Goal: Task Accomplishment & Management: Use online tool/utility

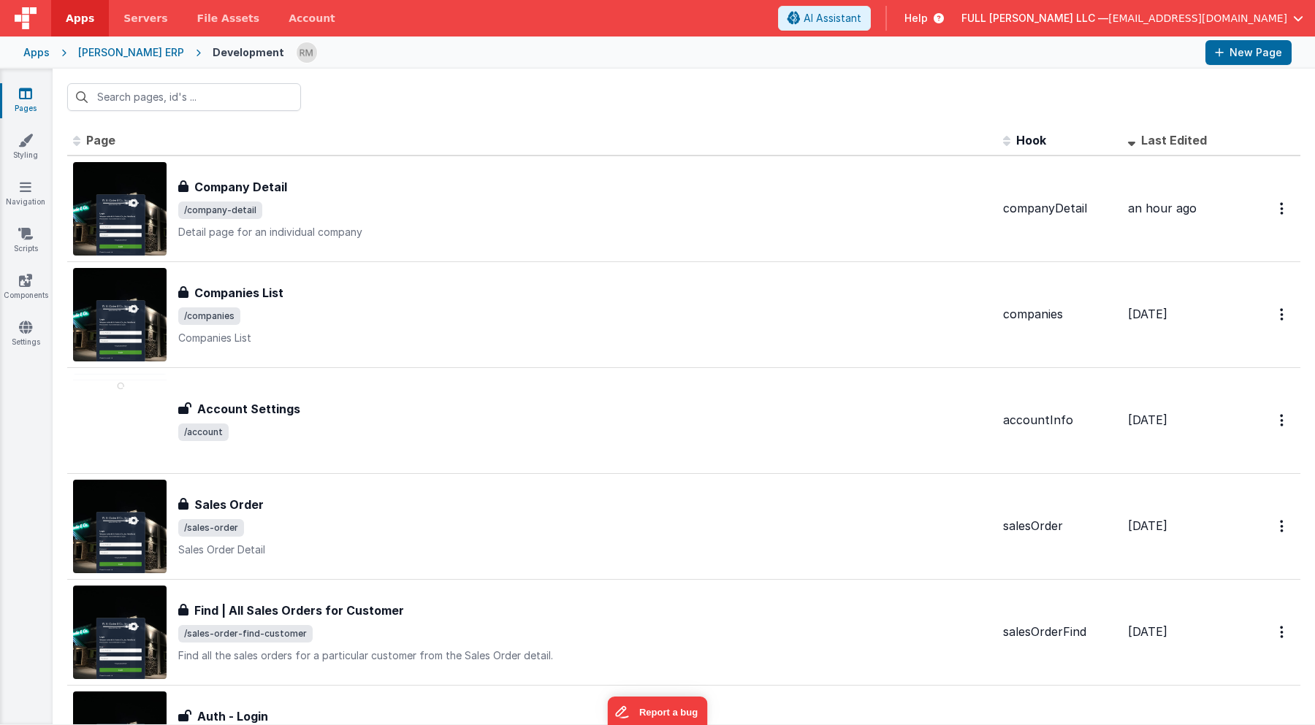
click at [944, 23] on icon at bounding box center [936, 18] width 16 height 15
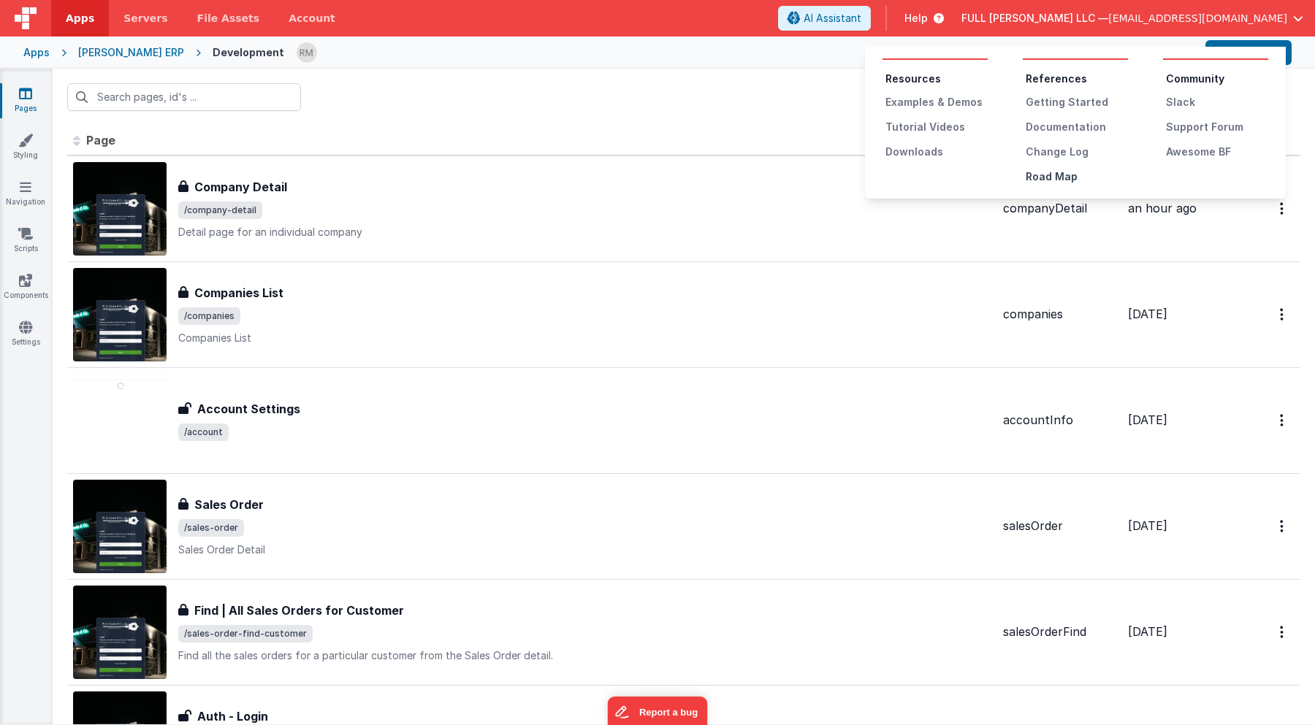
click at [1066, 170] on div "Road Map" at bounding box center [1076, 176] width 102 height 15
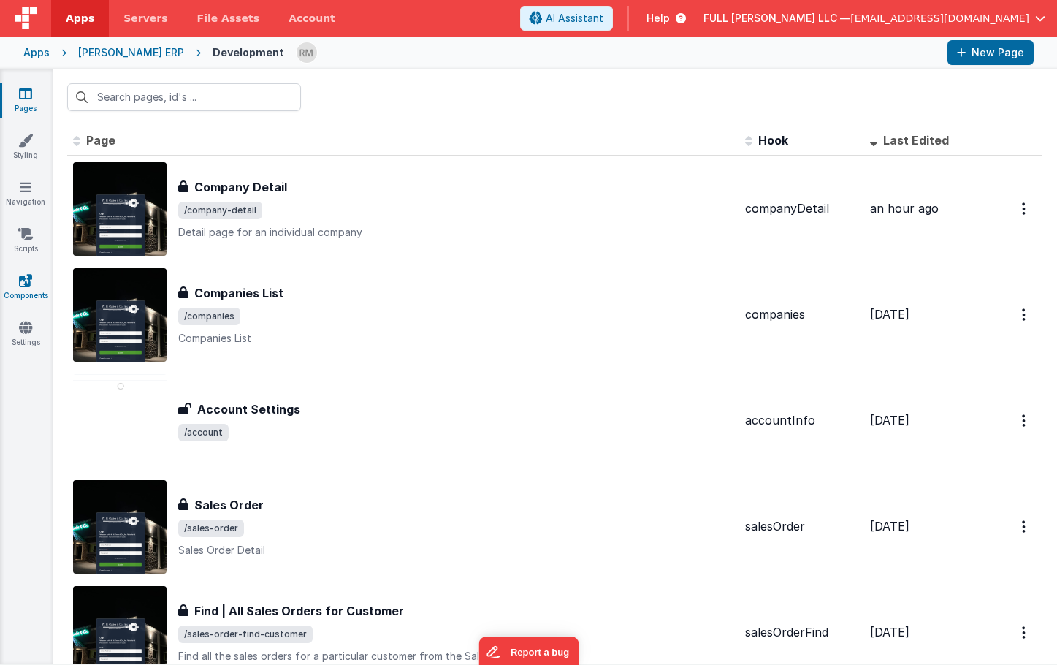
click at [19, 283] on icon at bounding box center [25, 280] width 13 height 15
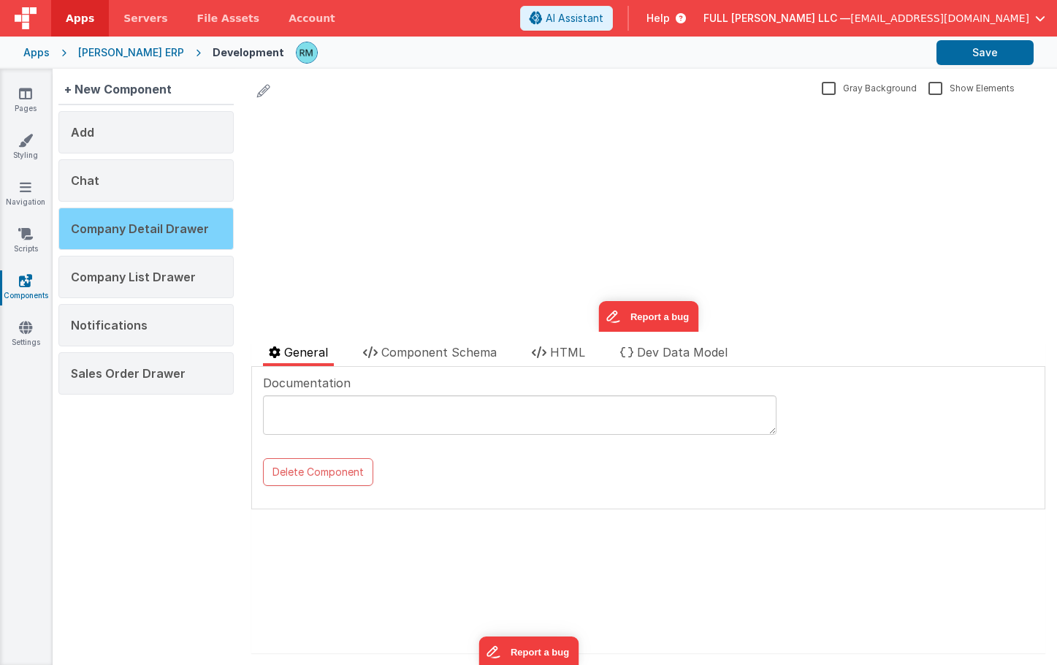
click at [180, 224] on span "Company Detail Drawer" at bounding box center [140, 228] width 138 height 15
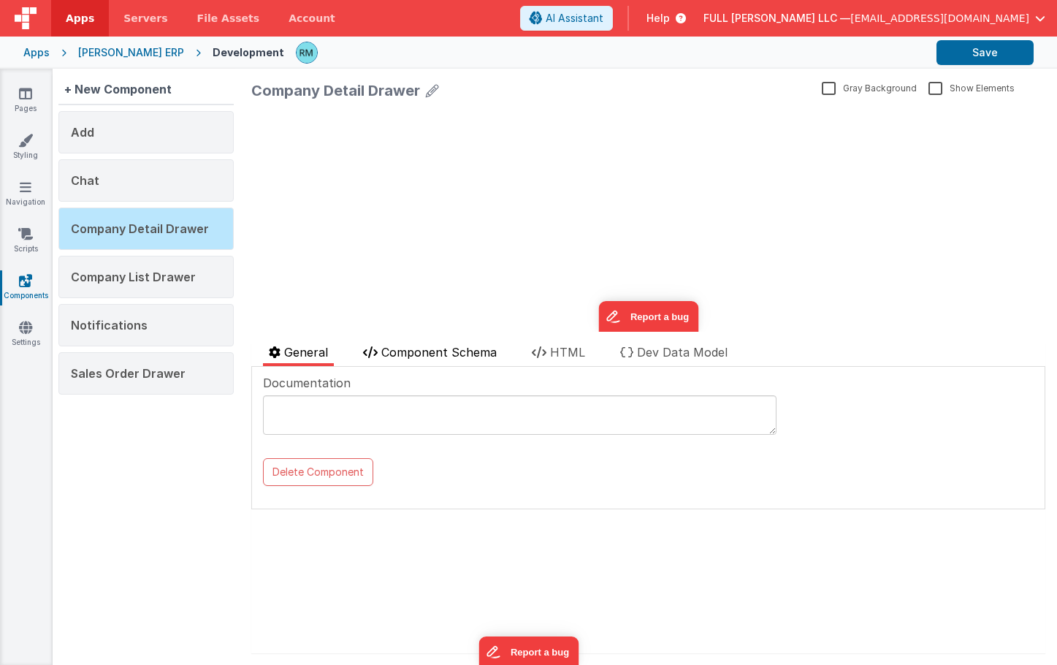
click at [433, 354] on span "Component Schema" at bounding box center [438, 352] width 115 height 15
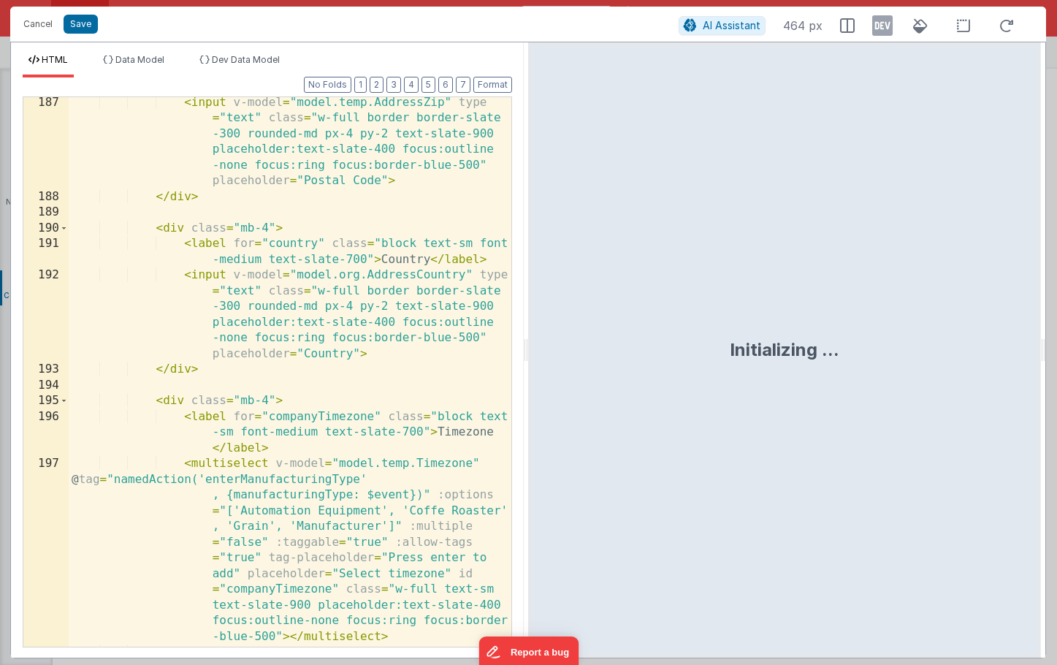
scroll to position [7541, 0]
click at [356, 274] on div "< input v-model = "model.temp.AddressZip" type = "text" class = "w-full border …" at bounding box center [290, 423] width 443 height 660
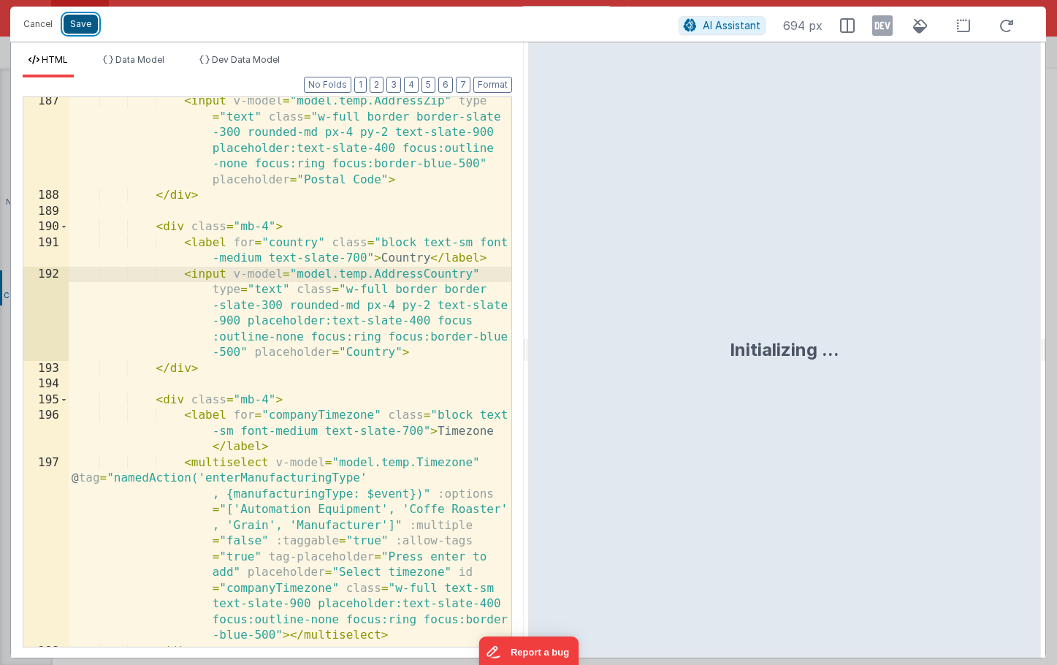
click at [84, 26] on button "Save" at bounding box center [81, 24] width 34 height 19
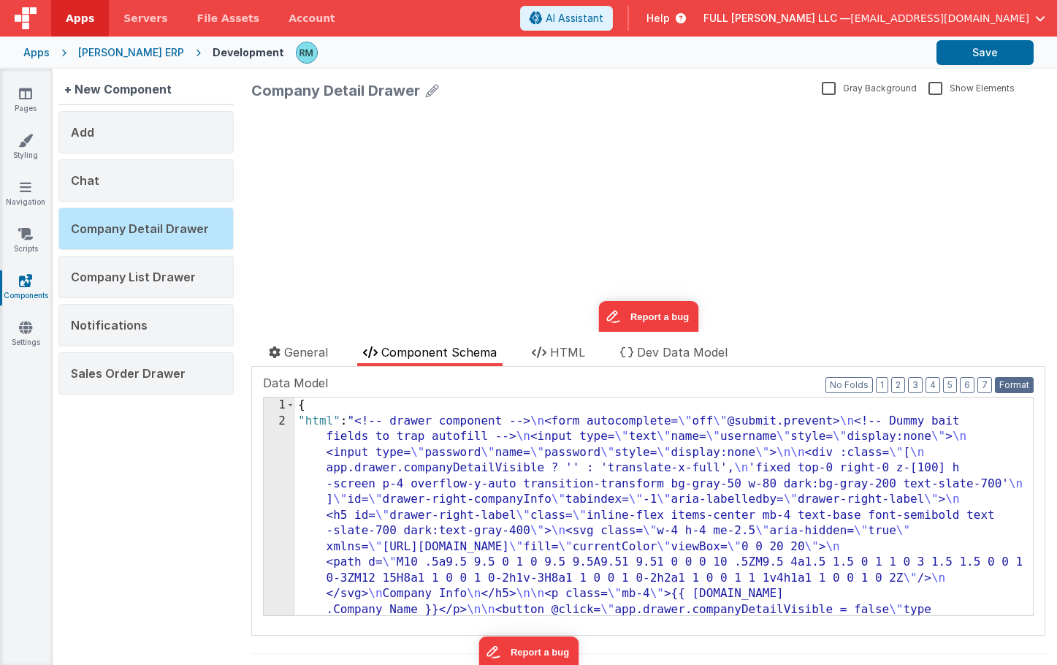
click at [1023, 381] on button "Format" at bounding box center [1014, 385] width 39 height 16
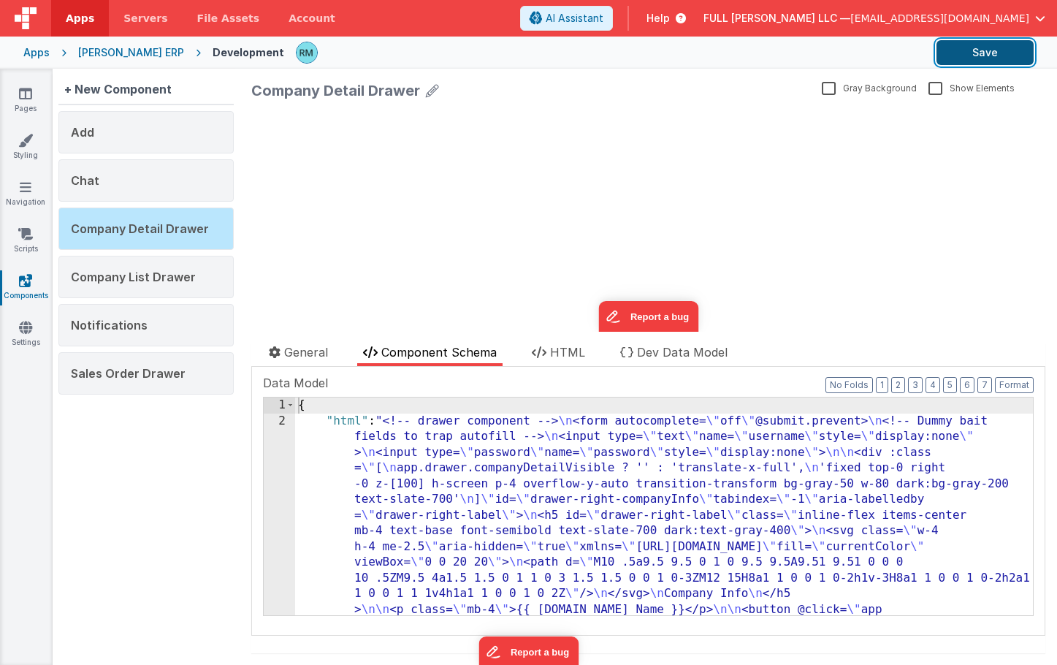
click at [989, 58] on button "Save" at bounding box center [984, 52] width 97 height 25
click at [979, 48] on button "Save" at bounding box center [984, 52] width 97 height 25
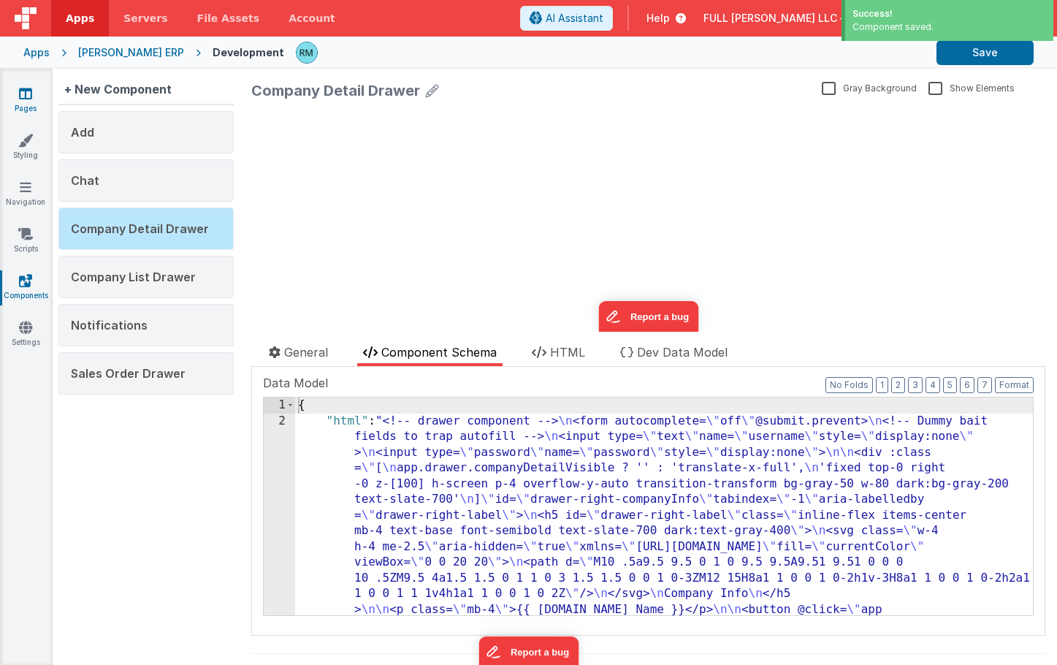
click at [26, 96] on icon at bounding box center [25, 93] width 13 height 15
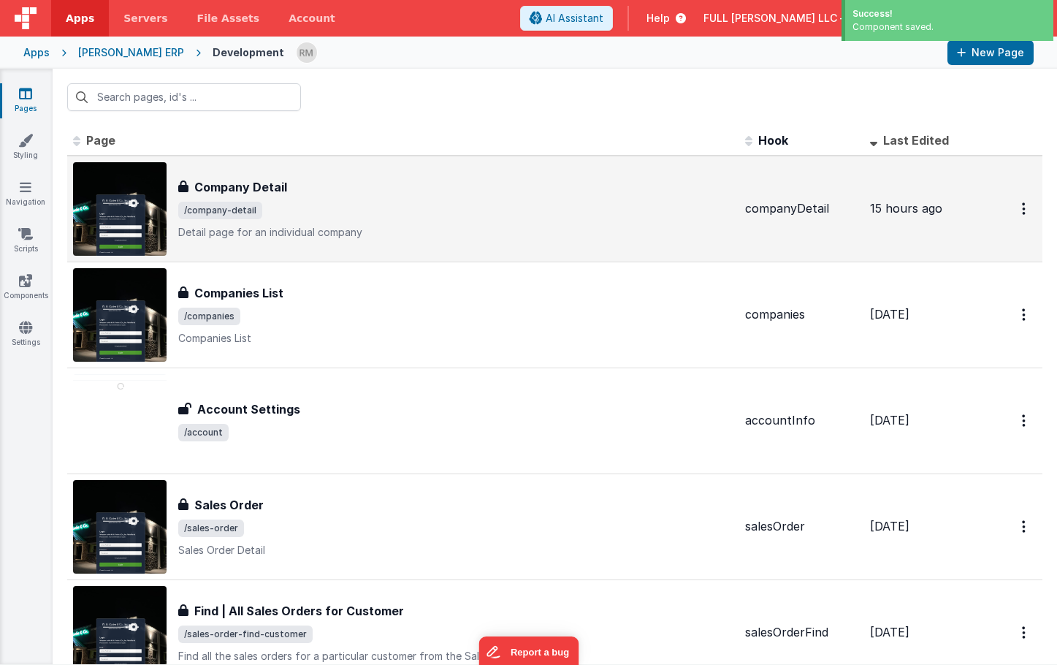
click at [267, 203] on span "/company-detail" at bounding box center [455, 211] width 555 height 18
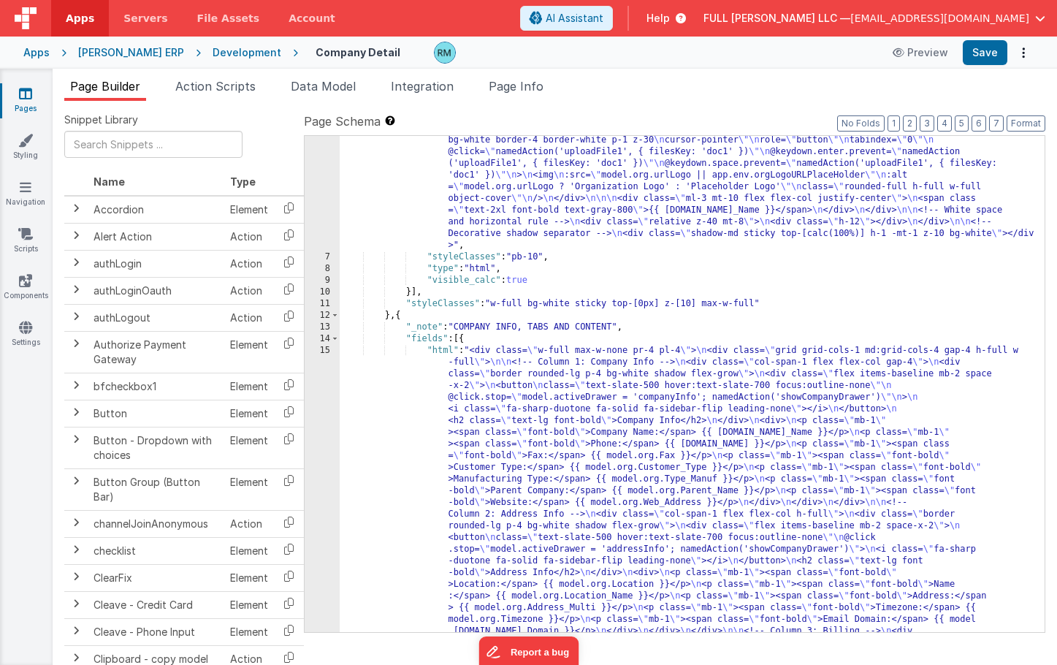
scroll to position [165, 0]
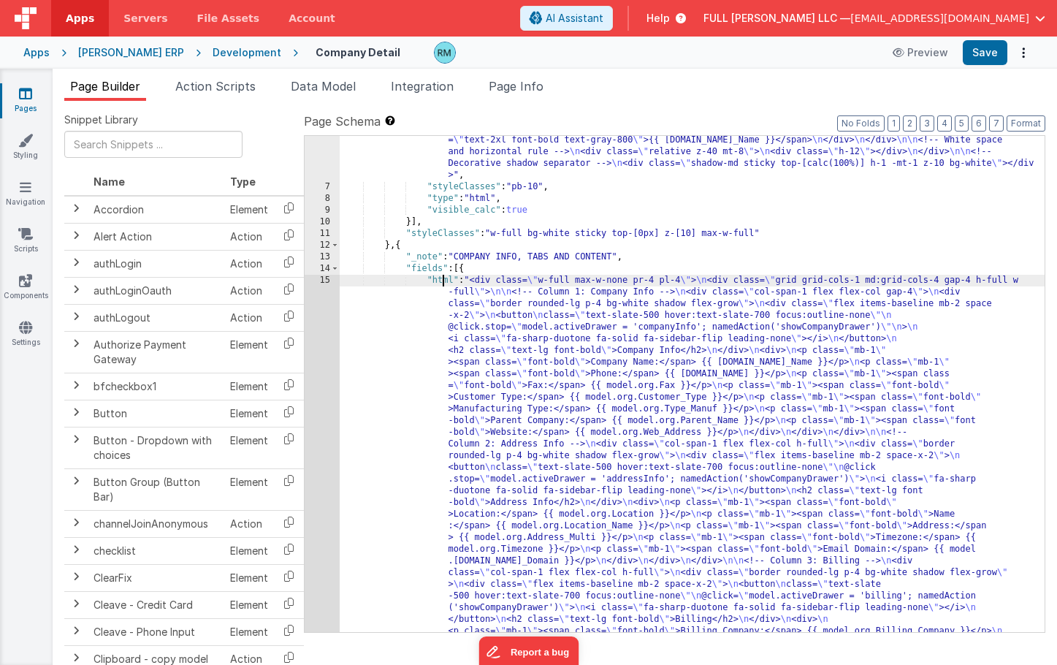
click at [325, 278] on div "15" at bounding box center [322, 602] width 35 height 654
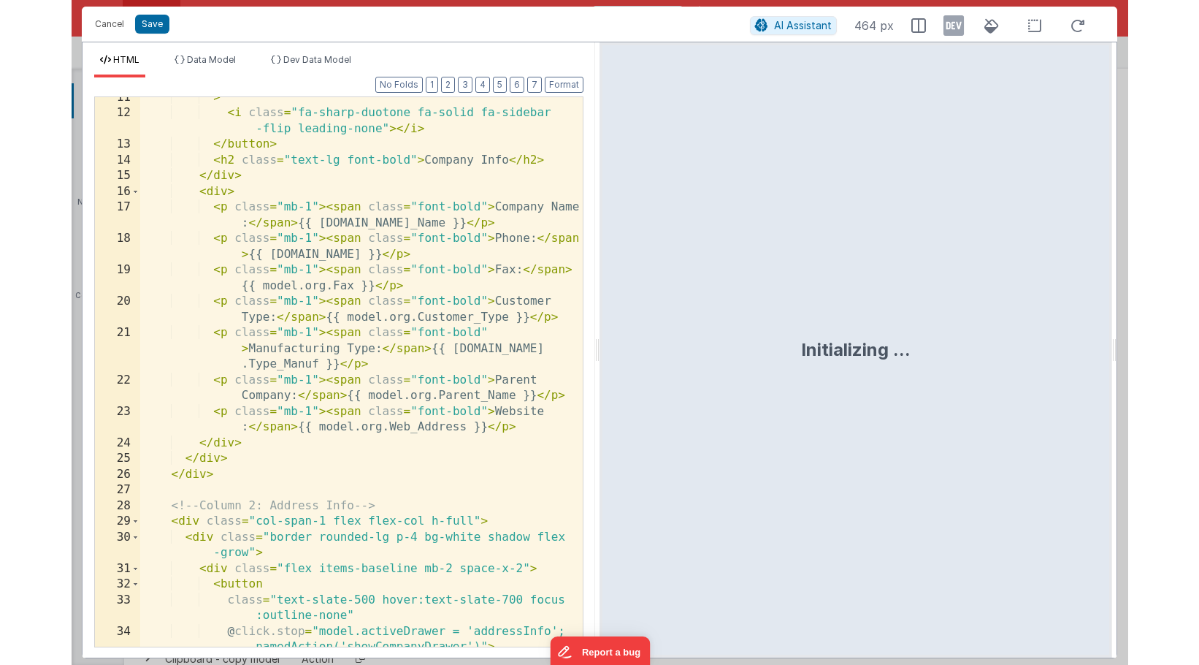
scroll to position [0, 0]
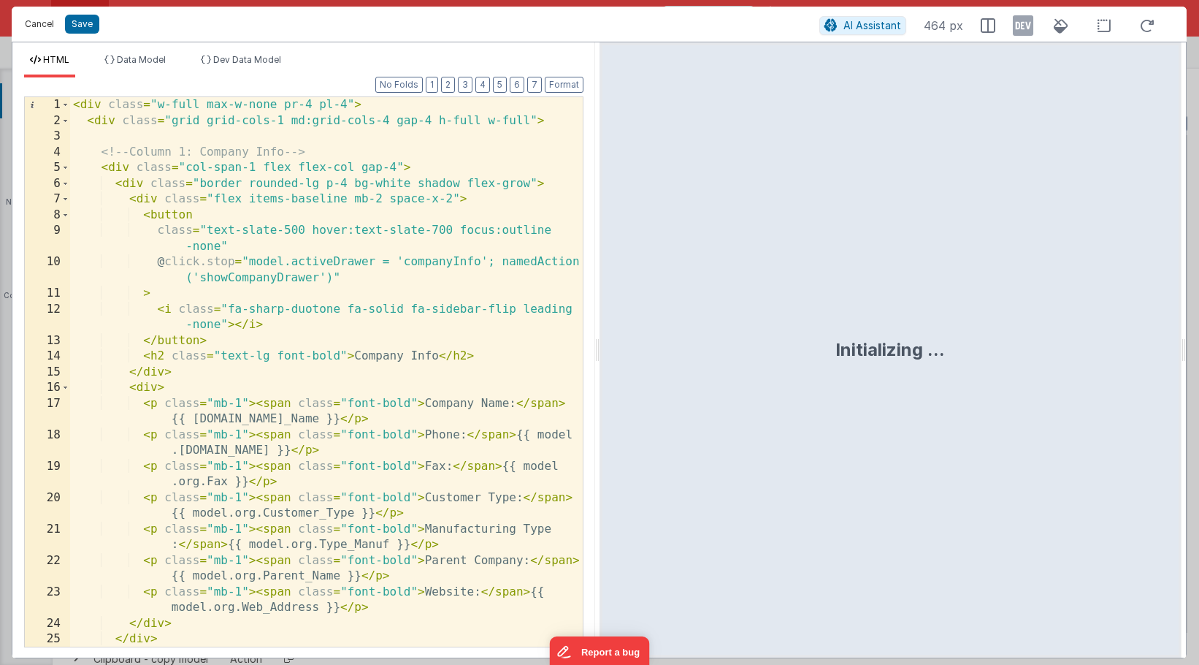
click at [40, 31] on button "Cancel" at bounding box center [40, 24] width 44 height 20
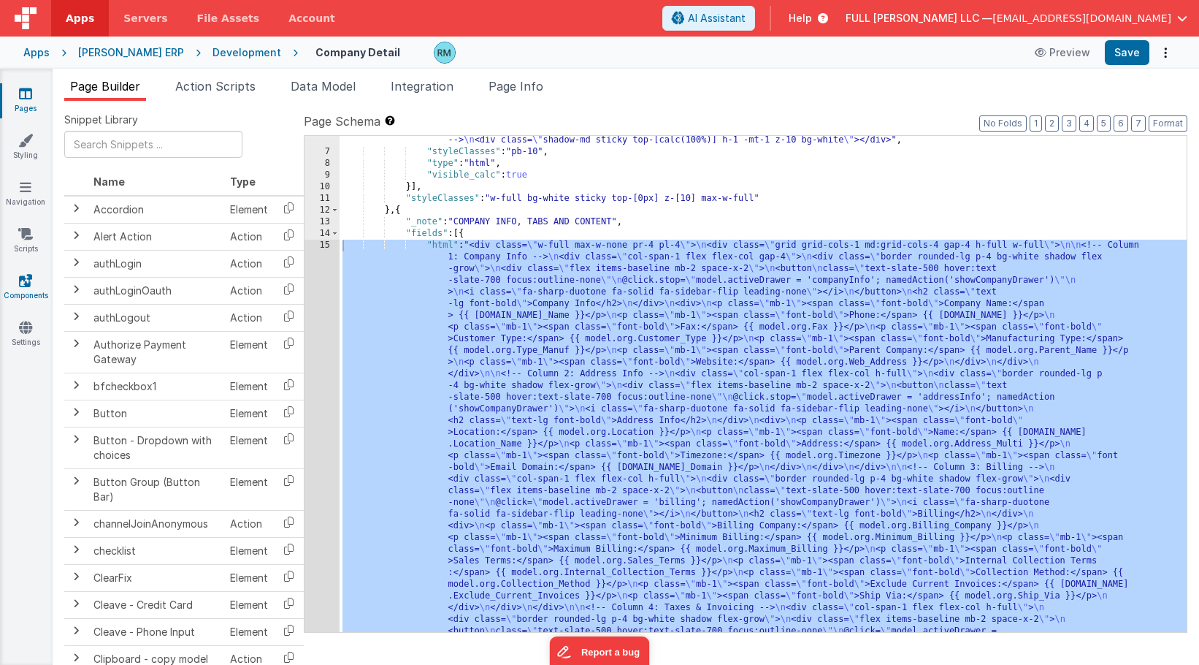
click at [20, 291] on link "Components" at bounding box center [25, 287] width 53 height 29
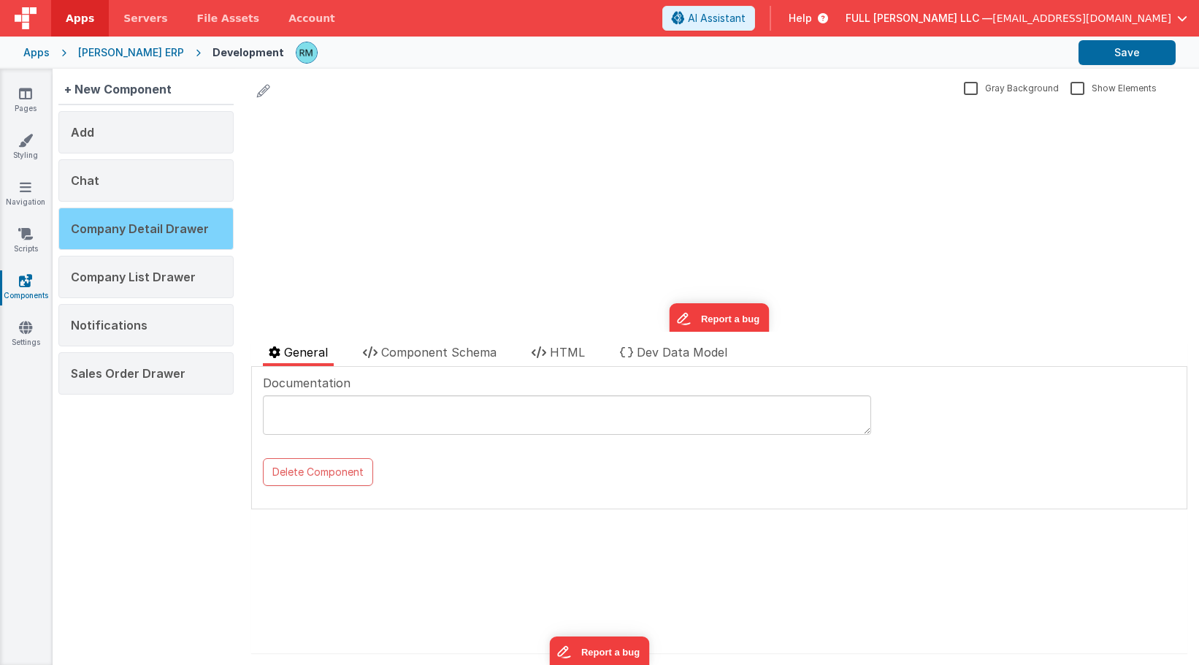
click at [178, 239] on div "Company Detail Drawer" at bounding box center [145, 228] width 175 height 42
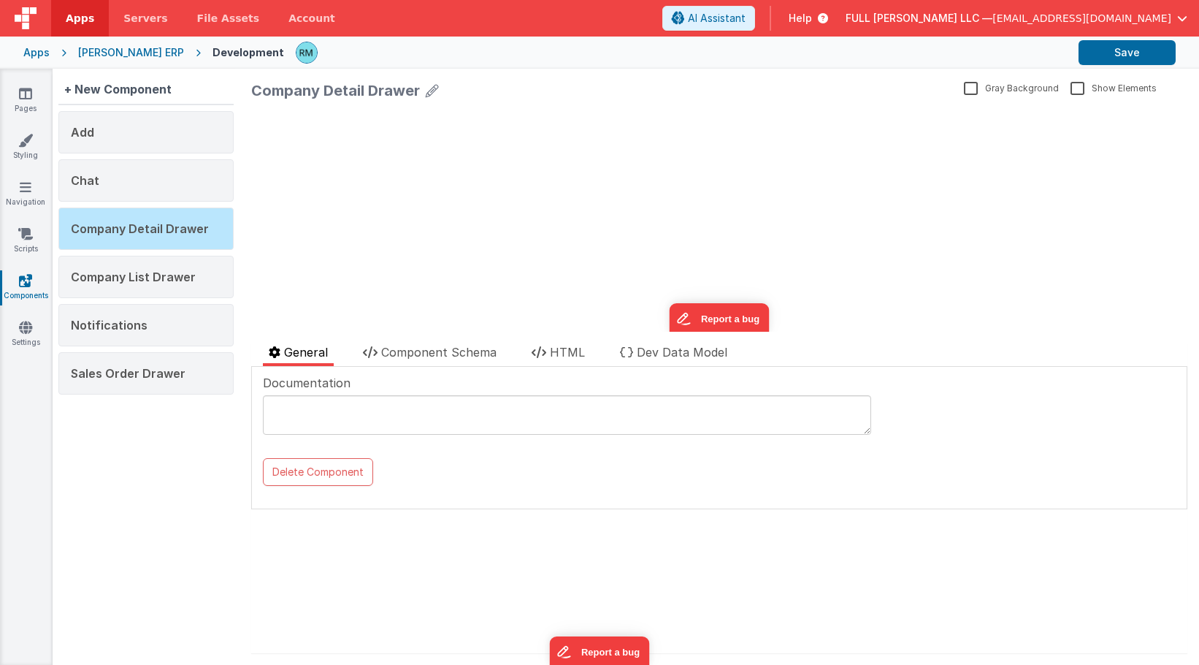
click at [448, 339] on div "Company Detail Drawer Gray Background Show Elements General Component Schema HT…" at bounding box center [720, 367] width 960 height 596
click at [448, 350] on span "Component Schema" at bounding box center [438, 352] width 115 height 15
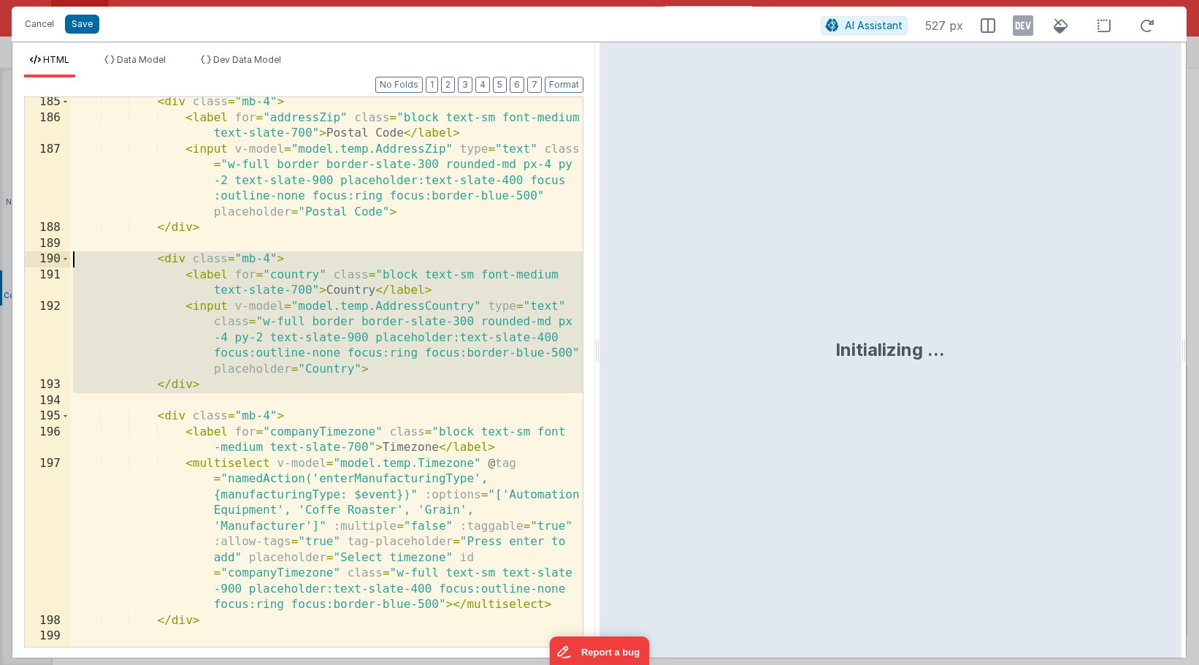
drag, startPoint x: 239, startPoint y: 394, endPoint x: 5, endPoint y: 266, distance: 266.4
click at [5, 266] on div "Cancel Save AI Assistant 527 px HTML Data Model Dev Data Model Format 7 6 5 4 3…" at bounding box center [599, 332] width 1199 height 665
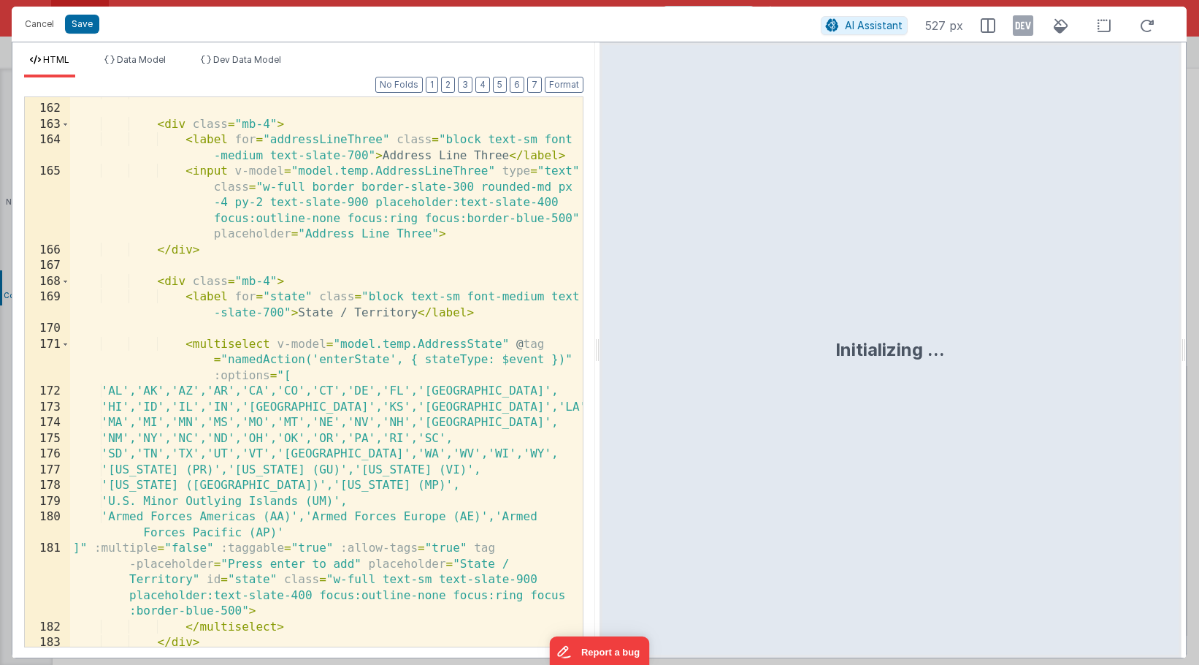
scroll to position [5809, 0]
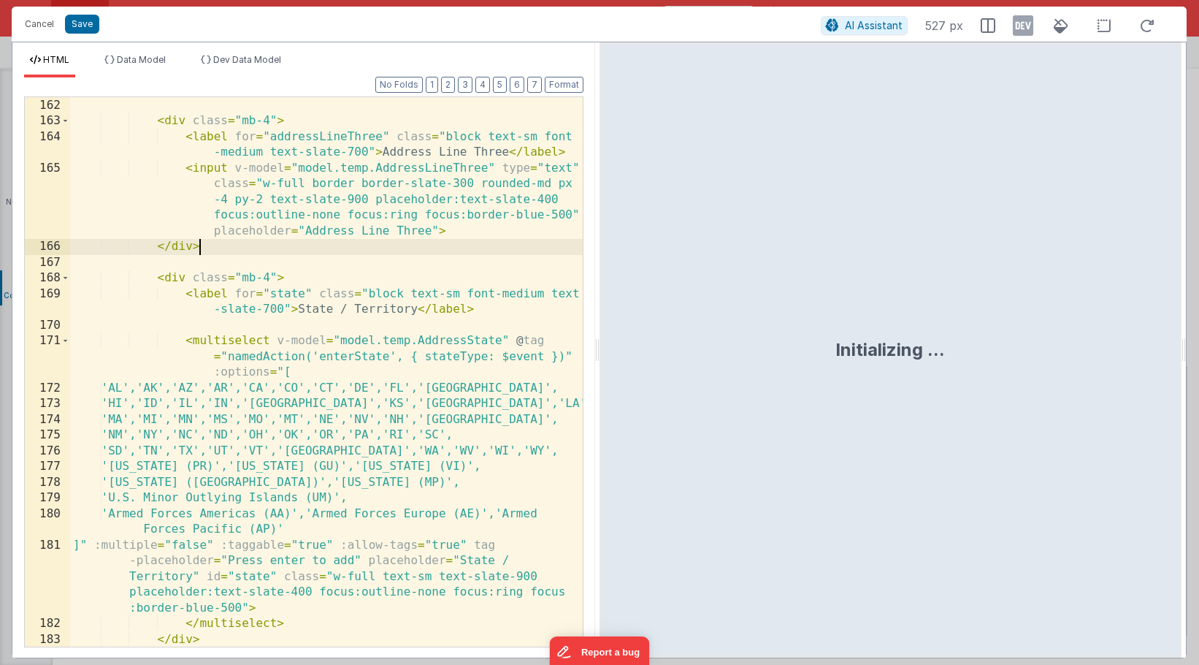
click at [223, 251] on div "</ div > < div class = "mb-4" > < label for = "addressLineThree" class = "block…" at bounding box center [326, 372] width 513 height 581
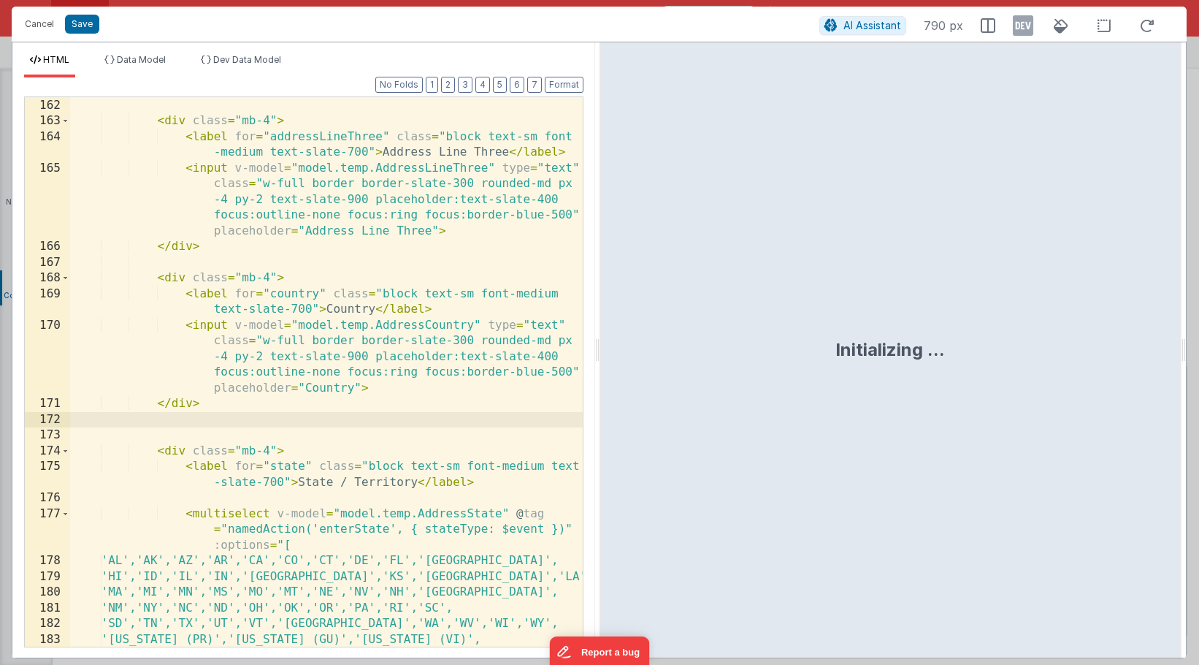
click at [373, 311] on div "</ div > < div class = "mb-4" > < label for = "addressLineThree" class = "block…" at bounding box center [326, 372] width 513 height 581
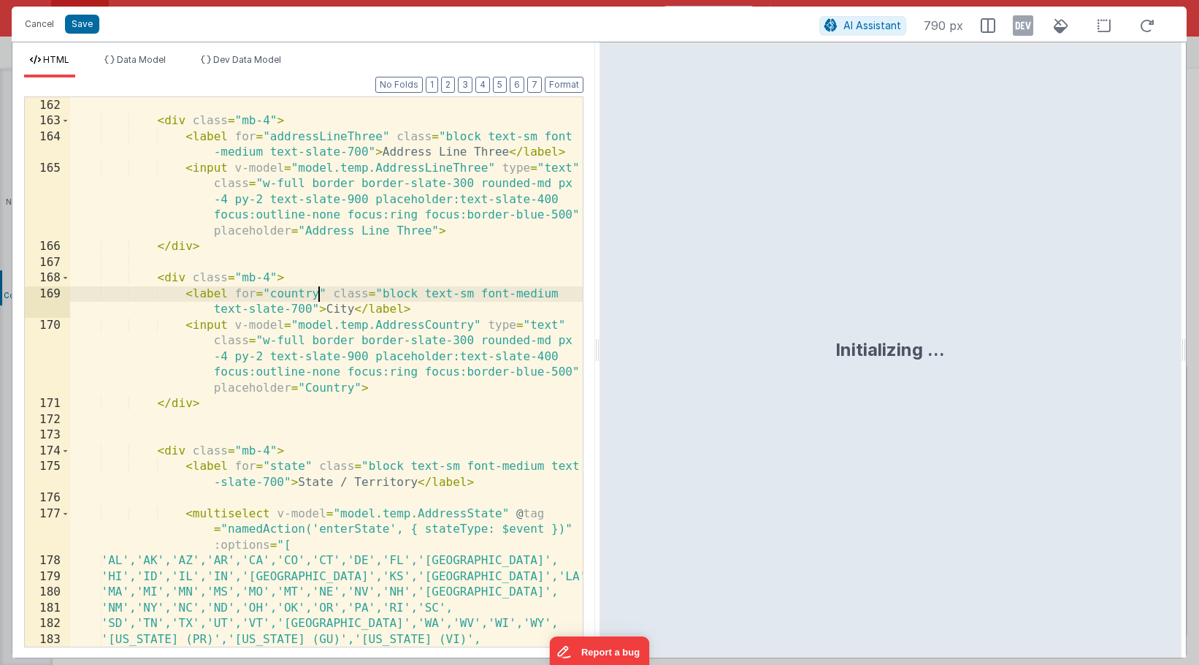
click at [318, 294] on div "</ div > < div class = "mb-4" > < label for = "addressLineThree" class = "block…" at bounding box center [326, 372] width 513 height 581
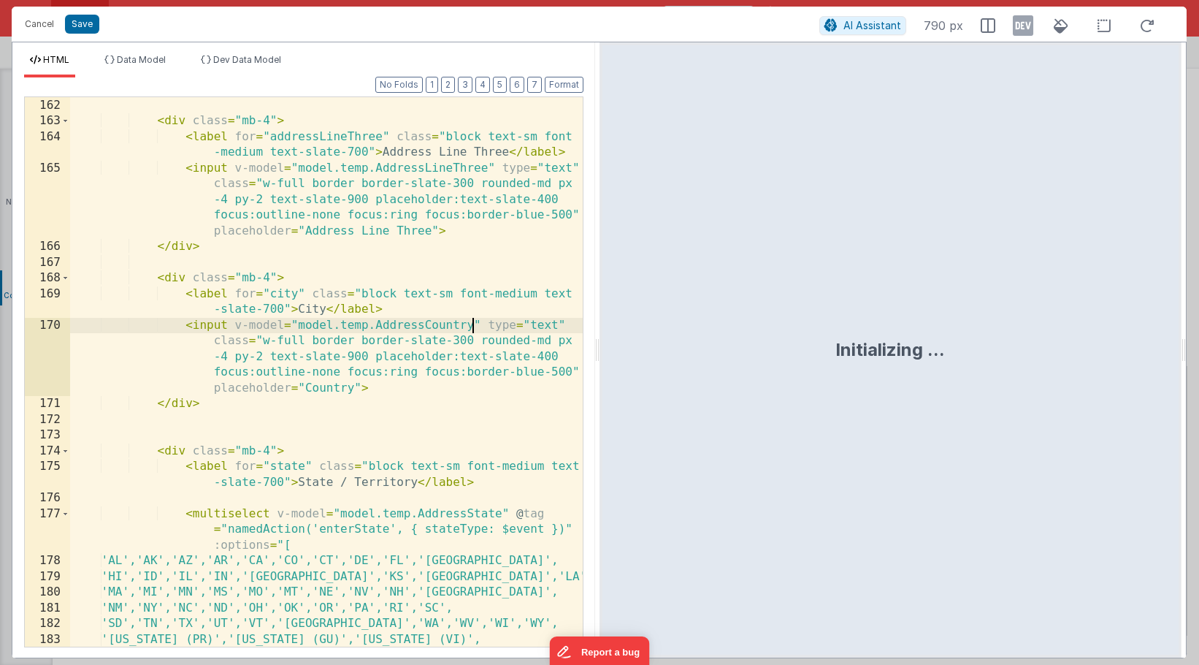
click at [473, 326] on div "</ div > < div class = "mb-4" > < label for = "addressLineThree" class = "block…" at bounding box center [326, 372] width 513 height 581
click at [351, 391] on div "</ div > < div class = "mb-4" > < label for = "addressLineThree" class = "block…" at bounding box center [326, 372] width 513 height 581
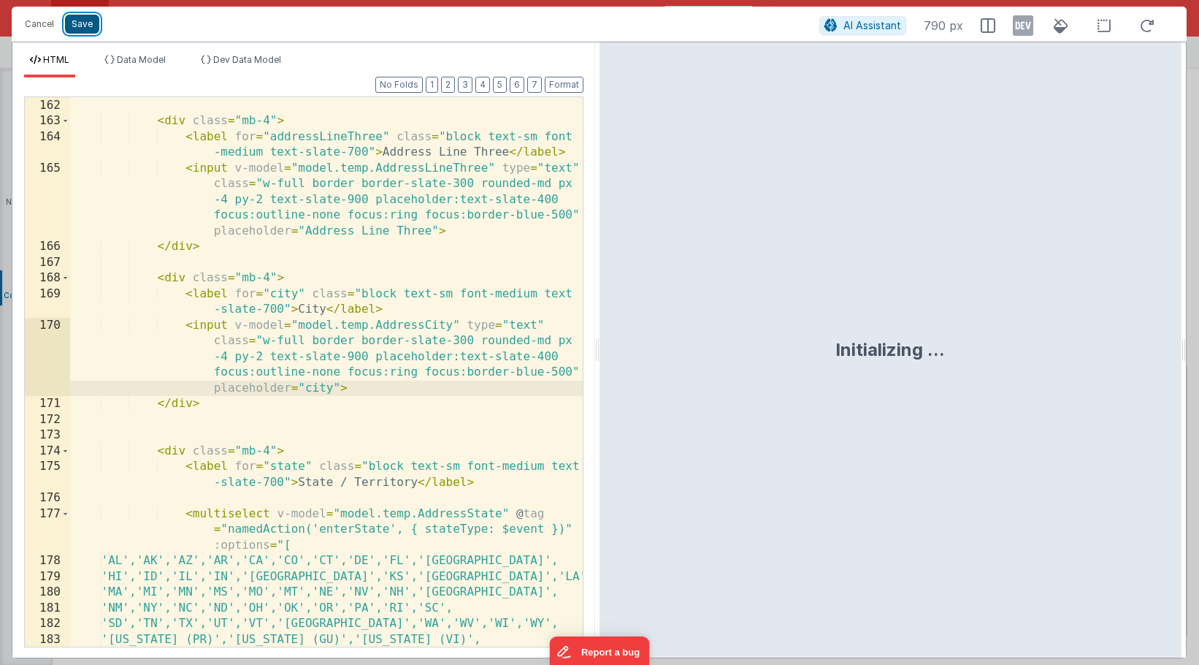
click at [86, 29] on button "Save" at bounding box center [82, 24] width 34 height 19
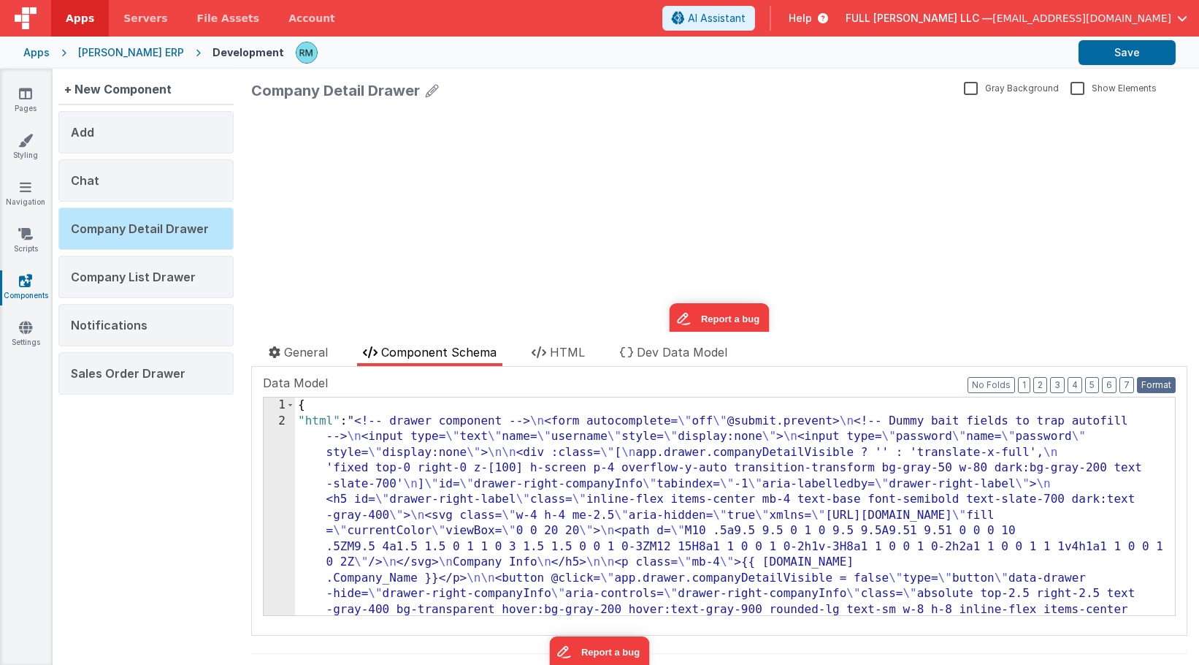
click at [1152, 386] on button "Format" at bounding box center [1156, 385] width 39 height 16
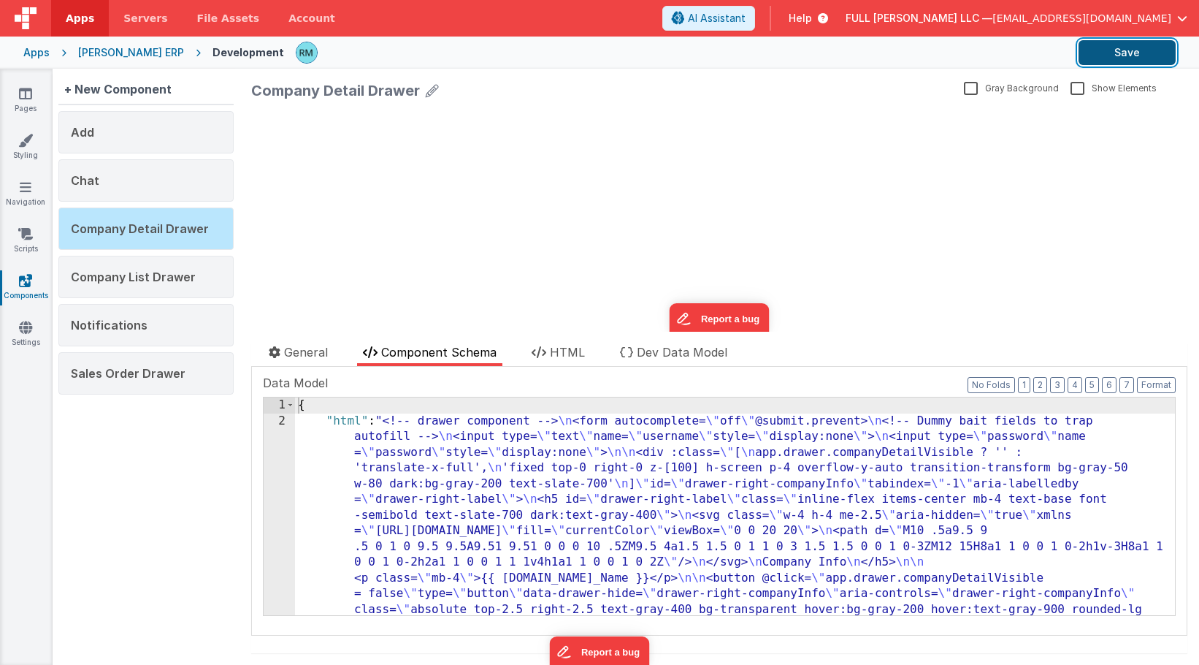
click at [1127, 53] on button "Save" at bounding box center [1127, 52] width 97 height 25
click at [29, 93] on icon at bounding box center [25, 93] width 13 height 15
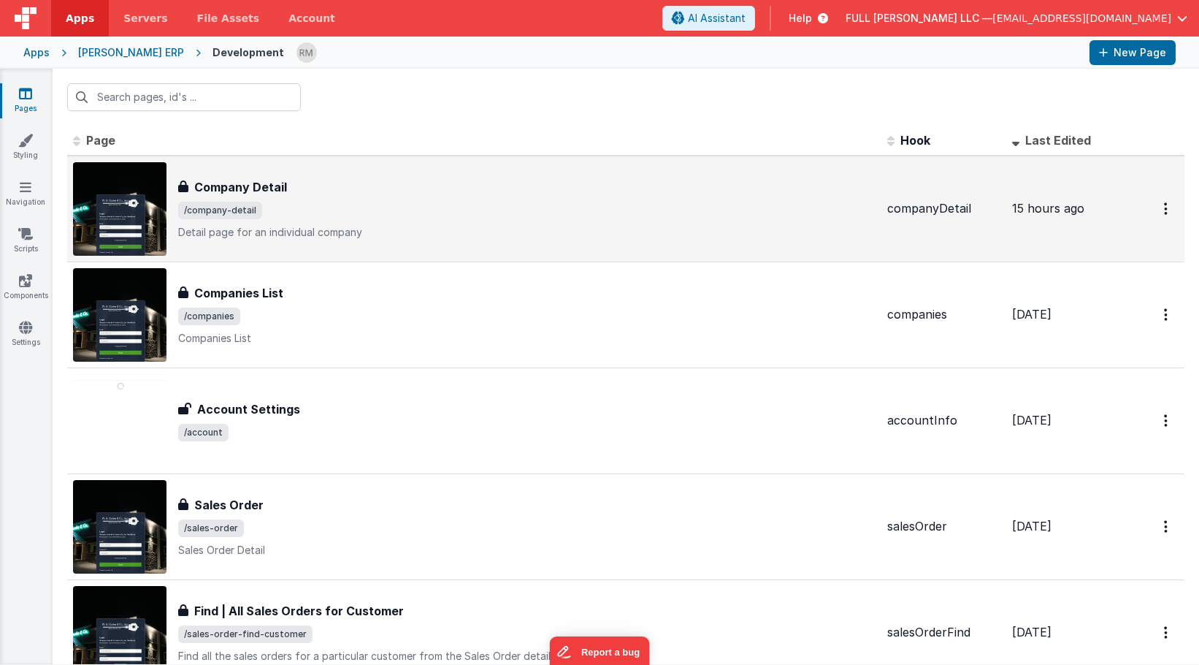
click at [309, 196] on div "Company Detail Company Detail /company-detail Detail page for an individual com…" at bounding box center [527, 208] width 698 height 61
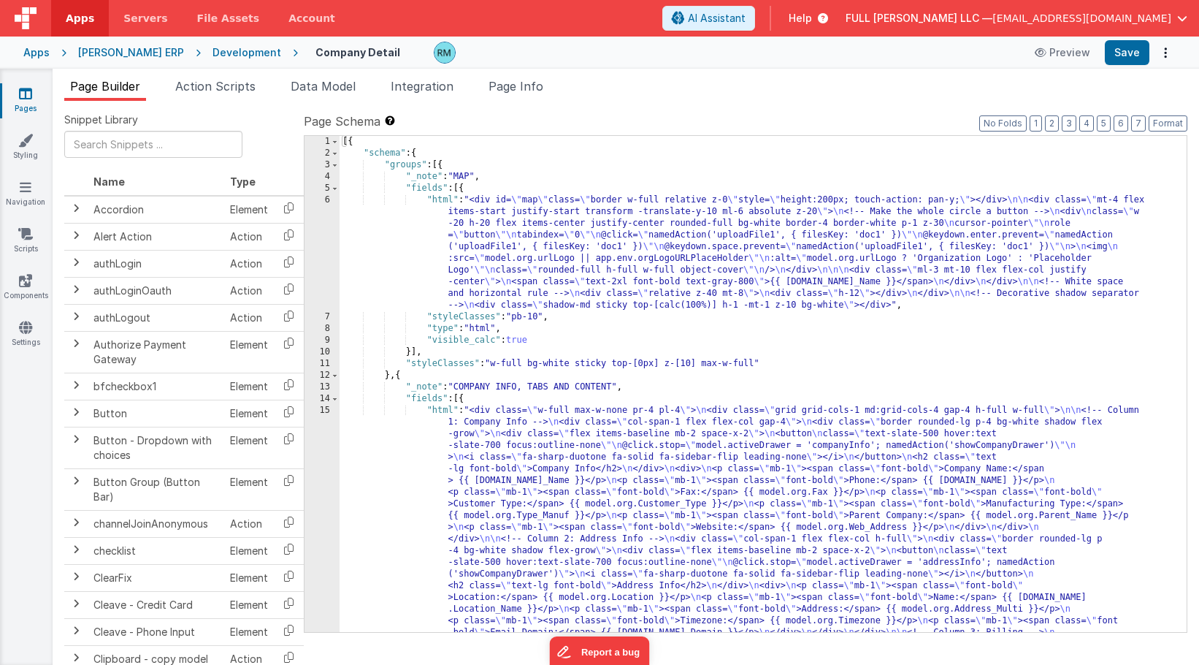
click at [27, 110] on link "Pages" at bounding box center [25, 100] width 53 height 29
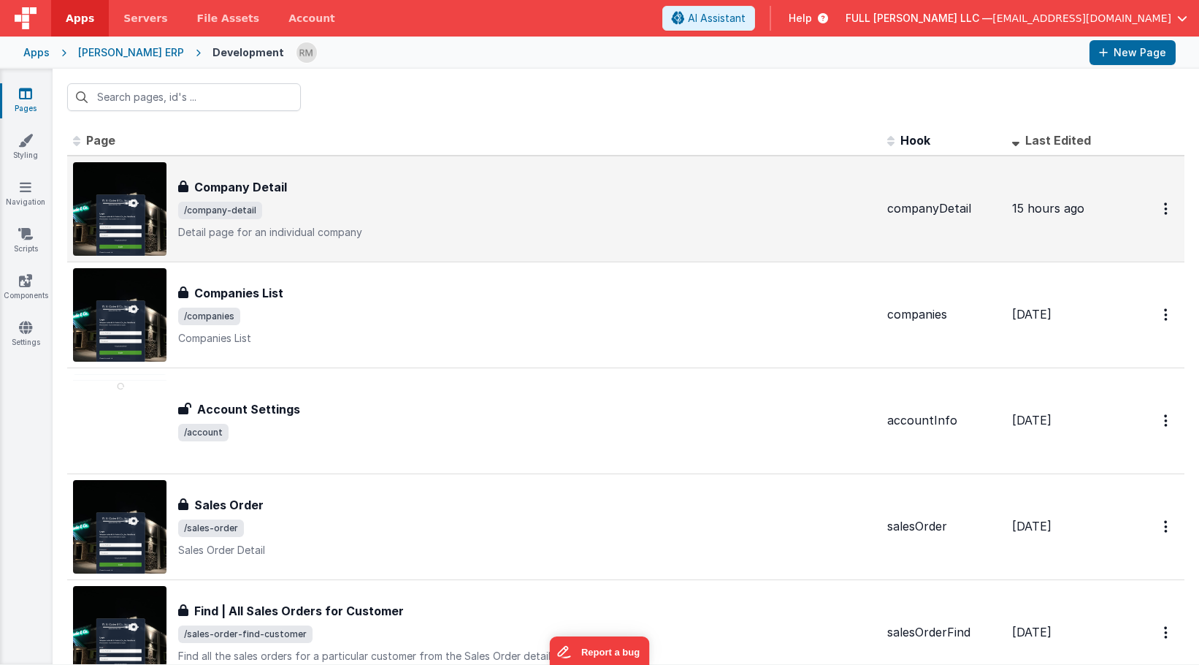
click at [197, 204] on span "/company-detail" at bounding box center [220, 211] width 84 height 18
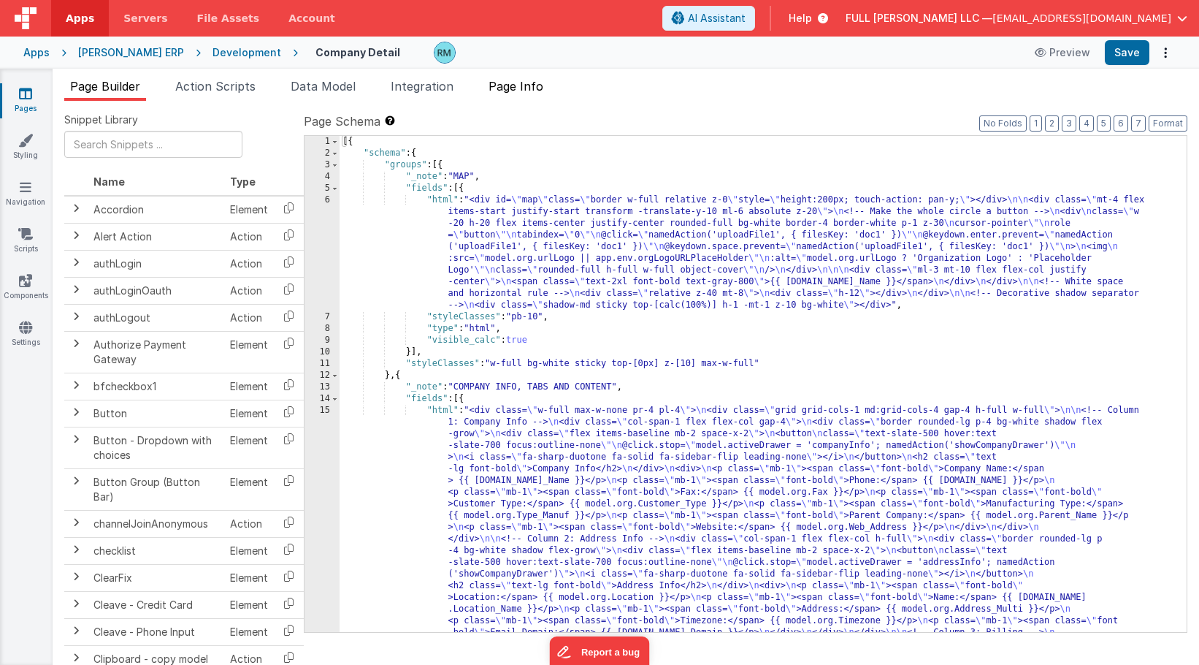
click at [532, 93] on span "Page Info" at bounding box center [516, 86] width 55 height 15
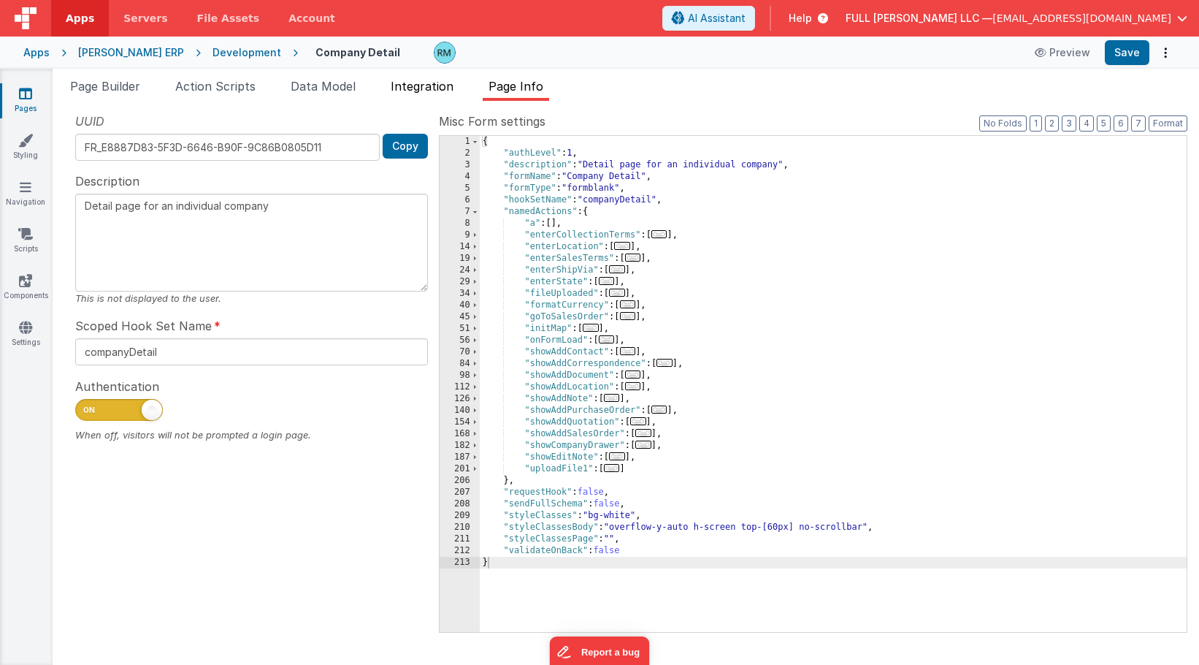
click at [437, 98] on li "Integration" at bounding box center [422, 88] width 74 height 23
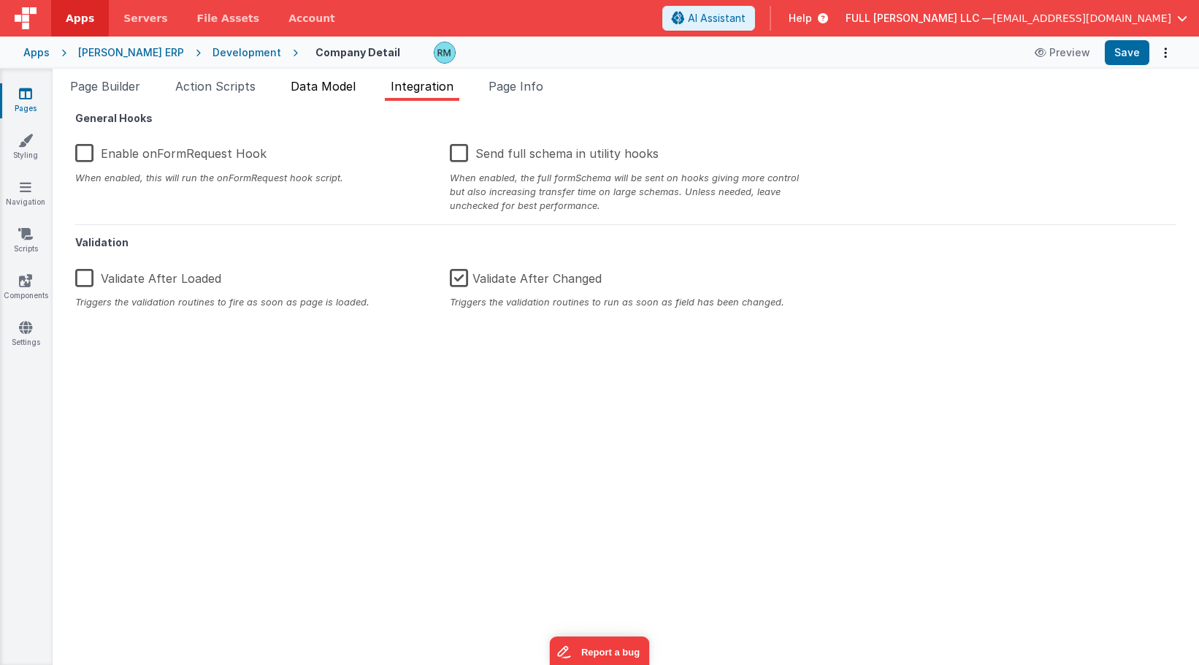
click at [338, 91] on span "Data Model" at bounding box center [323, 86] width 65 height 15
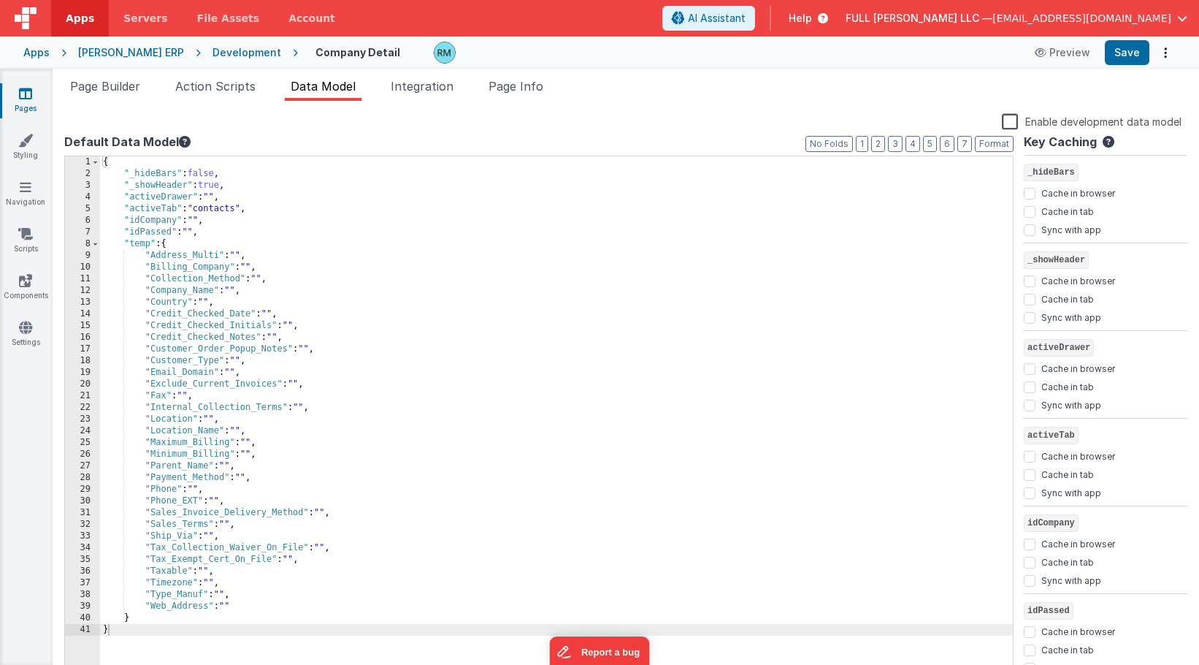
click at [261, 292] on div "{ "_hideBars" : false , "_showHeader" : true , "activeDrawer" : "" , "activeTab…" at bounding box center [556, 428] width 913 height 544
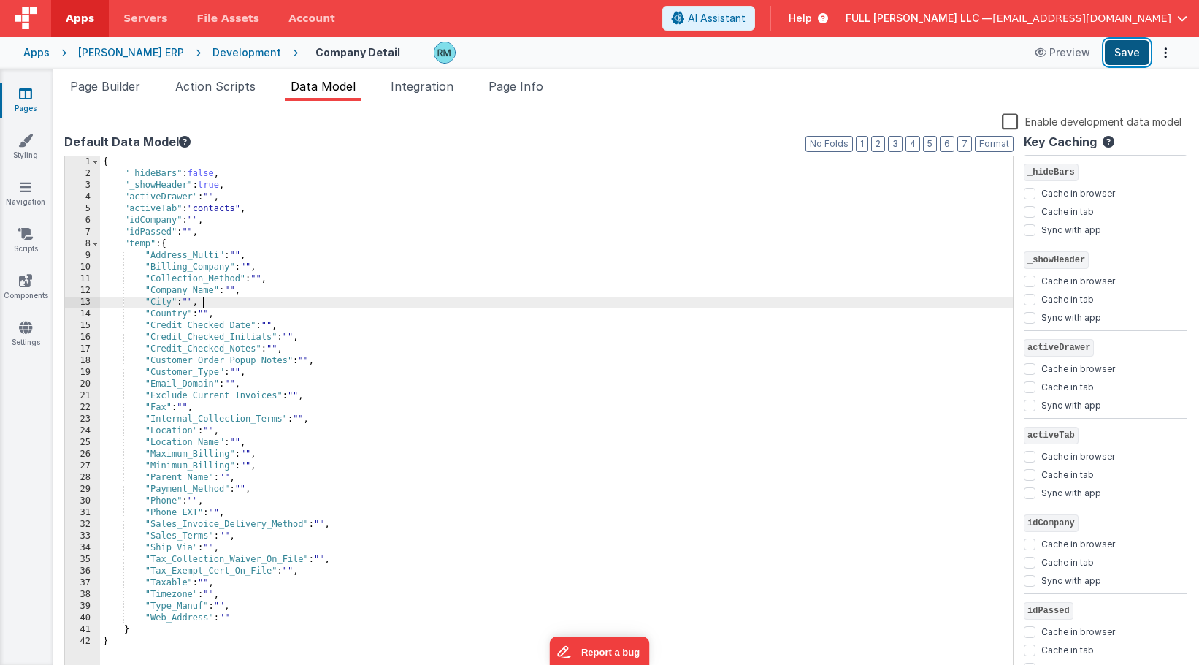
click at [1123, 57] on button "Save" at bounding box center [1127, 52] width 45 height 25
click at [533, 85] on span "Page Info" at bounding box center [516, 86] width 55 height 15
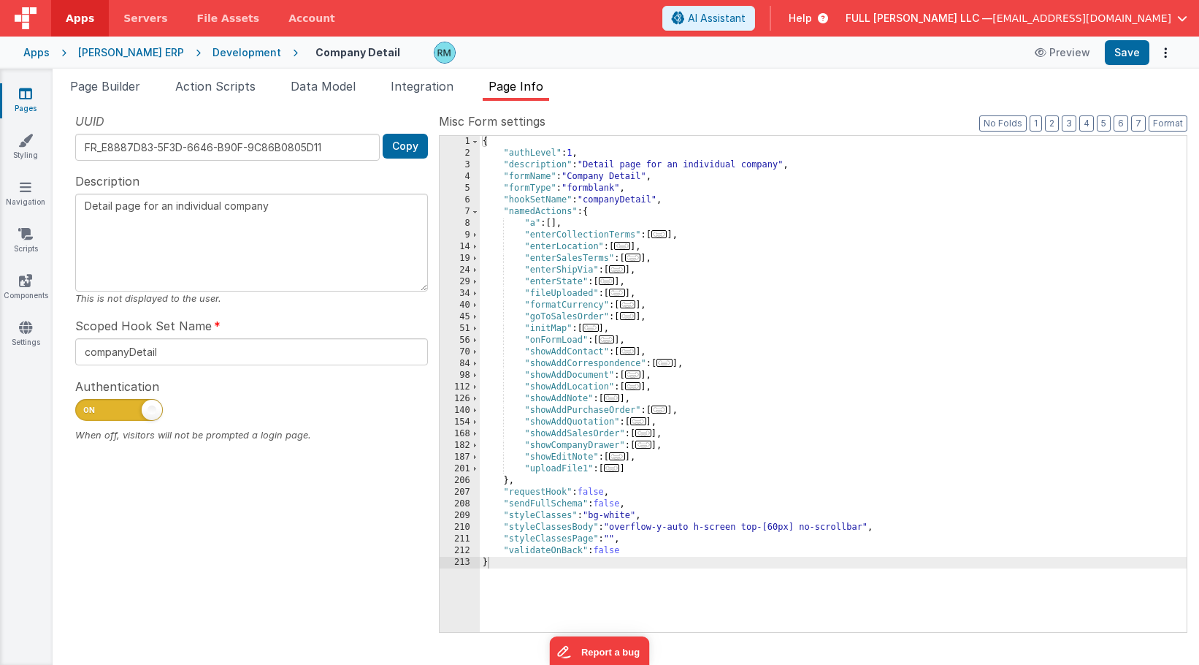
click at [645, 446] on span "..." at bounding box center [643, 444] width 16 height 8
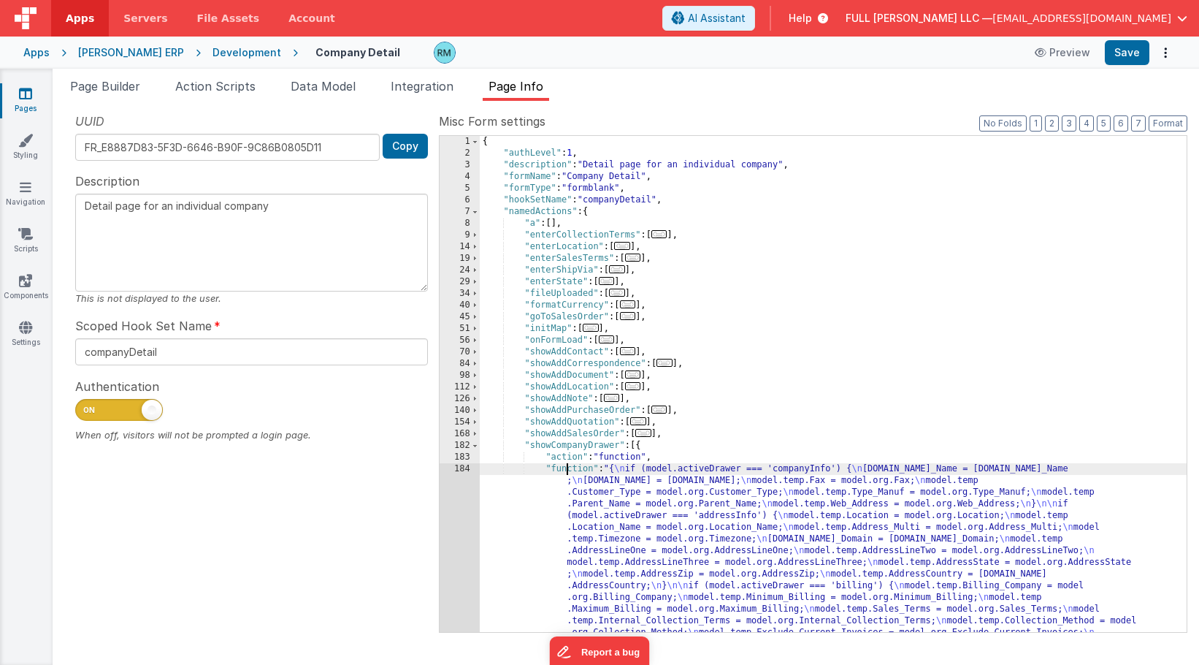
click at [567, 472] on div "{ "authLevel" : 1 , "description" : "Detail page for an individual company" , "…" at bounding box center [833, 524] width 707 height 776
click at [469, 466] on div "184" at bounding box center [460, 597] width 40 height 269
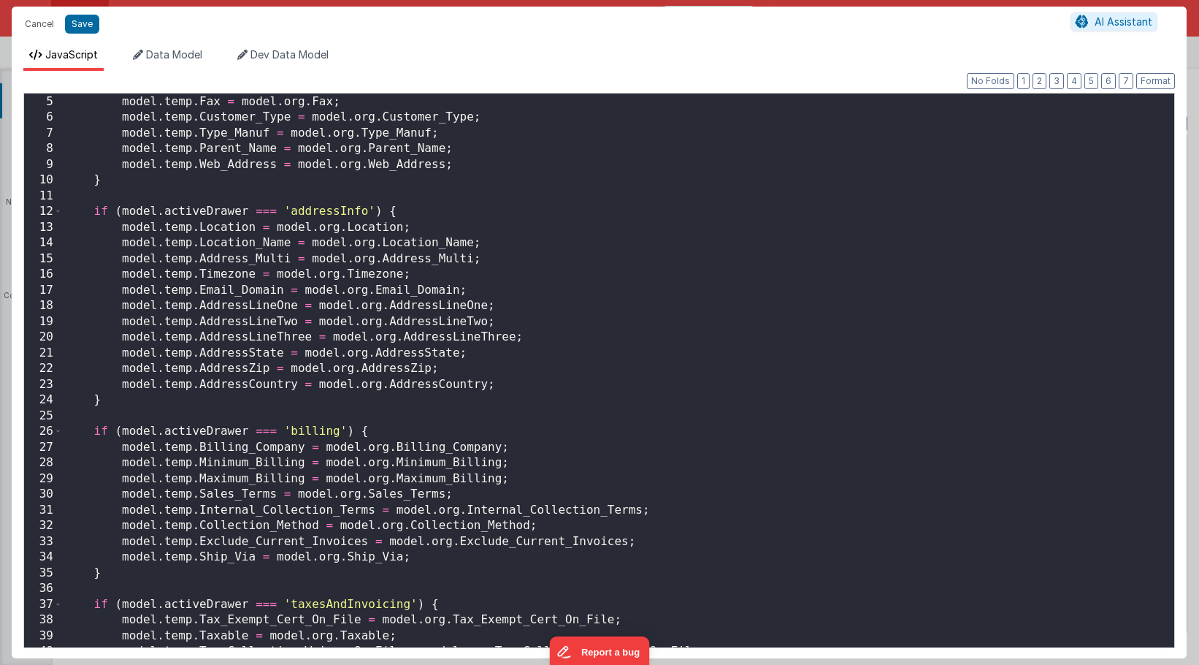
scroll to position [49, 0]
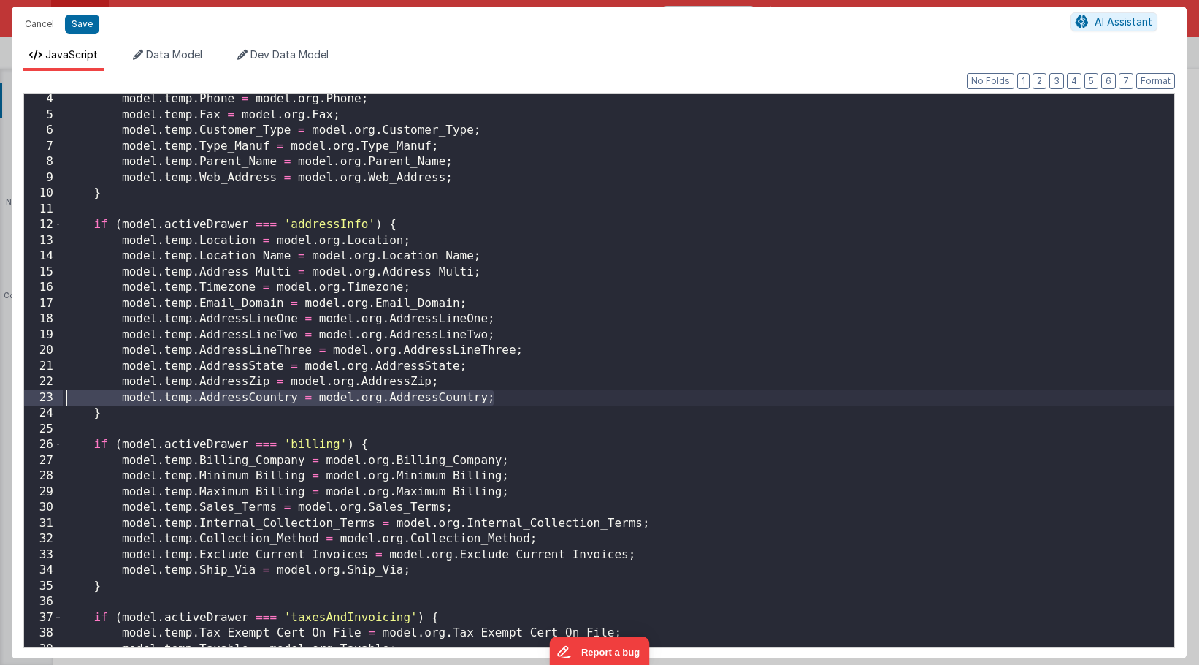
drag, startPoint x: 532, startPoint y: 396, endPoint x: 44, endPoint y: 401, distance: 488.7
click at [44, 401] on div "4 5 6 7 8 9 10 11 12 13 14 15 16 17 18 19 20 21 22 23 24 25 26 27 28 29 30 31 3…" at bounding box center [599, 370] width 1152 height 555
click at [507, 400] on div "model . temp . Phone = model . org . Phone ; model . temp . Fax = model . org .…" at bounding box center [619, 383] width 1112 height 585
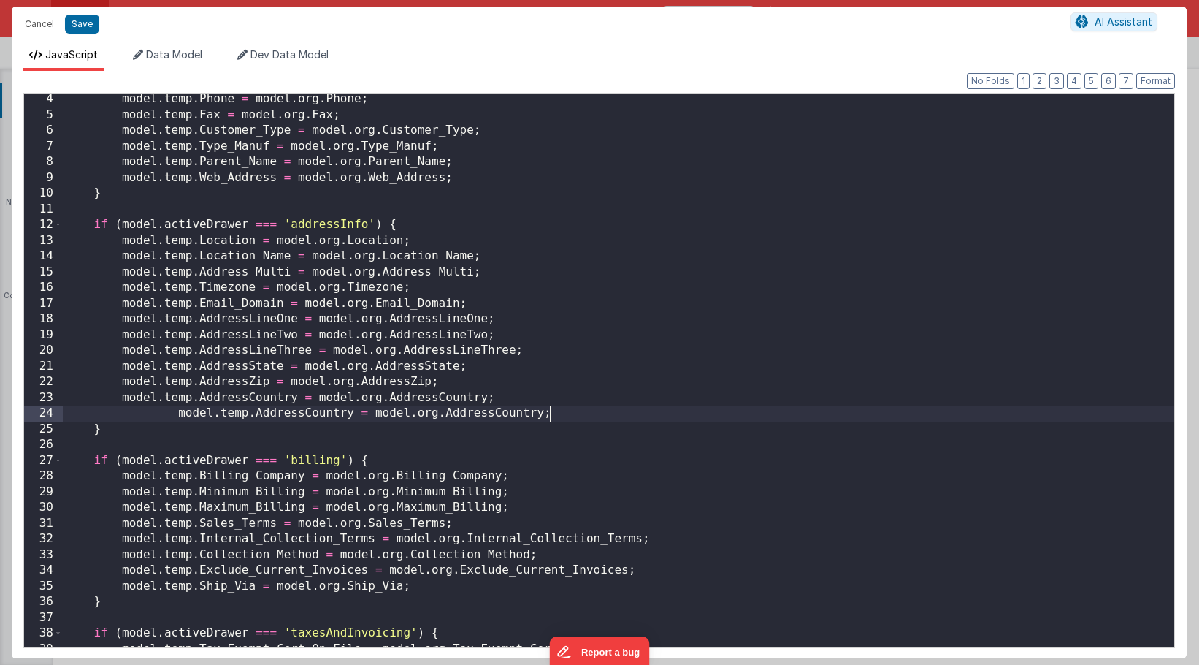
click at [177, 416] on div "model . temp . Phone = model . org . Phone ; model . temp . Fax = model . org .…" at bounding box center [619, 383] width 1112 height 585
click at [294, 416] on div "model . temp . Phone = model . org . Phone ; model . temp . Fax = model . org .…" at bounding box center [619, 383] width 1112 height 585
drag, startPoint x: 467, startPoint y: 415, endPoint x: 426, endPoint y: 419, distance: 41.1
click at [426, 419] on div "model . temp . Phone = model . org . Phone ; model . temp . Fax = model . org .…" at bounding box center [619, 383] width 1112 height 585
click at [85, 31] on button "Save" at bounding box center [82, 24] width 34 height 19
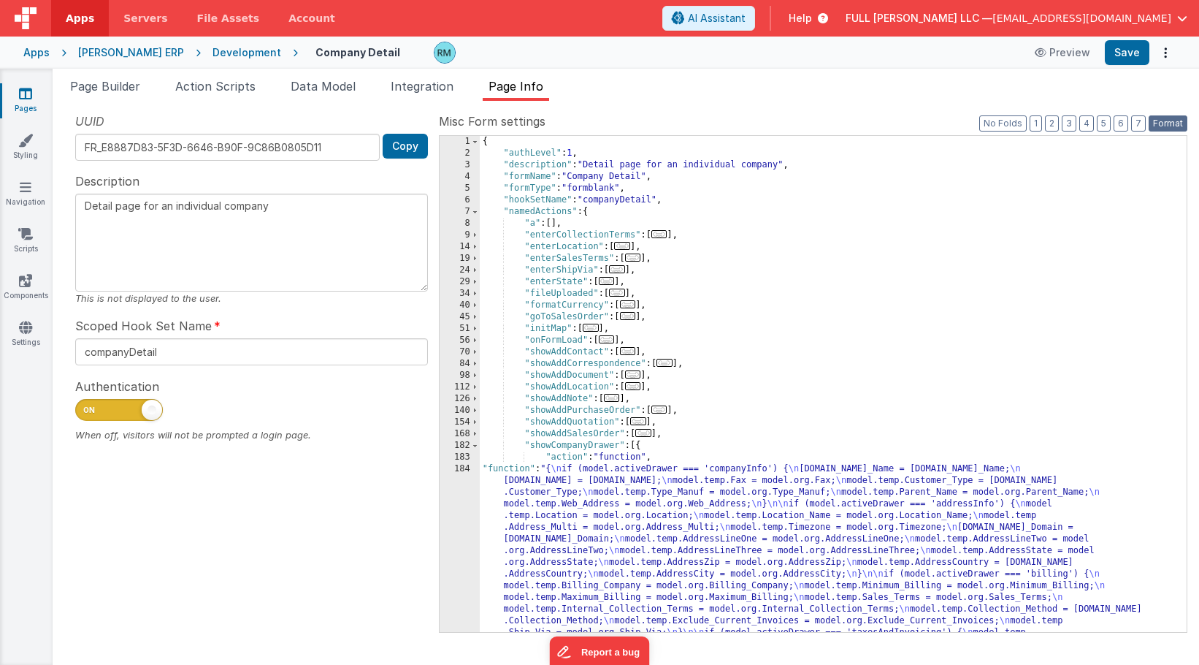
click at [1166, 126] on button "Format" at bounding box center [1168, 123] width 39 height 16
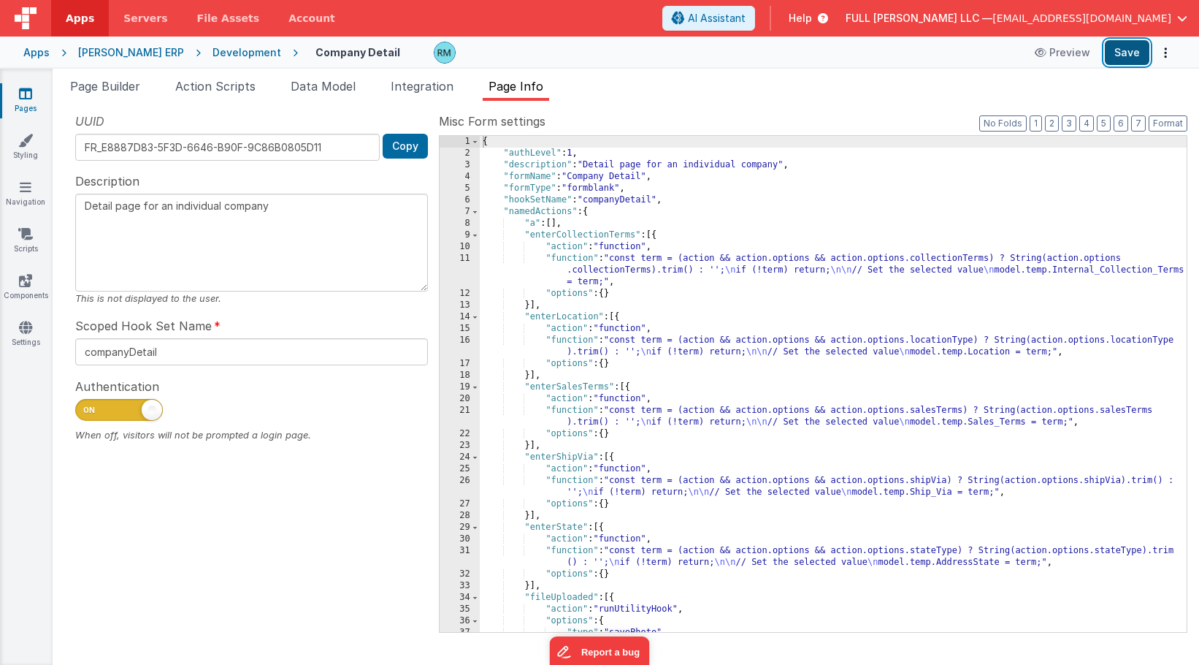
click at [1138, 50] on button "Save" at bounding box center [1127, 52] width 45 height 25
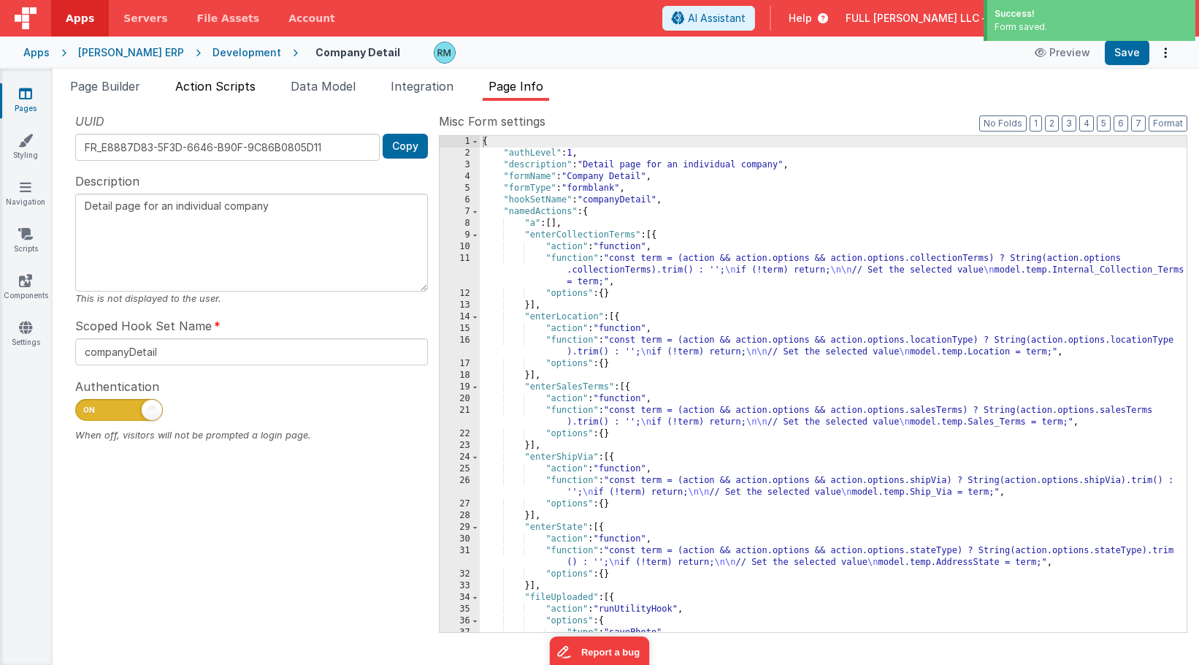
click at [216, 89] on span "Action Scripts" at bounding box center [215, 86] width 80 height 15
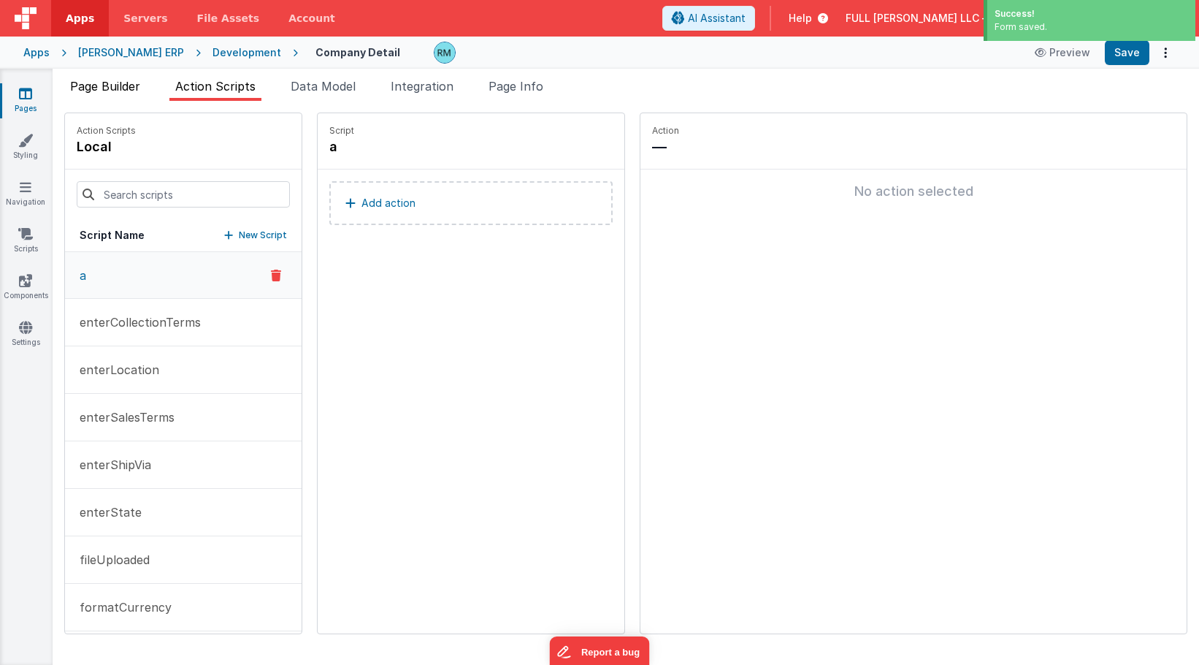
click at [127, 91] on span "Page Builder" at bounding box center [105, 86] width 70 height 15
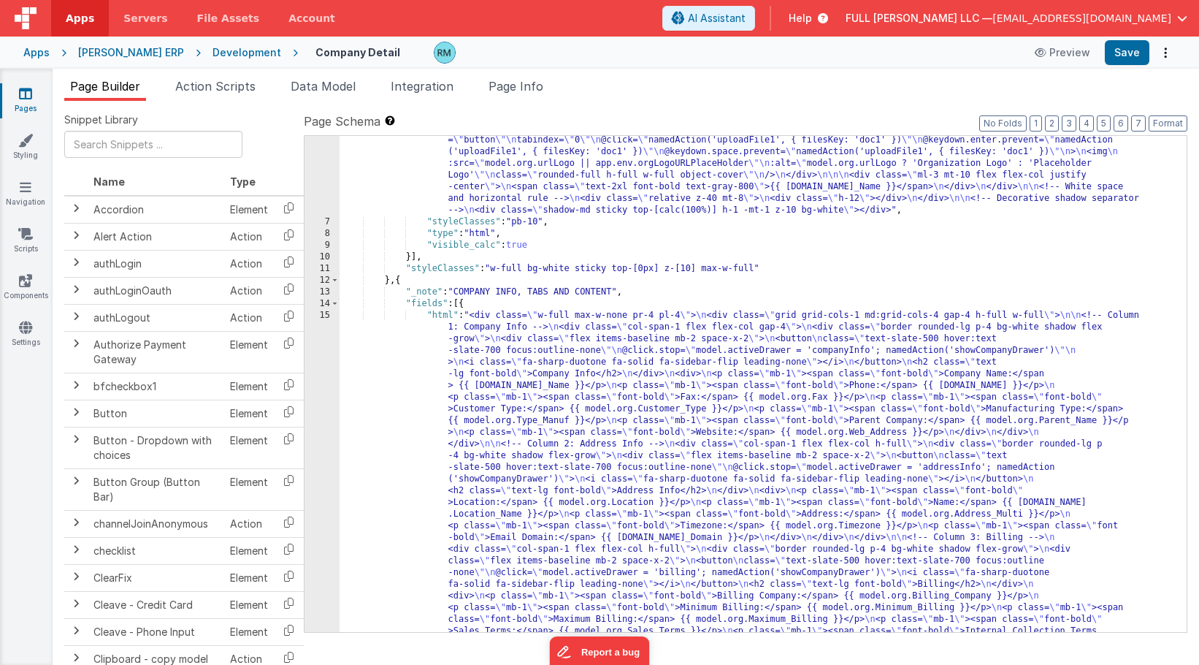
scroll to position [103, 0]
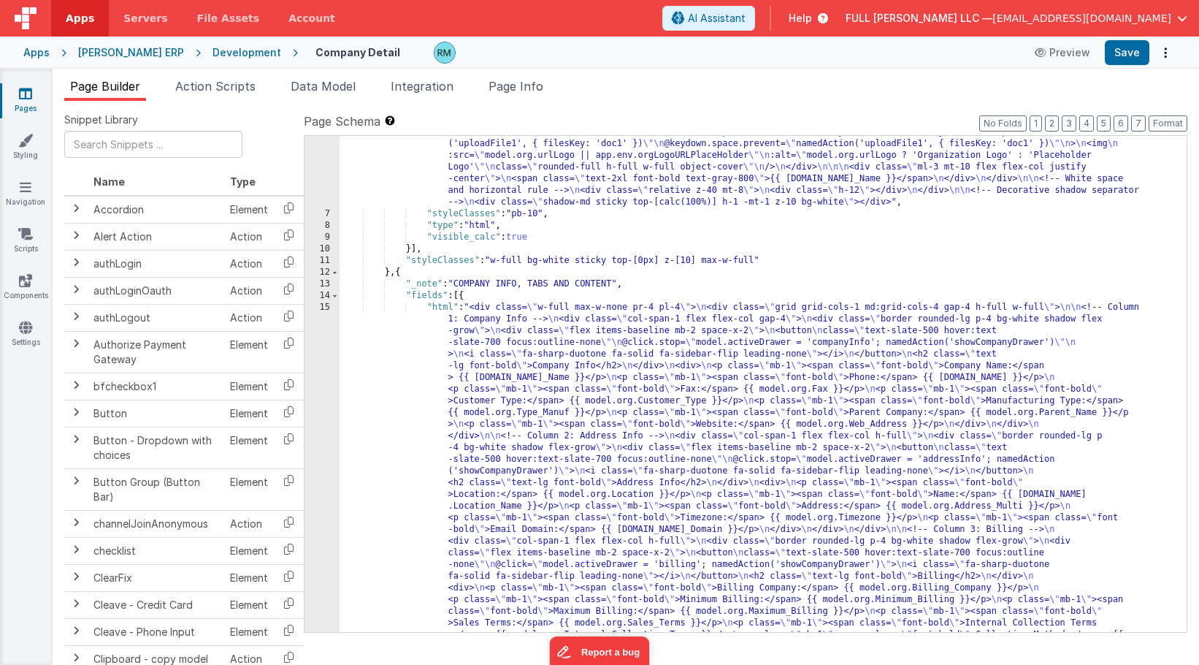
click at [442, 305] on div ""html" : "<div id= \" map \" class= \" border w-full relative z-0 \" style= \" …" at bounding box center [763, 660] width 847 height 1139
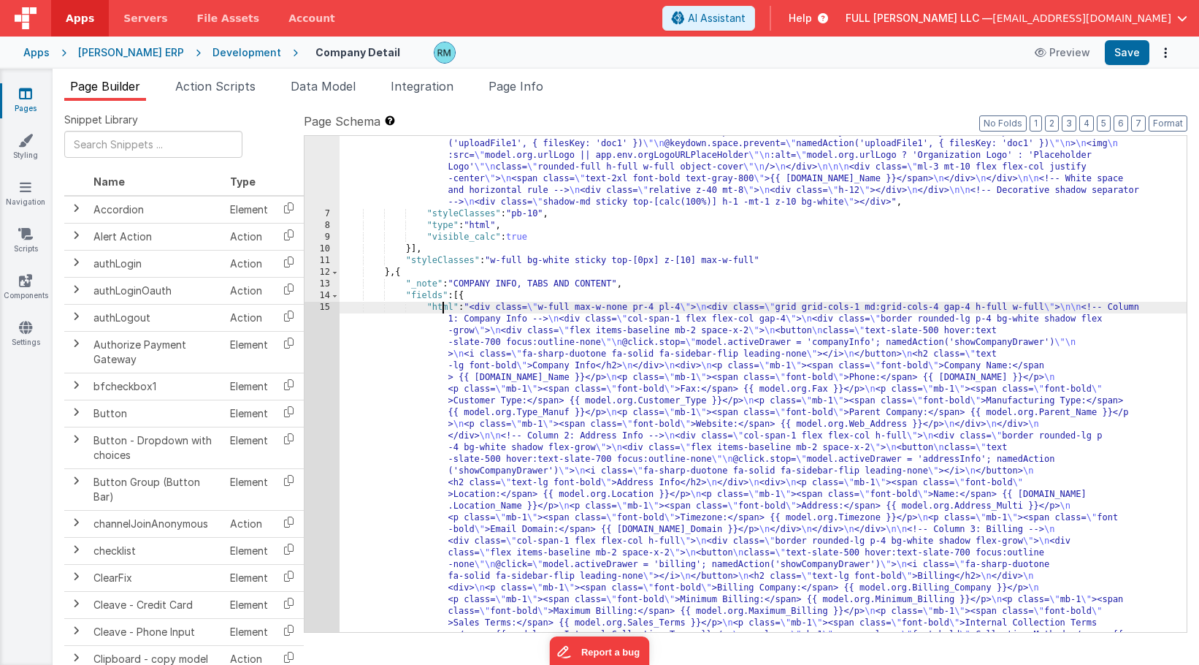
click at [327, 306] on div "15" at bounding box center [322, 565] width 35 height 526
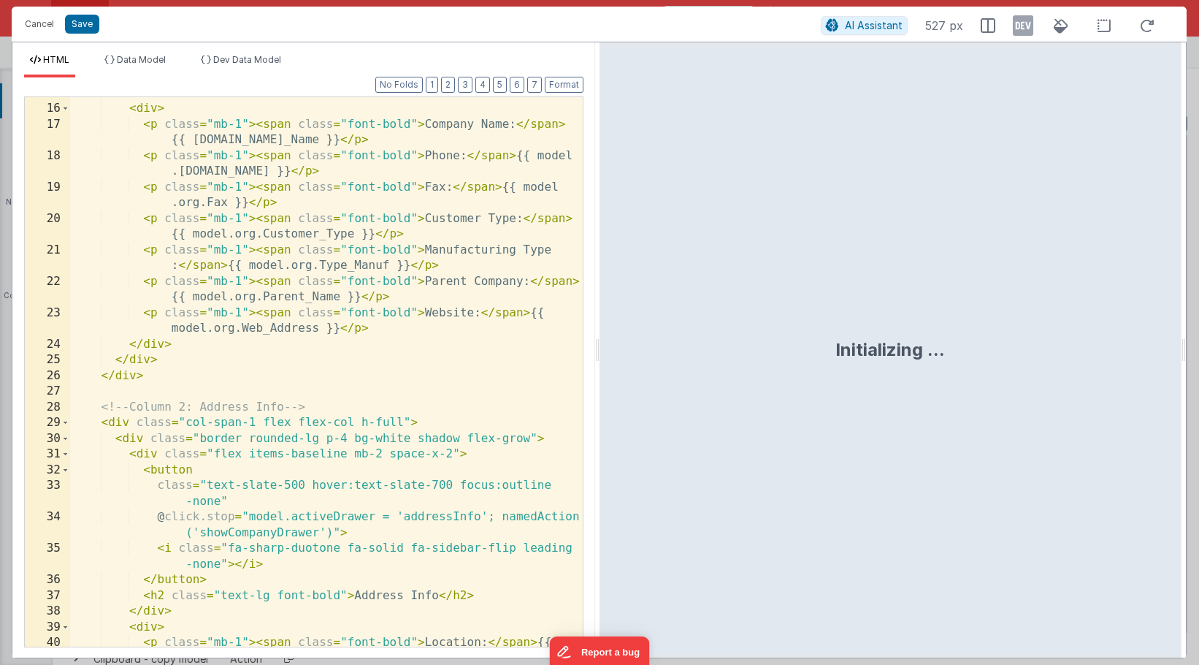
scroll to position [0, 0]
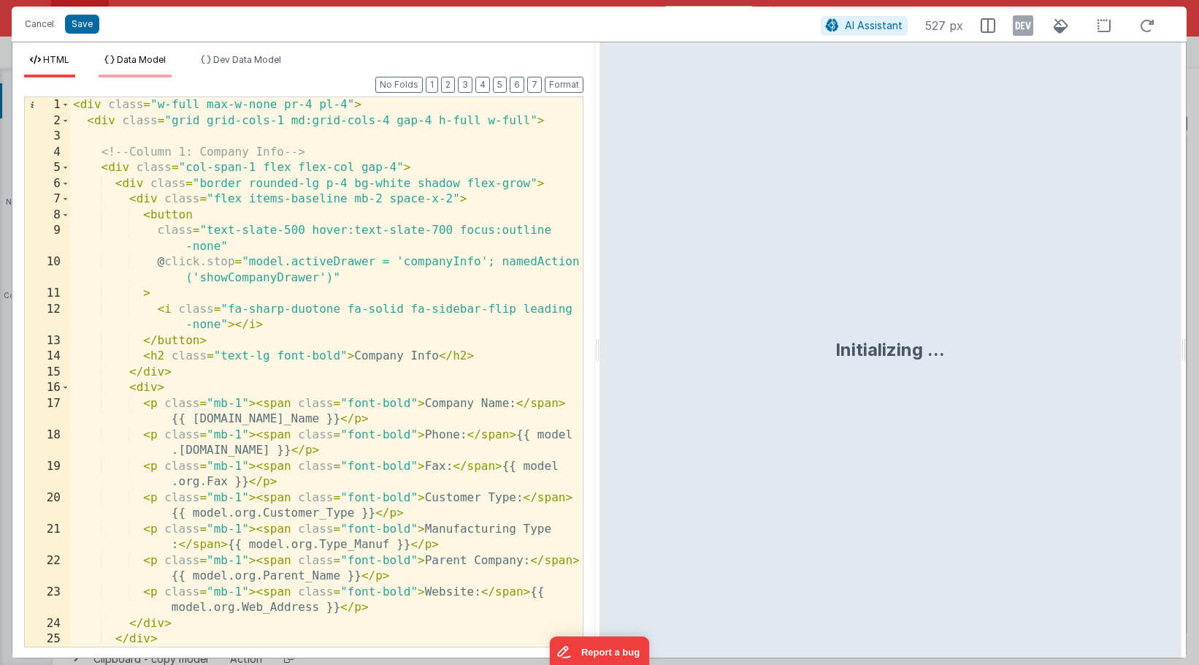
click at [142, 68] on li "Data Model" at bounding box center [135, 65] width 73 height 23
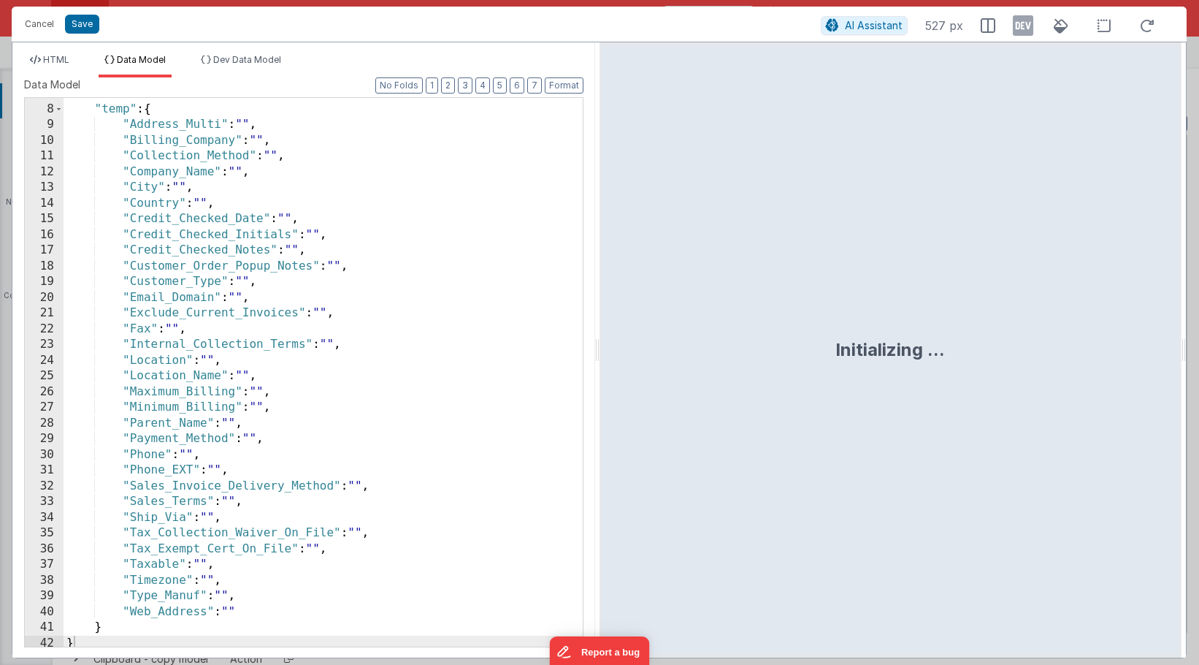
scroll to position [111, 0]
click at [131, 181] on div ""temp" : { "Address_Multi" : "" , "Billing_Company" : "" , "Collection_Method" …" at bounding box center [323, 387] width 519 height 580
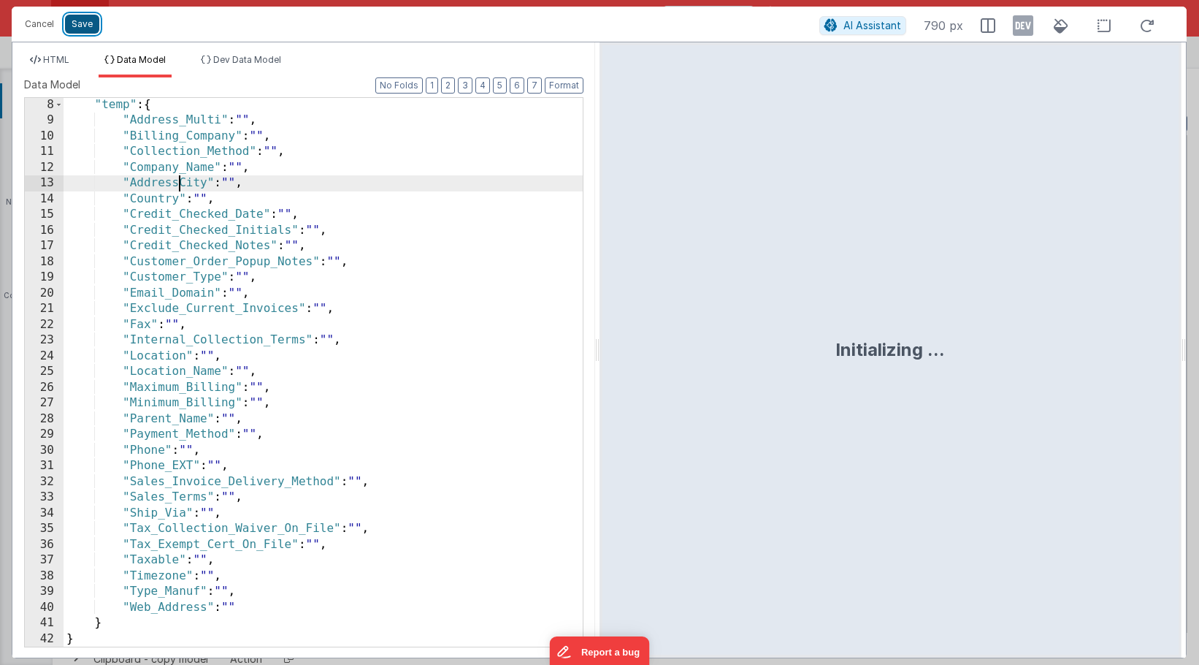
click at [87, 23] on button "Save" at bounding box center [82, 24] width 34 height 19
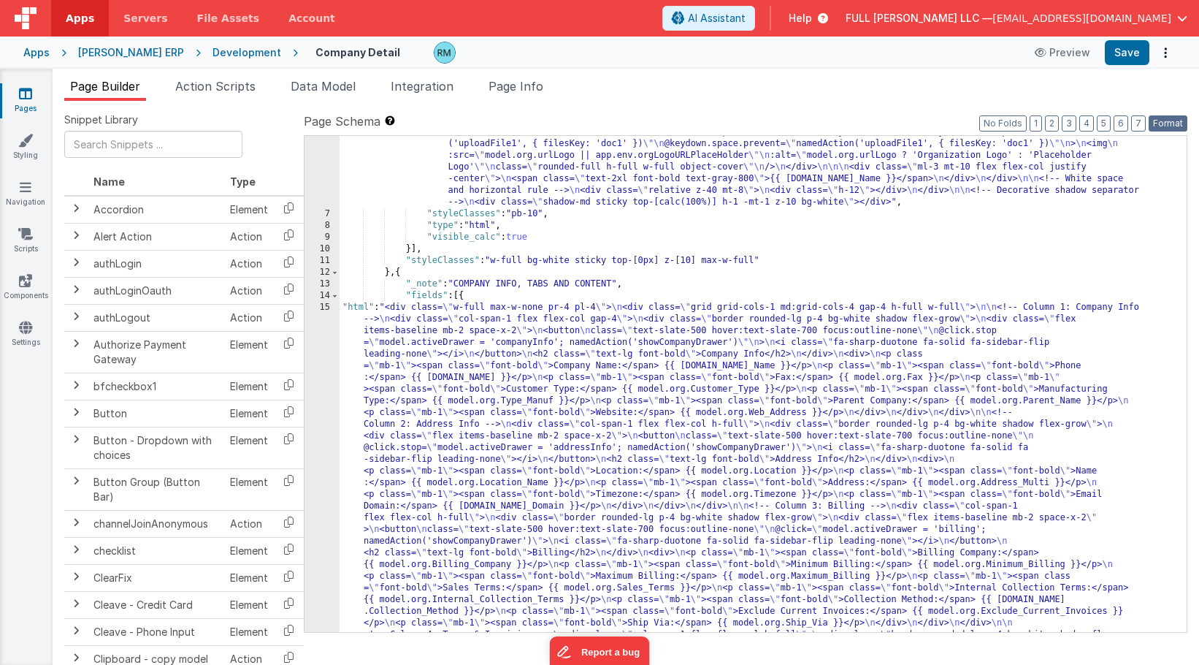
click at [1172, 129] on button "Format" at bounding box center [1168, 123] width 39 height 16
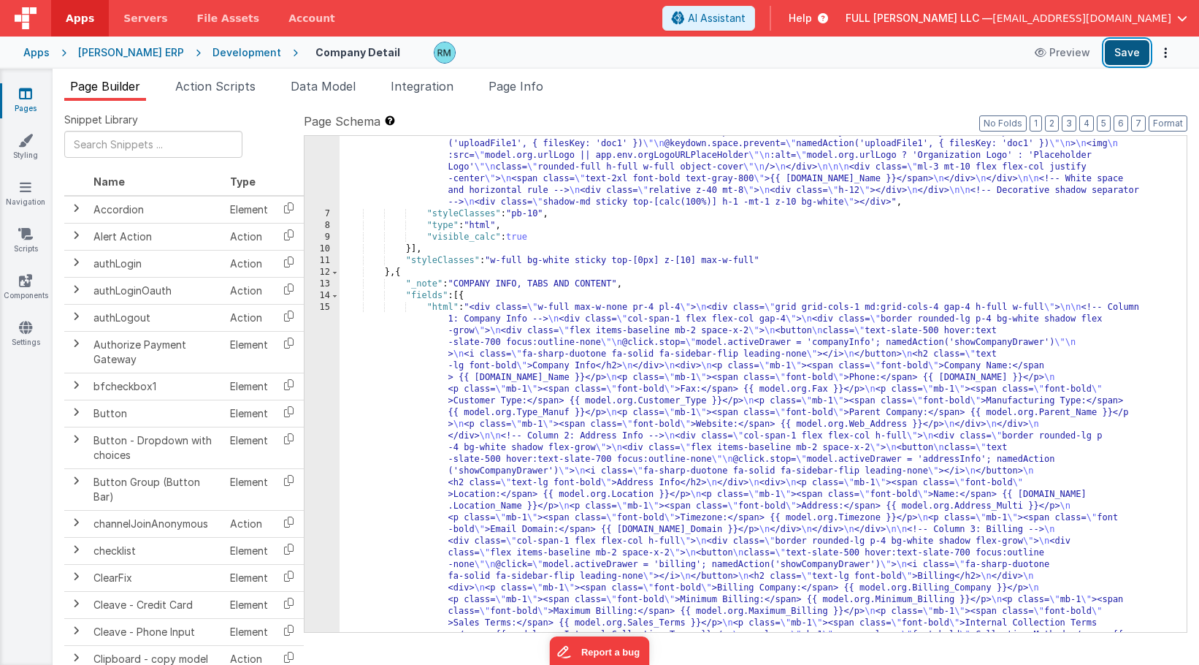
click at [1120, 60] on button "Save" at bounding box center [1127, 52] width 45 height 25
click at [445, 309] on div ""html" : "<div id= \" map \" class= \" border w-full relative z-0 \" style= \" …" at bounding box center [763, 660] width 847 height 1139
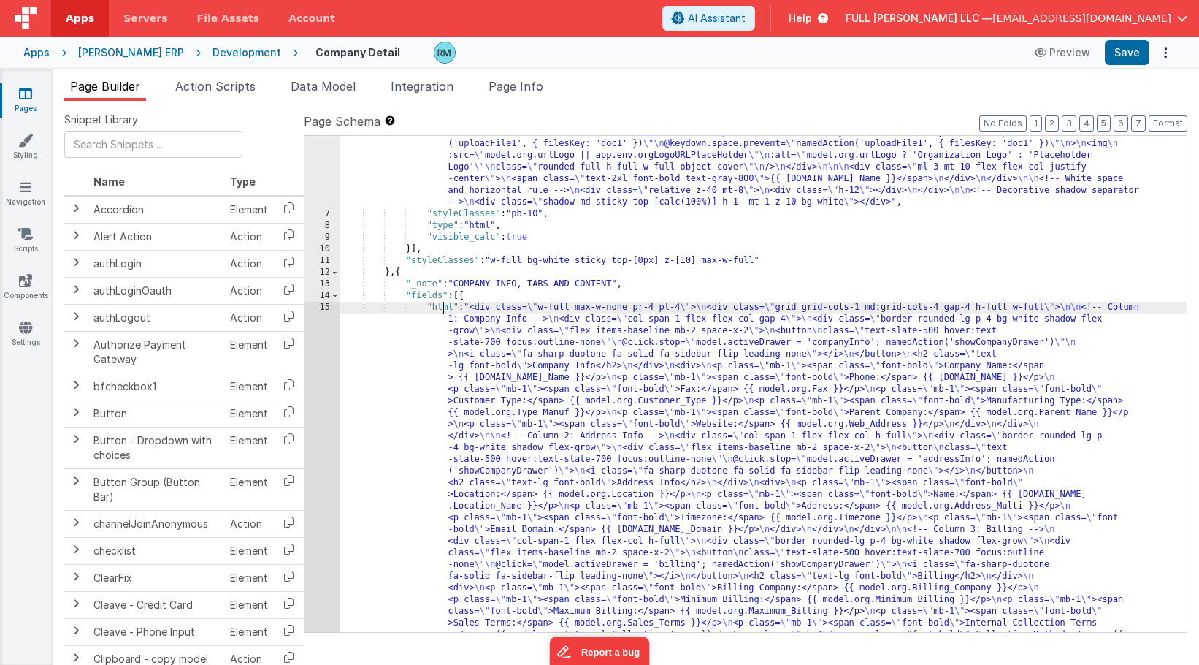
click at [324, 305] on div "15" at bounding box center [322, 565] width 35 height 526
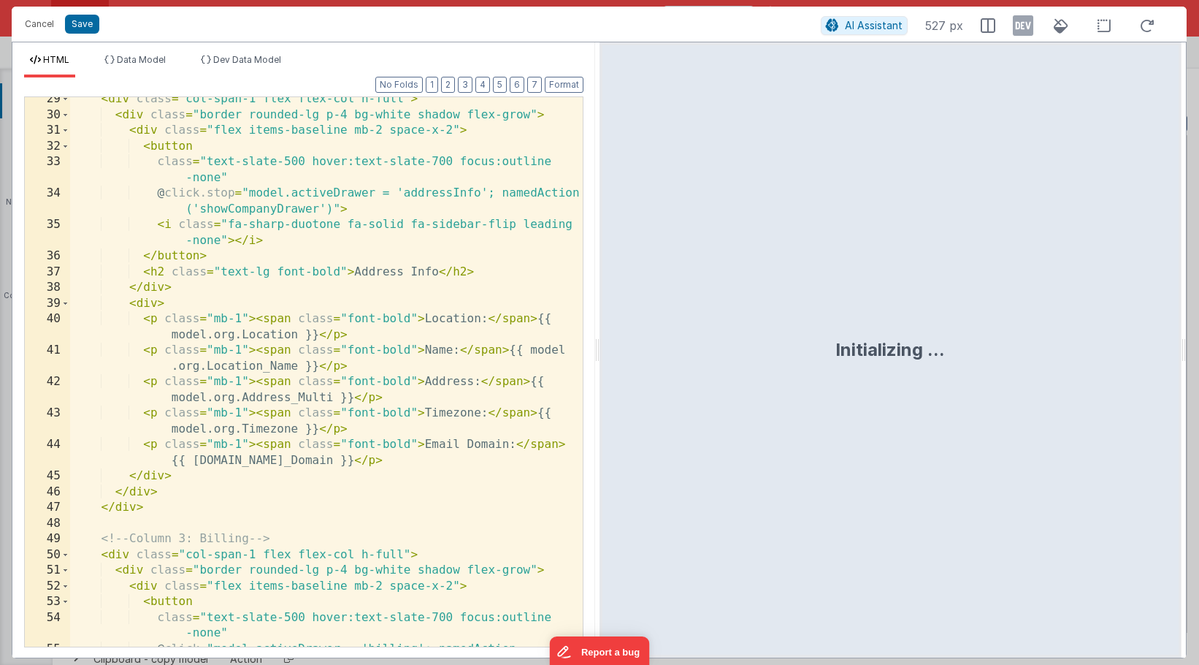
scroll to position [643, 0]
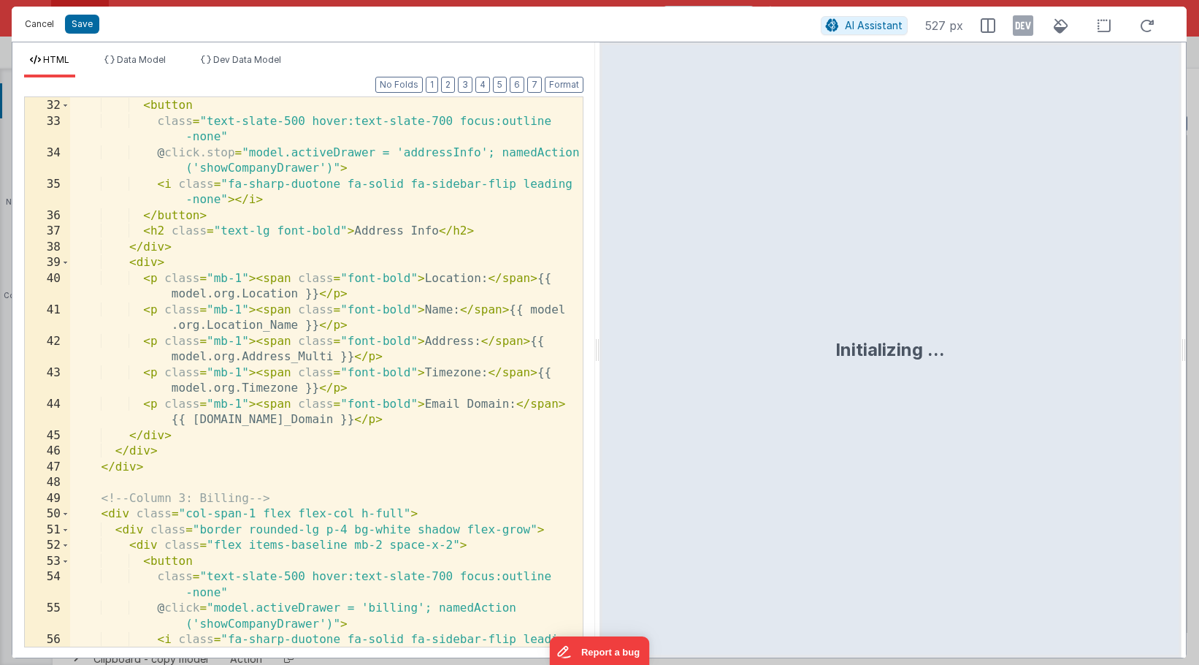
click at [45, 26] on button "Cancel" at bounding box center [40, 24] width 44 height 20
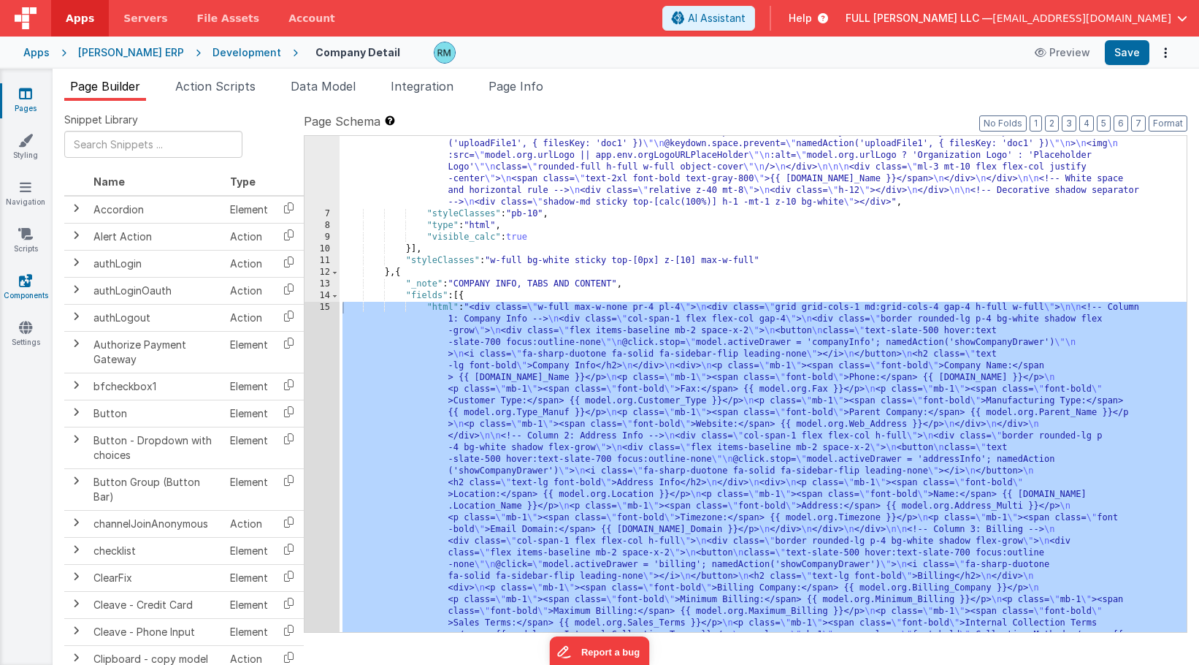
click at [27, 287] on link "Components" at bounding box center [25, 287] width 53 height 29
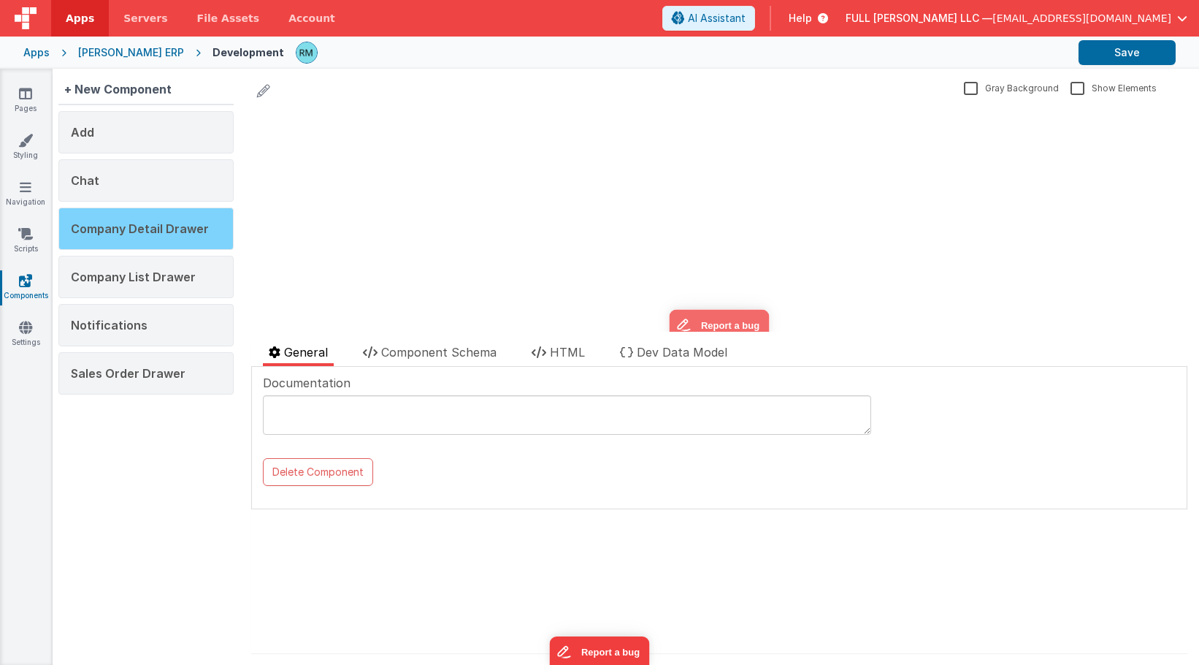
click at [169, 228] on span "Company Detail Drawer" at bounding box center [140, 228] width 138 height 15
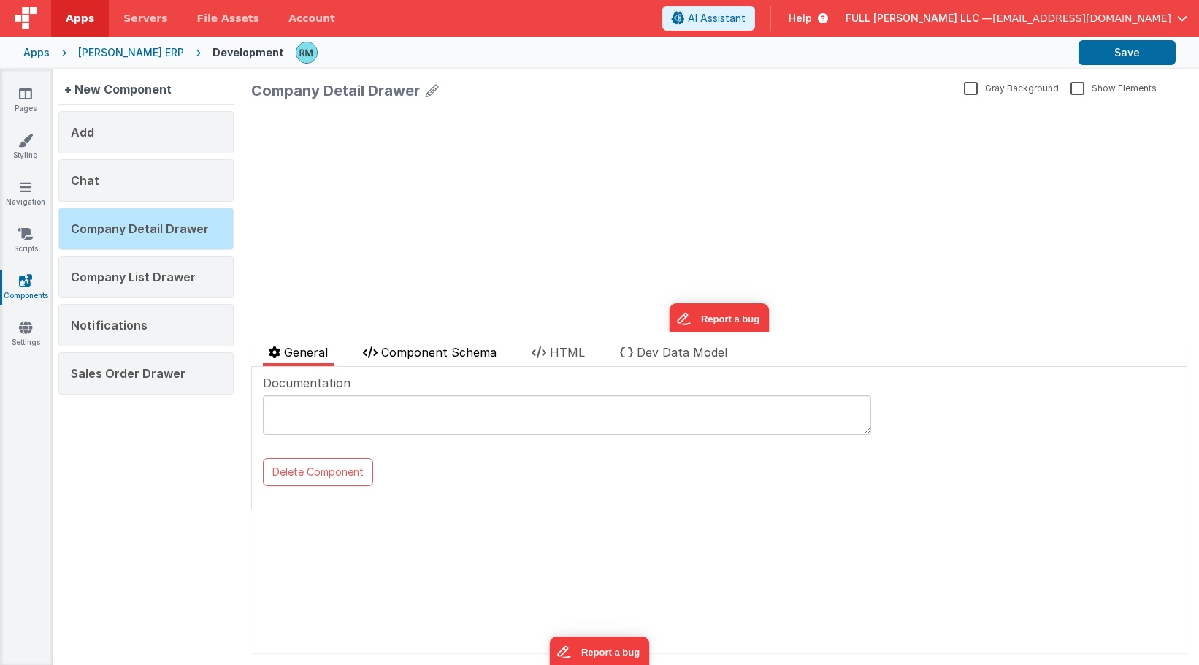
click at [438, 351] on span "Component Schema" at bounding box center [438, 352] width 115 height 15
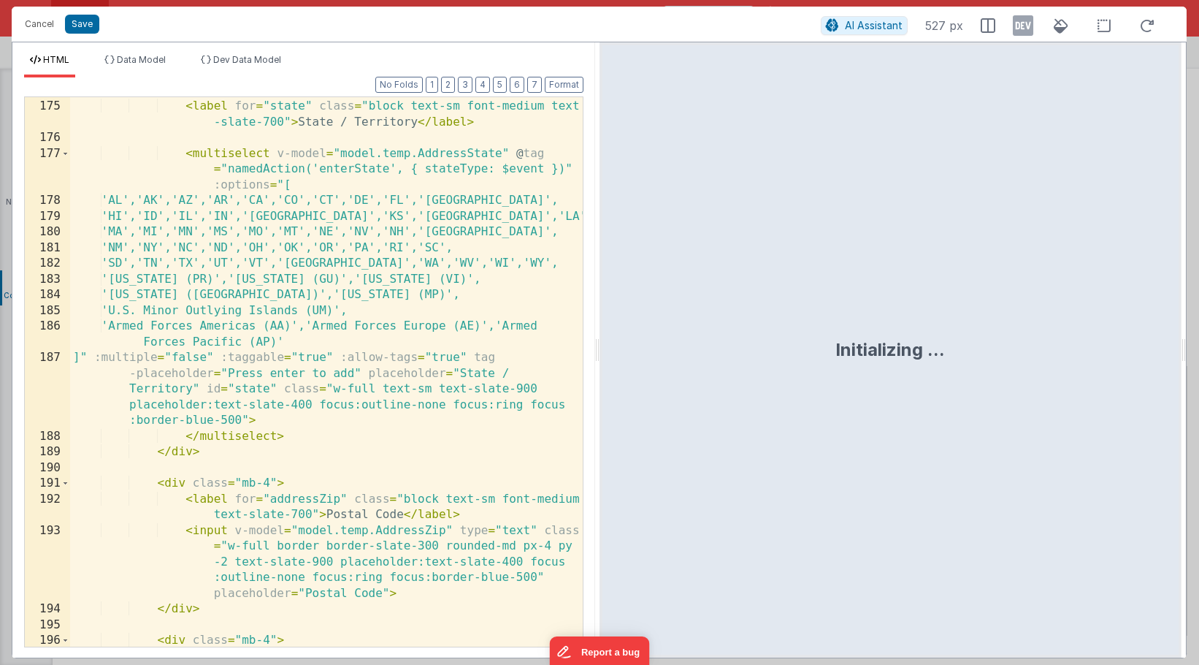
scroll to position [6170, 0]
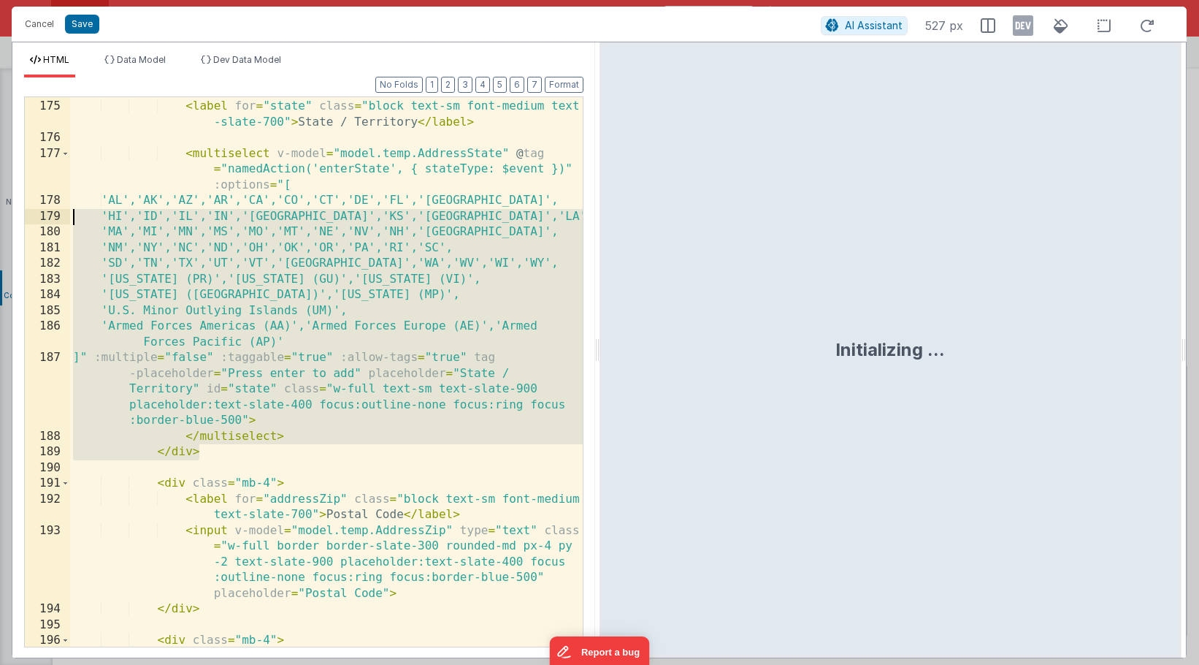
drag, startPoint x: 233, startPoint y: 451, endPoint x: 63, endPoint y: 214, distance: 292.1
click at [63, 214] on div "174 175 176 177 178 179 180 181 182 183 184 185 186 187 188 189 190 191 192 193…" at bounding box center [303, 371] width 559 height 551
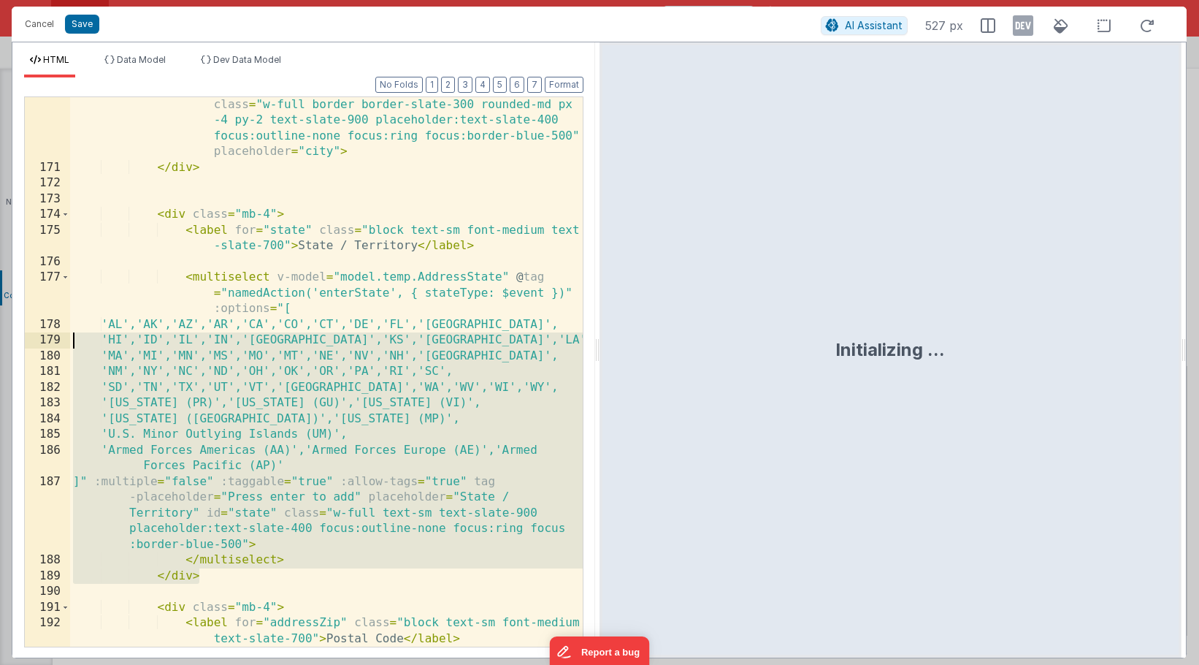
scroll to position [6031, 0]
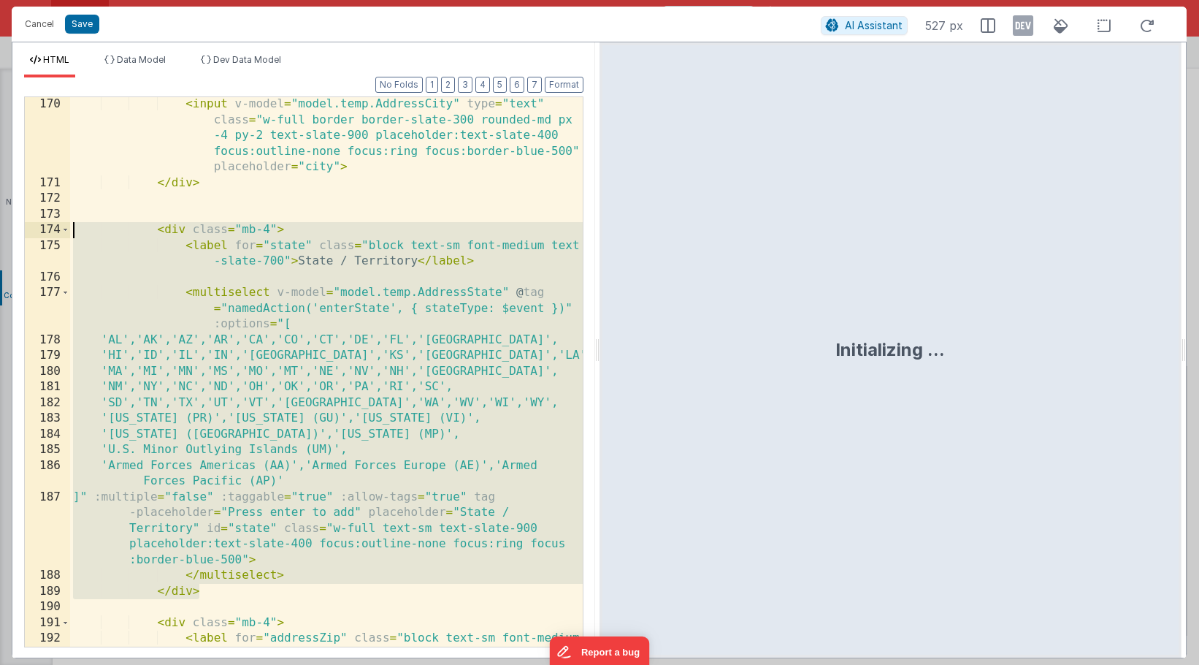
click at [72, 230] on div "< input v-model = "model.temp.AddressCity" type = "text" class = "w-full border…" at bounding box center [326, 426] width 513 height 660
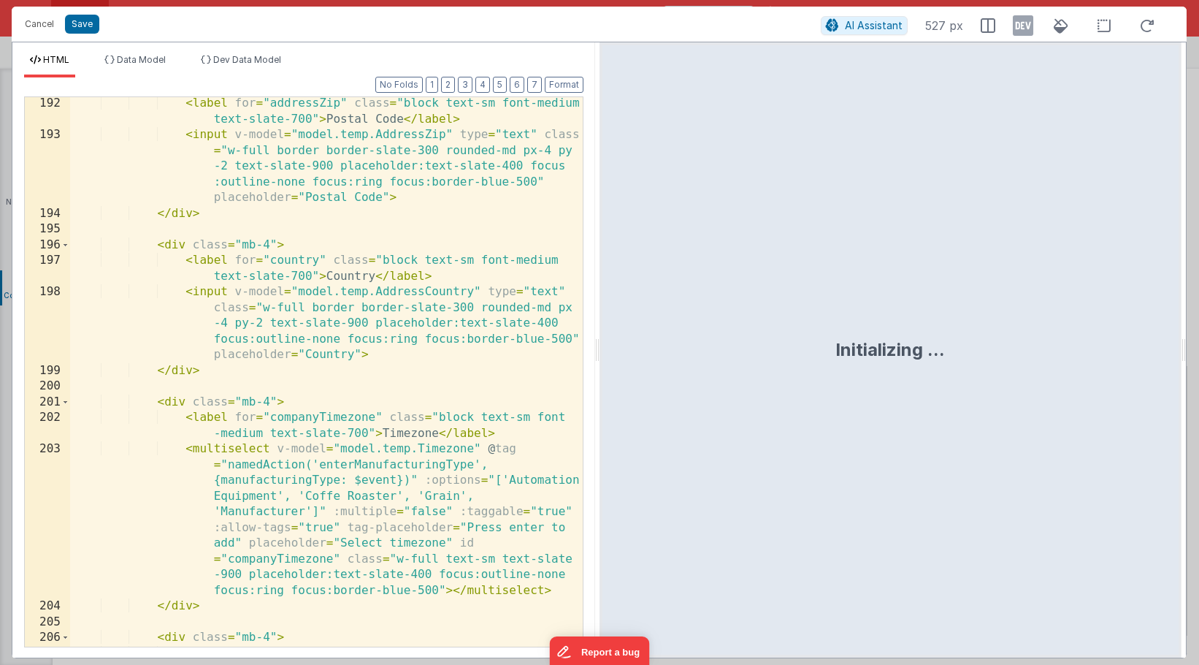
scroll to position [6583, 0]
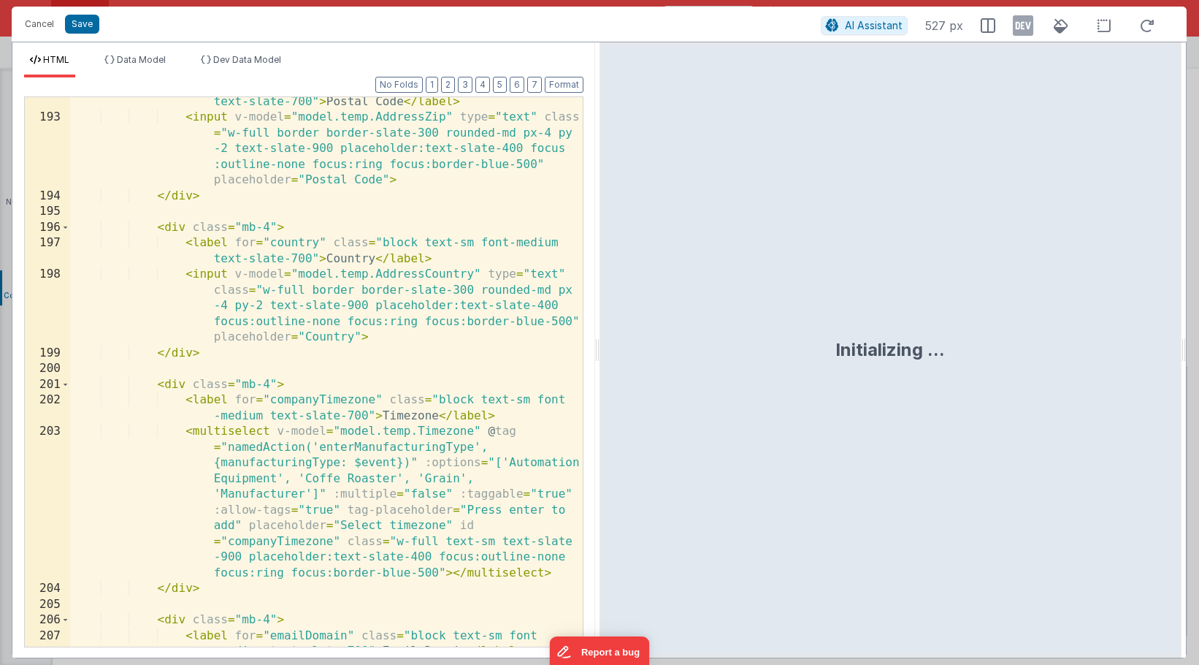
click at [216, 356] on div "< label for = "addressZip" class = "block text-sm font-medium text-slate-700" >…" at bounding box center [326, 384] width 513 height 612
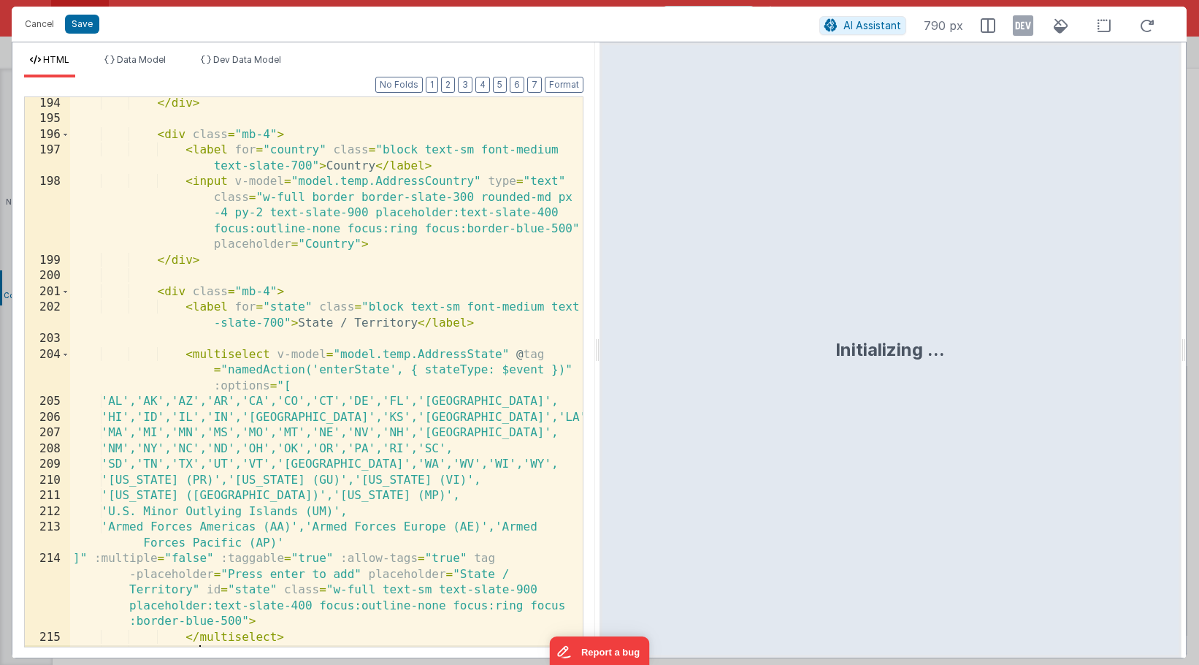
scroll to position [6634, 0]
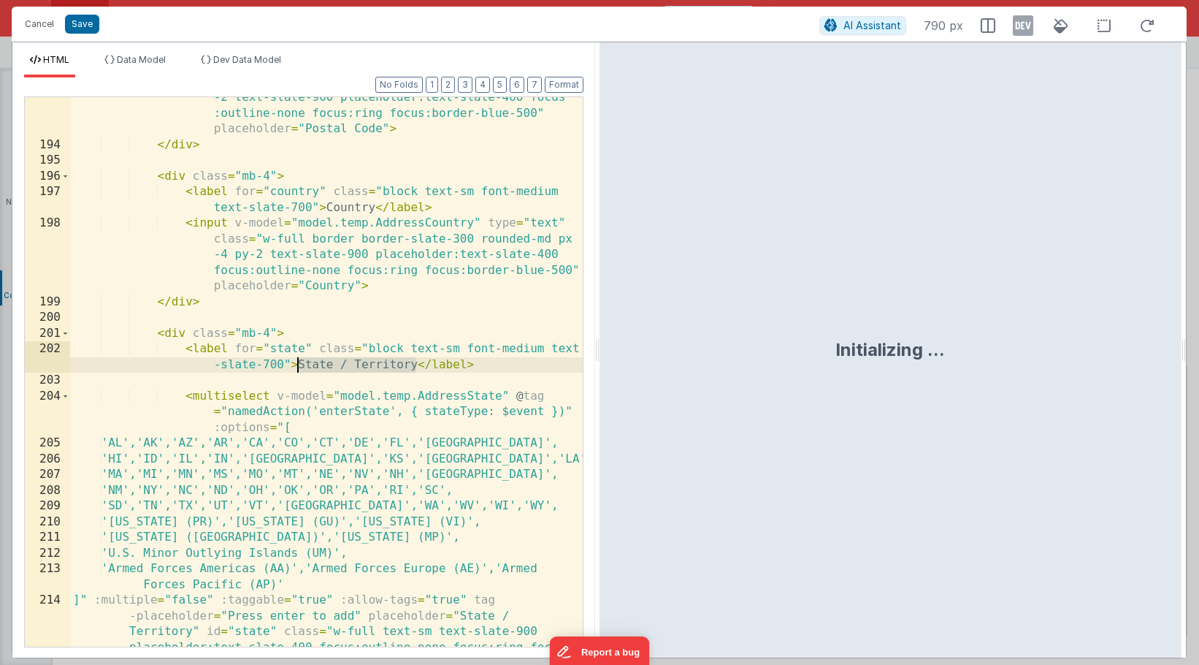
drag, startPoint x: 416, startPoint y: 364, endPoint x: 301, endPoint y: 362, distance: 115.4
click at [301, 362] on div "< input v-model = "model.temp.AddressZip" type = "text" class = "w-full border …" at bounding box center [326, 411] width 513 height 706
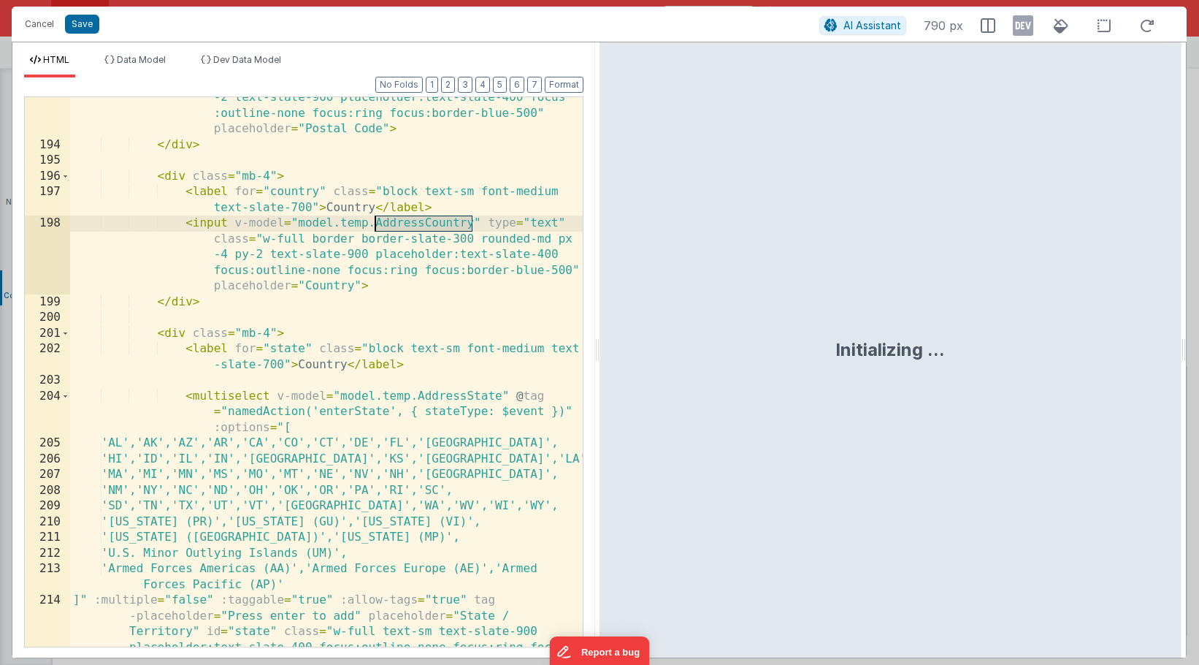
drag, startPoint x: 473, startPoint y: 224, endPoint x: 372, endPoint y: 226, distance: 100.8
click at [372, 226] on div "< input v-model = "model.temp.AddressZip" type = "text" class = "w-full border …" at bounding box center [326, 411] width 513 height 706
click at [303, 348] on div "< input v-model = "model.temp.AddressZip" type = "text" class = "w-full border …" at bounding box center [326, 411] width 513 height 706
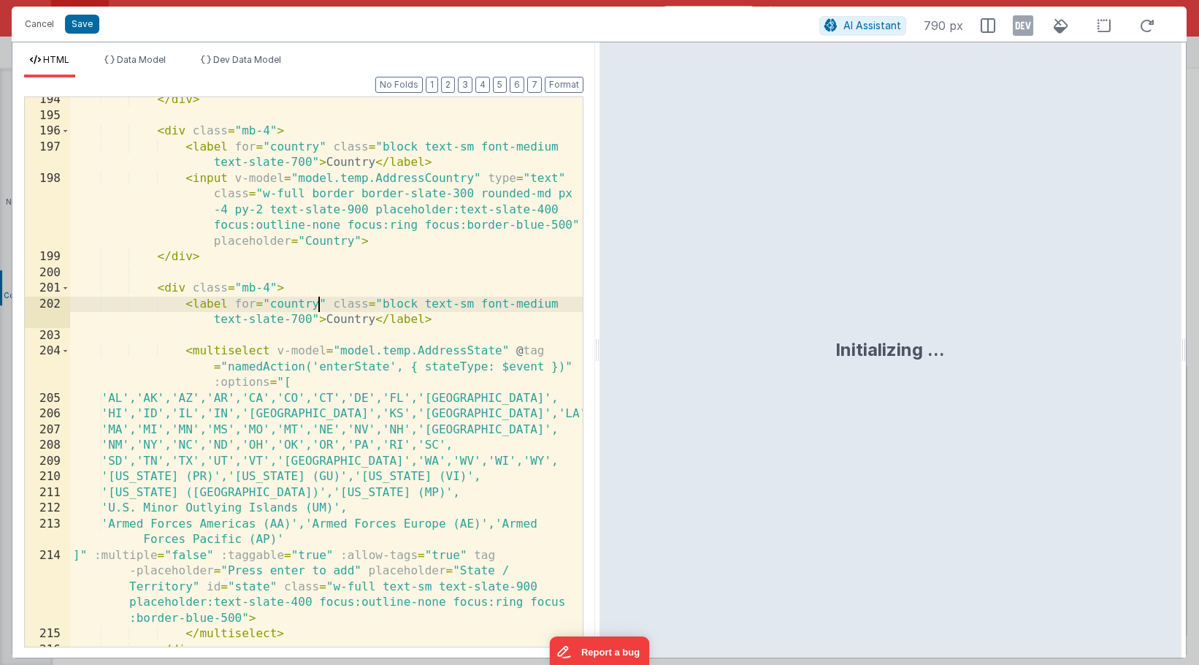
scroll to position [6742, 0]
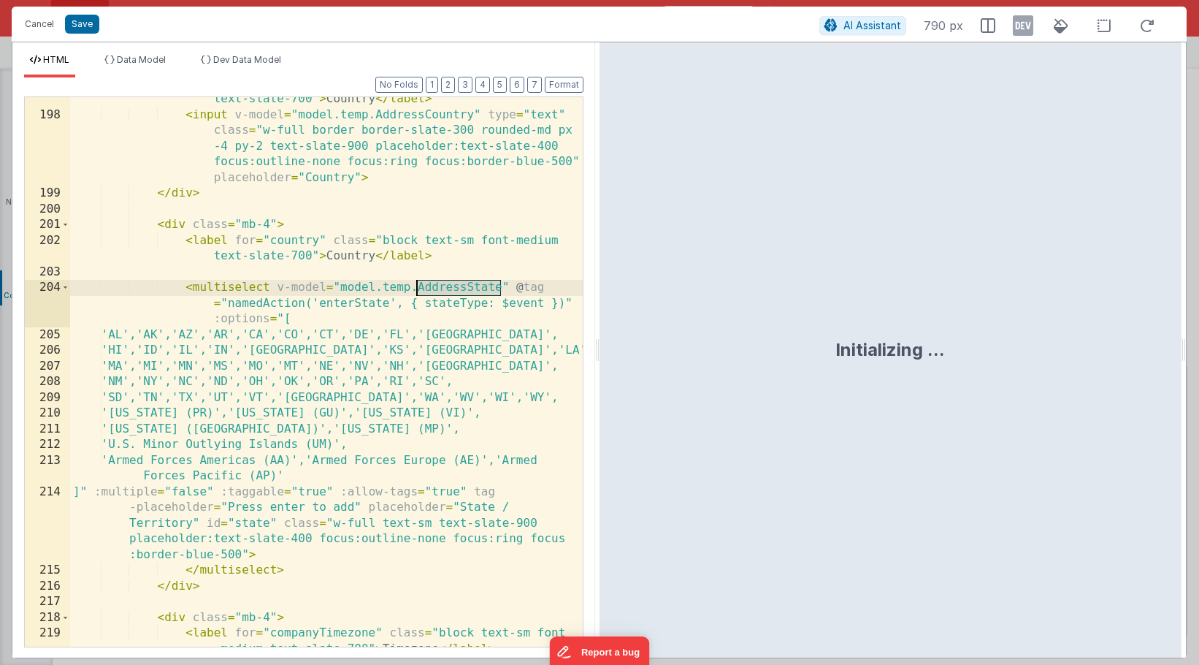
drag, startPoint x: 502, startPoint y: 286, endPoint x: 414, endPoint y: 288, distance: 87.7
click at [414, 288] on div "< label for = "country" class = "block text-sm font-medium text-slate-700" > Co…" at bounding box center [326, 382] width 513 height 612
click at [387, 307] on div "< label for = "country" class = "block text-sm font-medium text-slate-700" > Co…" at bounding box center [326, 382] width 513 height 612
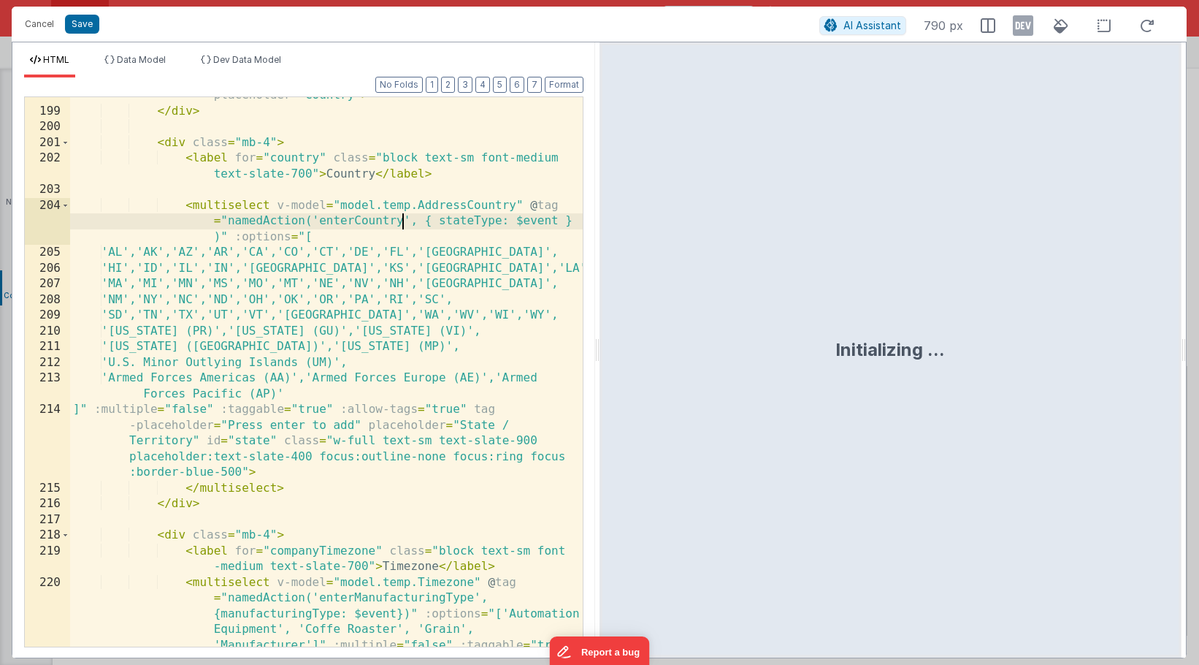
scroll to position [6829, 0]
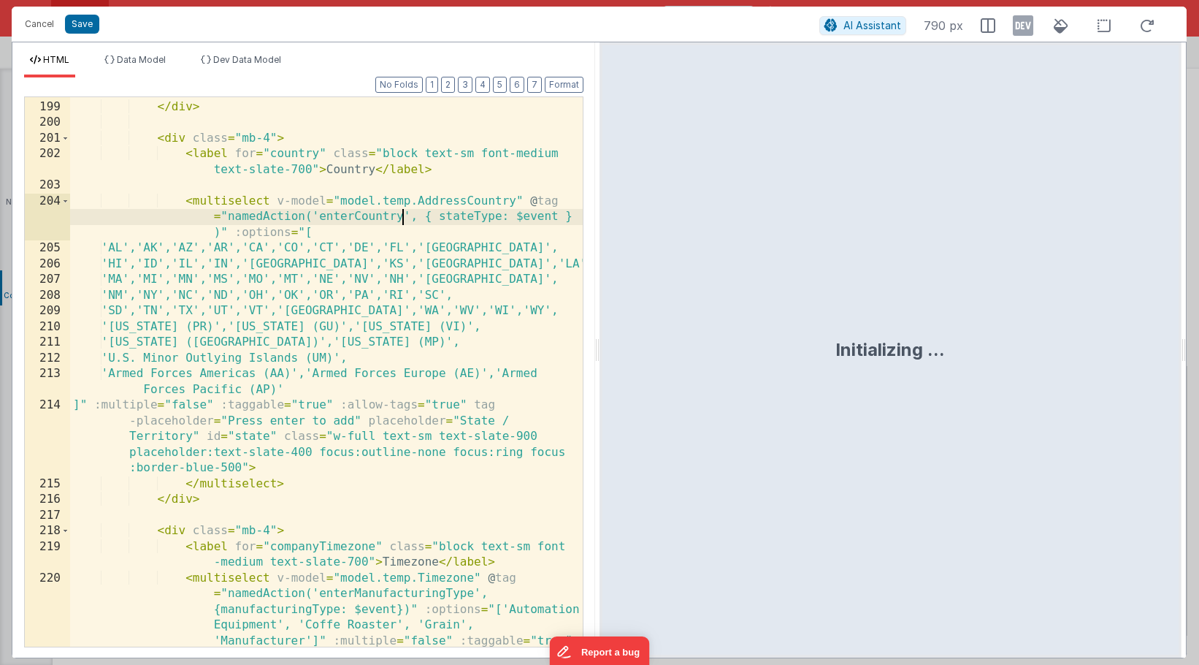
click at [501, 216] on div "< input v-model = "model.temp.AddressCountry" type = "text" class = "w-full bor…" at bounding box center [326, 412] width 513 height 785
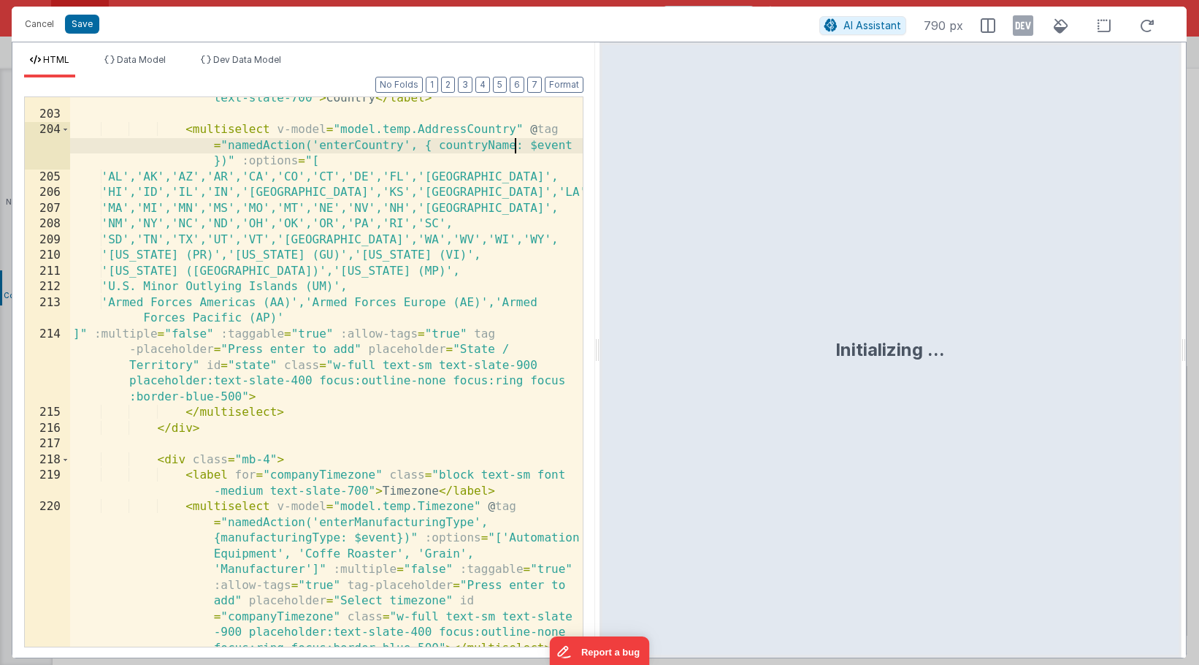
scroll to position [6906, 0]
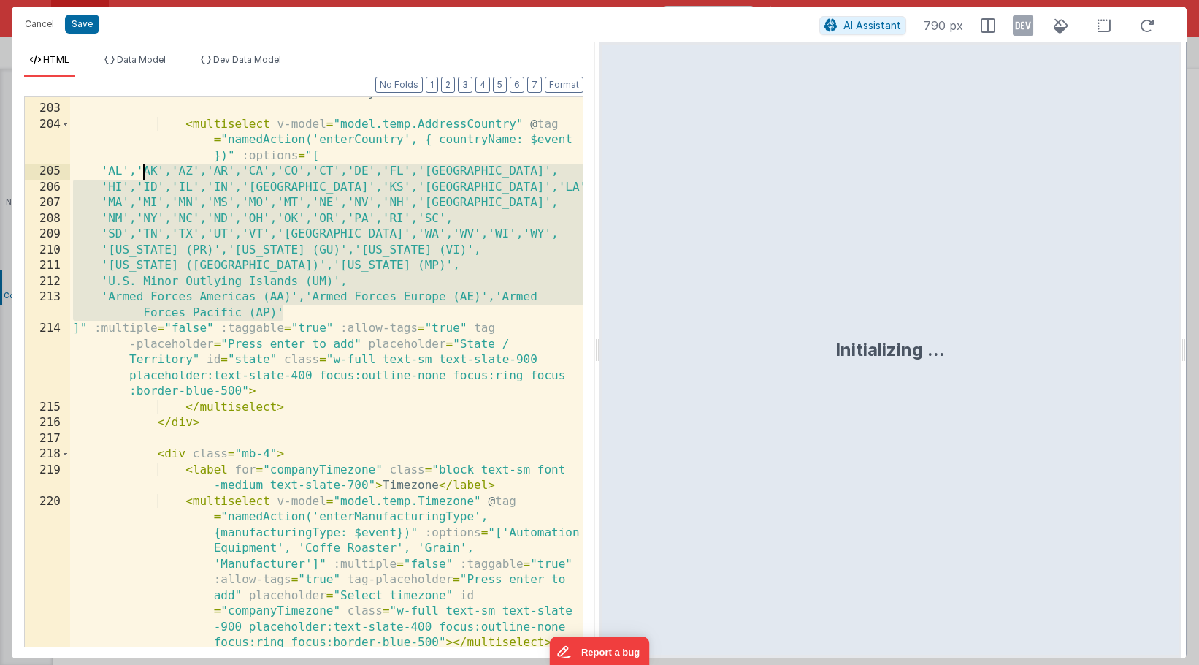
drag, startPoint x: 285, startPoint y: 312, endPoint x: 144, endPoint y: 177, distance: 195.3
click at [144, 177] on div "< label for = "country" class = "block text-sm font-medium text-slate-700" > Co…" at bounding box center [326, 438] width 513 height 738
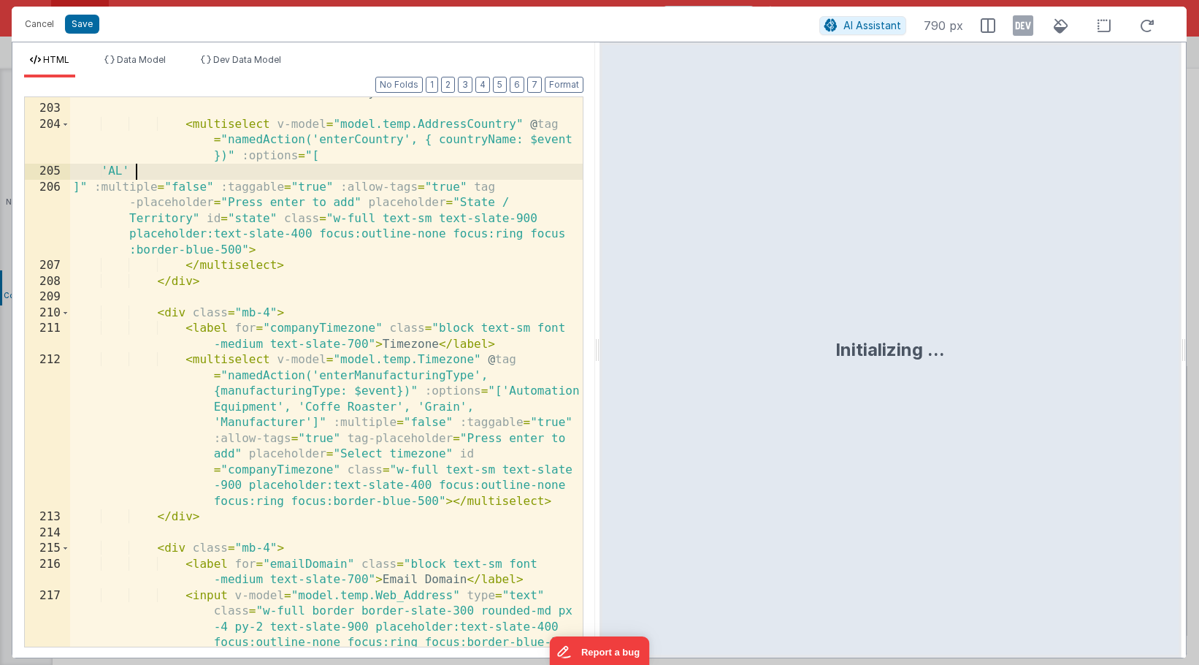
click at [136, 170] on div "< label for = "country" class = "block text-sm font-medium text-slate-700" > Co…" at bounding box center [326, 399] width 513 height 660
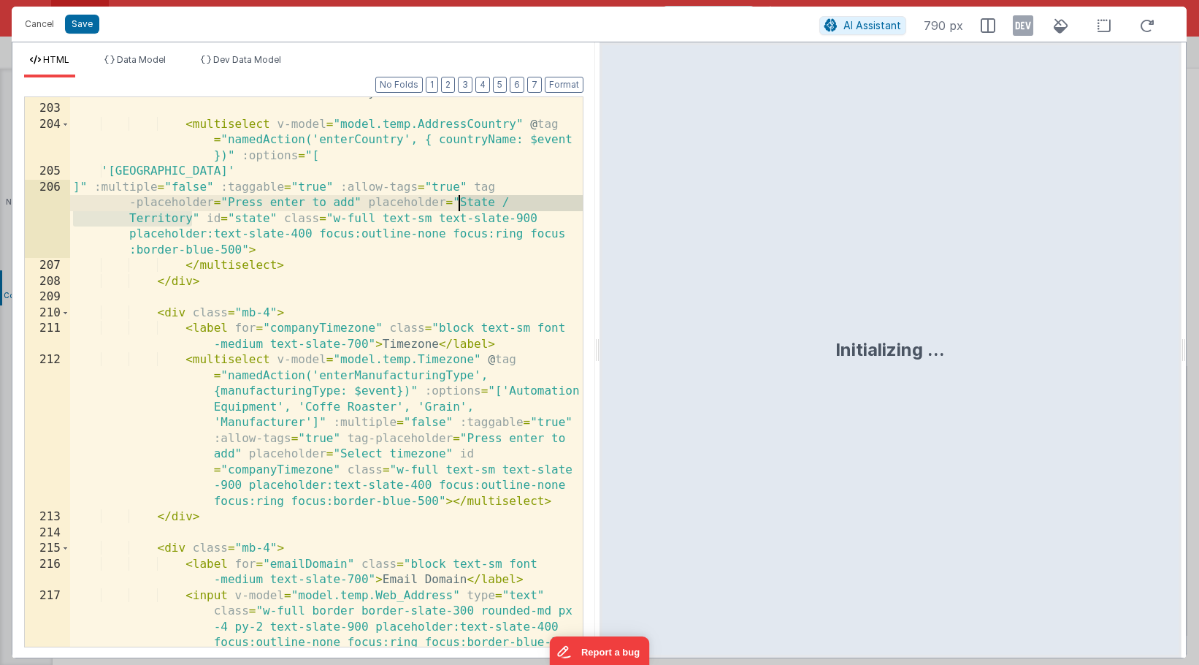
drag, startPoint x: 194, startPoint y: 221, endPoint x: 459, endPoint y: 207, distance: 266.2
click at [459, 207] on div "< label for = "country" class = "block text-sm font-medium text-slate-700" > Co…" at bounding box center [326, 399] width 513 height 660
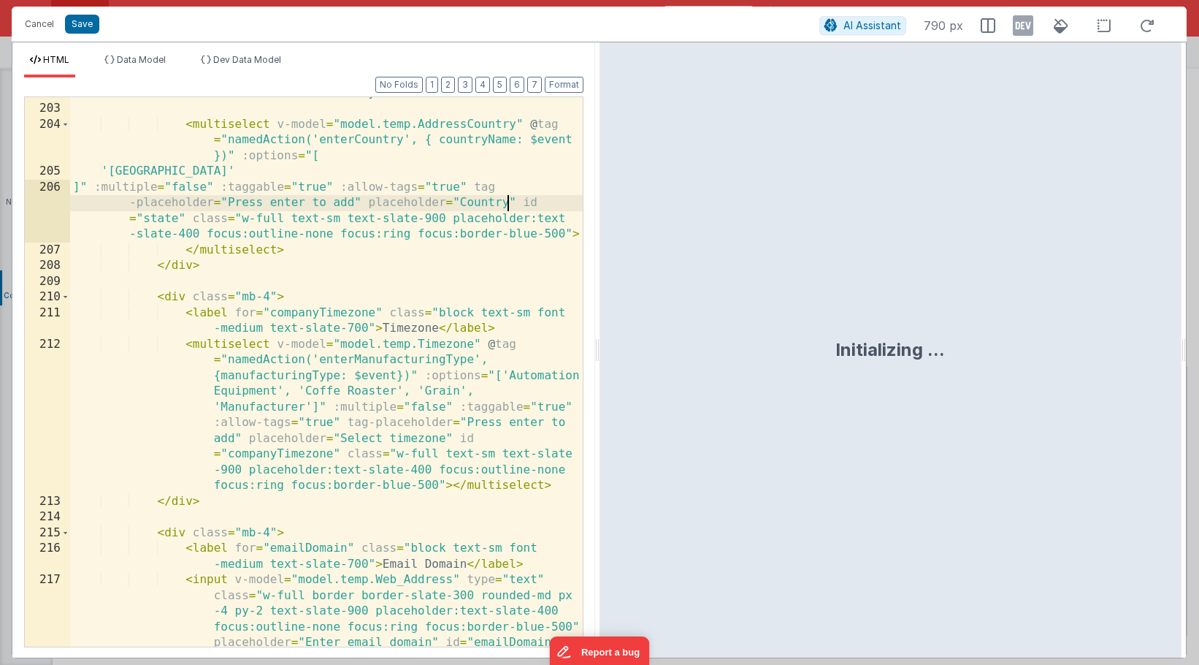
click at [179, 221] on div "< label for = "country" class = "block text-sm font-medium text-slate-700" > Co…" at bounding box center [326, 399] width 513 height 660
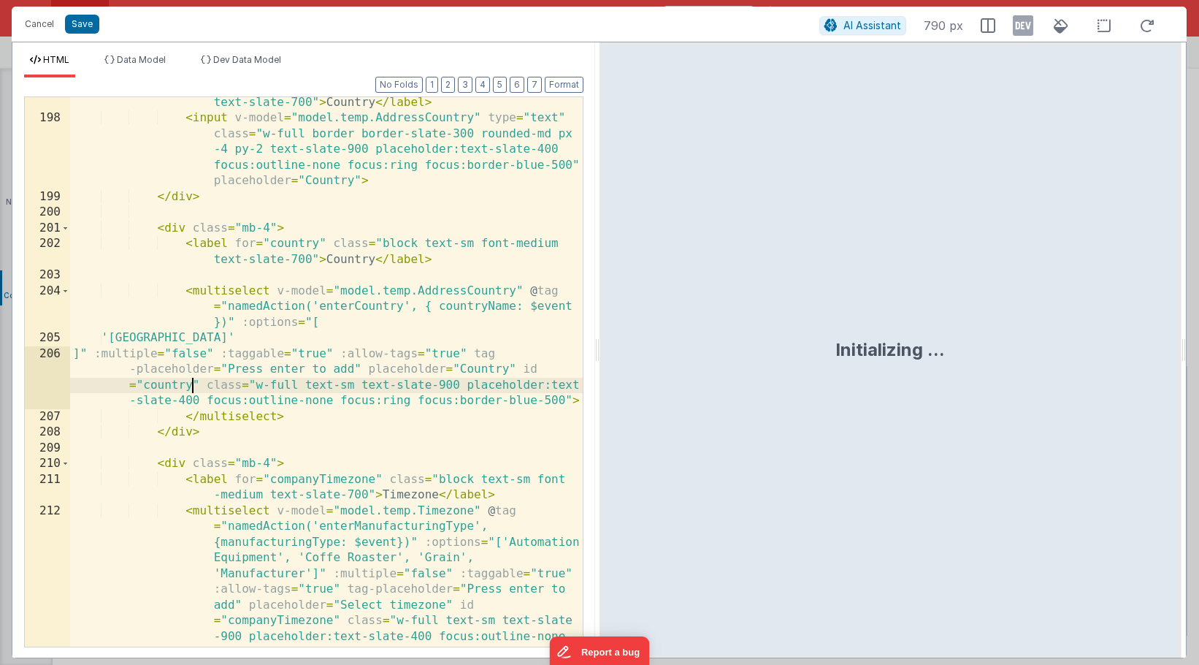
scroll to position [6739, 0]
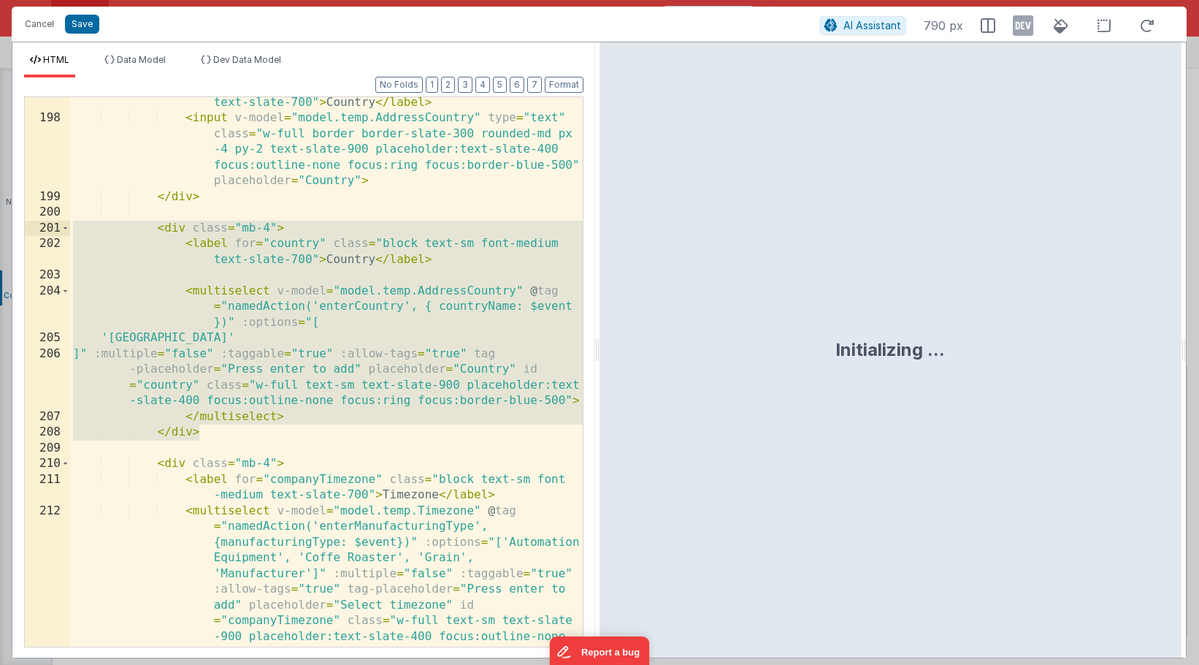
drag, startPoint x: 239, startPoint y: 432, endPoint x: 28, endPoint y: 230, distance: 291.3
click at [28, 230] on div "197 198 199 200 201 202 203 204 205 206 207 208 209 210 211 212 213 214 < label…" at bounding box center [303, 371] width 559 height 551
click at [215, 435] on div "< label for = "country" class = "block text-sm font-medium text-slate-700" > Co…" at bounding box center [326, 448] width 513 height 738
drag, startPoint x: 241, startPoint y: 440, endPoint x: -8, endPoint y: 234, distance: 323.2
click at [0, 234] on html "Cancel Save AI Assistant 790 px HTML Data Model Dev Data Model Format 7 6 5 4 3…" at bounding box center [599, 332] width 1199 height 665
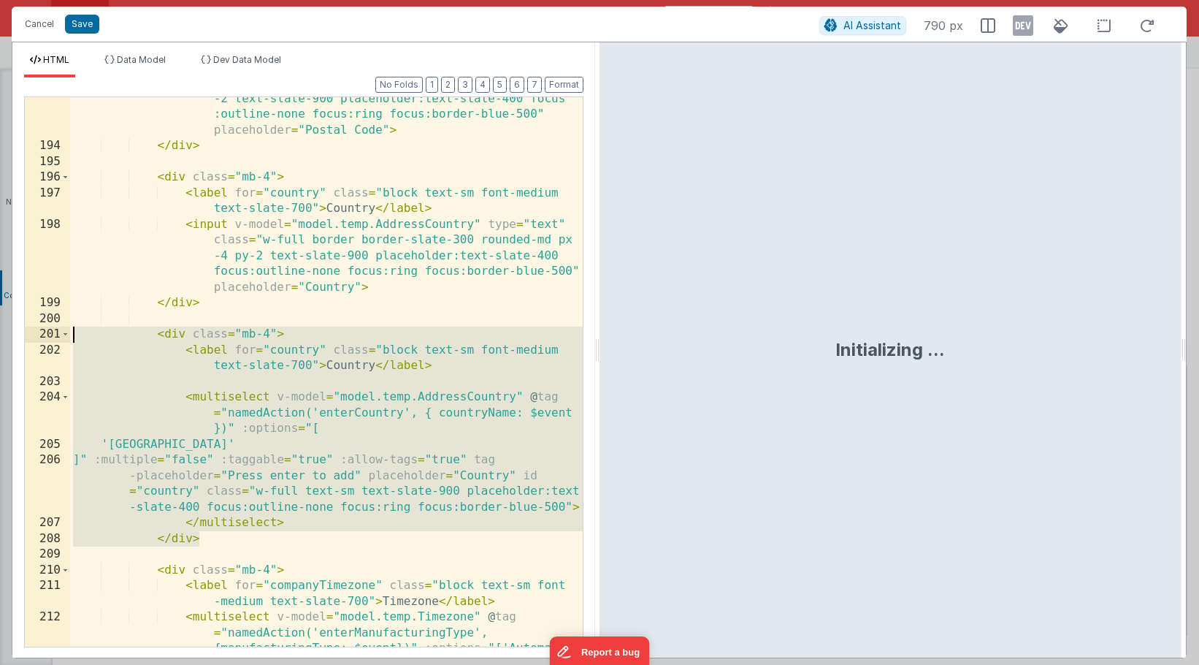
scroll to position [6704, 0]
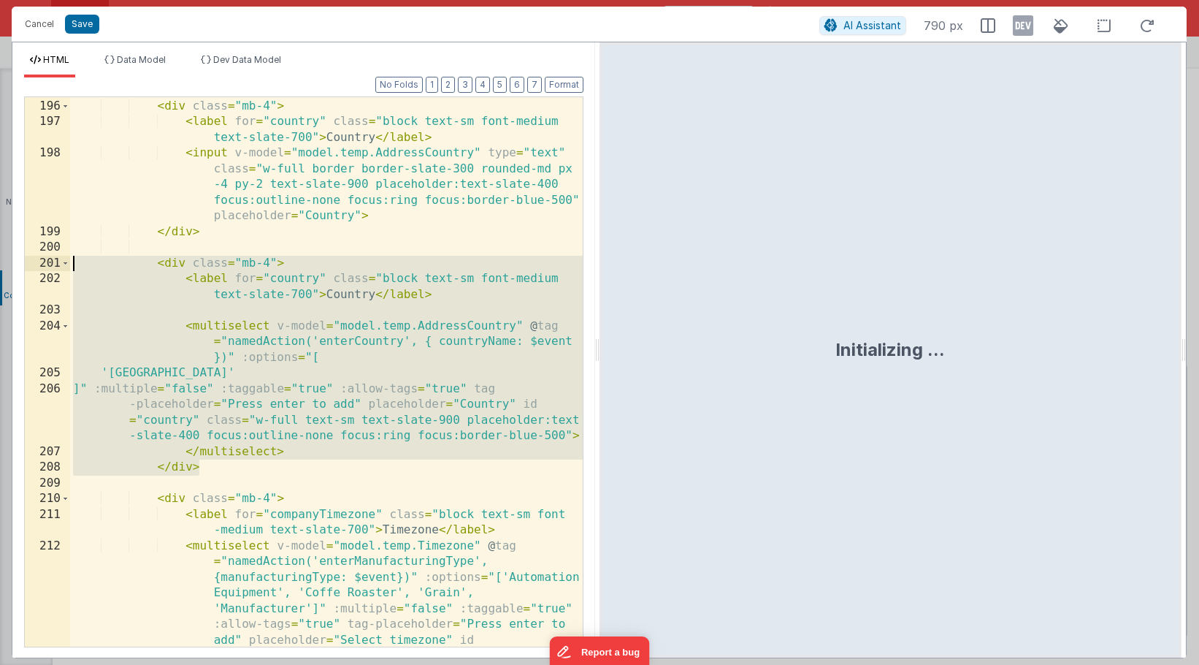
click at [218, 469] on div "< div class = "mb-4" > < label for = "country" class = "block text-sm font-medi…" at bounding box center [326, 444] width 513 height 722
drag, startPoint x: 250, startPoint y: 467, endPoint x: 9, endPoint y: 270, distance: 311.4
click at [8, 270] on div "Cancel Save AI Assistant 790 px HTML Data Model Dev Data Model Format 7 6 5 4 3…" at bounding box center [599, 332] width 1199 height 665
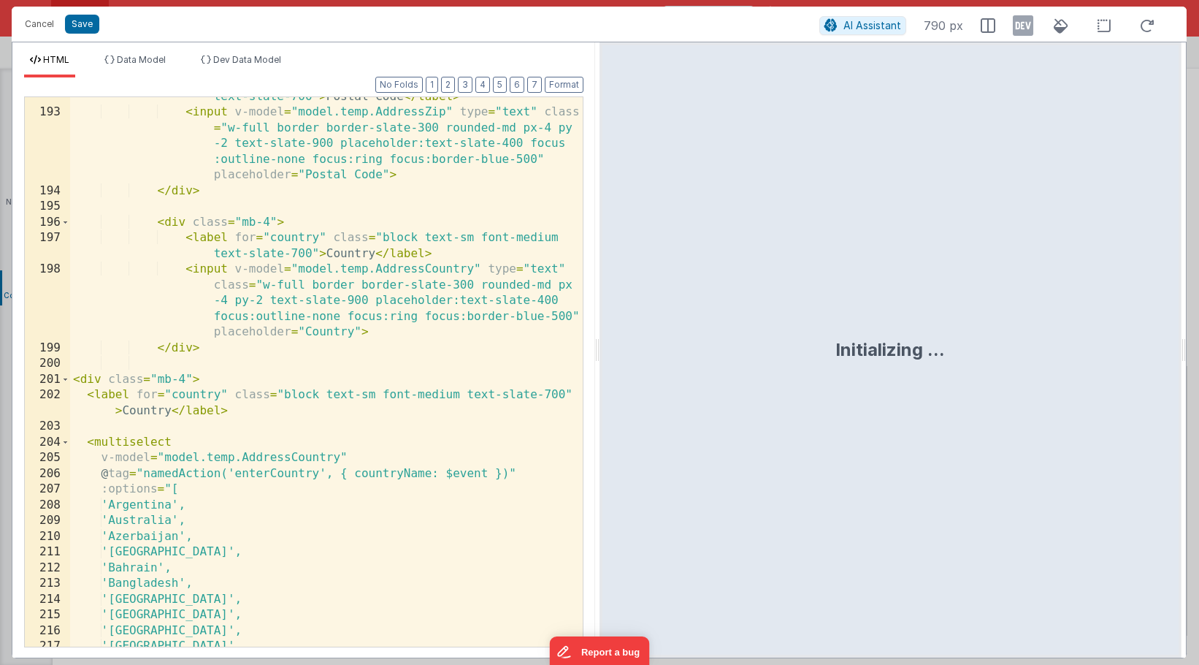
scroll to position [6568, 0]
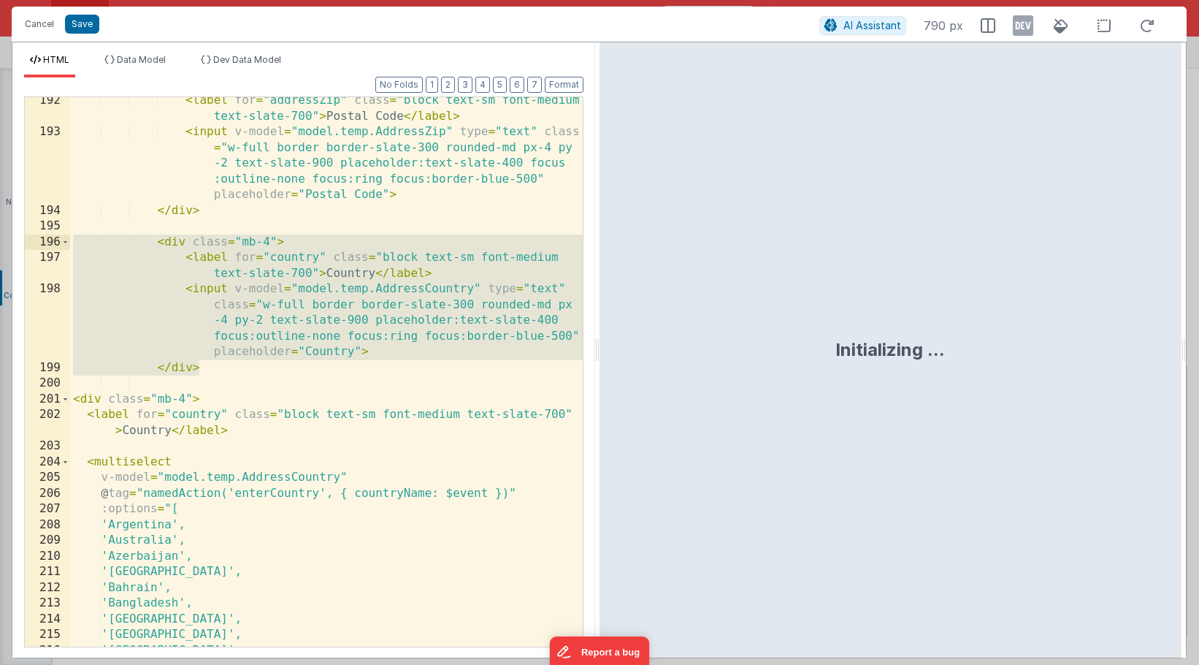
drag, startPoint x: 244, startPoint y: 367, endPoint x: 9, endPoint y: 245, distance: 264.9
click at [9, 245] on div "Cancel Save AI Assistant 790 px HTML Data Model Dev Data Model Format 7 6 5 4 3…" at bounding box center [599, 332] width 1199 height 665
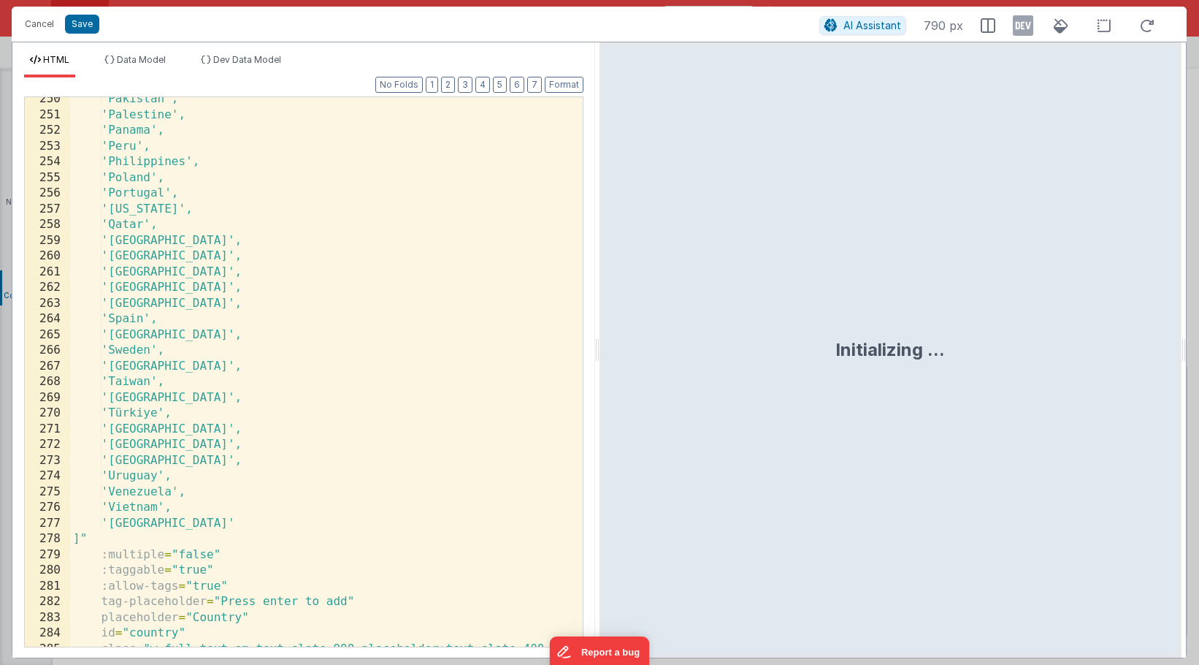
scroll to position [7575, 0]
drag, startPoint x: 245, startPoint y: 463, endPoint x: 45, endPoint y: 461, distance: 199.4
click at [45, 461] on div "250 251 252 253 254 255 256 257 258 259 260 261 262 263 264 265 266 267 268 269…" at bounding box center [303, 371] width 559 height 551
click at [227, 459] on div "'Pakistan', 'Palestine', 'Panama', 'Peru', 'Philippines', 'Poland', 'Portugal',…" at bounding box center [326, 389] width 513 height 597
drag, startPoint x: 242, startPoint y: 461, endPoint x: 116, endPoint y: 461, distance: 125.6
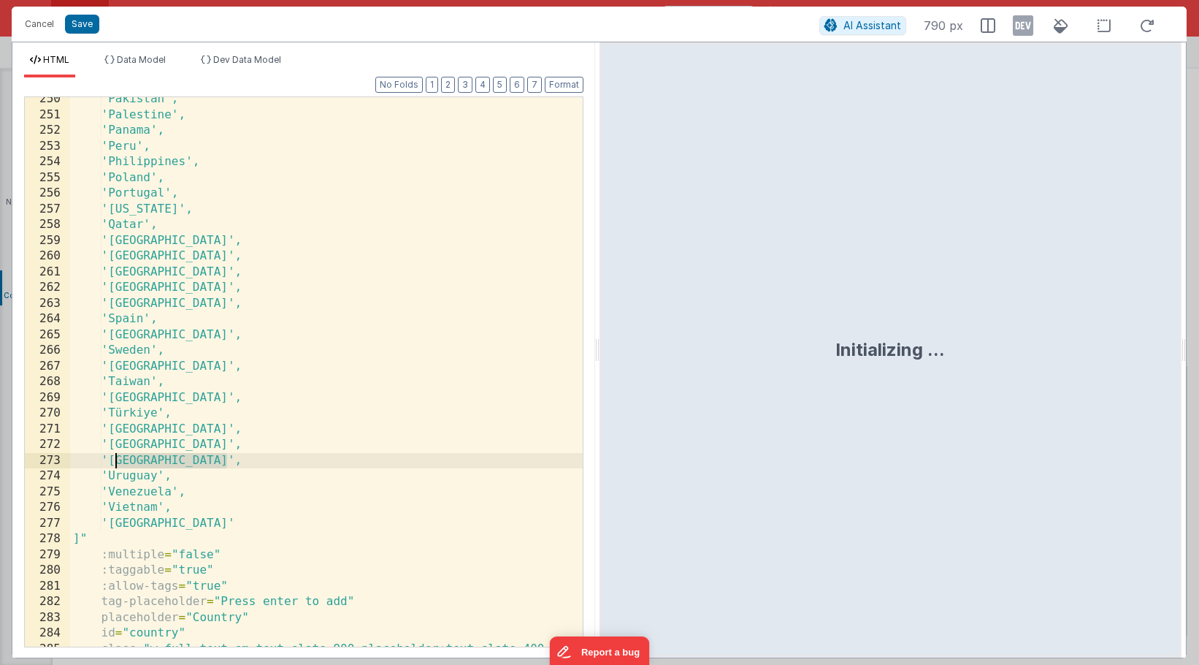
click at [116, 461] on div "'Pakistan', 'Palestine', 'Panama', 'Peru', 'Philippines', 'Poland', 'Portugal',…" at bounding box center [326, 389] width 513 height 597
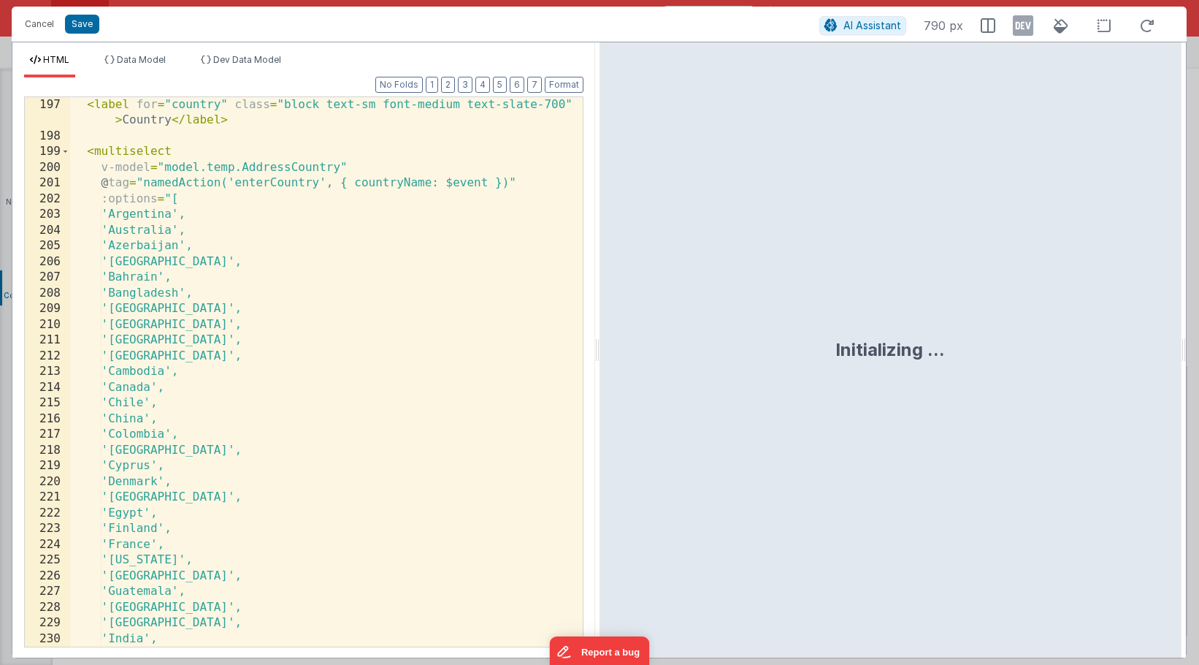
scroll to position [6687, 0]
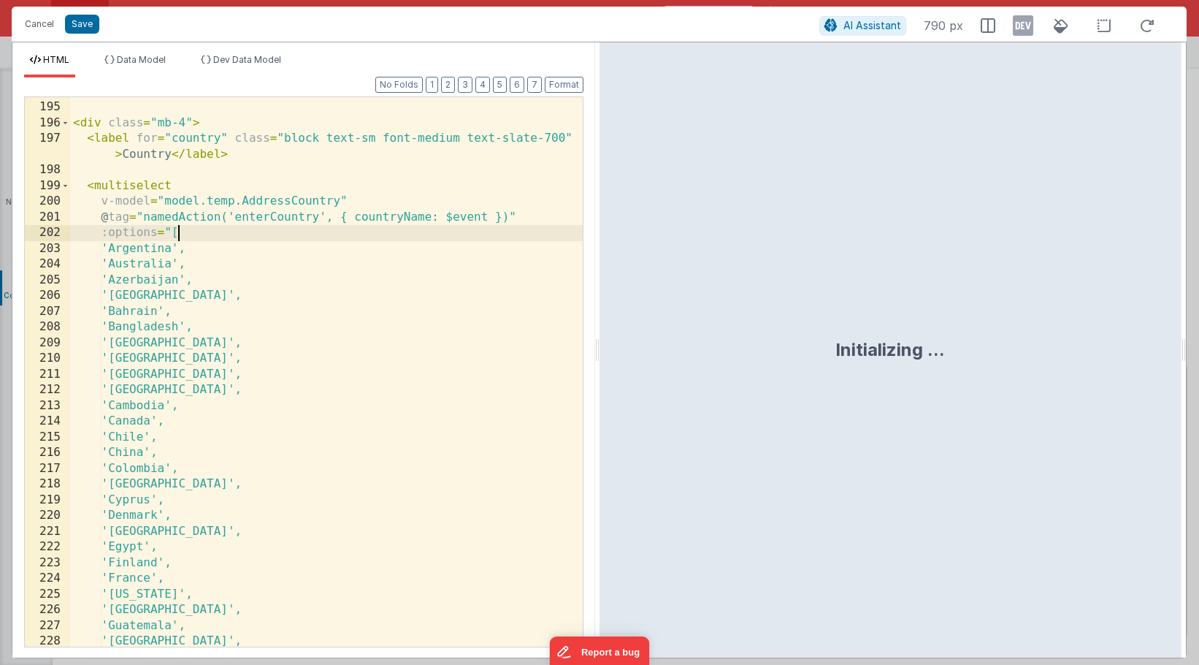
click at [196, 237] on div "</ div > < div class = "mb-4" > < label for = "country" class = "block text-sm …" at bounding box center [326, 374] width 513 height 581
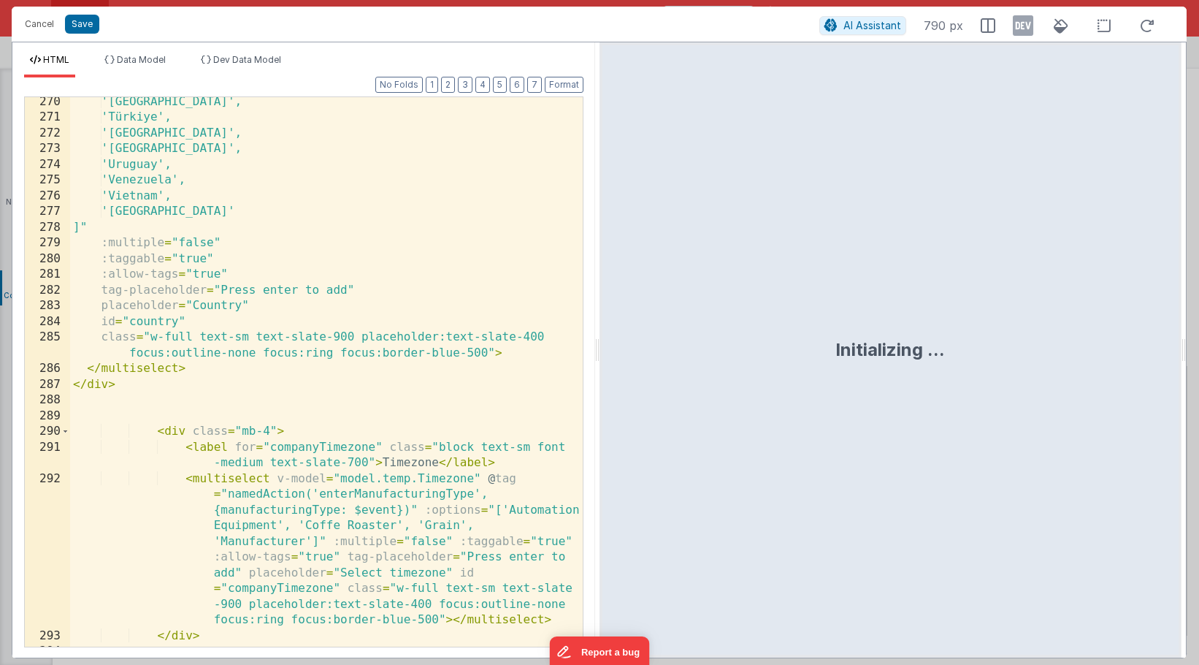
scroll to position [7886, 0]
click at [110, 416] on div "'Trinidad and Tobago', 'Türkiye', 'United Arab Emirates', 'United Kingdom', 'Ur…" at bounding box center [326, 384] width 513 height 581
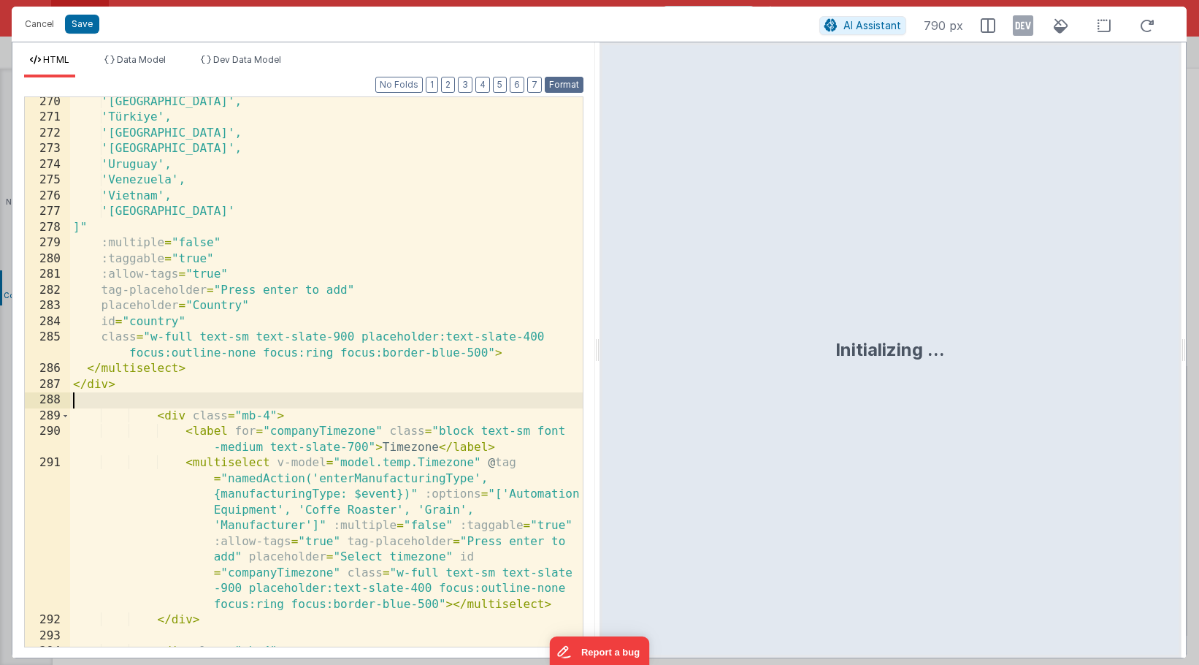
click at [567, 82] on button "Format" at bounding box center [564, 85] width 39 height 16
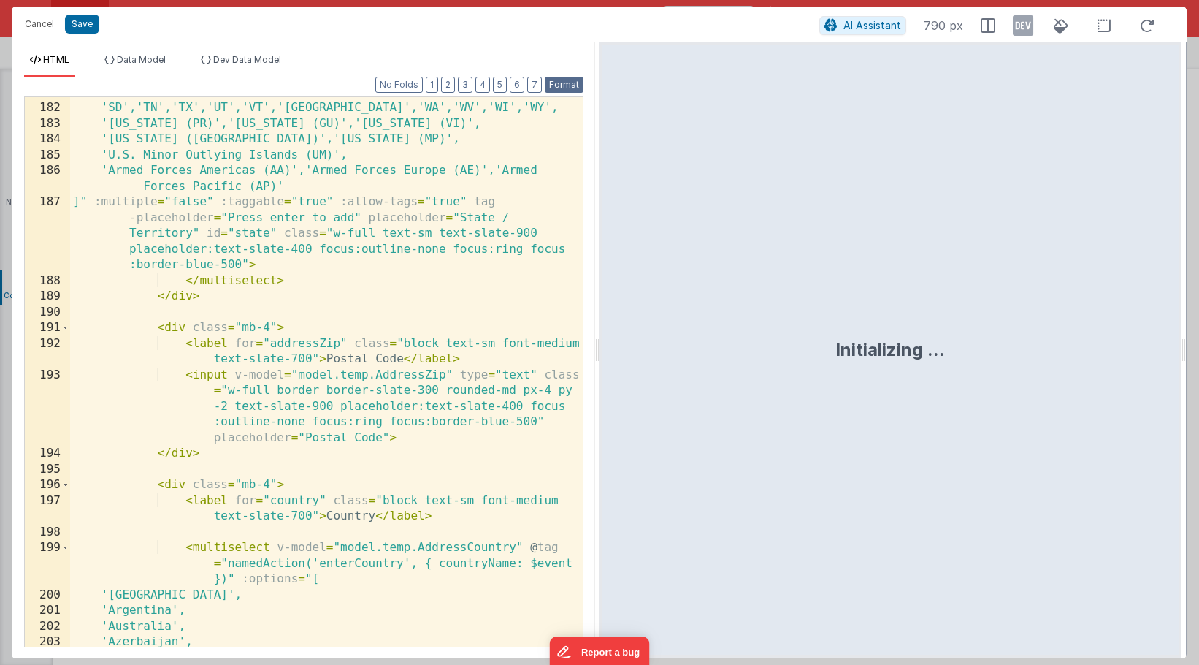
scroll to position [6325, 0]
click at [83, 22] on button "Save" at bounding box center [82, 24] width 34 height 19
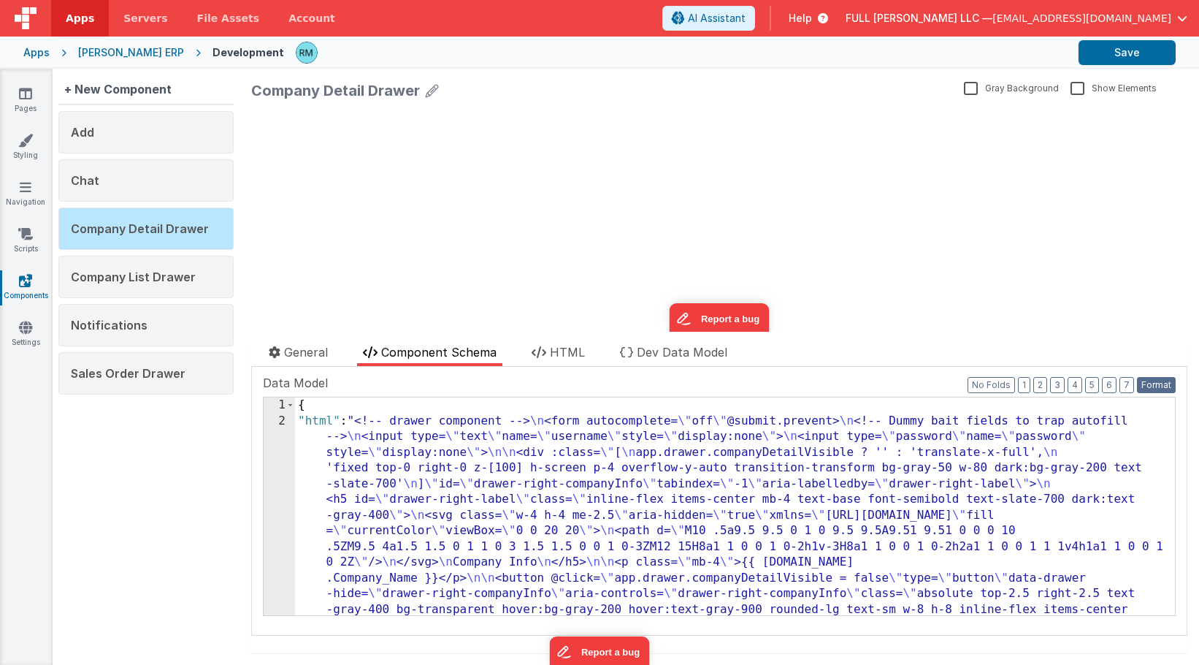
click at [1161, 389] on button "Format" at bounding box center [1156, 385] width 39 height 16
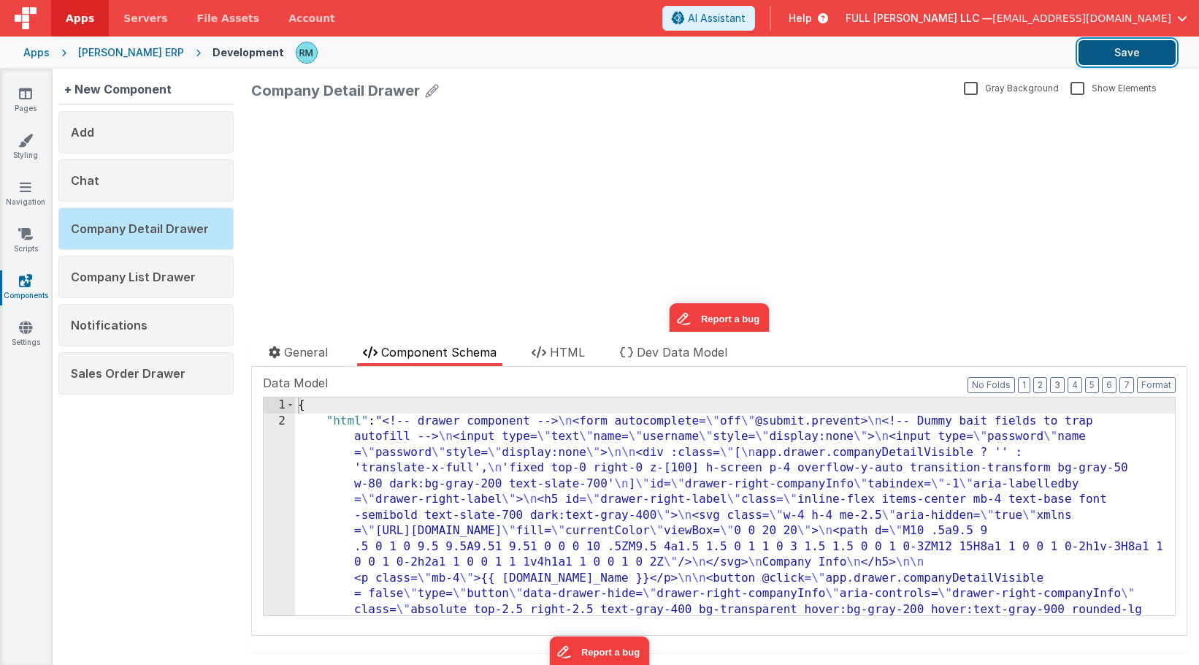
click at [1131, 56] on button "Save" at bounding box center [1127, 52] width 97 height 25
click at [26, 136] on icon at bounding box center [25, 140] width 15 height 15
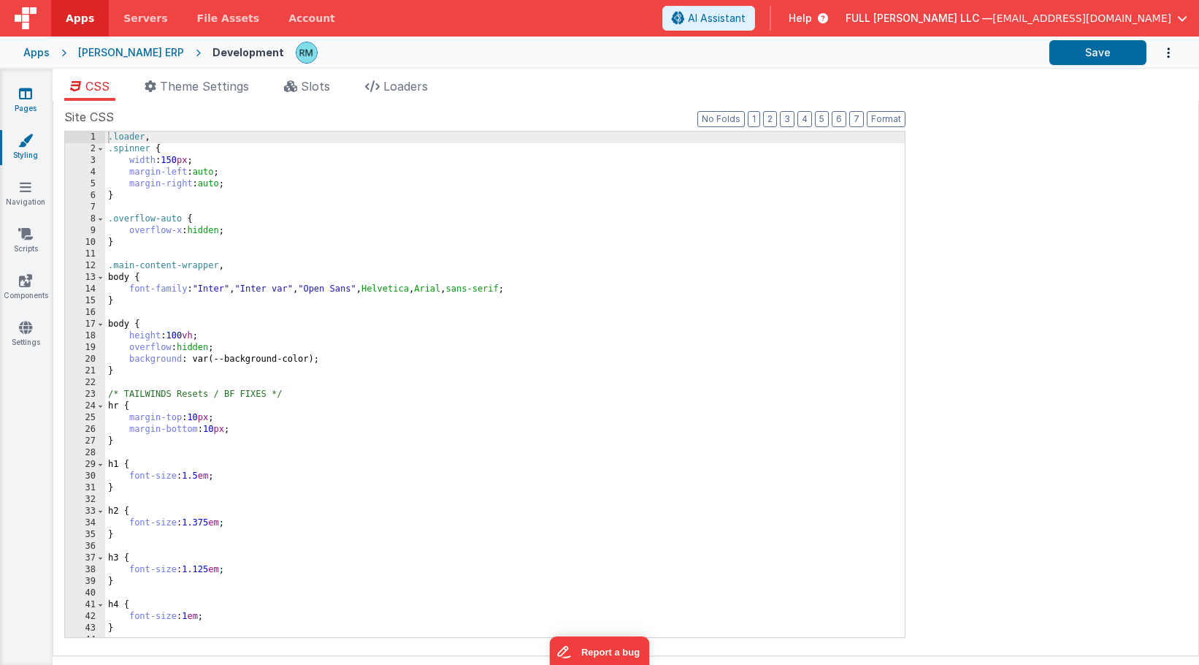
click at [26, 105] on link "Pages" at bounding box center [25, 100] width 53 height 29
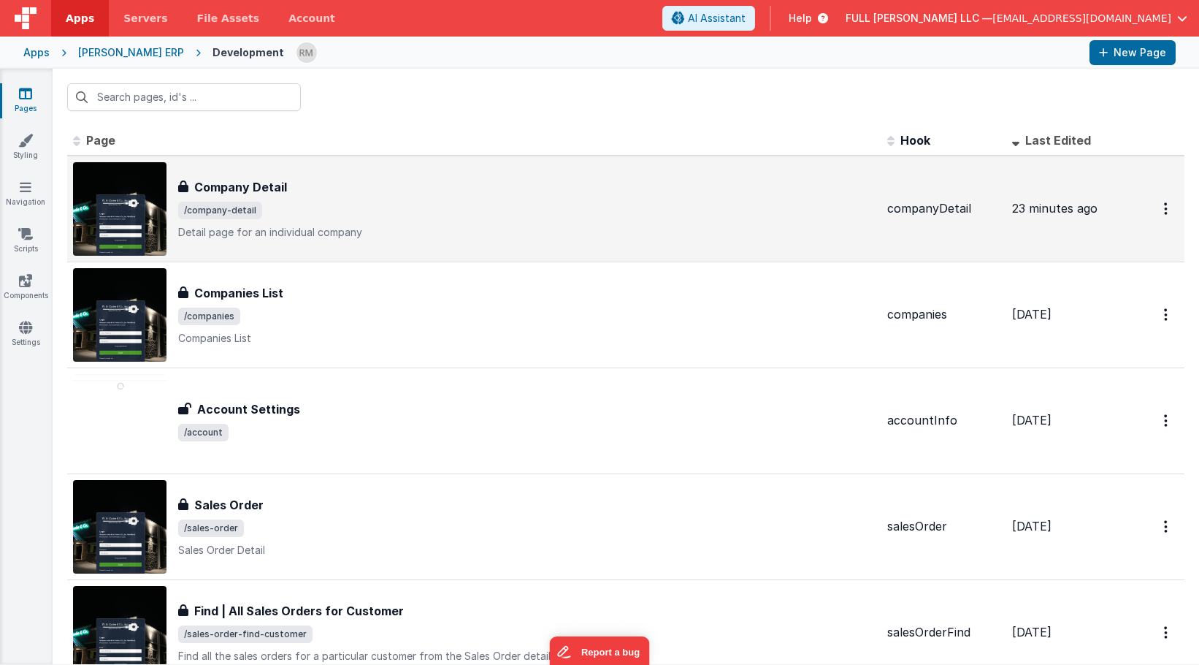
click at [236, 173] on div "Company Detail Company Detail /company-detail Detail page for an individual com…" at bounding box center [474, 208] width 803 height 93
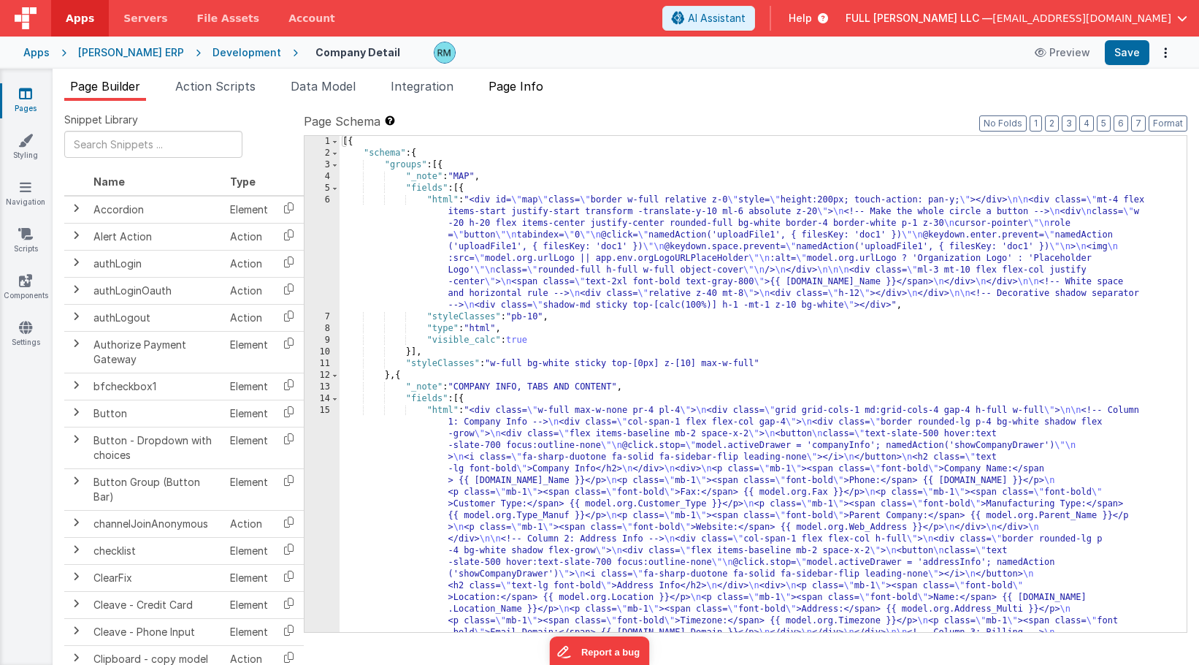
click at [529, 91] on span "Page Info" at bounding box center [516, 86] width 55 height 15
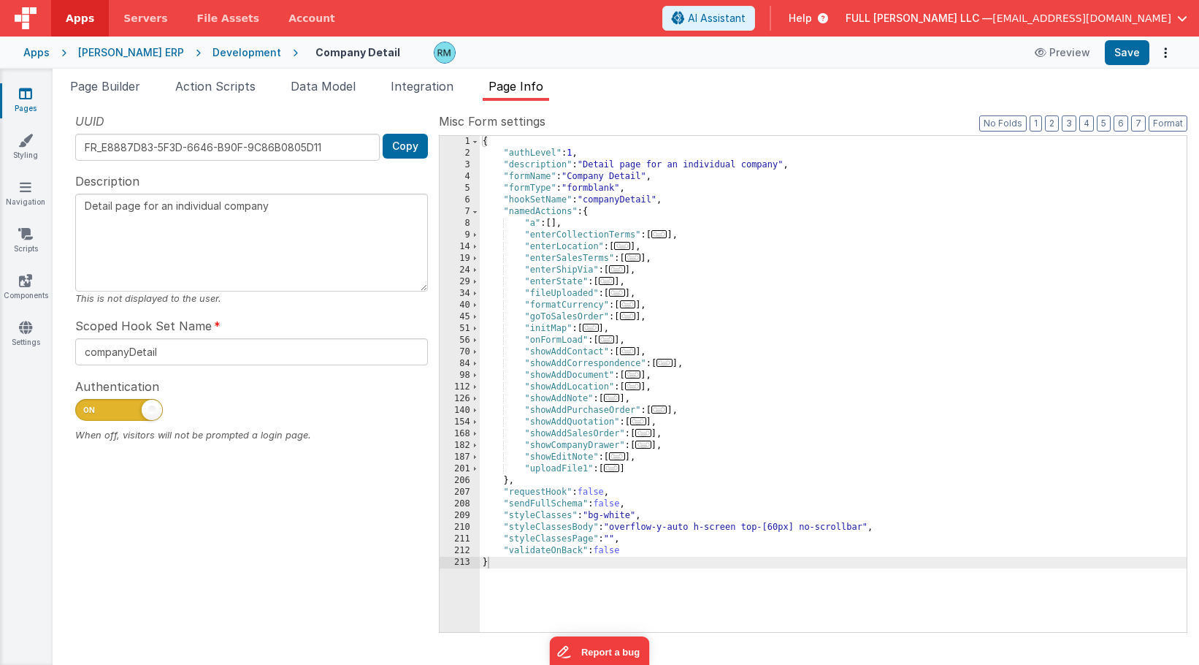
click at [647, 446] on span "..." at bounding box center [643, 444] width 16 height 8
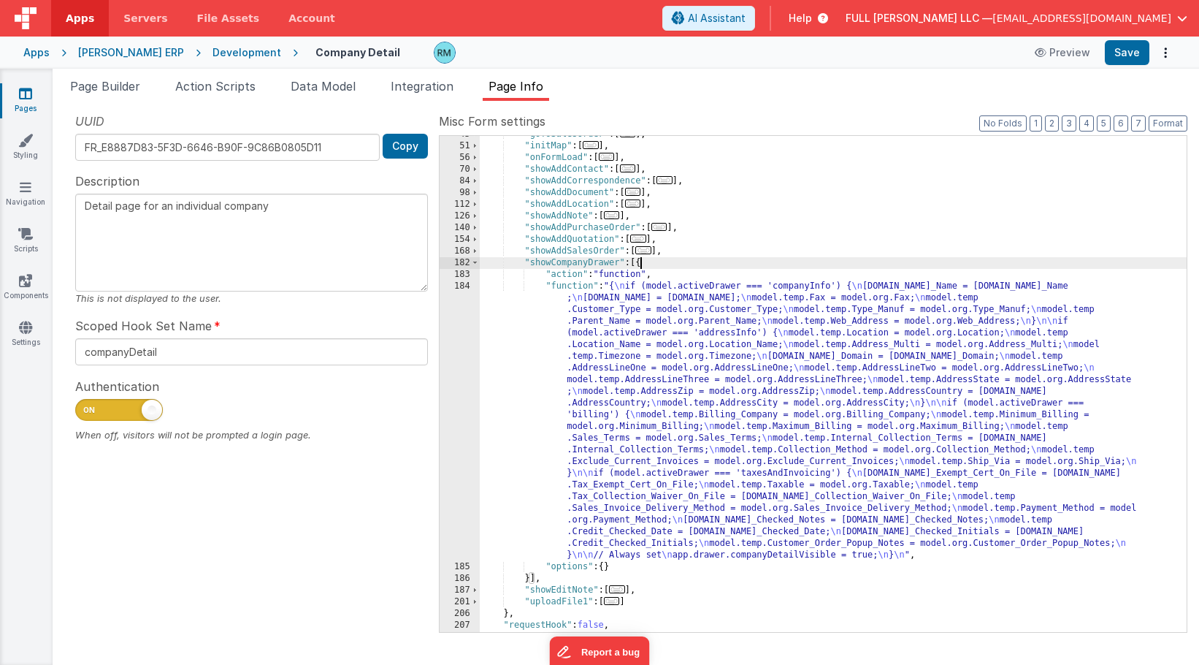
scroll to position [200, 0]
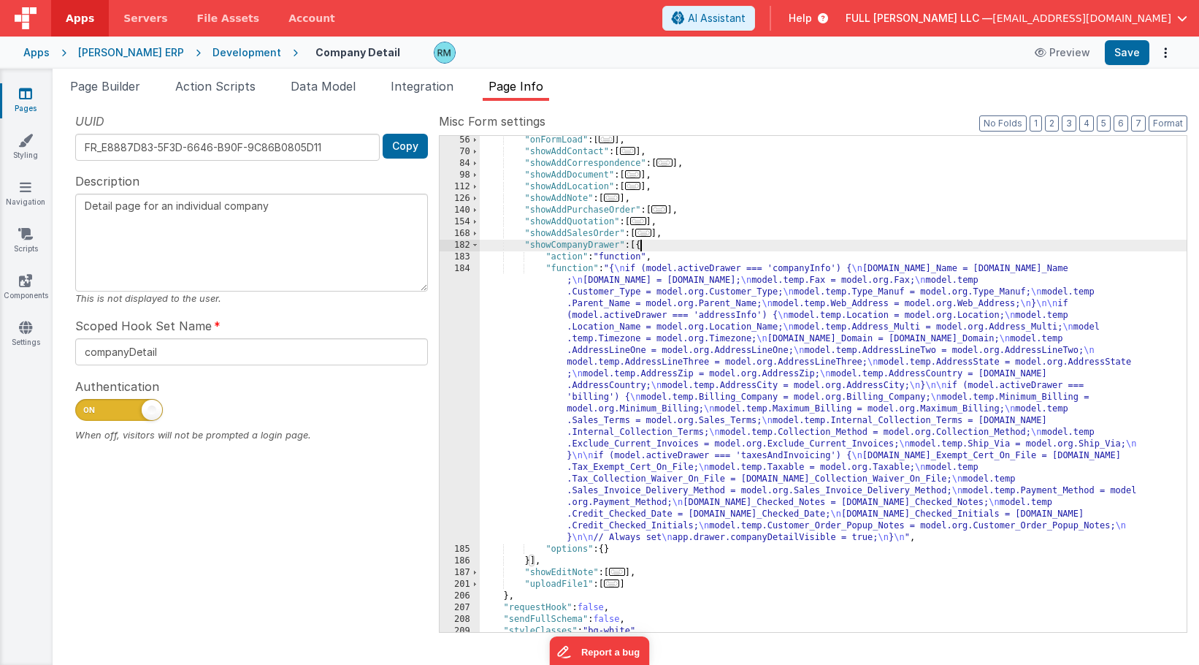
click at [572, 268] on div ""onFormLoad" : [ ... ] , "showAddContact" : [ ... ] , "showAddCorrespondence" :…" at bounding box center [833, 393] width 707 height 519
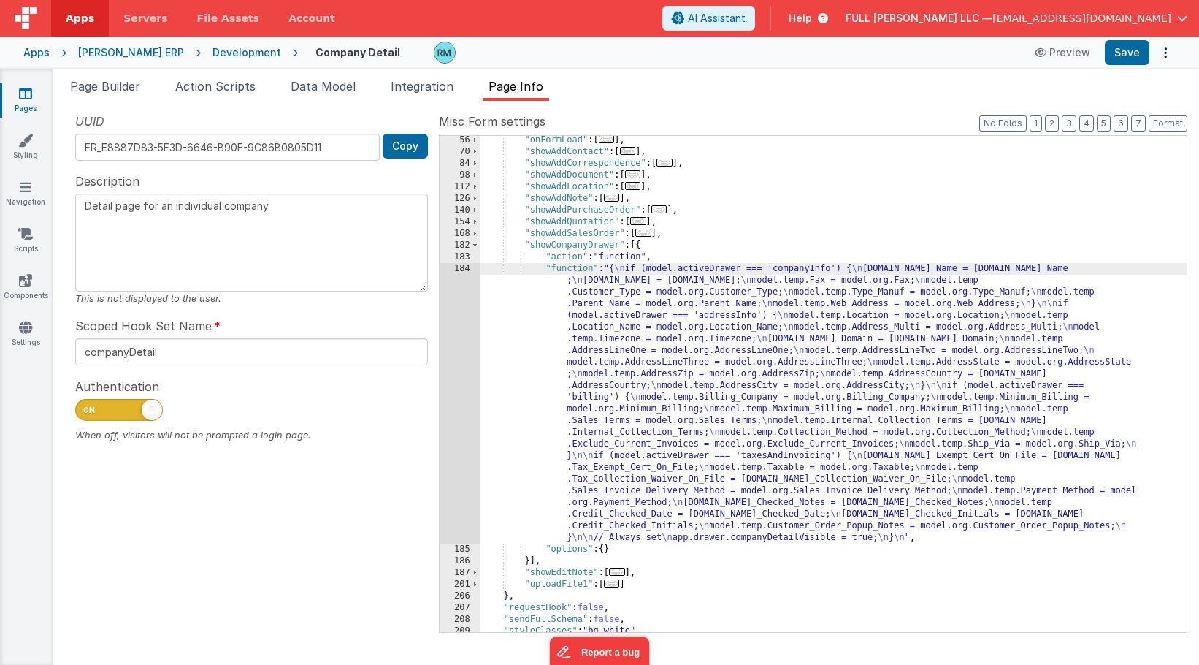
click at [461, 267] on div "184" at bounding box center [460, 403] width 40 height 280
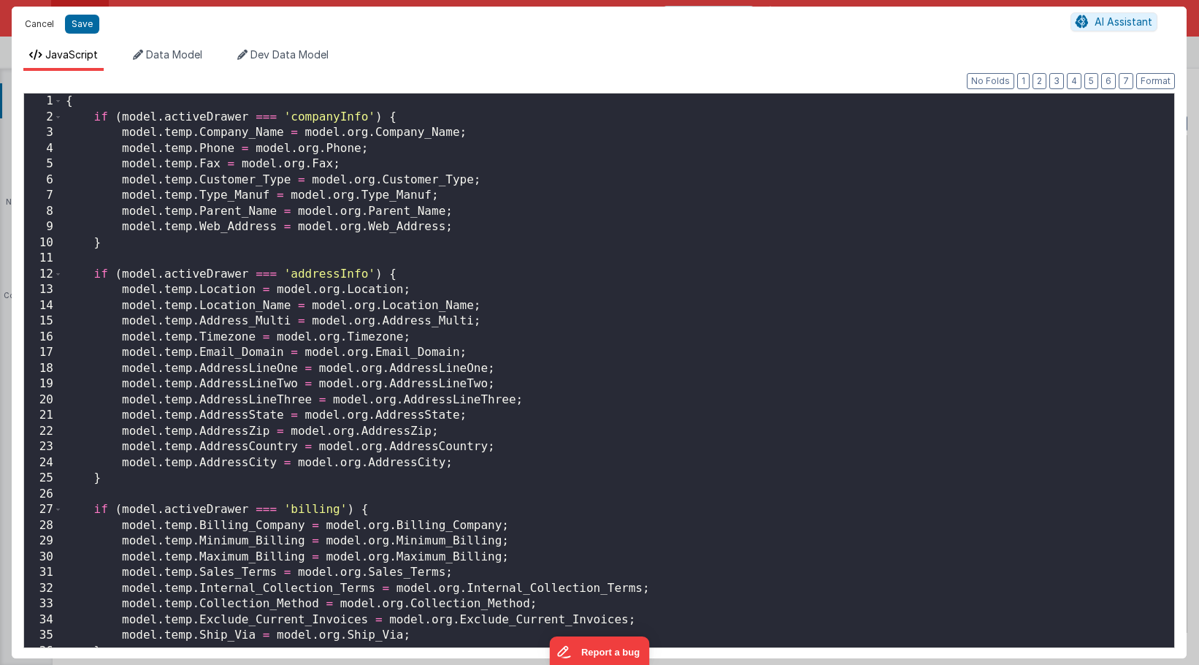
click at [50, 18] on button "Cancel" at bounding box center [40, 24] width 44 height 20
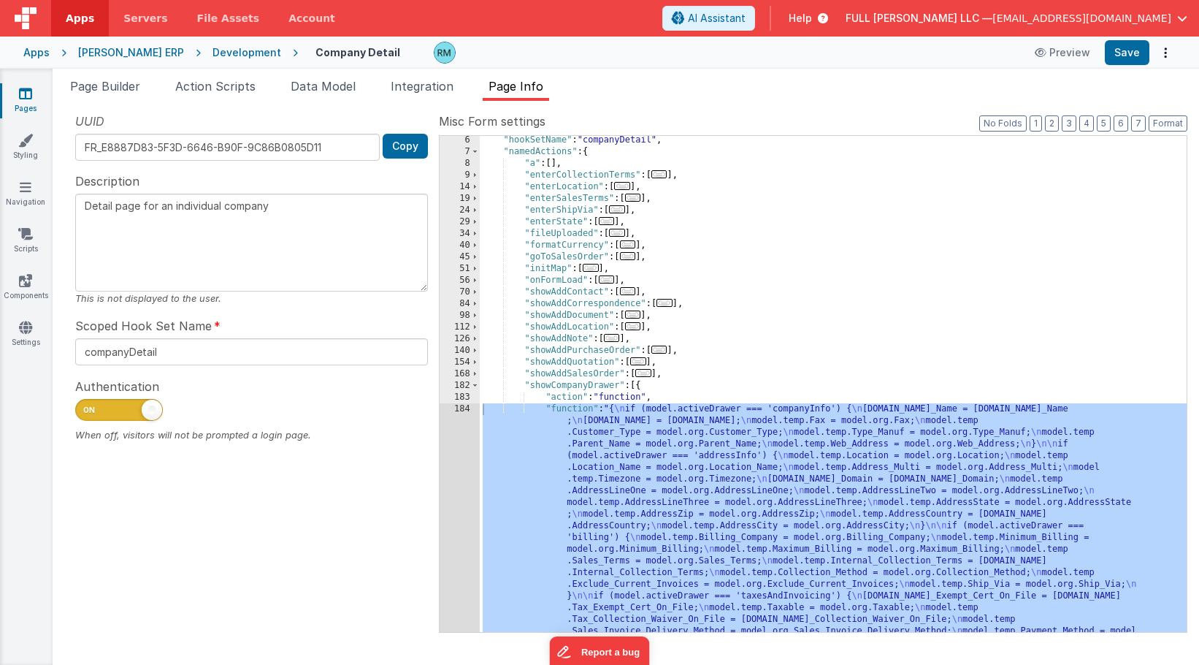
scroll to position [0, 0]
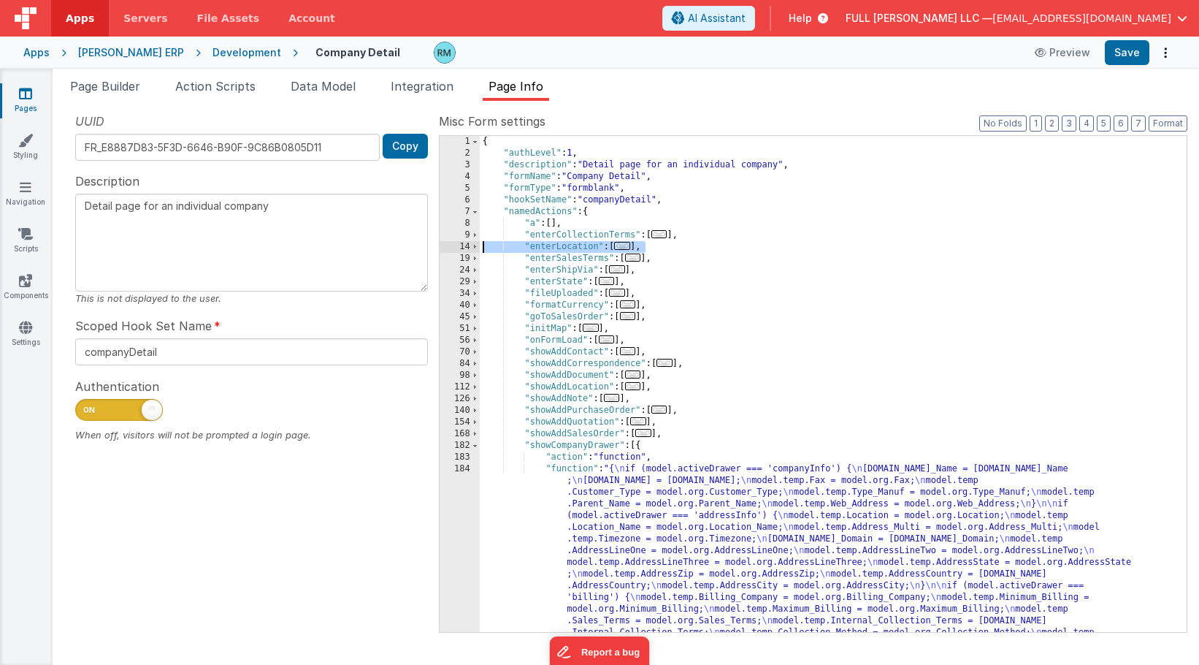
drag, startPoint x: 671, startPoint y: 249, endPoint x: 452, endPoint y: 248, distance: 219.1
click at [452, 248] on div "1 2 3 4 5 6 7 8 9 14 19 24 29 34 40 45 51 56 70 84 98 112 126 140 154 168 182 1…" at bounding box center [813, 383] width 749 height 497
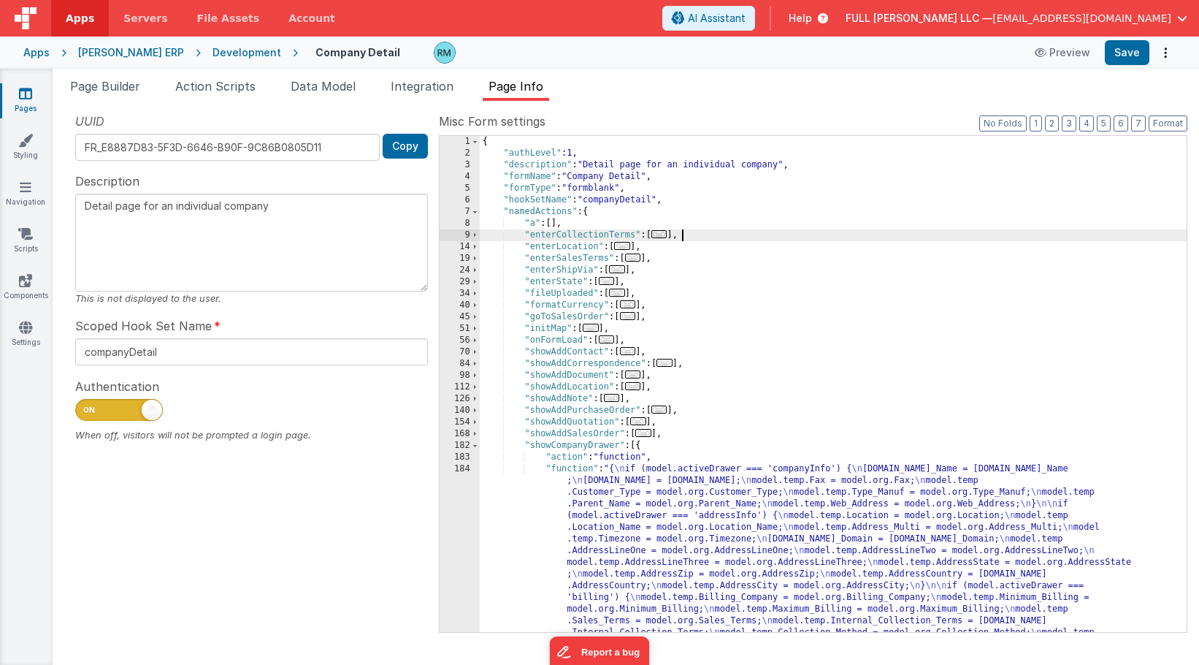
click at [730, 231] on div "{ "authLevel" : 1 , "description" : "Detail page for an individual company" , "…" at bounding box center [833, 530] width 707 height 788
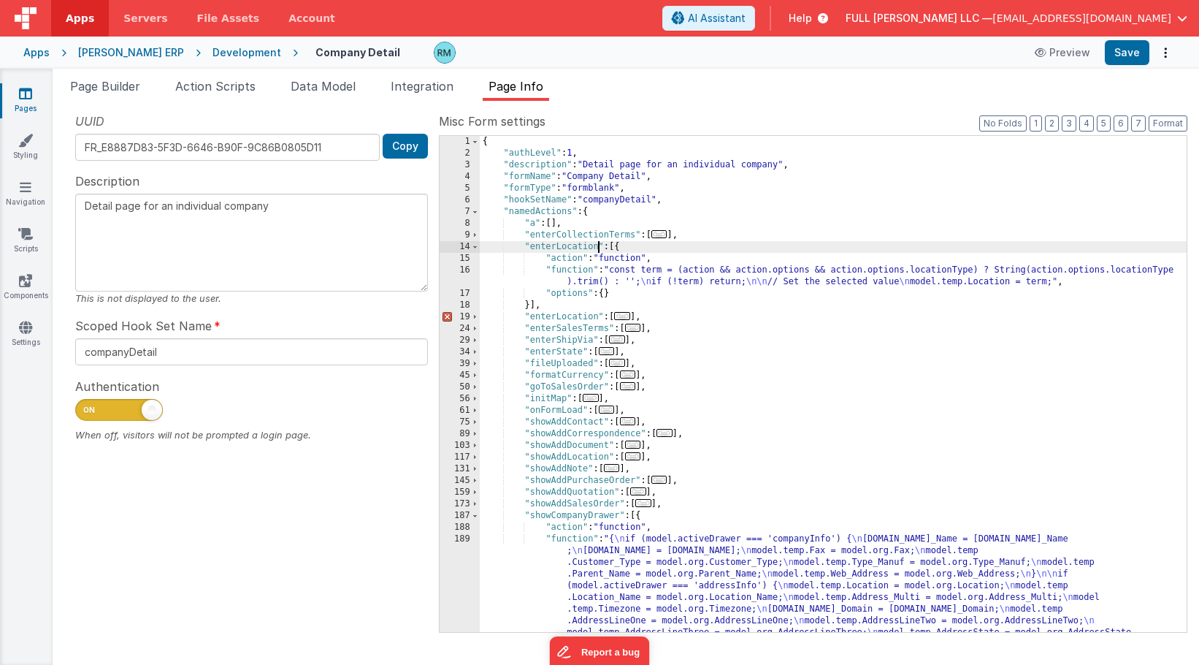
click at [598, 249] on div "{ "authLevel" : 1 , "description" : "Detail page for an individual company" , "…" at bounding box center [833, 530] width 707 height 788
click at [579, 267] on div "{ "authLevel" : 1 , "description" : "Detail page for an individual company" , "…" at bounding box center [833, 530] width 707 height 788
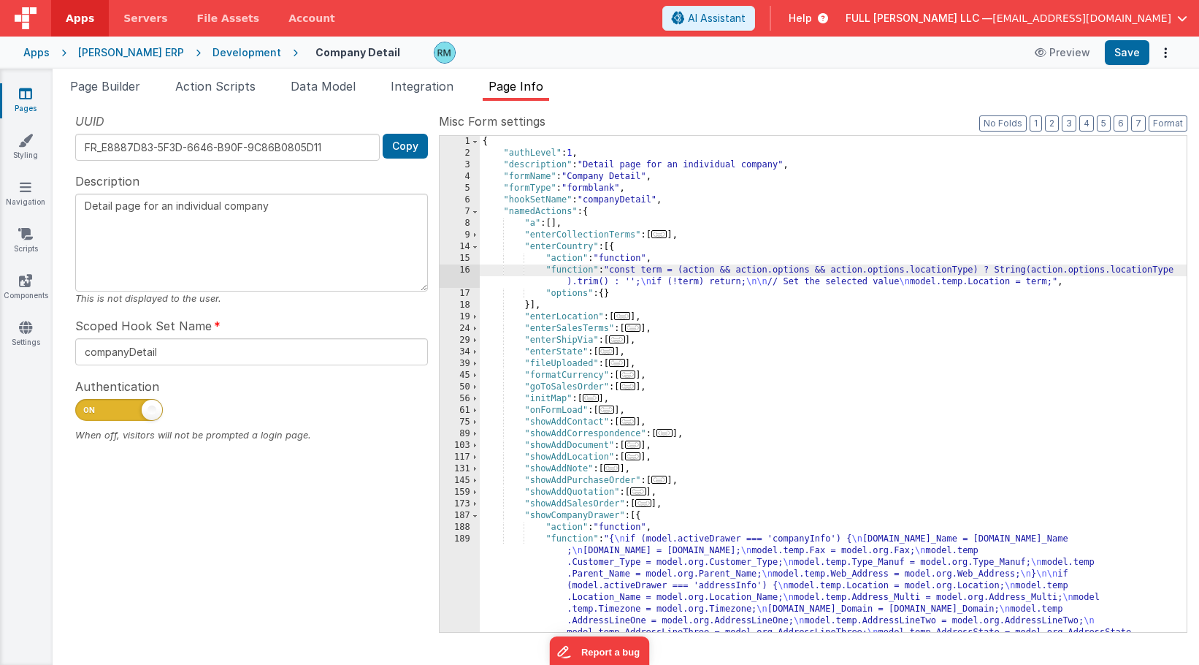
click at [466, 271] on div "16" at bounding box center [460, 275] width 40 height 23
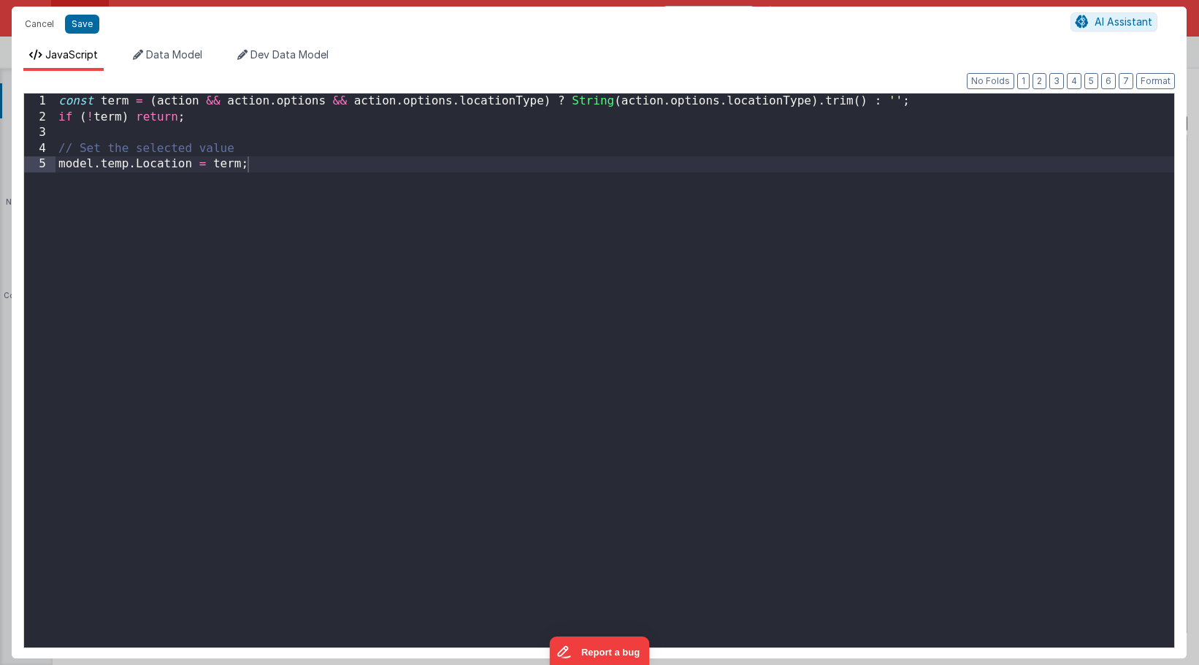
click at [542, 105] on div "const term = ( action && action . options && action . options . locationType ) …" at bounding box center [615, 385] width 1119 height 585
click at [800, 102] on div "const term = ( action && action . options && action . options . countryName ) ?…" at bounding box center [615, 385] width 1119 height 585
click at [193, 166] on div "const term = ( action && action . options && action . options . countryName ) ?…" at bounding box center [615, 385] width 1119 height 585
click at [86, 23] on button "Save" at bounding box center [82, 24] width 34 height 19
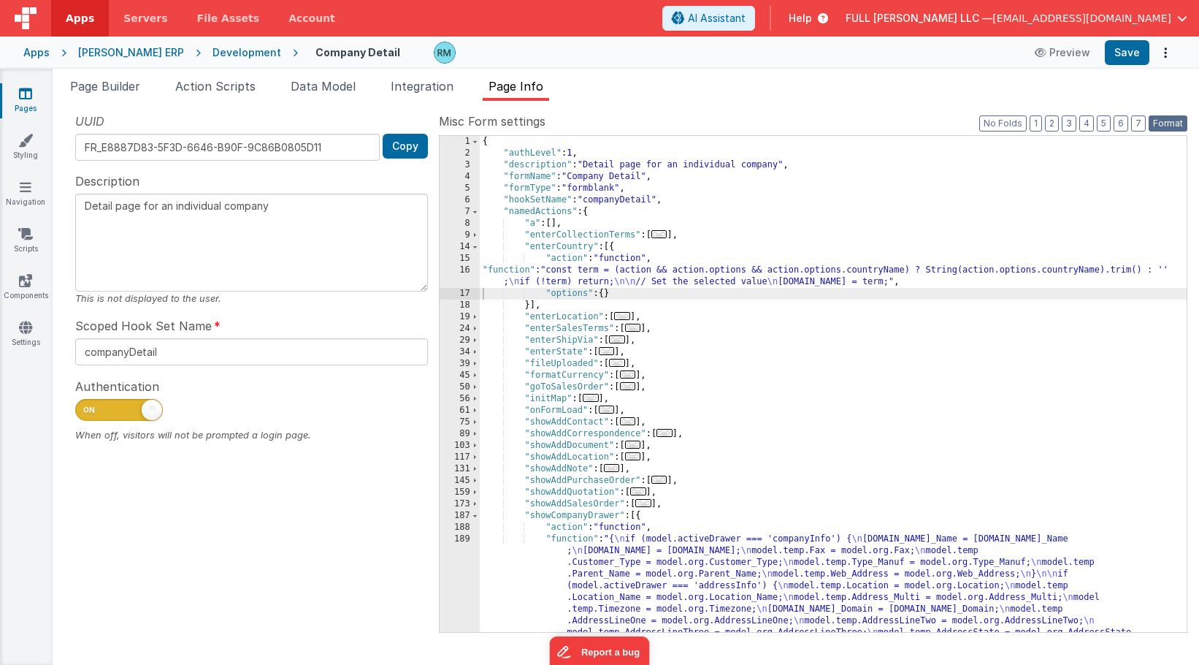
click at [1174, 123] on button "Format" at bounding box center [1168, 123] width 39 height 16
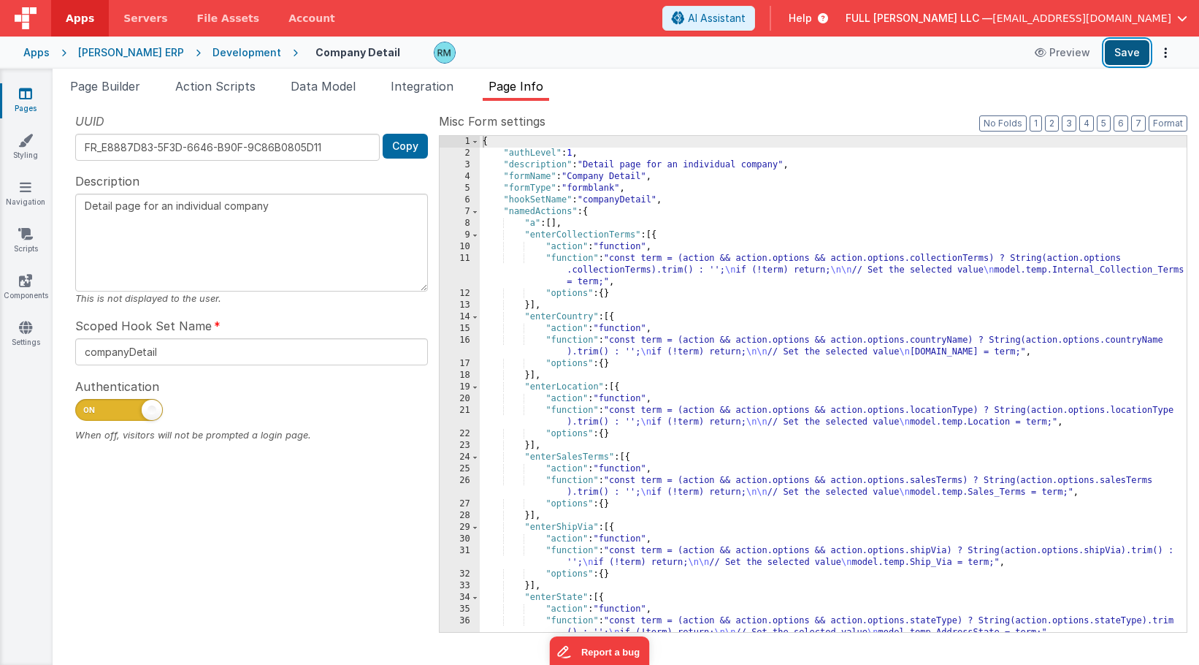
click at [1127, 55] on button "Save" at bounding box center [1127, 52] width 45 height 25
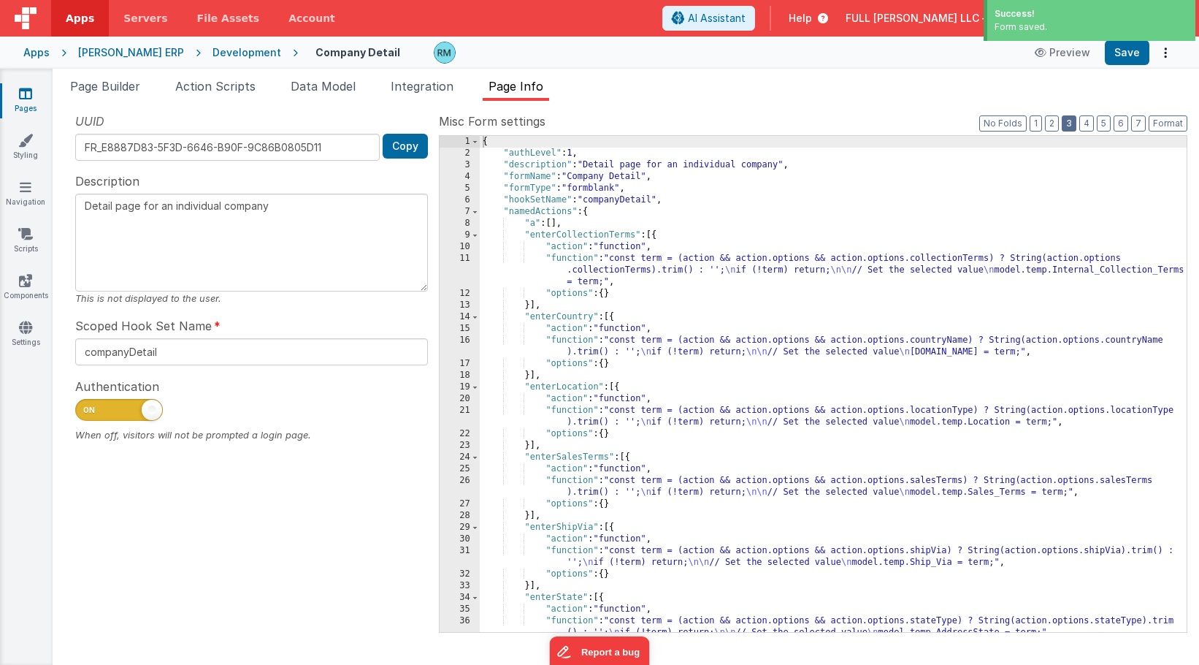
click at [1071, 125] on button "3" at bounding box center [1069, 123] width 15 height 16
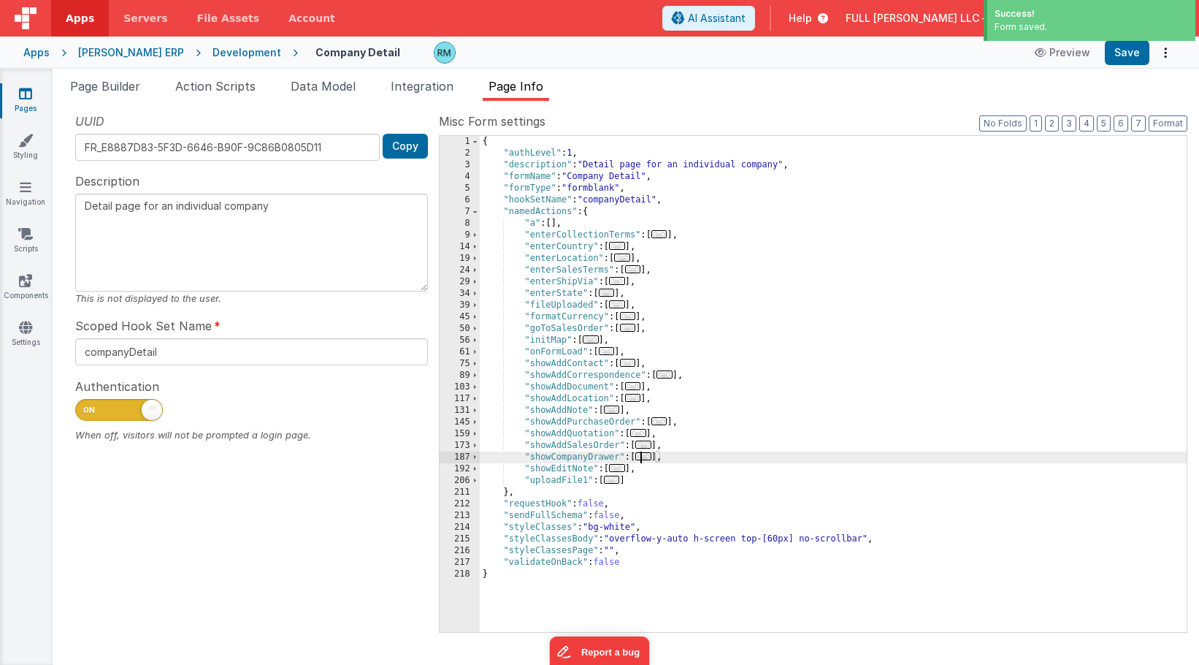
click at [648, 459] on span "..." at bounding box center [643, 456] width 16 height 8
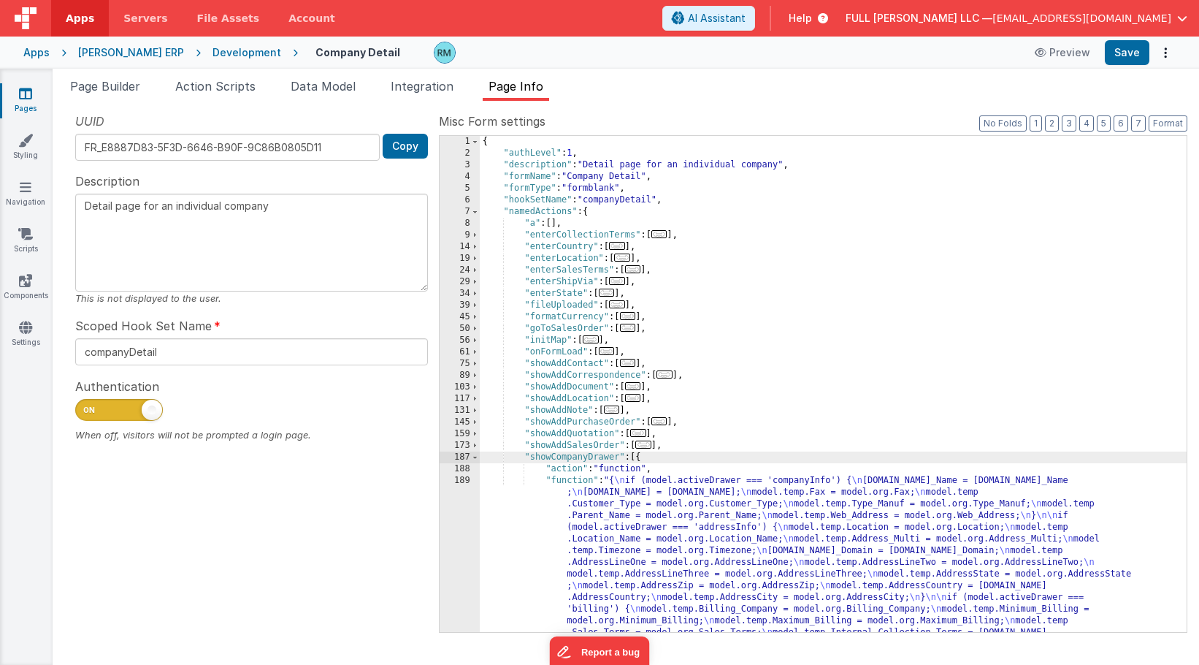
click at [568, 478] on div "{ "authLevel" : 1 , "description" : "Detail page for an individual company" , "…" at bounding box center [833, 530] width 707 height 788
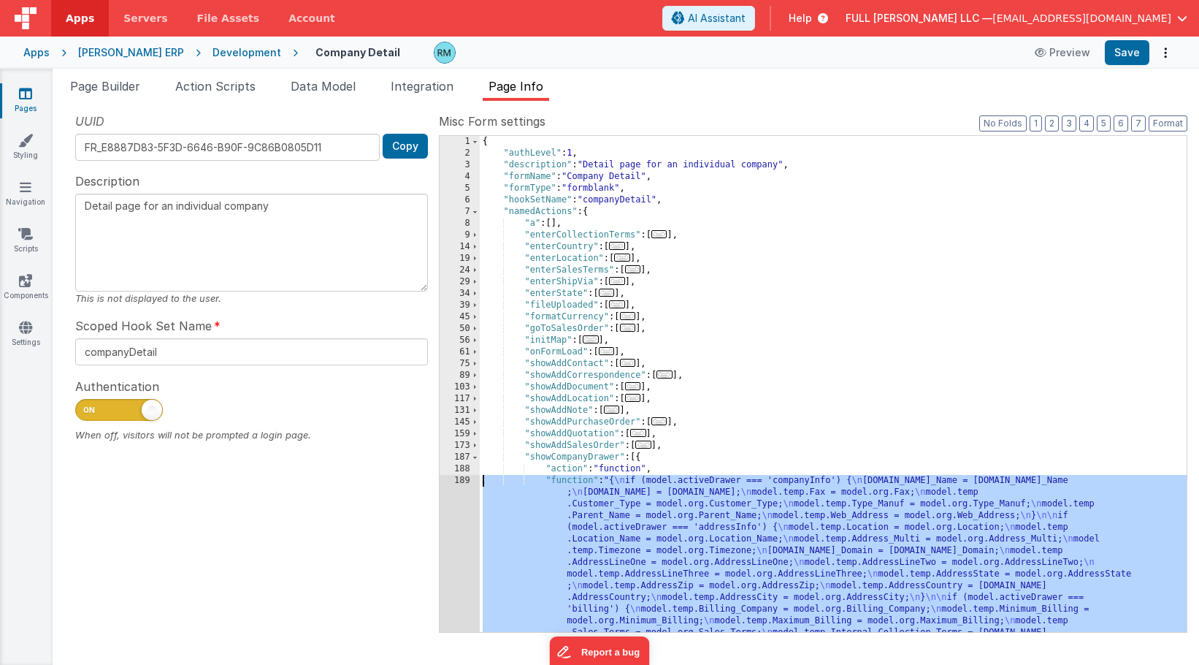
click at [458, 478] on div "189" at bounding box center [460, 615] width 40 height 280
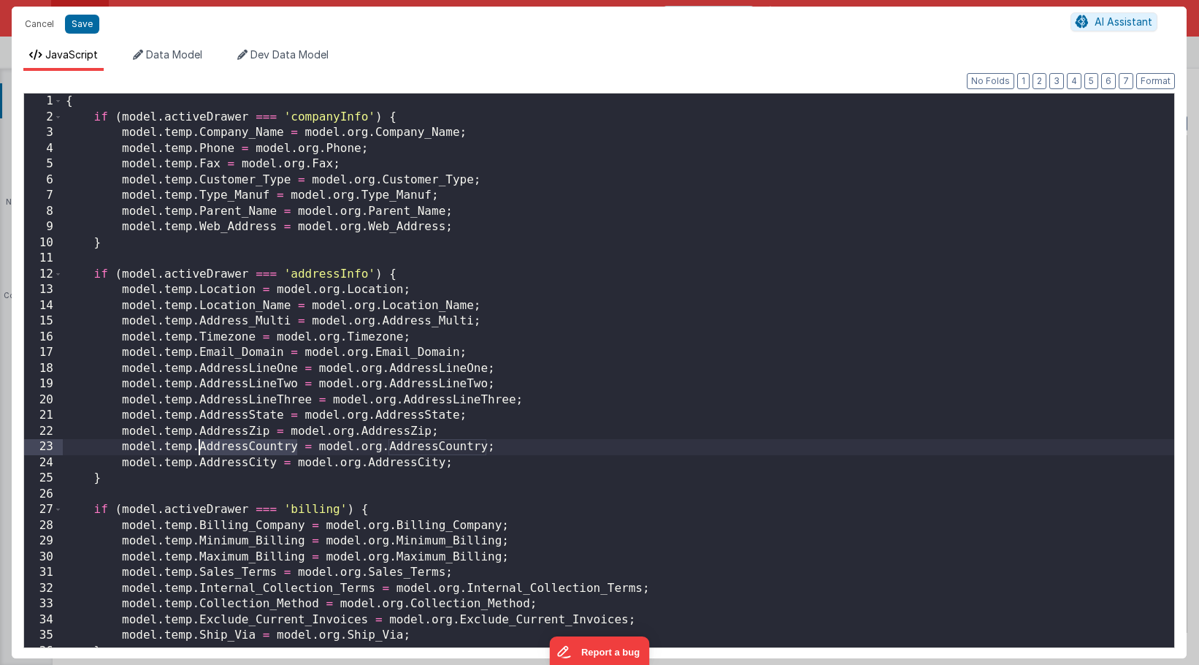
drag, startPoint x: 295, startPoint y: 450, endPoint x: 202, endPoint y: 448, distance: 93.5
click at [202, 448] on div "{ if ( model . activeDrawer === 'companyInfo' ) { model . temp . Company_Name =…" at bounding box center [619, 385] width 1112 height 585
click at [29, 28] on button "Cancel" at bounding box center [40, 24] width 44 height 20
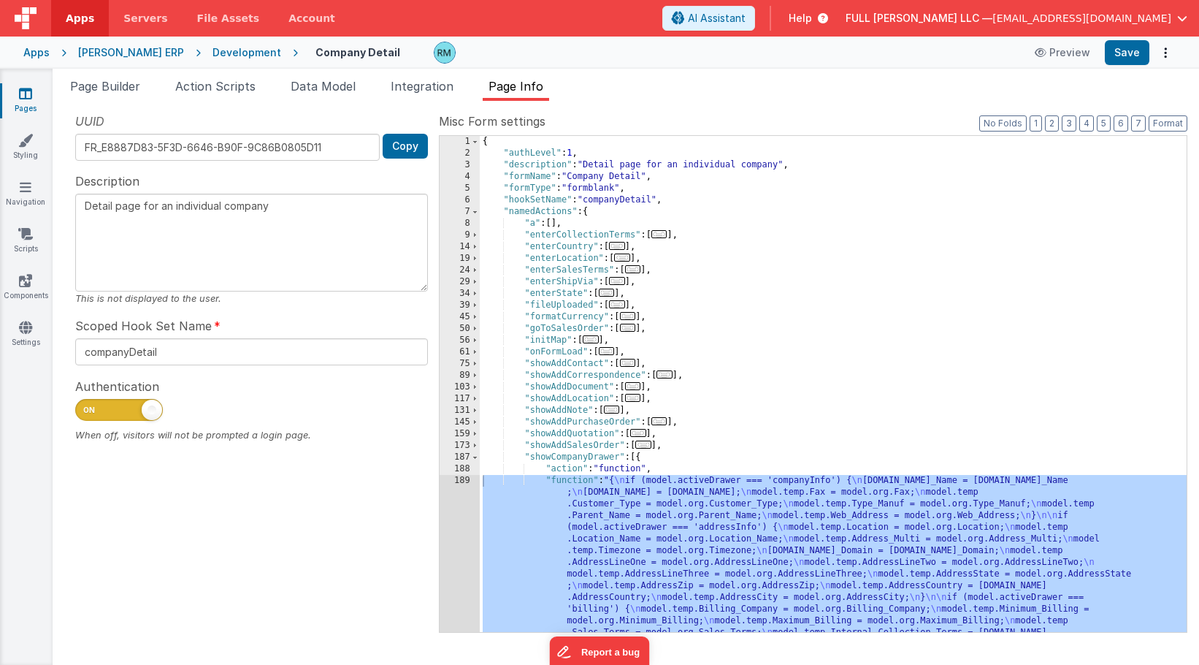
click at [625, 248] on span "..." at bounding box center [617, 246] width 16 height 8
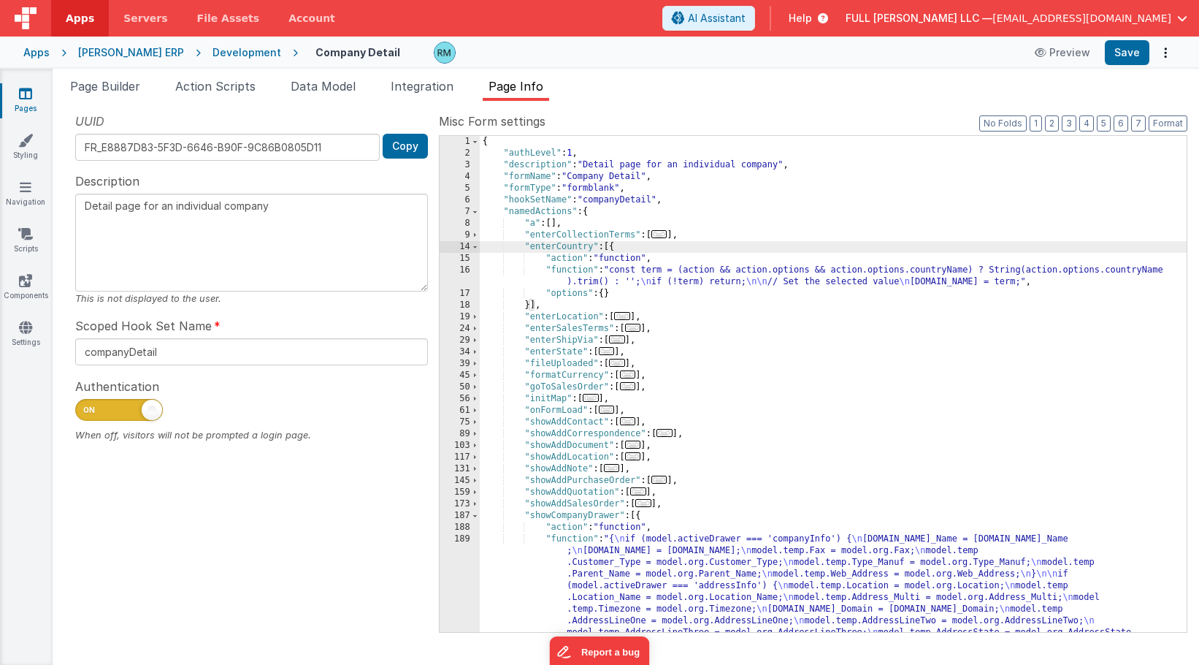
click at [569, 271] on div "{ "authLevel" : 1 , "description" : "Detail page for an individual company" , "…" at bounding box center [833, 530] width 707 height 788
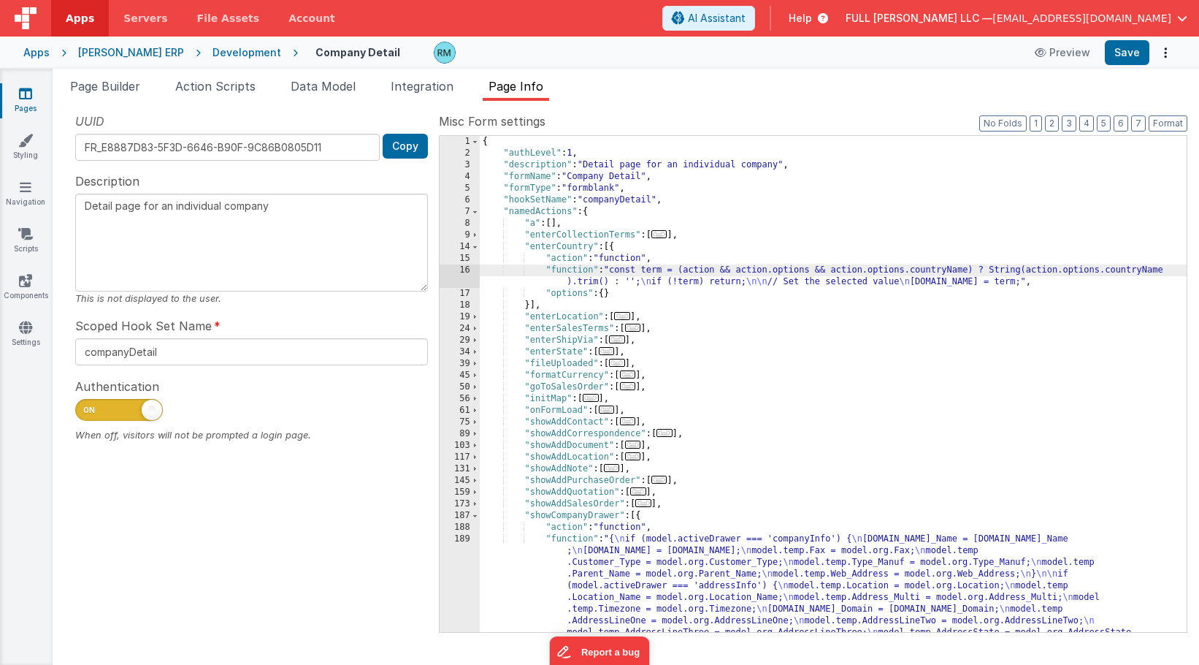
click at [465, 272] on div "16" at bounding box center [460, 275] width 40 height 23
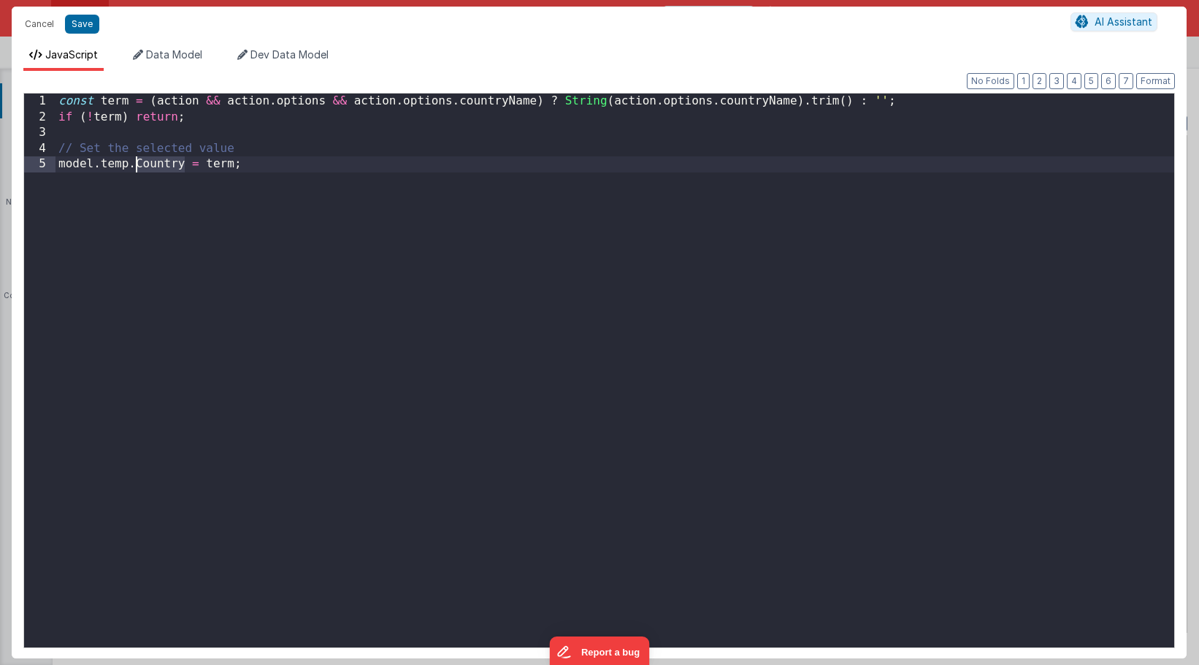
drag, startPoint x: 184, startPoint y: 164, endPoint x: 137, endPoint y: 163, distance: 46.8
click at [137, 163] on div "const term = ( action && action . options && action . options . countryName ) ?…" at bounding box center [615, 385] width 1119 height 585
click at [82, 27] on button "Save" at bounding box center [82, 24] width 34 height 19
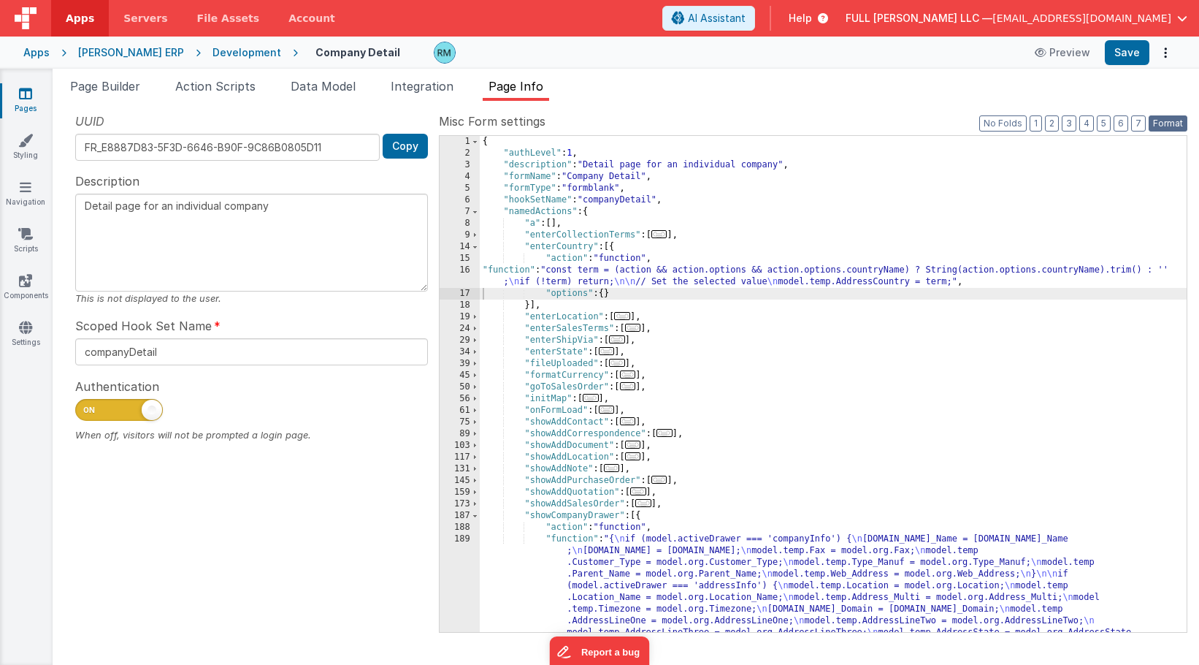
click at [1173, 121] on button "Format" at bounding box center [1168, 123] width 39 height 16
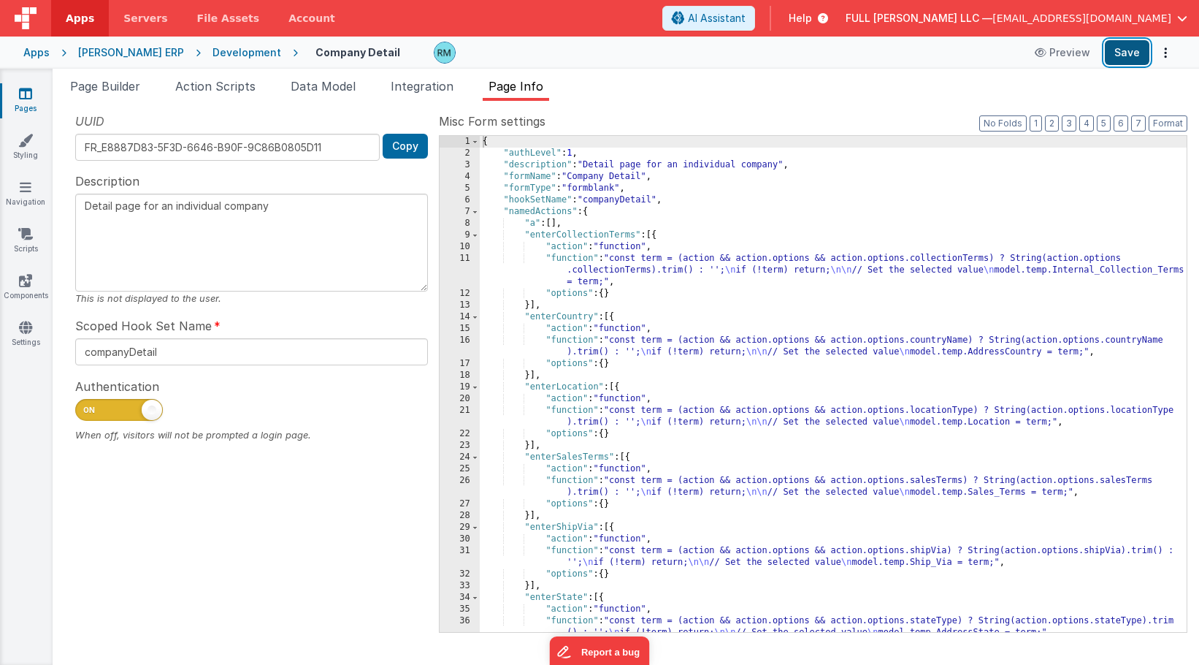
click at [1126, 57] on button "Save" at bounding box center [1127, 52] width 45 height 25
click at [1158, 131] on button "Format" at bounding box center [1168, 123] width 39 height 16
click at [1070, 127] on button "3" at bounding box center [1069, 123] width 15 height 16
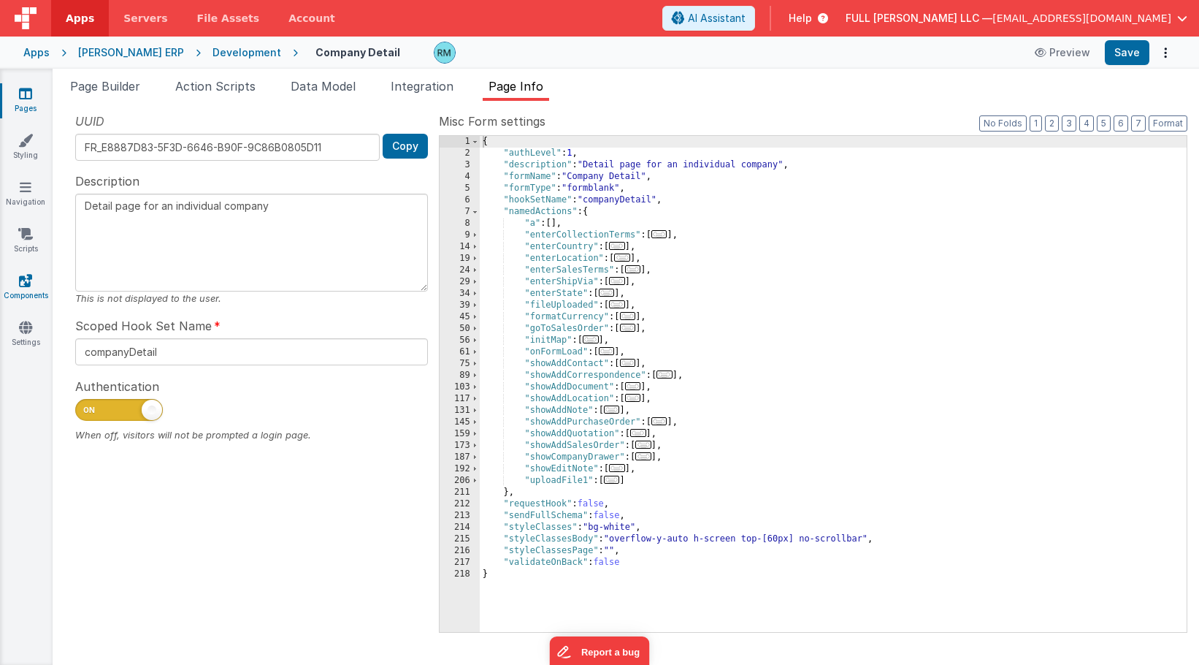
click at [28, 277] on icon at bounding box center [25, 280] width 13 height 15
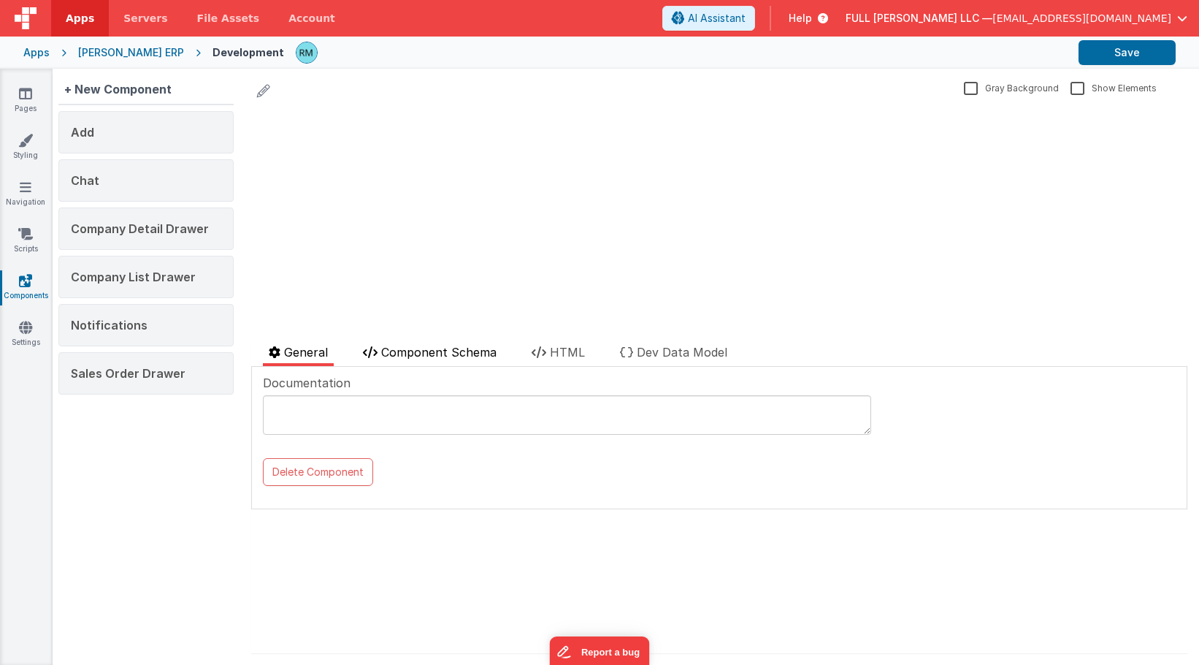
click at [437, 349] on span "Component Schema" at bounding box center [438, 352] width 115 height 15
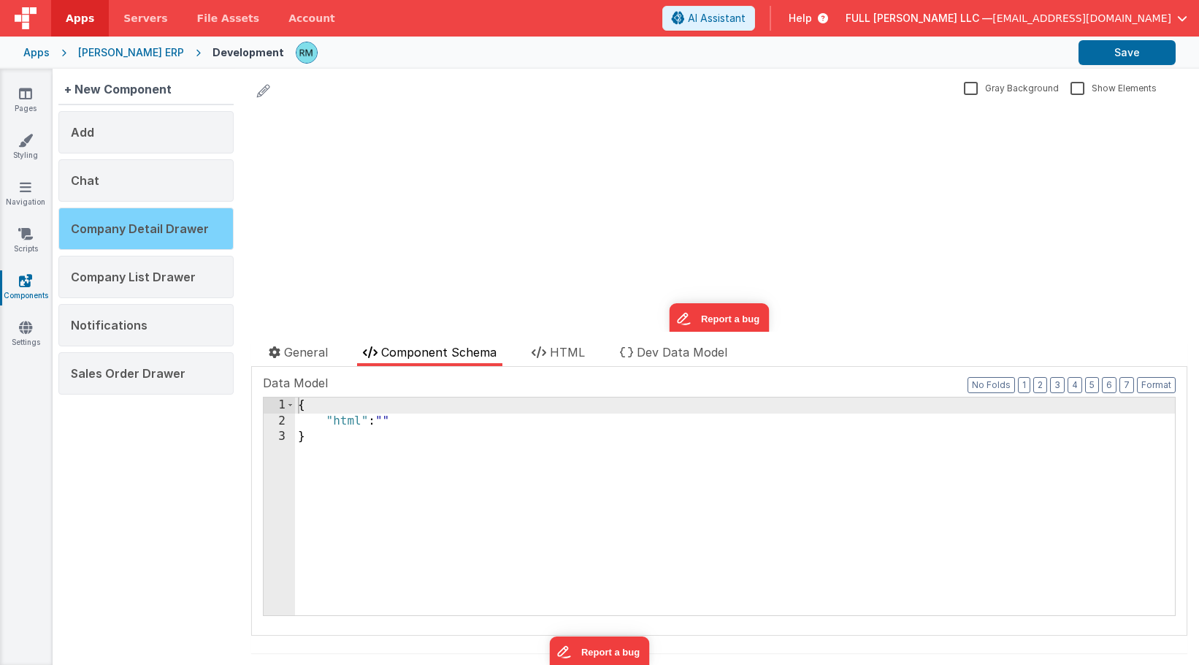
click at [164, 240] on div "Company Detail Drawer" at bounding box center [145, 228] width 175 height 42
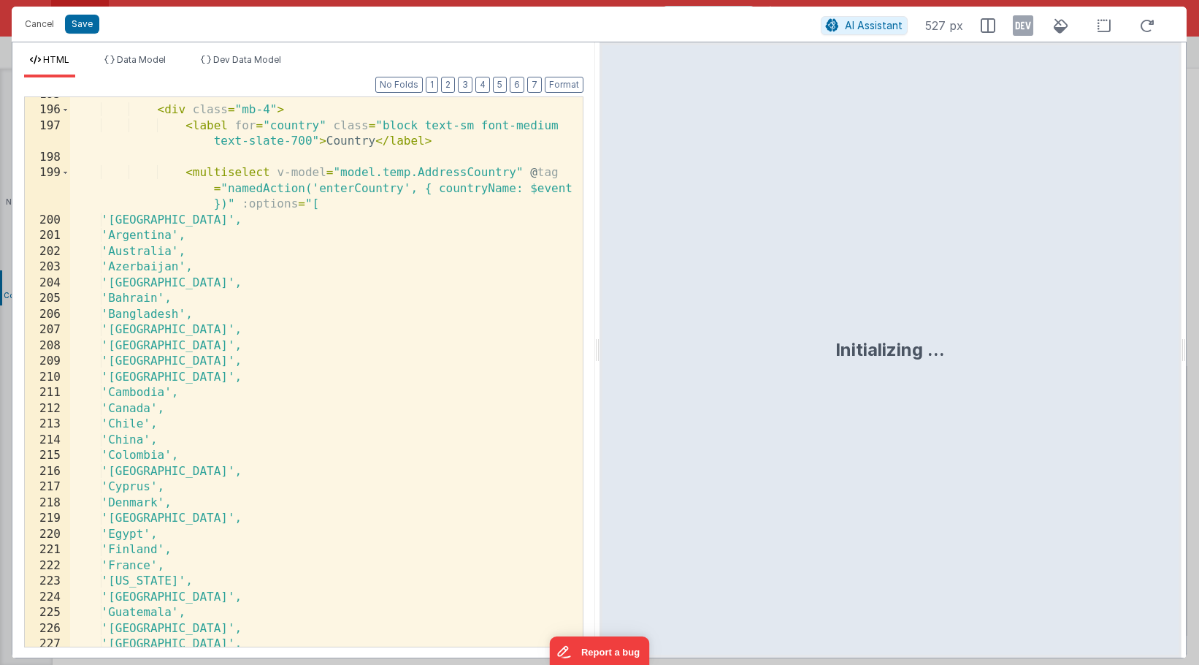
scroll to position [6688, 0]
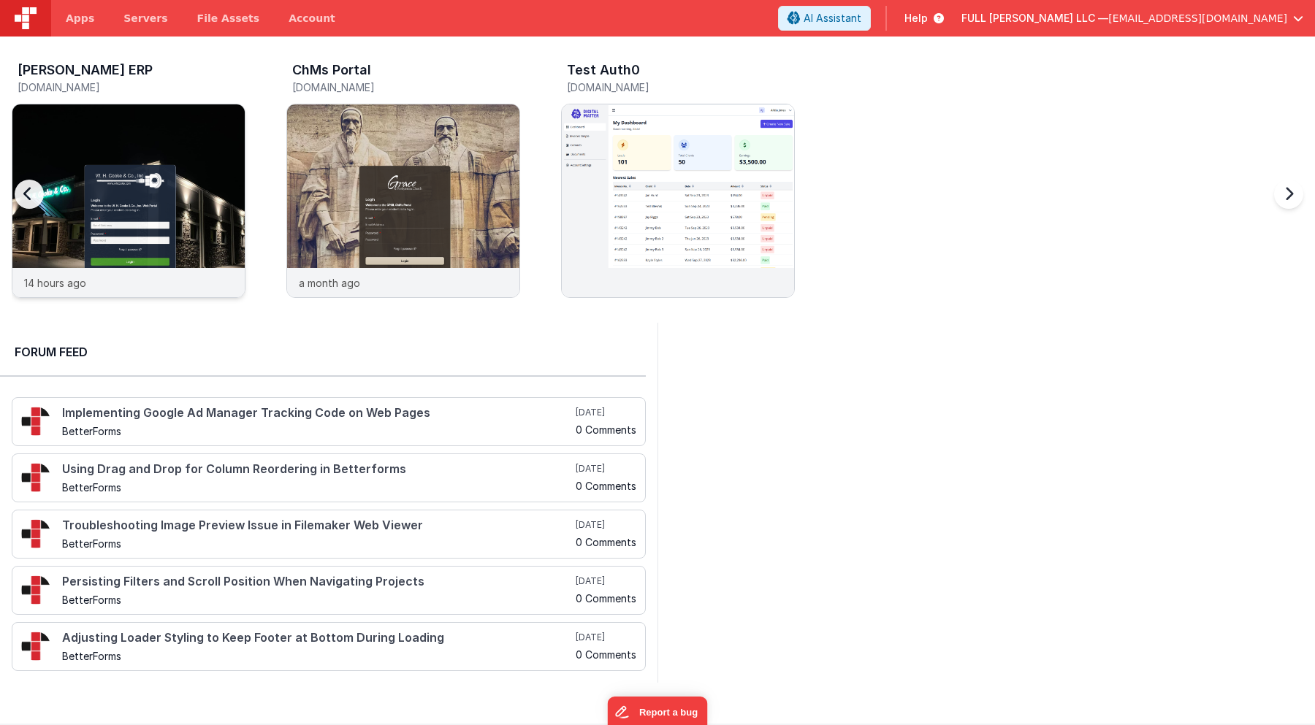
click at [198, 175] on img at bounding box center [128, 220] width 232 height 232
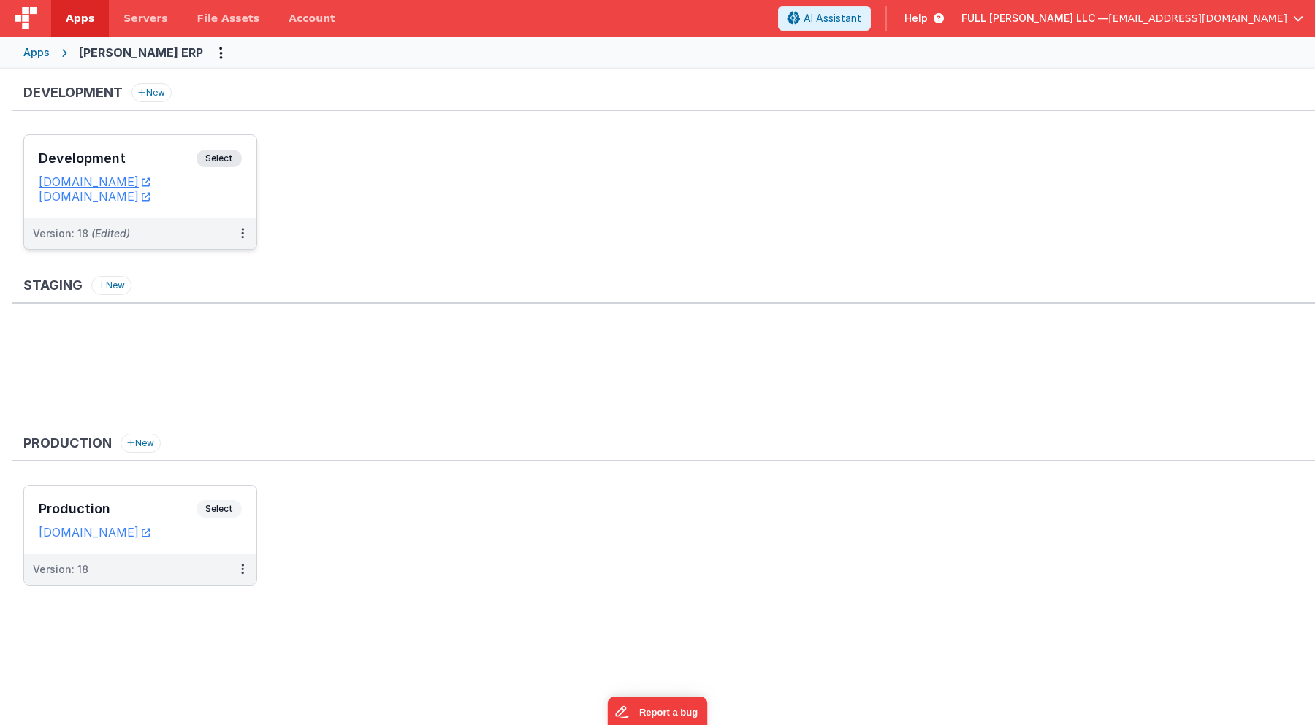
click at [156, 158] on h3 "Development" at bounding box center [118, 158] width 158 height 15
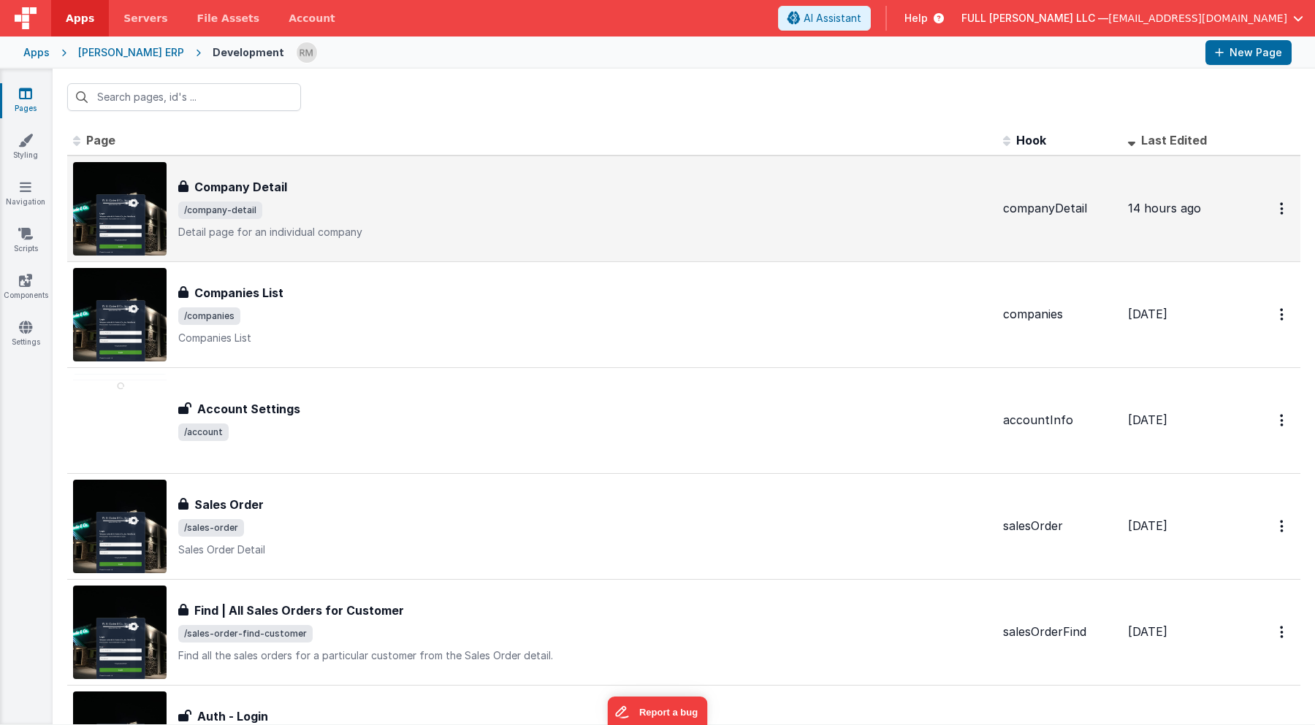
click at [235, 186] on h3 "Company Detail" at bounding box center [240, 187] width 93 height 18
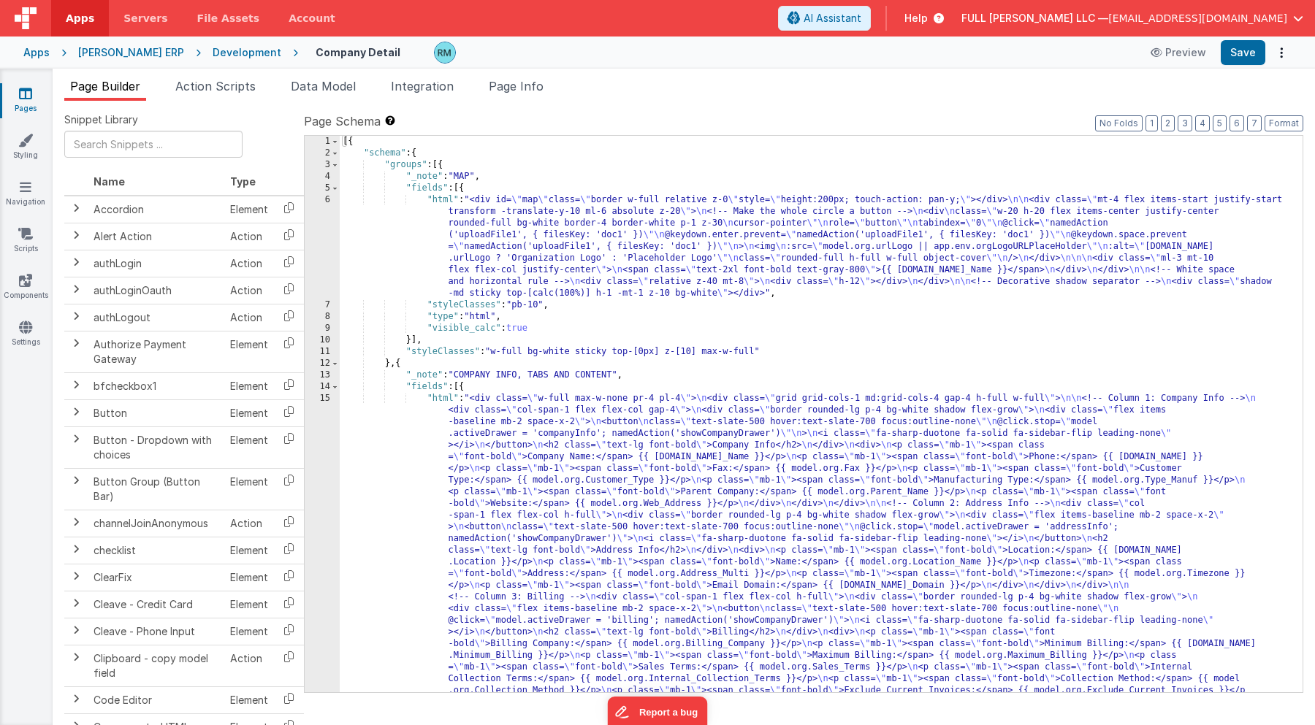
click at [439, 200] on div "[{ "schema" : { "groups" : [{ "_note" : "MAP" , "fields" : [{ "html" : "<div id…" at bounding box center [821, 648] width 963 height 1024
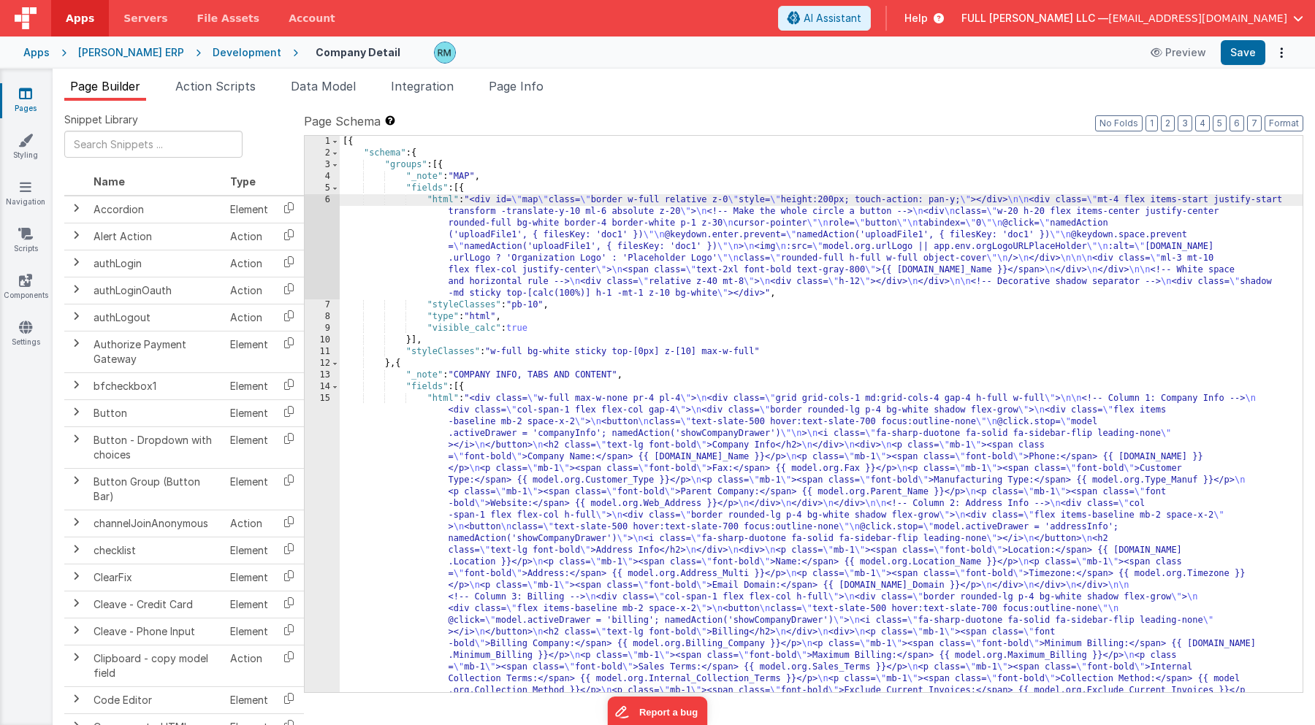
click at [326, 196] on div "6" at bounding box center [322, 246] width 35 height 105
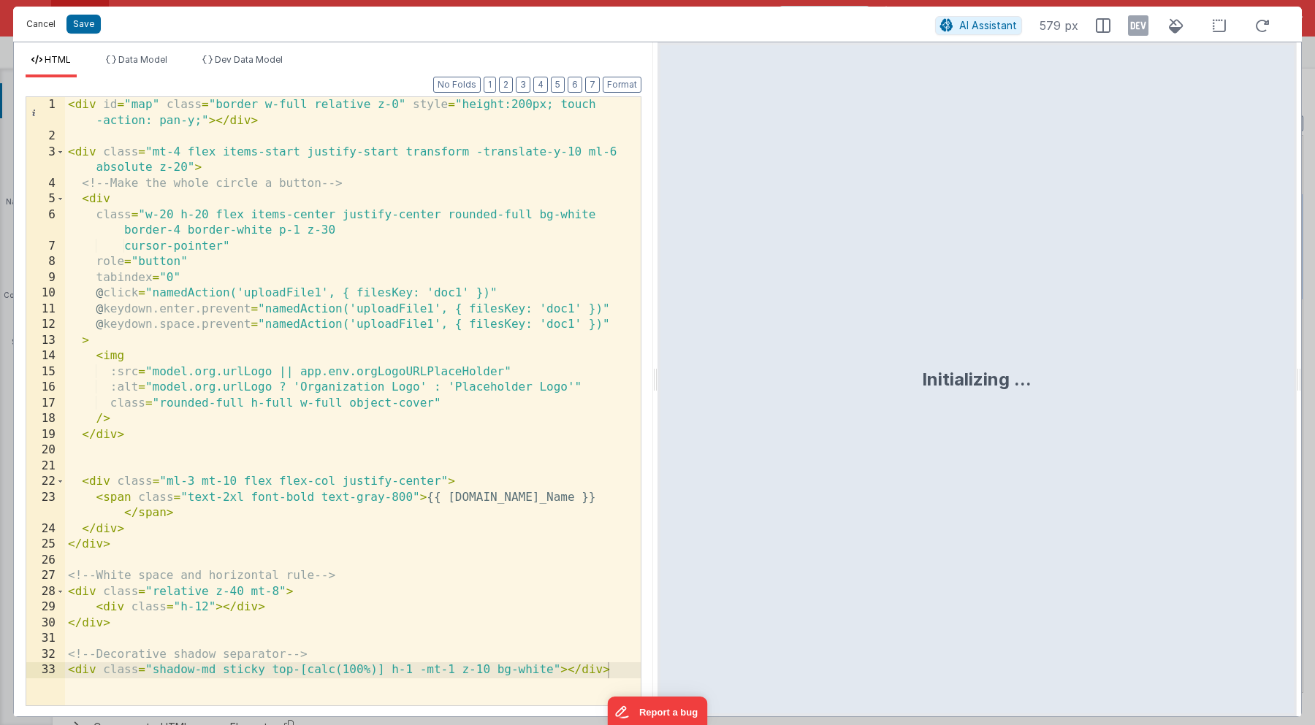
click at [47, 23] on button "Cancel" at bounding box center [41, 24] width 44 height 20
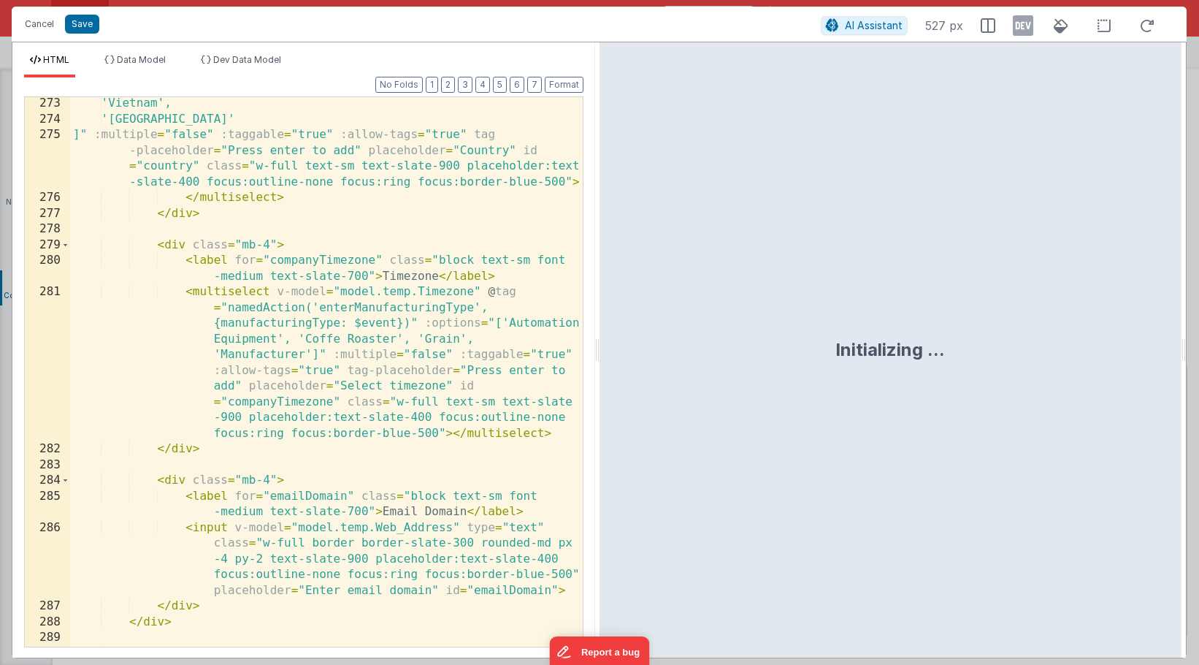
click at [472, 311] on div "'Vietnam', 'Yemen' ]" :multiple = "false" :taggable = "true" :allow-tags = "tru…" at bounding box center [326, 386] width 513 height 581
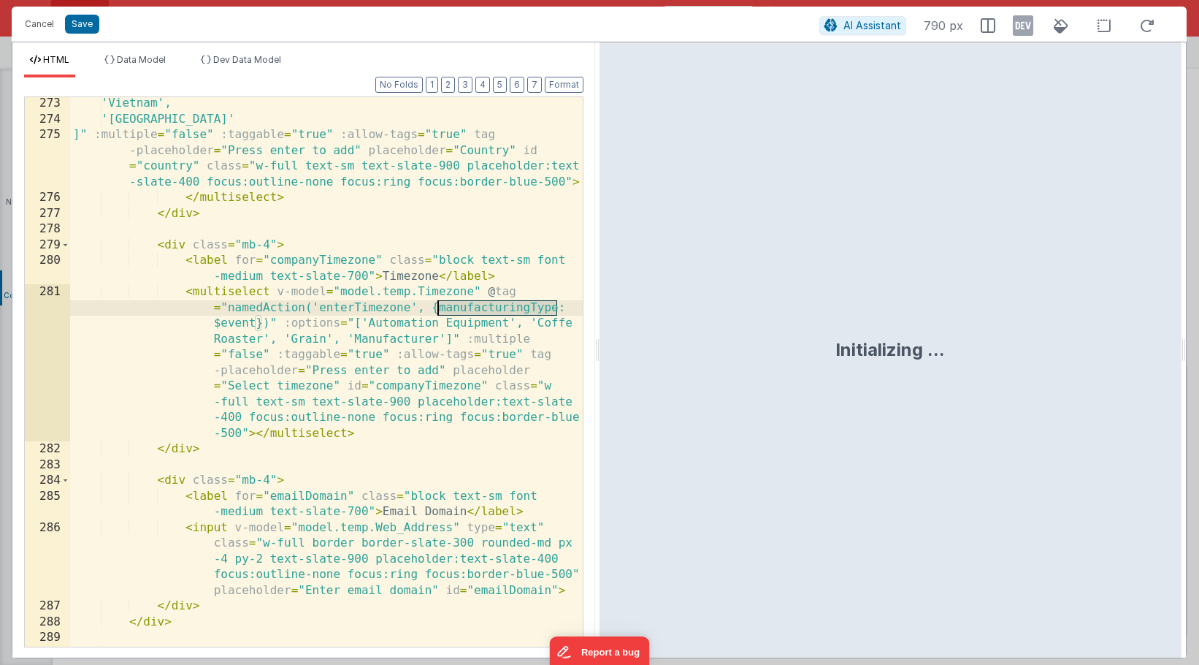
drag, startPoint x: 559, startPoint y: 308, endPoint x: 440, endPoint y: 311, distance: 119.1
click at [440, 311] on div "'Vietnam', 'Yemen' ]" :multiple = "false" :taggable = "true" :allow-tags = "tru…" at bounding box center [326, 386] width 513 height 581
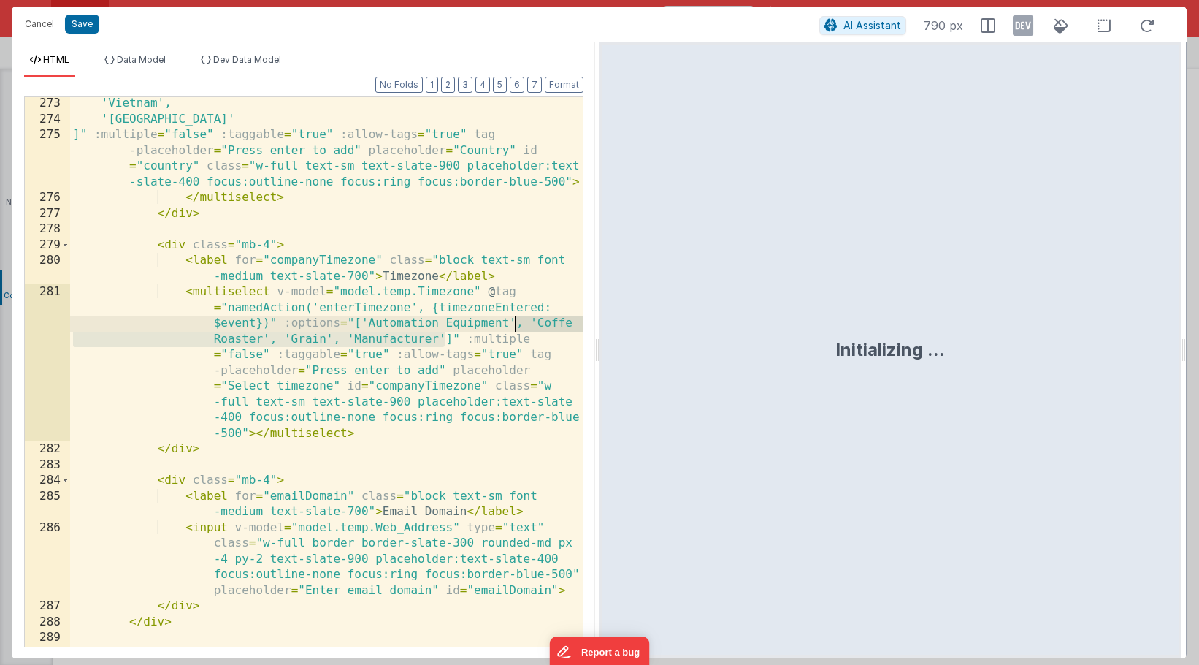
drag, startPoint x: 442, startPoint y: 342, endPoint x: 513, endPoint y: 325, distance: 72.8
click at [513, 325] on div "'Vietnam', 'Yemen' ]" :multiple = "false" :taggable = "true" :allow-tags = "tru…" at bounding box center [326, 386] width 513 height 581
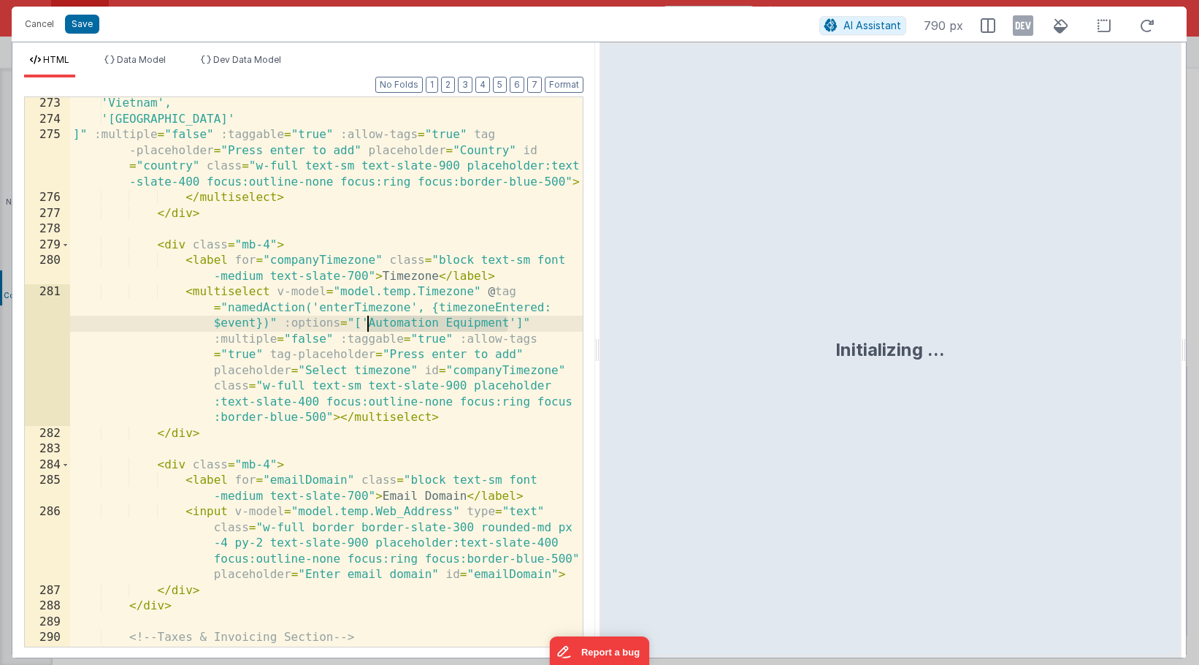
drag, startPoint x: 509, startPoint y: 325, endPoint x: 371, endPoint y: 328, distance: 138.1
click at [371, 328] on div "'Vietnam', 'Yemen' ]" :multiple = "false" :taggable = "true" :allow-tags = "tru…" at bounding box center [326, 394] width 513 height 597
click at [256, 434] on div "'Vietnam', 'Yemen' ]" :multiple = "false" :taggable = "true" :allow-tags = "tru…" at bounding box center [326, 394] width 513 height 597
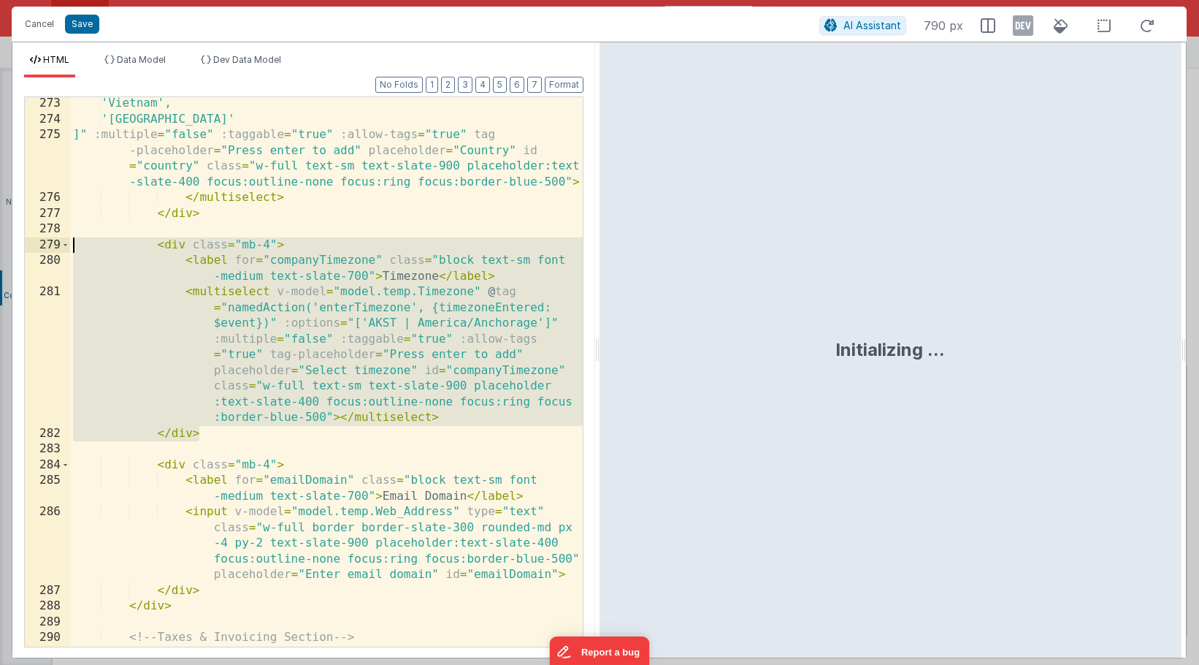
drag, startPoint x: 291, startPoint y: 438, endPoint x: 8, endPoint y: 248, distance: 341.5
click at [8, 248] on div "Cancel Save AI Assistant 790 px HTML Data Model Dev Data Model Format 7 6 5 4 3…" at bounding box center [599, 332] width 1199 height 665
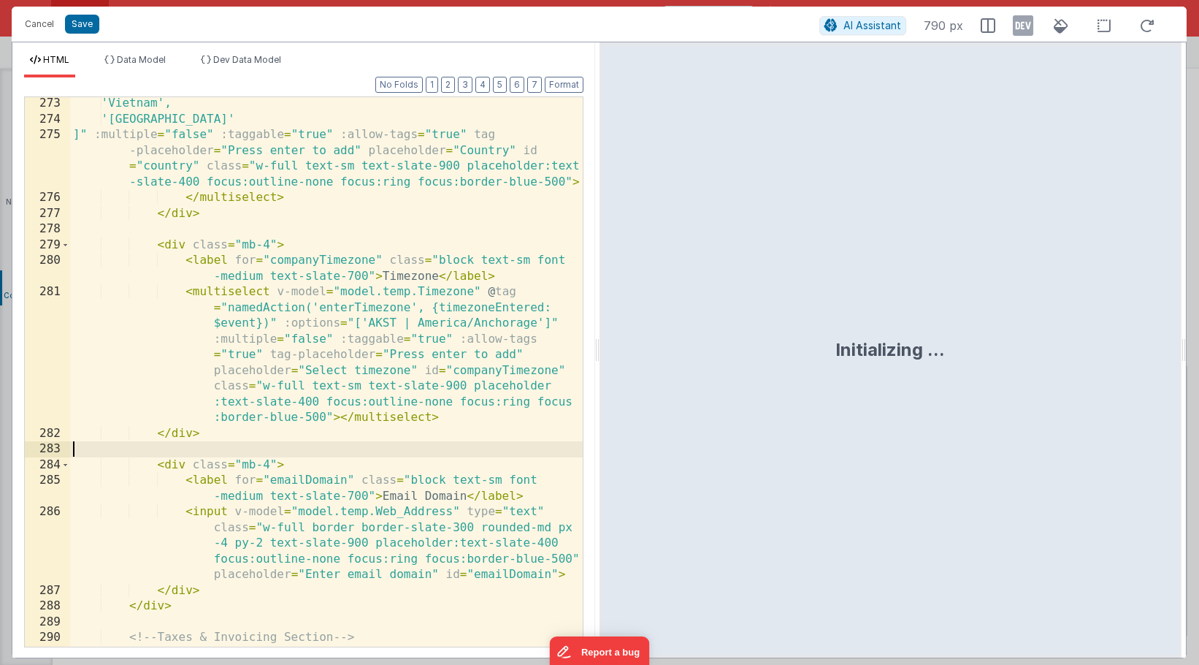
click at [258, 450] on div "'Vietnam', 'Yemen' ]" :multiple = "false" :taggable = "true" :allow-tags = "tru…" at bounding box center [326, 394] width 513 height 597
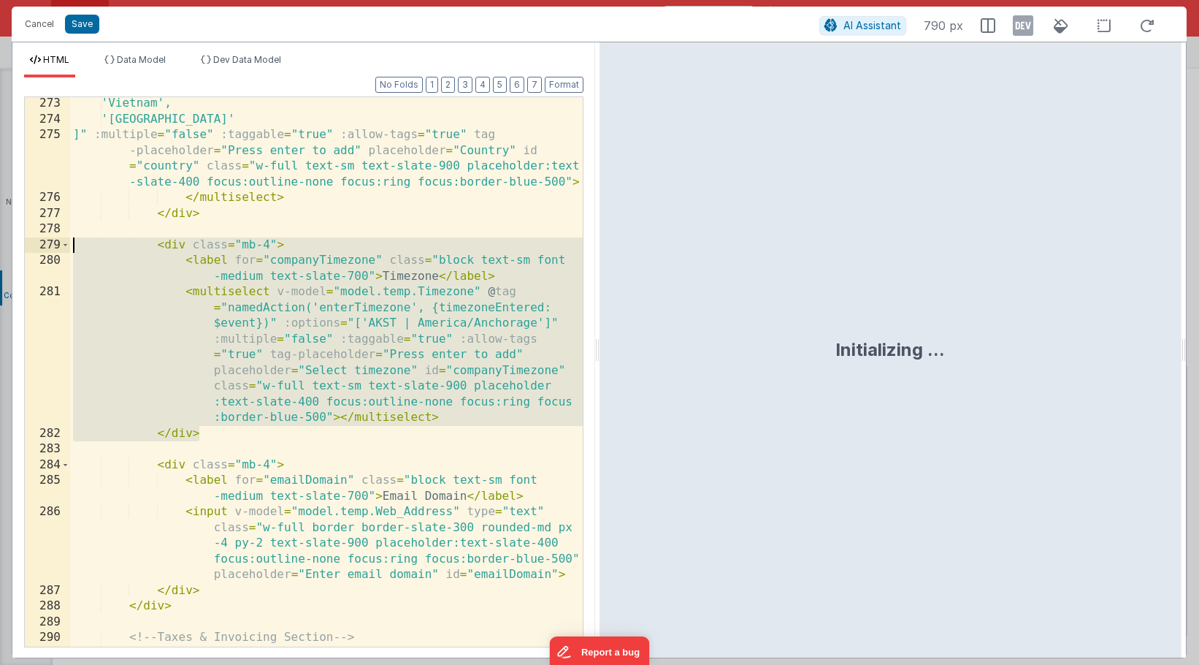
drag, startPoint x: 245, startPoint y: 439, endPoint x: 45, endPoint y: 248, distance: 276.9
click at [45, 248] on div "273 274 275 276 277 278 279 280 281 282 283 284 285 286 287 288 289 290 291 292…" at bounding box center [303, 371] width 559 height 551
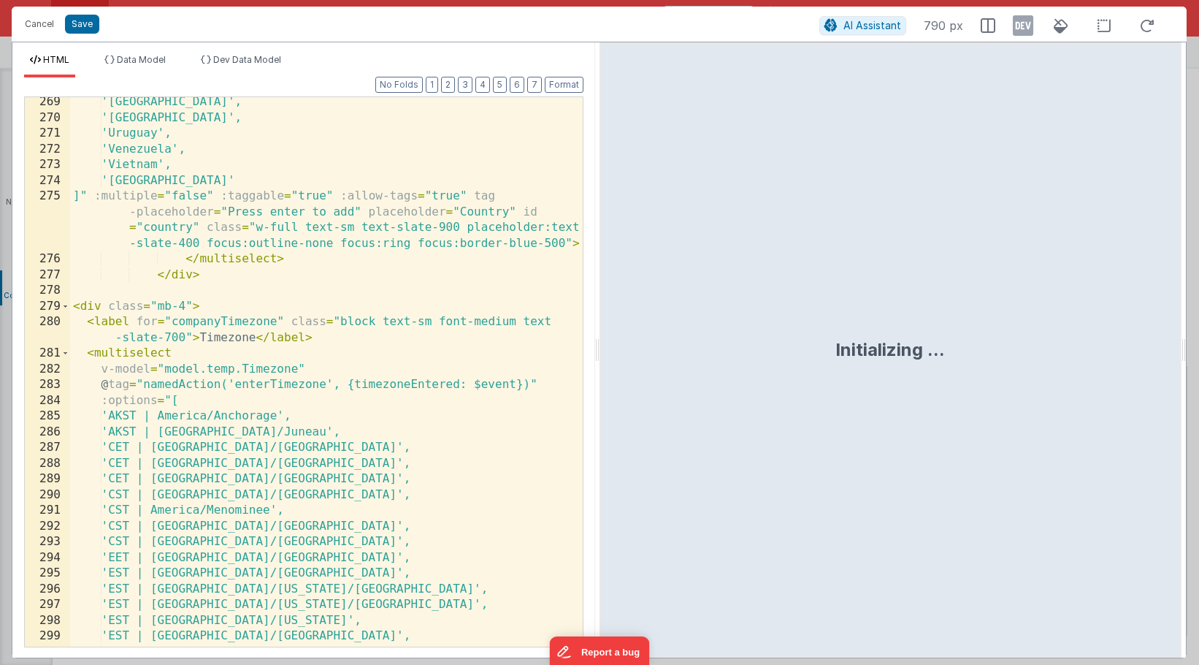
scroll to position [7941, 0]
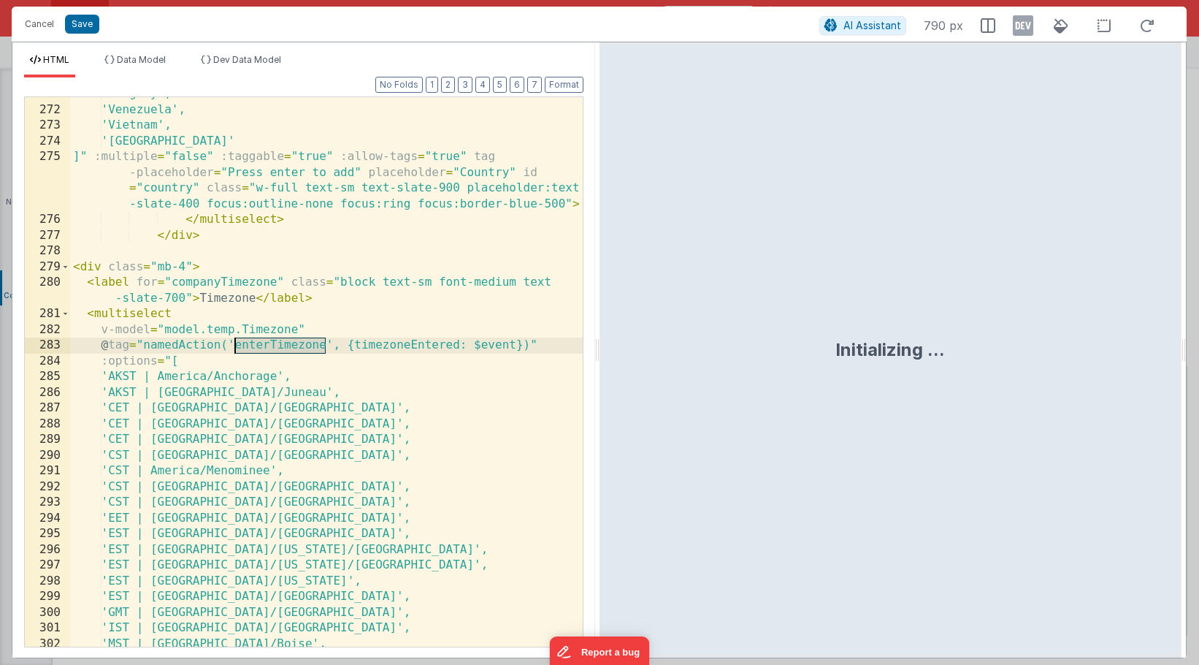
drag, startPoint x: 326, startPoint y: 346, endPoint x: 234, endPoint y: 347, distance: 91.3
click at [234, 347] on div "'Uruguay', 'Venezuela', 'Vietnam', 'Yemen' ]" :multiple = "false" :taggable = "…" at bounding box center [326, 376] width 513 height 581
click at [87, 26] on button "Save" at bounding box center [82, 24] width 34 height 19
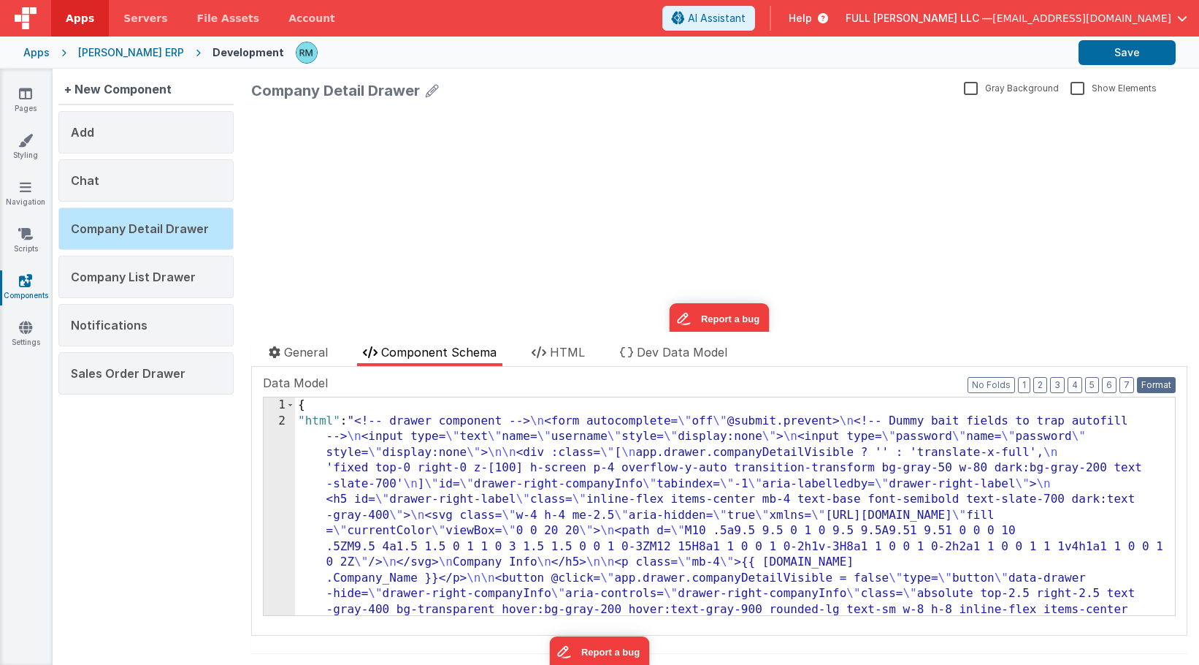
click at [1165, 378] on button "Format" at bounding box center [1156, 385] width 39 height 16
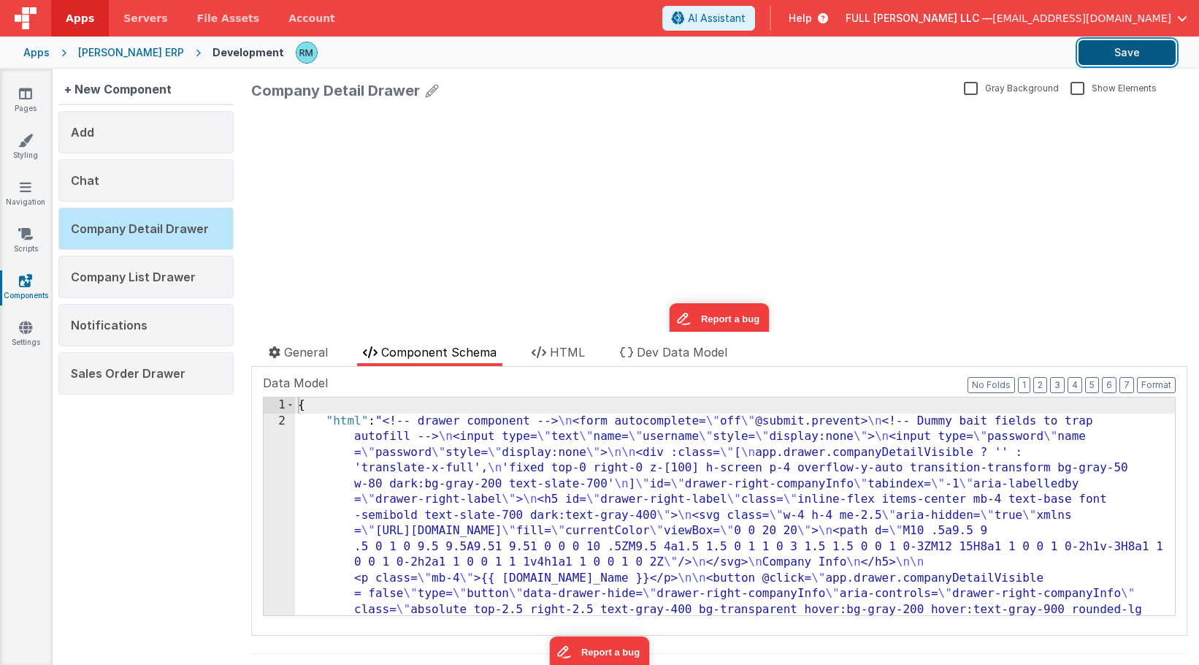
click at [1123, 52] on button "Save" at bounding box center [1127, 52] width 97 height 25
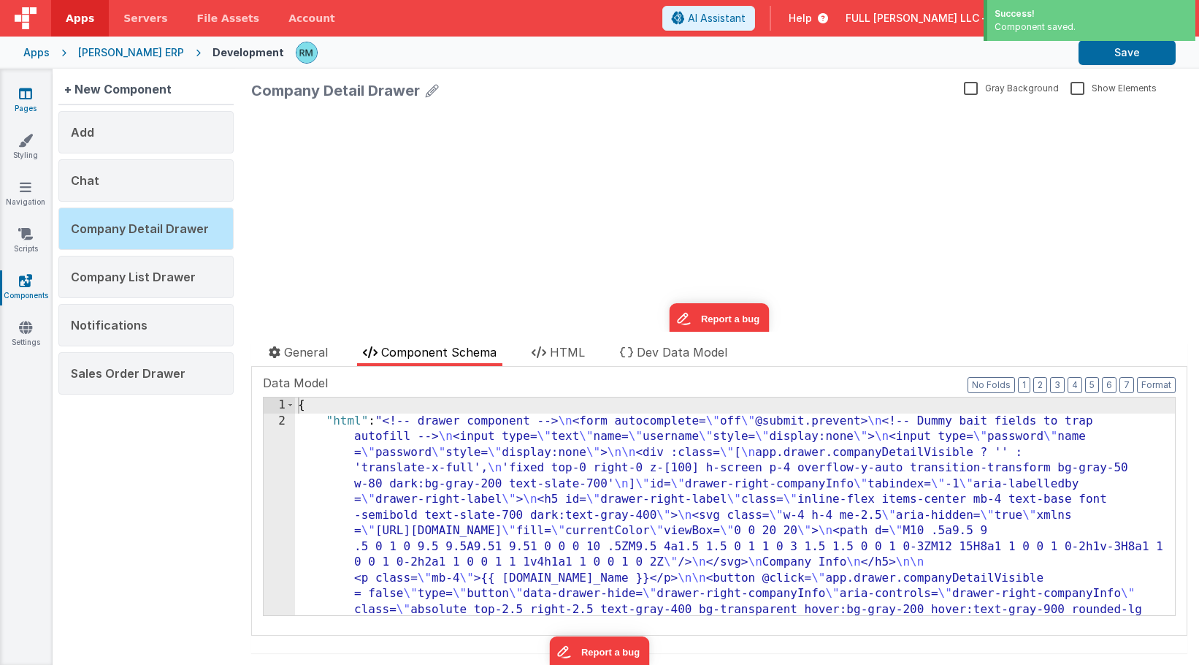
click at [26, 95] on icon at bounding box center [25, 93] width 13 height 15
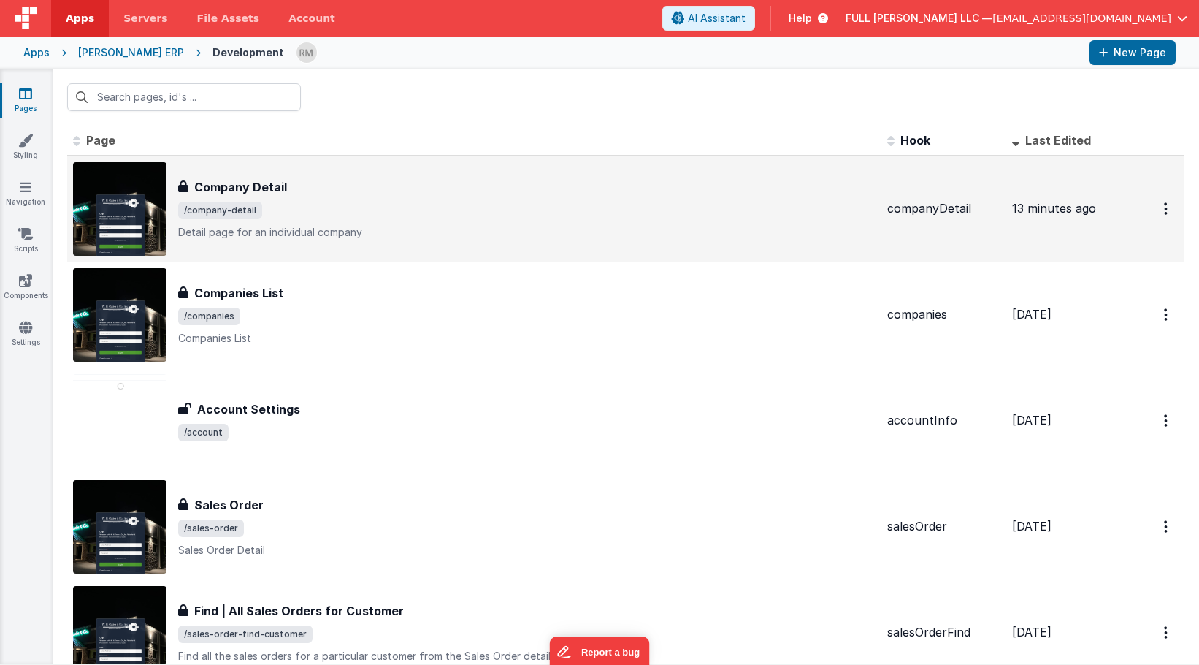
click at [279, 216] on span "/company-detail" at bounding box center [527, 211] width 698 height 18
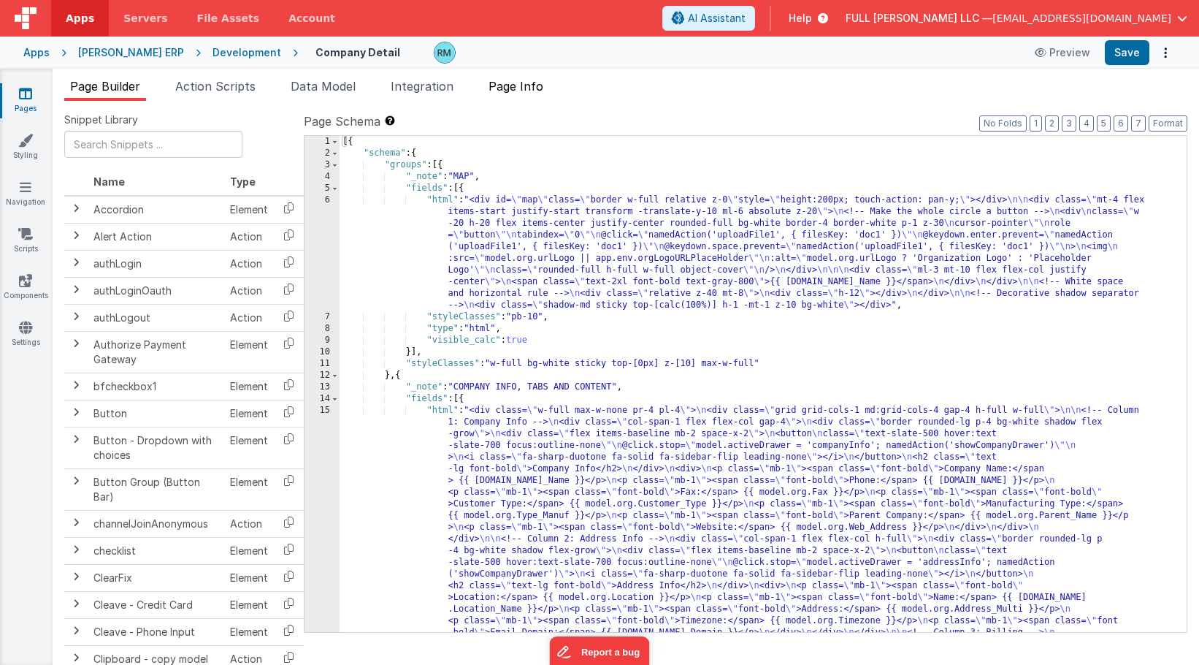
click at [524, 85] on span "Page Info" at bounding box center [516, 86] width 55 height 15
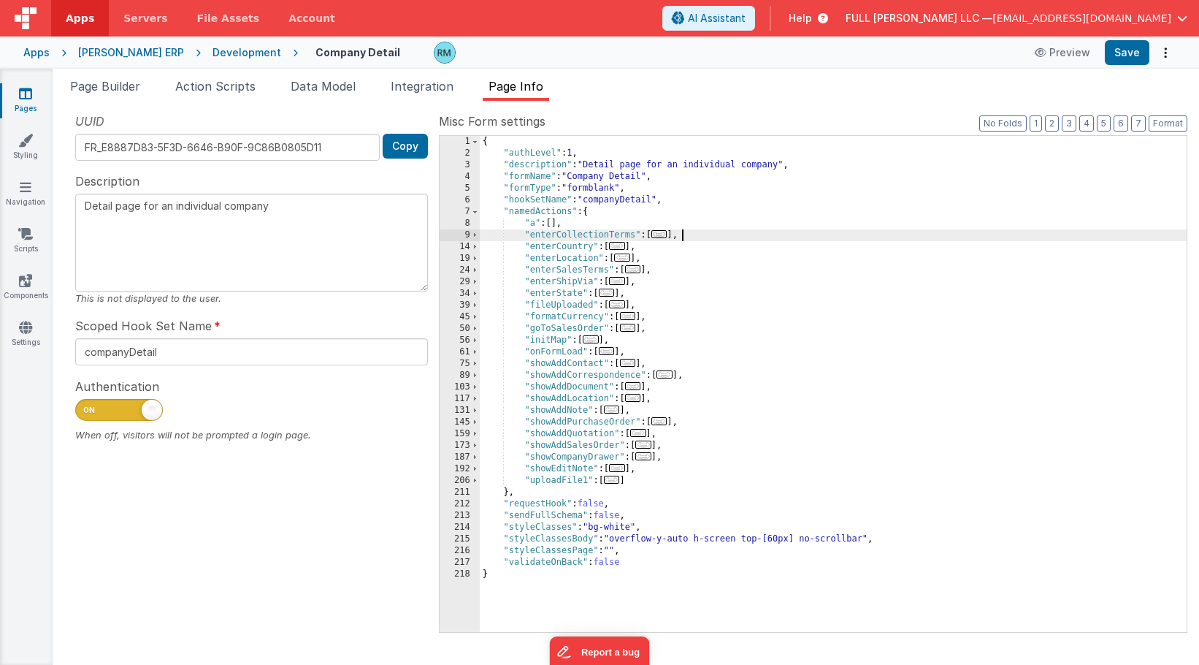
click at [692, 234] on div "{ "authLevel" : 1 , "description" : "Detail page for an individual company" , "…" at bounding box center [833, 395] width 707 height 519
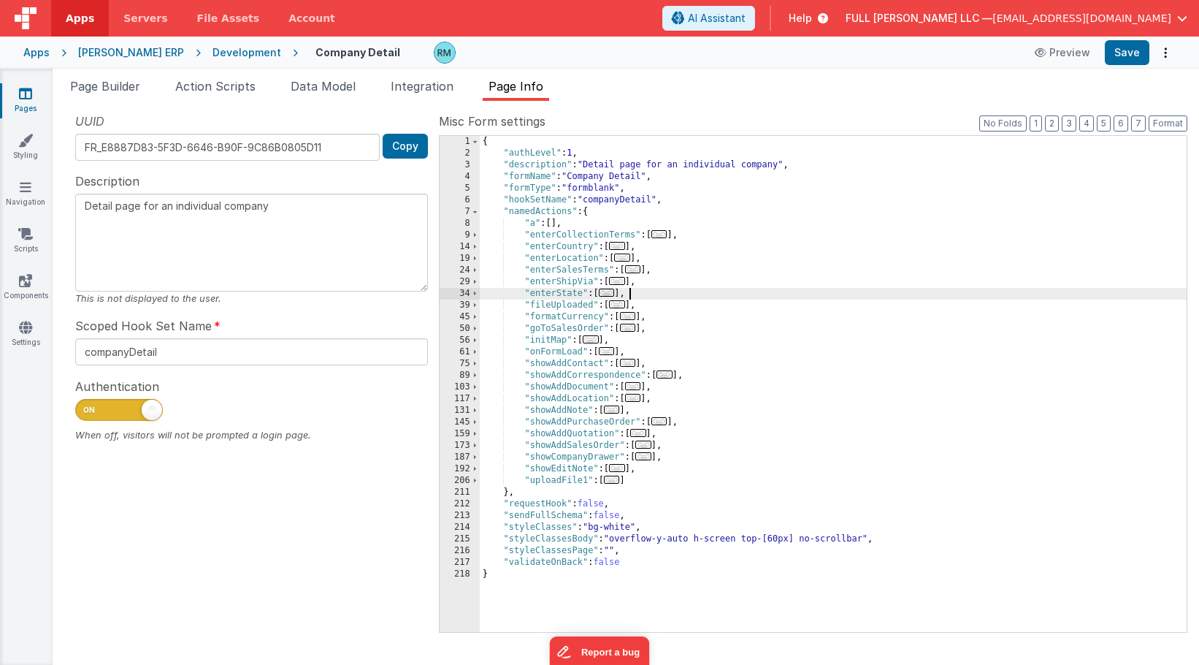
click at [674, 294] on div "{ "authLevel" : 1 , "description" : "Detail page for an individual company" , "…" at bounding box center [833, 395] width 707 height 519
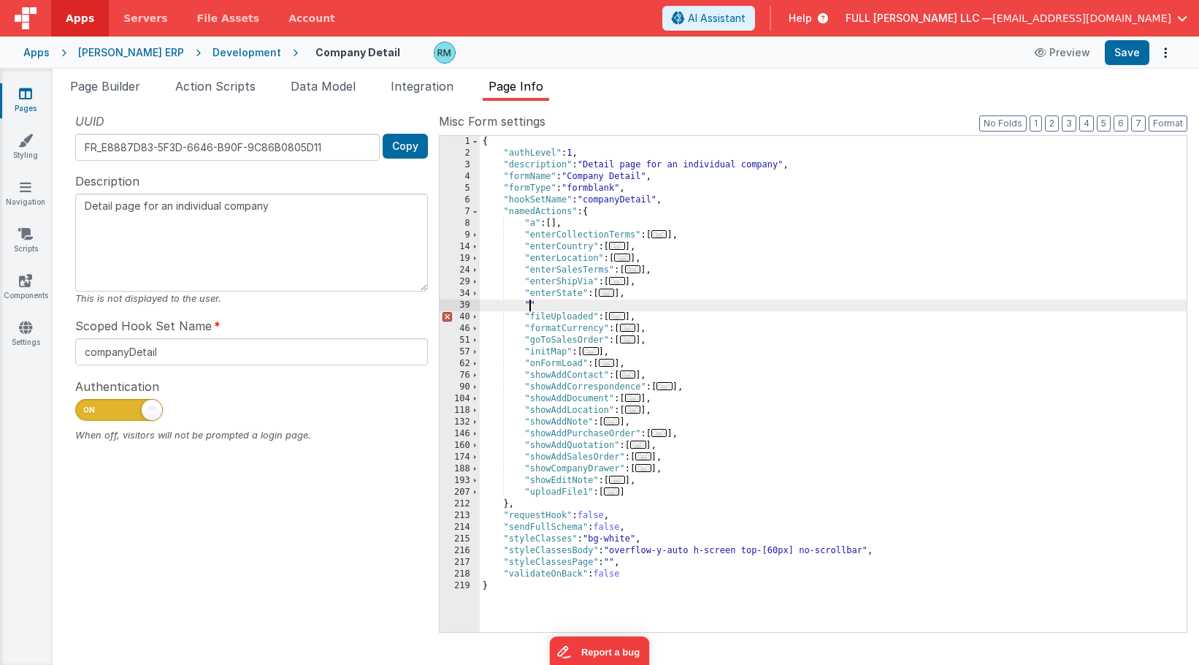
paste textarea
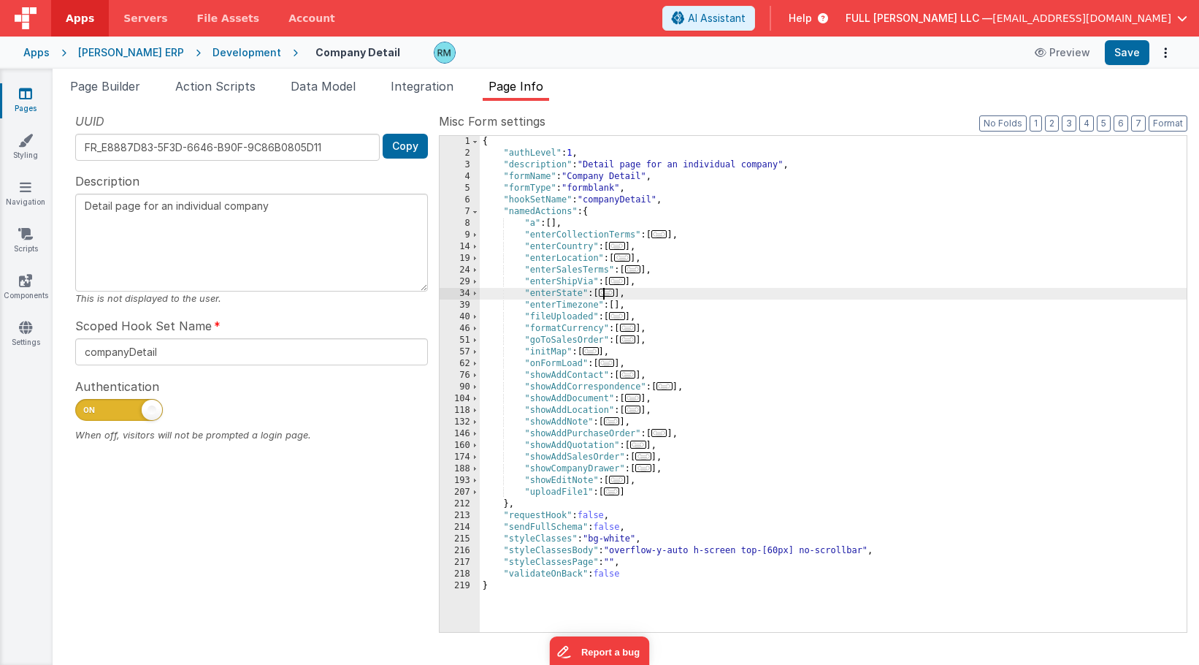
click at [609, 293] on span "..." at bounding box center [607, 293] width 16 height 8
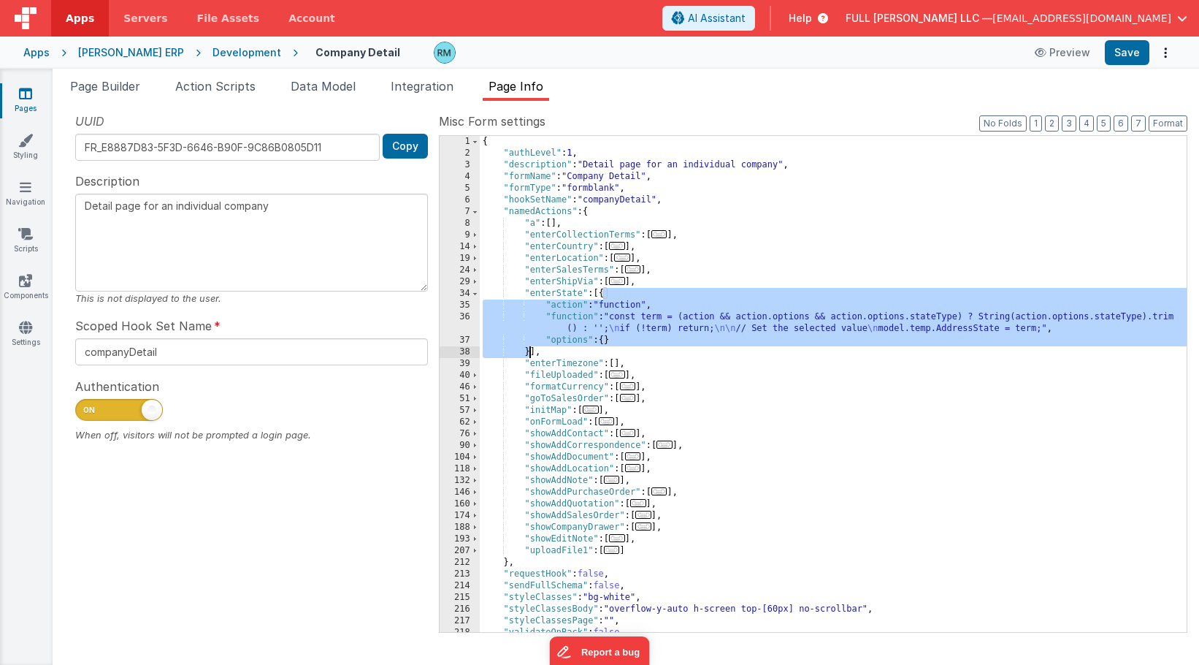
drag, startPoint x: 603, startPoint y: 297, endPoint x: 529, endPoint y: 351, distance: 92.5
click at [529, 351] on div "{ "authLevel" : 1 , "description" : "Detail page for an individual company" , "…" at bounding box center [833, 395] width 707 height 519
click at [618, 363] on div "{ "authLevel" : 1 , "description" : "Detail page for an individual company" , "…" at bounding box center [833, 395] width 707 height 519
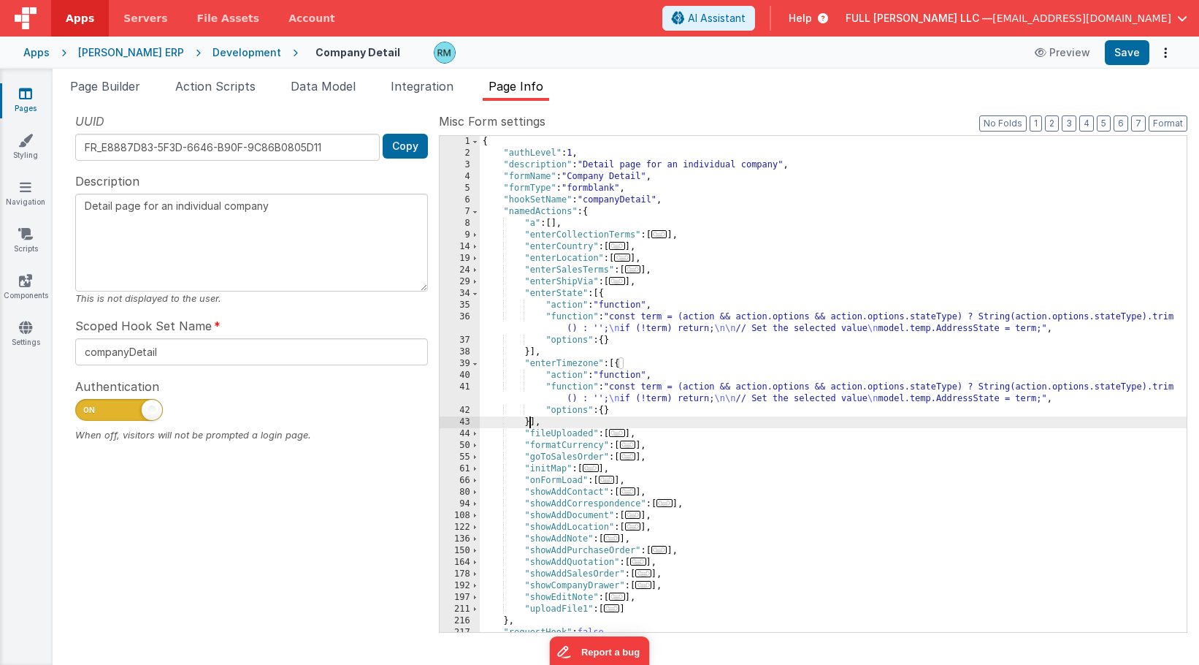
click at [570, 386] on div "{ "authLevel" : 1 , "description" : "Detail page for an individual company" , "…" at bounding box center [833, 395] width 707 height 519
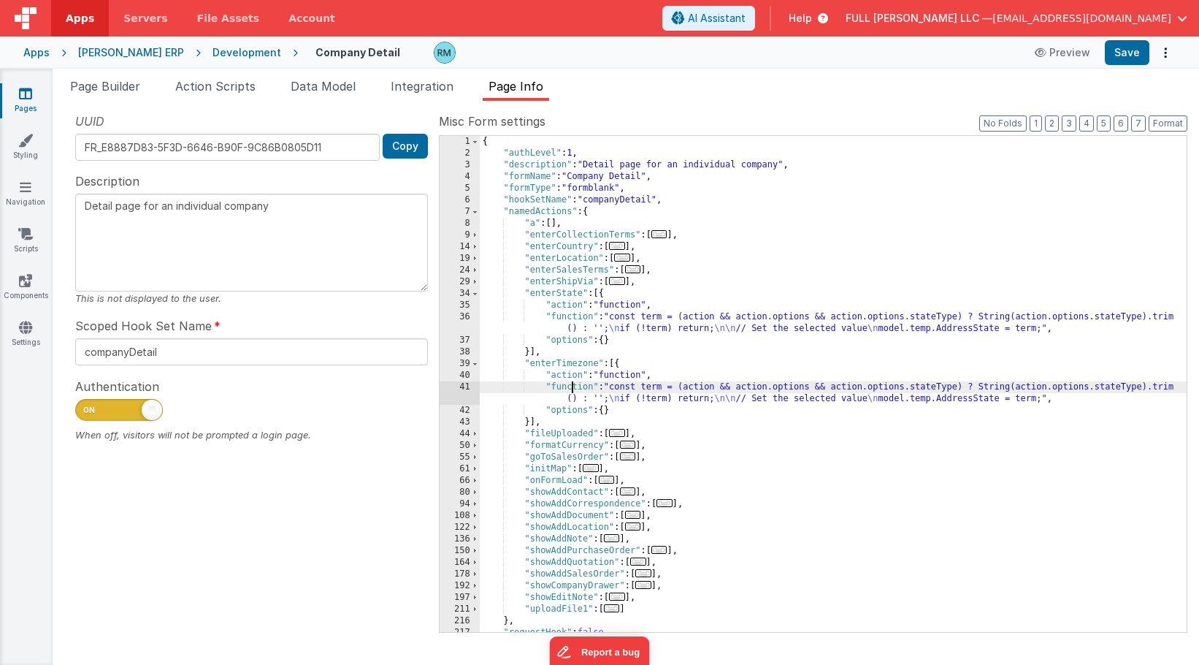
click at [463, 385] on div "41" at bounding box center [460, 392] width 40 height 23
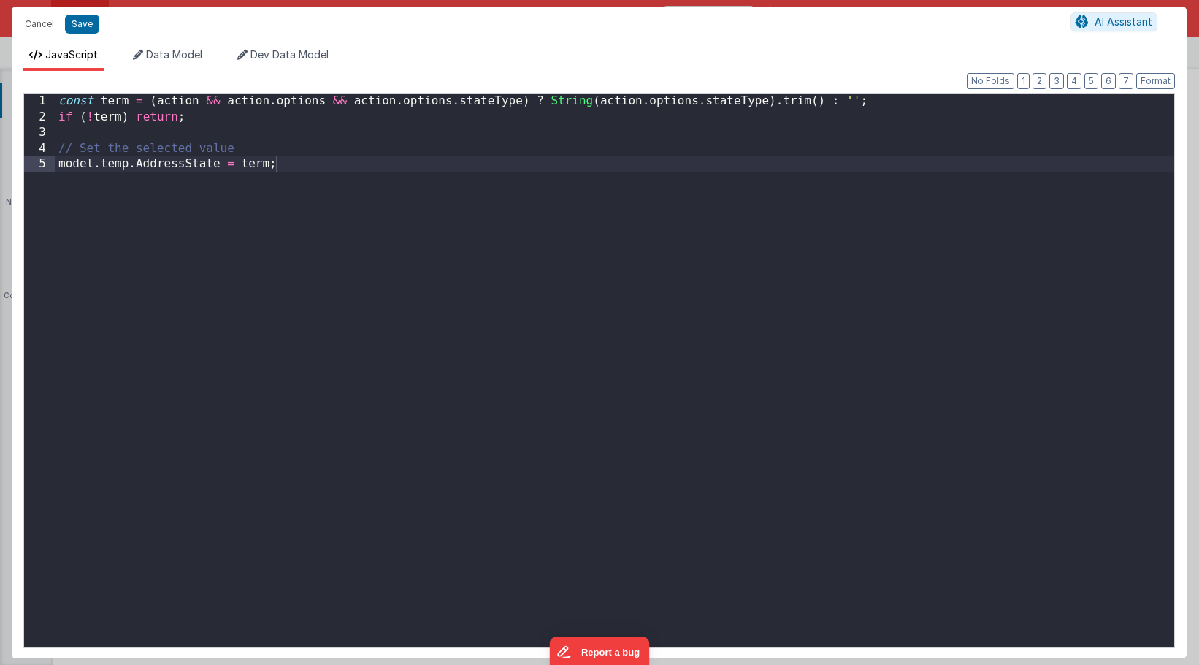
click at [519, 104] on div "const term = ( action && action . options && action . options . stateType ) ? S…" at bounding box center [615, 385] width 1119 height 585
drag, startPoint x: 562, startPoint y: 103, endPoint x: 462, endPoint y: 104, distance: 100.8
click at [462, 104] on div "const term = ( action && action . options && action . options . enteredTimezone…" at bounding box center [615, 385] width 1119 height 585
drag, startPoint x: 810, startPoint y: 102, endPoint x: 745, endPoint y: 103, distance: 65.0
click at [745, 103] on div "const term = ( action && action . options && action . options . enteredTimezone…" at bounding box center [615, 385] width 1119 height 585
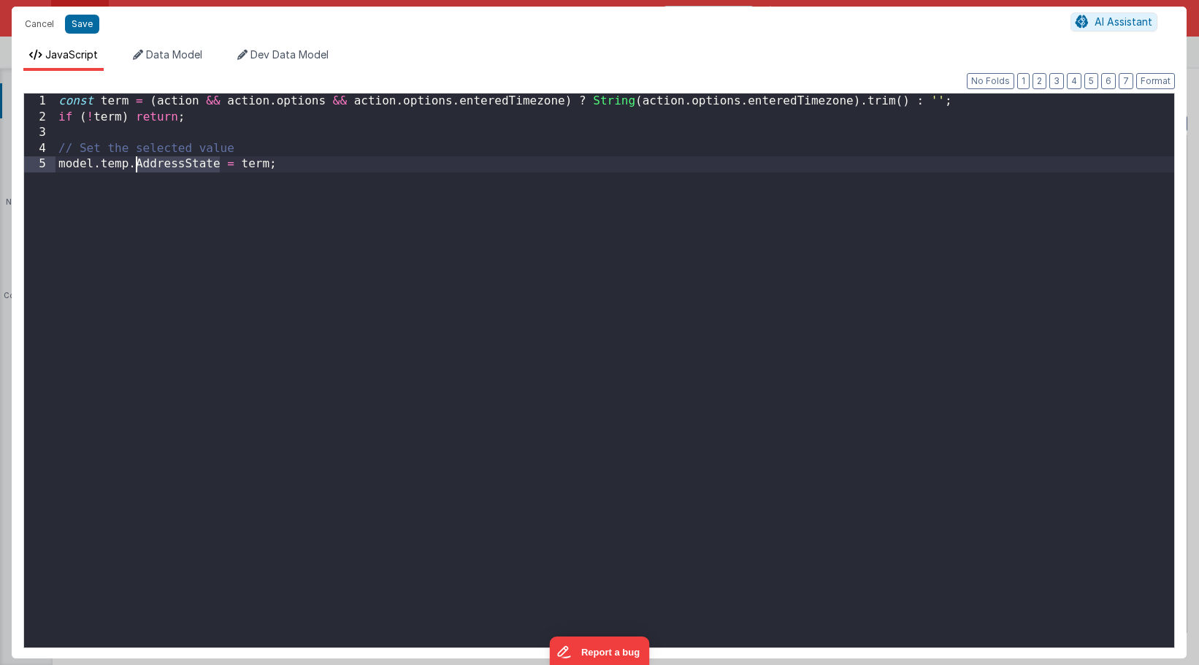
drag, startPoint x: 223, startPoint y: 166, endPoint x: 134, endPoint y: 167, distance: 88.4
click at [134, 167] on div "const term = ( action && action . options && action . options . enteredTimezone…" at bounding box center [615, 385] width 1119 height 585
click at [85, 28] on button "Save" at bounding box center [82, 24] width 34 height 19
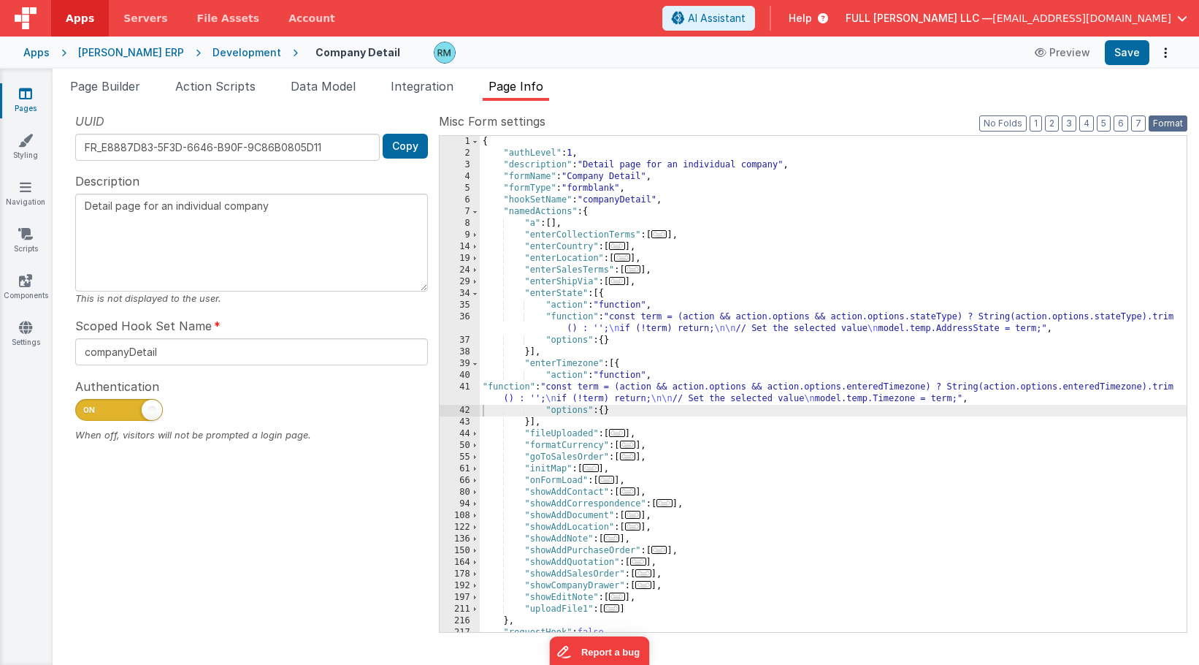
click at [1158, 121] on button "Format" at bounding box center [1168, 123] width 39 height 16
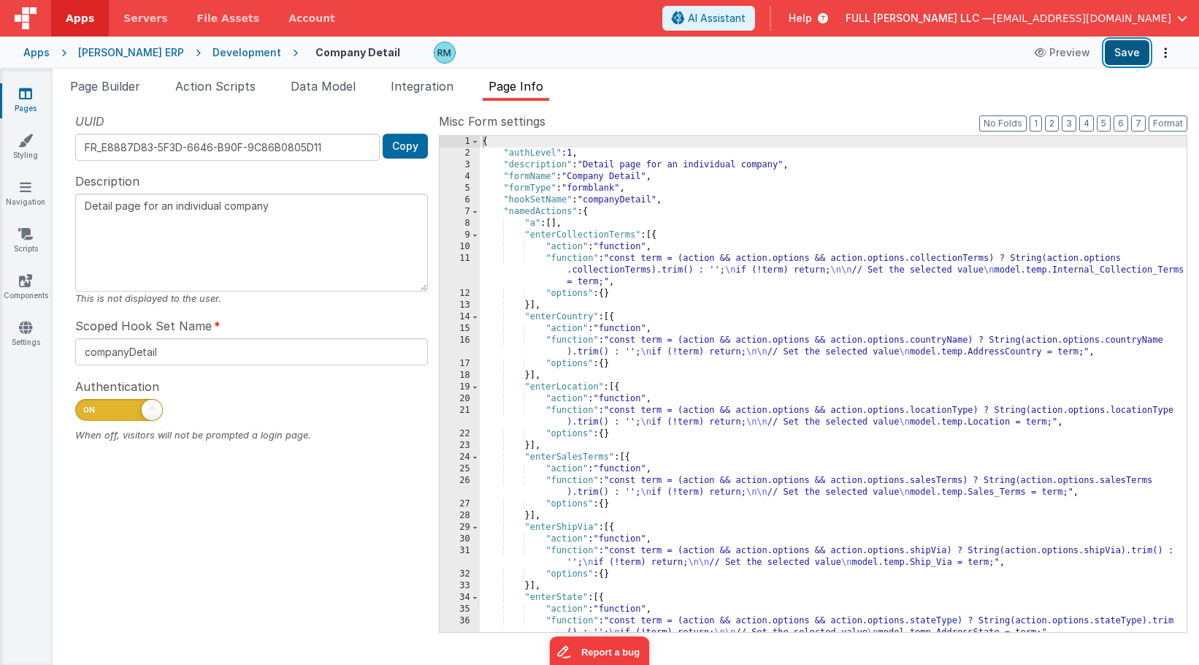
click at [1133, 52] on button "Save" at bounding box center [1127, 52] width 45 height 25
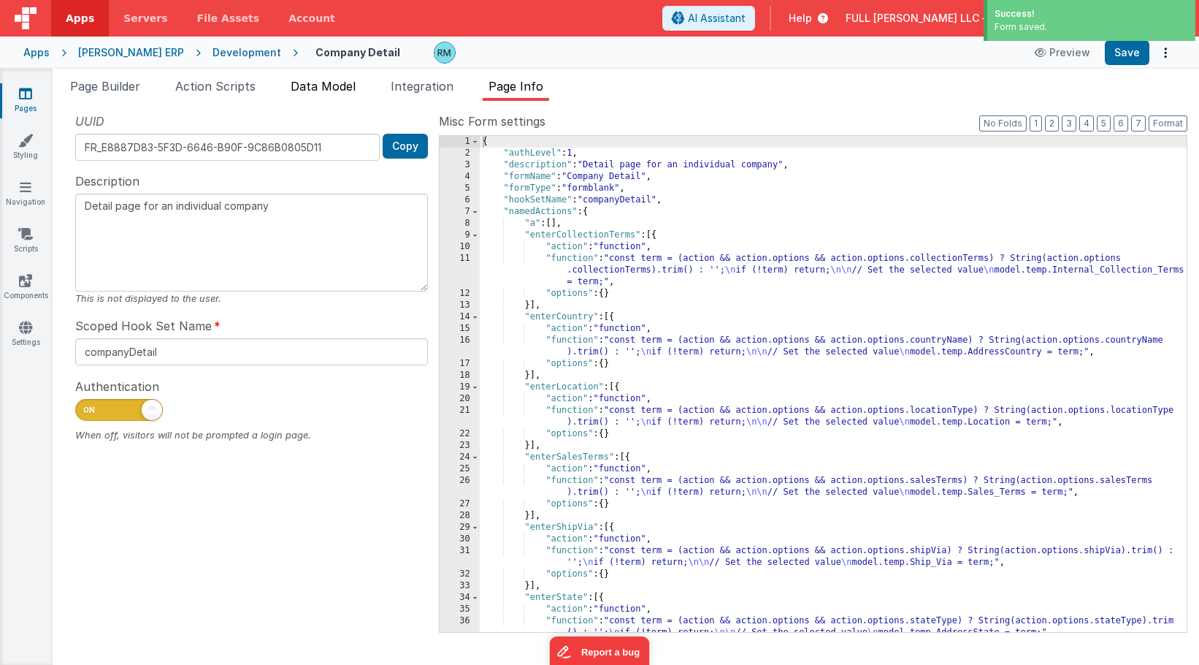
click at [316, 89] on span "Data Model" at bounding box center [323, 86] width 65 height 15
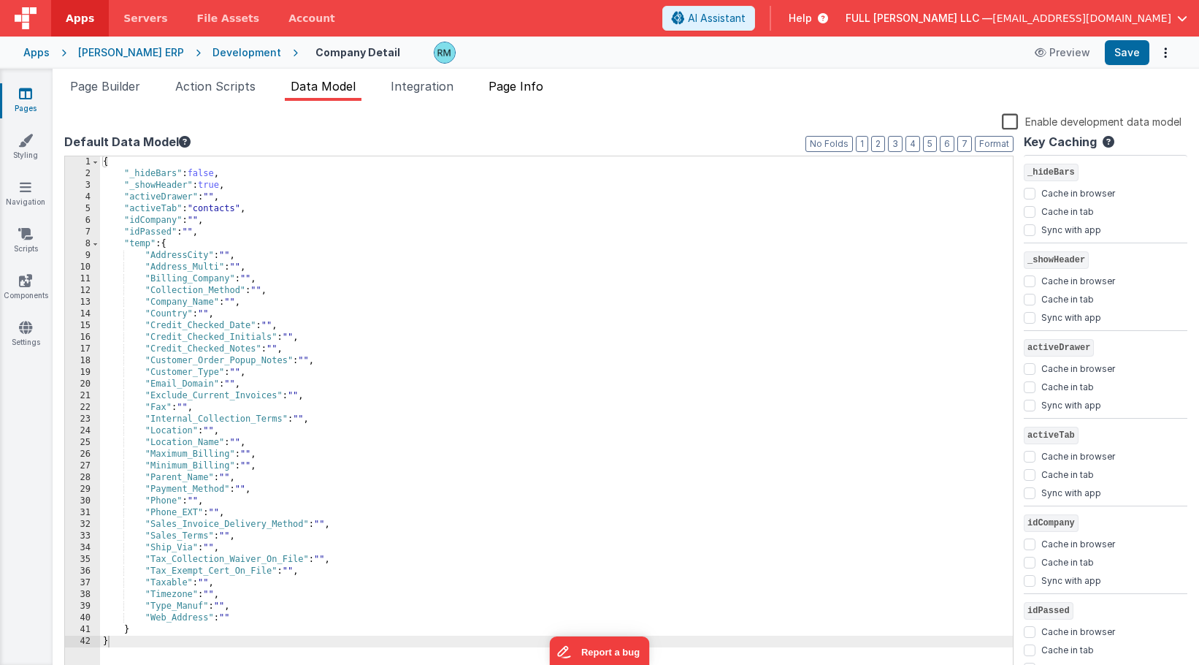
click at [529, 88] on span "Page Info" at bounding box center [516, 86] width 55 height 15
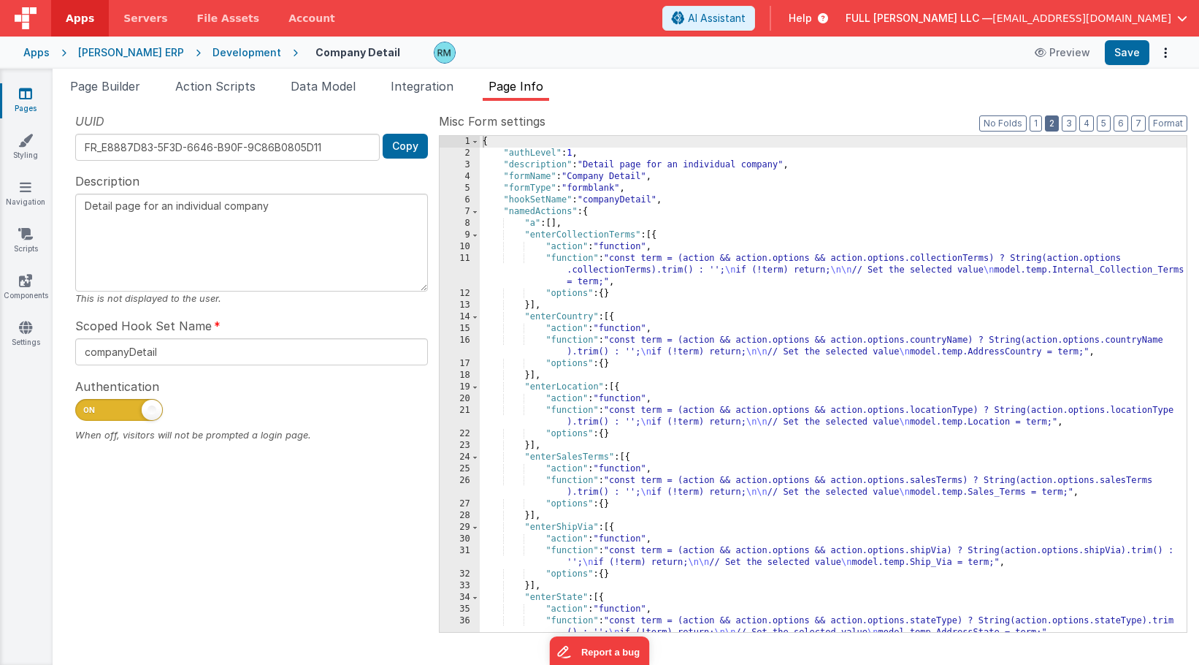
click at [1055, 122] on button "2" at bounding box center [1052, 123] width 14 height 16
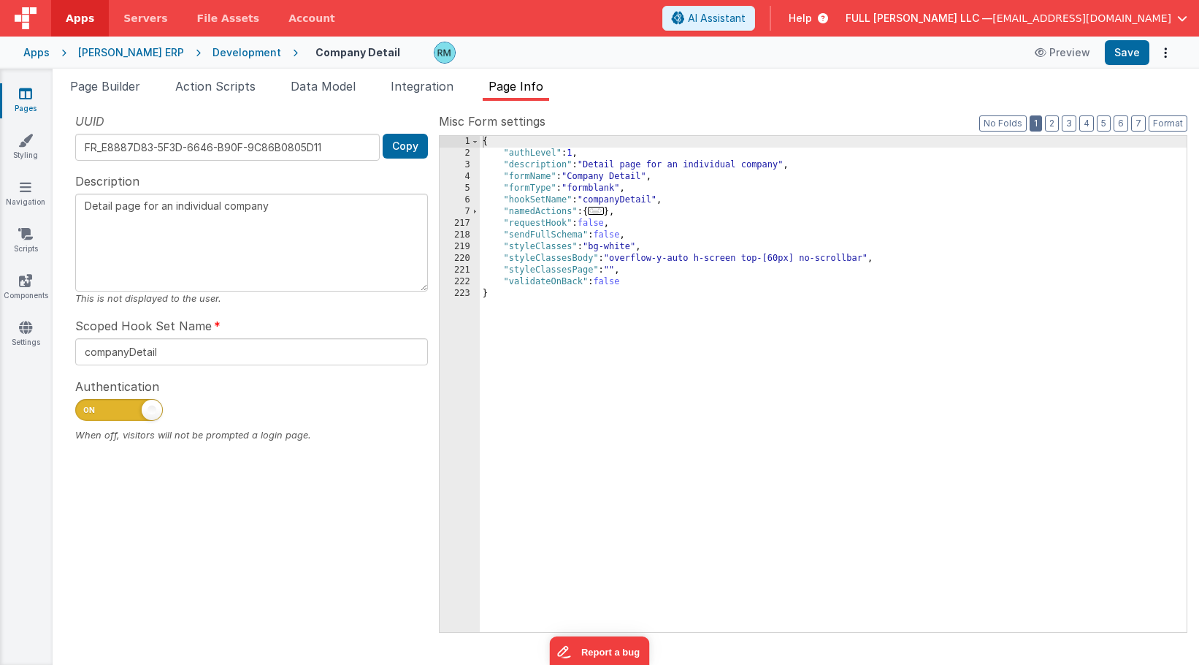
click at [1038, 126] on button "1" at bounding box center [1036, 123] width 12 height 16
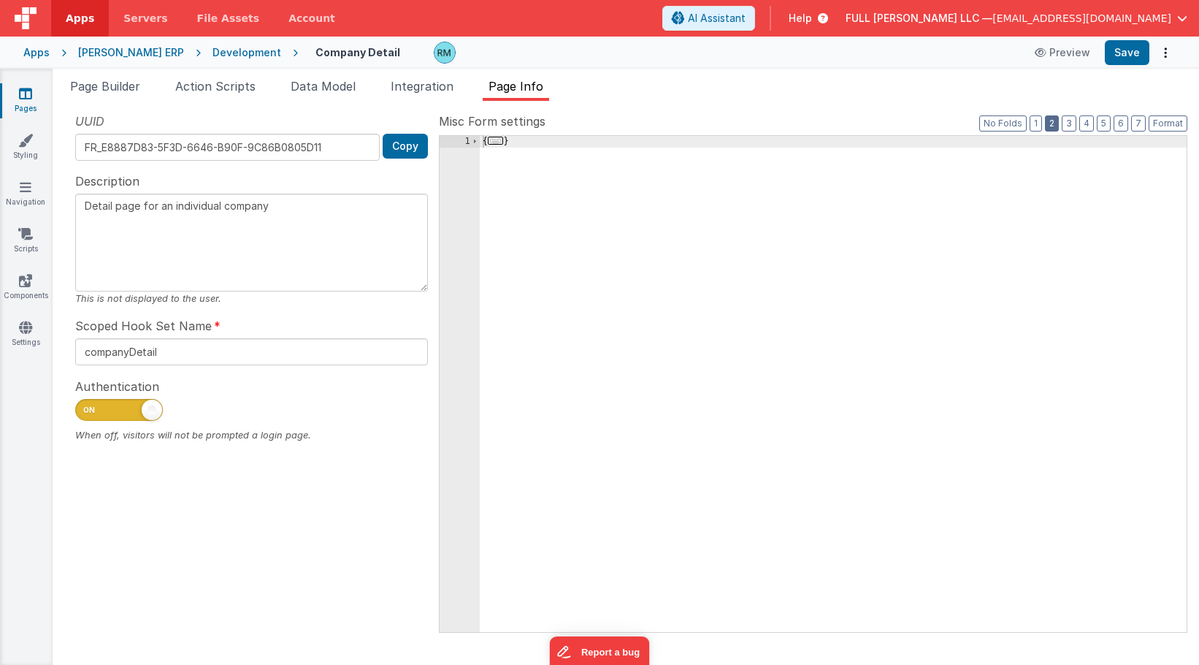
click at [1053, 125] on button "2" at bounding box center [1052, 123] width 14 height 16
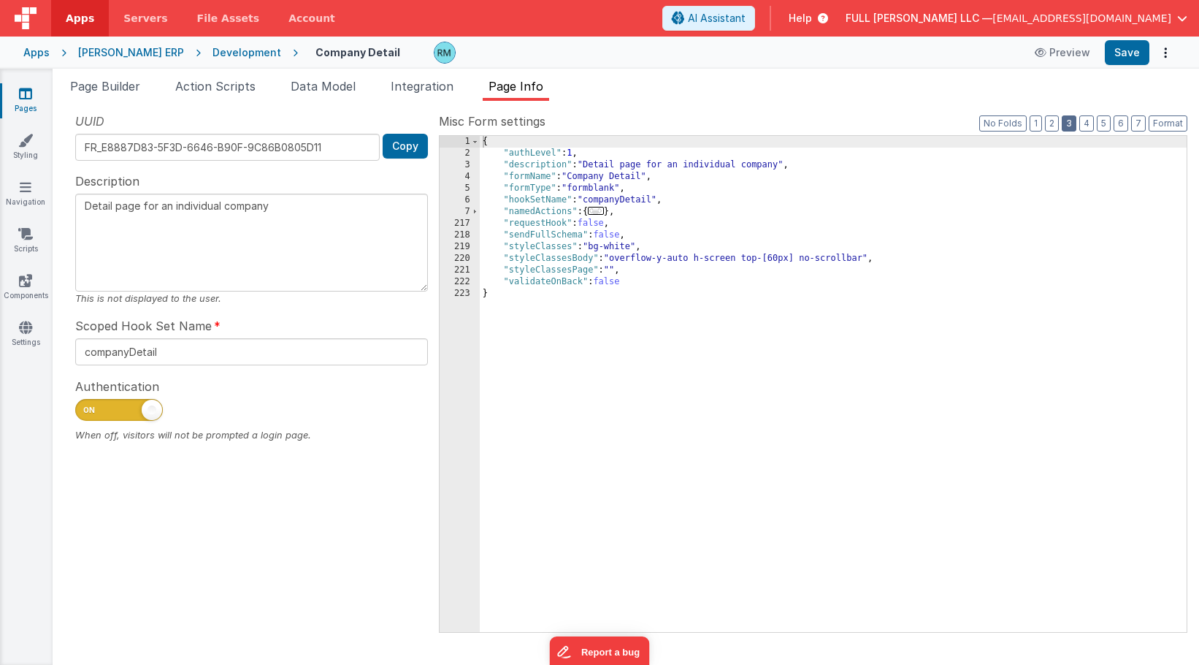
click at [1073, 124] on button "3" at bounding box center [1069, 123] width 15 height 16
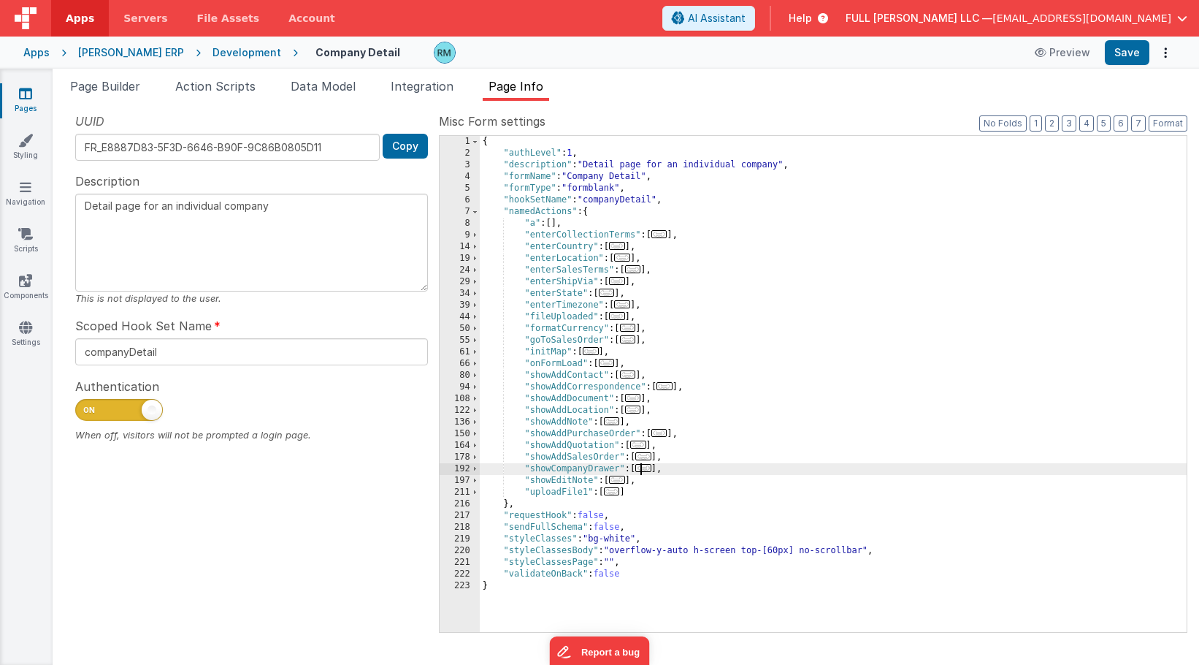
click at [643, 472] on span "..." at bounding box center [643, 468] width 16 height 8
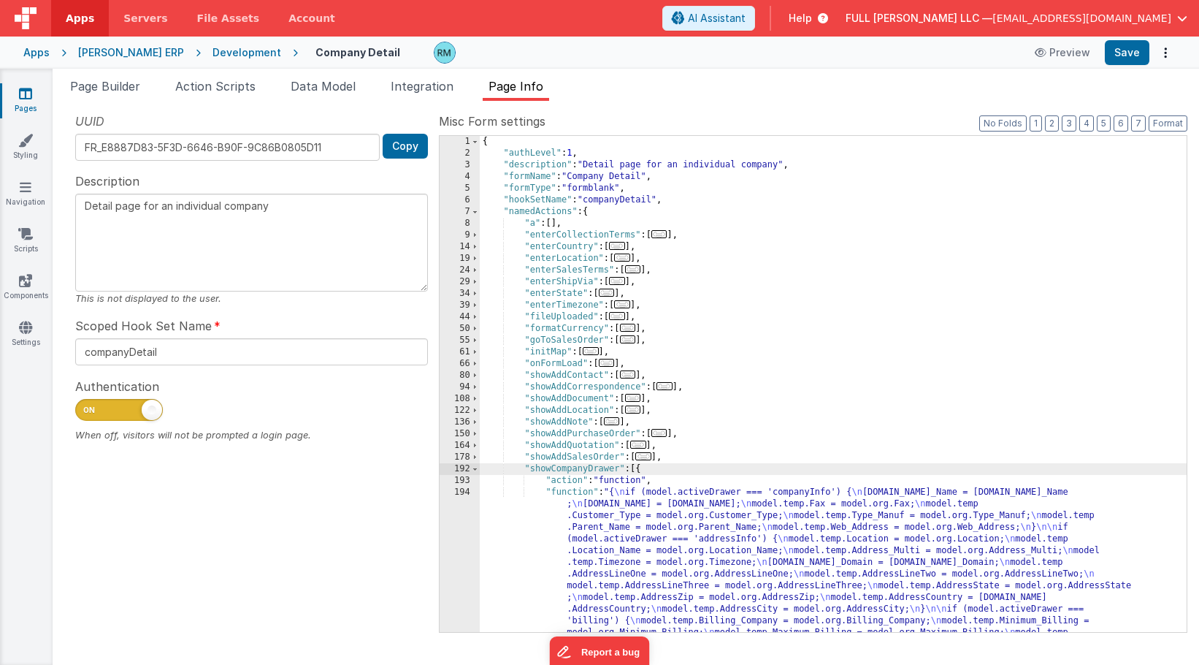
click at [571, 490] on div "{ "authLevel" : 1 , "description" : "Detail page for an individual company" , "…" at bounding box center [833, 530] width 707 height 788
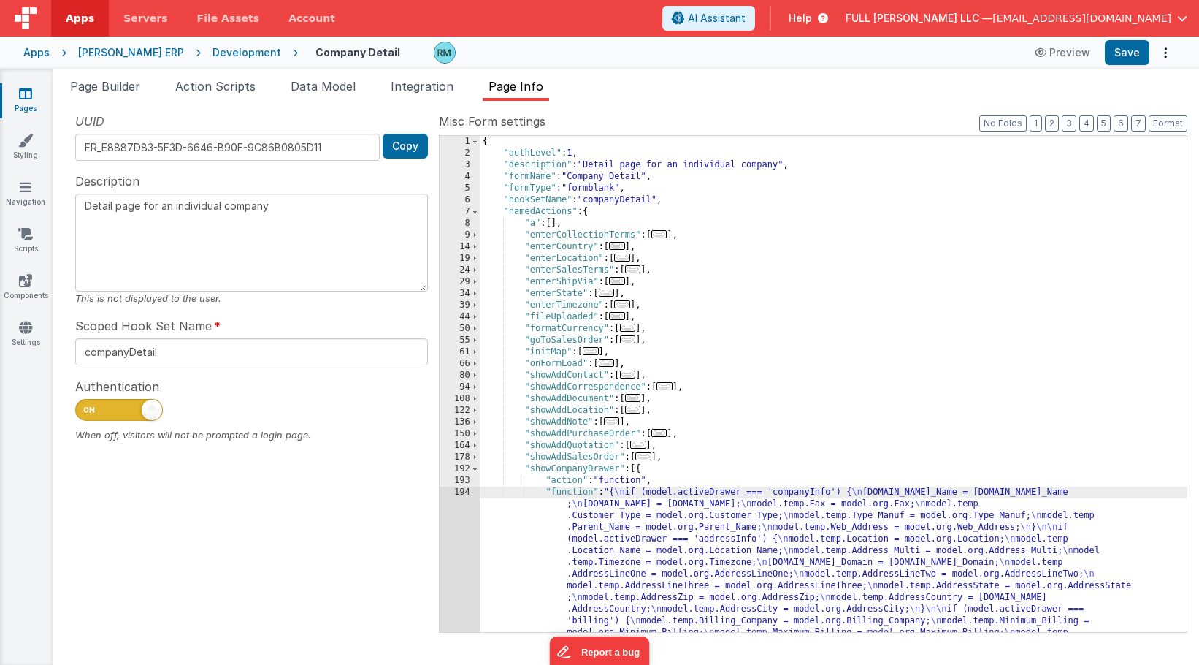
click at [462, 490] on div "194" at bounding box center [460, 626] width 40 height 280
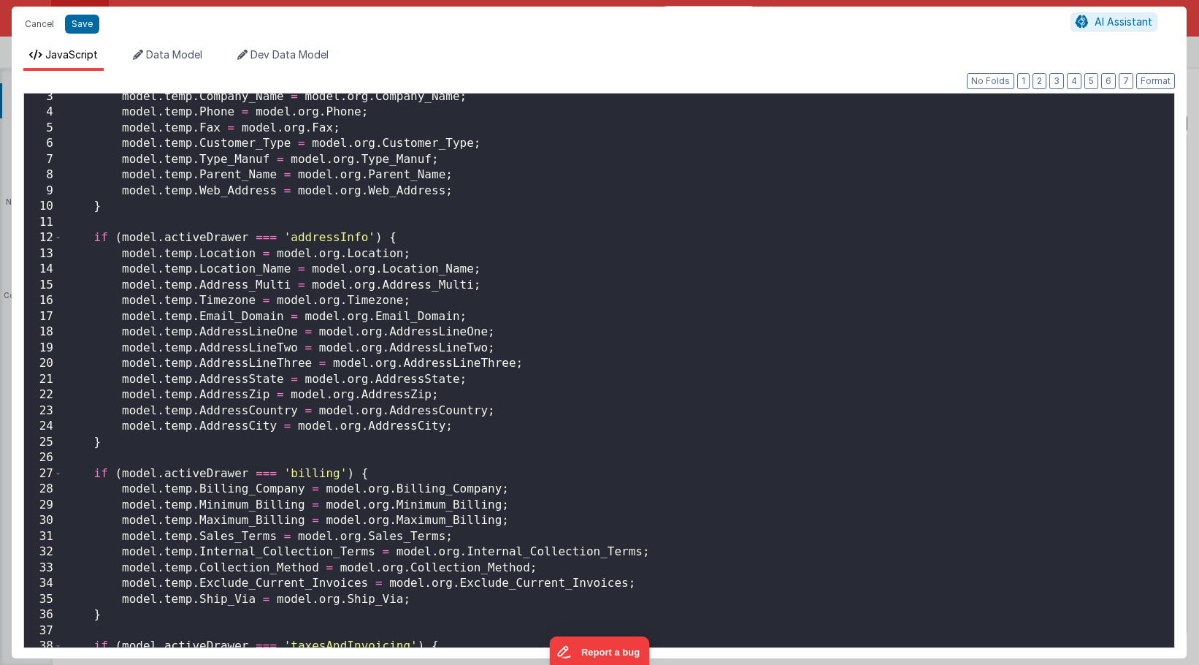
scroll to position [36, 0]
click at [50, 26] on button "Cancel" at bounding box center [40, 24] width 44 height 20
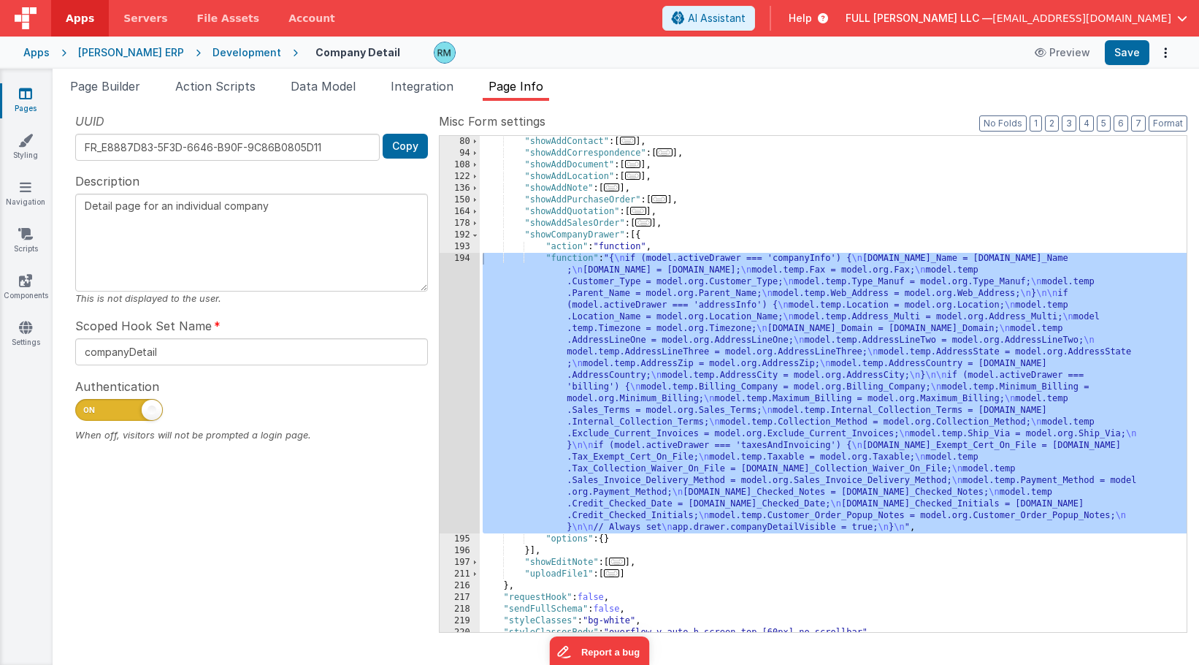
scroll to position [203, 0]
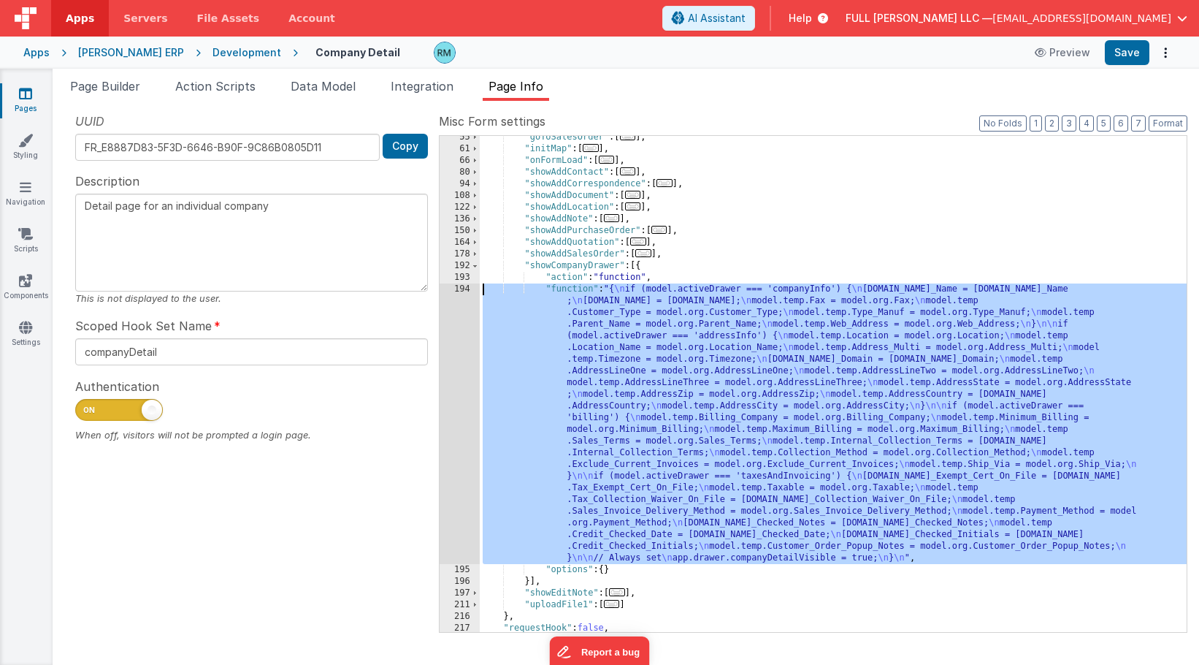
click at [579, 286] on div ""goToSalesOrder" : [ ... ] , "initMap" : [ ... ] , "onFormLoad" : [ ... ] , "sh…" at bounding box center [833, 390] width 707 height 519
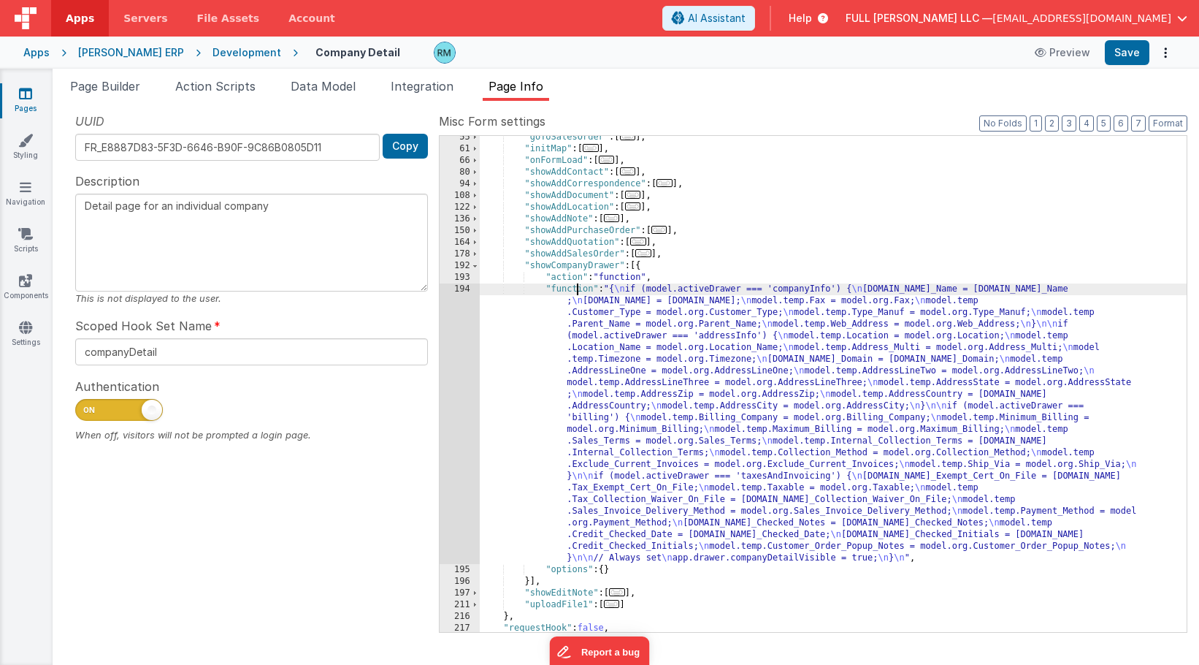
click at [465, 289] on div "194" at bounding box center [460, 423] width 40 height 280
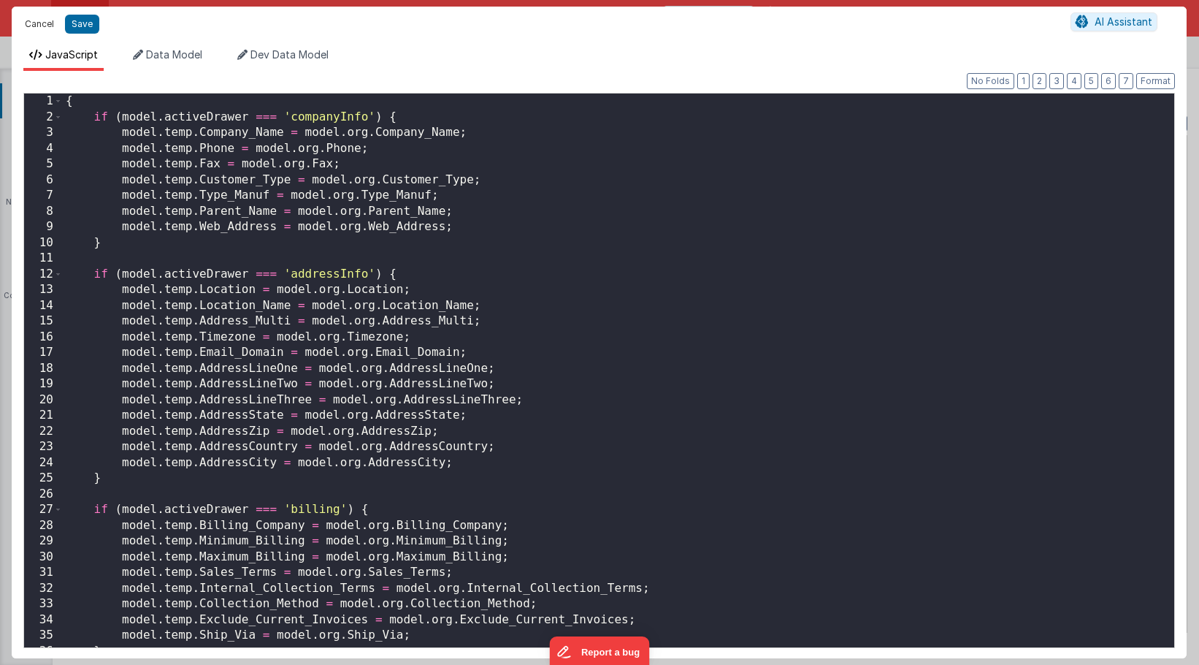
click at [32, 15] on button "Cancel" at bounding box center [40, 24] width 44 height 20
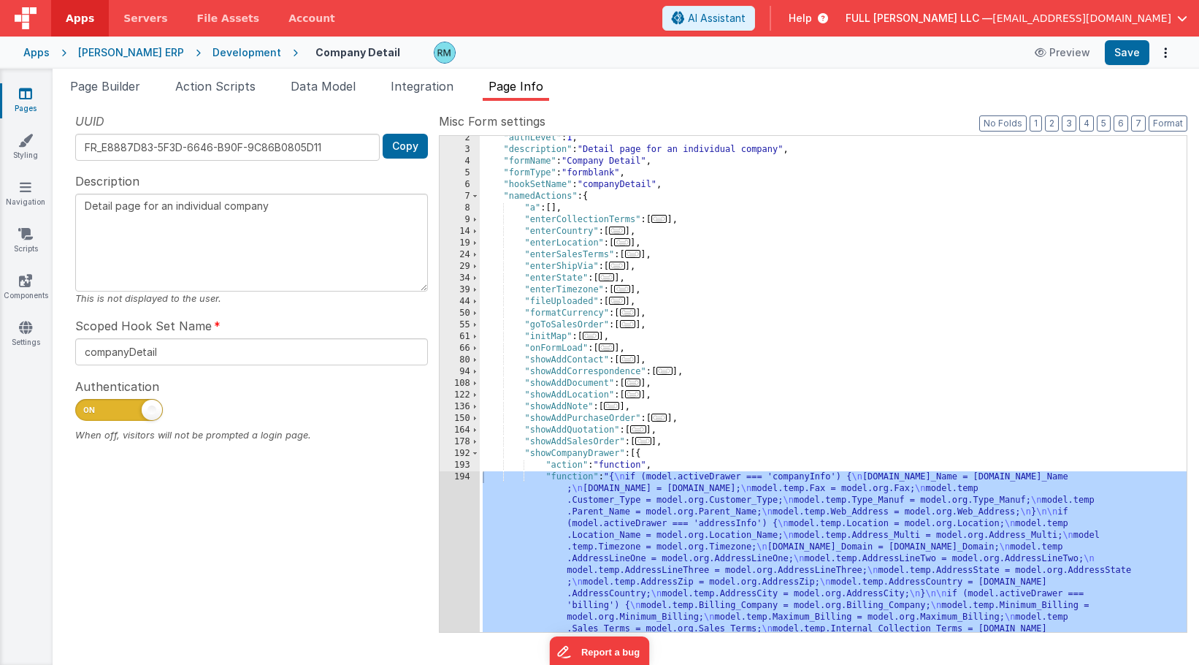
scroll to position [0, 0]
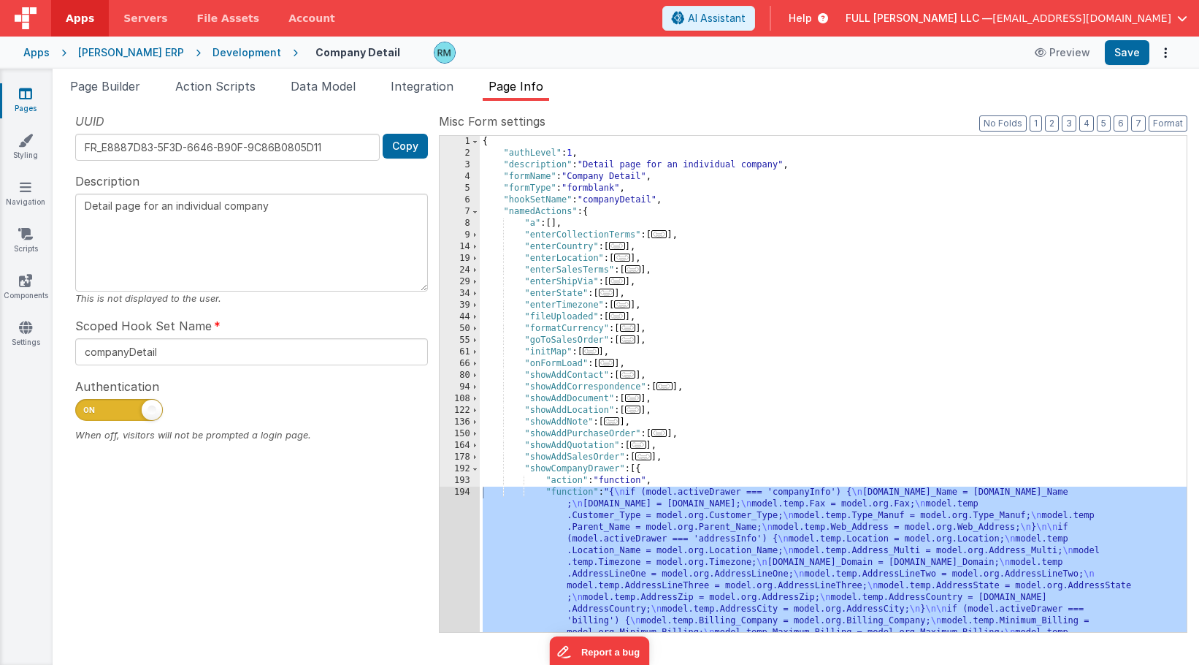
click at [624, 305] on span "..." at bounding box center [622, 304] width 16 height 8
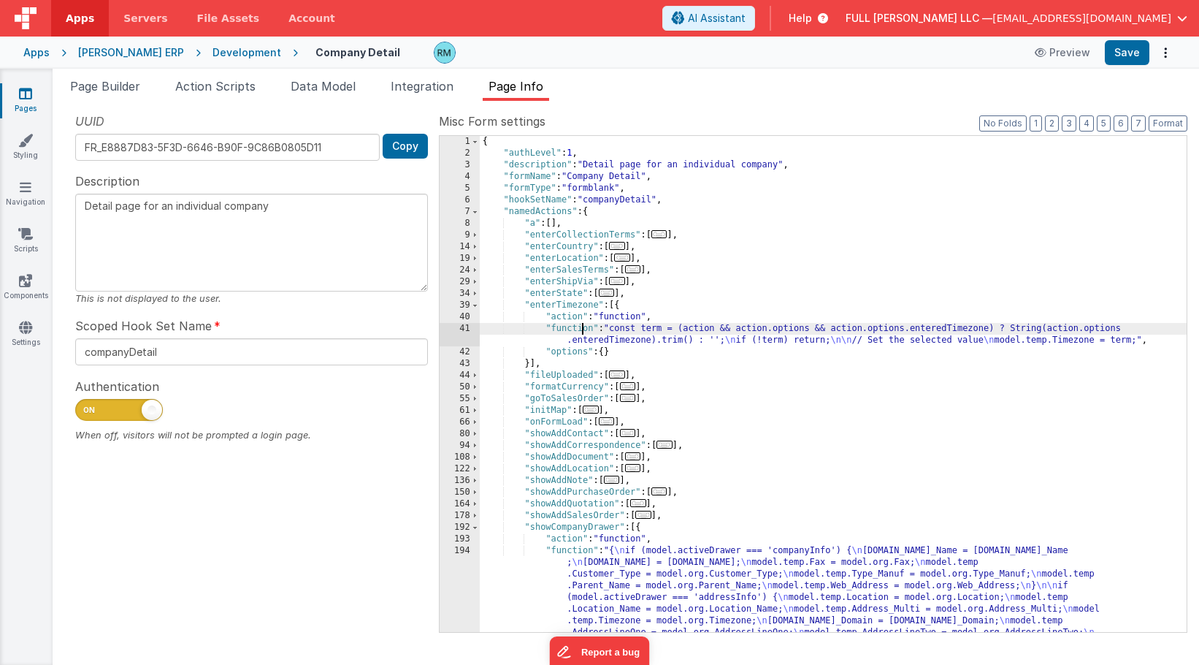
click at [582, 332] on div "{ "authLevel" : 1 , "description" : "Detail page for an individual company" , "…" at bounding box center [833, 530] width 707 height 788
click at [469, 326] on div "41" at bounding box center [460, 334] width 40 height 23
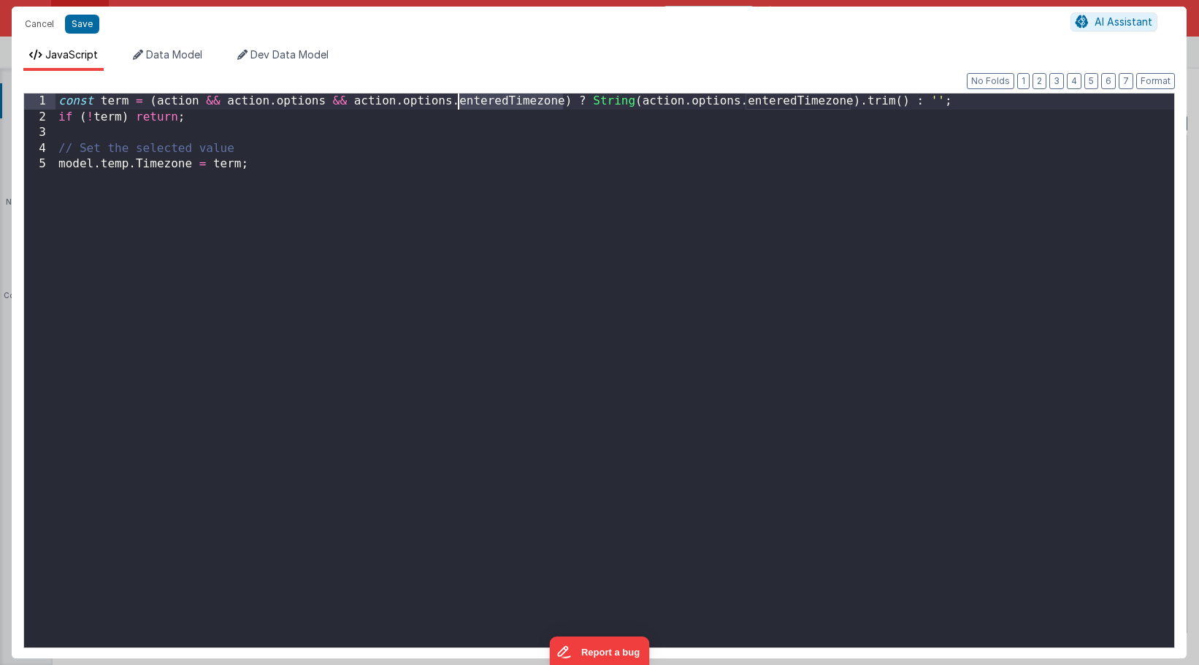
drag, startPoint x: 563, startPoint y: 104, endPoint x: 459, endPoint y: 104, distance: 103.7
click at [459, 104] on div "const term = ( action && action . options && action . options . enteredTimezone…" at bounding box center [615, 385] width 1119 height 585
drag, startPoint x: 568, startPoint y: 100, endPoint x: 459, endPoint y: 104, distance: 108.9
click at [459, 104] on div "const term = ( action && action . options && action . options . timezoneEntered…" at bounding box center [615, 385] width 1119 height 585
drag, startPoint x: 852, startPoint y: 102, endPoint x: 748, endPoint y: 106, distance: 104.5
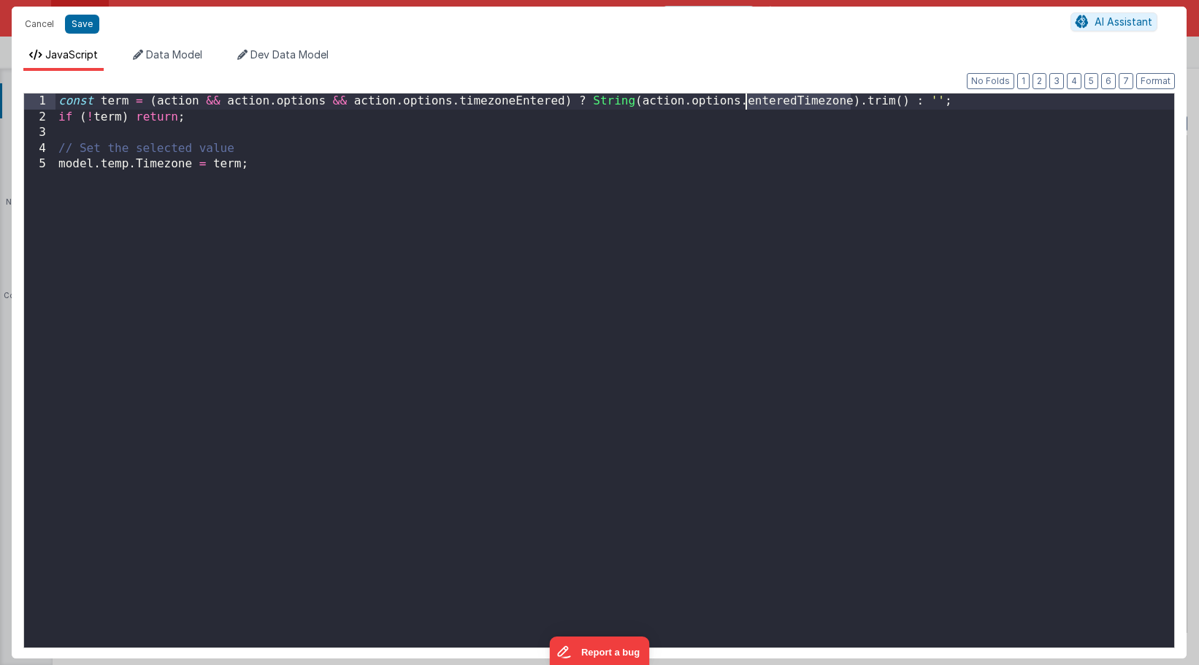
click at [748, 106] on div "const term = ( action && action . options && action . options . timezoneEntered…" at bounding box center [615, 385] width 1119 height 585
click at [79, 27] on button "Save" at bounding box center [82, 24] width 34 height 19
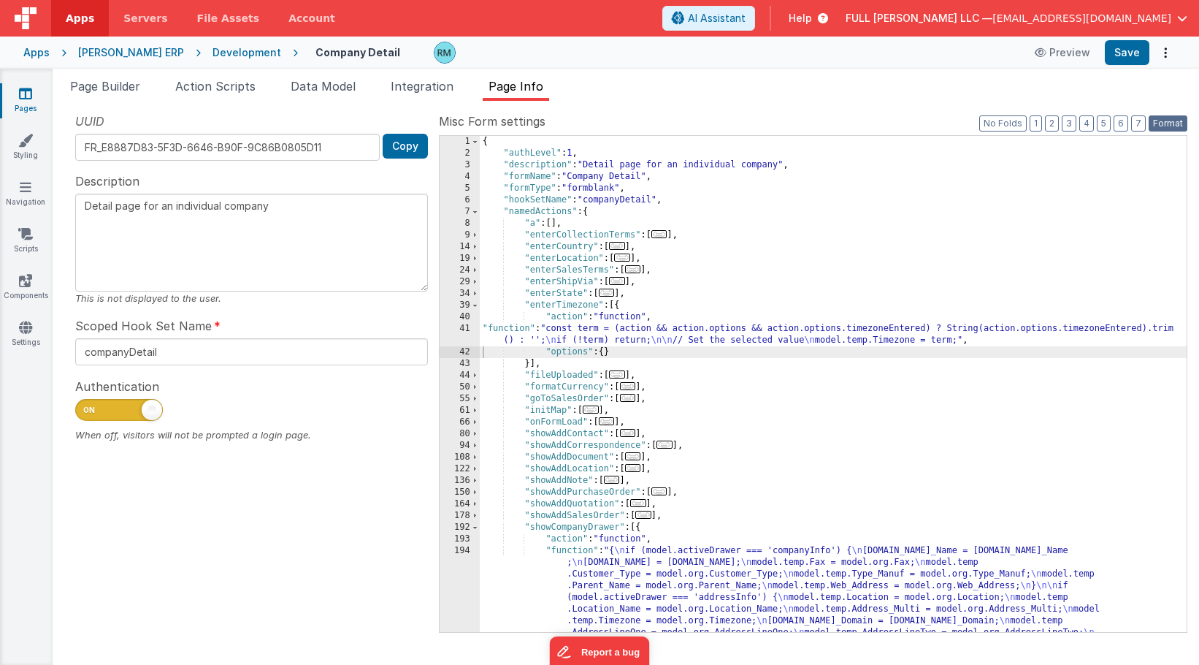
click at [1160, 120] on button "Format" at bounding box center [1168, 123] width 39 height 16
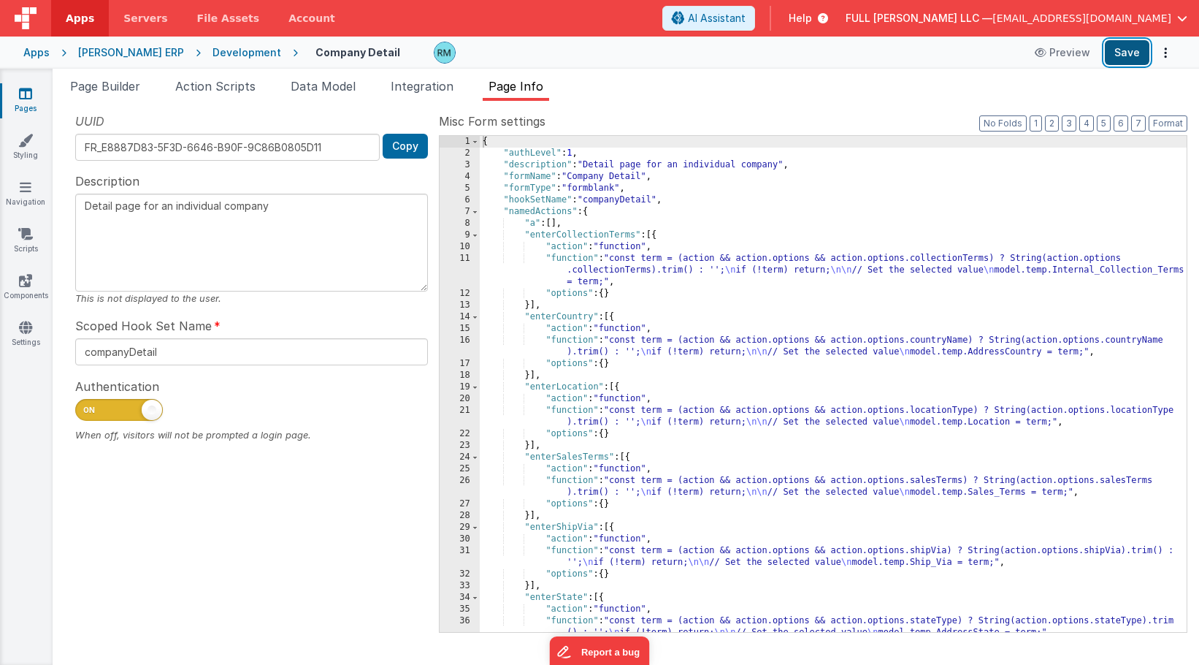
click at [1124, 49] on button "Save" at bounding box center [1127, 52] width 45 height 25
click at [26, 289] on link "Components" at bounding box center [25, 287] width 53 height 29
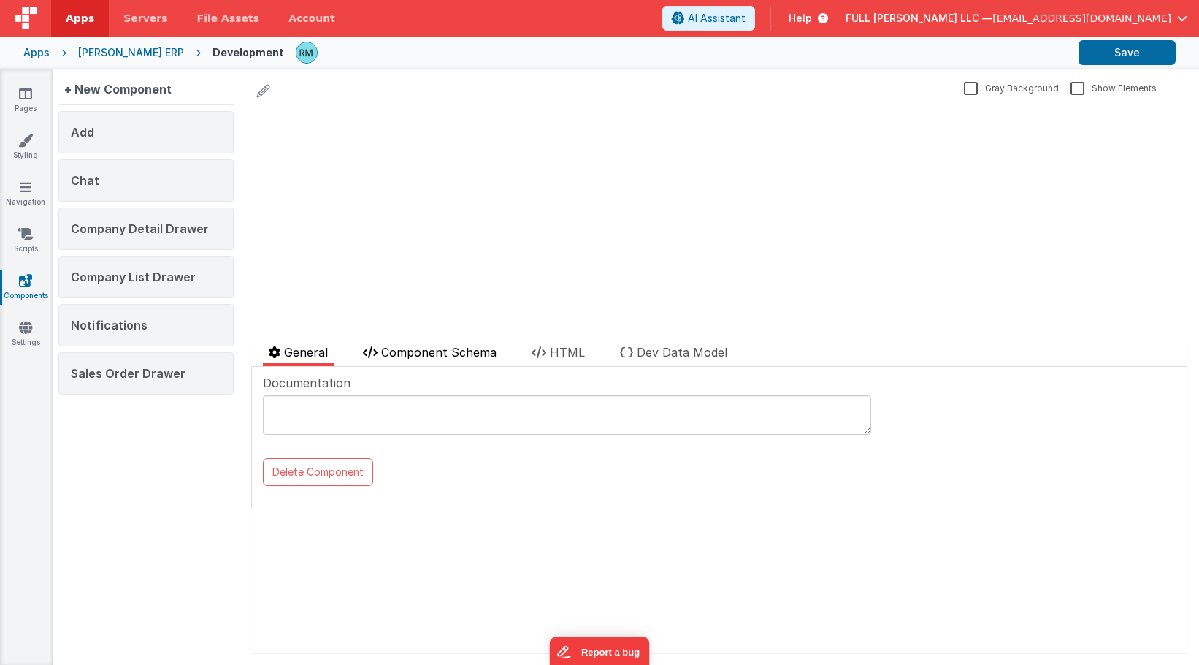
click at [413, 351] on span "Component Schema" at bounding box center [438, 352] width 115 height 15
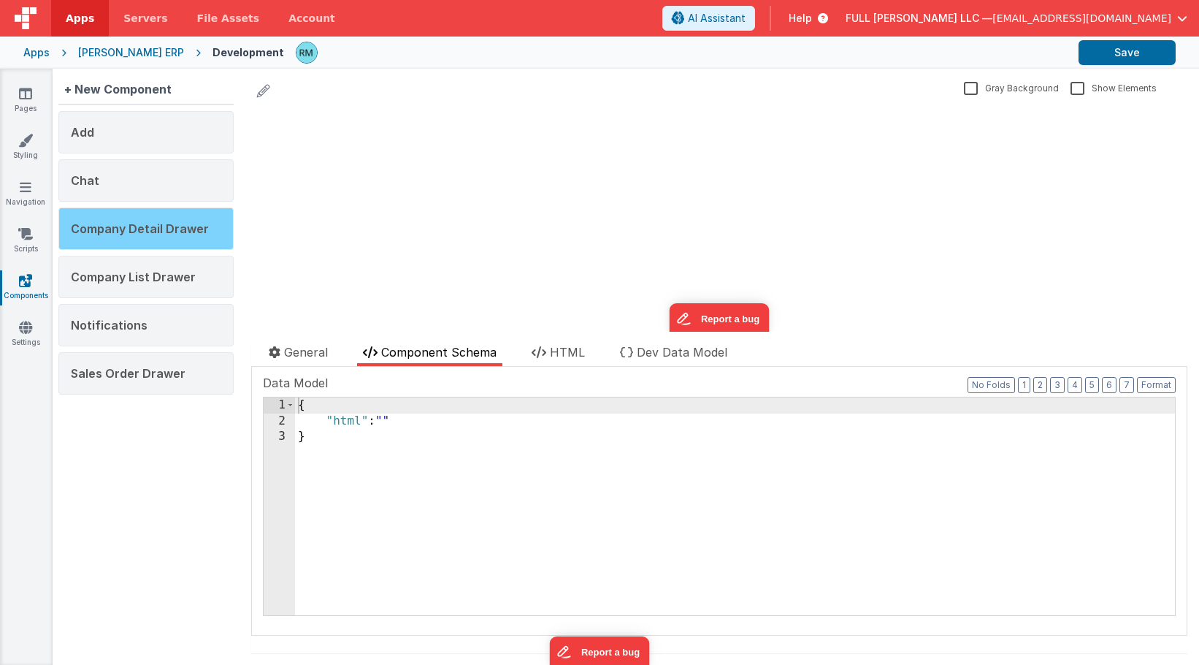
click at [155, 227] on span "Company Detail Drawer" at bounding box center [140, 228] width 138 height 15
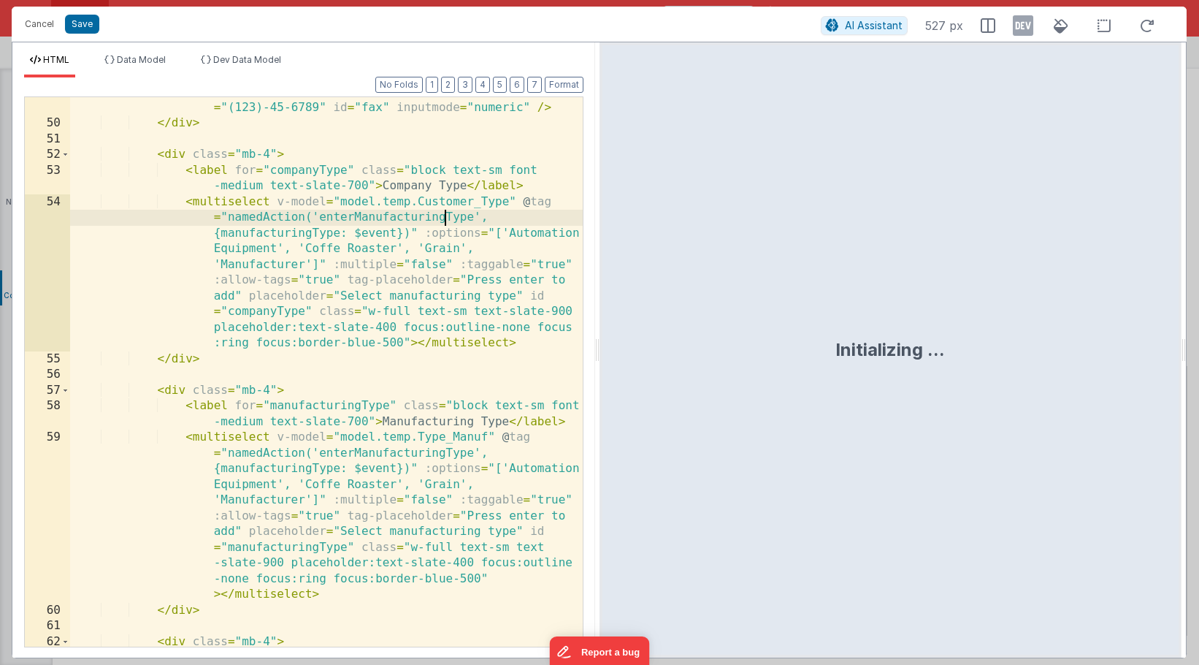
click at [446, 218] on div "< input v-model = "model.temp.Fax" type = "tel" maxlength = "13" pattern = "\(\…" at bounding box center [326, 351] width 513 height 660
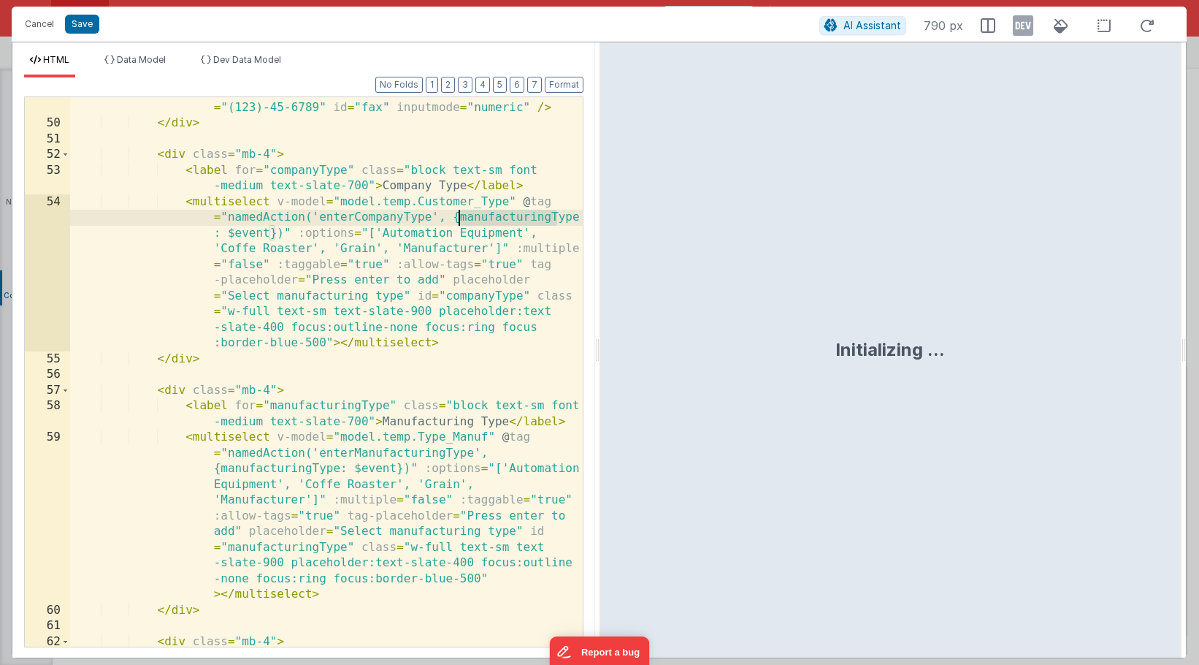
drag, startPoint x: 555, startPoint y: 220, endPoint x: 458, endPoint y: 218, distance: 97.2
click at [458, 218] on div "< input v-model = "model.temp.Fax" type = "tel" maxlength = "13" pattern = "\(\…" at bounding box center [326, 351] width 513 height 660
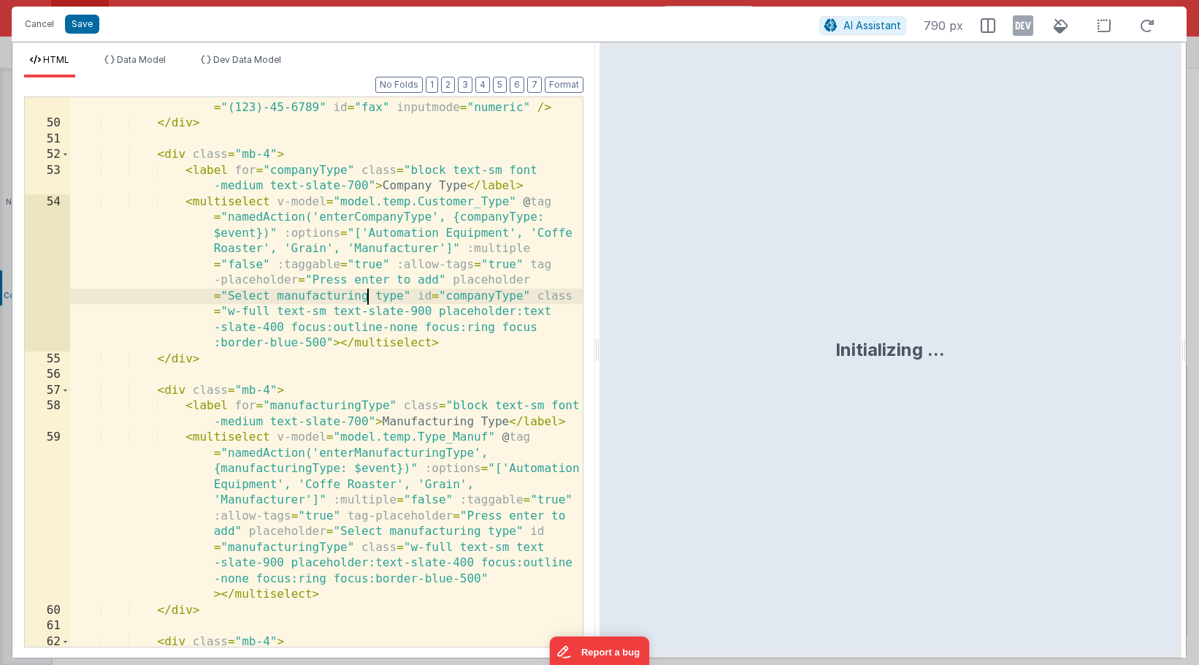
click at [368, 297] on div "< input v-model = "model.temp.Fax" type = "tel" maxlength = "13" pattern = "\(\…" at bounding box center [326, 351] width 513 height 660
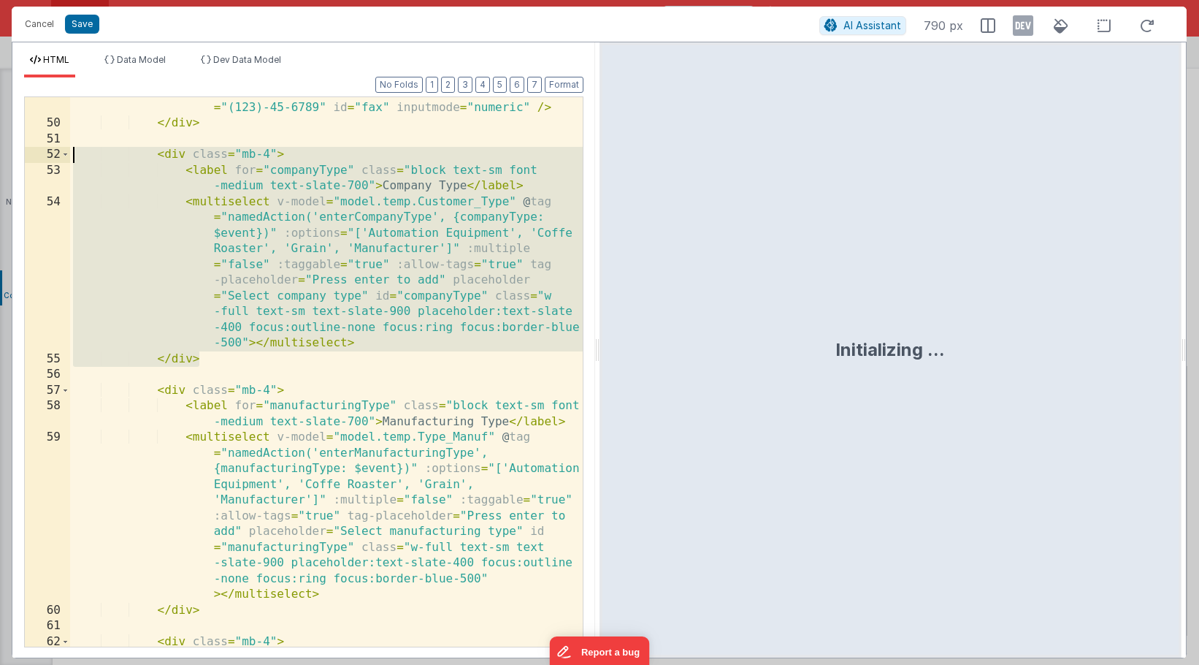
drag, startPoint x: 221, startPoint y: 362, endPoint x: -5, endPoint y: 158, distance: 304.6
click at [0, 158] on html "Cancel Save AI Assistant 790 px HTML Data Model Dev Data Model Format 7 6 5 4 3…" at bounding box center [599, 332] width 1199 height 665
click at [94, 20] on button "Save" at bounding box center [82, 24] width 34 height 19
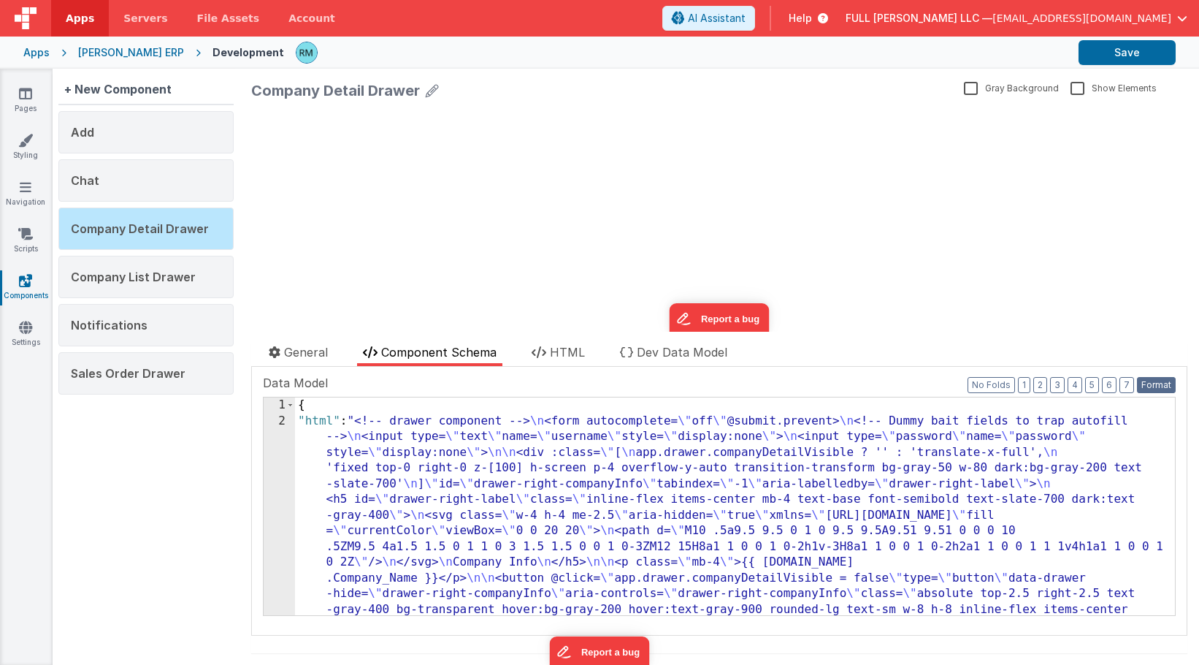
click at [1162, 386] on button "Format" at bounding box center [1156, 385] width 39 height 16
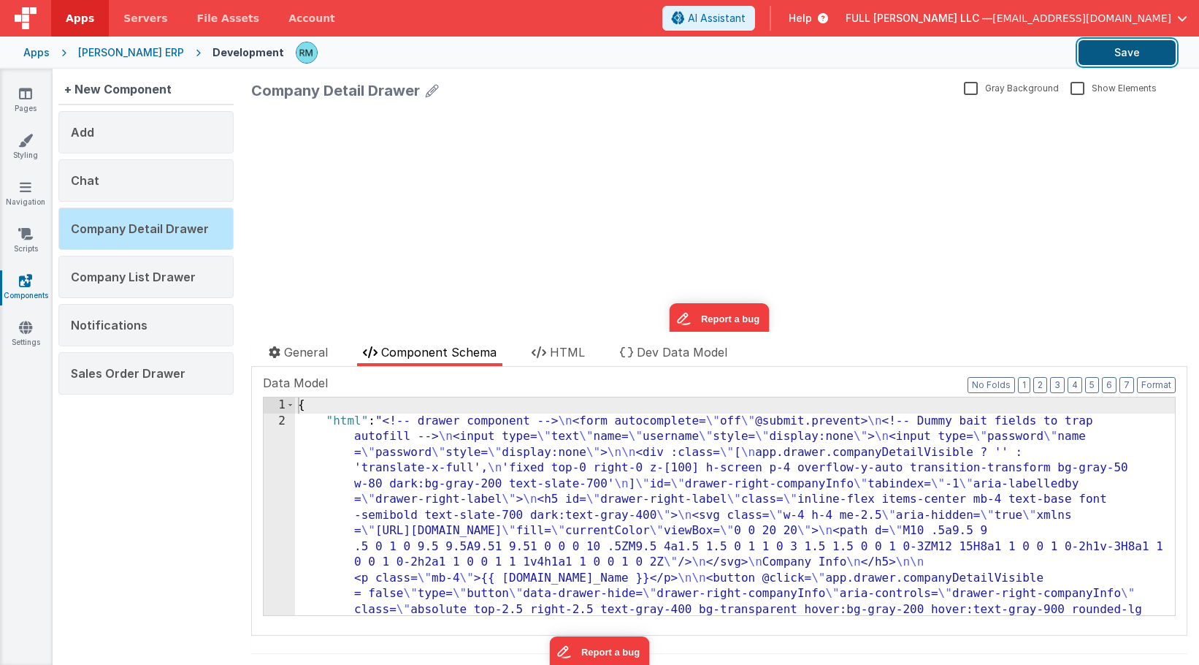
click at [1128, 45] on button "Save" at bounding box center [1127, 52] width 97 height 25
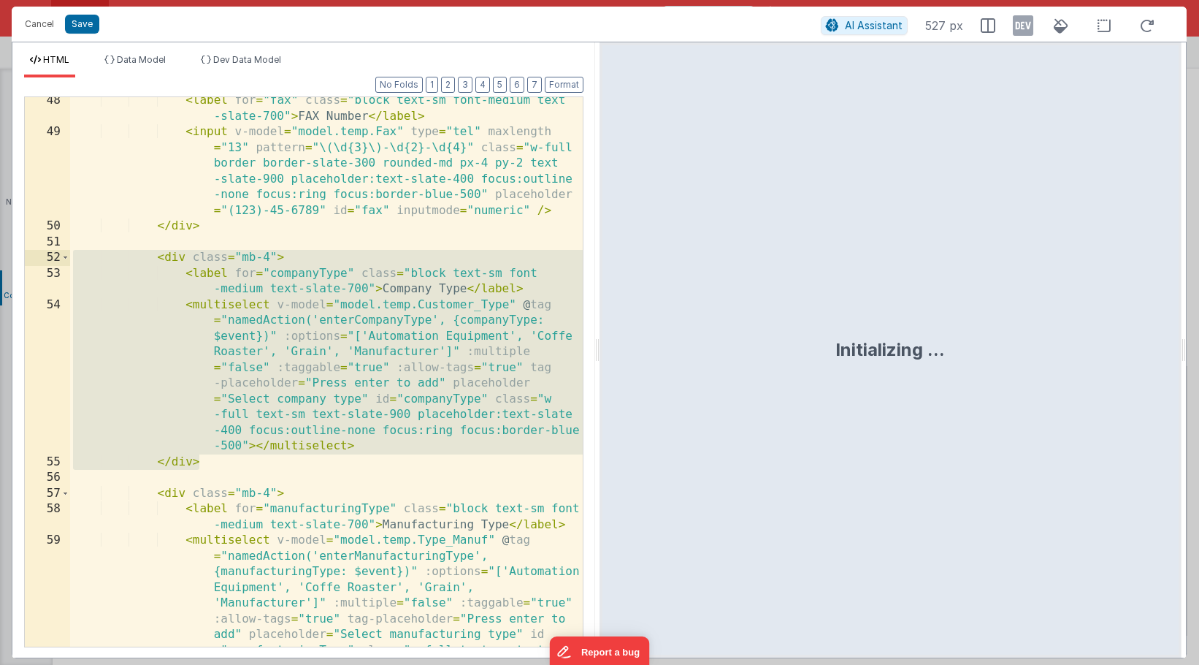
drag, startPoint x: 215, startPoint y: 465, endPoint x: 21, endPoint y: 261, distance: 281.5
click at [21, 261] on div "Format 7 6 5 4 3 2 1 No Folds 48 49 50 51 52 53 54 55 56 57 58 59 60 < label fo…" at bounding box center [303, 367] width 583 height 580
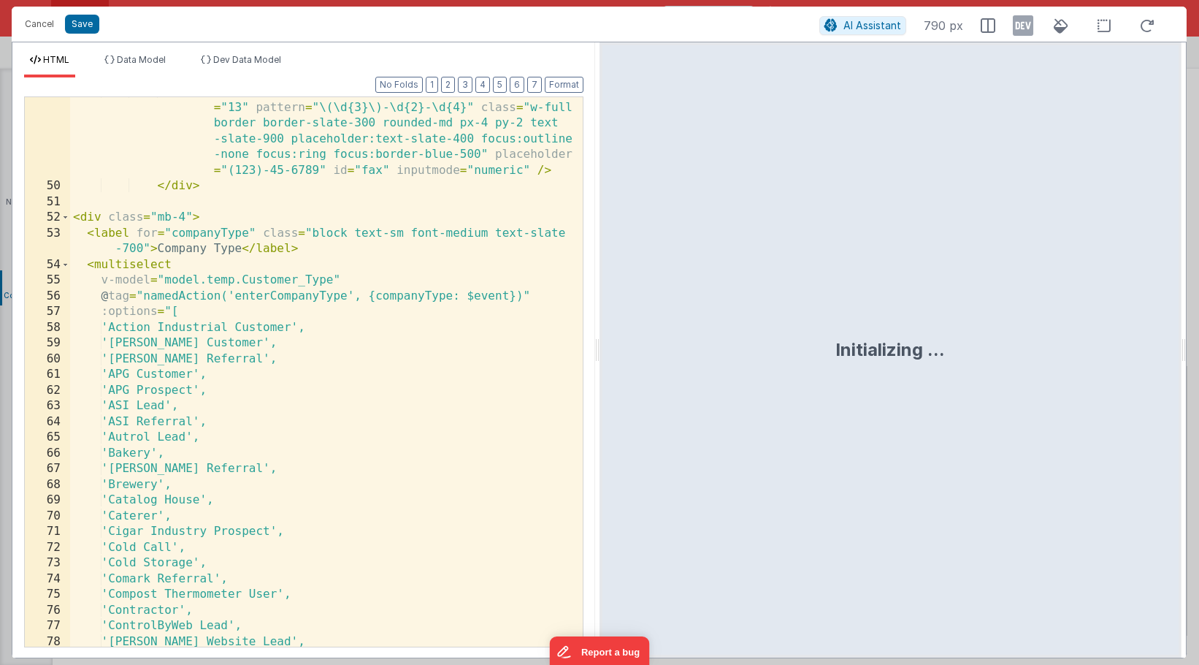
scroll to position [1443, 0]
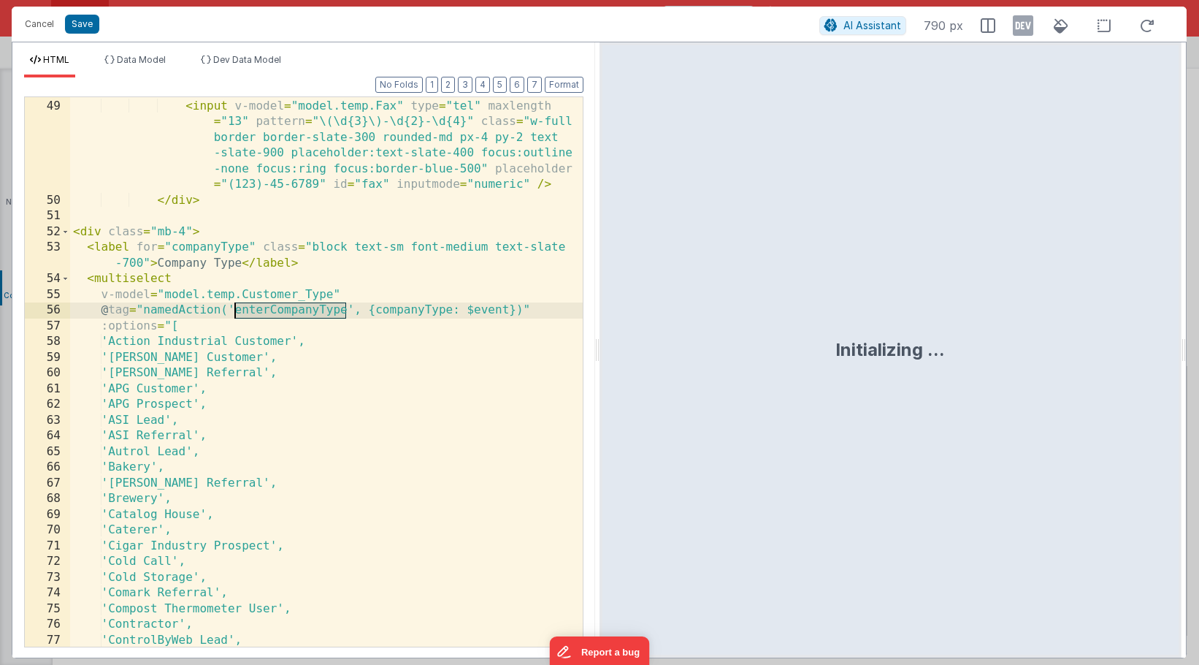
drag, startPoint x: 348, startPoint y: 312, endPoint x: 237, endPoint y: 310, distance: 111.0
click at [237, 310] on div "< label for = "fax" class = "block text-sm font-medium text -slate-700" > FAX N…" at bounding box center [326, 365] width 513 height 597
click at [89, 29] on button "Save" at bounding box center [82, 24] width 34 height 19
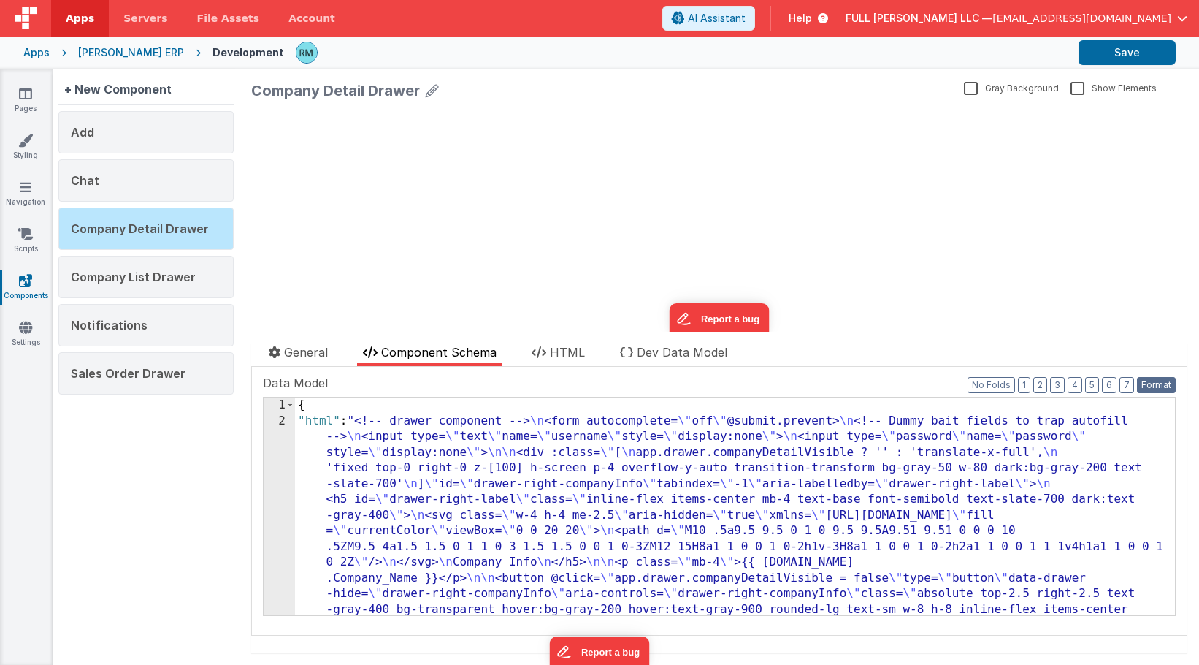
click at [1153, 378] on button "Format" at bounding box center [1156, 385] width 39 height 16
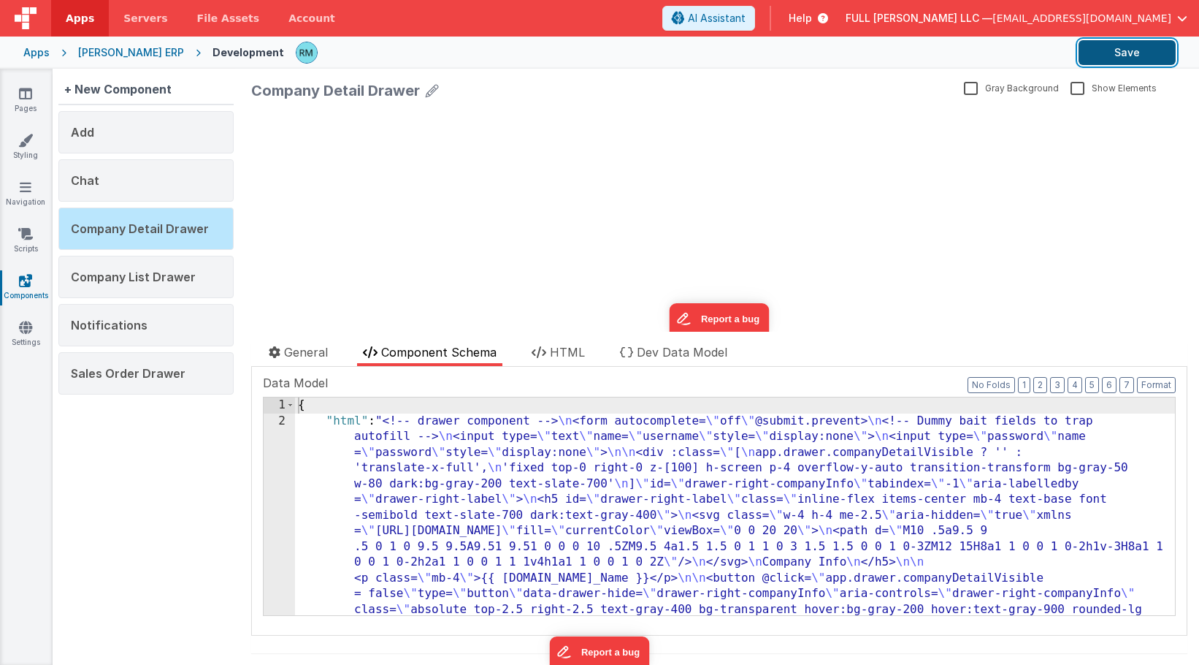
click at [1126, 55] on button "Save" at bounding box center [1127, 52] width 97 height 25
click at [27, 98] on icon at bounding box center [25, 93] width 13 height 15
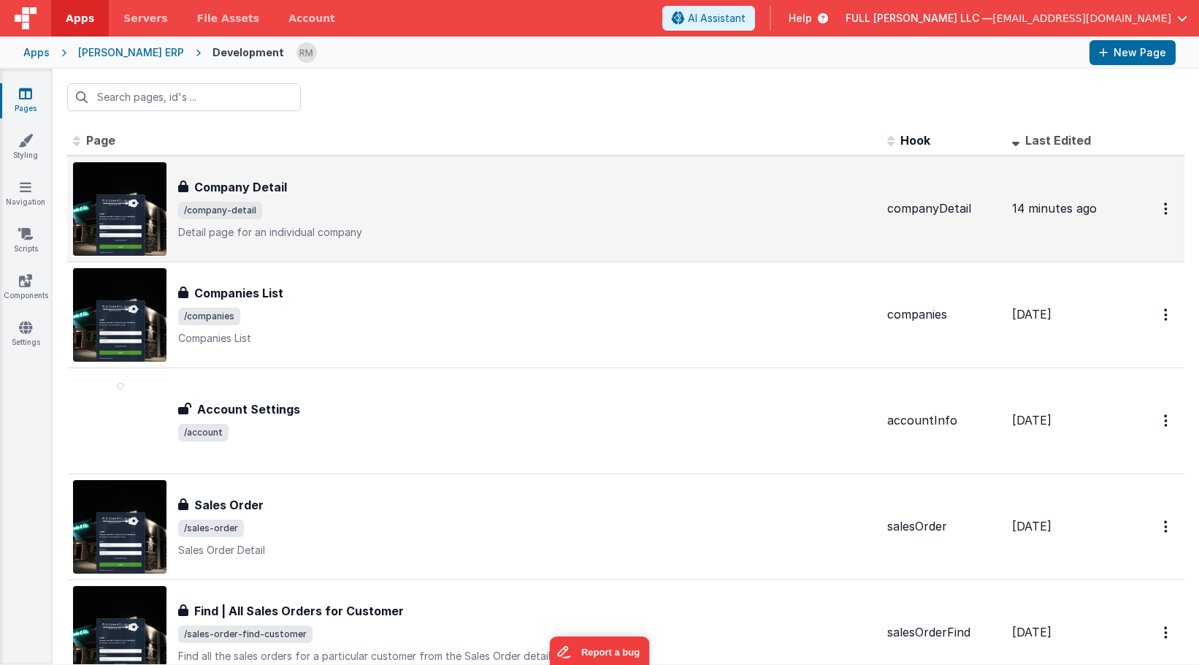
click at [321, 207] on span "/company-detail" at bounding box center [527, 211] width 698 height 18
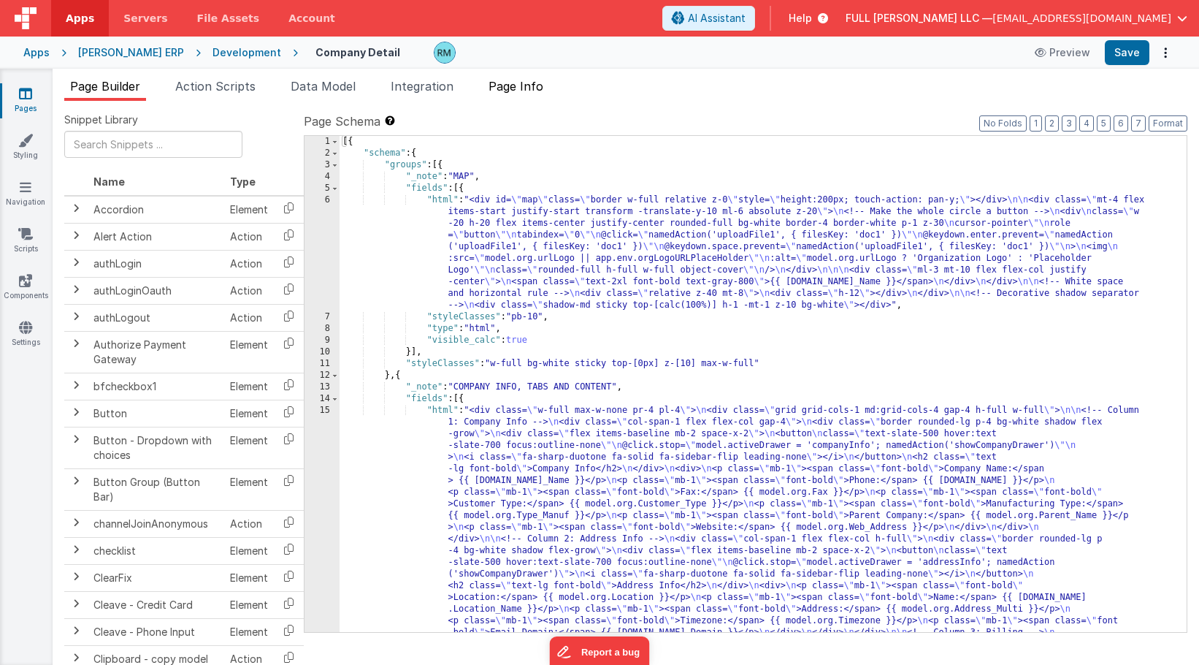
click at [538, 83] on span "Page Info" at bounding box center [516, 86] width 55 height 15
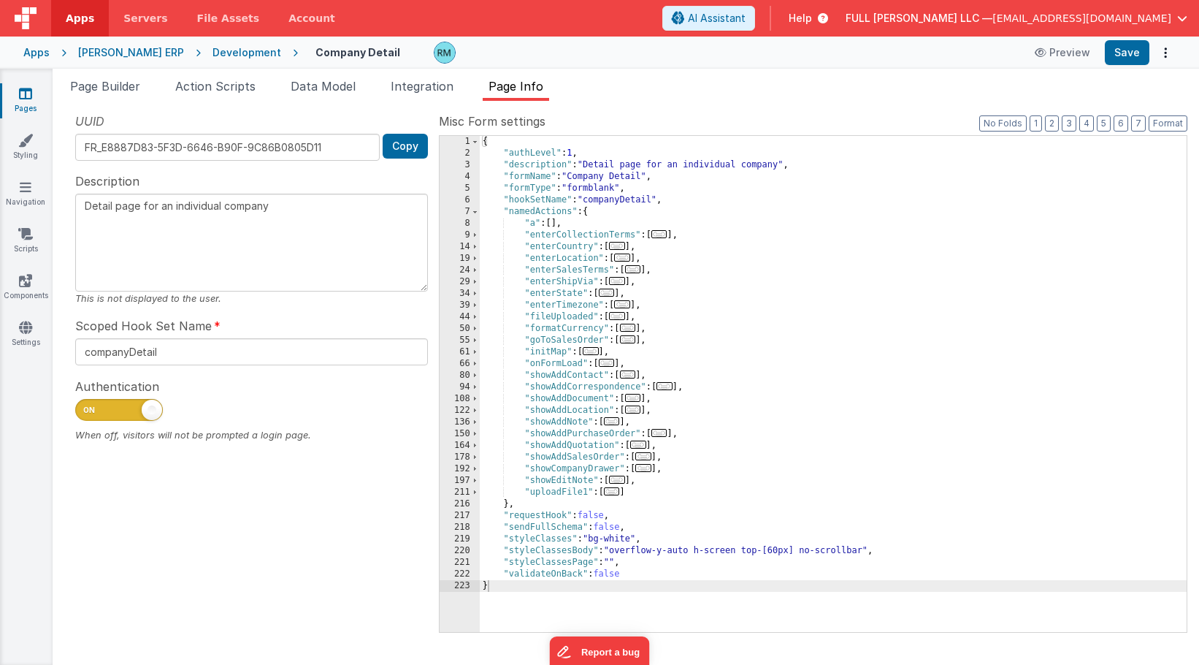
click at [612, 226] on div "{ "authLevel" : 1 , "description" : "Detail page for an individual company" , "…" at bounding box center [833, 395] width 707 height 519
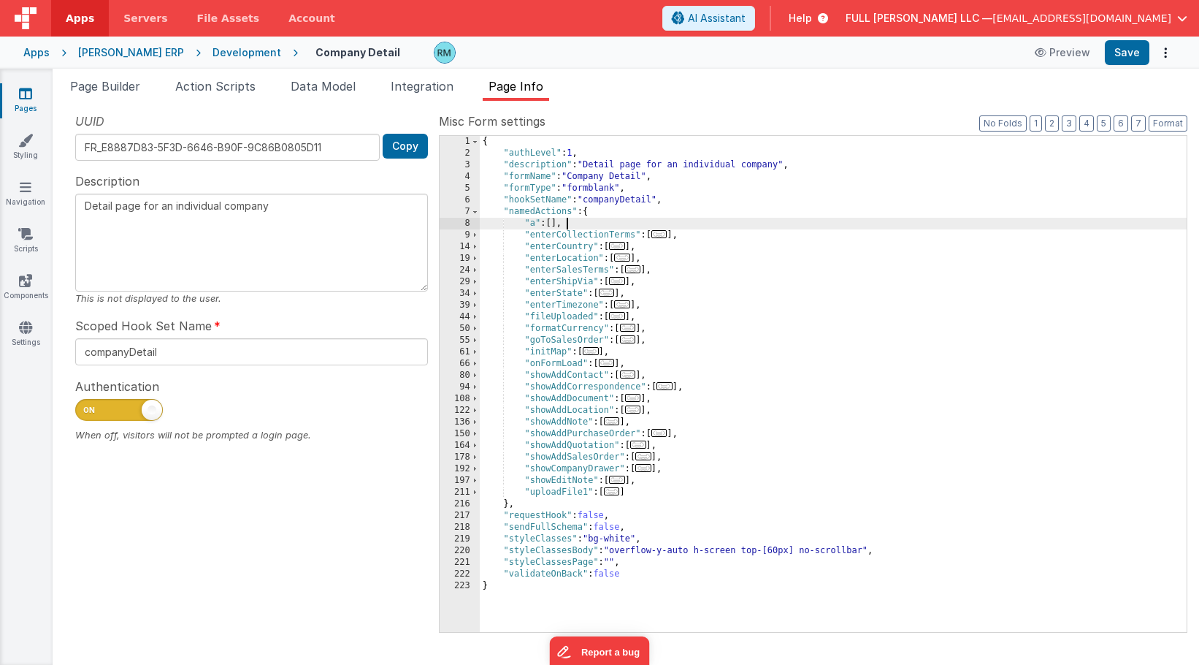
click at [680, 248] on div "{ "authLevel" : 1 , "description" : "Detail page for an individual company" , "…" at bounding box center [833, 395] width 707 height 519
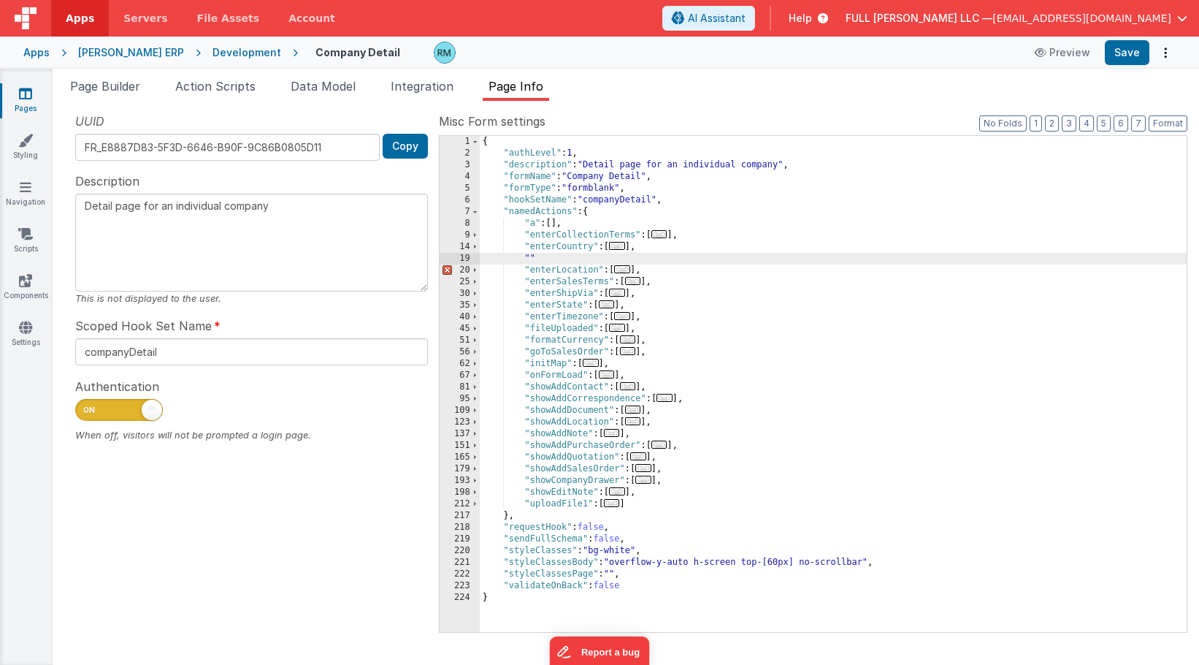
paste textarea
click at [621, 248] on span "..." at bounding box center [617, 246] width 16 height 8
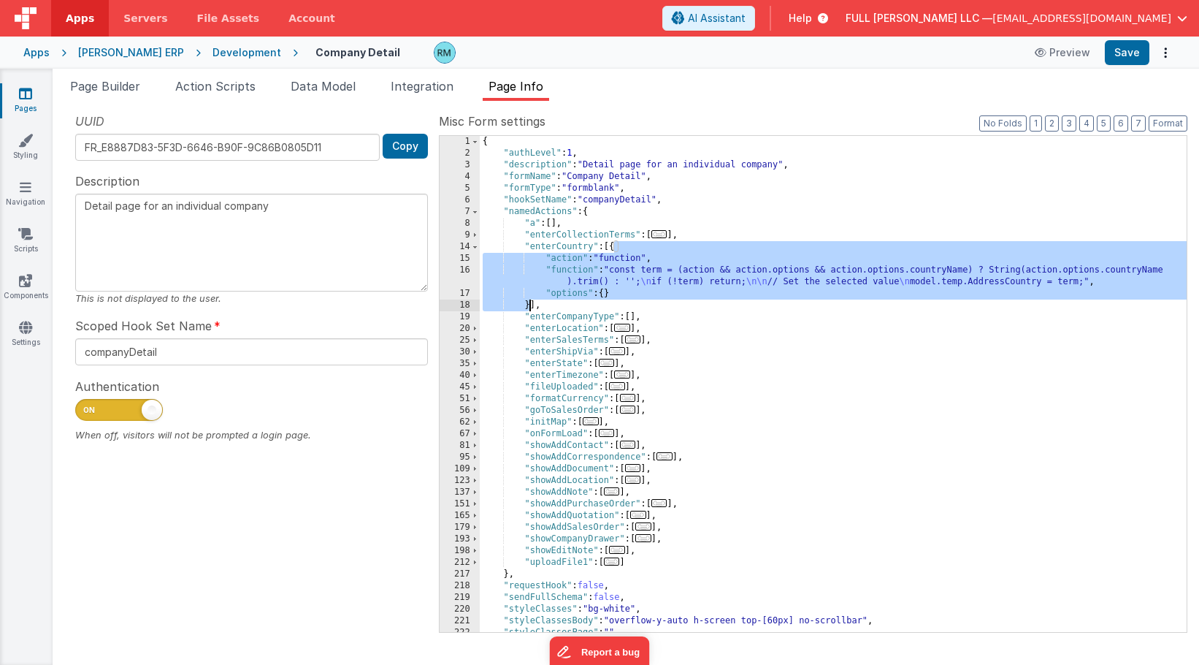
drag, startPoint x: 614, startPoint y: 251, endPoint x: 532, endPoint y: 310, distance: 101.5
click at [532, 310] on div "{ "authLevel" : 1 , "description" : "Detail page for an individual company" , "…" at bounding box center [833, 395] width 707 height 519
click at [634, 318] on div "{ "authLevel" : 1 , "description" : "Detail page for an individual company" , "…" at bounding box center [833, 395] width 707 height 519
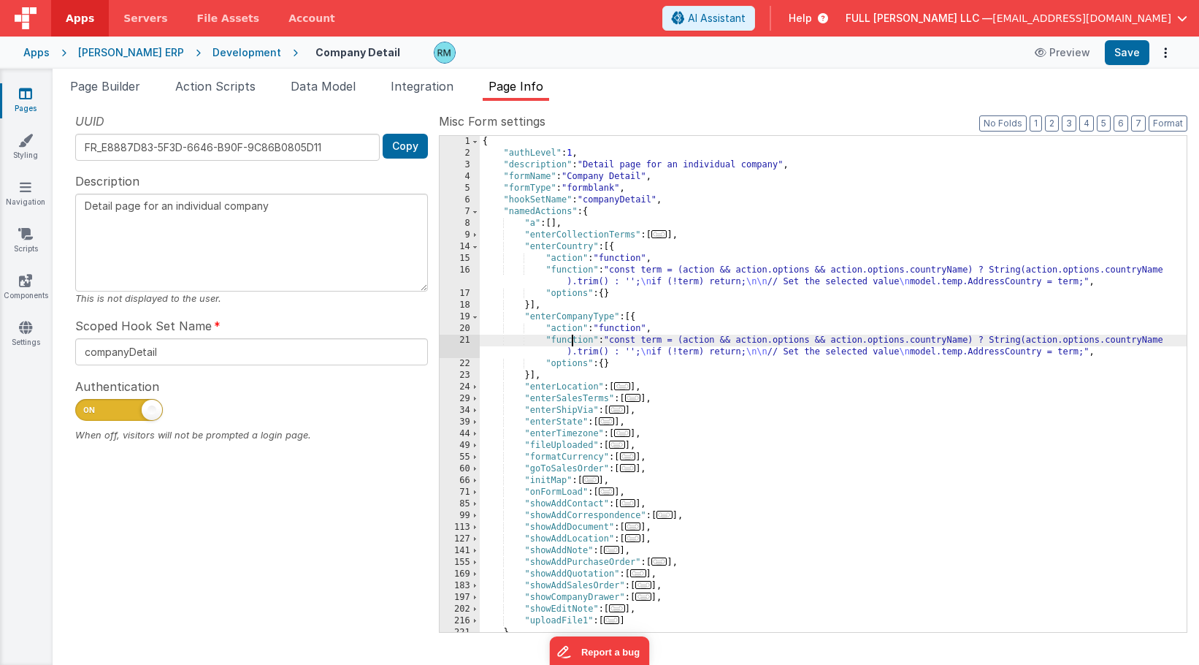
click at [570, 338] on div "{ "authLevel" : 1 , "description" : "Detail page for an individual company" , "…" at bounding box center [833, 395] width 707 height 519
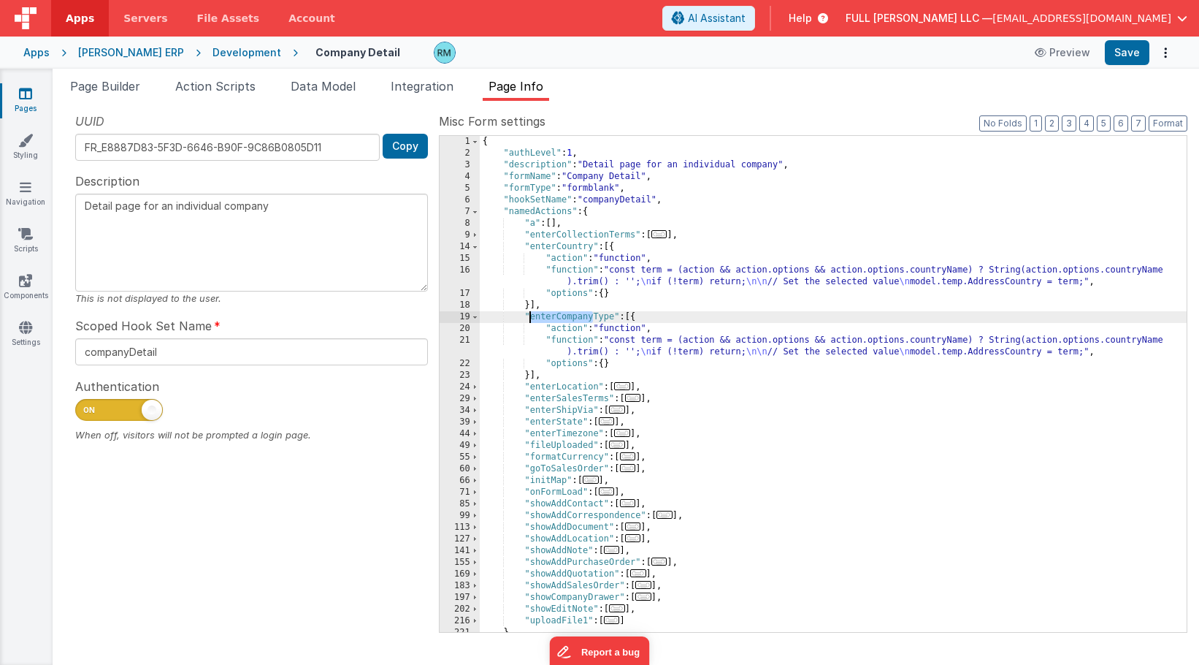
drag, startPoint x: 594, startPoint y: 316, endPoint x: 532, endPoint y: 318, distance: 62.1
click at [532, 318] on div "{ "authLevel" : 1 , "description" : "Detail page for an individual company" , "…" at bounding box center [833, 395] width 707 height 519
click at [559, 340] on div "{ "authLevel" : 1 , "description" : "Detail page for an individual company" , "…" at bounding box center [833, 395] width 707 height 519
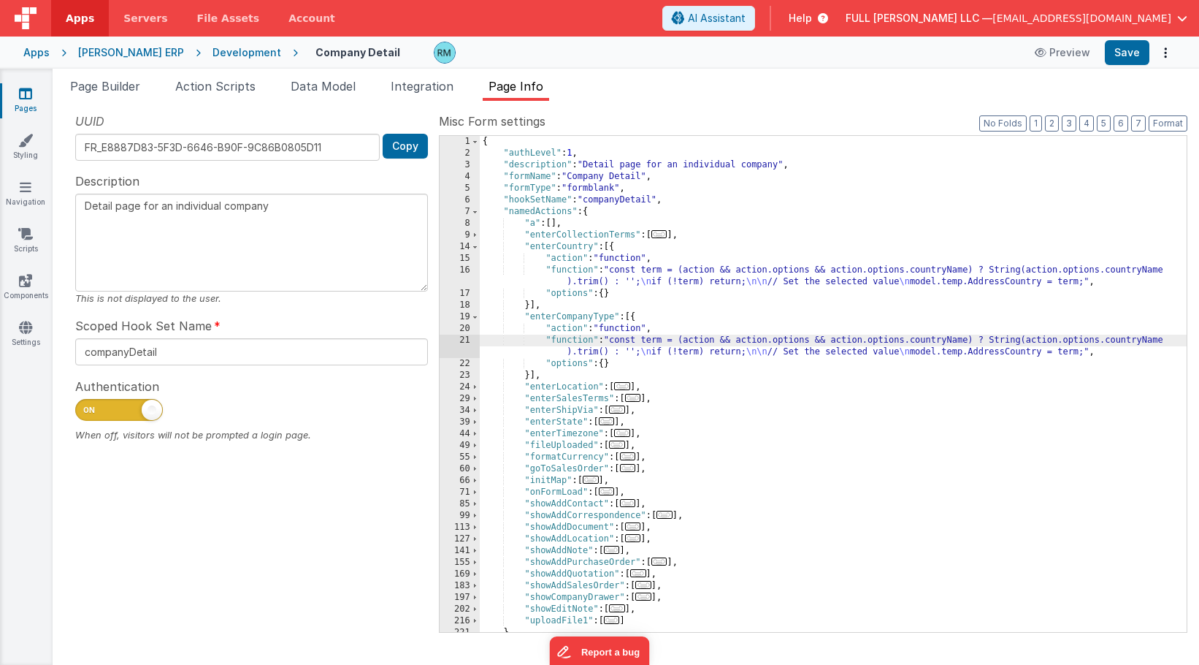
click at [465, 337] on div "21" at bounding box center [460, 346] width 40 height 23
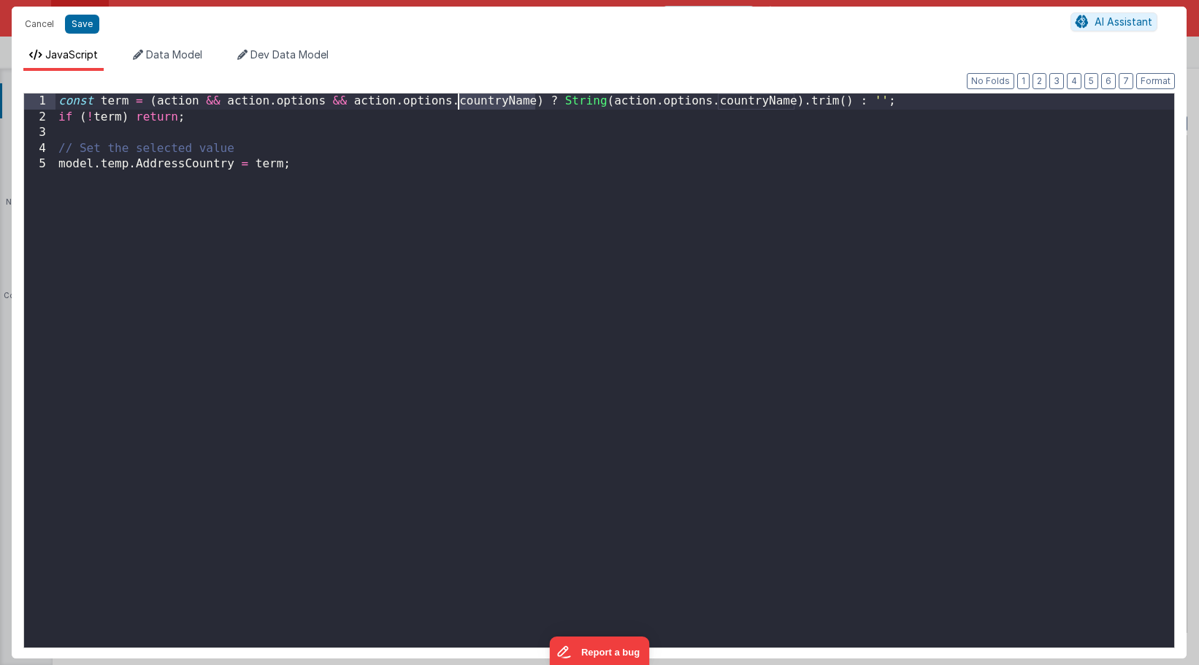
drag, startPoint x: 531, startPoint y: 102, endPoint x: 460, endPoint y: 102, distance: 70.9
click at [460, 102] on div "const term = ( action && action . options && action . options . countryName ) ?…" at bounding box center [615, 385] width 1119 height 585
drag, startPoint x: 800, startPoint y: 102, endPoint x: 727, endPoint y: 101, distance: 73.8
click at [727, 101] on div "const term = ( action && action . options && action . options . enterCompany ) …" at bounding box center [615, 385] width 1119 height 585
drag, startPoint x: 234, startPoint y: 167, endPoint x: 135, endPoint y: 167, distance: 98.6
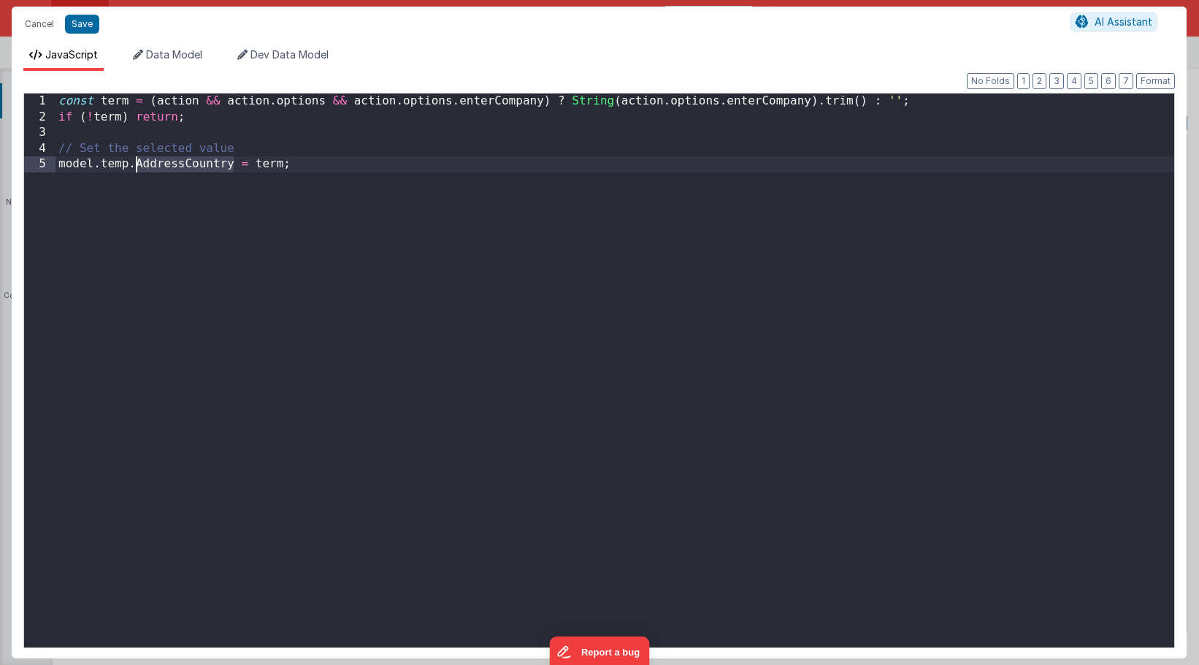
click at [135, 167] on div "const term = ( action && action . options && action . options . enterCompany ) …" at bounding box center [615, 385] width 1119 height 585
click at [74, 26] on button "Save" at bounding box center [82, 24] width 34 height 19
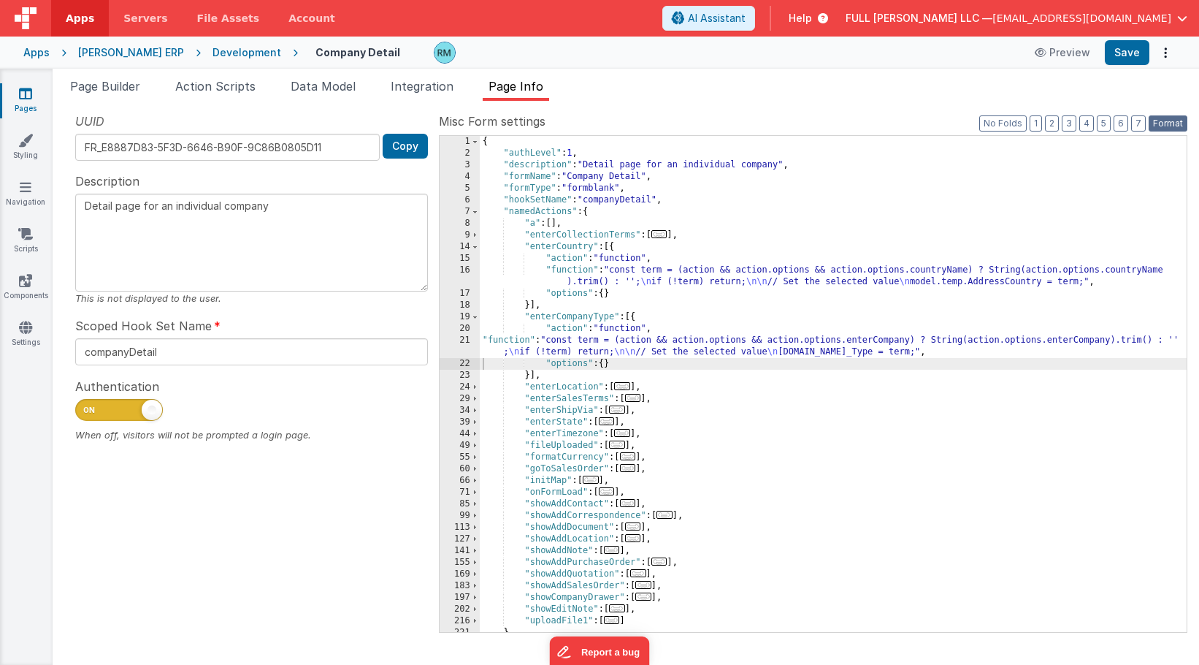
click at [1172, 123] on button "Format" at bounding box center [1168, 123] width 39 height 16
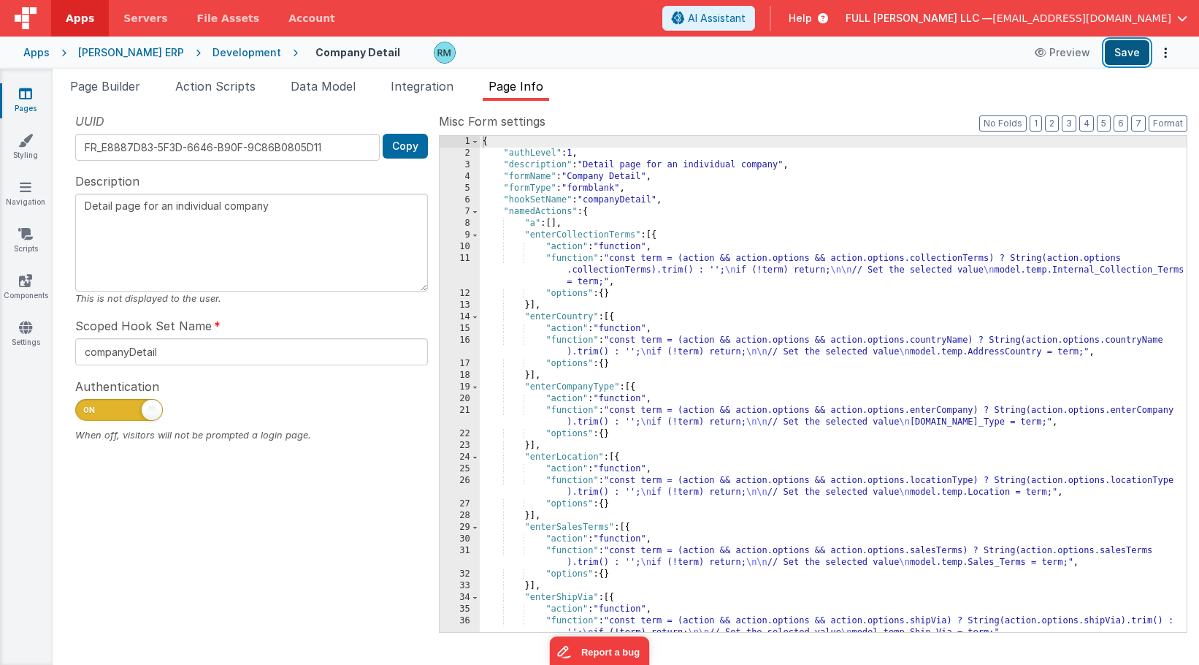
click at [1131, 47] on button "Save" at bounding box center [1127, 52] width 45 height 25
click at [34, 97] on link "Pages" at bounding box center [25, 100] width 53 height 29
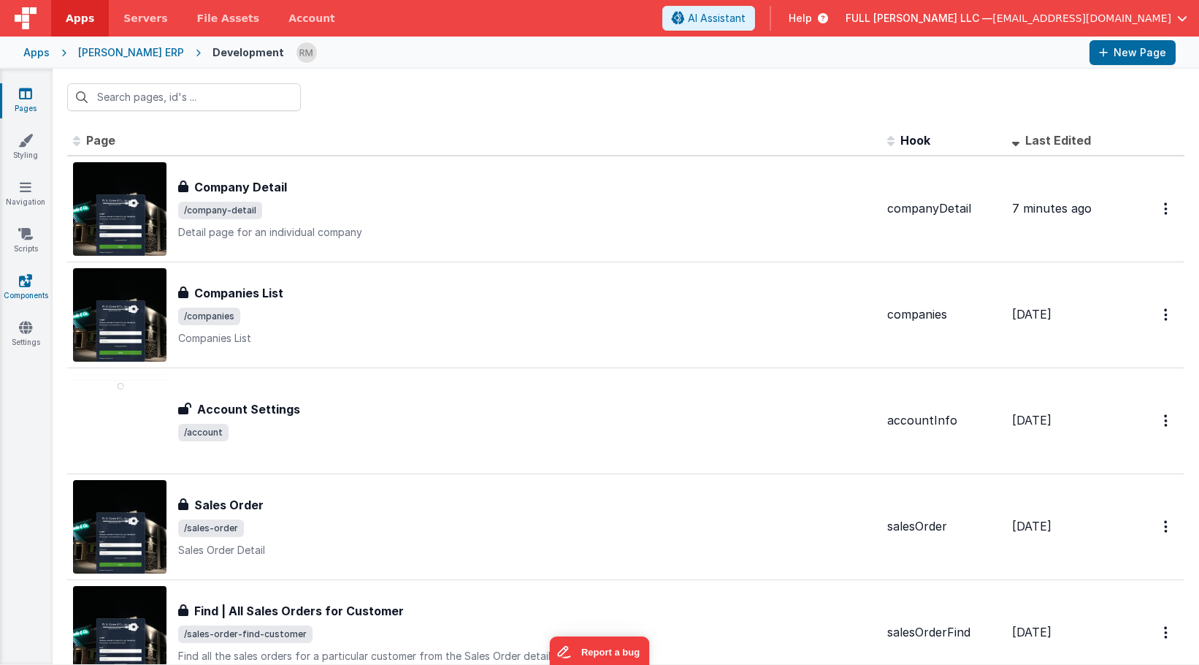
click at [27, 279] on icon at bounding box center [25, 280] width 13 height 15
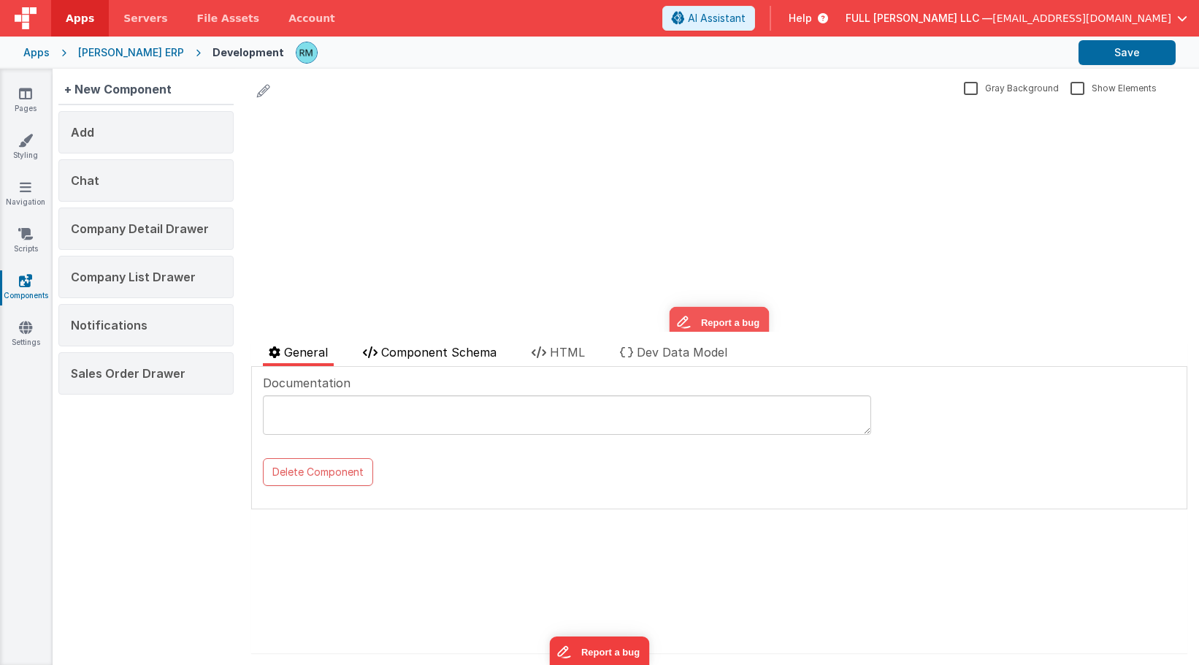
click at [414, 348] on span "Component Schema" at bounding box center [438, 352] width 115 height 15
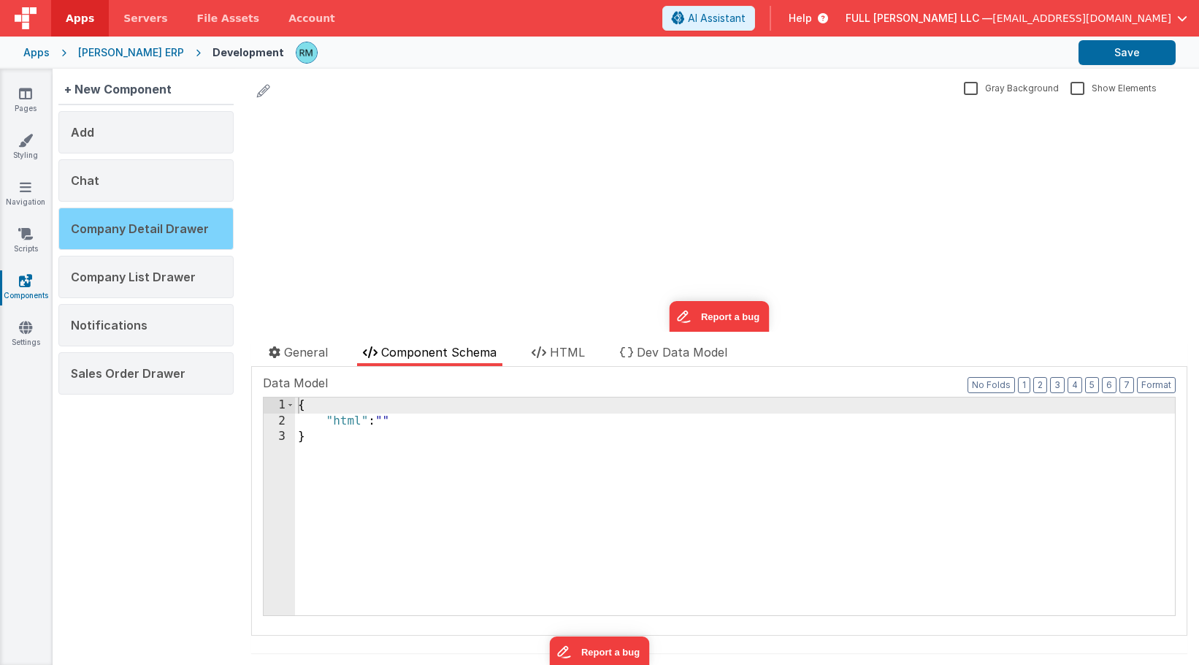
click at [201, 243] on div "Company Detail Drawer" at bounding box center [145, 228] width 175 height 42
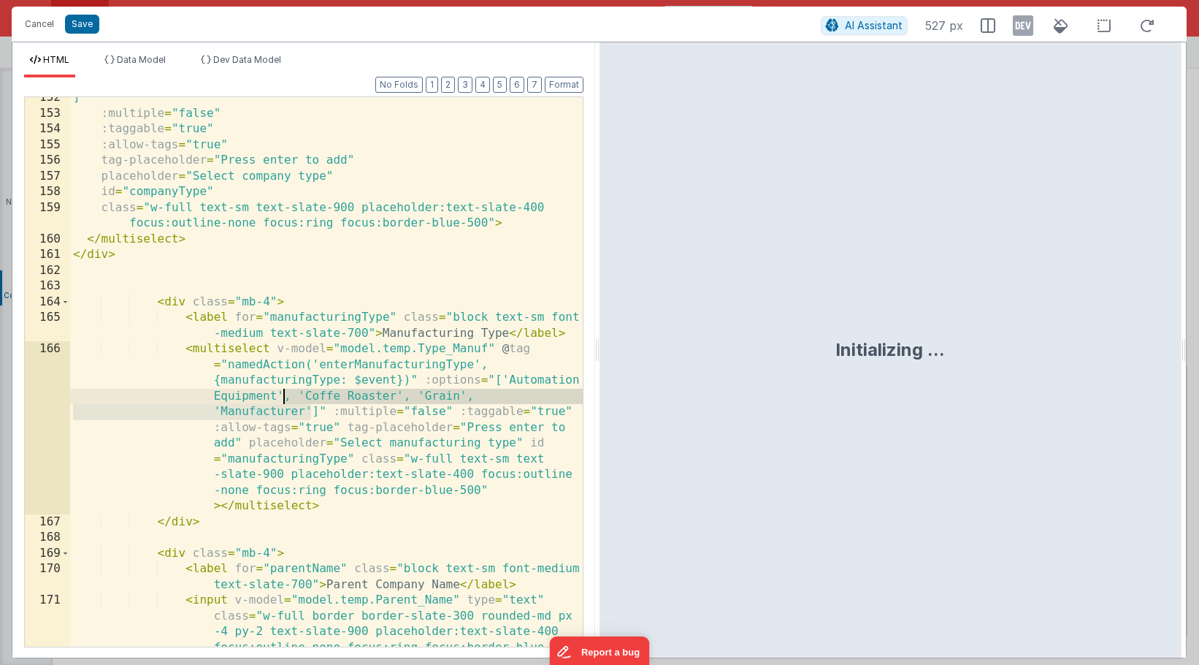
drag, startPoint x: 310, startPoint y: 414, endPoint x: 286, endPoint y: 400, distance: 27.8
click at [286, 400] on div "]" :multiple = "false" :taggable = "true" :allow-tags = "true" tag-placeholder …" at bounding box center [326, 411] width 513 height 643
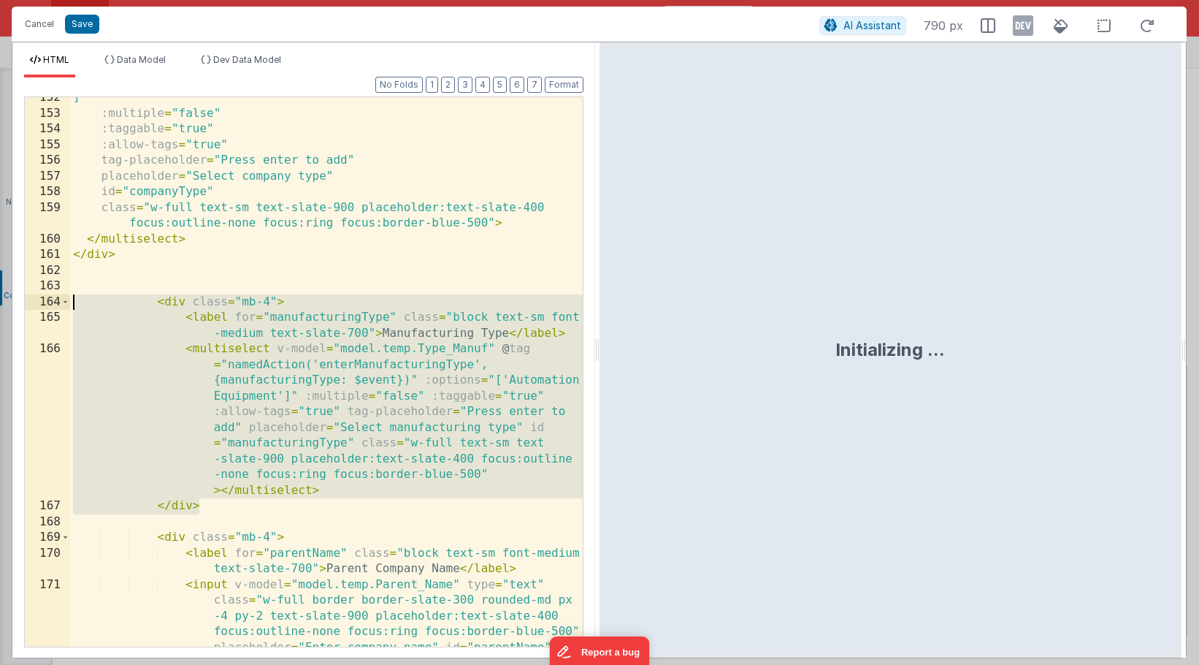
drag, startPoint x: 265, startPoint y: 505, endPoint x: -19, endPoint y: 301, distance: 349.6
click at [0, 301] on html "Cancel Save AI Assistant 790 px HTML Data Model Dev Data Model Format 7 6 5 4 3…" at bounding box center [599, 332] width 1199 height 665
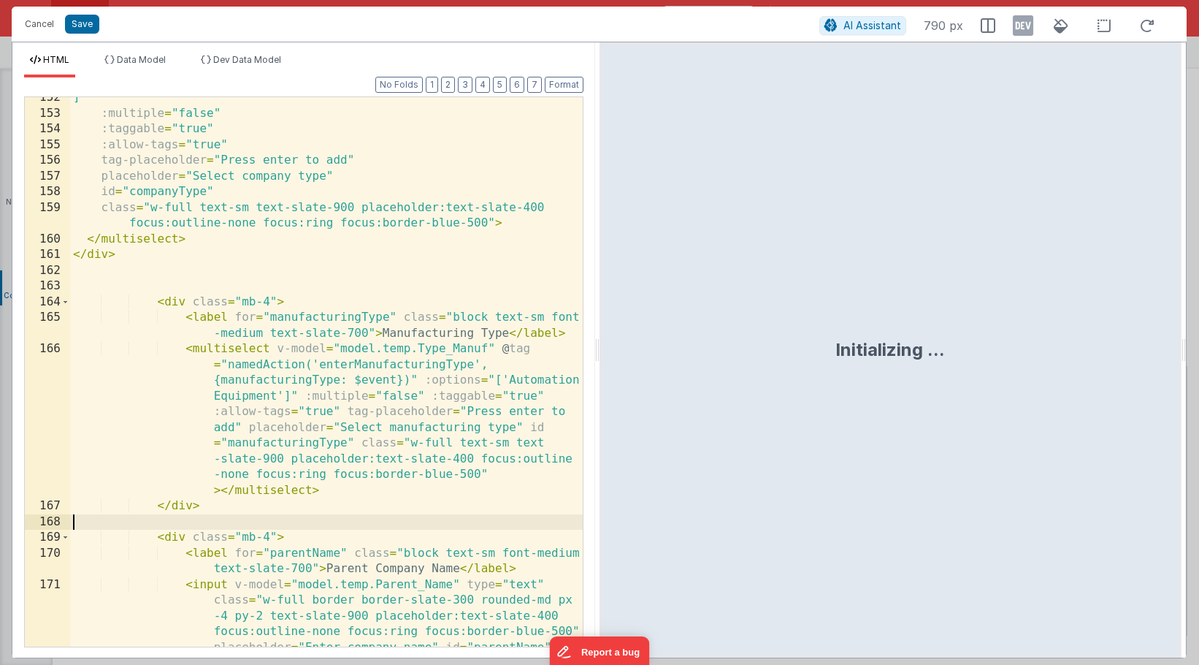
click at [220, 522] on div "]" :multiple = "false" :taggable = "true" :allow-tags = "true" tag-placeholder …" at bounding box center [326, 411] width 513 height 643
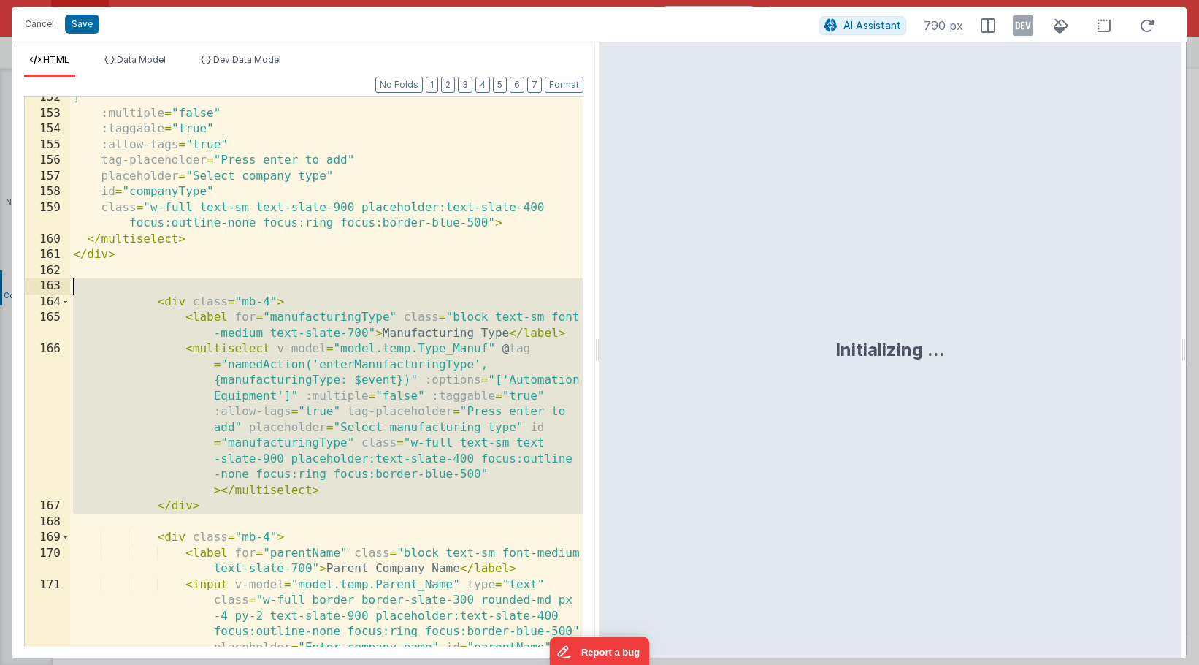
drag, startPoint x: 241, startPoint y: 516, endPoint x: 40, endPoint y: 289, distance: 303.2
click at [40, 289] on div "152 153 154 155 156 157 158 159 160 161 162 163 164 165 166 167 168 169 170 171…" at bounding box center [303, 371] width 559 height 551
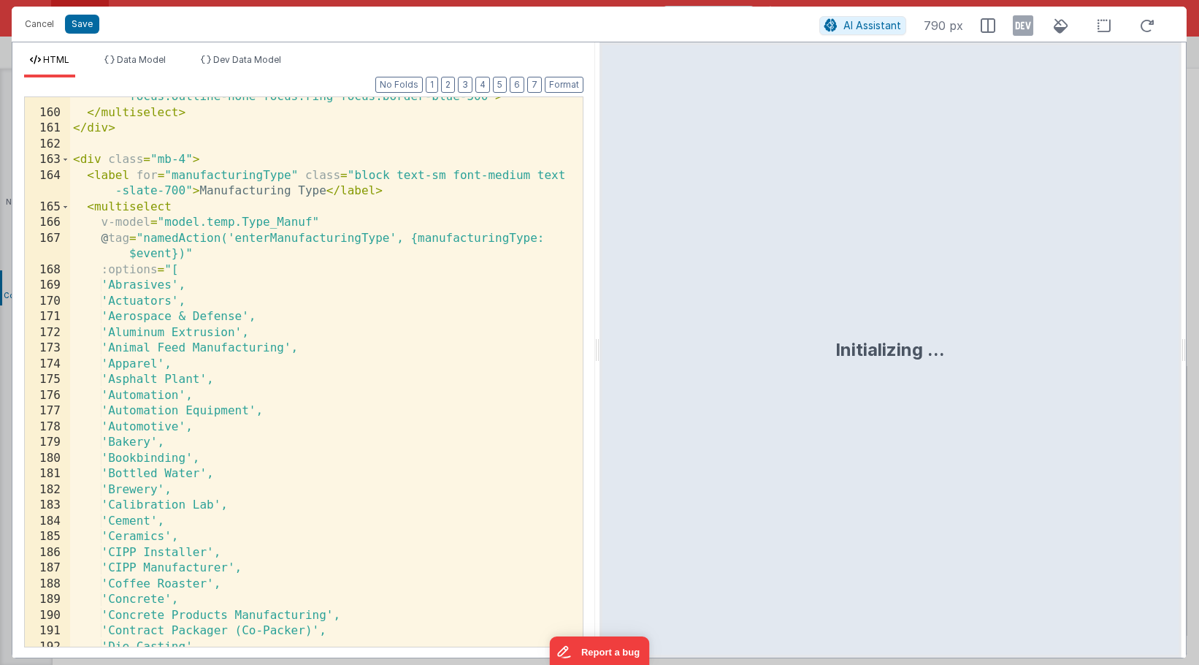
scroll to position [3287, 0]
drag, startPoint x: 391, startPoint y: 242, endPoint x: 234, endPoint y: 242, distance: 156.3
click at [234, 242] on div "class = "w-full text-sm text-slate-900 placeholder:text-slate-400 focus:outline…" at bounding box center [326, 374] width 513 height 597
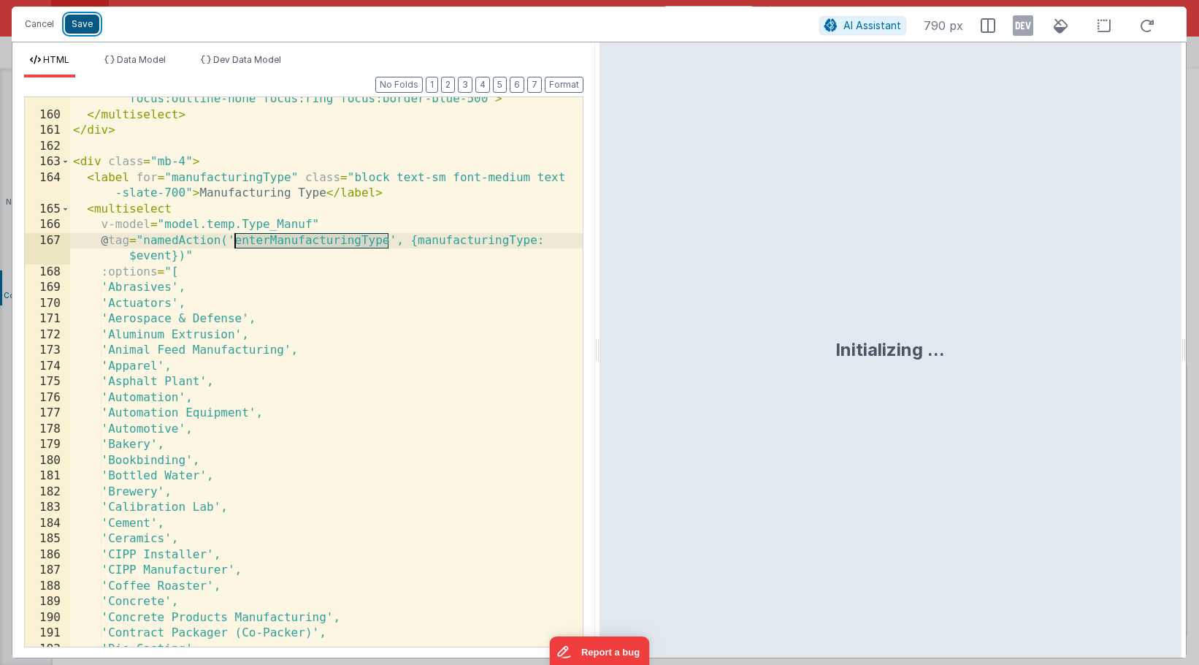
click at [83, 28] on button "Save" at bounding box center [82, 24] width 34 height 19
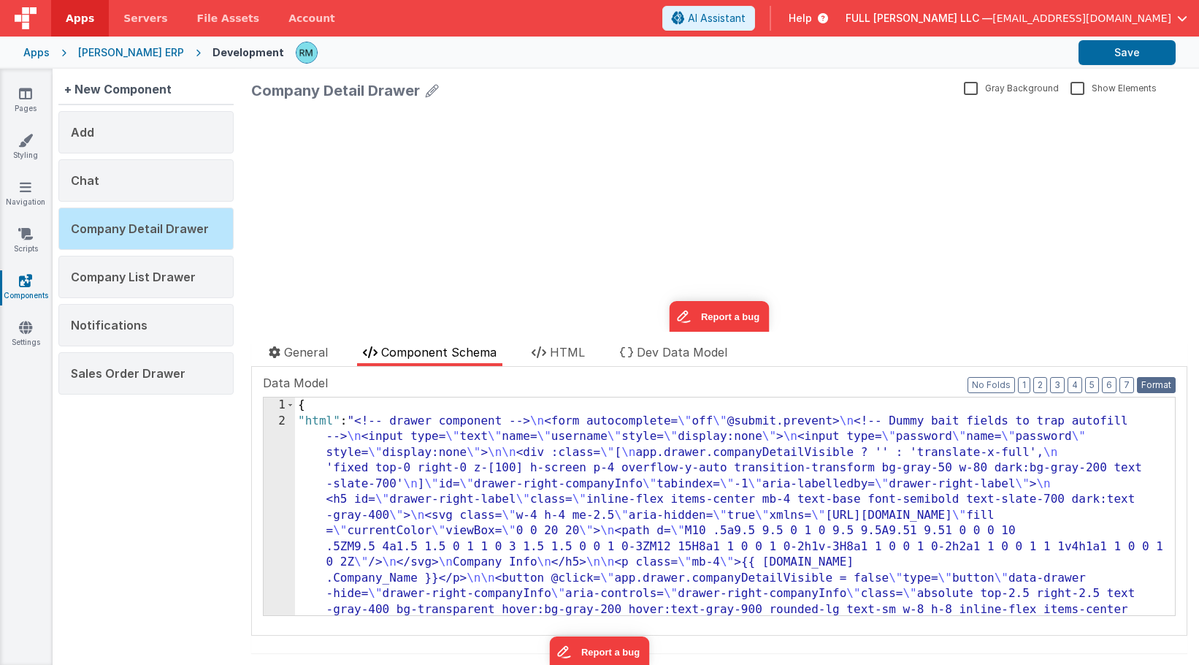
click at [1159, 383] on button "Format" at bounding box center [1156, 385] width 39 height 16
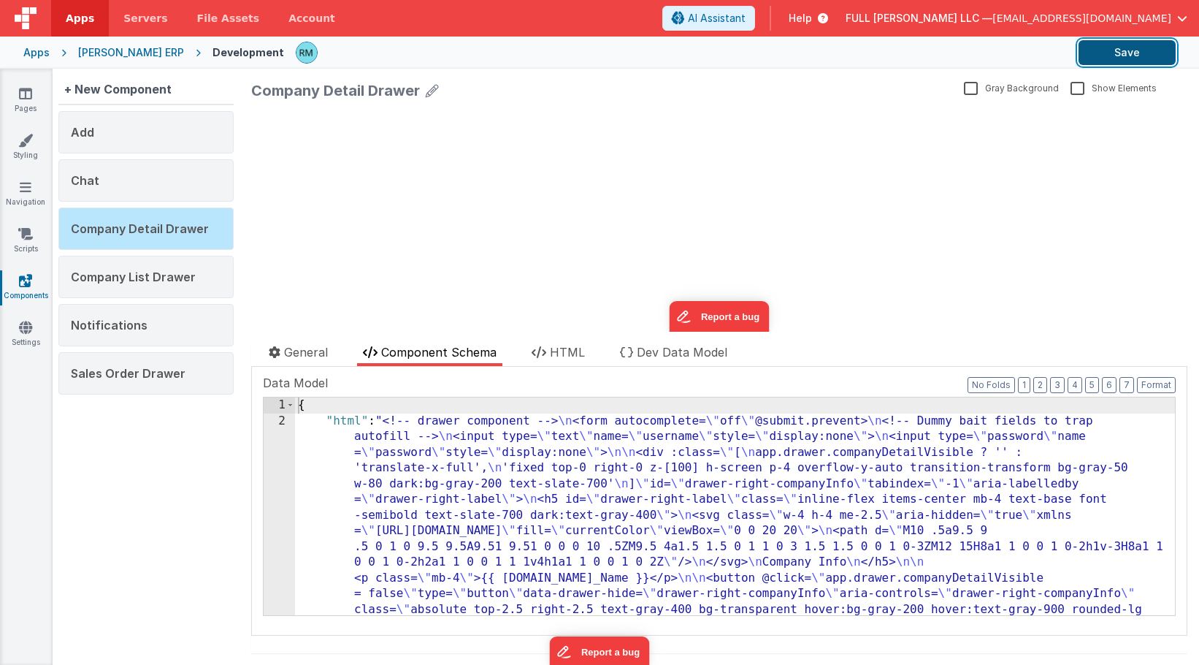
click at [1133, 56] on button "Save" at bounding box center [1127, 52] width 97 height 25
click at [17, 92] on link "Pages" at bounding box center [25, 100] width 53 height 29
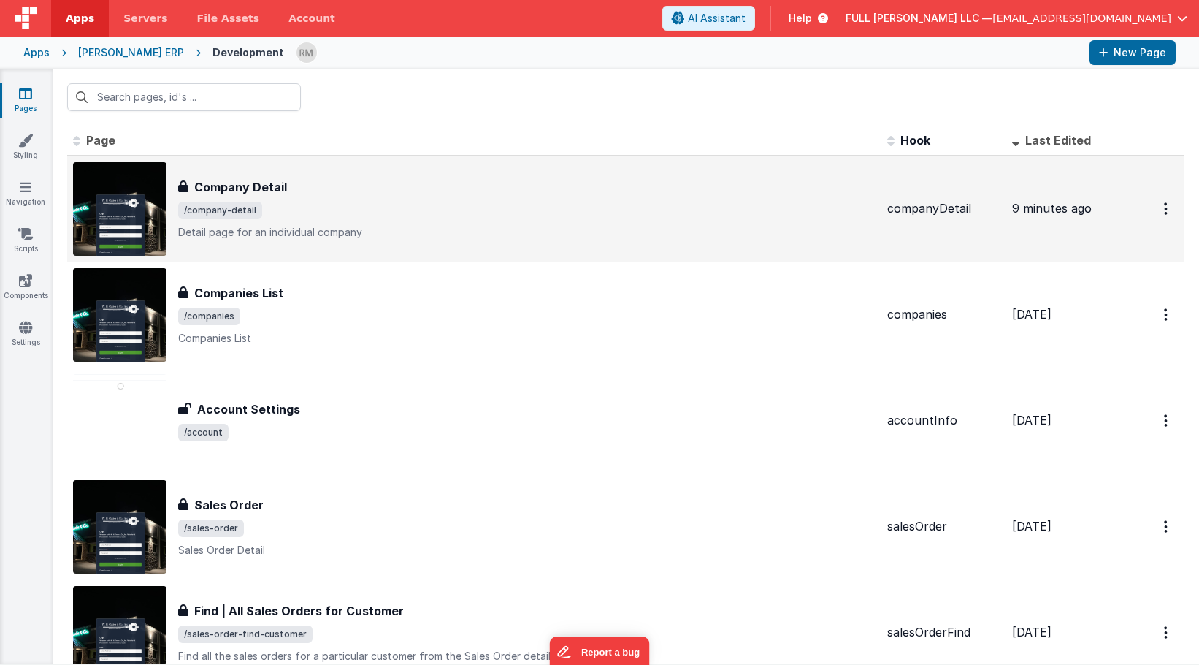
click at [297, 196] on div "Company Detail Company Detail /company-detail Detail page for an individual com…" at bounding box center [527, 208] width 698 height 61
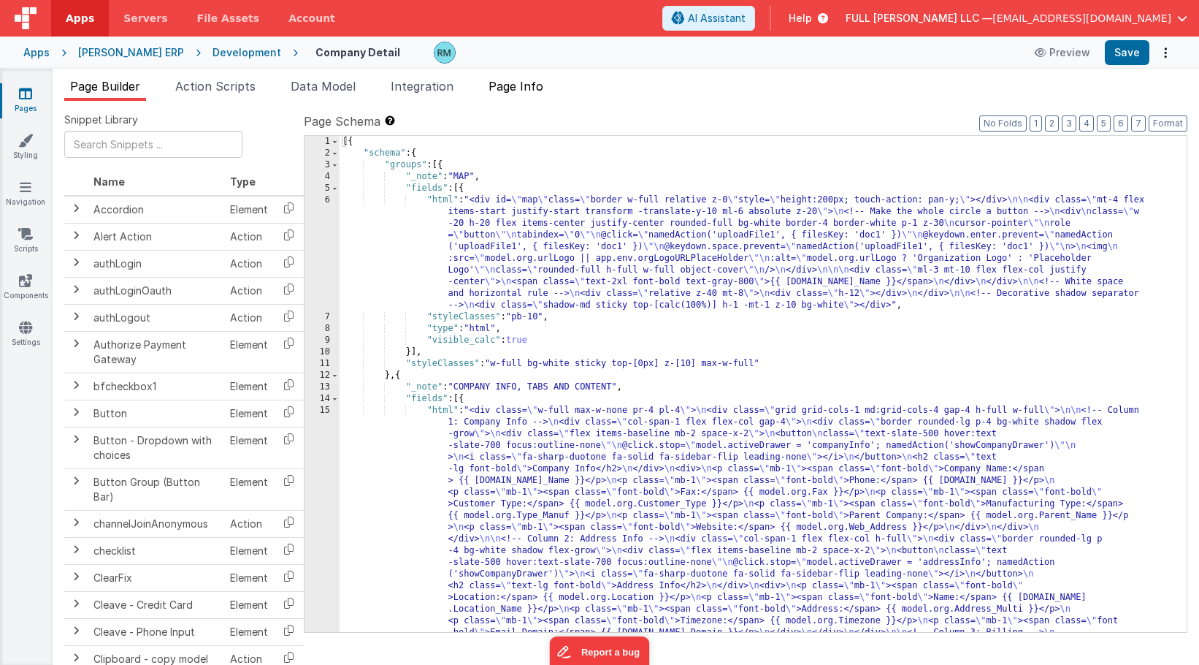
click at [534, 91] on span "Page Info" at bounding box center [516, 86] width 55 height 15
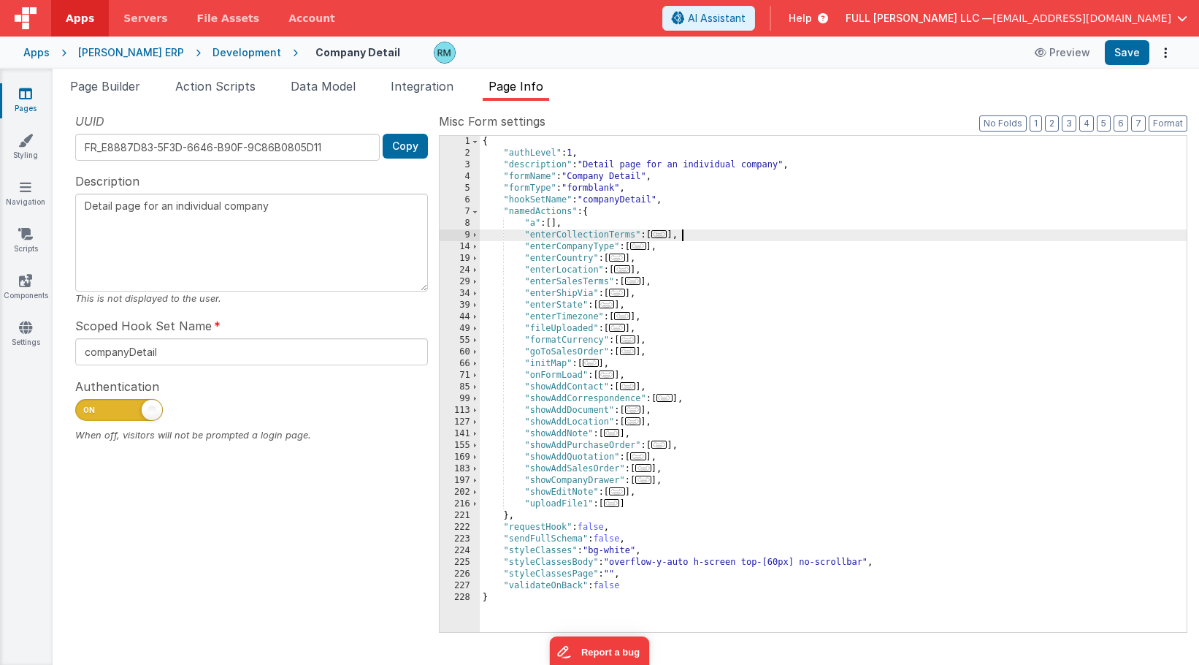
click at [691, 233] on div "{ "authLevel" : 1 , "description" : "Detail page for an individual company" , "…" at bounding box center [833, 395] width 707 height 519
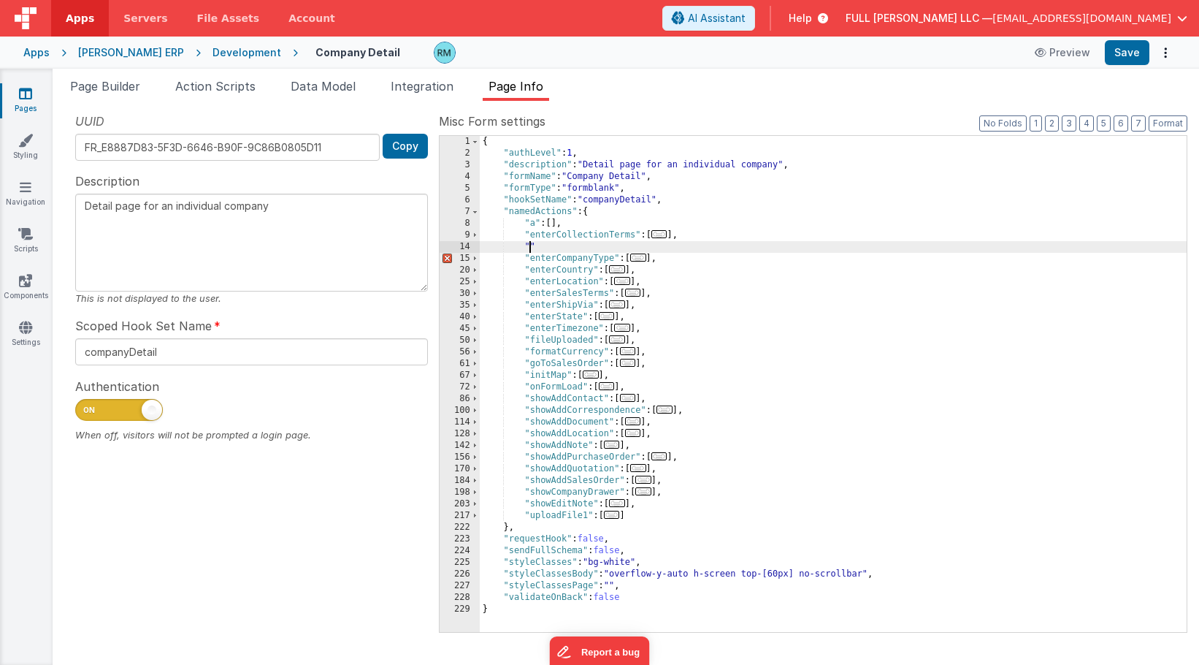
paste textarea
click at [661, 237] on span "..." at bounding box center [660, 234] width 16 height 8
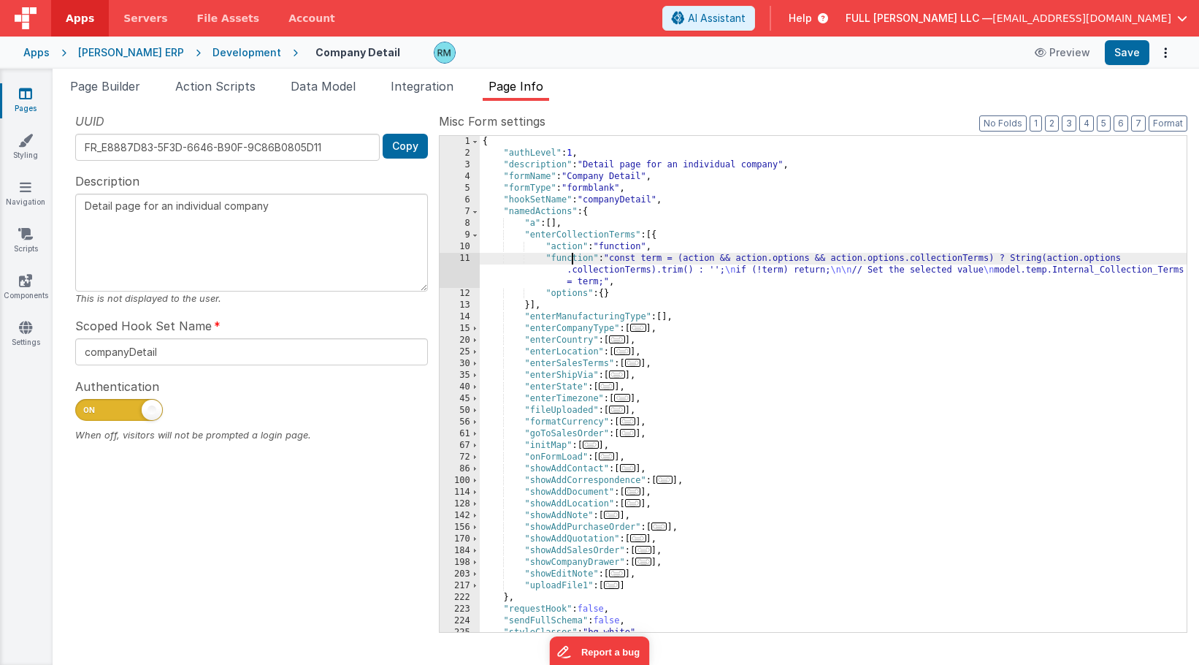
click at [571, 260] on div "{ "authLevel" : 1 , "description" : "Detail page for an individual company" , "…" at bounding box center [833, 395] width 707 height 519
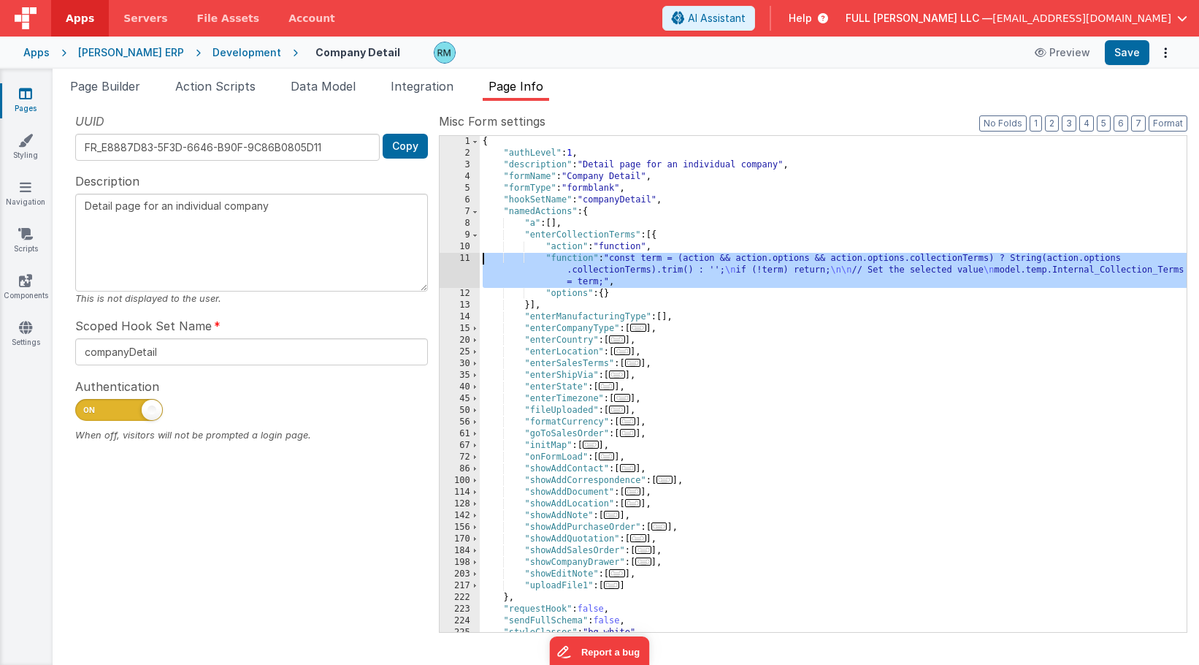
click at [467, 258] on div "11" at bounding box center [460, 270] width 40 height 35
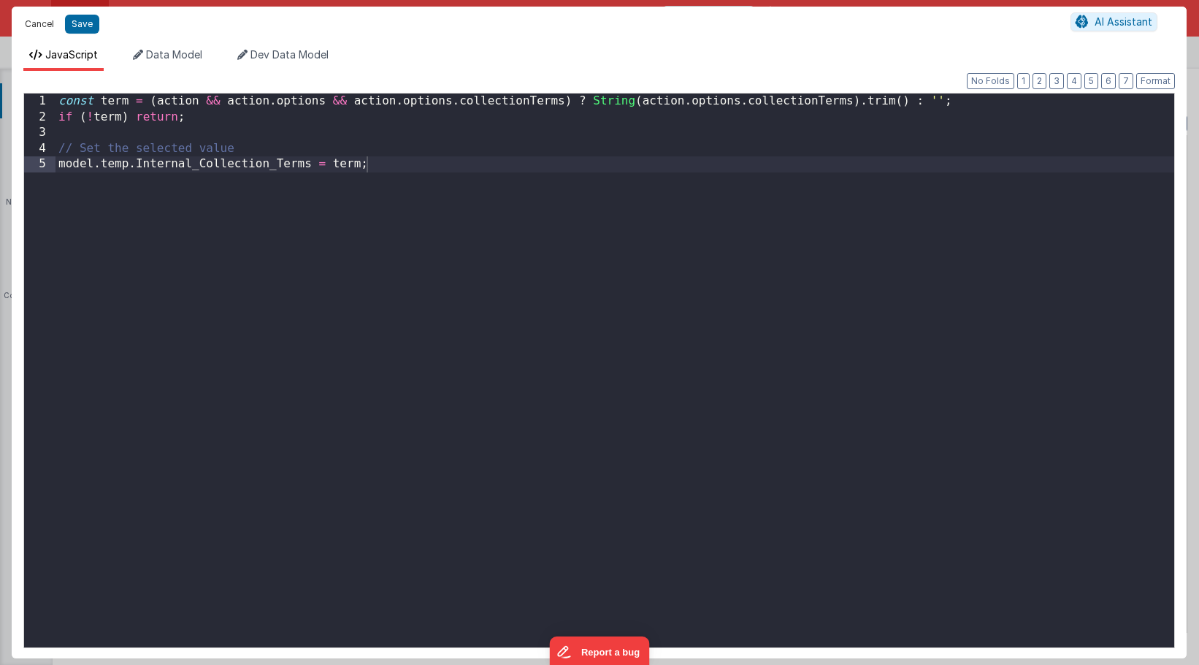
click at [42, 20] on button "Cancel" at bounding box center [40, 24] width 44 height 20
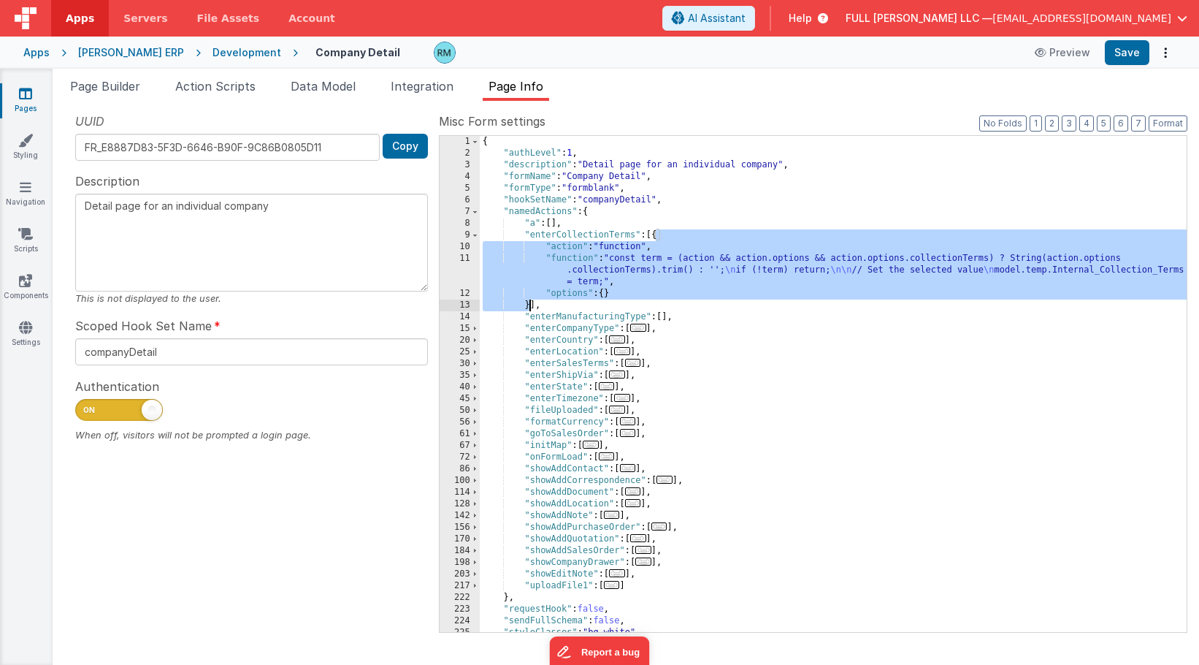
drag, startPoint x: 657, startPoint y: 235, endPoint x: 529, endPoint y: 302, distance: 145.1
click at [529, 302] on div "{ "authLevel" : 1 , "description" : "Detail page for an individual company" , "…" at bounding box center [833, 395] width 707 height 519
click at [665, 316] on div "{ "authLevel" : 1 , "description" : "Detail page for an individual company" , "…" at bounding box center [833, 395] width 707 height 519
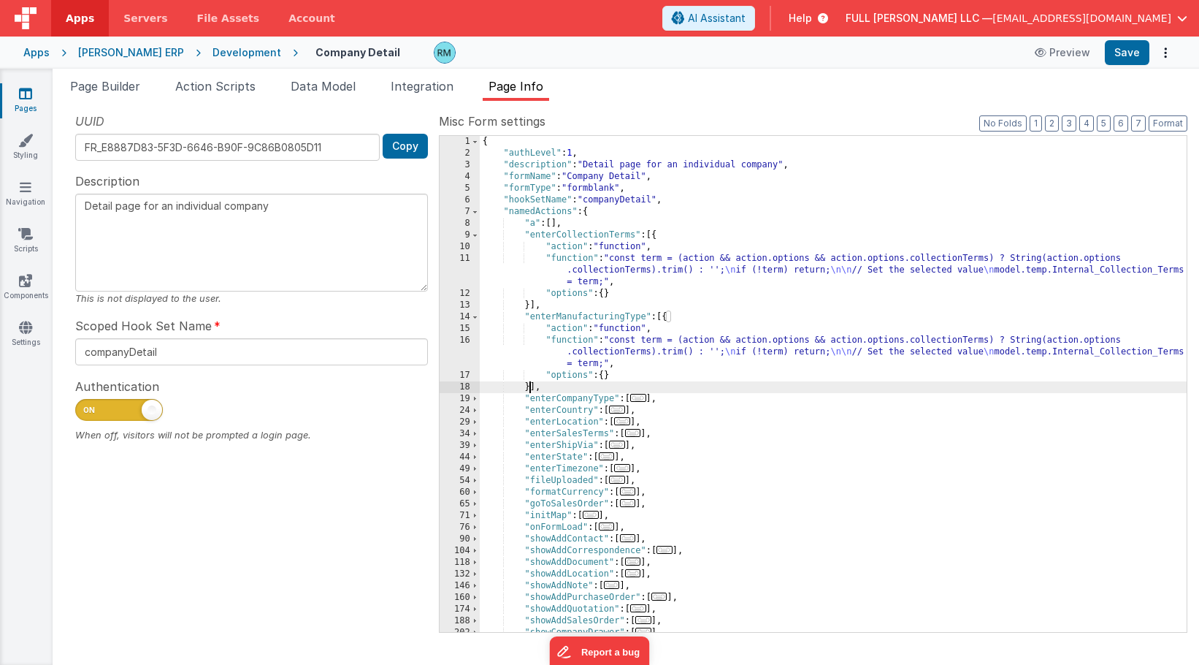
click at [578, 340] on div "{ "authLevel" : 1 , "description" : "Detail page for an individual company" , "…" at bounding box center [833, 395] width 707 height 519
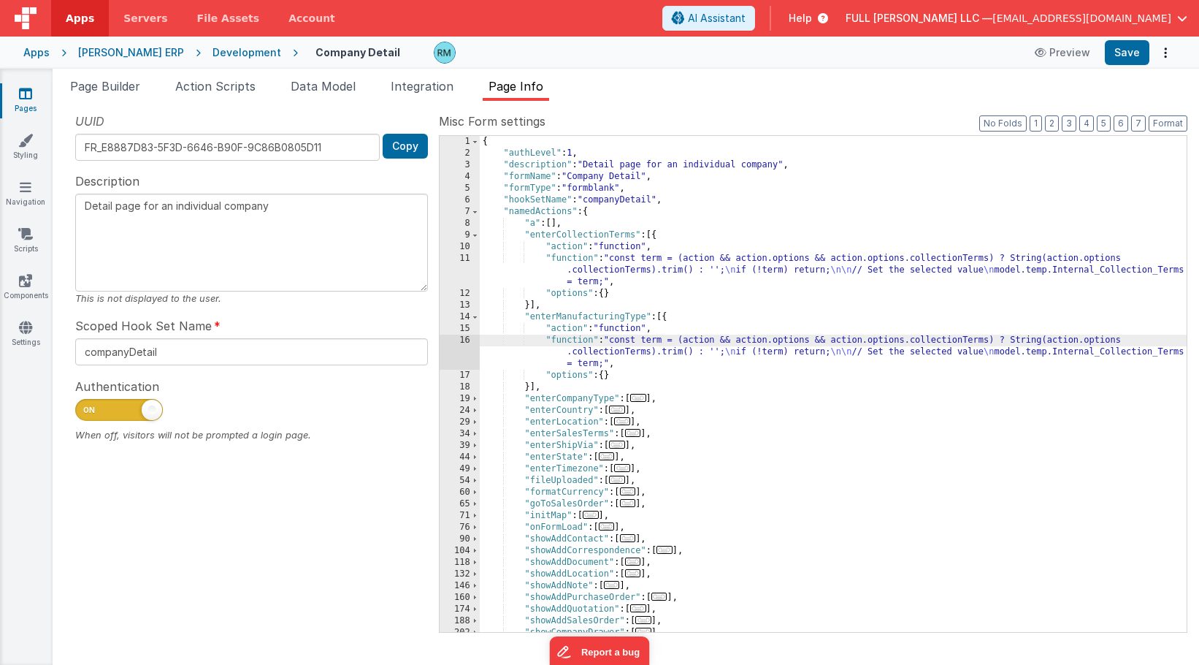
click at [464, 339] on div "16" at bounding box center [460, 352] width 40 height 35
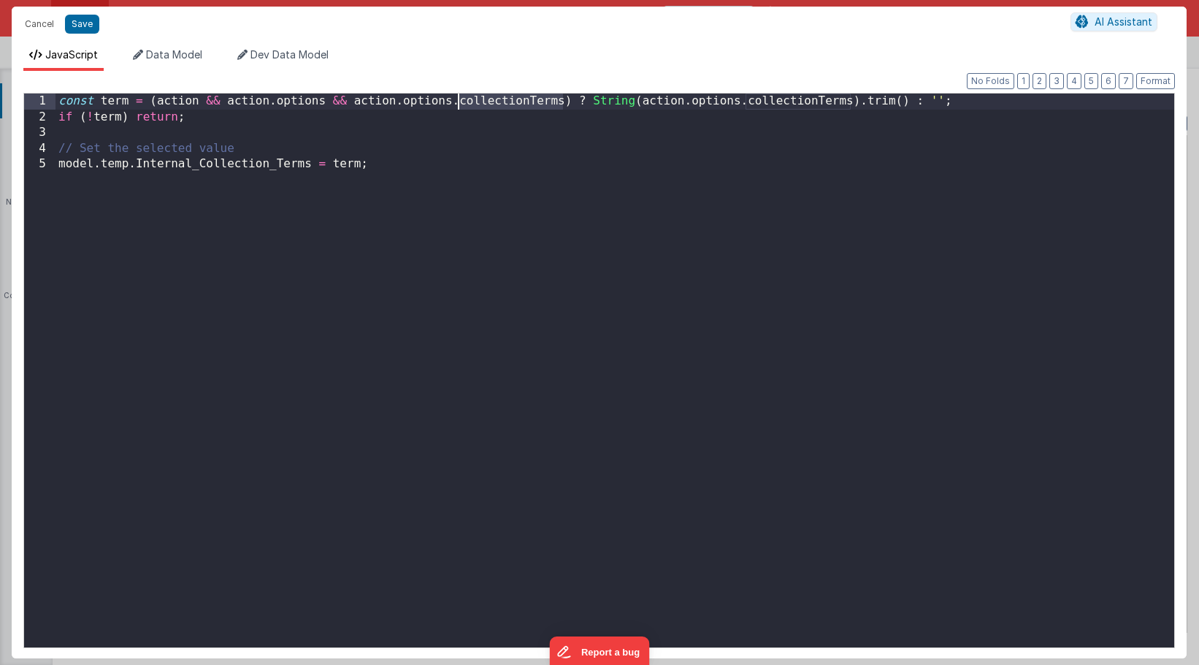
drag, startPoint x: 565, startPoint y: 104, endPoint x: 460, endPoint y: 104, distance: 105.2
click at [460, 104] on div "const term = ( action && action . options && action . options . collectionTerms…" at bounding box center [615, 385] width 1119 height 585
drag, startPoint x: 584, startPoint y: 103, endPoint x: 457, endPoint y: 104, distance: 127.1
click at [457, 104] on div "const term = ( action && action . options && action . options . enterManufactur…" at bounding box center [615, 385] width 1119 height 585
drag, startPoint x: 872, startPoint y: 103, endPoint x: 768, endPoint y: 104, distance: 103.7
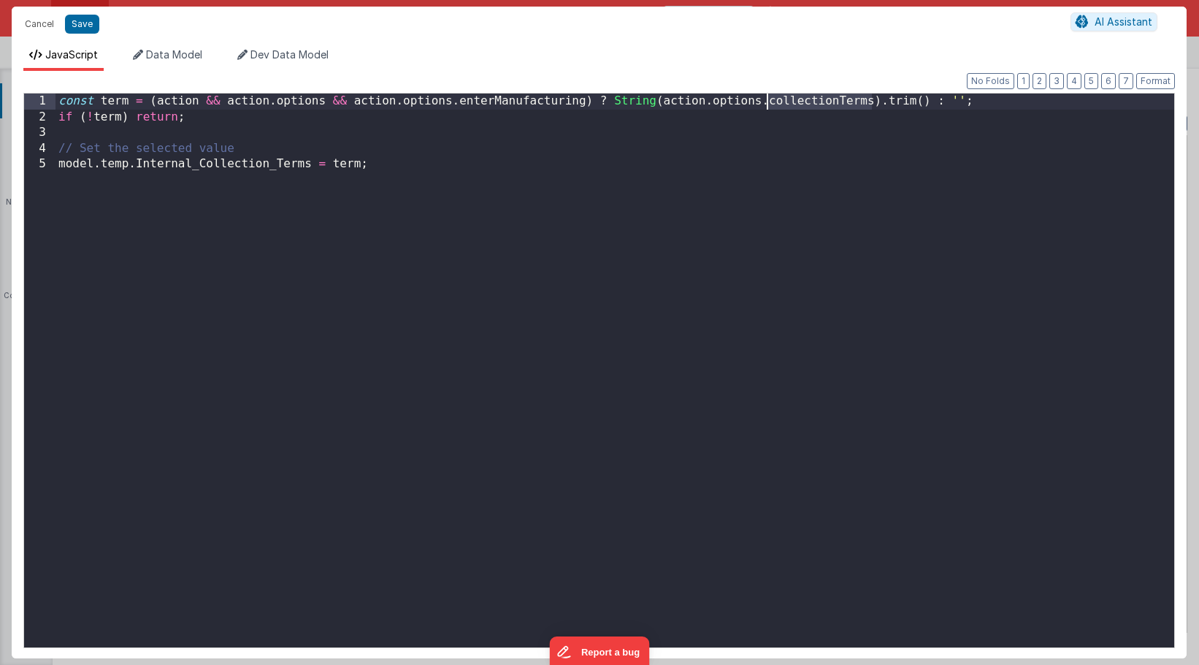
click at [768, 104] on div "const term = ( action && action . options && action . options . enterManufactur…" at bounding box center [615, 385] width 1119 height 585
click at [83, 23] on button "Save" at bounding box center [82, 24] width 34 height 19
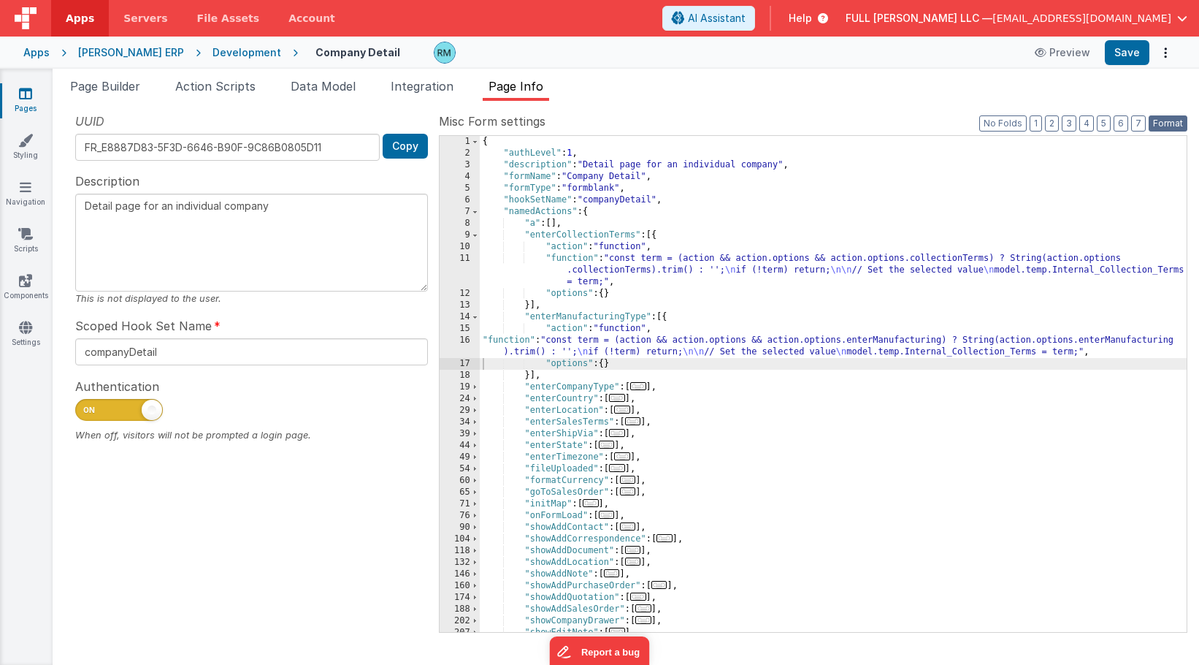
click at [1176, 115] on button "Format" at bounding box center [1168, 123] width 39 height 16
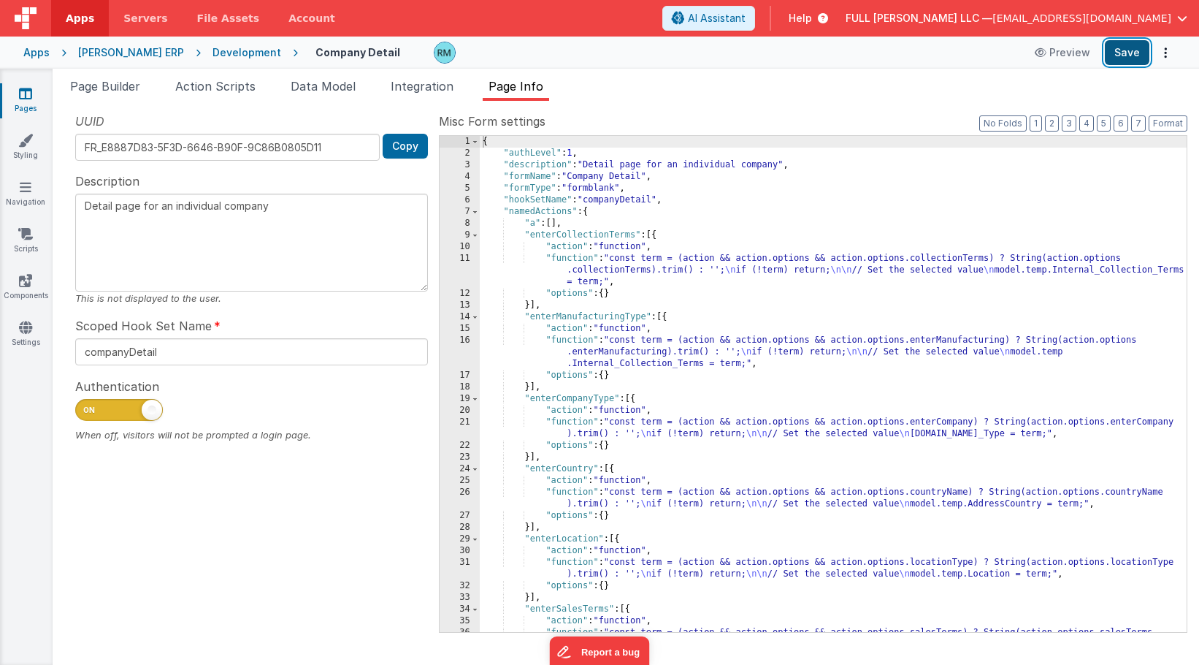
click at [1139, 49] on button "Save" at bounding box center [1127, 52] width 45 height 25
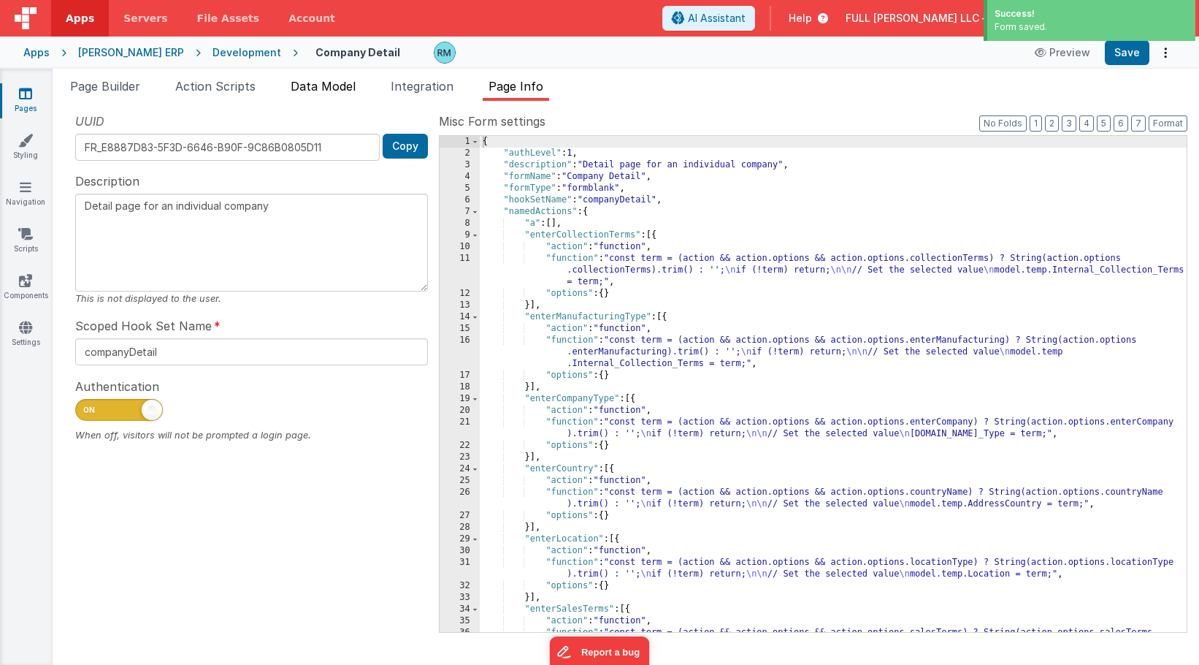
click at [341, 91] on span "Data Model" at bounding box center [323, 86] width 65 height 15
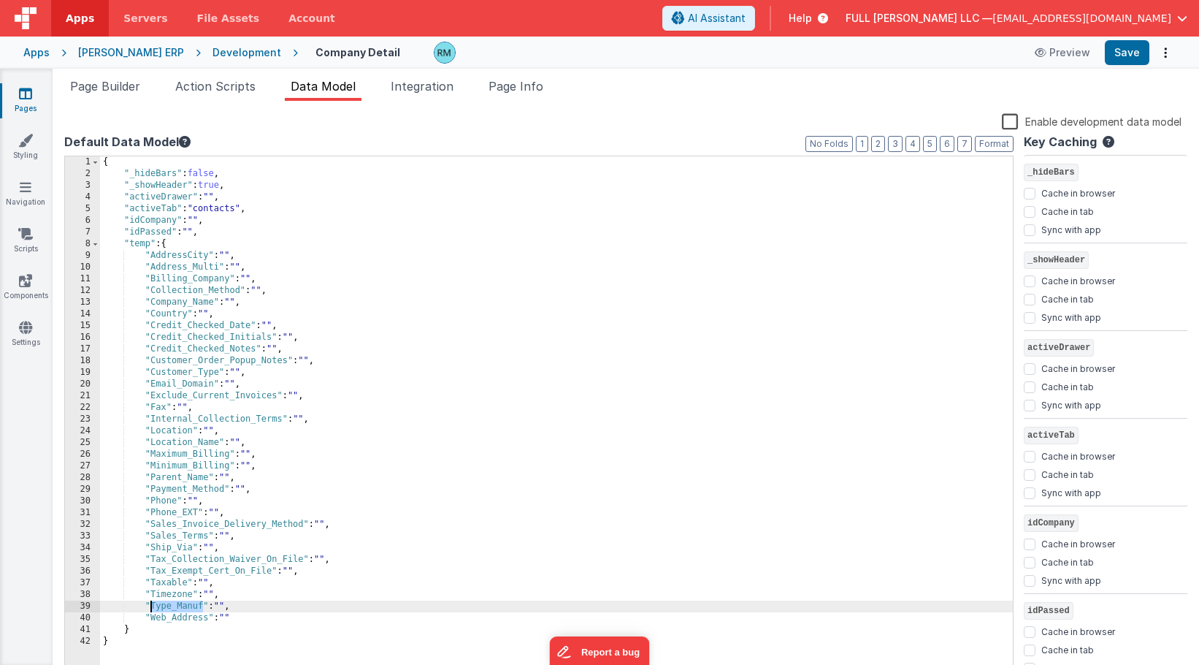
drag, startPoint x: 203, startPoint y: 604, endPoint x: 152, endPoint y: 605, distance: 51.1
click at [152, 605] on div "{ "_hideBars" : false , "_showHeader" : true , "activeDrawer" : "" , "activeTab…" at bounding box center [556, 428] width 913 height 544
click at [537, 82] on span "Page Info" at bounding box center [516, 86] width 55 height 15
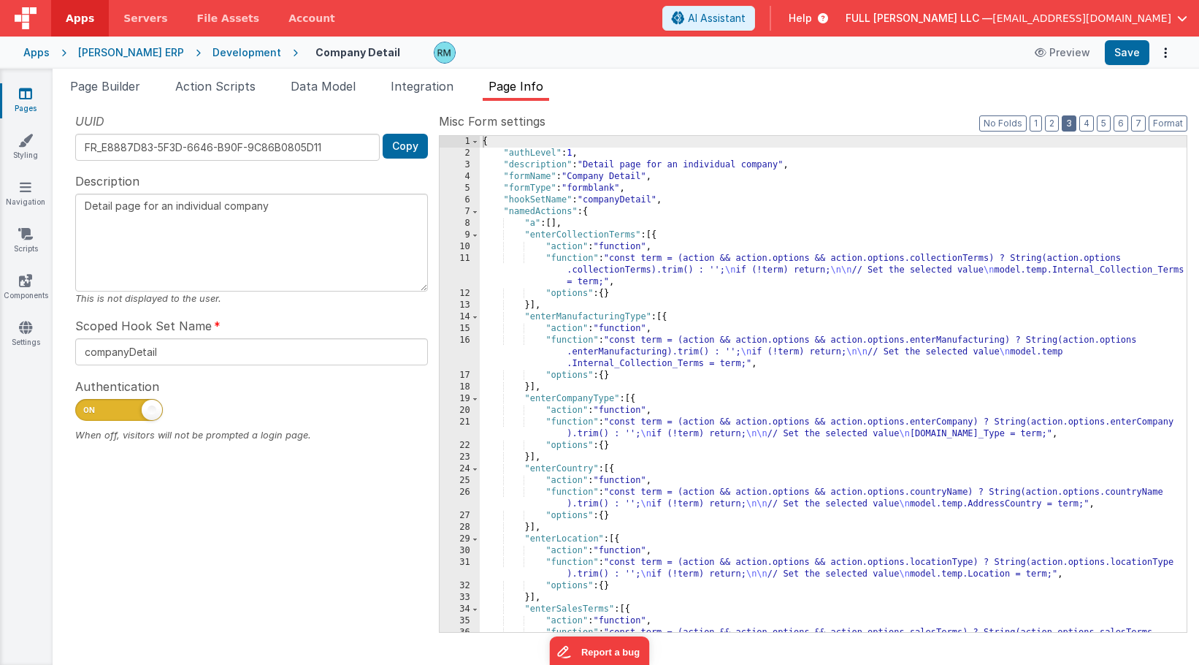
click at [1066, 125] on button "3" at bounding box center [1069, 123] width 15 height 16
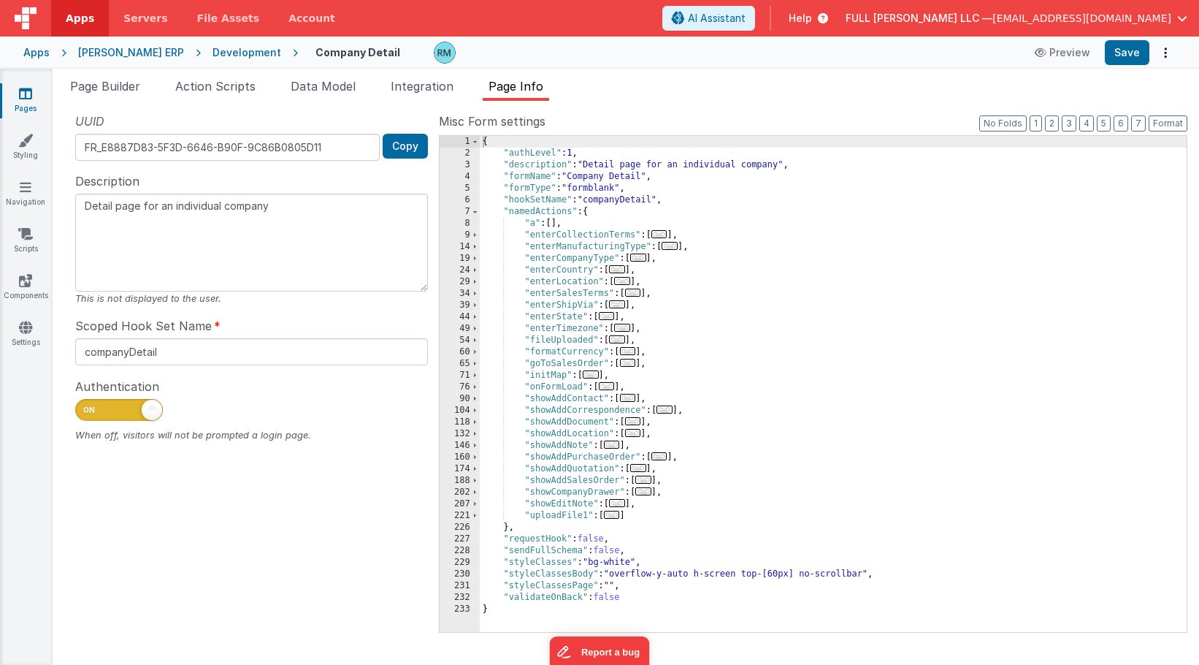
click at [640, 261] on span "..." at bounding box center [638, 257] width 16 height 8
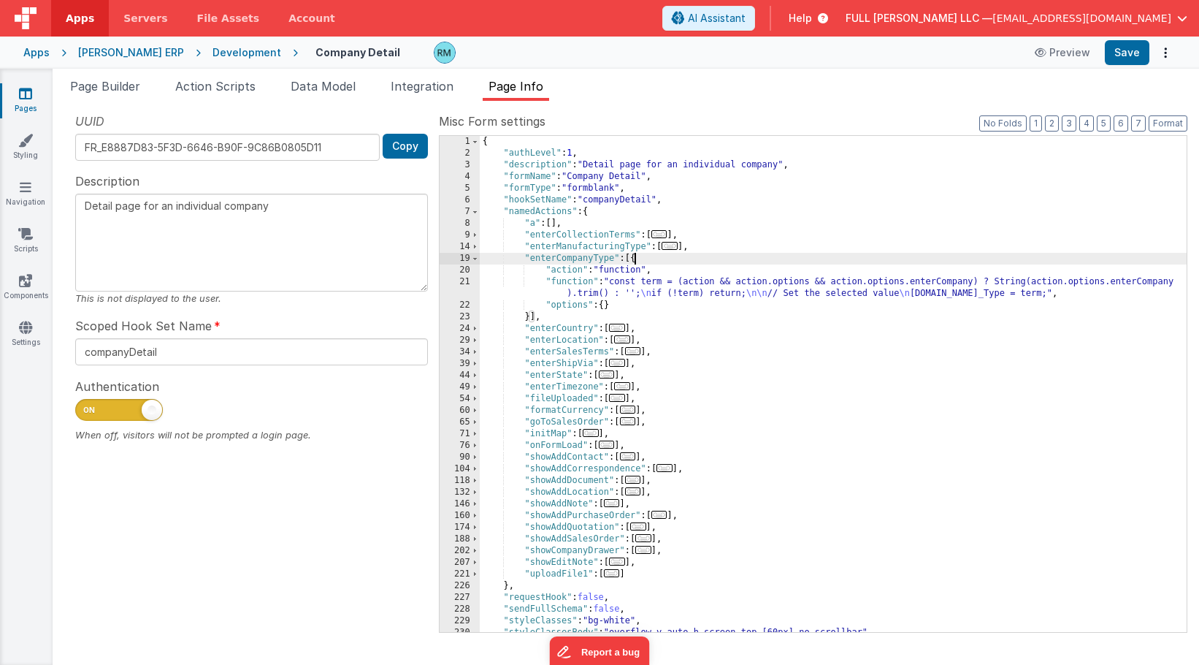
click at [672, 244] on span "..." at bounding box center [670, 246] width 16 height 8
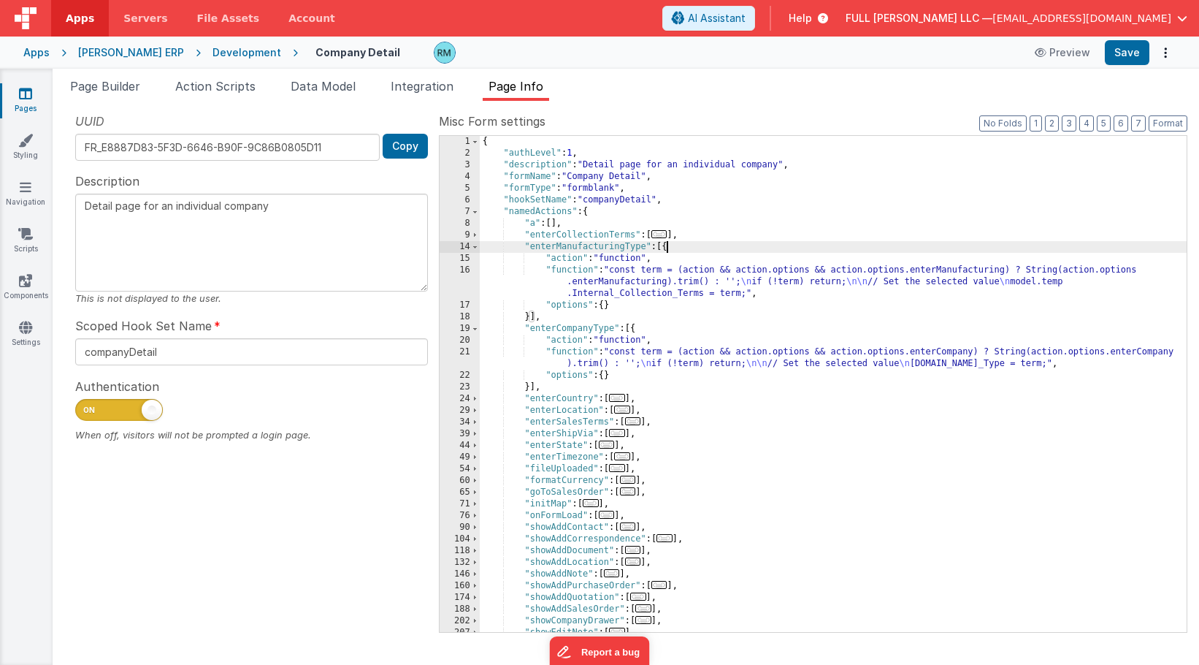
click at [573, 272] on div "{ "authLevel" : 1 , "description" : "Detail page for an individual company" , "…" at bounding box center [833, 395] width 707 height 519
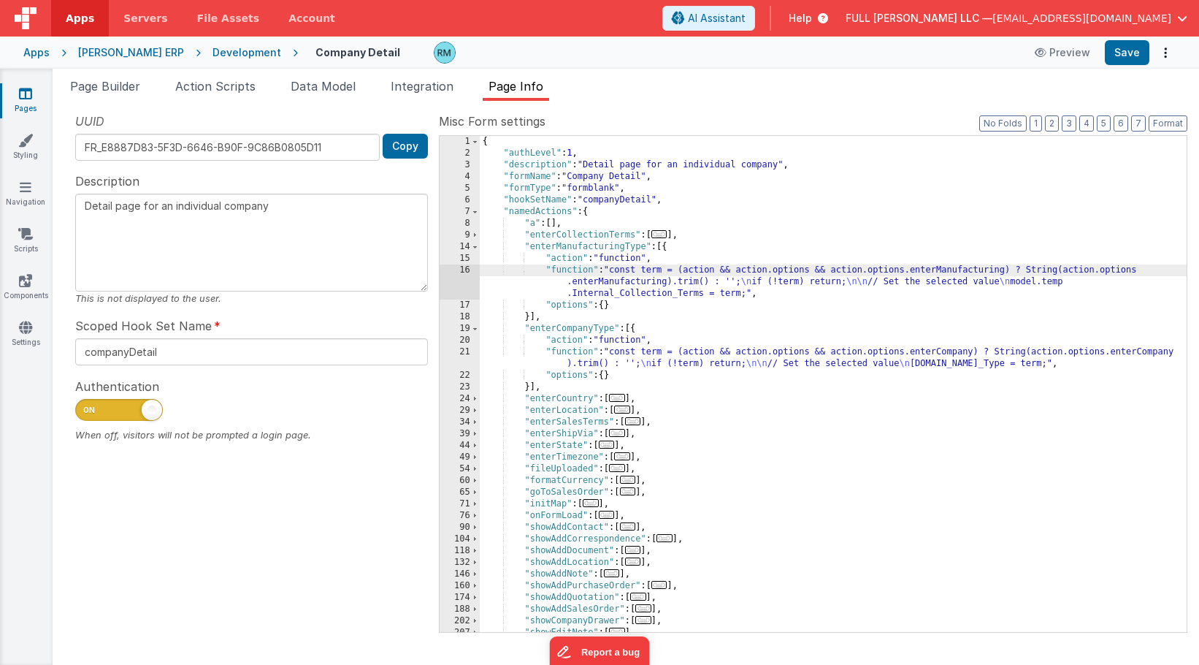
click at [462, 273] on div "16" at bounding box center [460, 281] width 40 height 35
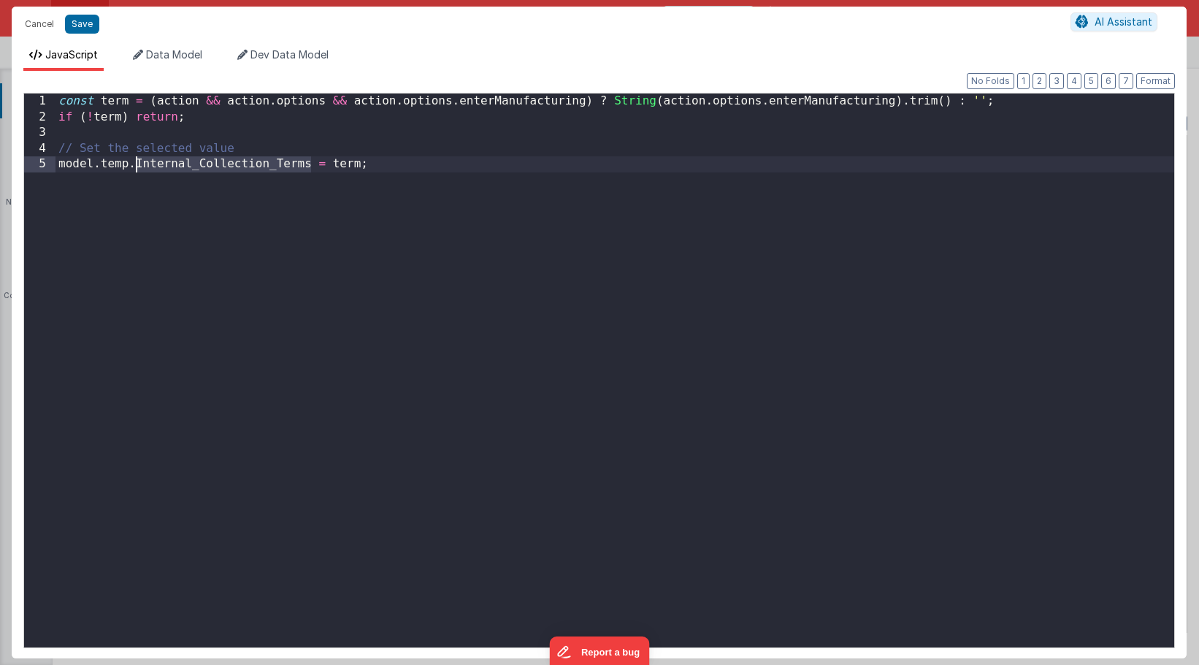
drag, startPoint x: 310, startPoint y: 167, endPoint x: 137, endPoint y: 167, distance: 173.1
click at [137, 167] on div "const term = ( action && action . options && action . options . enterManufactur…" at bounding box center [615, 385] width 1119 height 585
click at [90, 28] on button "Save" at bounding box center [82, 24] width 34 height 19
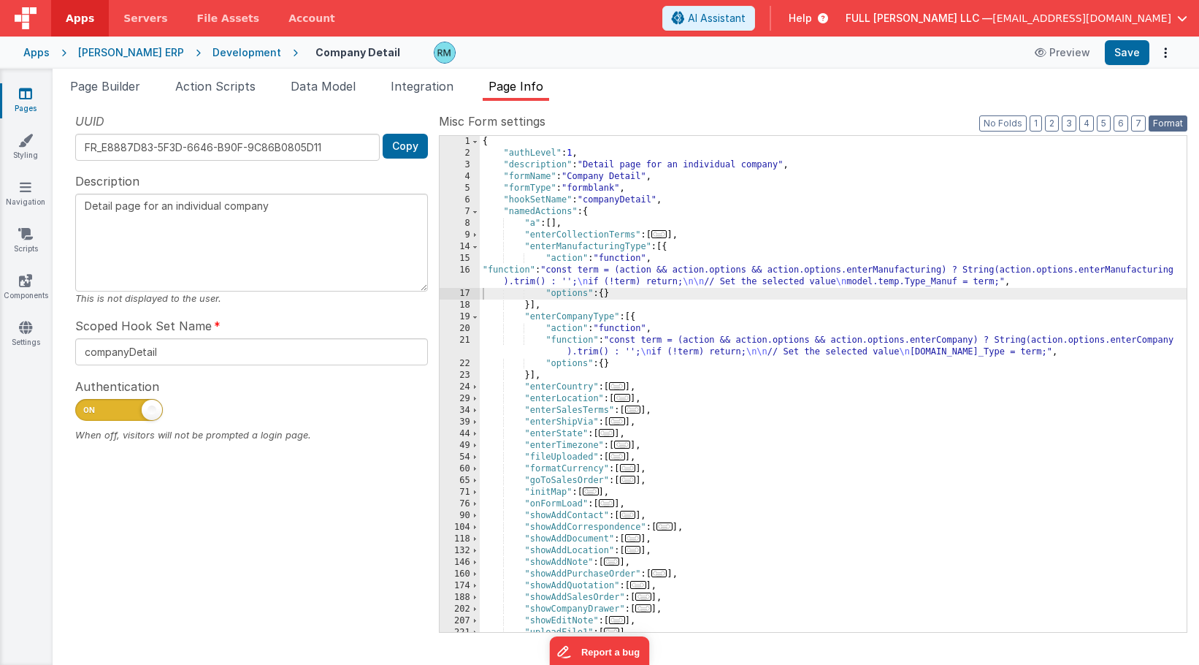
click at [1166, 123] on button "Format" at bounding box center [1168, 123] width 39 height 16
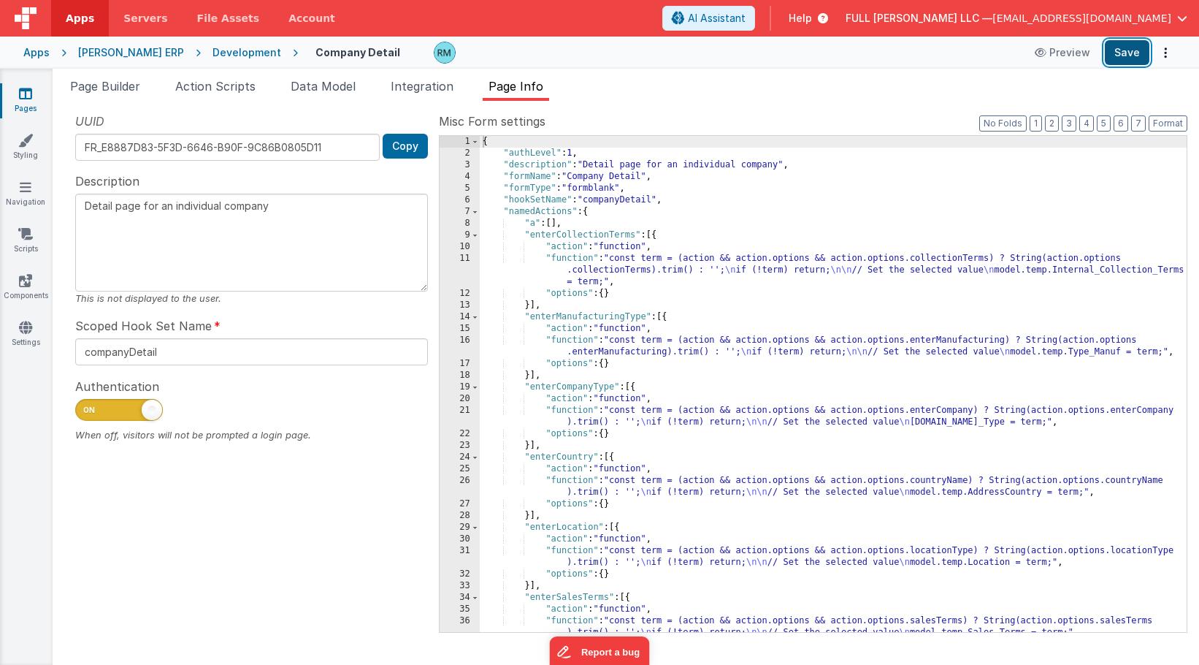
click at [1134, 60] on button "Save" at bounding box center [1127, 52] width 45 height 25
click at [566, 340] on div "{ "authLevel" : 1 , "description" : "Detail page for an individual company" , "…" at bounding box center [833, 395] width 707 height 519
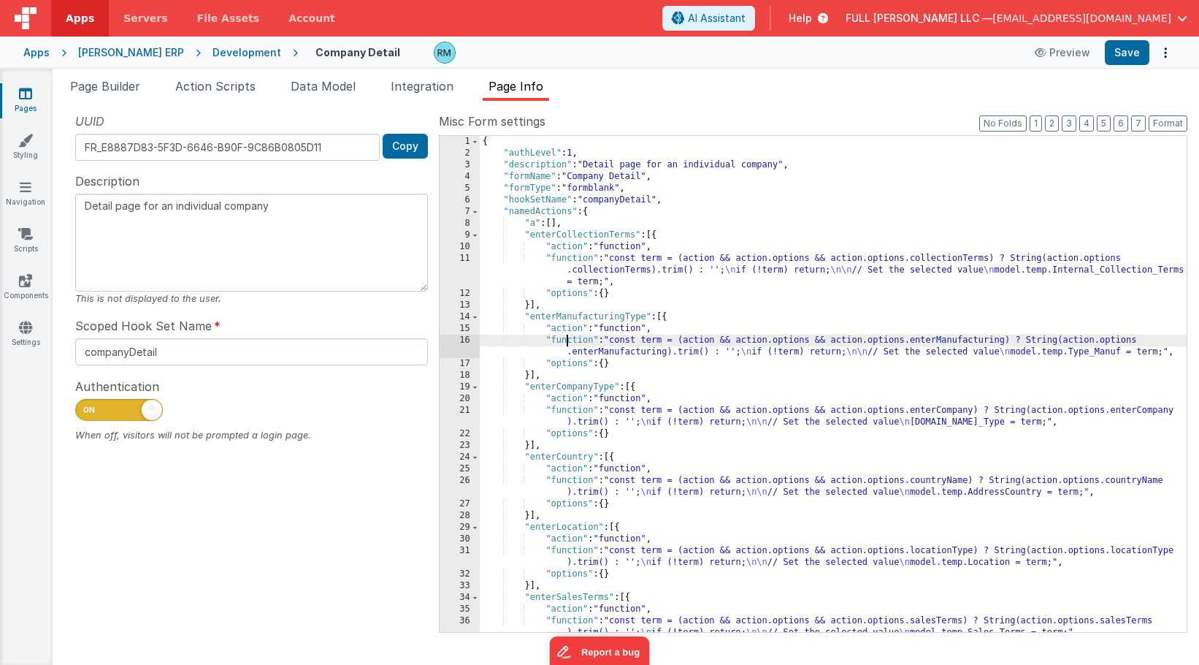
click at [467, 338] on div "16" at bounding box center [460, 346] width 40 height 23
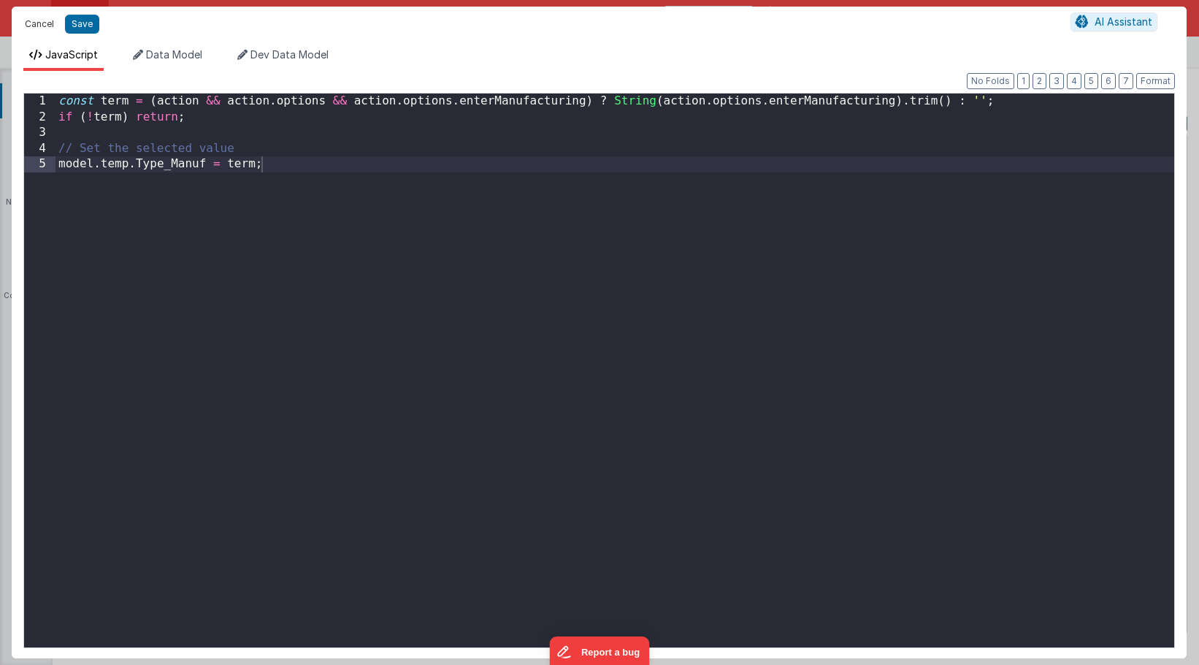
click at [43, 26] on button "Cancel" at bounding box center [40, 24] width 44 height 20
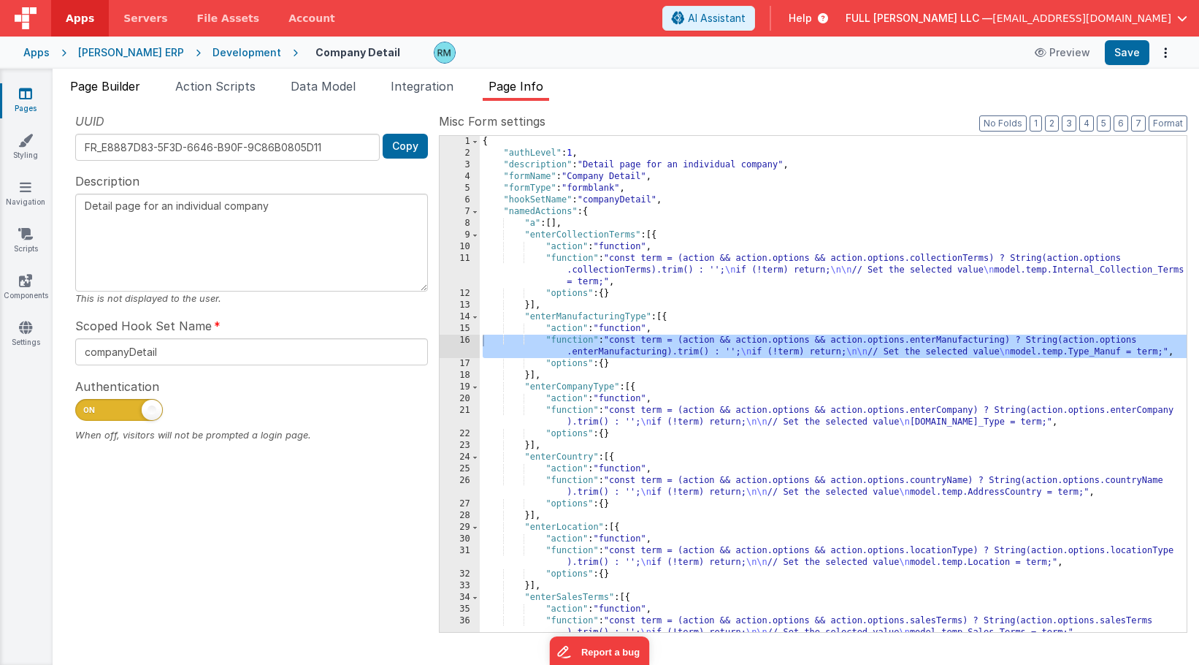
click at [111, 92] on span "Page Builder" at bounding box center [105, 86] width 70 height 15
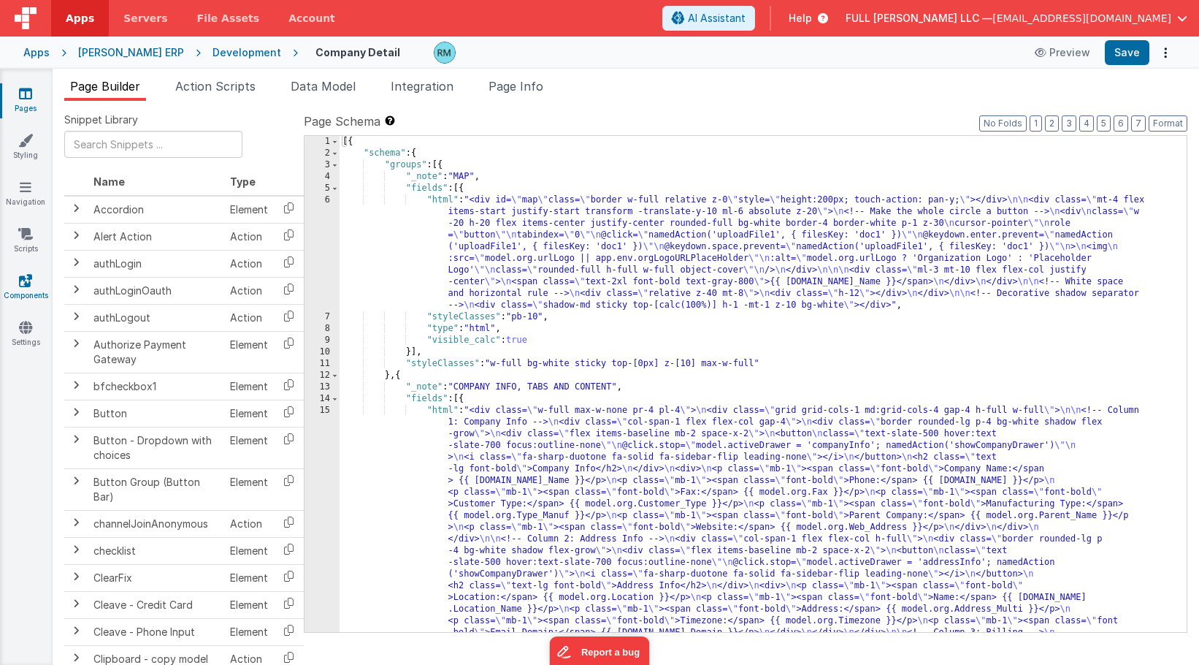
click at [23, 283] on icon at bounding box center [25, 280] width 13 height 15
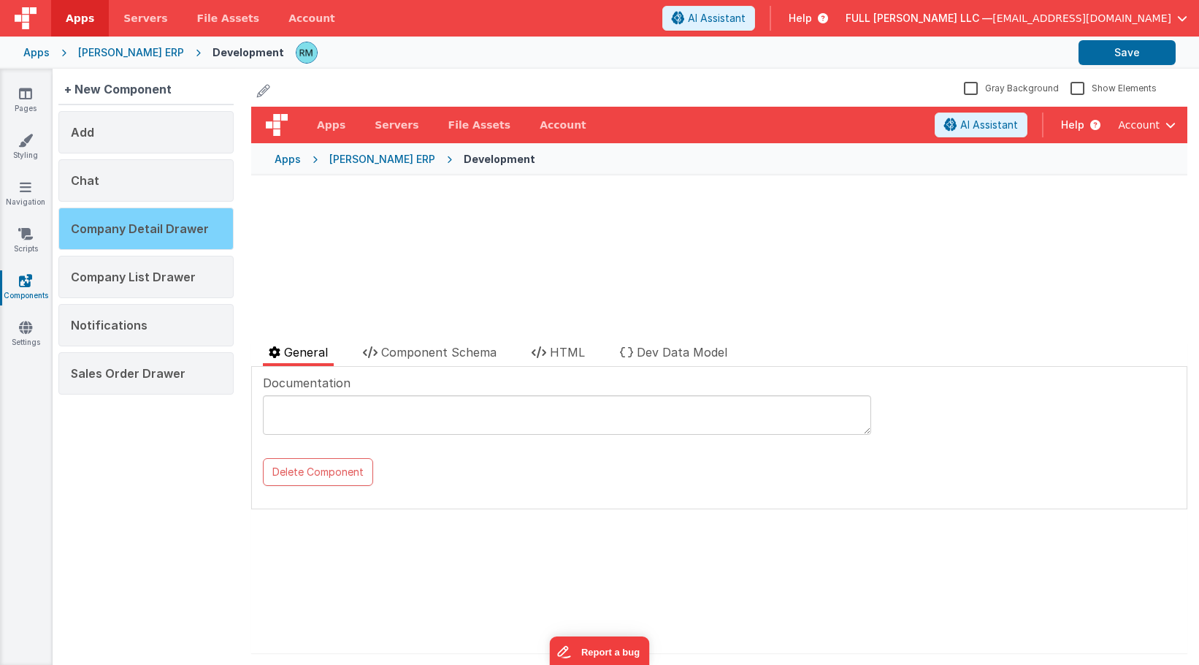
click at [164, 230] on span "Company Detail Drawer" at bounding box center [140, 228] width 138 height 15
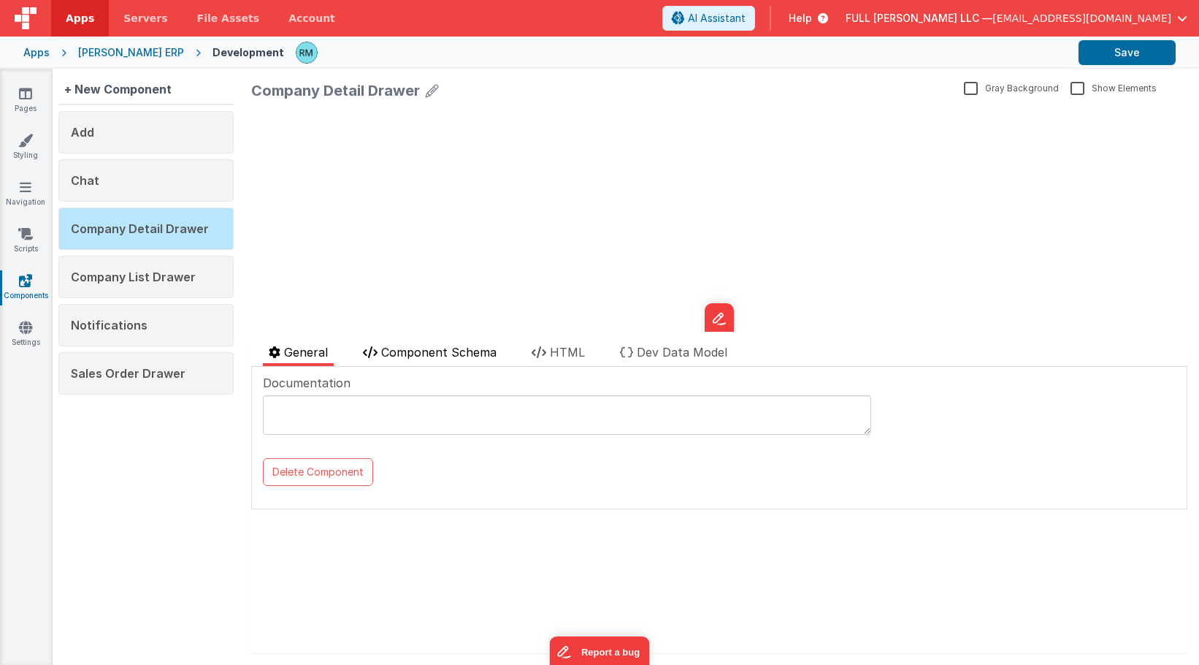
click at [435, 356] on span "Component Schema" at bounding box center [438, 352] width 115 height 15
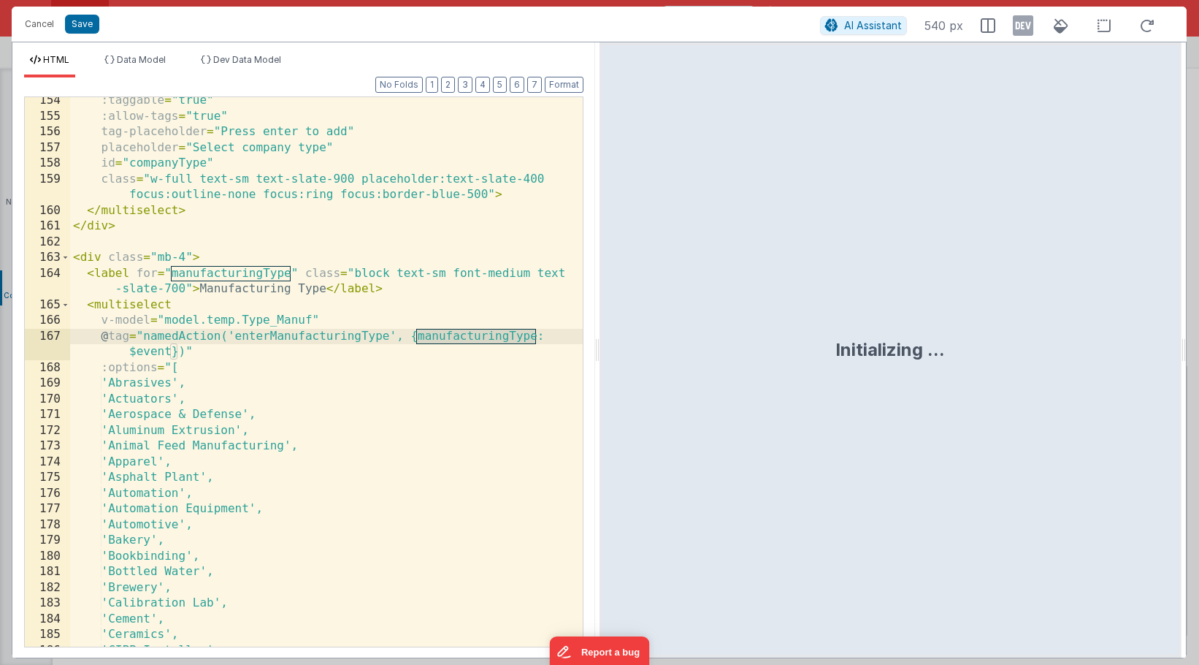
drag, startPoint x: 535, startPoint y: 337, endPoint x: 417, endPoint y: 335, distance: 117.6
click at [417, 335] on div ":taggable = "true" :allow-tags = "true" tag-placeholder = "Press enter to add" …" at bounding box center [326, 383] width 513 height 581
click at [50, 28] on button "Cancel" at bounding box center [40, 24] width 44 height 20
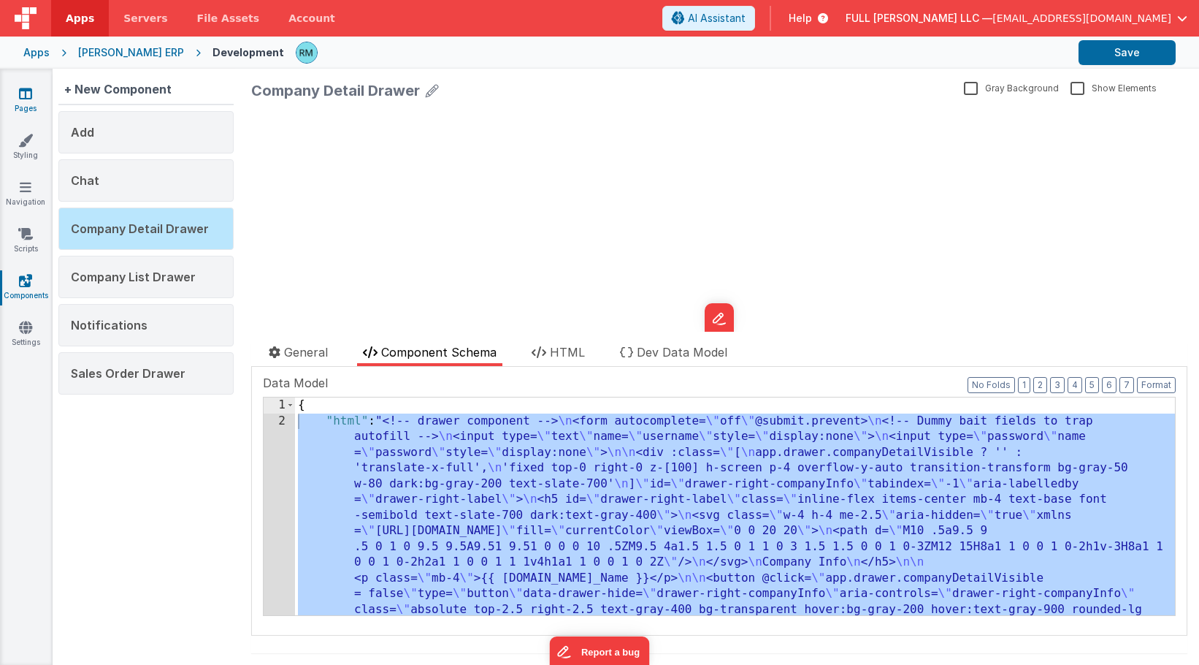
click at [34, 99] on link "Pages" at bounding box center [25, 100] width 53 height 29
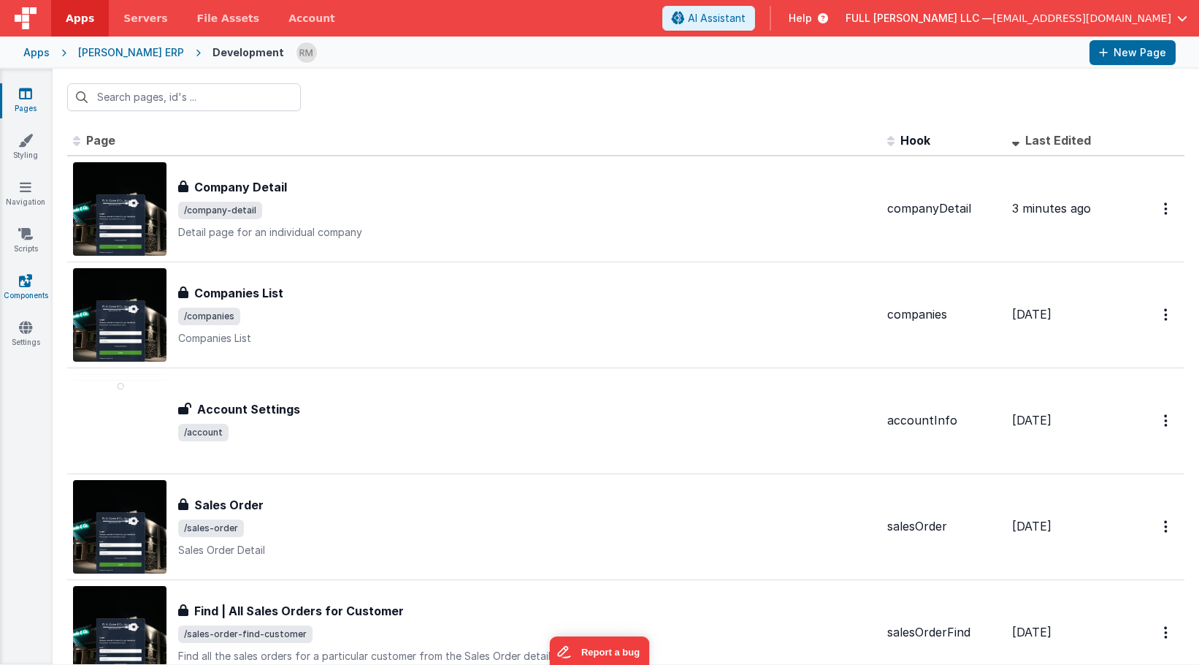
click at [31, 284] on icon at bounding box center [25, 280] width 13 height 15
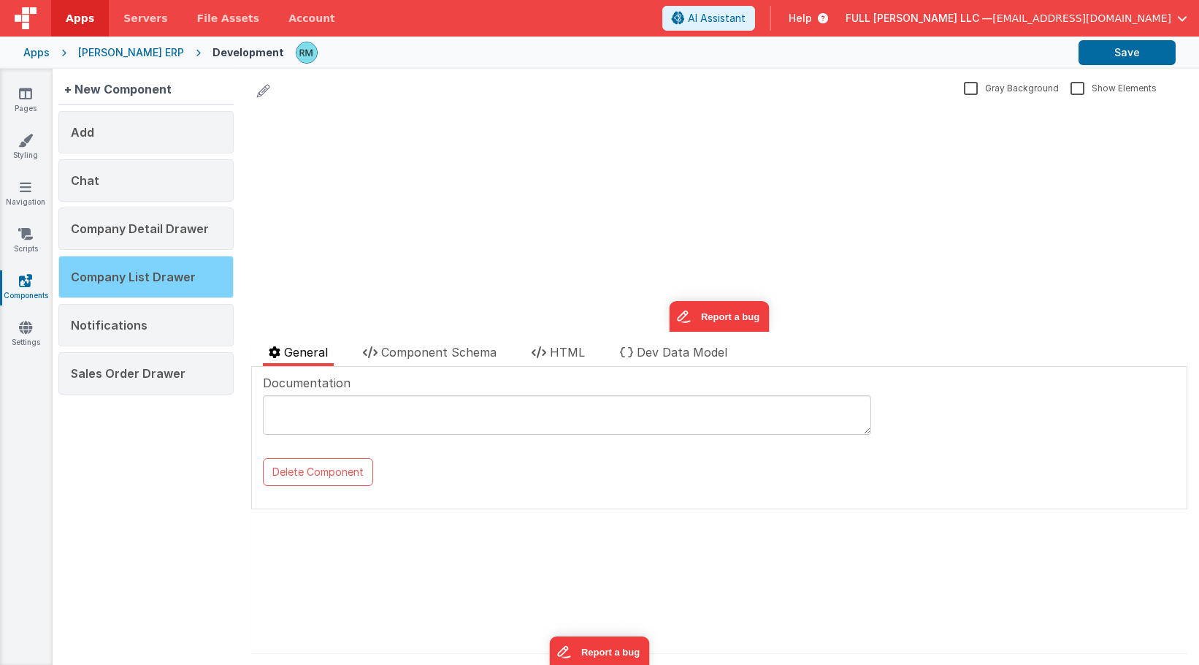
click at [180, 270] on span "Company List Drawer" at bounding box center [133, 277] width 125 height 15
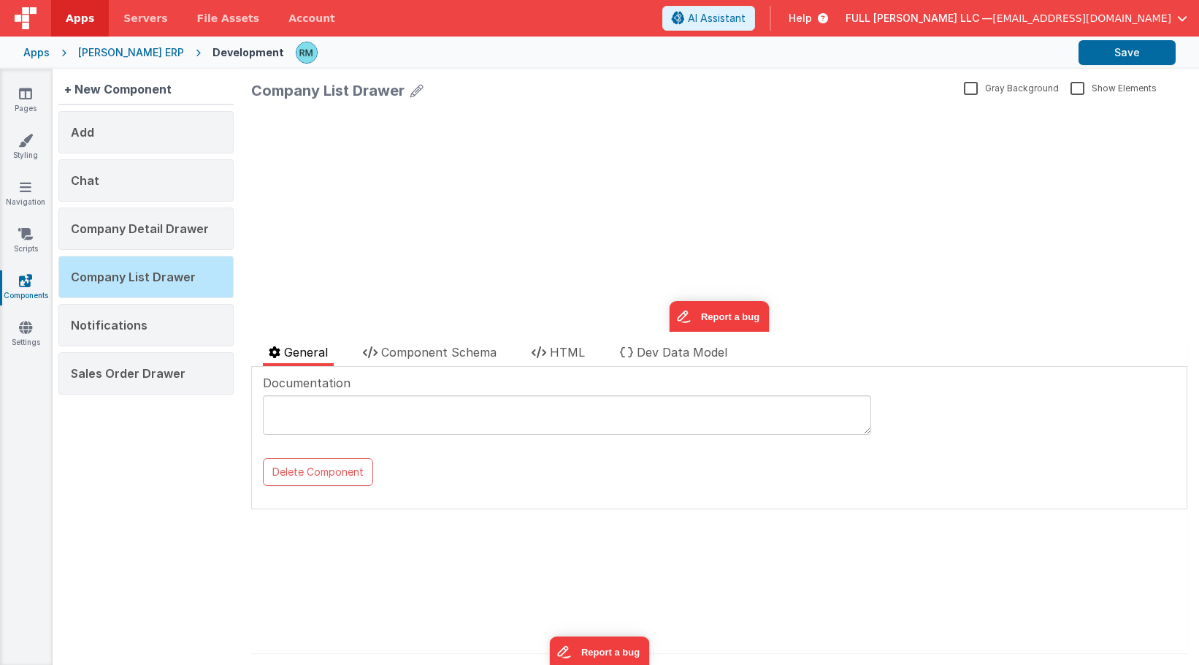
click at [435, 338] on div "Company List Drawer Gray Background Show Elements General Component Schema HTML…" at bounding box center [720, 367] width 960 height 596
click at [440, 355] on span "Component Schema" at bounding box center [438, 352] width 115 height 15
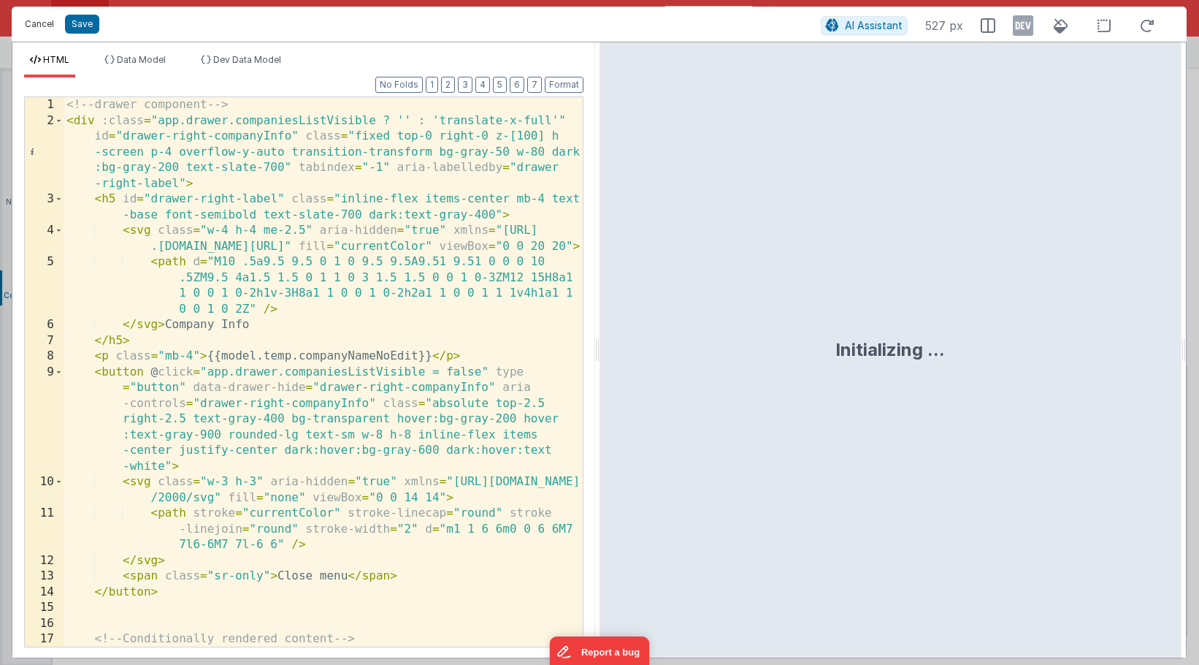
click at [44, 27] on button "Cancel" at bounding box center [40, 24] width 44 height 20
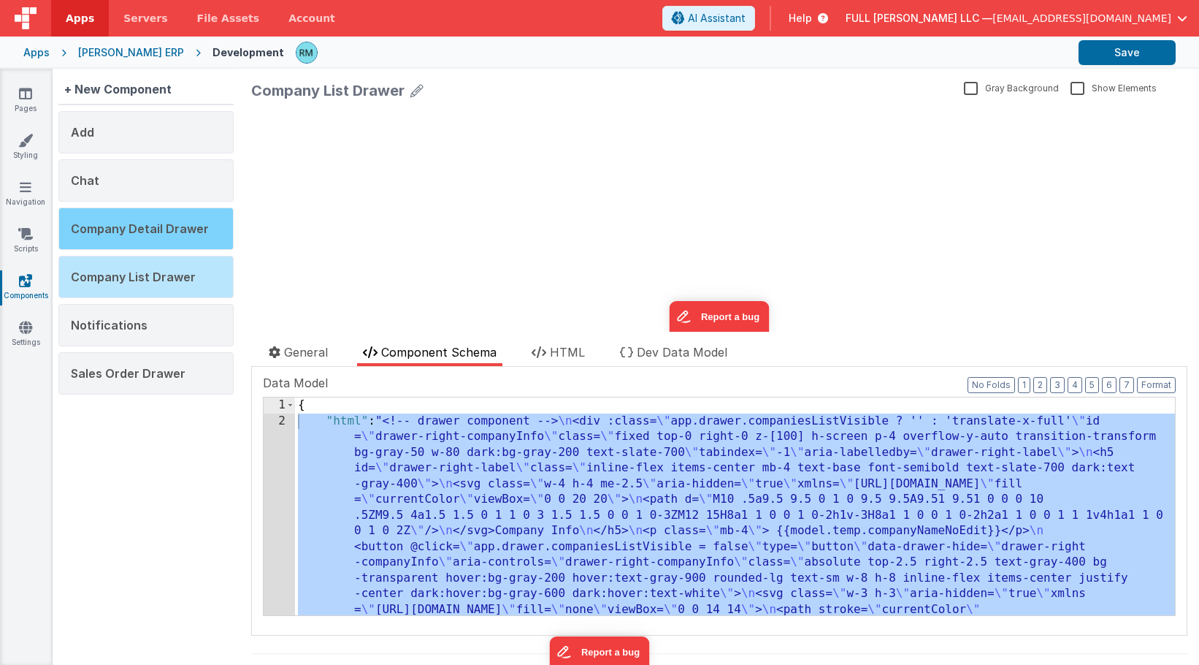
click at [158, 233] on span "Company Detail Drawer" at bounding box center [140, 228] width 138 height 15
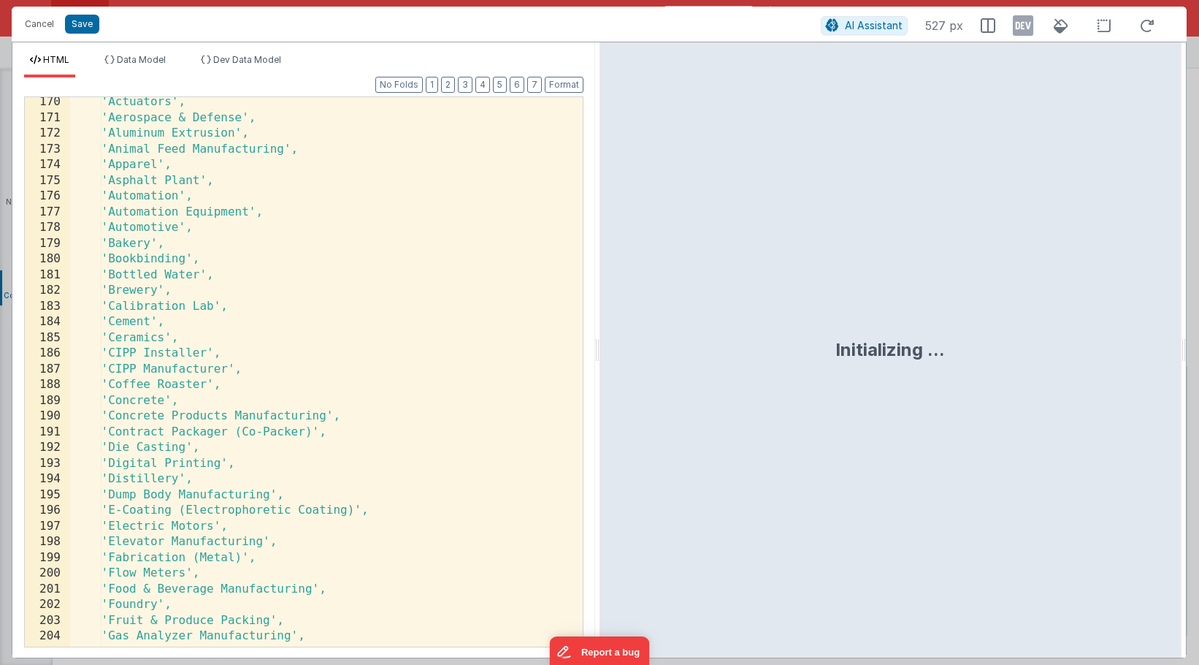
scroll to position [3489, 0]
click at [44, 26] on button "Cancel" at bounding box center [40, 24] width 44 height 20
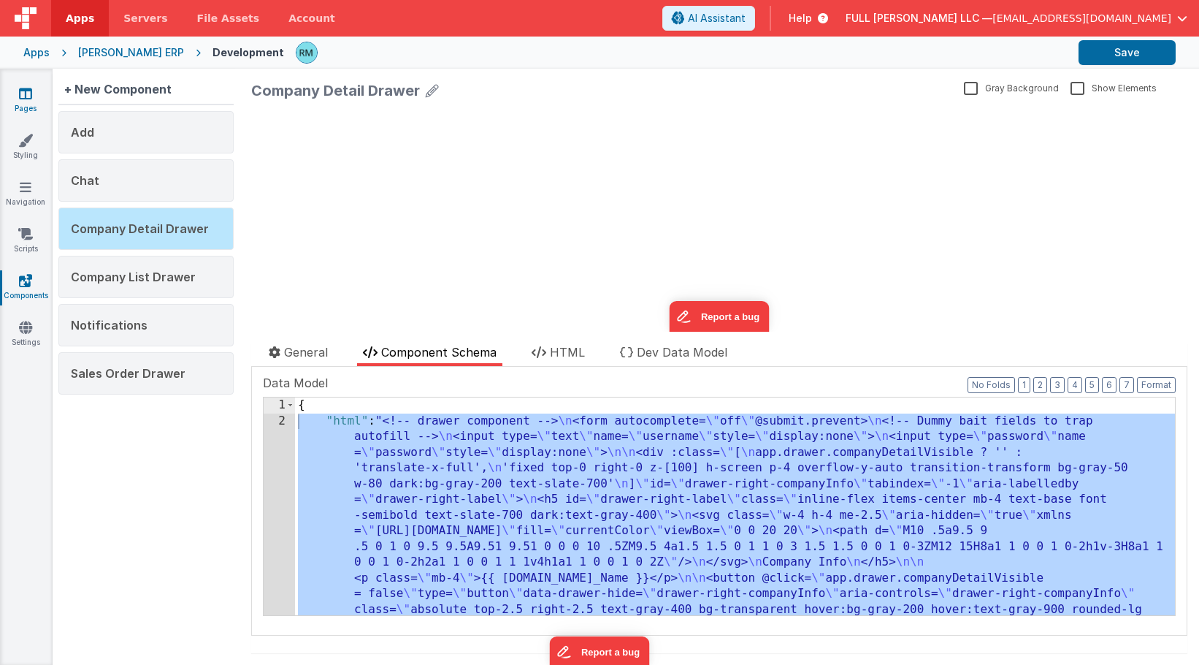
click at [26, 100] on icon at bounding box center [25, 93] width 13 height 15
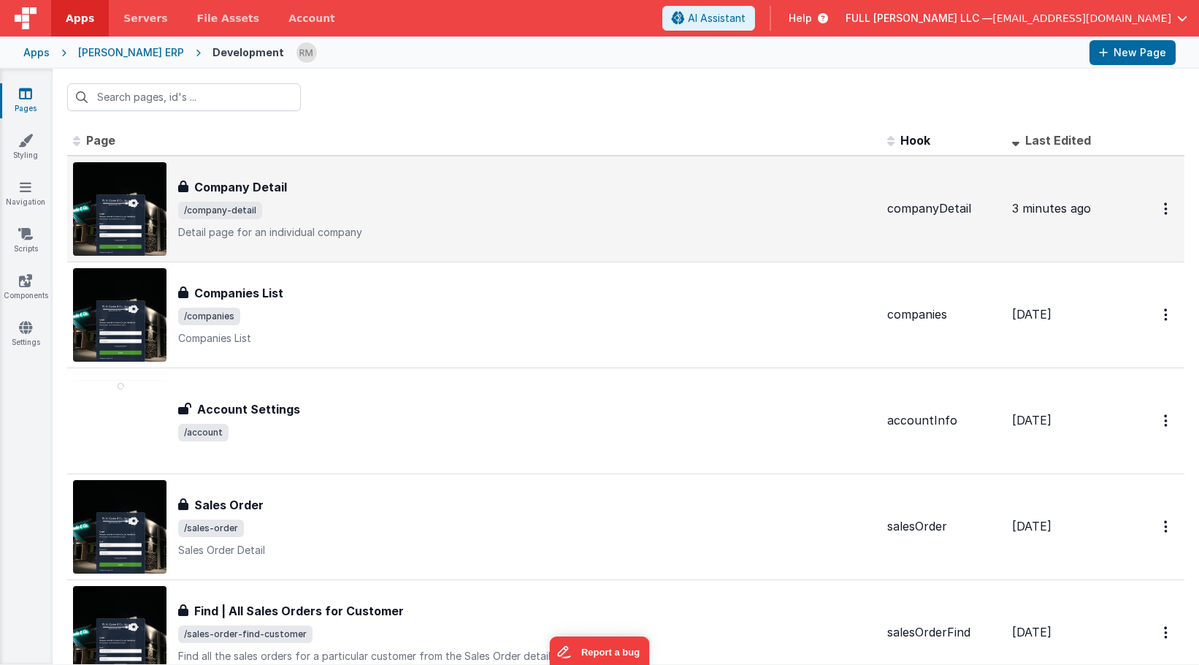
click at [221, 188] on h3 "Company Detail" at bounding box center [240, 187] width 93 height 18
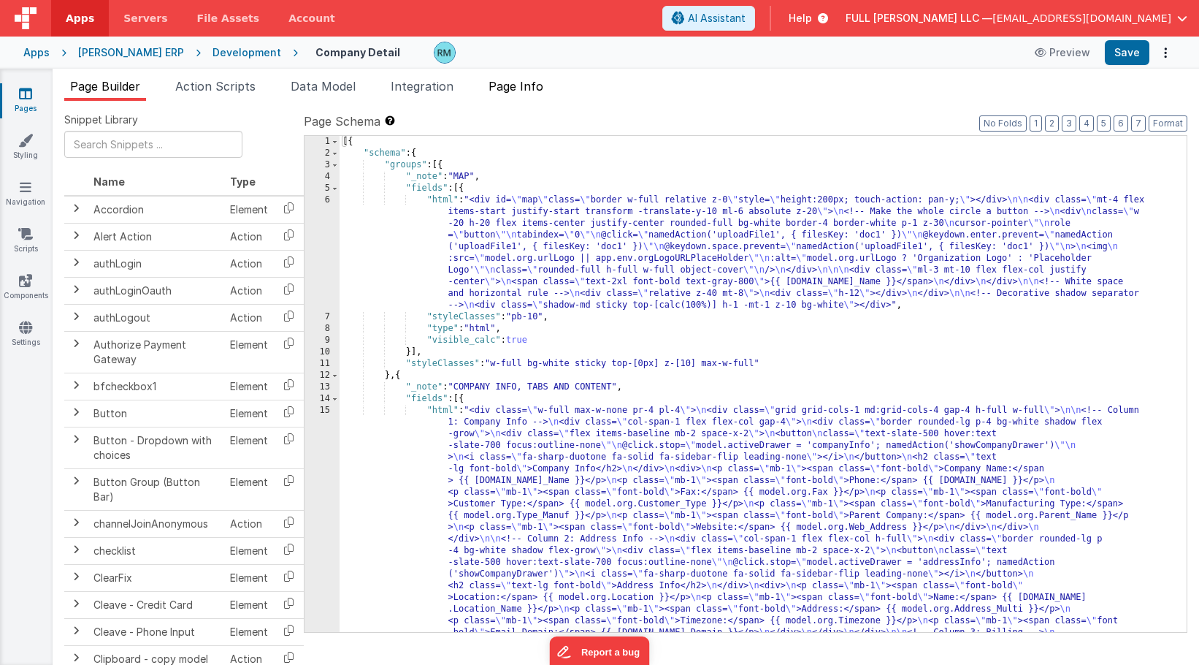
click at [527, 95] on li "Page Info" at bounding box center [516, 88] width 66 height 23
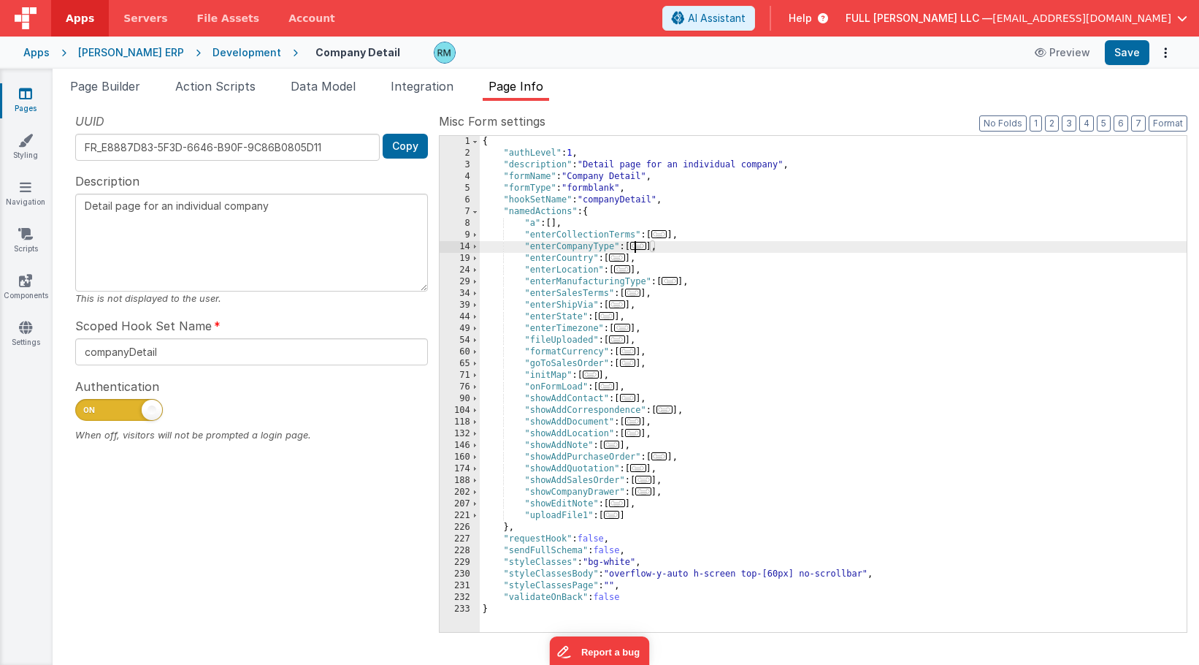
click at [643, 249] on span "..." at bounding box center [638, 246] width 16 height 8
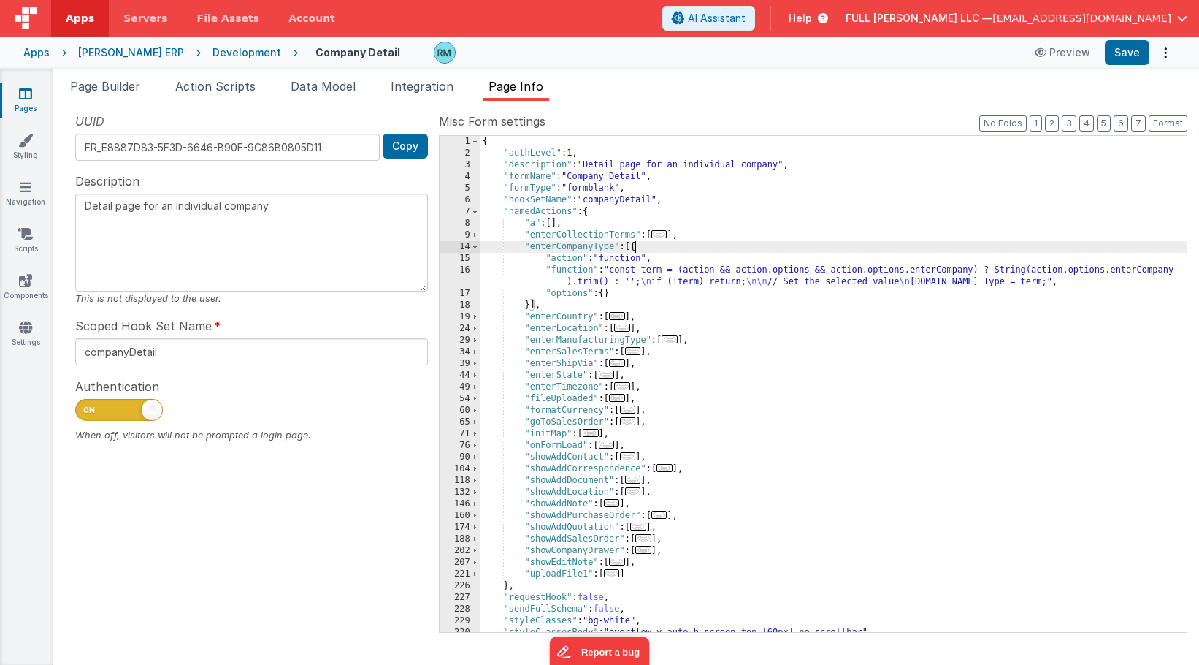
click at [570, 270] on div "{ "authLevel" : 1 , "description" : "Detail page for an individual company" , "…" at bounding box center [833, 395] width 707 height 519
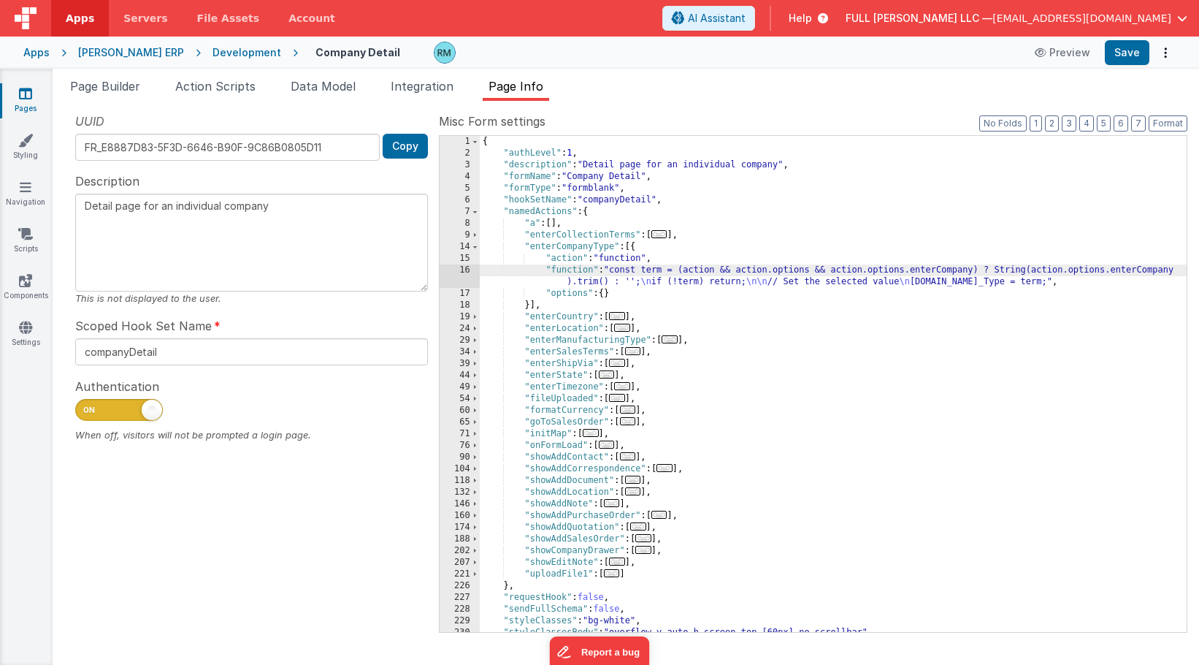
click at [465, 269] on div "16" at bounding box center [460, 275] width 40 height 23
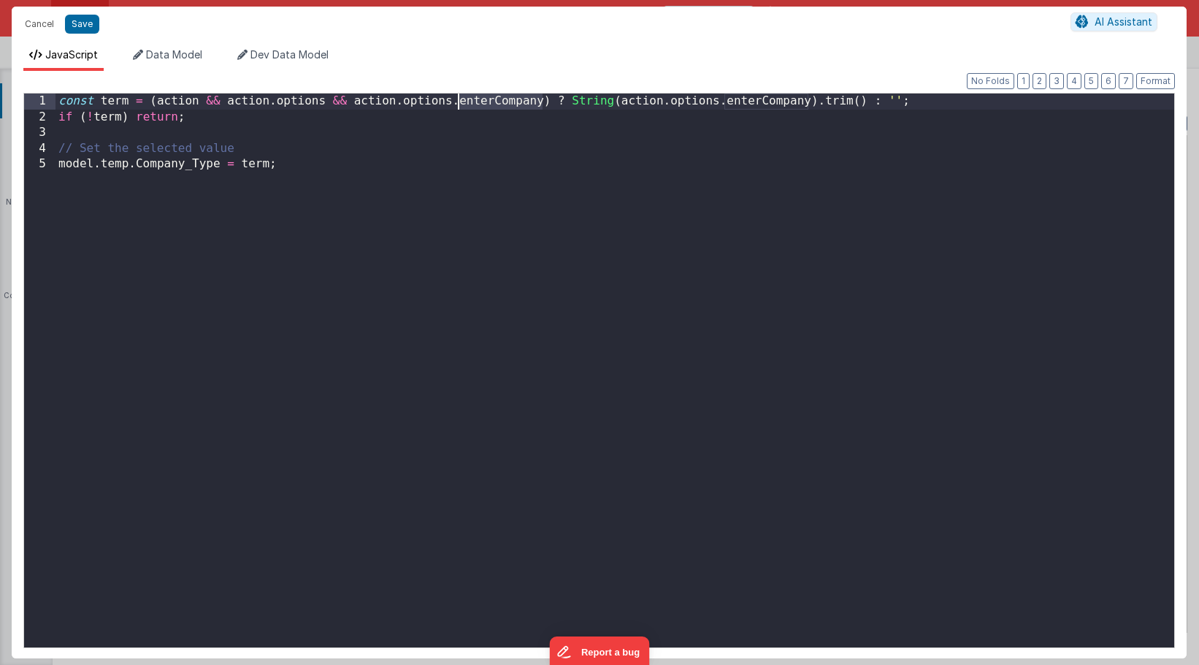
drag, startPoint x: 541, startPoint y: 104, endPoint x: 460, endPoint y: 104, distance: 81.1
click at [460, 104] on div "const term = ( action && action . options && action . options . enterCompany ) …" at bounding box center [615, 385] width 1119 height 585
click at [84, 30] on button "Save" at bounding box center [82, 24] width 34 height 19
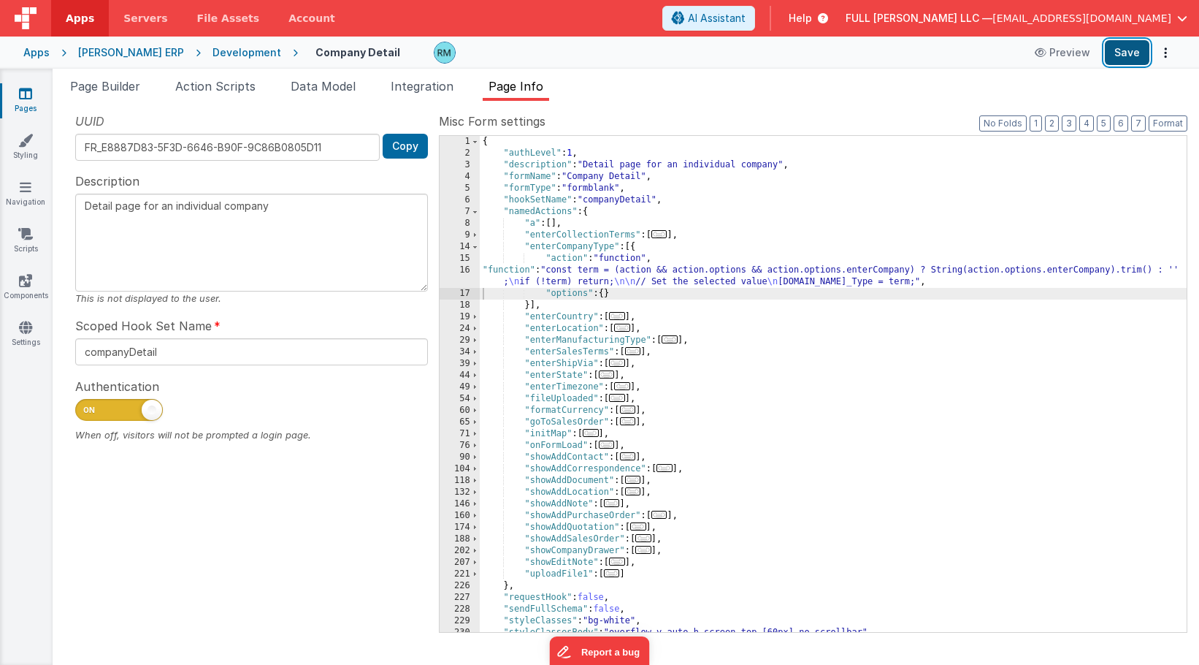
click at [1115, 57] on button "Save" at bounding box center [1127, 52] width 45 height 25
click at [670, 343] on span "..." at bounding box center [670, 339] width 16 height 8
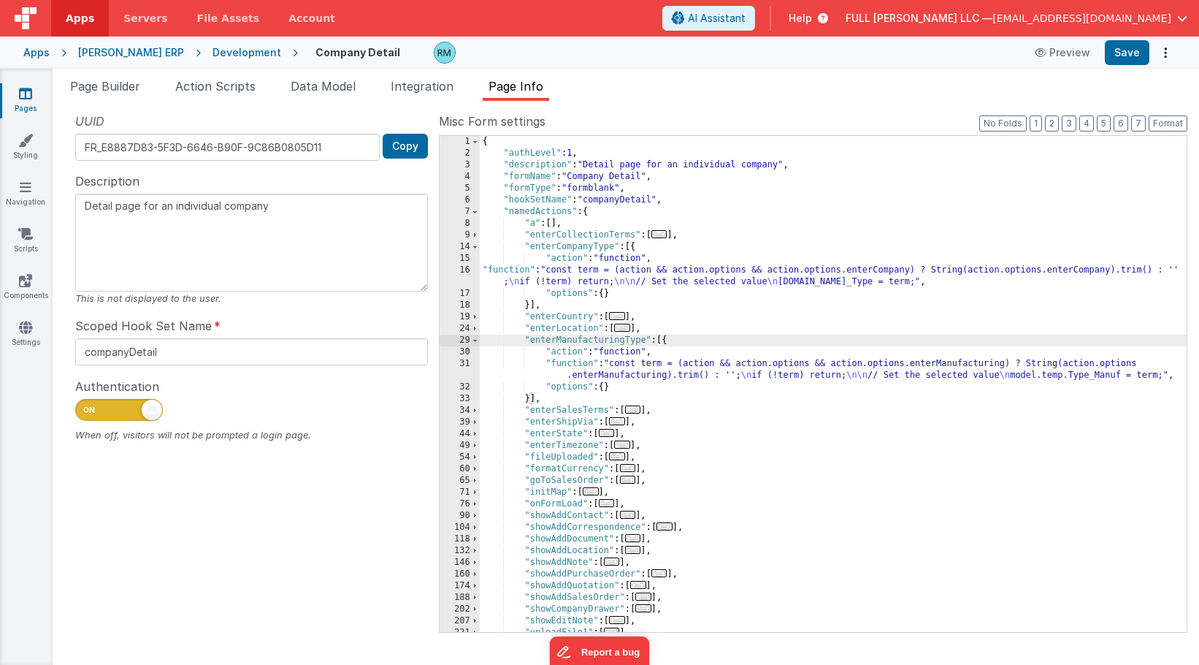
click at [566, 365] on div "{ "authLevel" : 1 , "description" : "Detail page for an individual company" , "…" at bounding box center [833, 395] width 707 height 519
click at [462, 364] on div "31" at bounding box center [460, 369] width 40 height 23
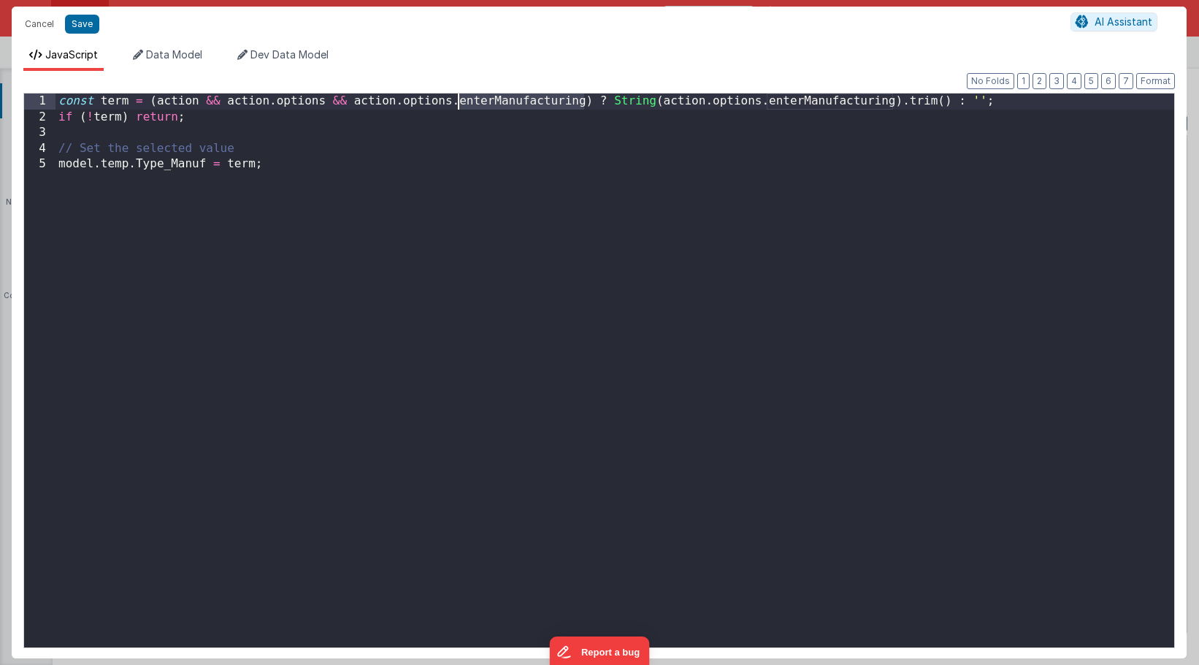
drag, startPoint x: 584, startPoint y: 103, endPoint x: 459, endPoint y: 101, distance: 124.2
click at [459, 101] on div "const term = ( action && action . options && action . options . enterManufactur…" at bounding box center [615, 385] width 1119 height 585
drag, startPoint x: 886, startPoint y: 103, endPoint x: 763, endPoint y: 96, distance: 123.6
click at [763, 96] on div "const term = ( action && action . options && action . options . manufacturingTy…" at bounding box center [615, 385] width 1119 height 585
click at [86, 28] on button "Save" at bounding box center [82, 24] width 34 height 19
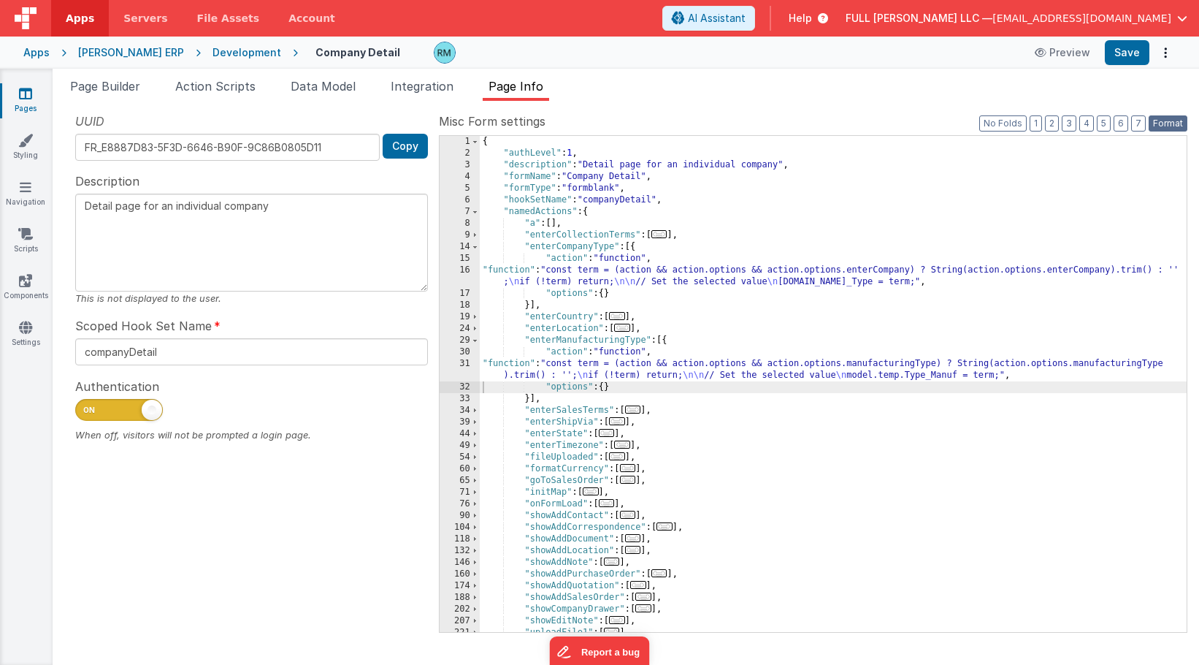
click at [1164, 131] on button "Format" at bounding box center [1168, 123] width 39 height 16
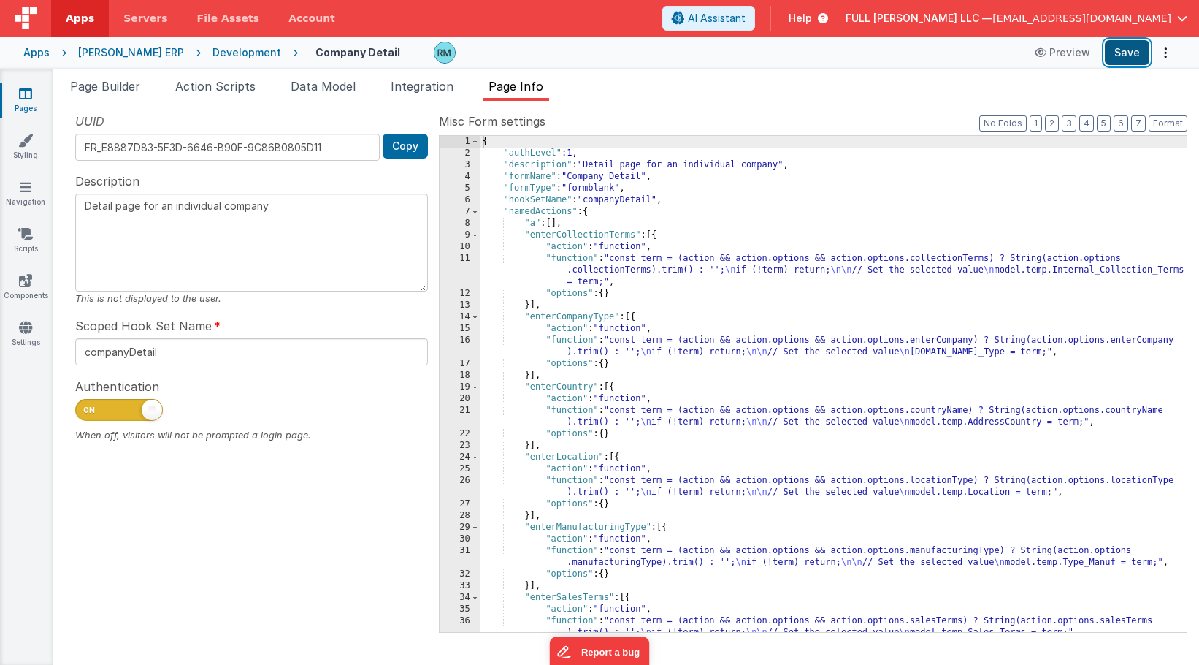
click at [1134, 58] on button "Save" at bounding box center [1127, 52] width 45 height 25
click at [15, 287] on link "Components" at bounding box center [25, 287] width 53 height 29
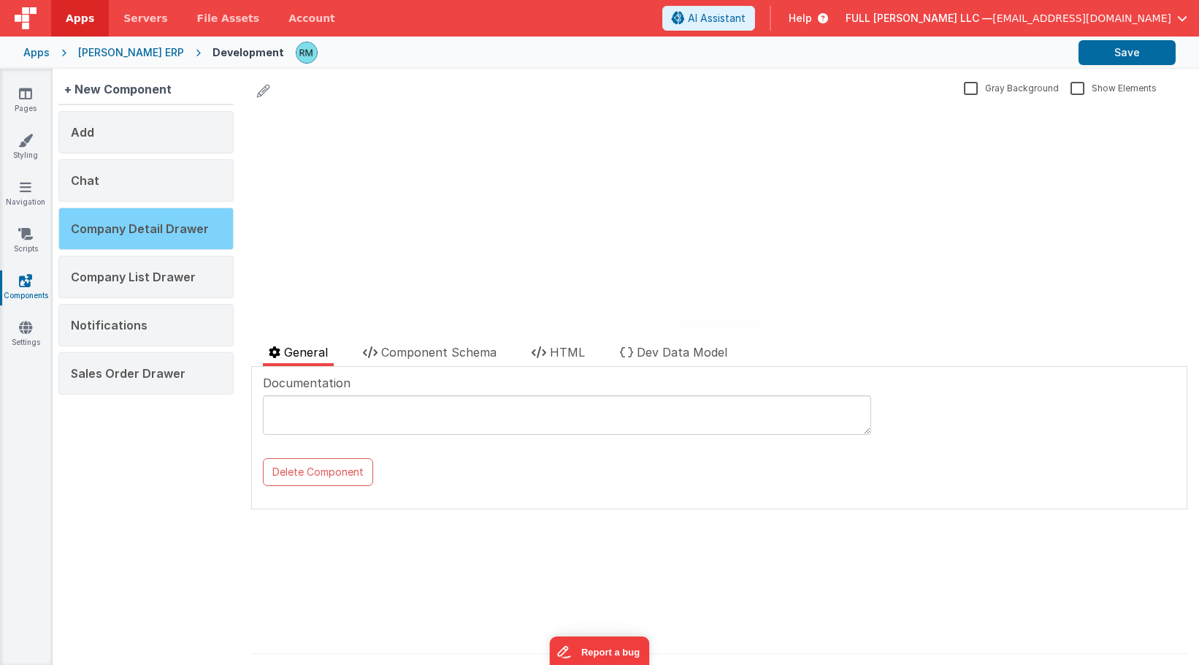
click at [133, 237] on div "Company Detail Drawer" at bounding box center [145, 228] width 175 height 42
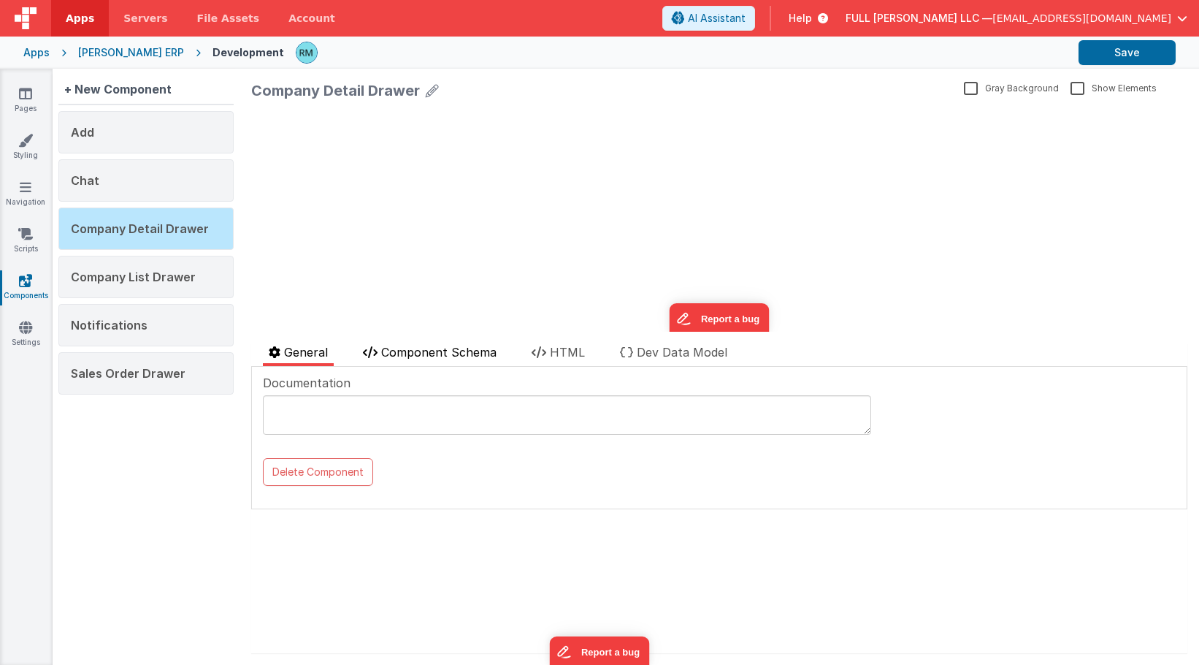
click at [409, 356] on span "Component Schema" at bounding box center [438, 352] width 115 height 15
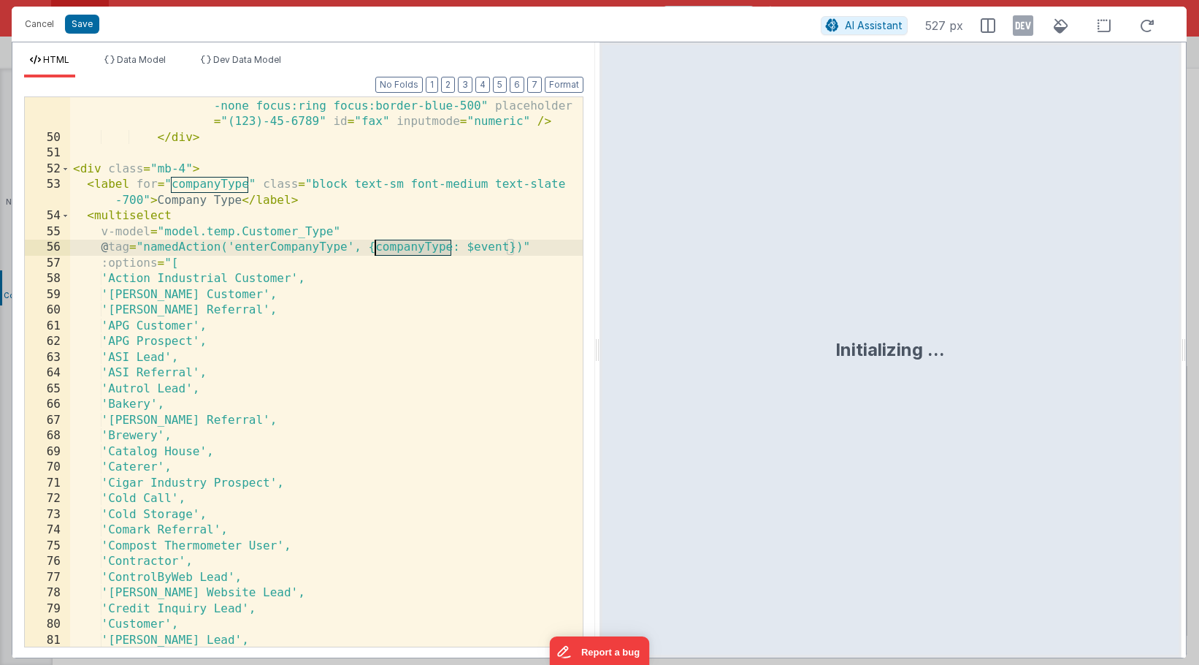
drag, startPoint x: 451, startPoint y: 250, endPoint x: 376, endPoint y: 251, distance: 74.5
click at [376, 251] on div "< input v-model = "model.temp.Fax" type = "tel" maxlength = "13" pattern = "\(\…" at bounding box center [326, 366] width 513 height 660
click at [42, 29] on button "Cancel" at bounding box center [40, 24] width 44 height 20
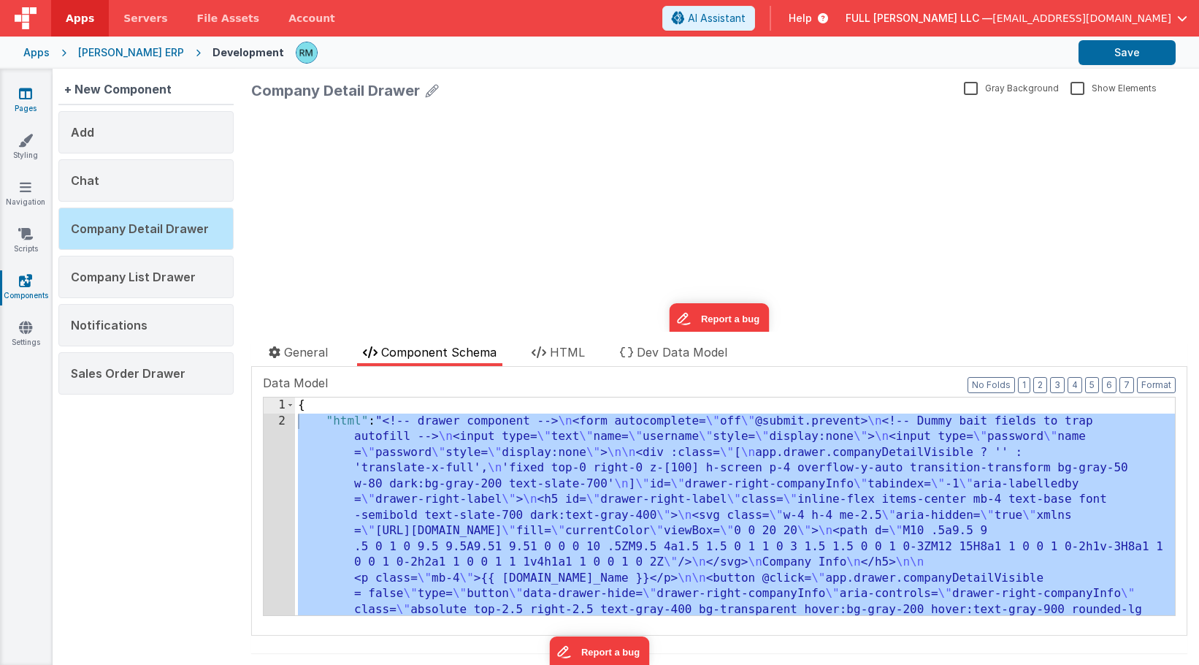
click at [21, 104] on link "Pages" at bounding box center [25, 100] width 53 height 29
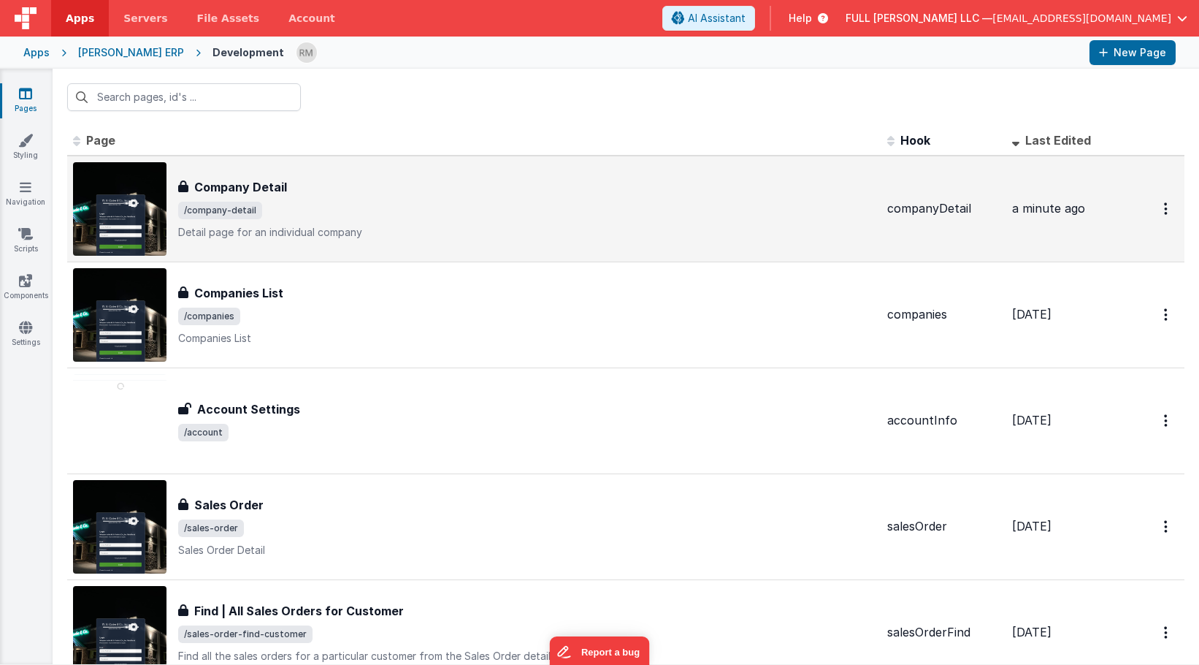
click at [290, 191] on div "Company Detail" at bounding box center [527, 187] width 698 height 18
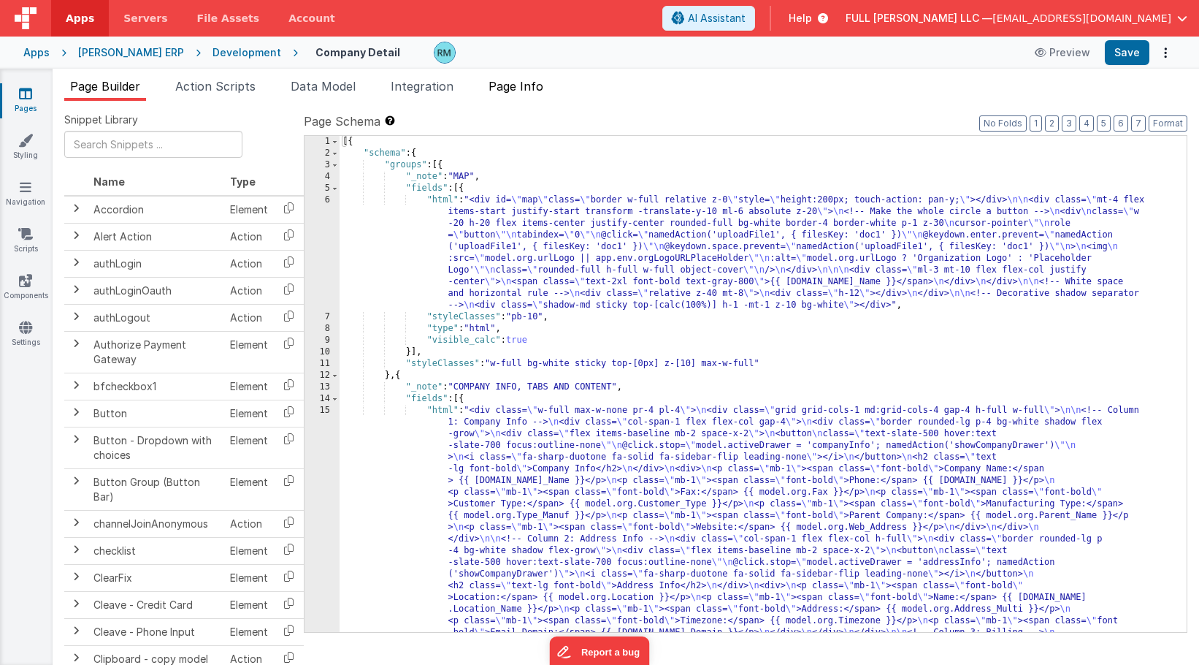
click at [530, 83] on span "Page Info" at bounding box center [516, 86] width 55 height 15
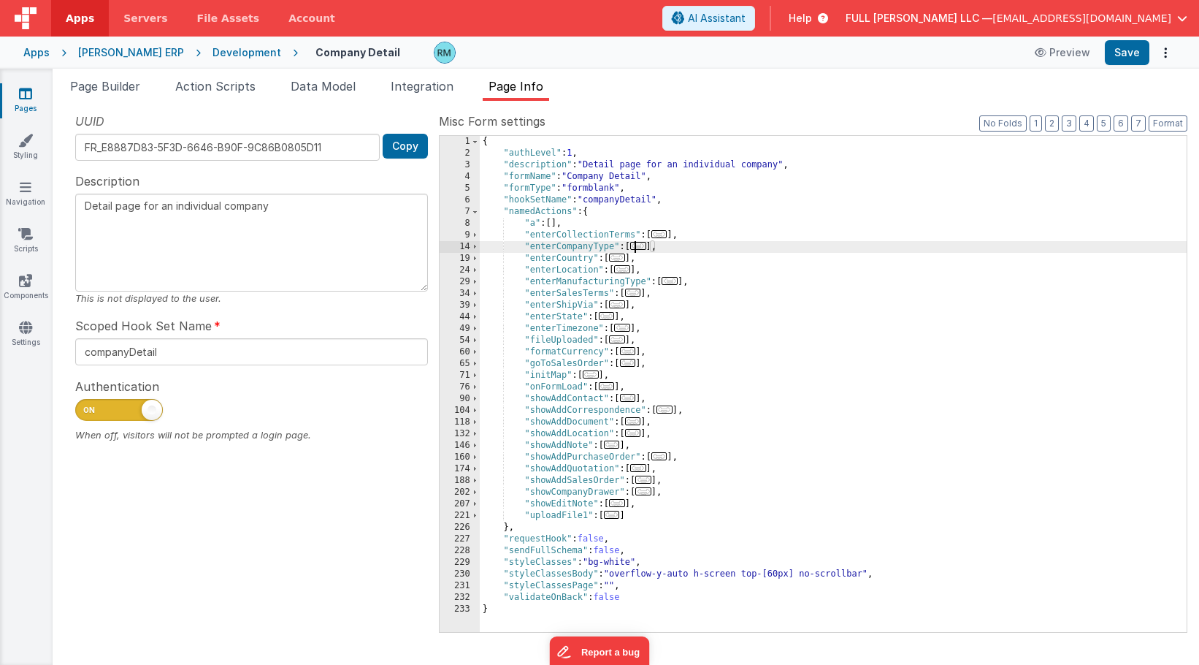
click at [641, 248] on span "..." at bounding box center [638, 246] width 16 height 8
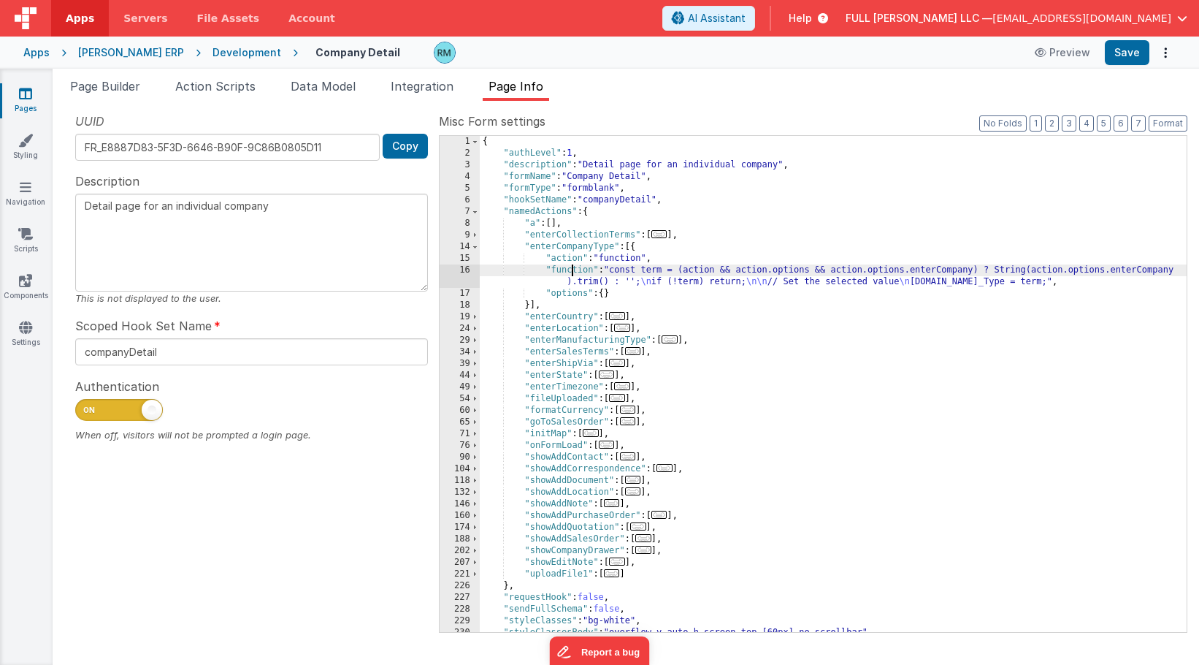
click at [574, 274] on div "{ "authLevel" : 1 , "description" : "Detail page for an individual company" , "…" at bounding box center [833, 395] width 707 height 519
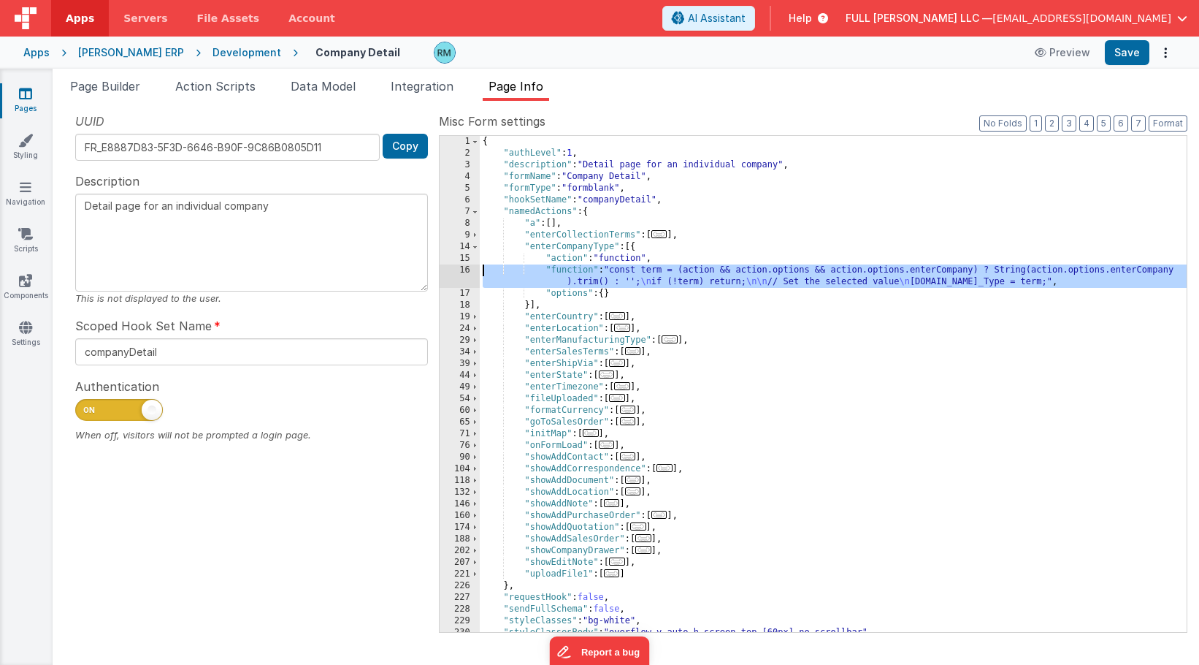
click at [465, 270] on div "16" at bounding box center [460, 275] width 40 height 23
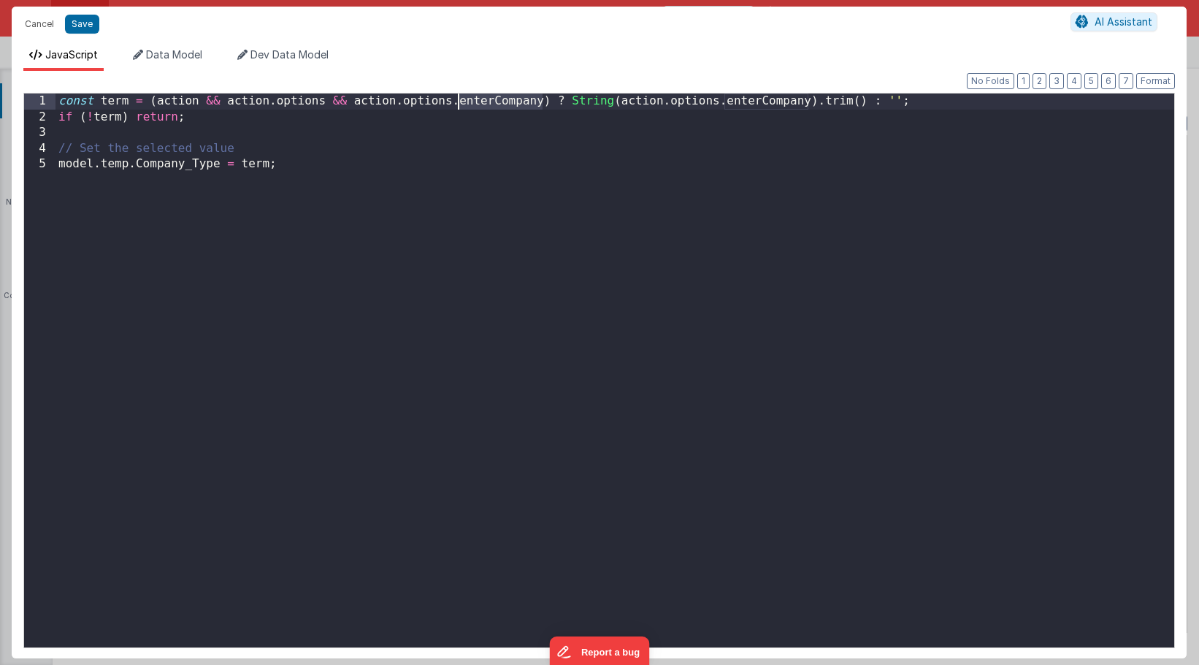
drag, startPoint x: 541, startPoint y: 104, endPoint x: 461, endPoint y: 104, distance: 80.3
click at [461, 104] on div "const term = ( action && action . options && action . options . enterCompany ) …" at bounding box center [615, 385] width 1119 height 585
drag, startPoint x: 800, startPoint y: 104, endPoint x: 719, endPoint y: 104, distance: 81.1
click at [719, 104] on div "const term = ( action && action . options && action . options . companyType ) ?…" at bounding box center [615, 385] width 1119 height 585
click at [86, 26] on button "Save" at bounding box center [82, 24] width 34 height 19
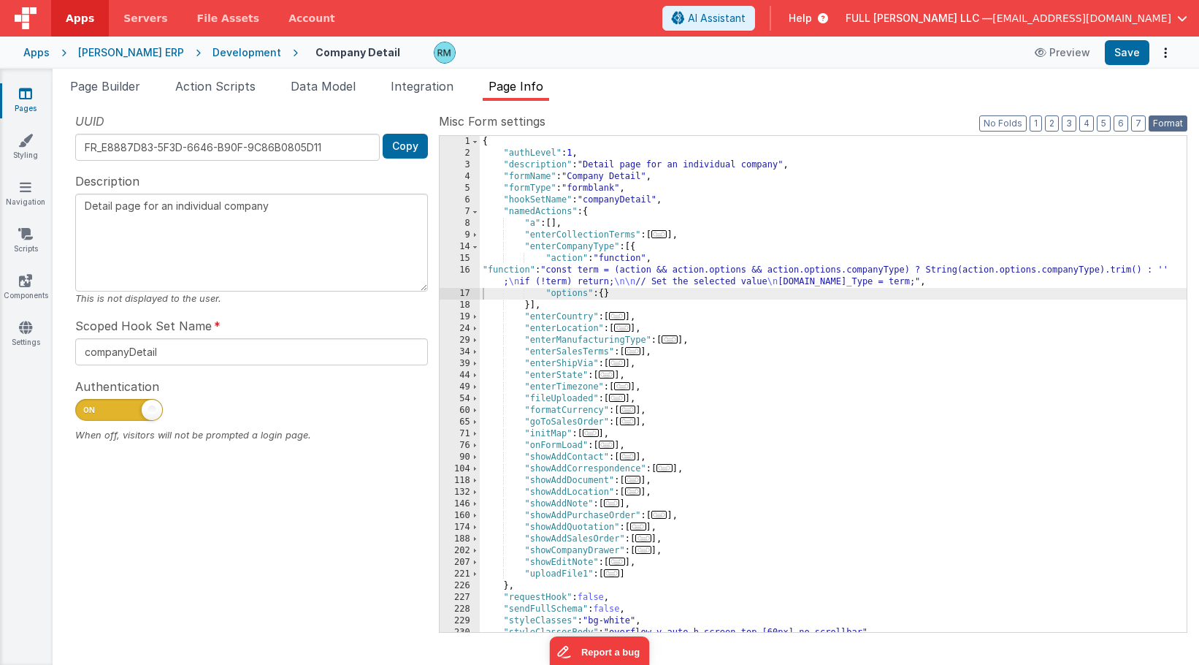
click at [1161, 121] on button "Format" at bounding box center [1168, 123] width 39 height 16
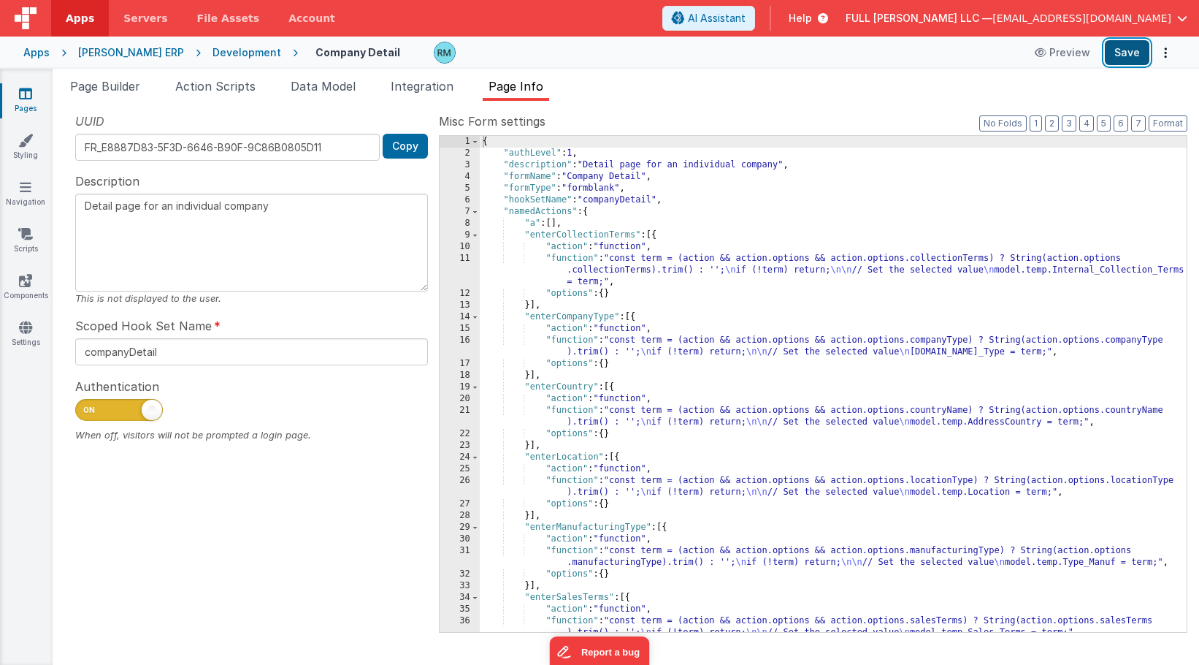
click at [1124, 60] on button "Save" at bounding box center [1127, 52] width 45 height 25
click at [1052, 121] on button "2" at bounding box center [1052, 123] width 14 height 16
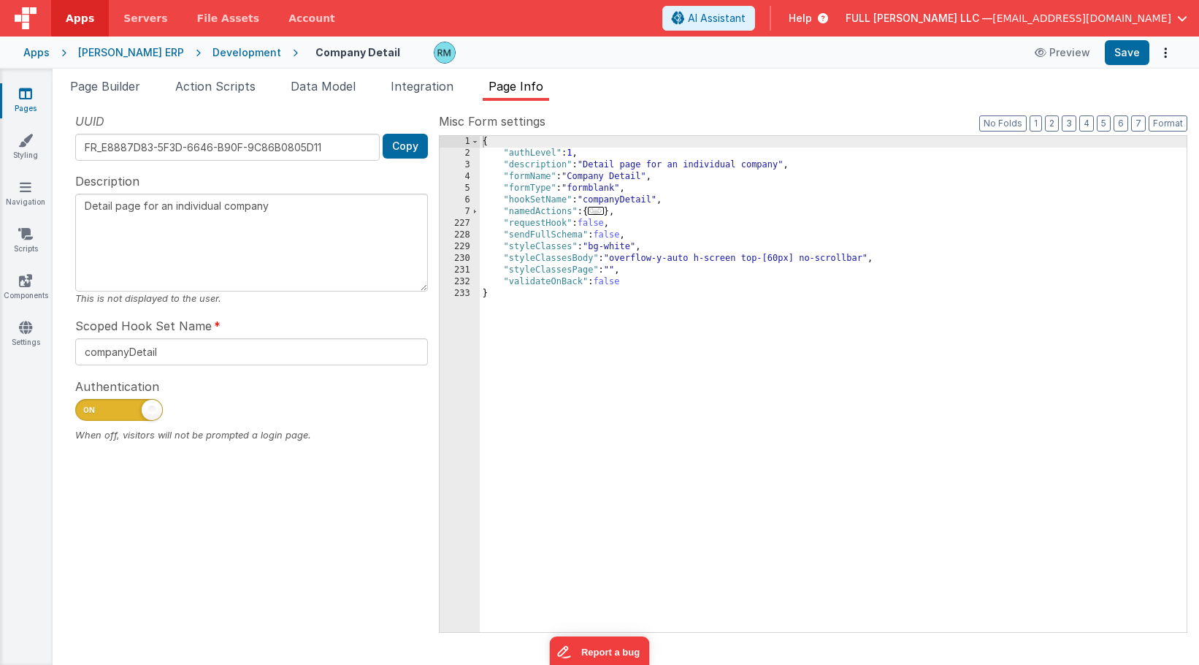
click at [604, 210] on span "..." at bounding box center [596, 211] width 16 height 8
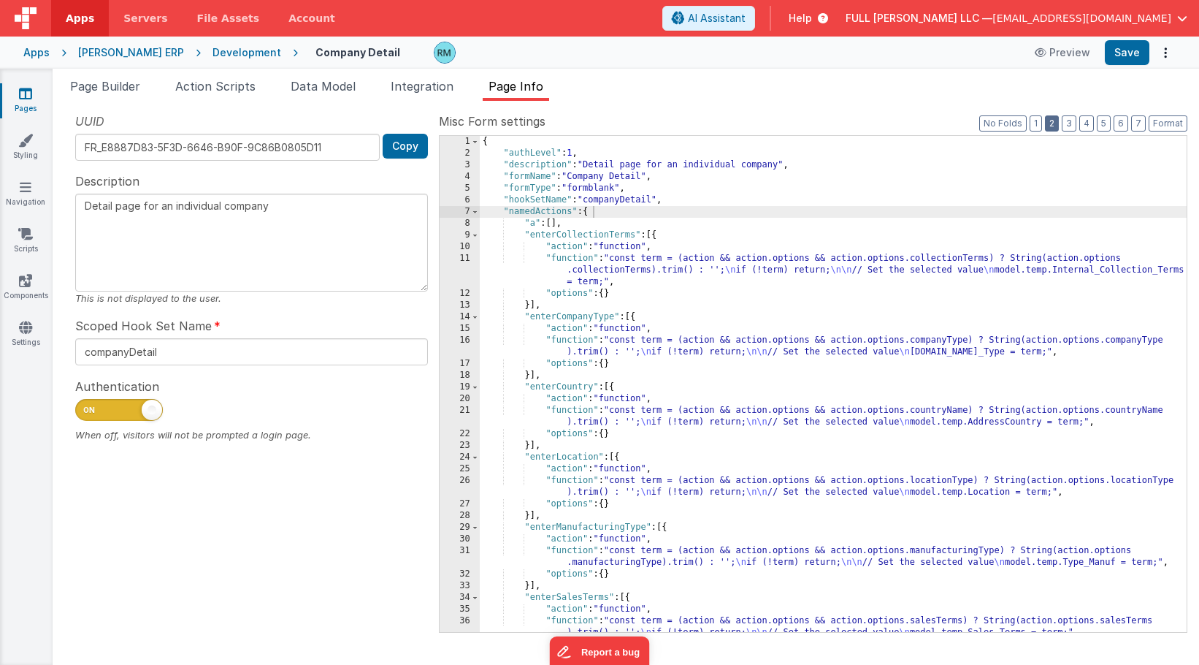
click at [1057, 121] on button "2" at bounding box center [1052, 123] width 14 height 16
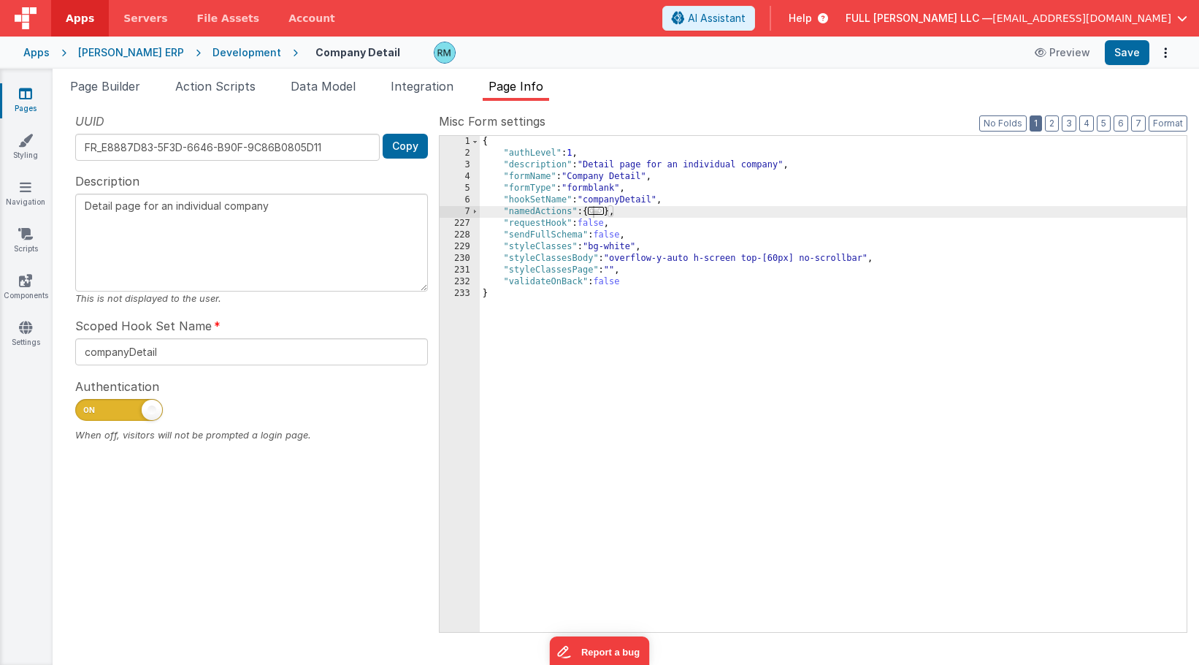
click at [1042, 119] on button "1" at bounding box center [1036, 123] width 12 height 16
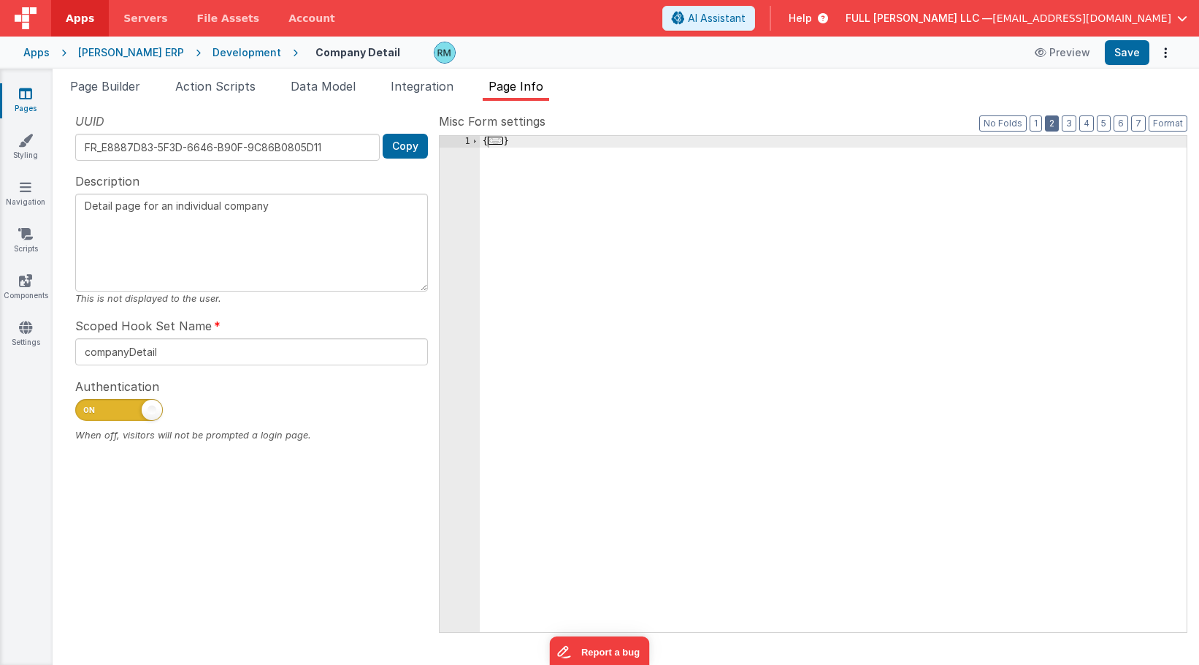
click at [1058, 123] on button "2" at bounding box center [1052, 123] width 14 height 16
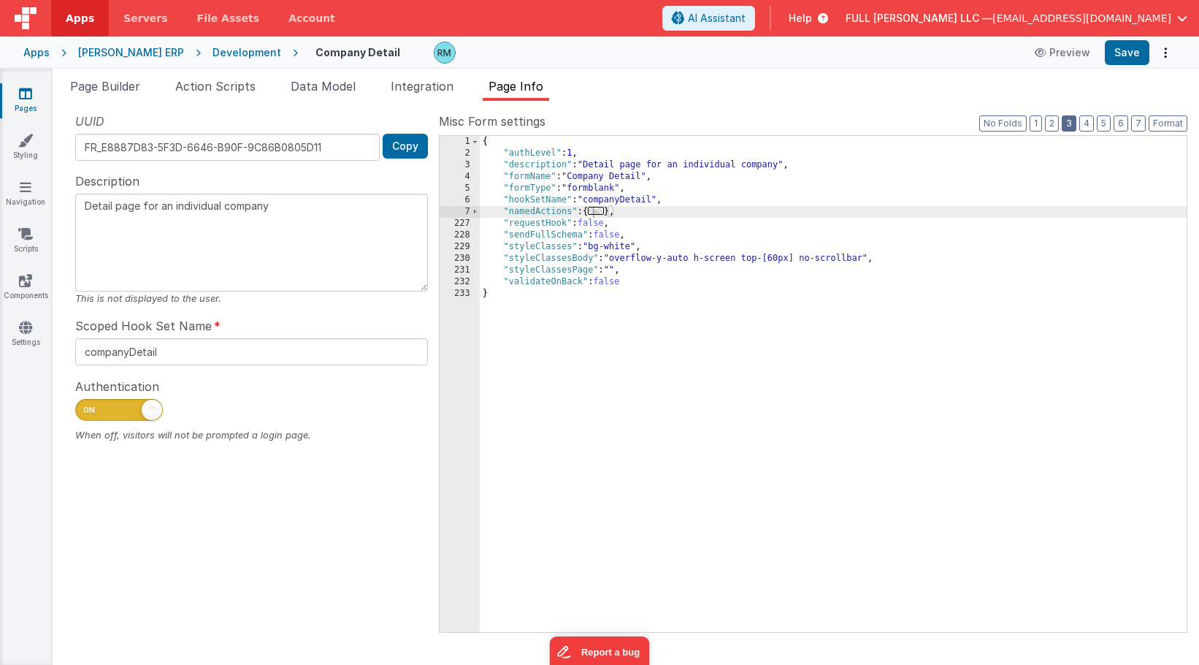
click at [1072, 127] on button "3" at bounding box center [1069, 123] width 15 height 16
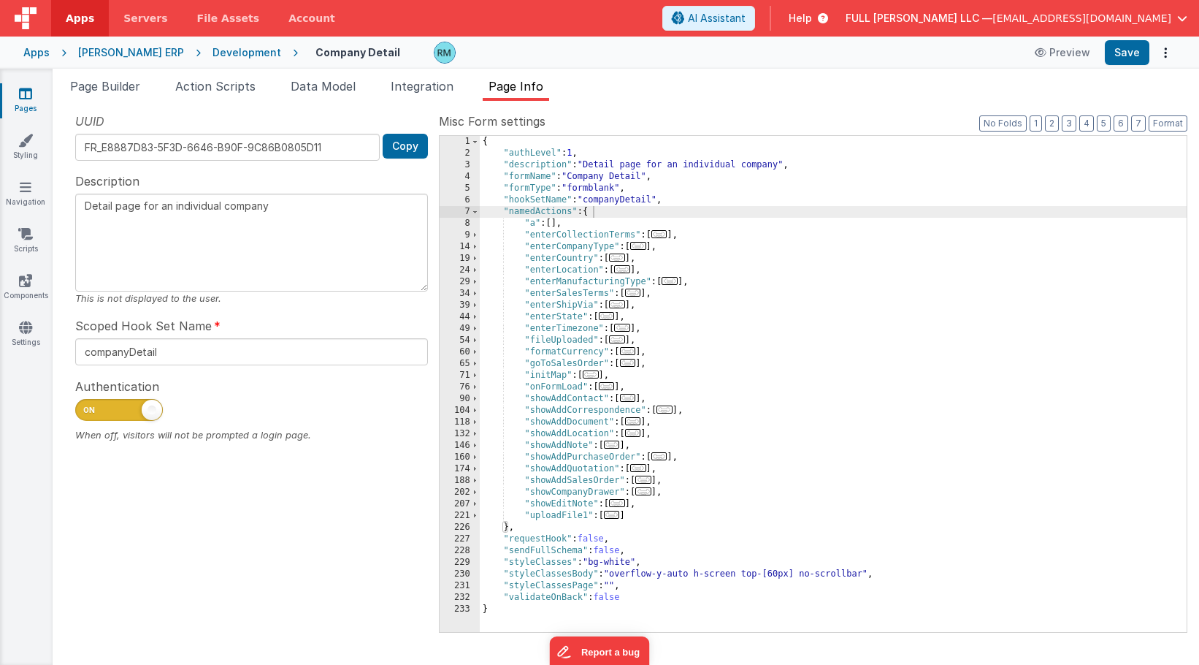
click at [646, 249] on span "..." at bounding box center [638, 246] width 16 height 8
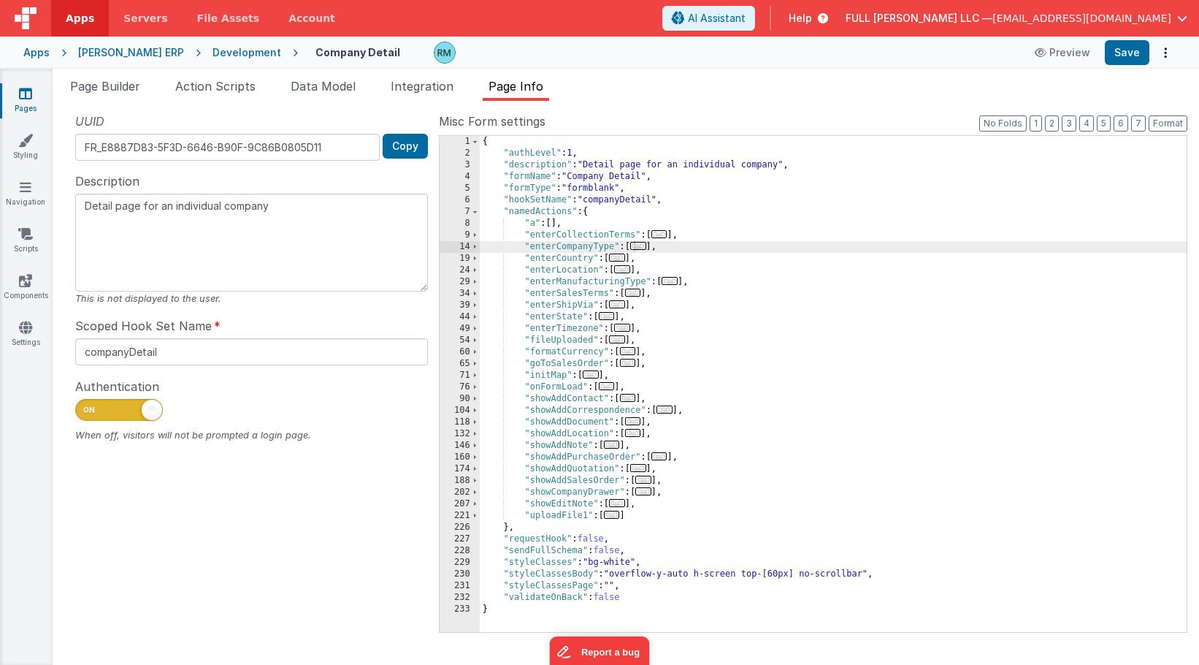
click at [638, 250] on span "..." at bounding box center [638, 246] width 16 height 8
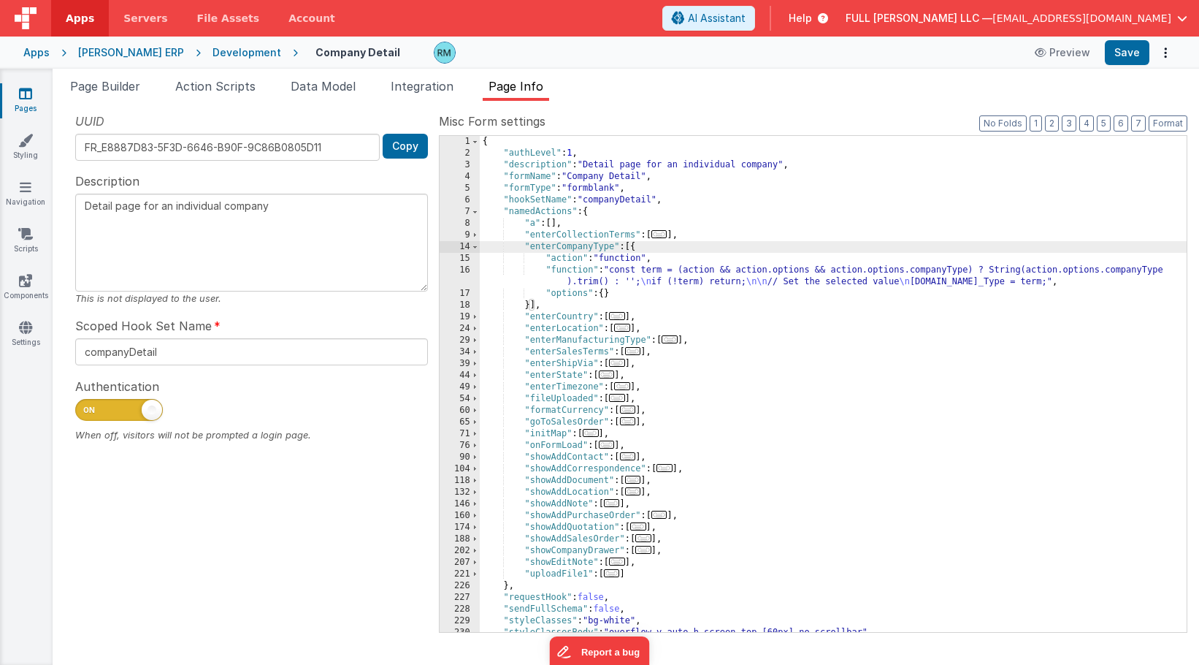
click at [570, 273] on div "{ "authLevel" : 1 , "description" : "Detail page for an individual company" , "…" at bounding box center [833, 395] width 707 height 519
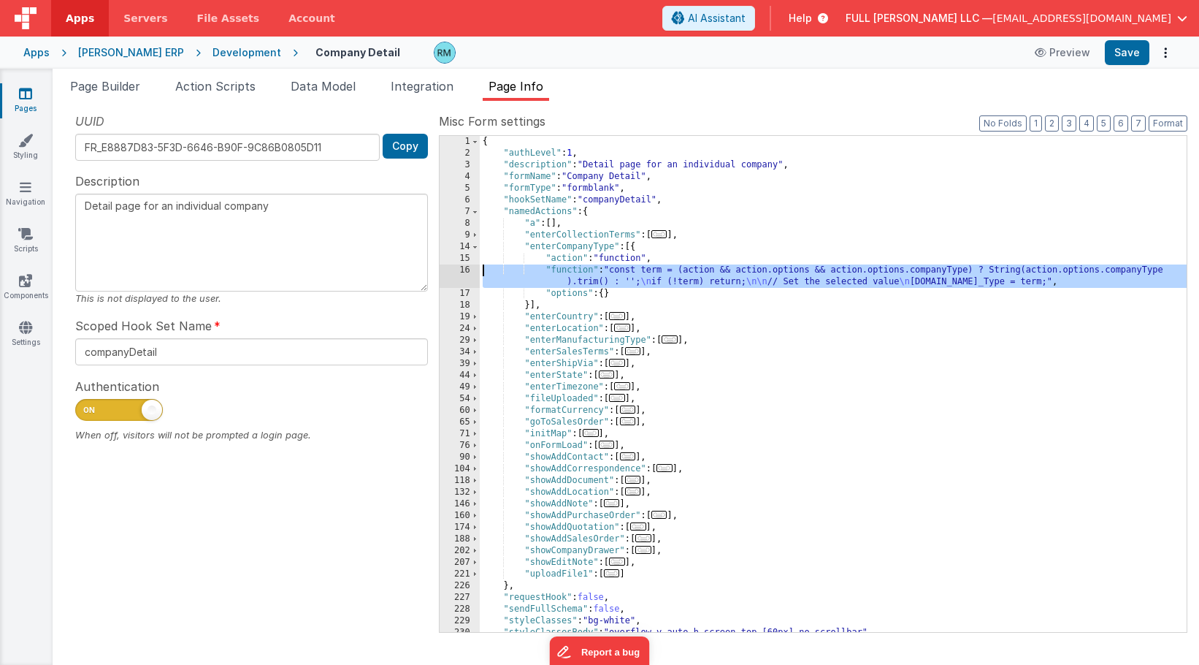
click at [467, 270] on div "16" at bounding box center [460, 275] width 40 height 23
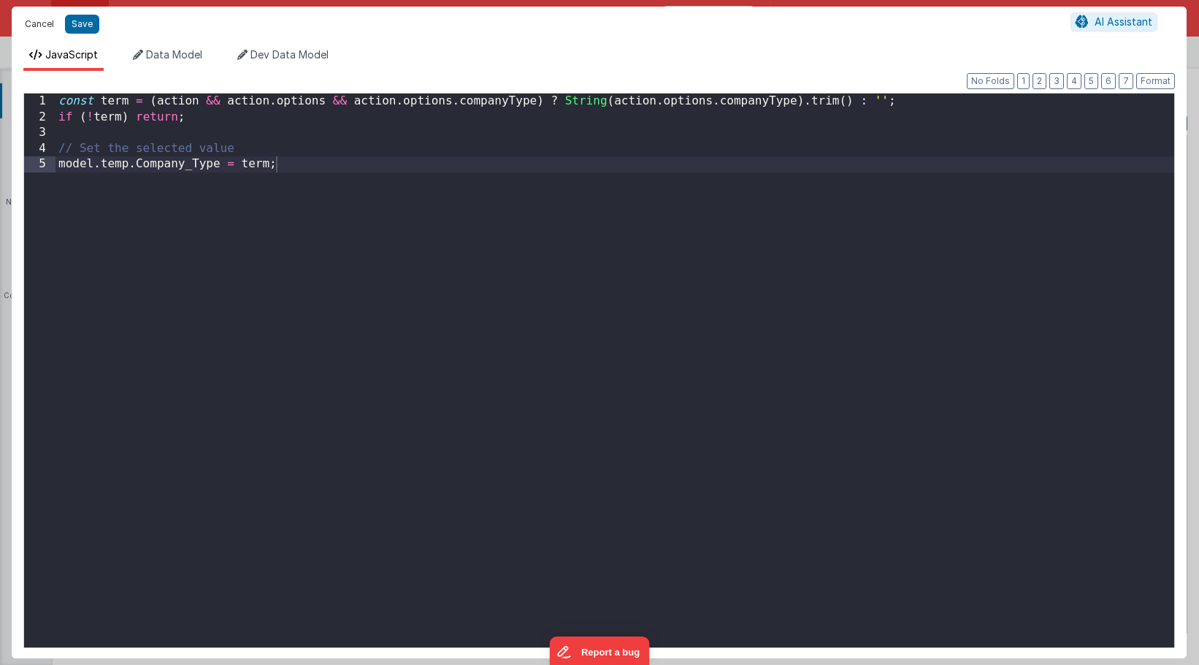
click at [45, 27] on button "Cancel" at bounding box center [40, 24] width 44 height 20
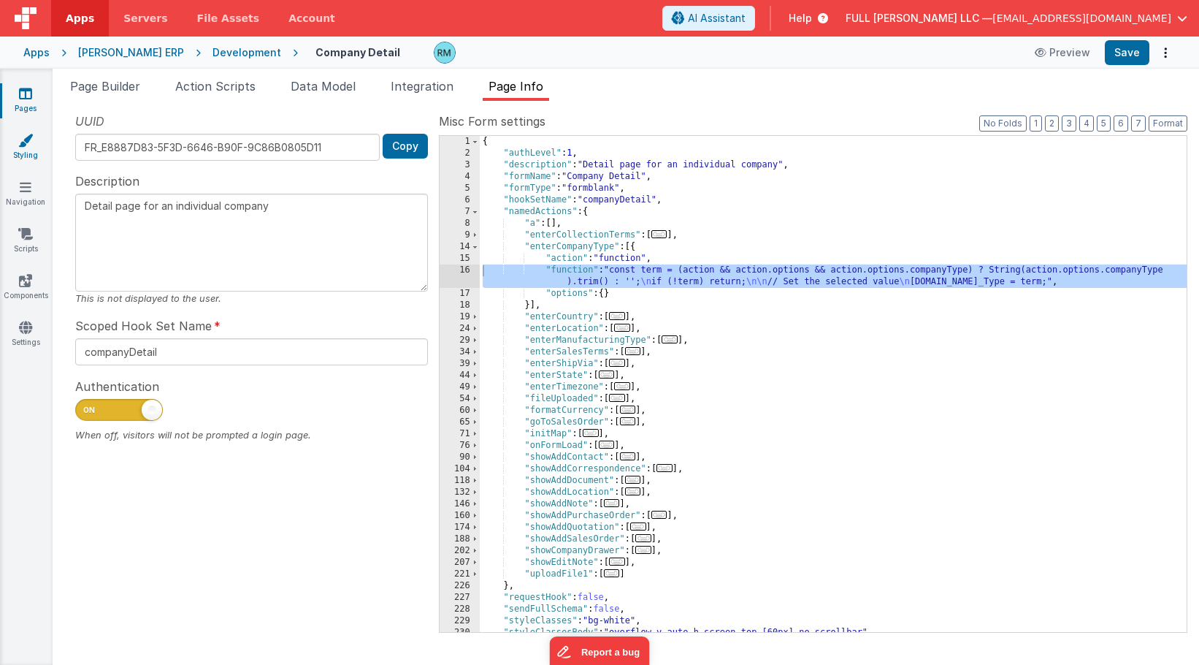
click at [26, 137] on icon at bounding box center [25, 140] width 15 height 15
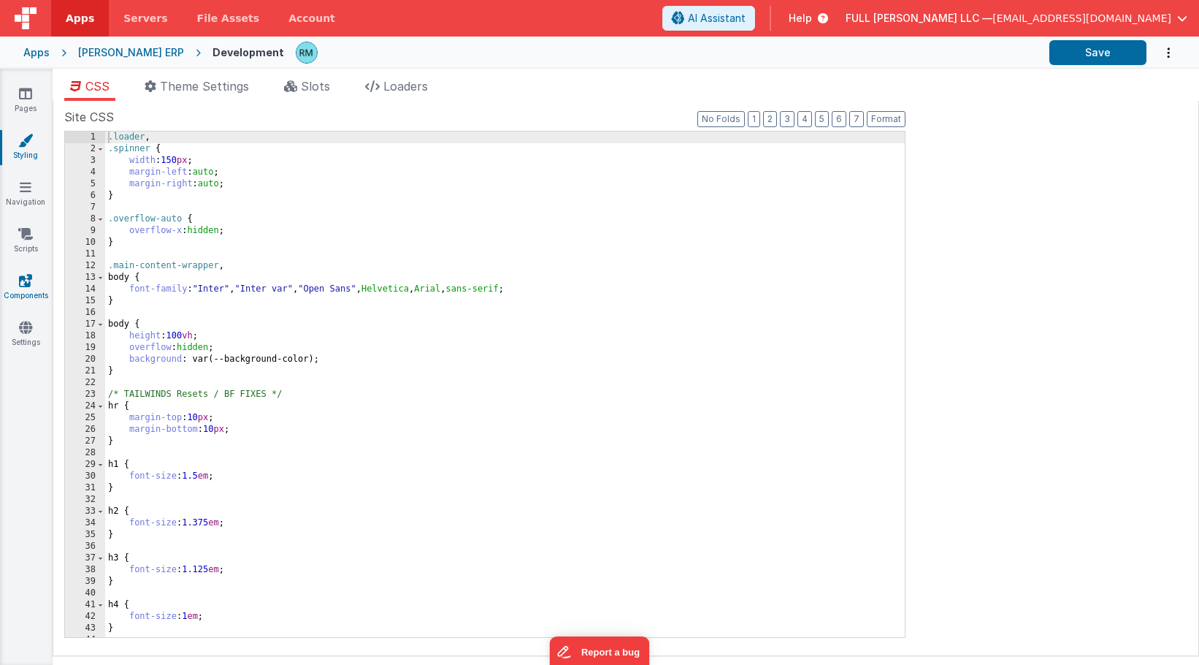
click at [28, 281] on icon at bounding box center [25, 280] width 13 height 15
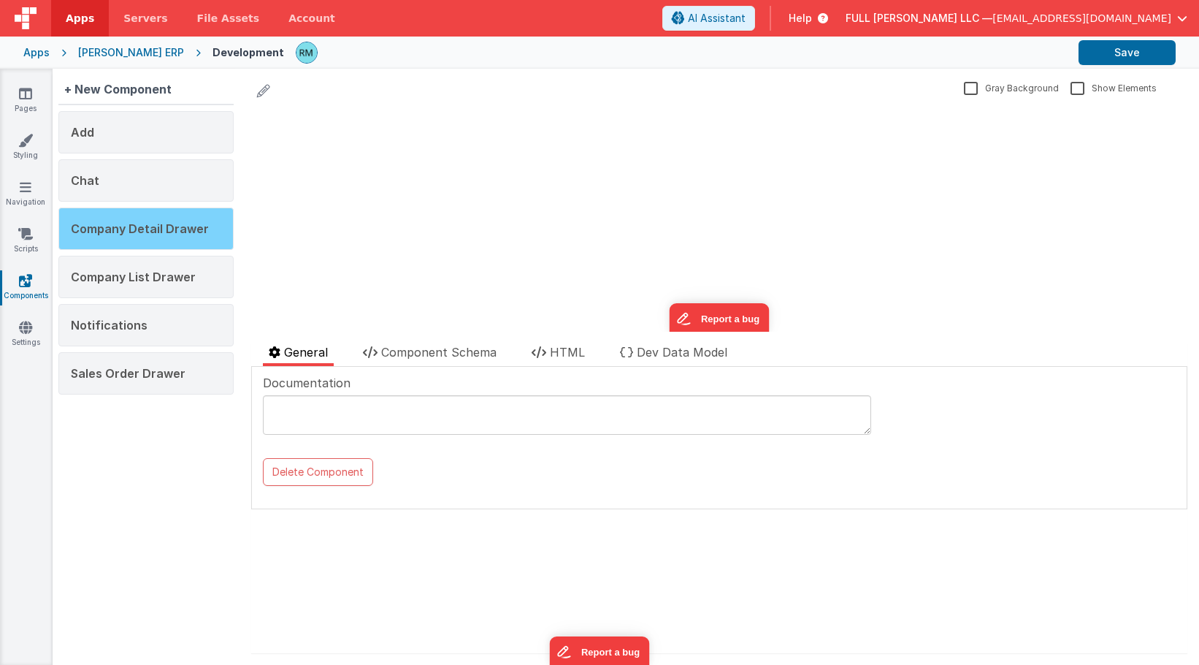
click at [149, 234] on span "Company Detail Drawer" at bounding box center [140, 228] width 138 height 15
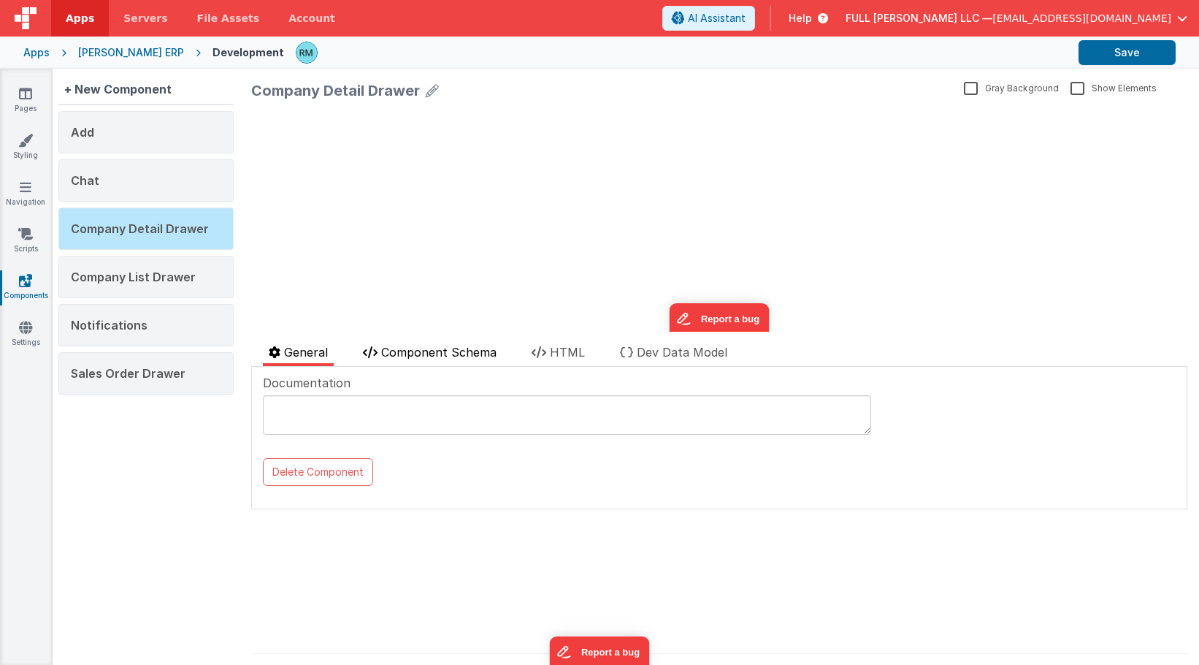
click at [400, 351] on span "Component Schema" at bounding box center [438, 352] width 115 height 15
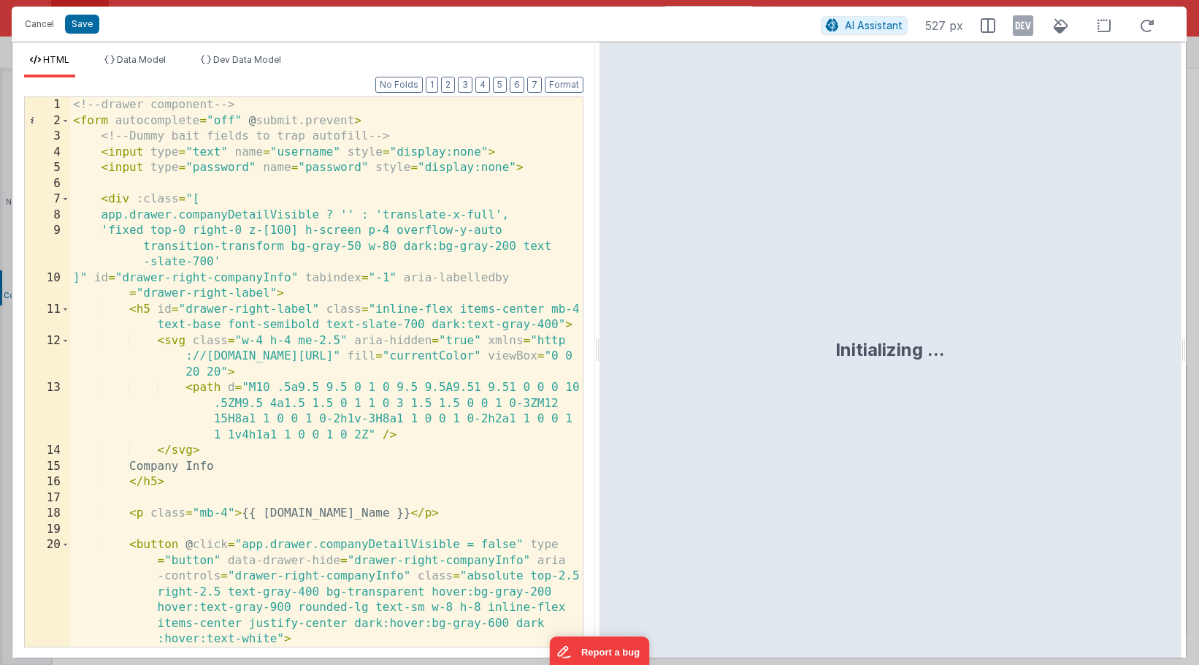
click at [405, 309] on div "<!-- drawer component --> < form autocomplete = "off" @ submit.prevent > <!-- D…" at bounding box center [326, 395] width 513 height 597
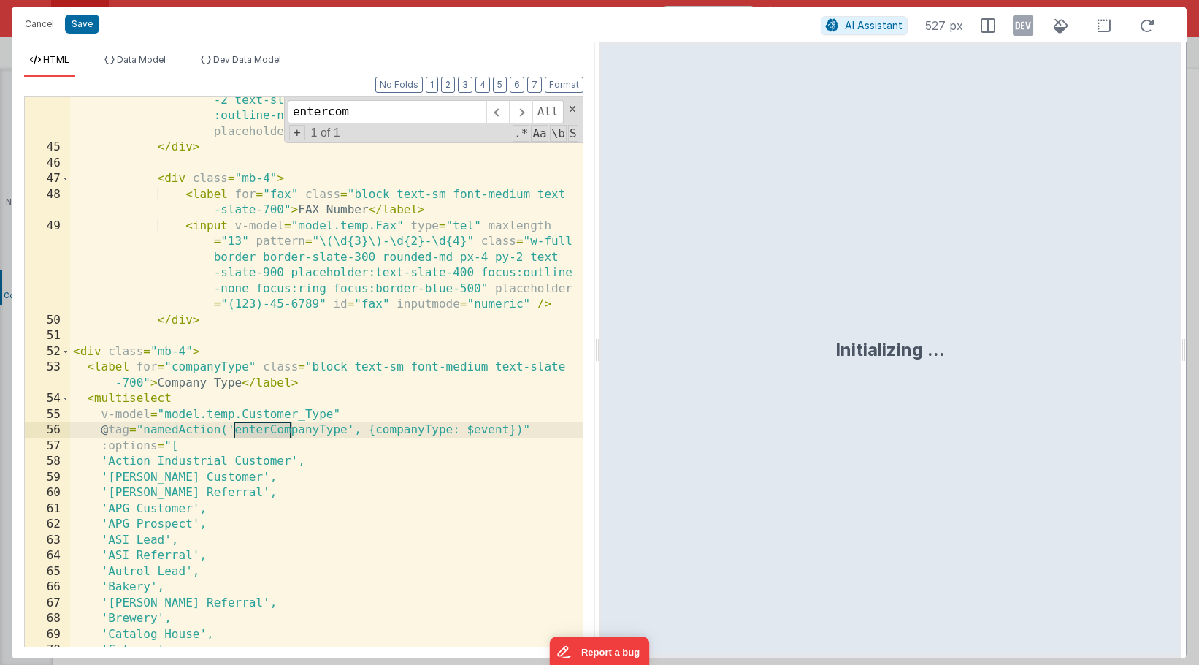
scroll to position [1323, 0]
type input "entercom"
click at [278, 455] on div "< input v-model = "model.temp.Phone_EXT" type = "text" class = "w-full border b…" at bounding box center [326, 382] width 513 height 643
drag, startPoint x: 347, startPoint y: 431, endPoint x: 235, endPoint y: 432, distance: 111.8
click at [235, 432] on div "< input v-model = "model.temp.Phone_EXT" type = "text" class = "w-full border b…" at bounding box center [326, 382] width 513 height 643
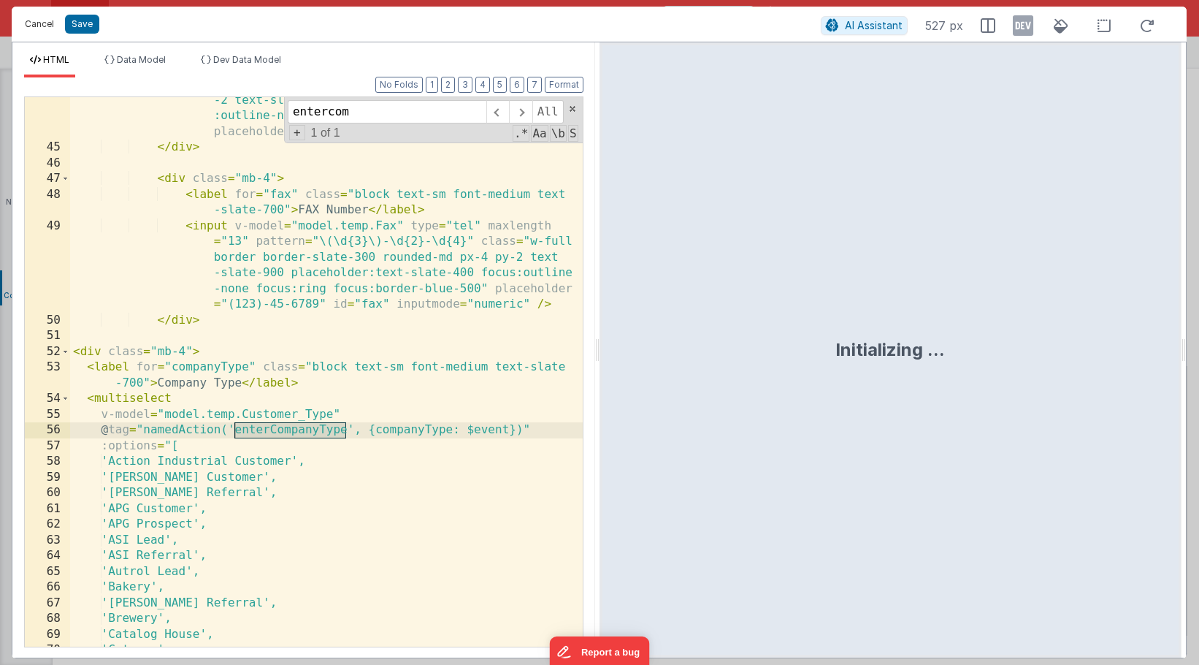
click at [45, 29] on button "Cancel" at bounding box center [40, 24] width 44 height 20
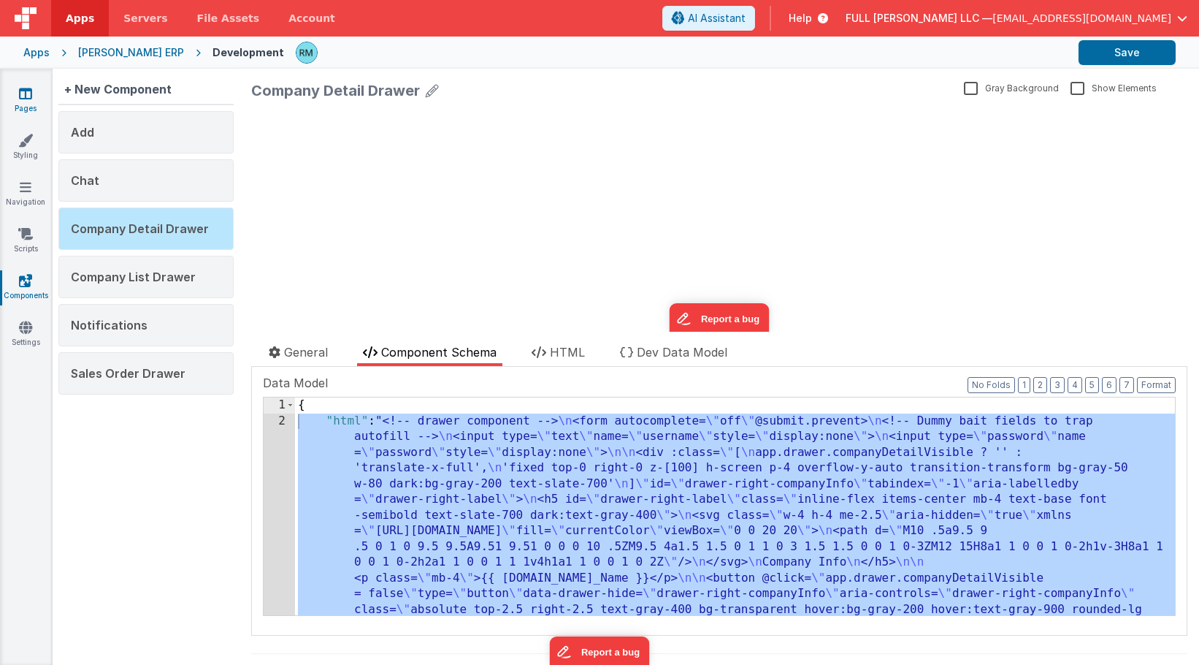
click at [22, 91] on icon at bounding box center [25, 93] width 13 height 15
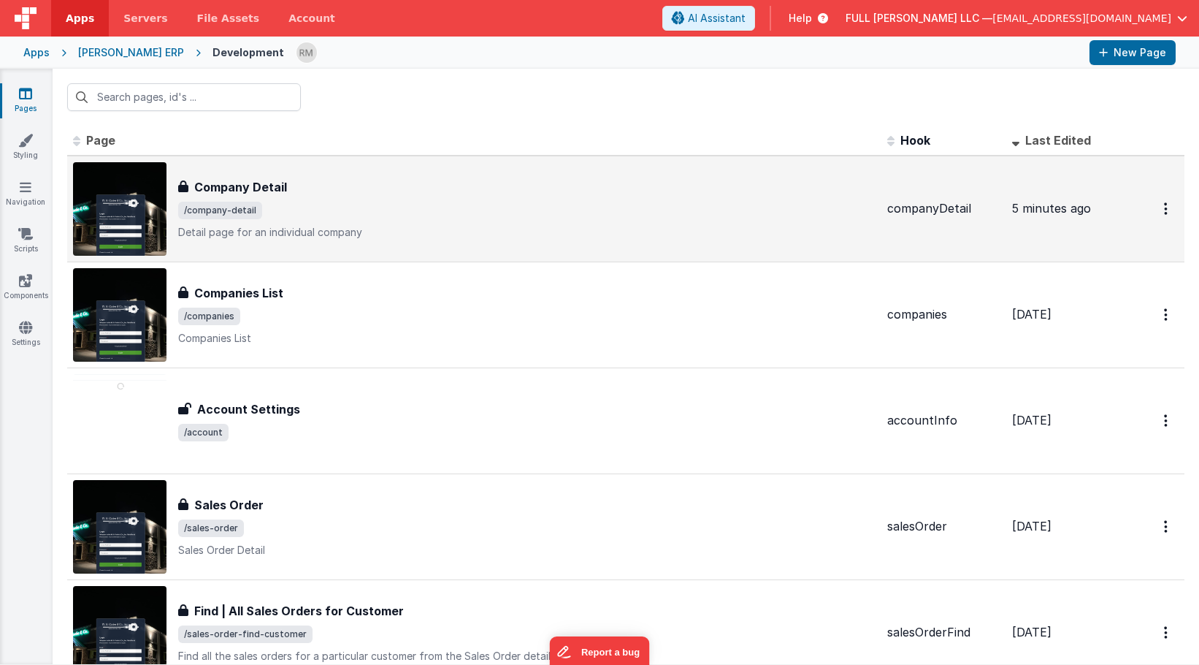
click at [275, 191] on h3 "Company Detail" at bounding box center [240, 187] width 93 height 18
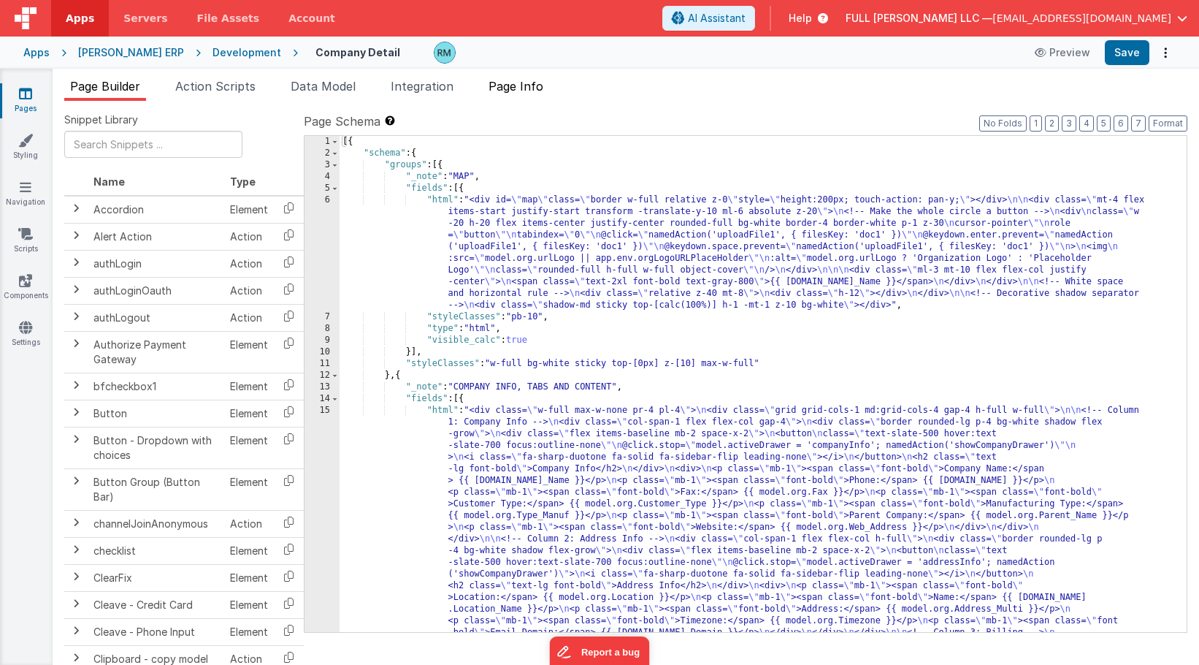
click at [532, 83] on span "Page Info" at bounding box center [516, 86] width 55 height 15
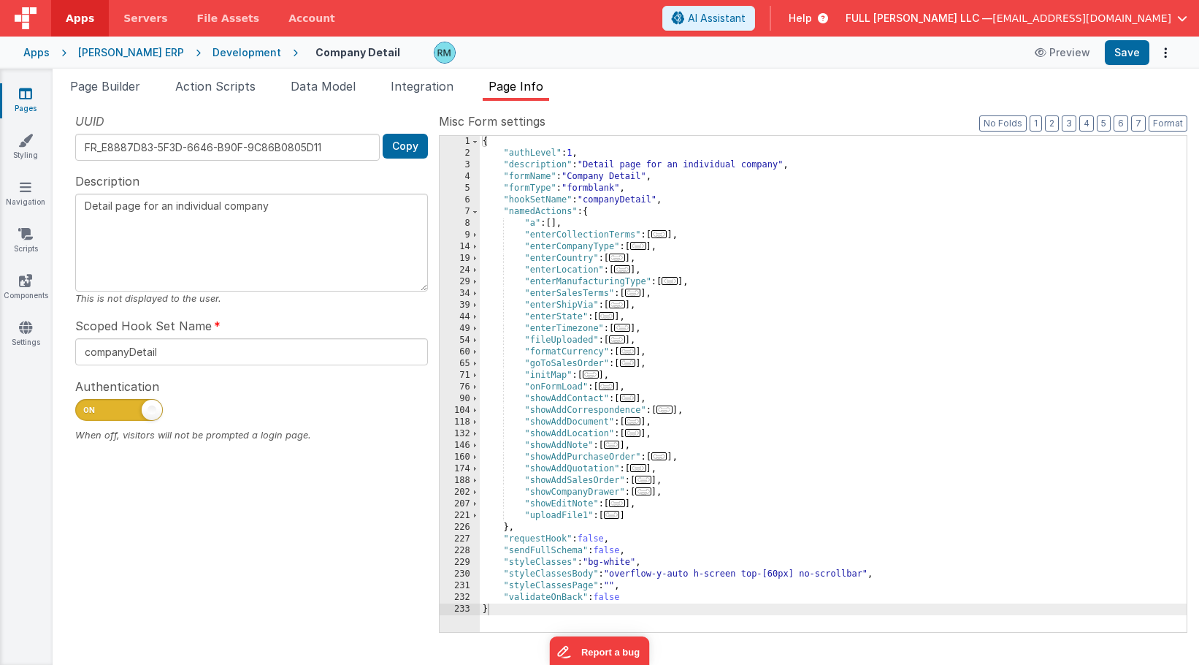
click at [641, 247] on span "..." at bounding box center [638, 246] width 16 height 8
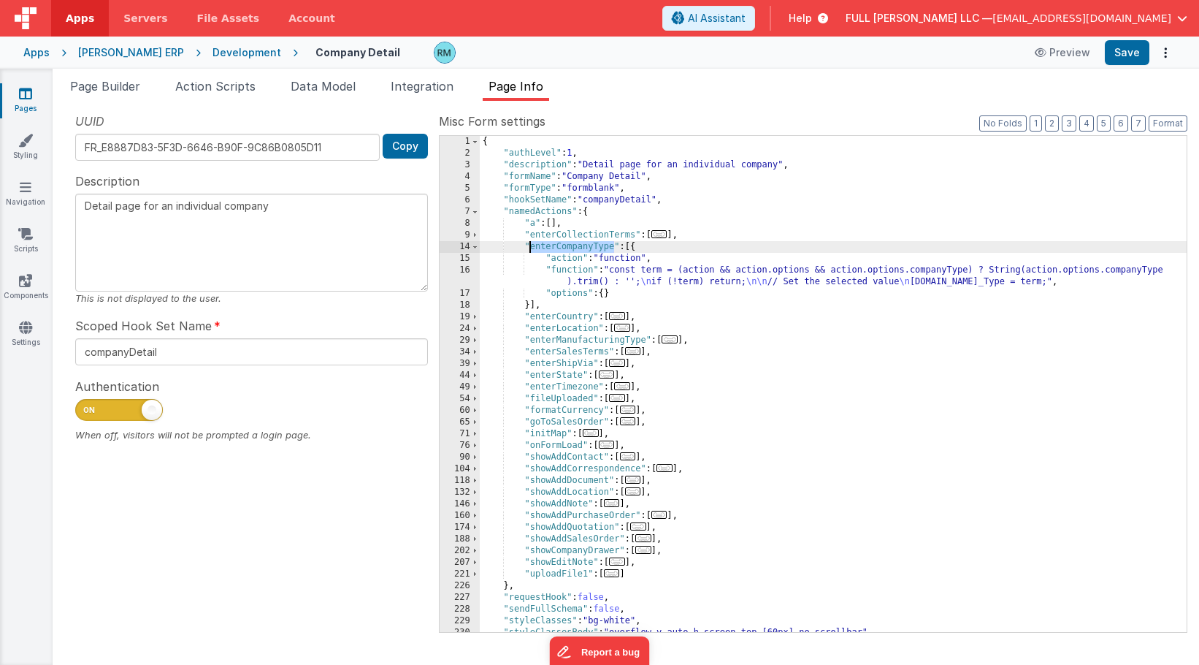
drag, startPoint x: 614, startPoint y: 248, endPoint x: 532, endPoint y: 245, distance: 82.6
click at [532, 245] on div "{ "authLevel" : 1 , "description" : "Detail page for an individual company" , "…" at bounding box center [833, 395] width 707 height 519
click at [565, 262] on div "{ "authLevel" : 1 , "description" : "Detail page for an individual company" , "…" at bounding box center [833, 395] width 707 height 519
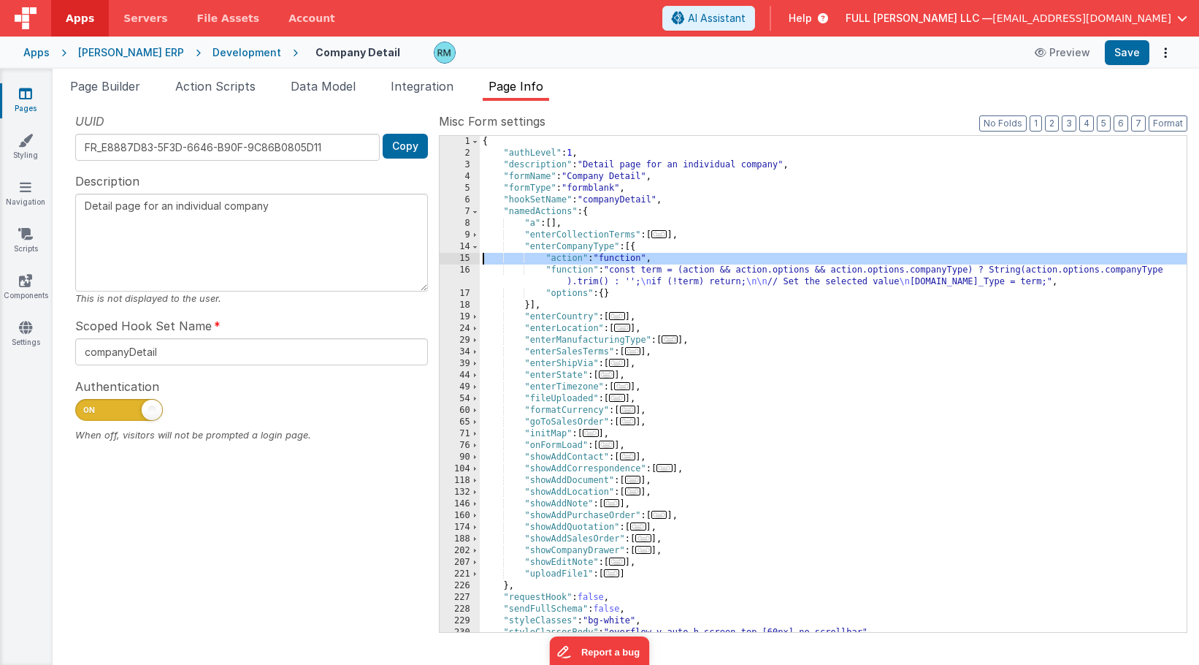
click at [465, 257] on div "15" at bounding box center [460, 259] width 40 height 12
click at [463, 257] on div "15" at bounding box center [460, 259] width 40 height 12
click at [463, 269] on div "16" at bounding box center [460, 275] width 40 height 23
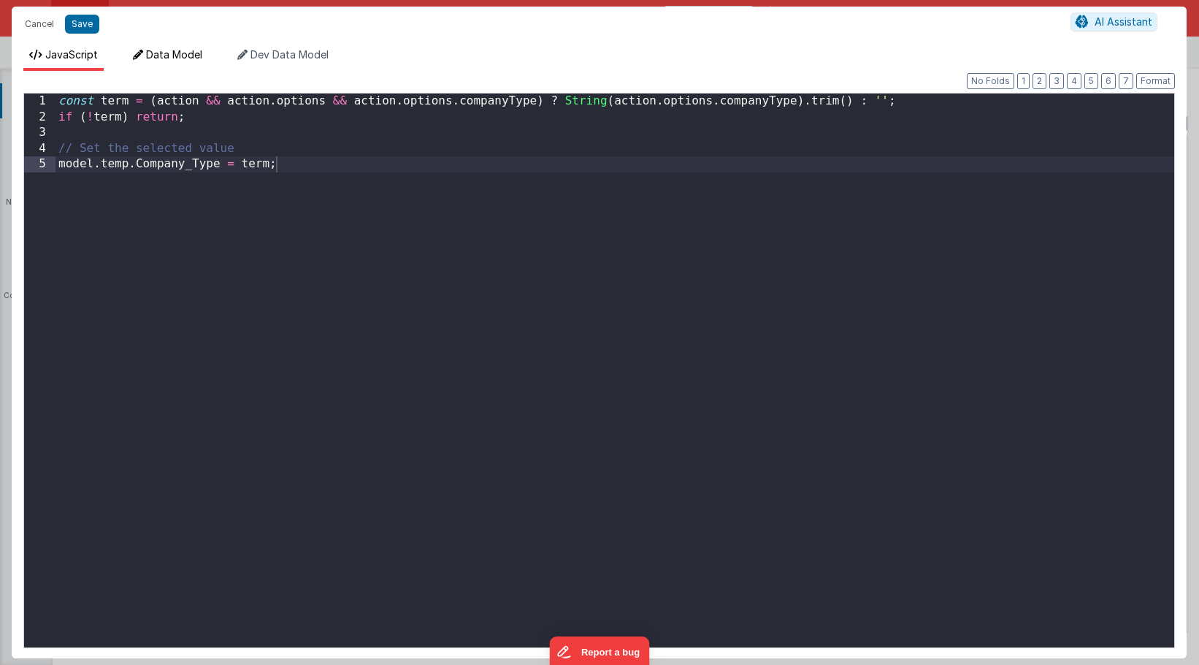
click at [169, 53] on span "Data Model" at bounding box center [174, 54] width 56 height 12
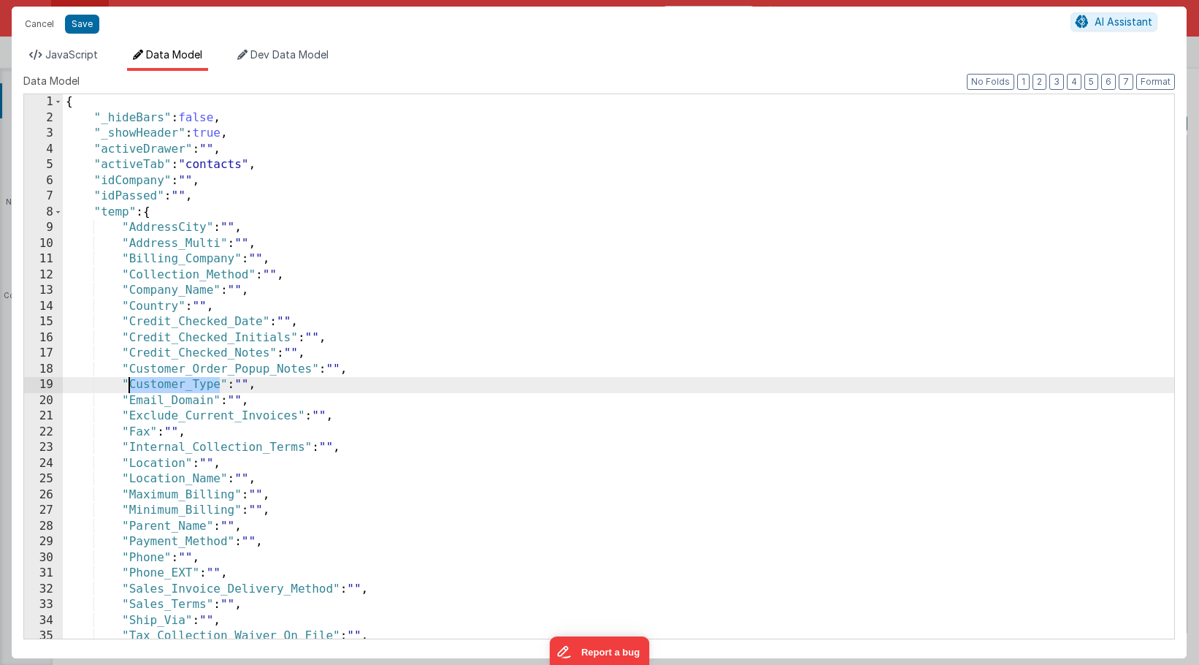
drag, startPoint x: 220, startPoint y: 386, endPoint x: 130, endPoint y: 384, distance: 89.9
click at [130, 384] on div "{ "_hideBars" : false , "_showHeader" : true , "activeDrawer" : "" , "activeTab…" at bounding box center [619, 382] width 1112 height 576
click at [65, 56] on span "JavaScript" at bounding box center [71, 54] width 53 height 12
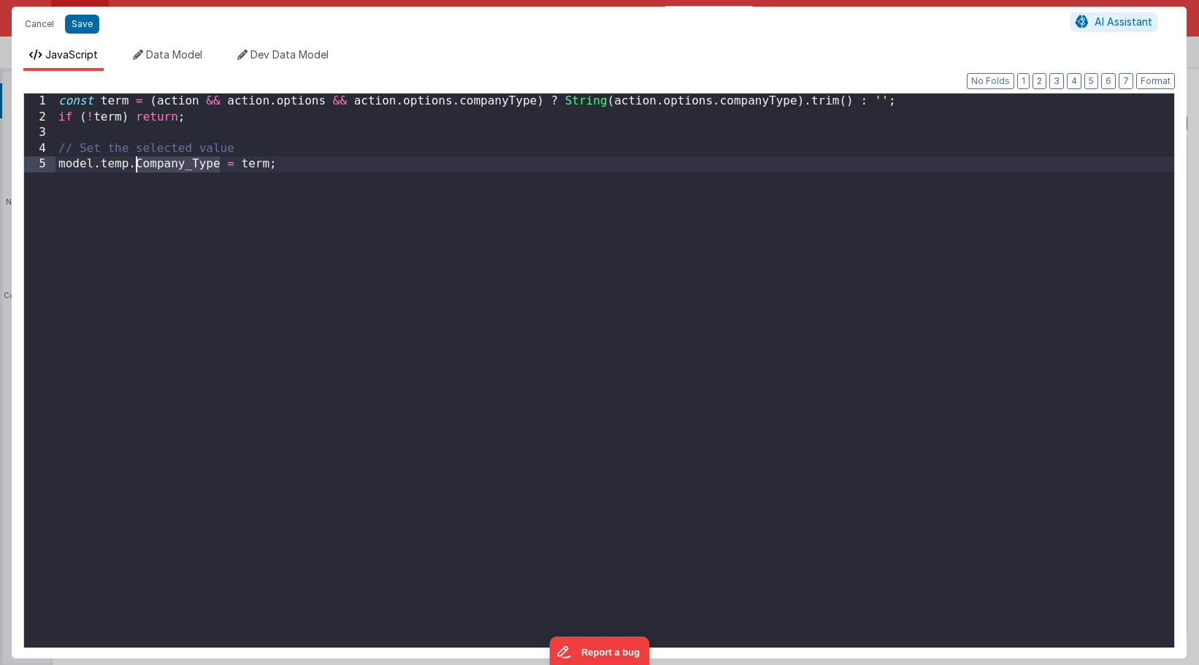
drag, startPoint x: 222, startPoint y: 165, endPoint x: 138, endPoint y: 163, distance: 84.0
click at [138, 163] on div "const term = ( action && action . options && action . options . companyType ) ?…" at bounding box center [615, 385] width 1119 height 585
click at [86, 28] on button "Save" at bounding box center [82, 24] width 34 height 19
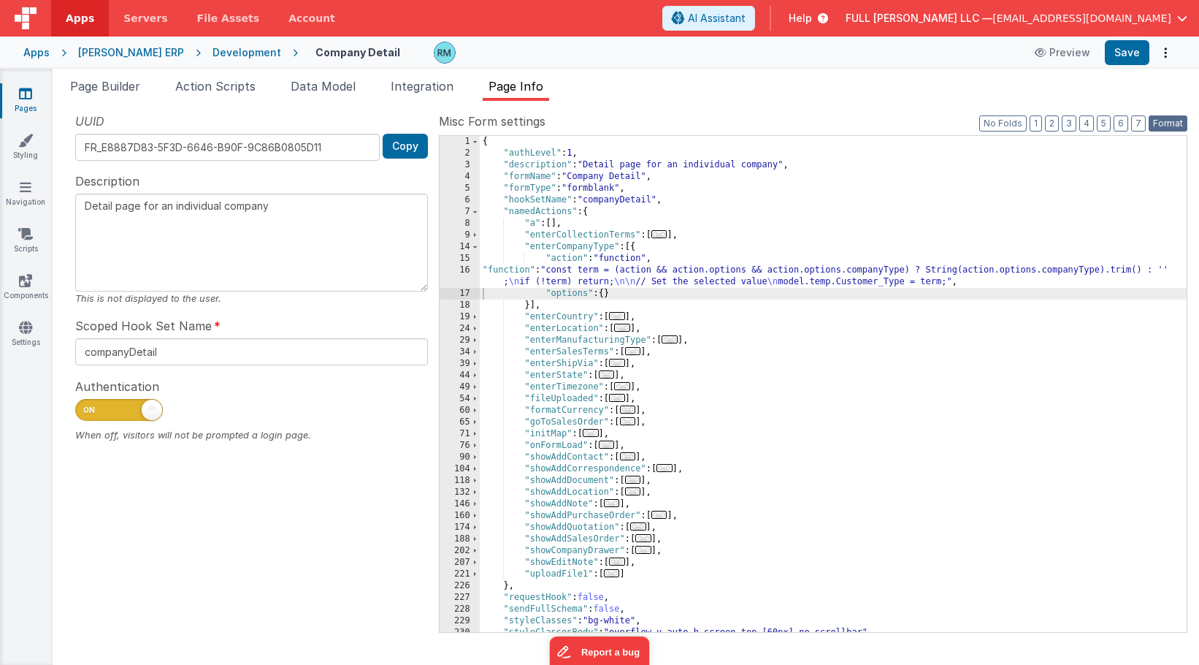
click at [1172, 118] on button "Format" at bounding box center [1168, 123] width 39 height 16
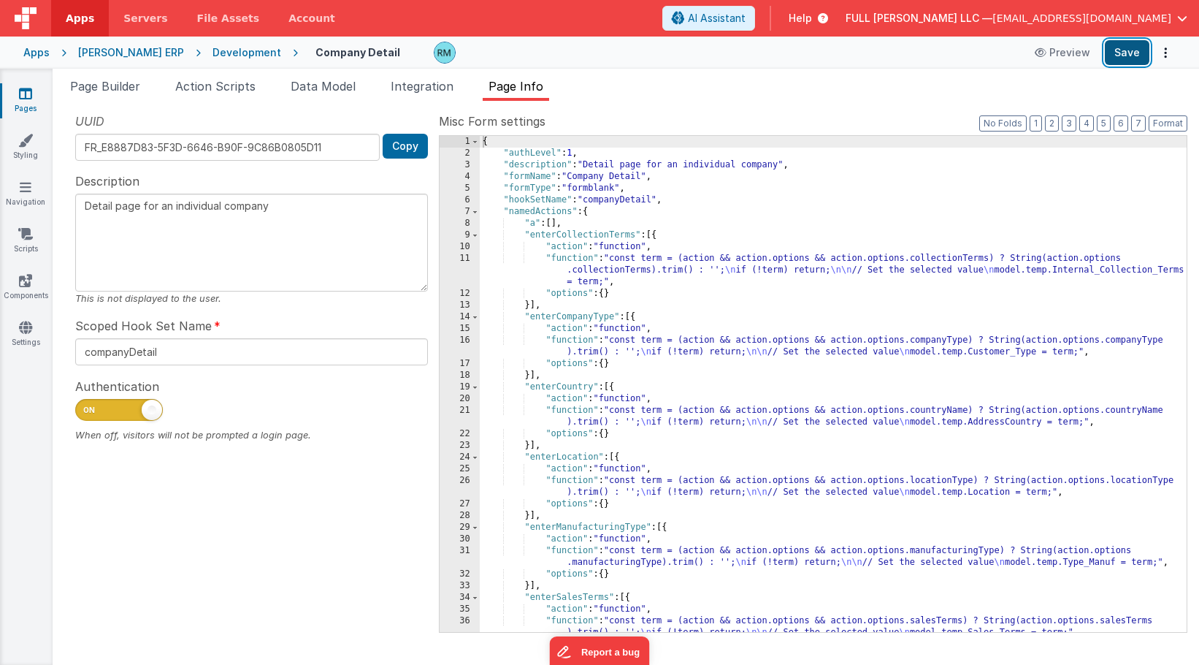
click at [1122, 54] on button "Save" at bounding box center [1127, 52] width 45 height 25
click at [26, 286] on icon at bounding box center [25, 280] width 13 height 15
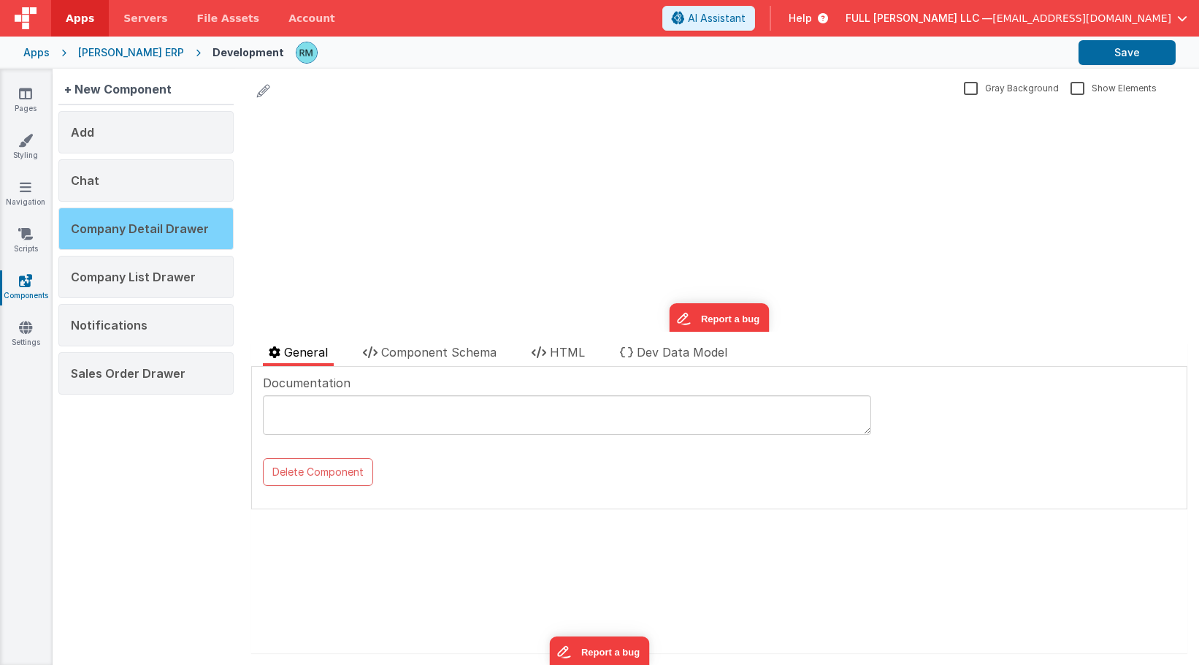
click at [132, 233] on span "Company Detail Drawer" at bounding box center [140, 228] width 138 height 15
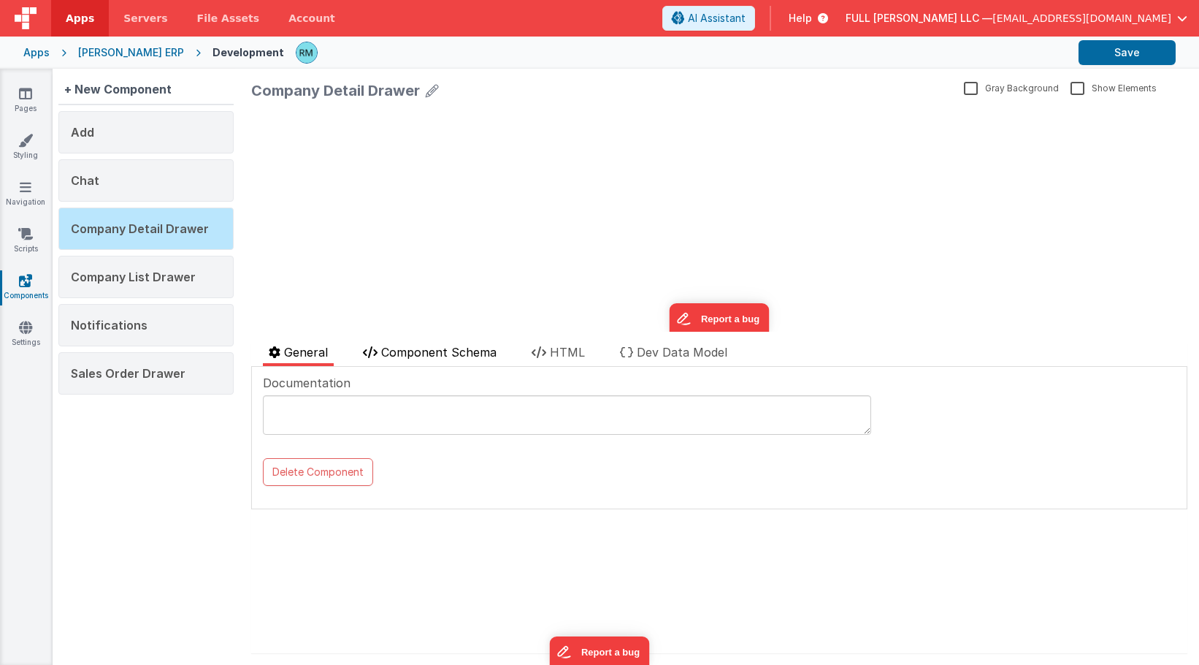
click at [434, 353] on span "Component Schema" at bounding box center [438, 352] width 115 height 15
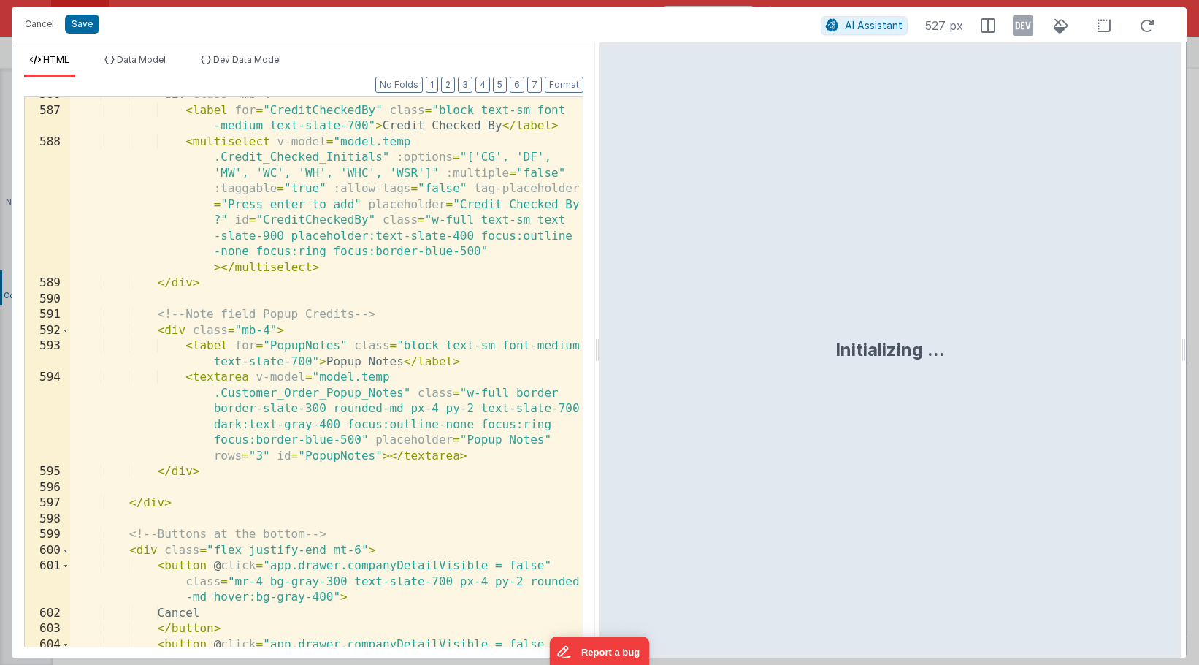
scroll to position [13787, 0]
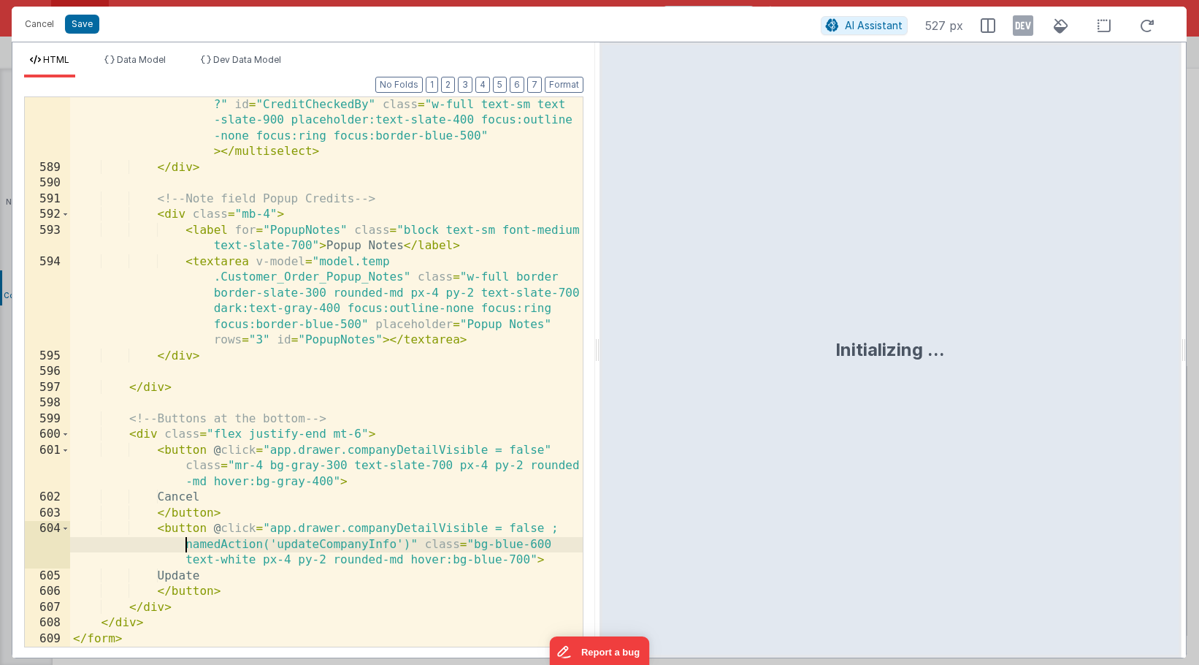
click at [185, 545] on div "< multiselect v-model = "model.temp .Credit_Checked_Initials" :options = "['CG'…" at bounding box center [326, 371] width 513 height 706
drag, startPoint x: 549, startPoint y: 528, endPoint x: 410, endPoint y: 543, distance: 138.8
click at [410, 543] on div "< multiselect v-model = "model.temp .Credit_Checked_Initials" :options = "['CG'…" at bounding box center [326, 371] width 513 height 706
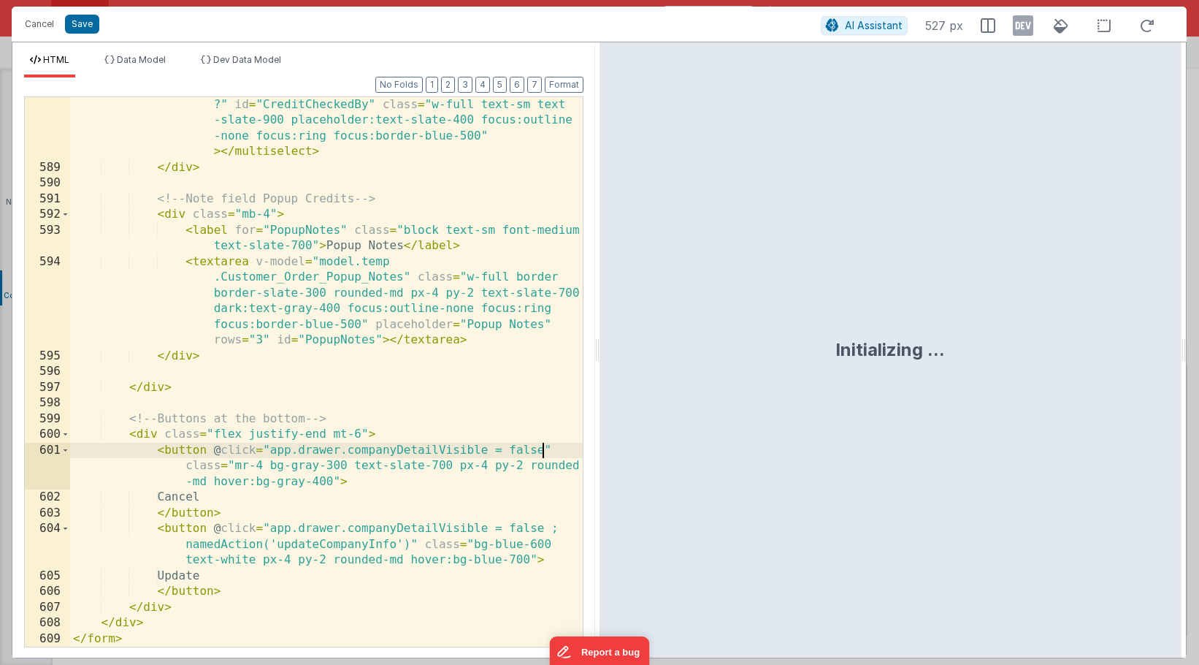
click at [543, 448] on div "< multiselect v-model = "model.temp .Credit_Checked_Initials" :options = "['CG'…" at bounding box center [326, 371] width 513 height 706
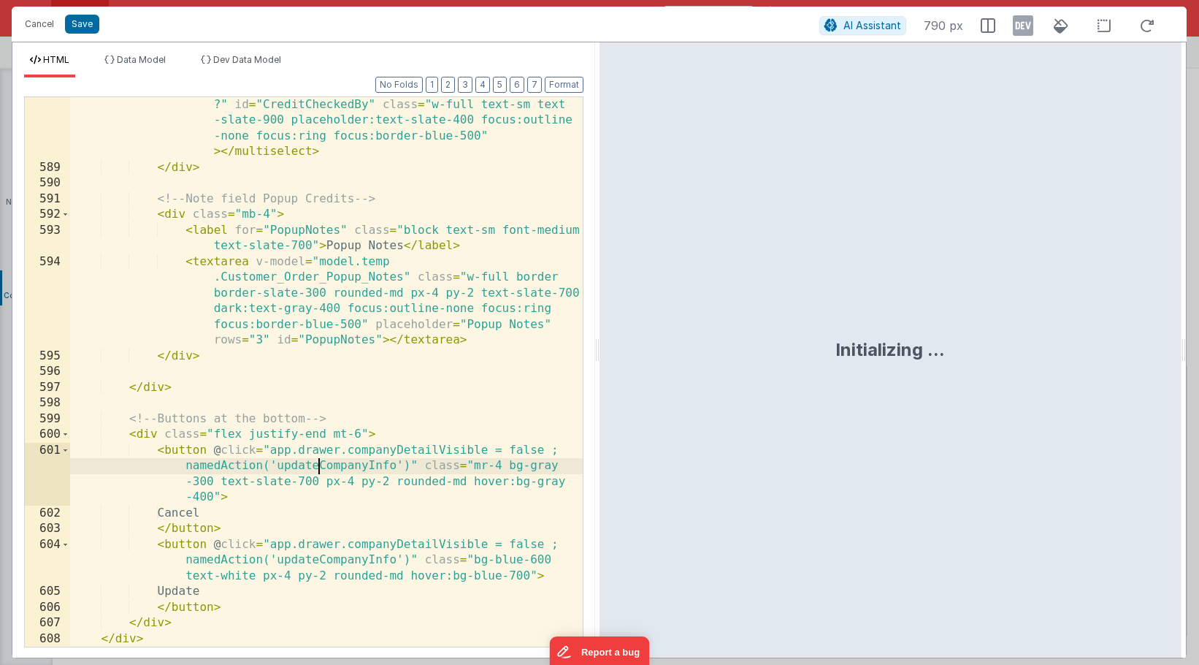
click at [318, 467] on div "< multiselect v-model = "model.temp .Credit_Checked_Initials" :options = "['CG'…" at bounding box center [326, 371] width 513 height 706
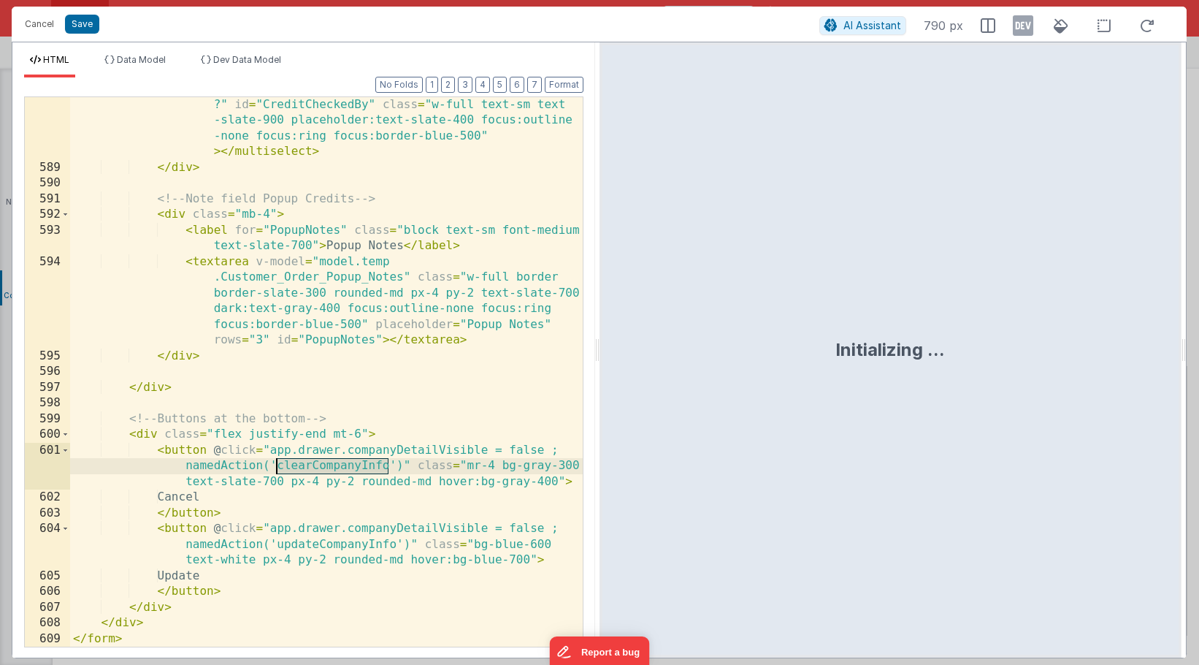
drag, startPoint x: 391, startPoint y: 468, endPoint x: 276, endPoint y: 469, distance: 114.7
click at [276, 469] on div "< multiselect v-model = "model.temp .Credit_Checked_Initials" :options = "['CG'…" at bounding box center [326, 371] width 513 height 706
click at [91, 31] on button "Save" at bounding box center [82, 24] width 34 height 19
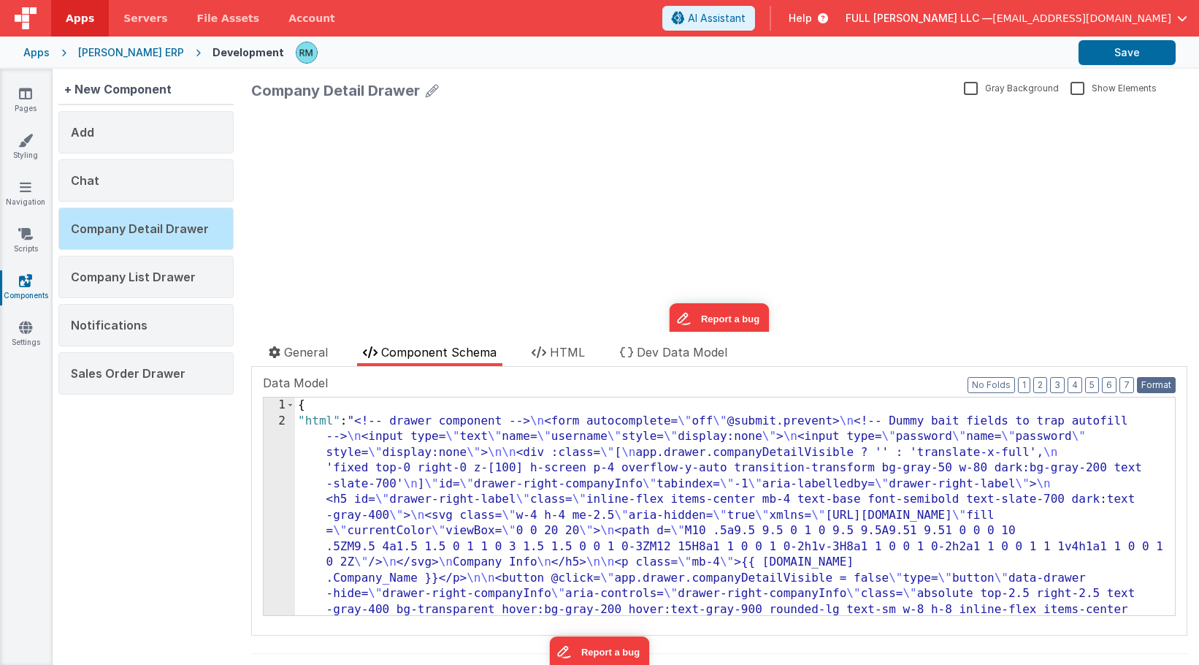
click at [1158, 387] on button "Format" at bounding box center [1156, 385] width 39 height 16
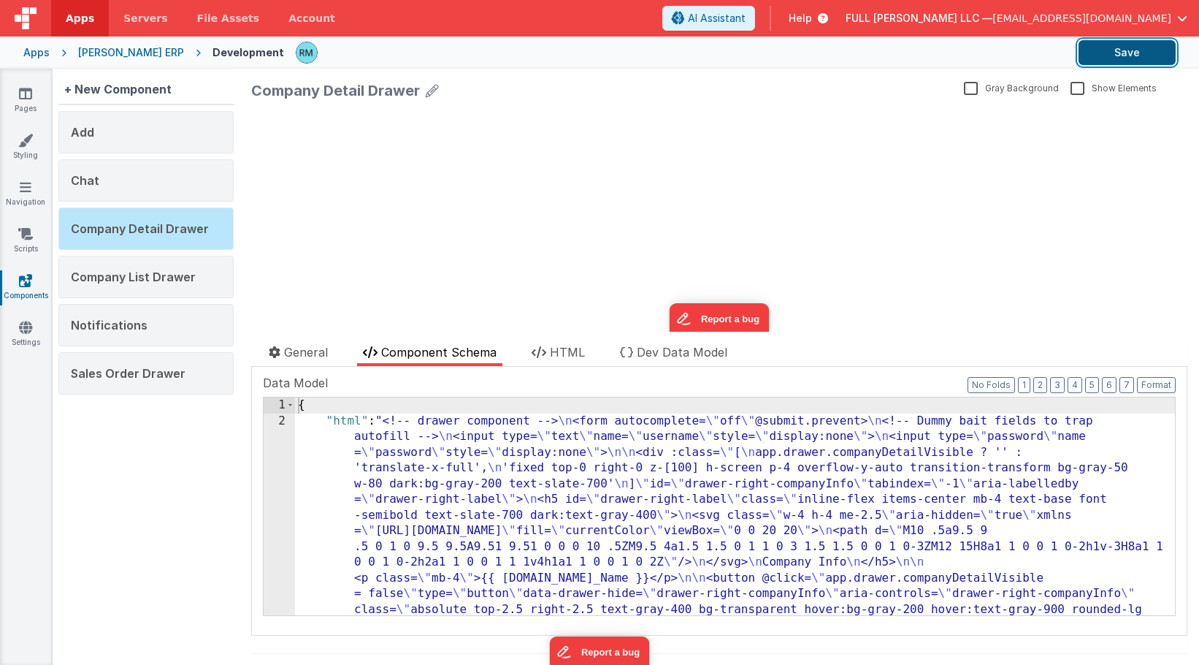
click at [1123, 59] on button "Save" at bounding box center [1127, 52] width 97 height 25
click at [37, 101] on link "Pages" at bounding box center [25, 100] width 53 height 29
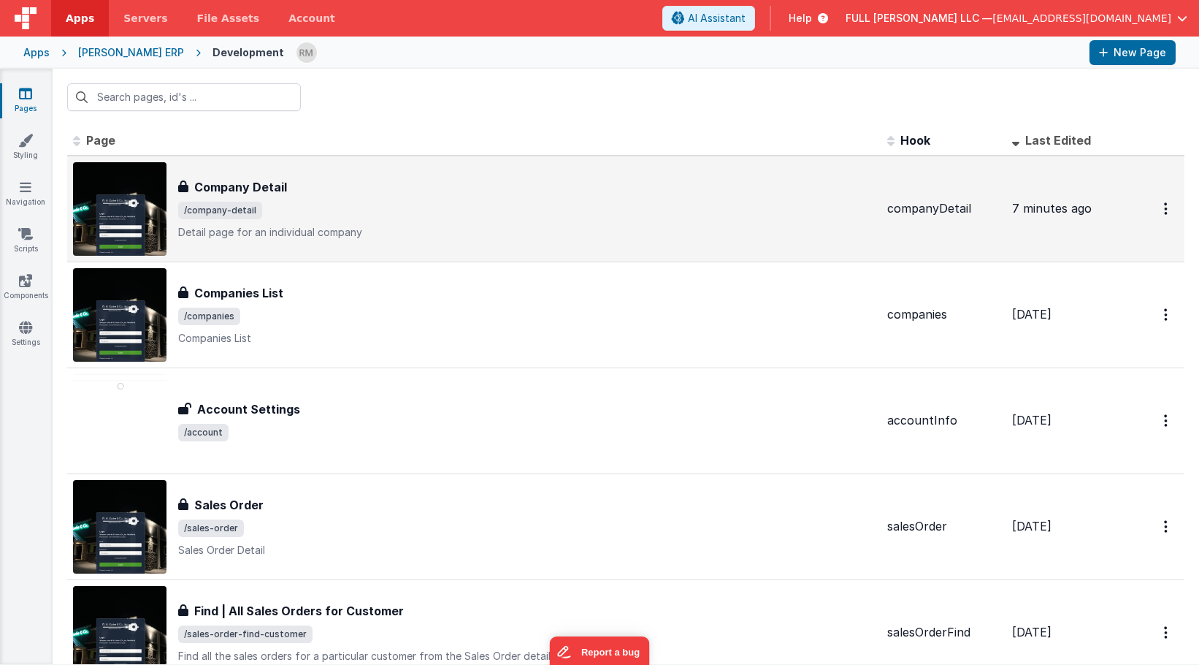
click at [331, 203] on span "/company-detail" at bounding box center [527, 211] width 698 height 18
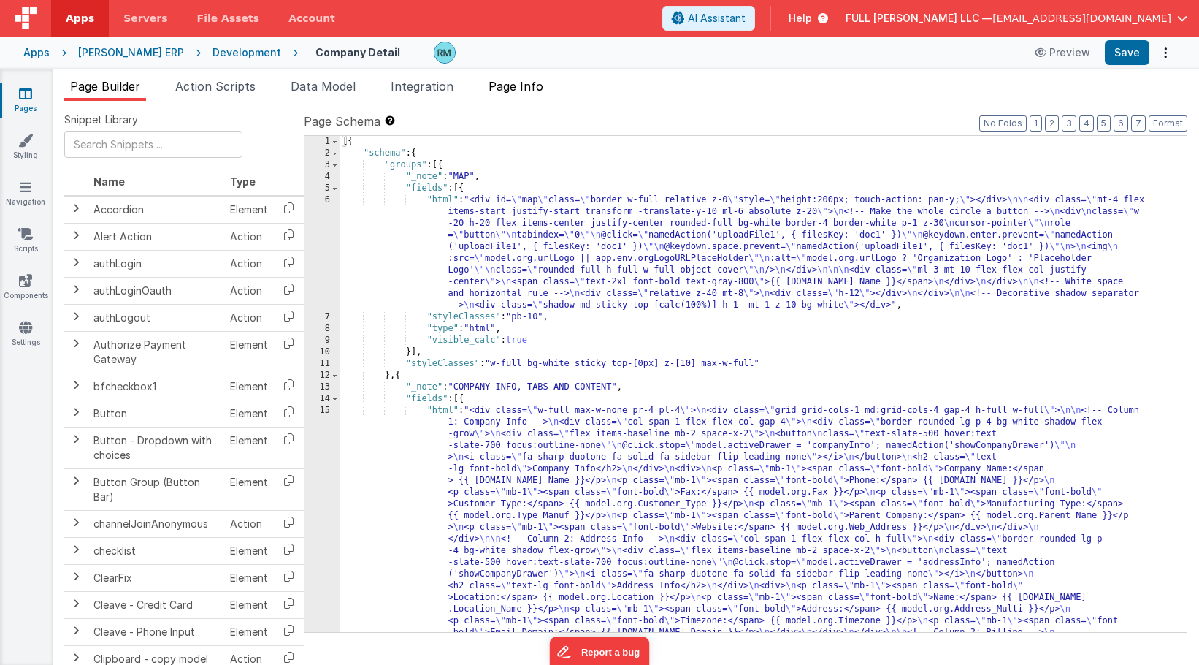
click at [520, 90] on span "Page Info" at bounding box center [516, 86] width 55 height 15
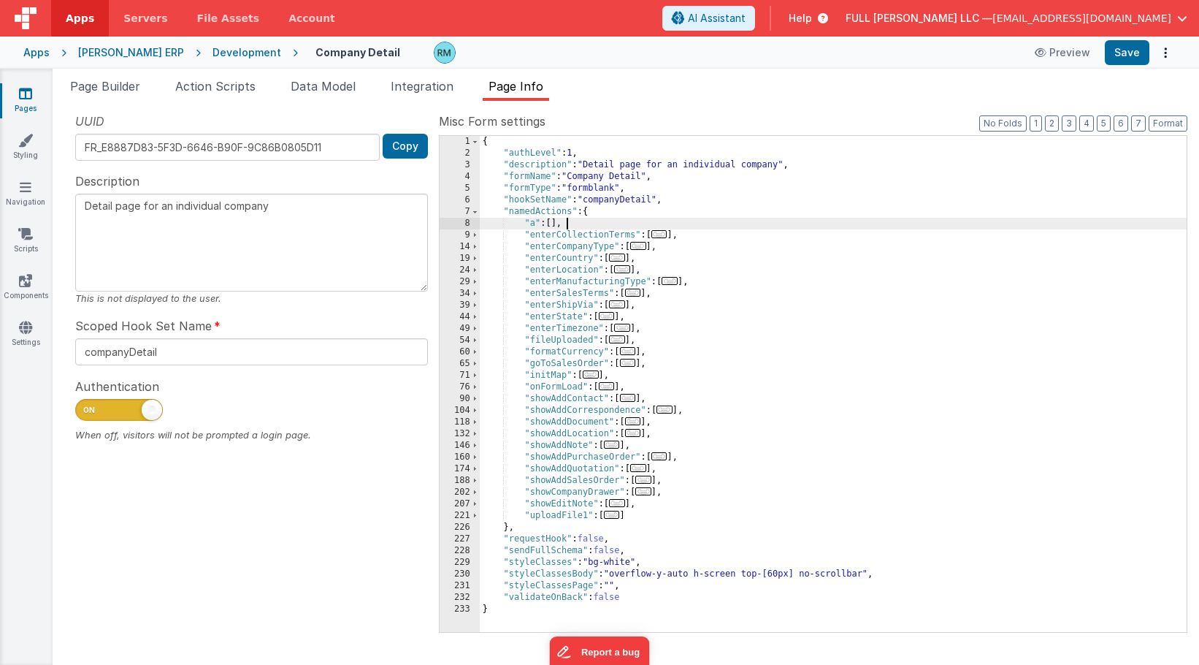
click at [635, 228] on div "{ "authLevel" : 1 , "description" : "Detail page for an individual company" , "…" at bounding box center [833, 395] width 707 height 519
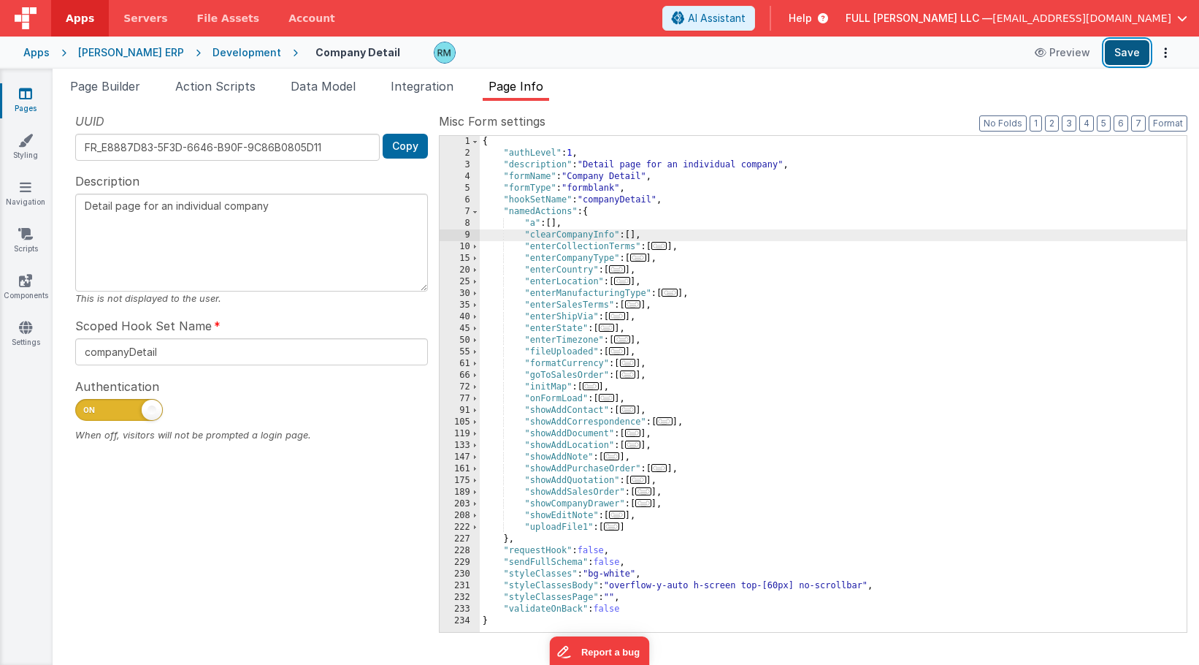
click at [1122, 50] on button "Save" at bounding box center [1127, 52] width 45 height 25
click at [645, 504] on span "..." at bounding box center [643, 503] width 16 height 8
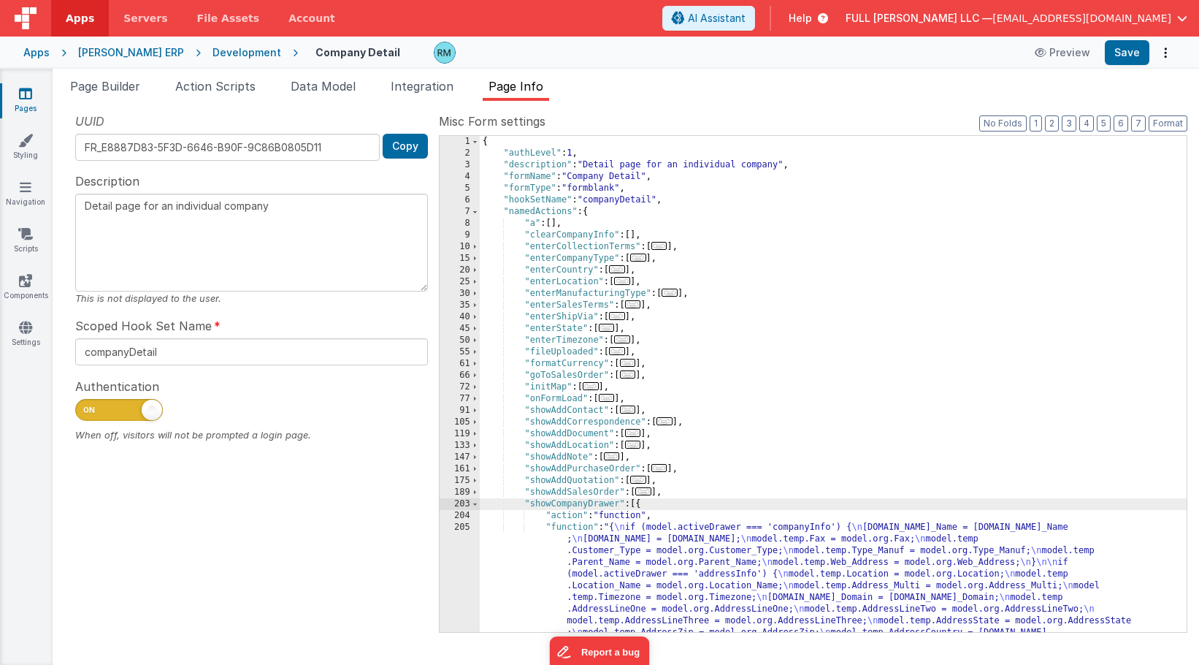
click at [570, 525] on div "{ "authLevel" : 1 , "description" : "Detail page for an individual company" , "…" at bounding box center [833, 530] width 707 height 788
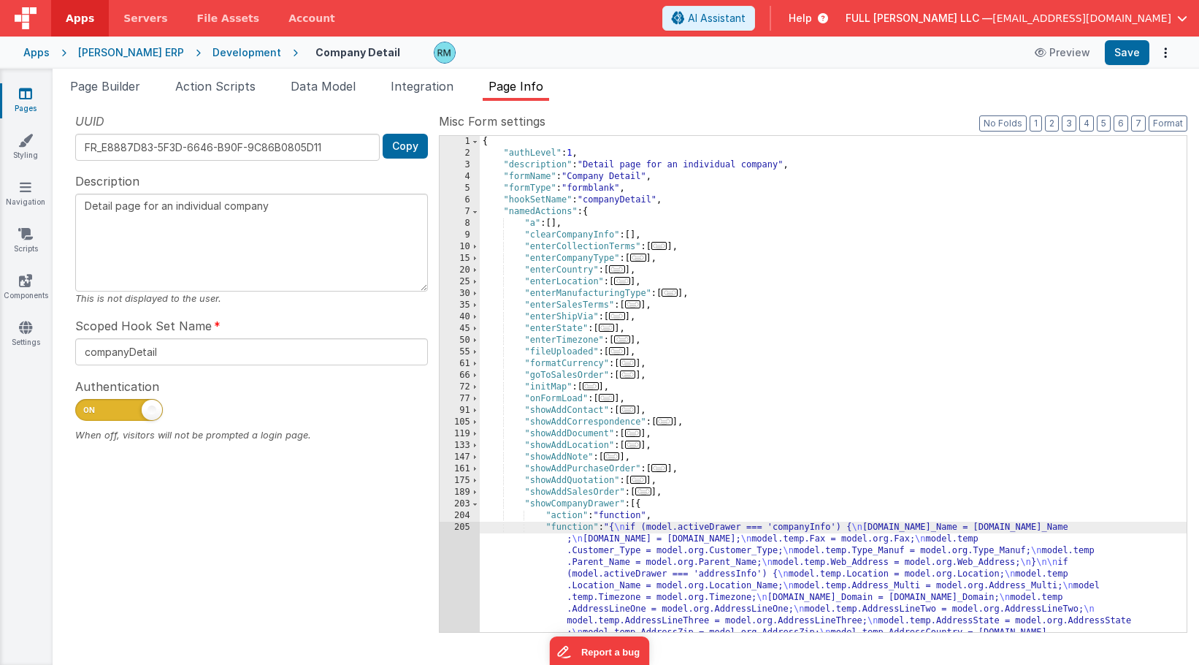
click at [459, 524] on div "205" at bounding box center [460, 661] width 40 height 280
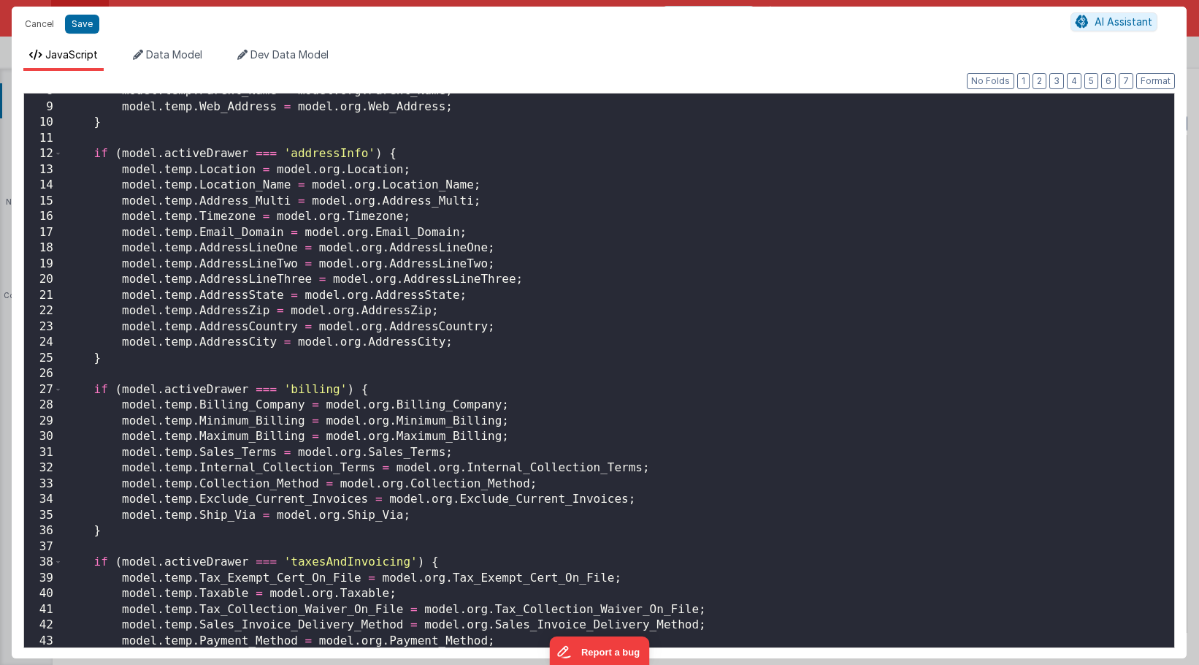
scroll to position [278, 0]
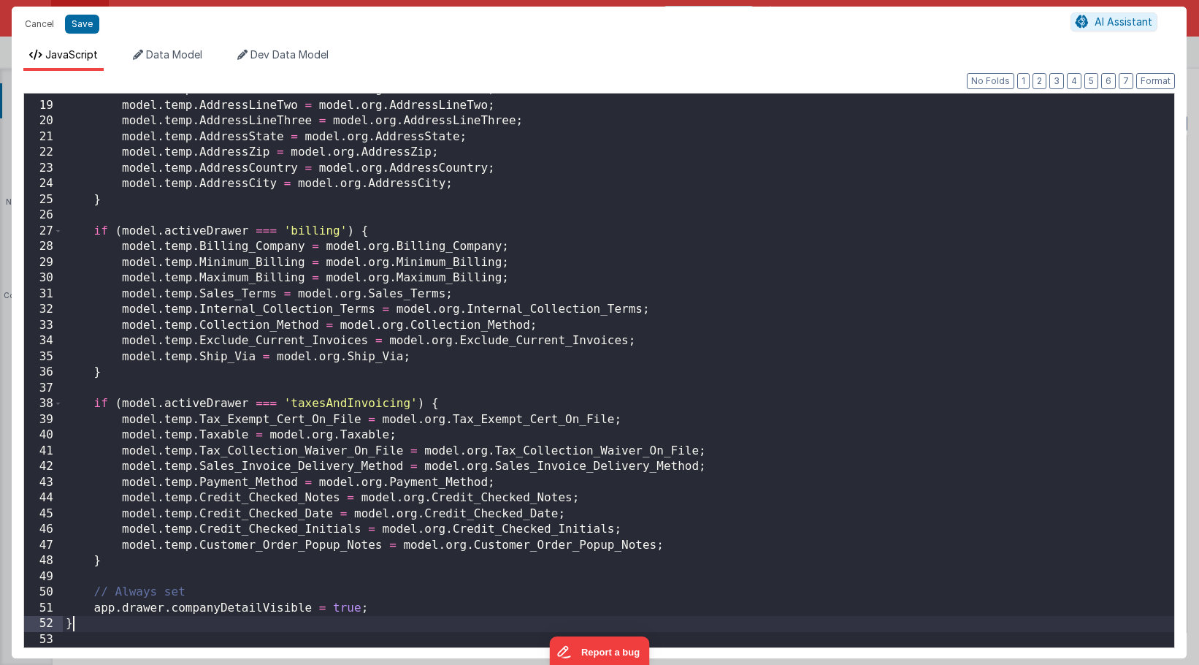
click at [93, 630] on div "model . temp . AddressLineOne = model . org . AddressLineOne ; model . temp . A…" at bounding box center [619, 374] width 1112 height 585
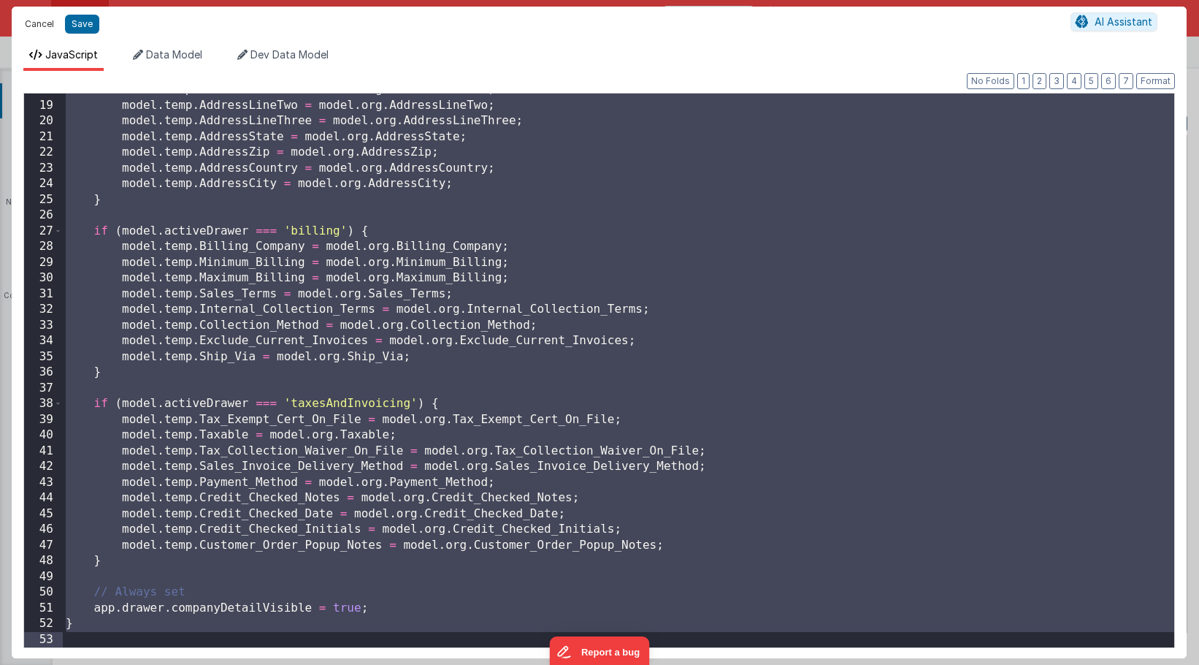
click at [42, 26] on button "Cancel" at bounding box center [40, 24] width 44 height 20
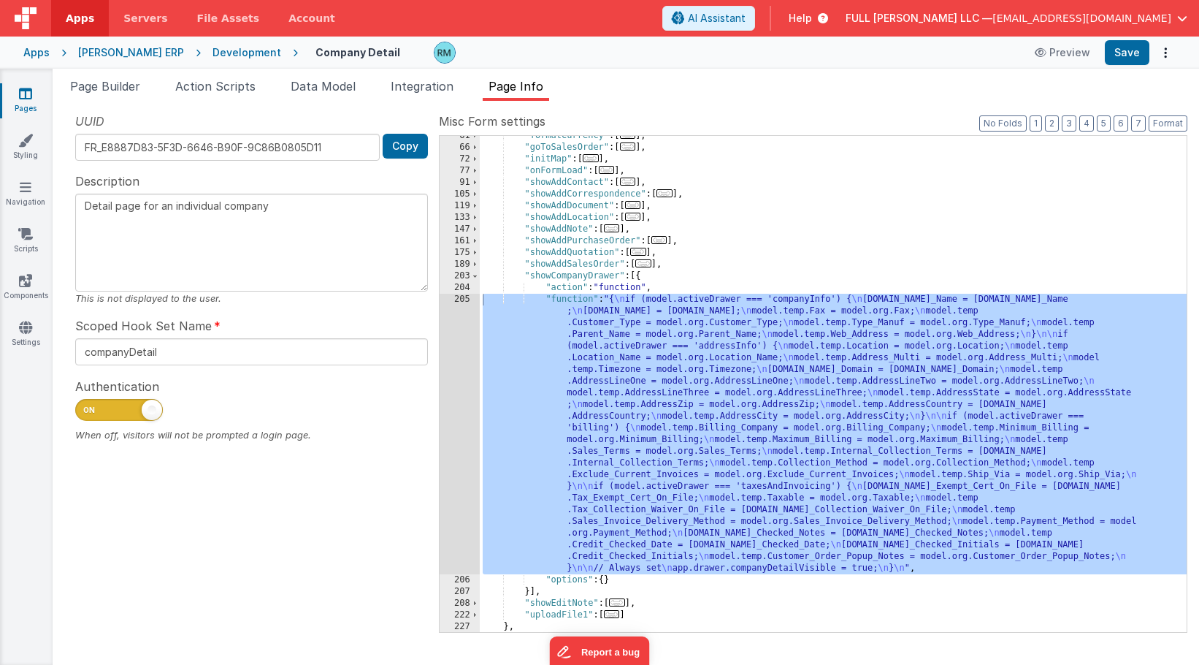
scroll to position [251, 0]
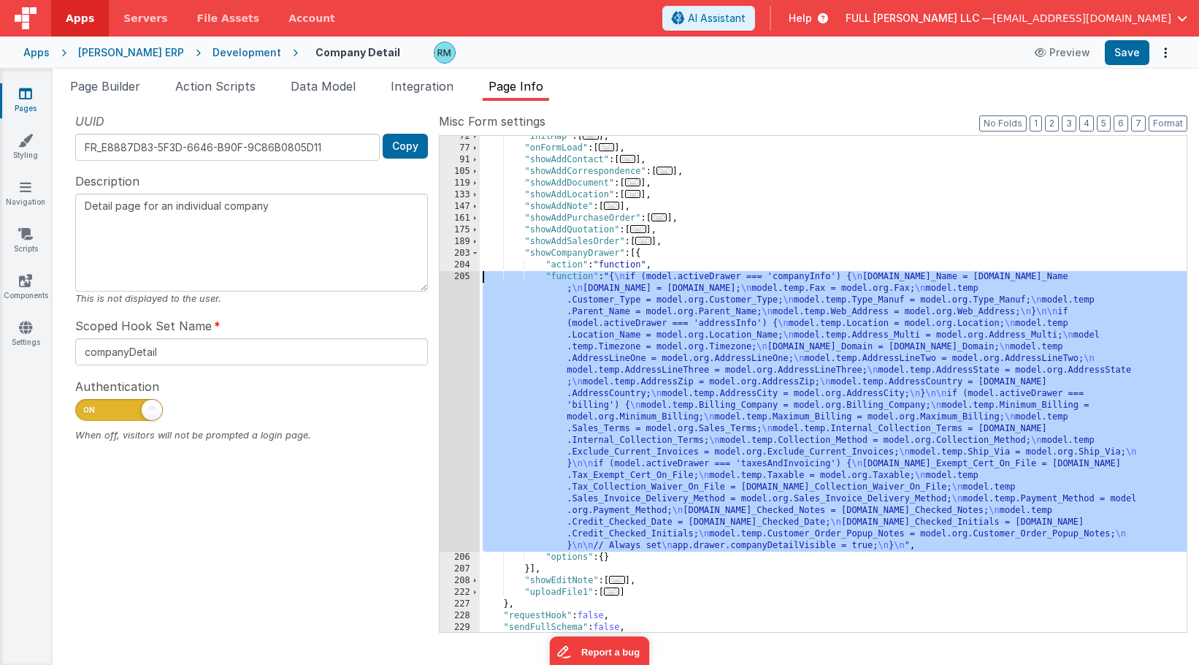
click at [648, 505] on div ""initMap" : [ ... ] , "onFormLoad" : [ ... ] , "showAddContact" : [ ... ] , "sh…" at bounding box center [833, 390] width 707 height 519
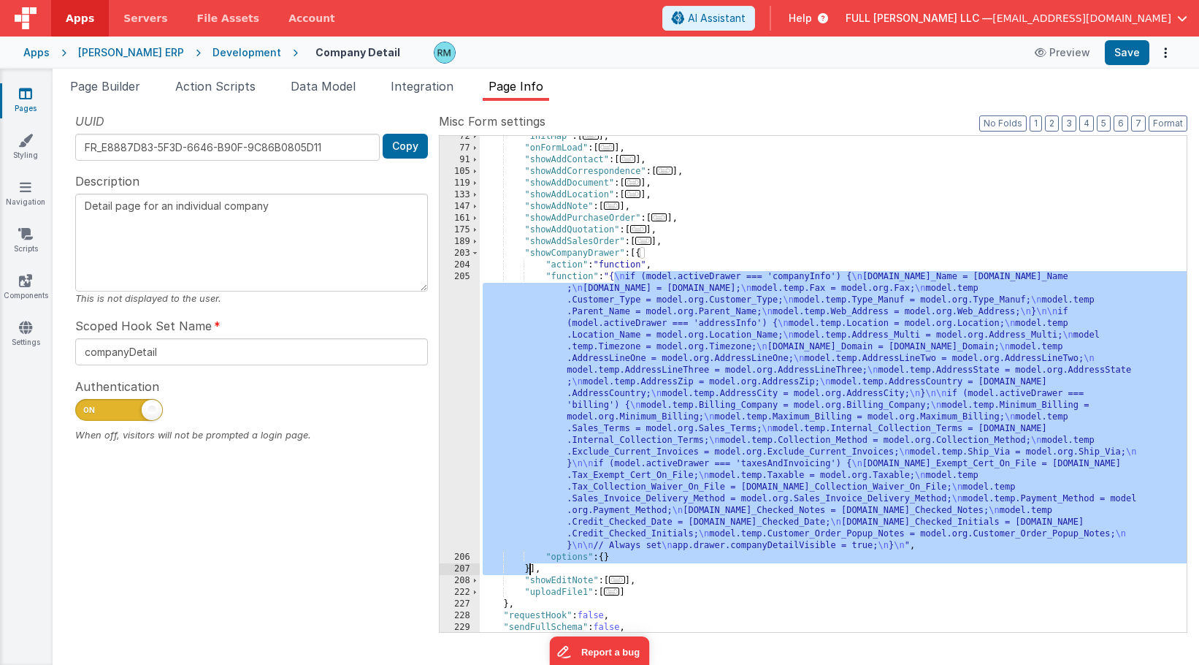
drag, startPoint x: 614, startPoint y: 277, endPoint x: 530, endPoint y: 573, distance: 308.4
click at [530, 573] on div ""initMap" : [ ... ] , "onFormLoad" : [ ... ] , "showAddContact" : [ ... ] , "sh…" at bounding box center [833, 390] width 707 height 519
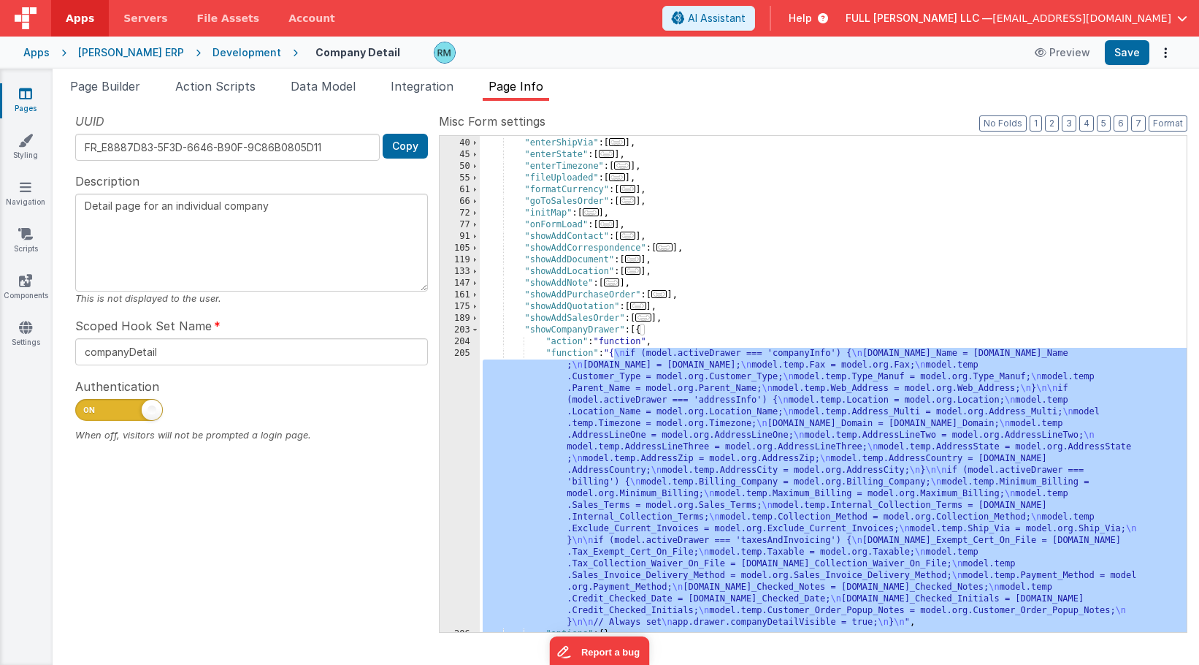
scroll to position [0, 0]
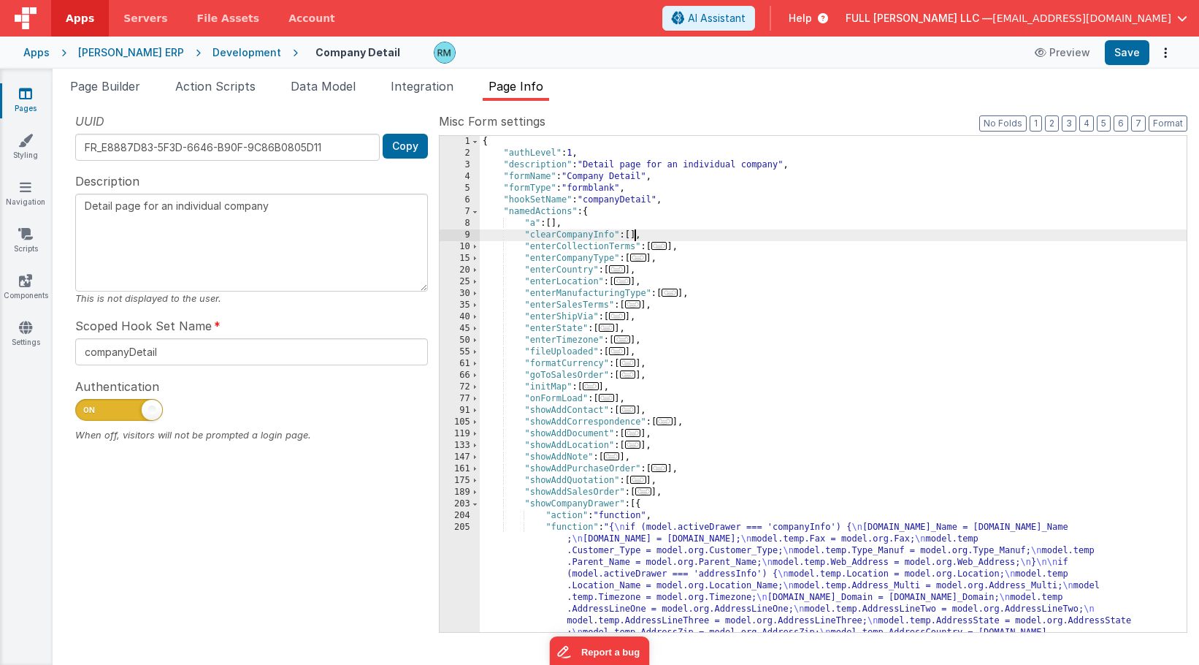
click at [637, 236] on div "{ "authLevel" : 1 , "description" : "Detail page for an individual company" , "…" at bounding box center [833, 530] width 707 height 788
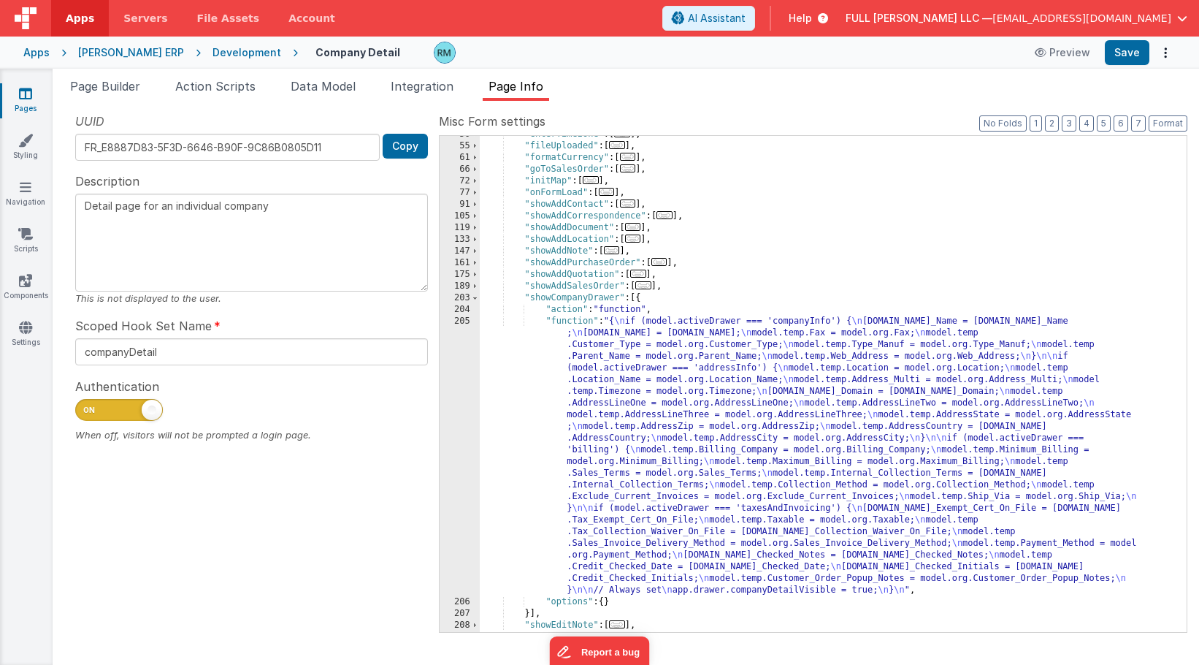
scroll to position [206, 0]
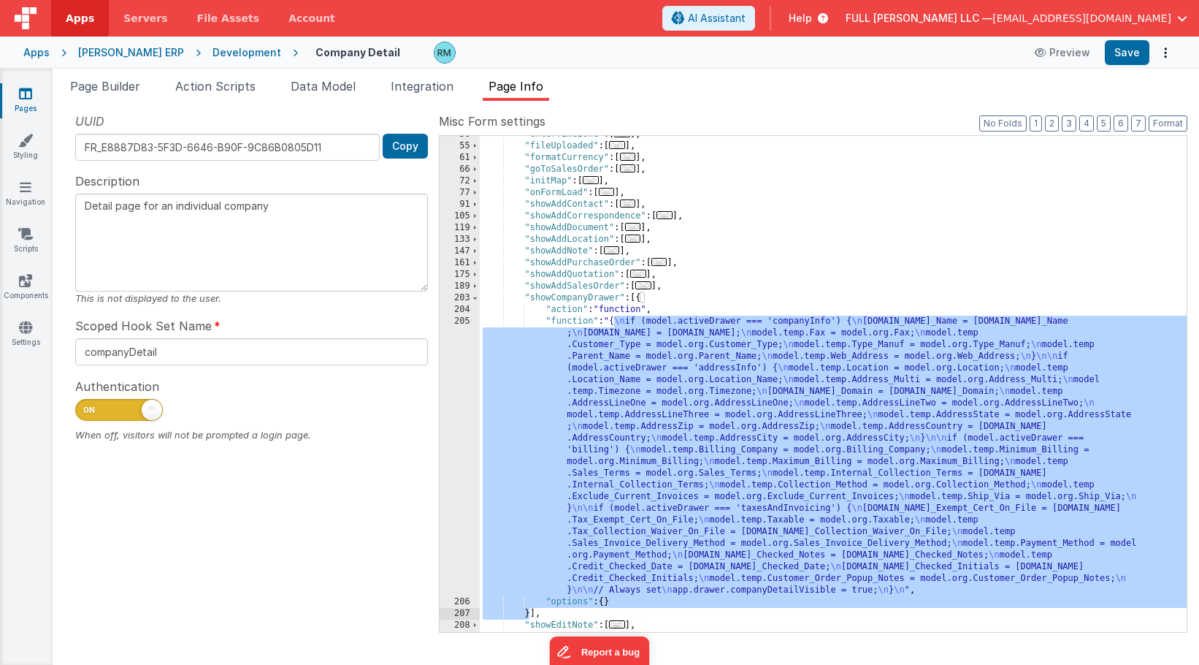
drag, startPoint x: 616, startPoint y: 323, endPoint x: 530, endPoint y: 614, distance: 303.9
click at [530, 614] on div ""enterTimezone" : [ ... ] , "fileUploaded" : [ ... ] , "formatCurrency" : [ ...…" at bounding box center [833, 388] width 707 height 519
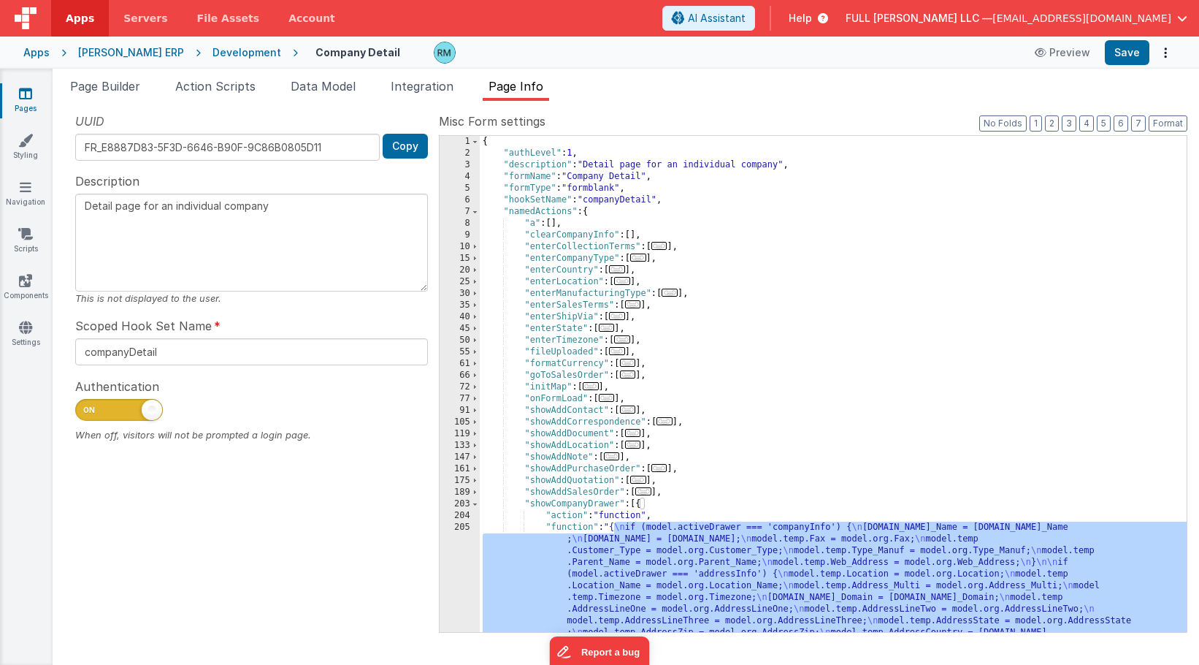
scroll to position [0, 0]
click at [635, 233] on div "{ "authLevel" : 1 , "description" : "Detail page for an individual company" , "…" at bounding box center [833, 530] width 707 height 788
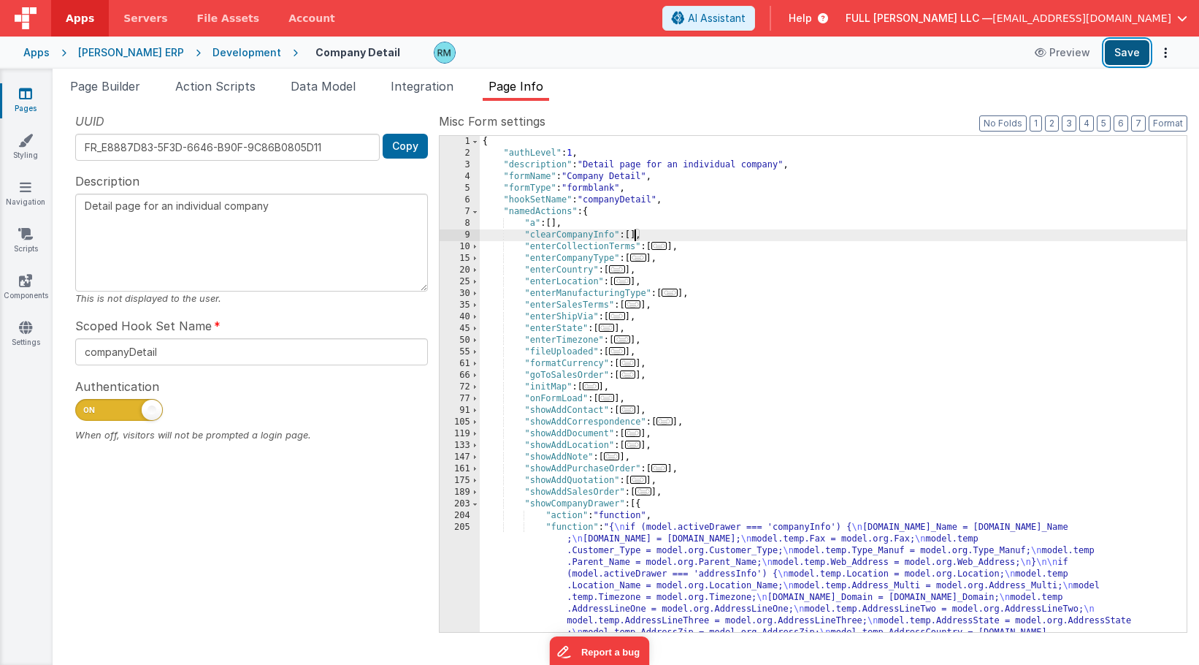
click at [1133, 49] on button "Save" at bounding box center [1127, 52] width 45 height 25
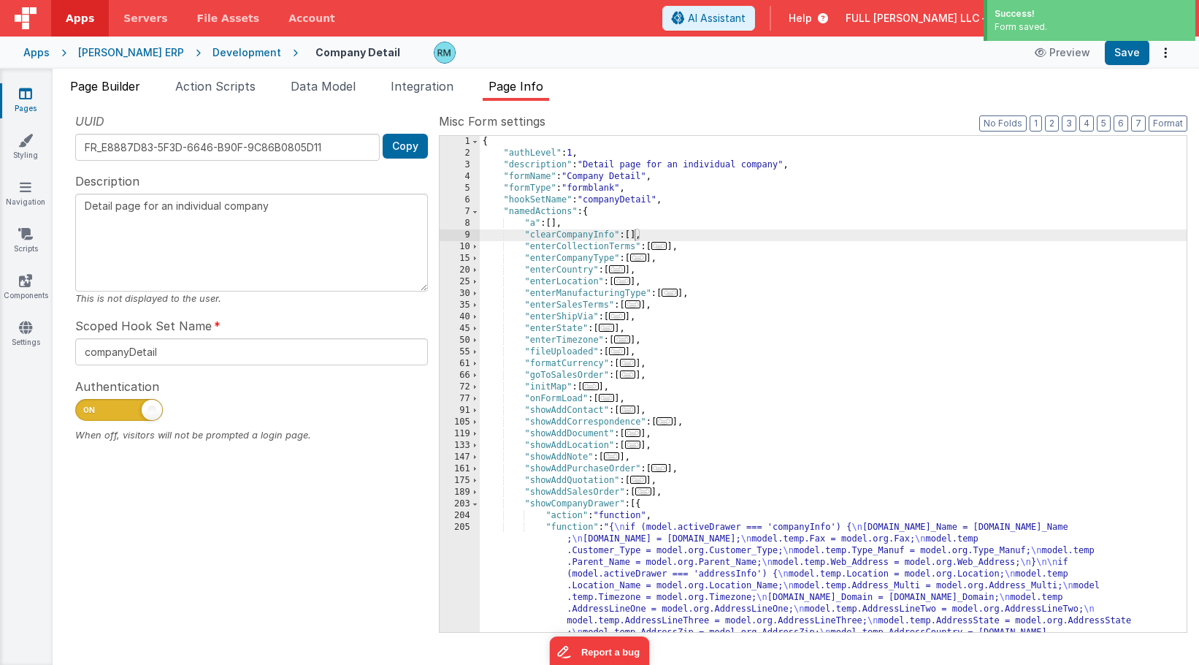
click at [85, 90] on span "Page Builder" at bounding box center [105, 86] width 70 height 15
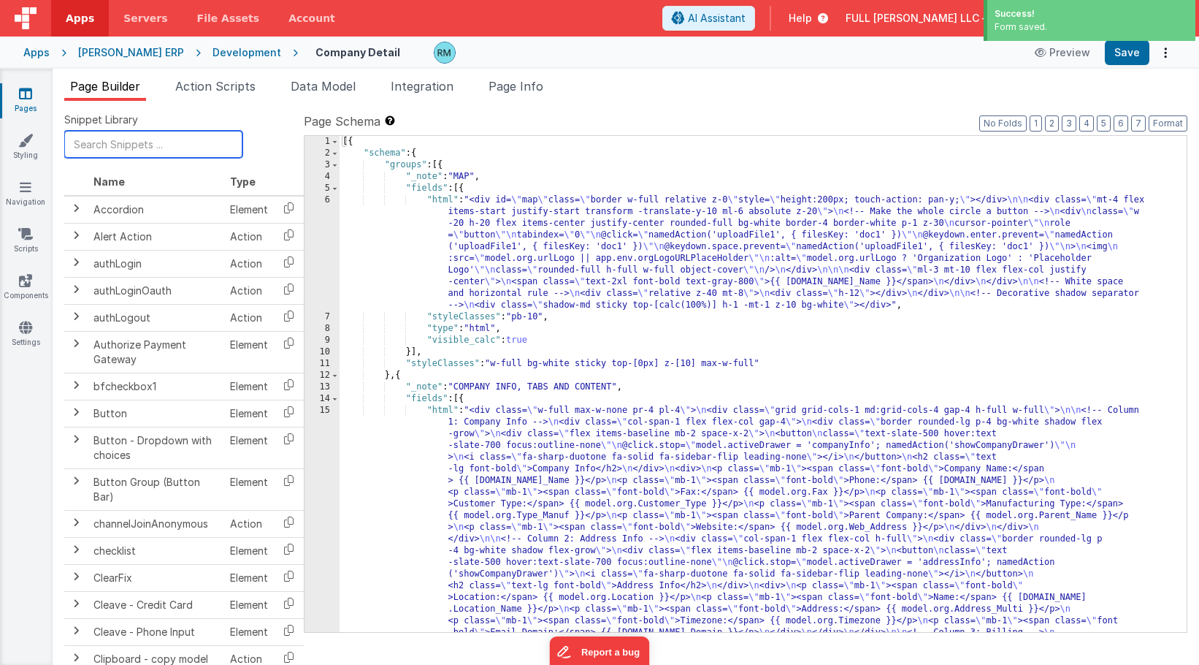
click at [137, 145] on input "text" at bounding box center [153, 144] width 178 height 27
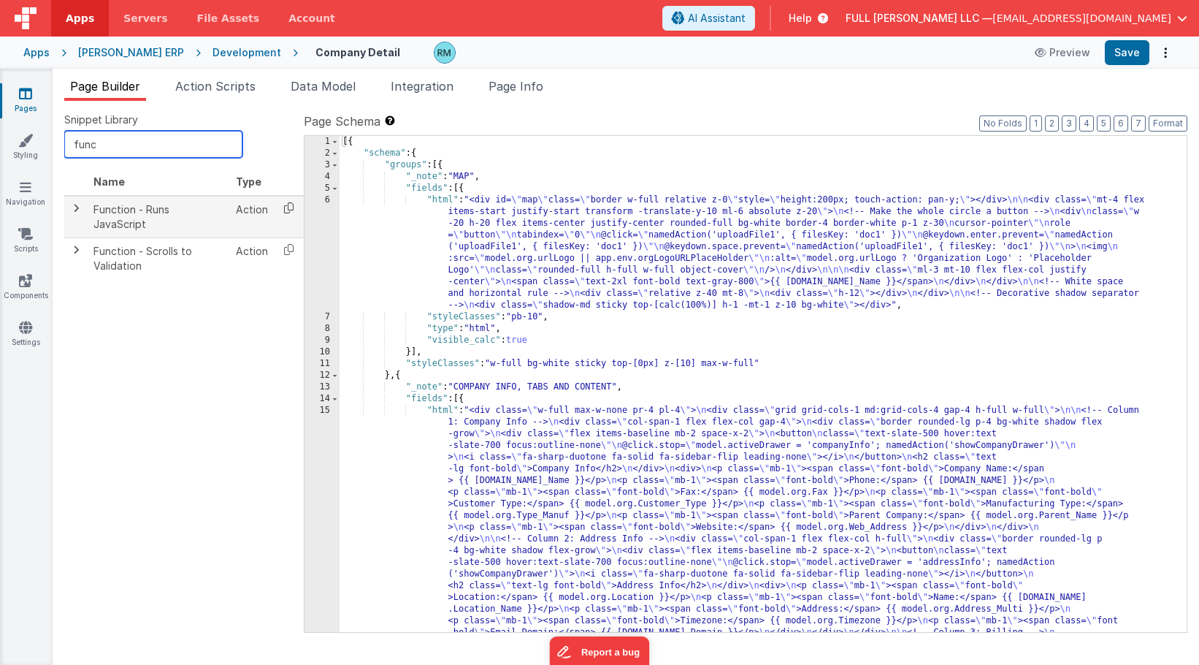
type input "func"
click at [286, 210] on icon at bounding box center [289, 207] width 30 height 23
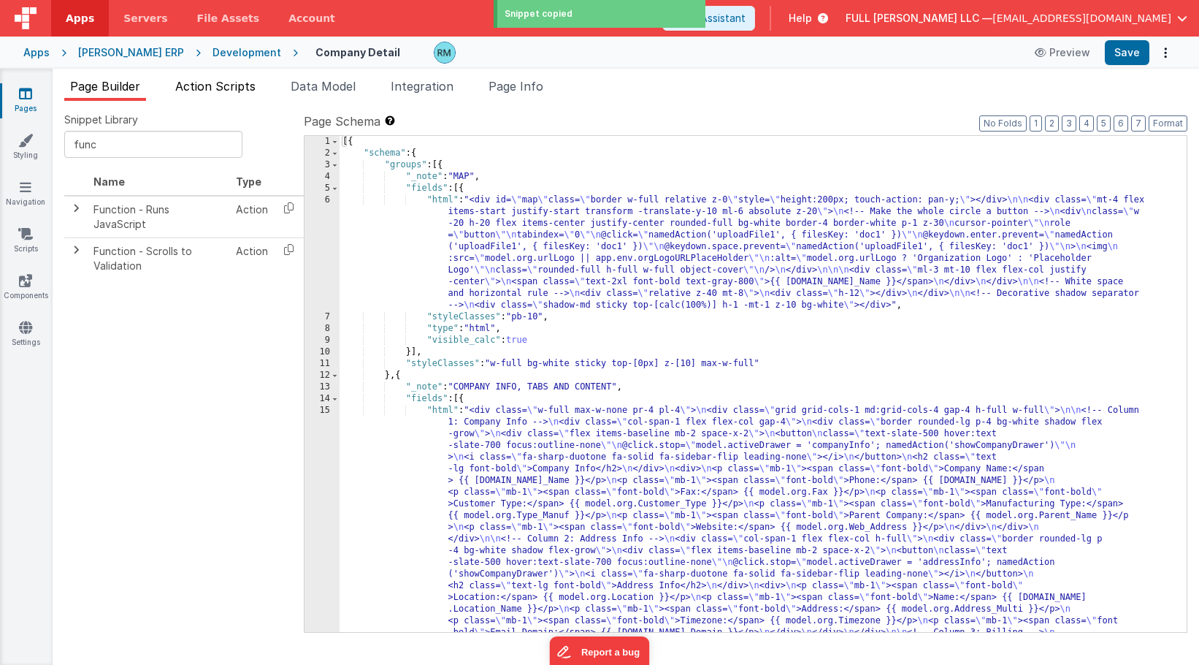
click at [215, 88] on span "Action Scripts" at bounding box center [215, 86] width 80 height 15
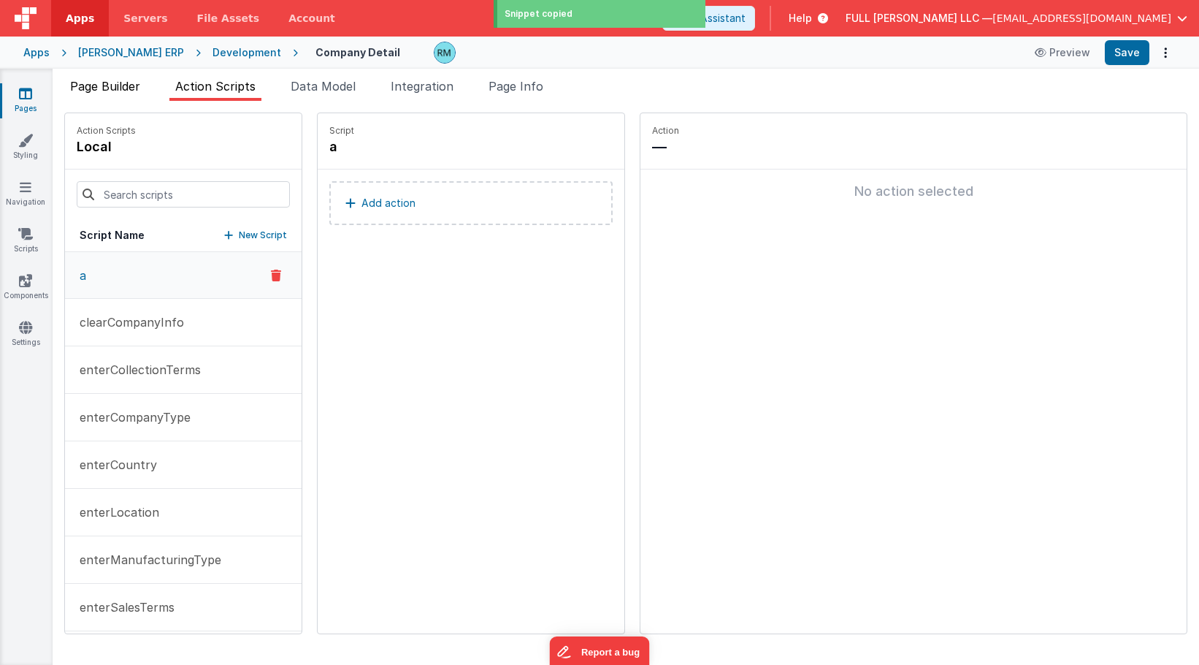
click at [122, 91] on span "Page Builder" at bounding box center [105, 86] width 70 height 15
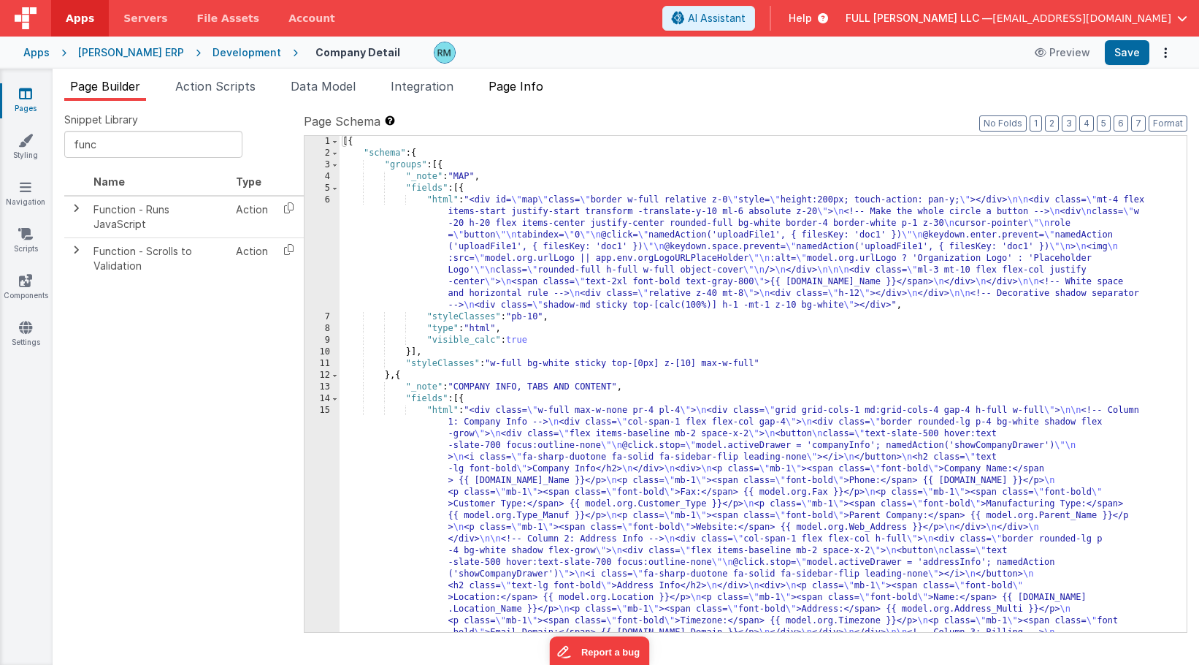
click at [523, 87] on span "Page Info" at bounding box center [516, 86] width 55 height 15
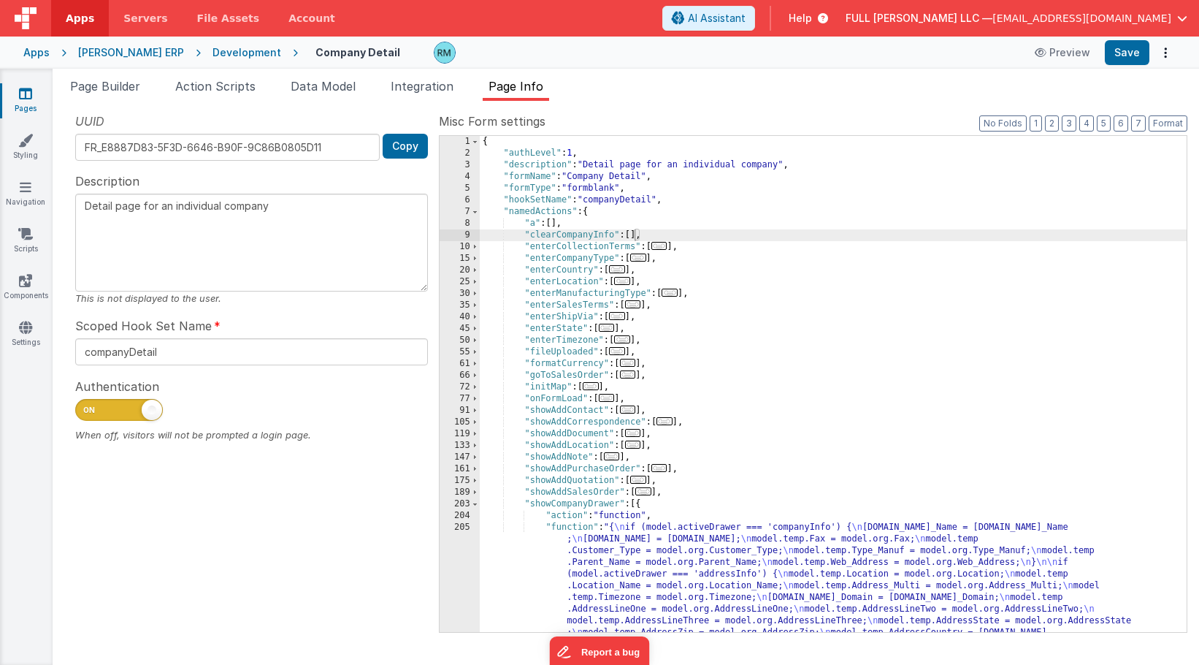
click at [633, 234] on div "{ "authLevel" : 1 , "description" : "Detail page for an individual company" , "…" at bounding box center [833, 530] width 707 height 788
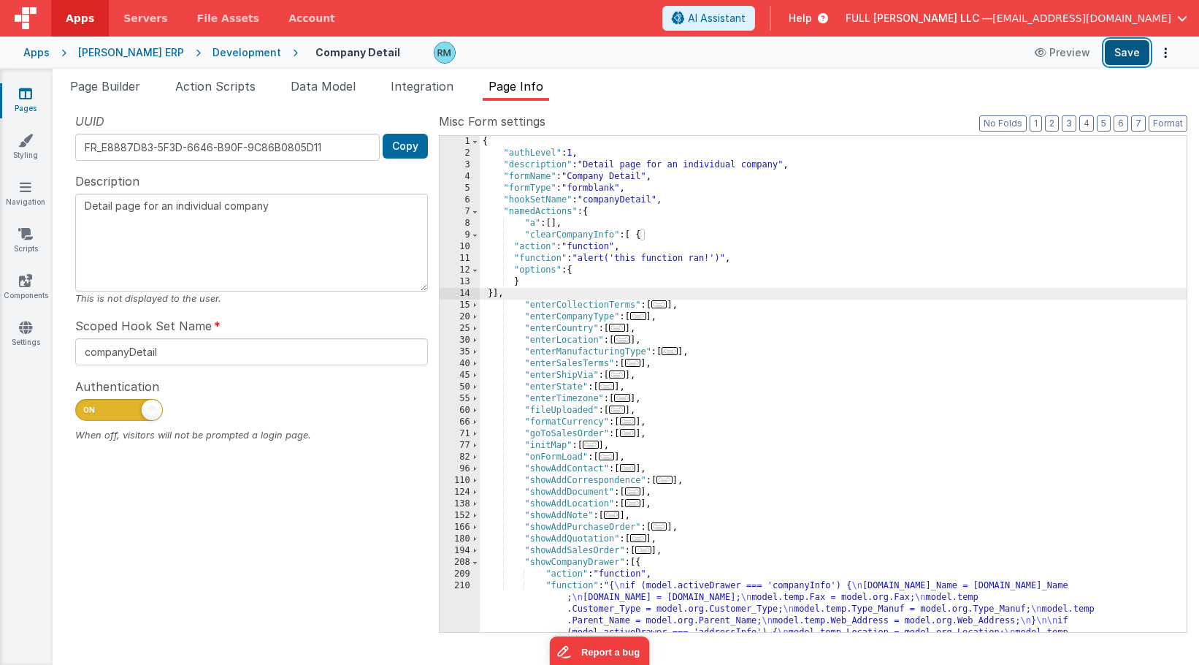
click at [1124, 47] on button "Save" at bounding box center [1127, 52] width 45 height 25
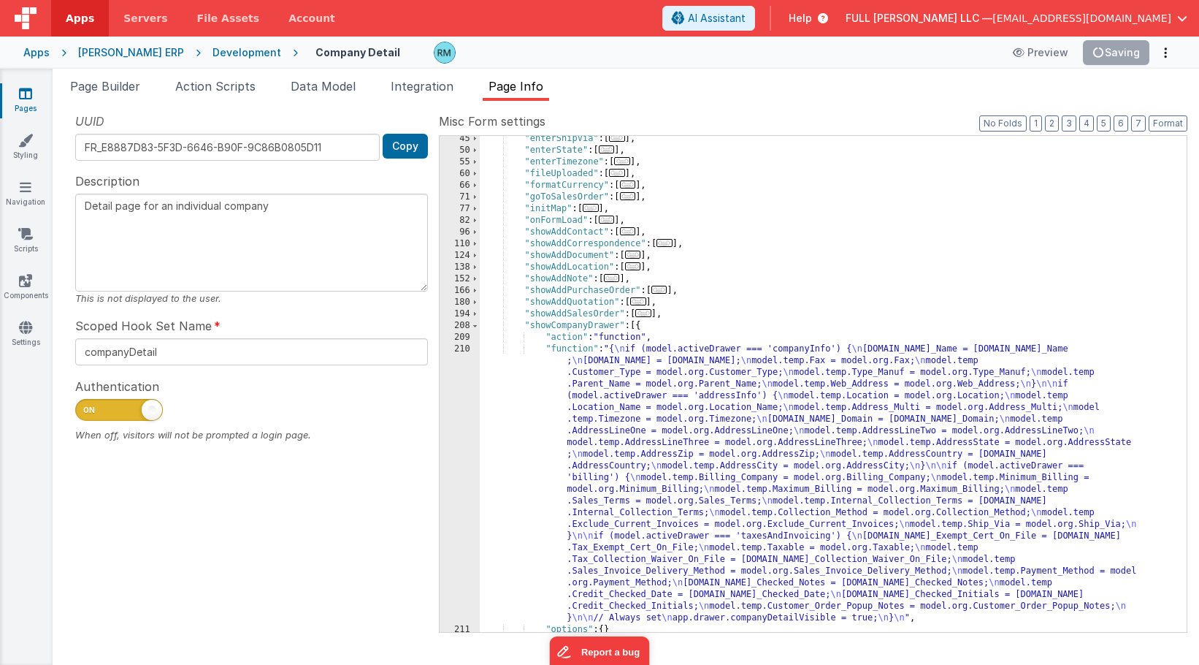
scroll to position [237, 0]
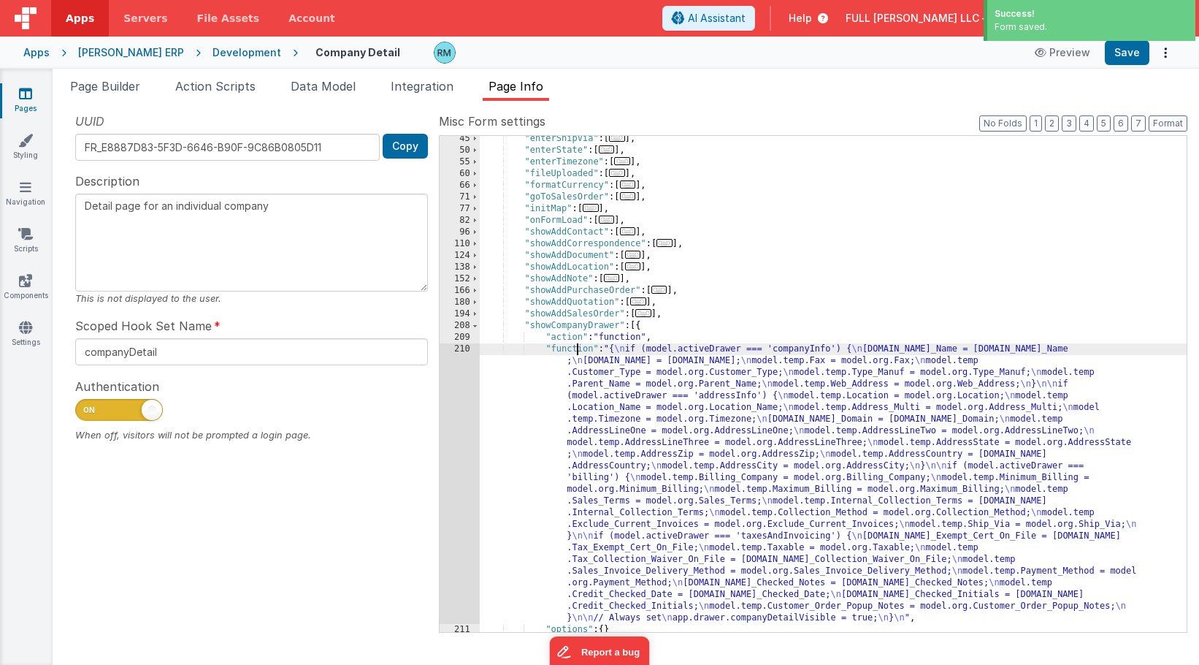
click at [576, 351] on div ""enterShipVia" : [ ... ] , "enterState" : [ ... ] , "enterTimezone" : [ ... ] ,…" at bounding box center [833, 392] width 707 height 519
click at [460, 352] on div "210" at bounding box center [460, 483] width 40 height 280
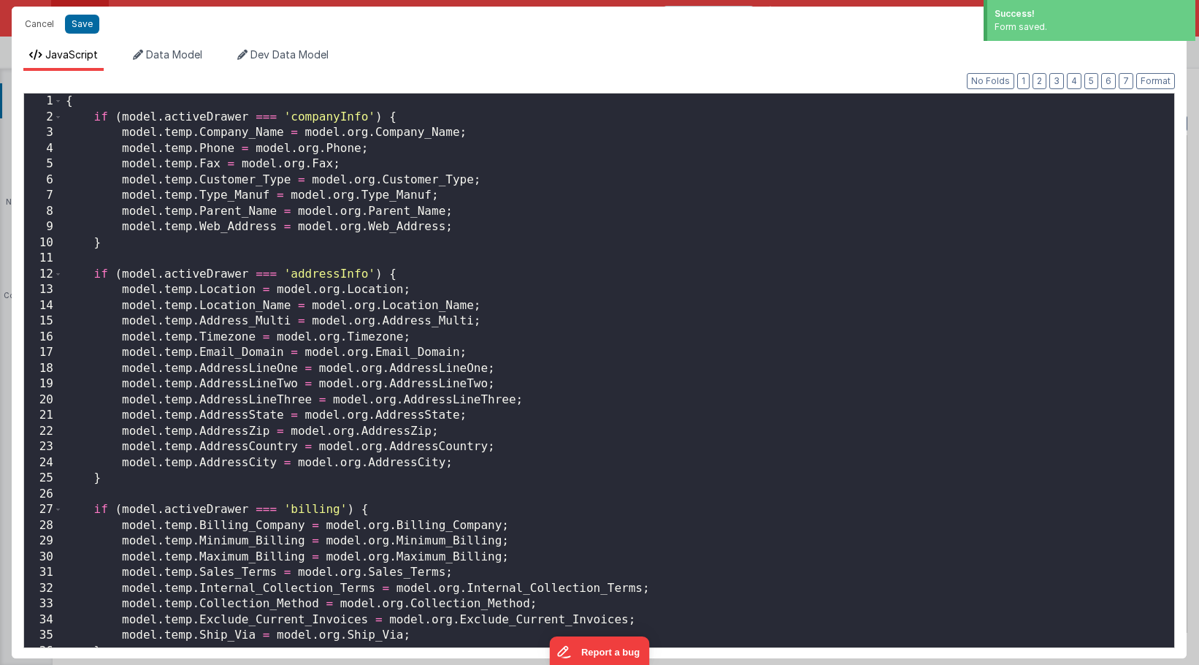
click at [554, 445] on div "{ if ( model . activeDrawer === 'companyInfo' ) { model . temp . Company_Name =…" at bounding box center [619, 385] width 1112 height 585
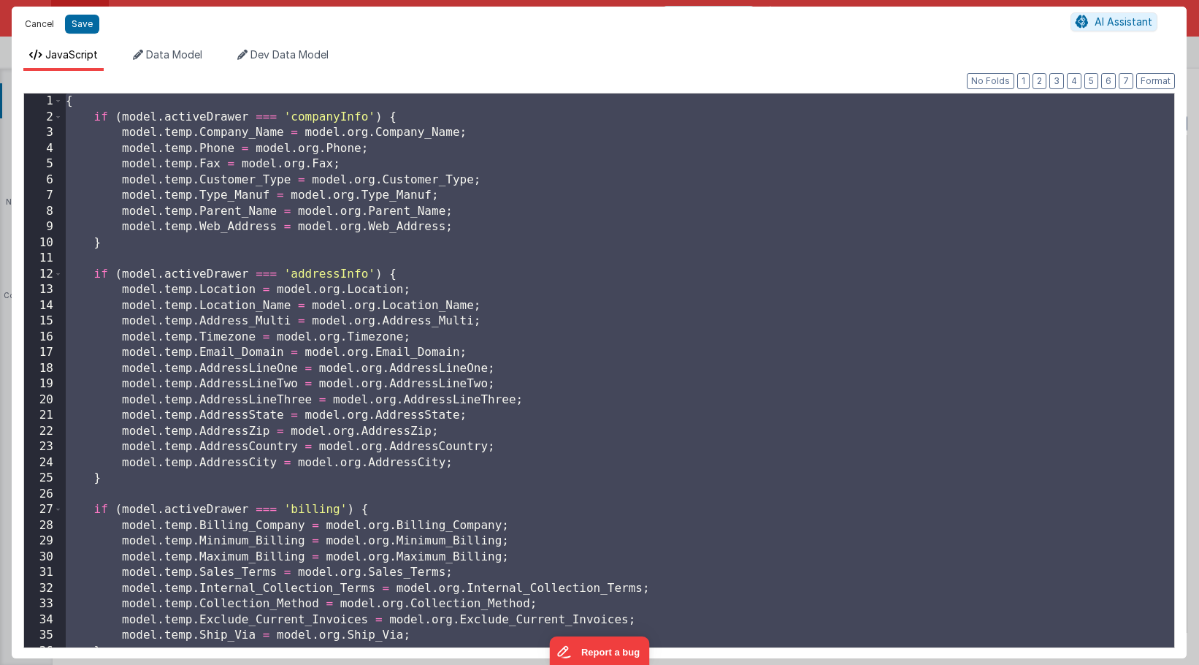
click at [38, 27] on button "Cancel" at bounding box center [40, 24] width 44 height 20
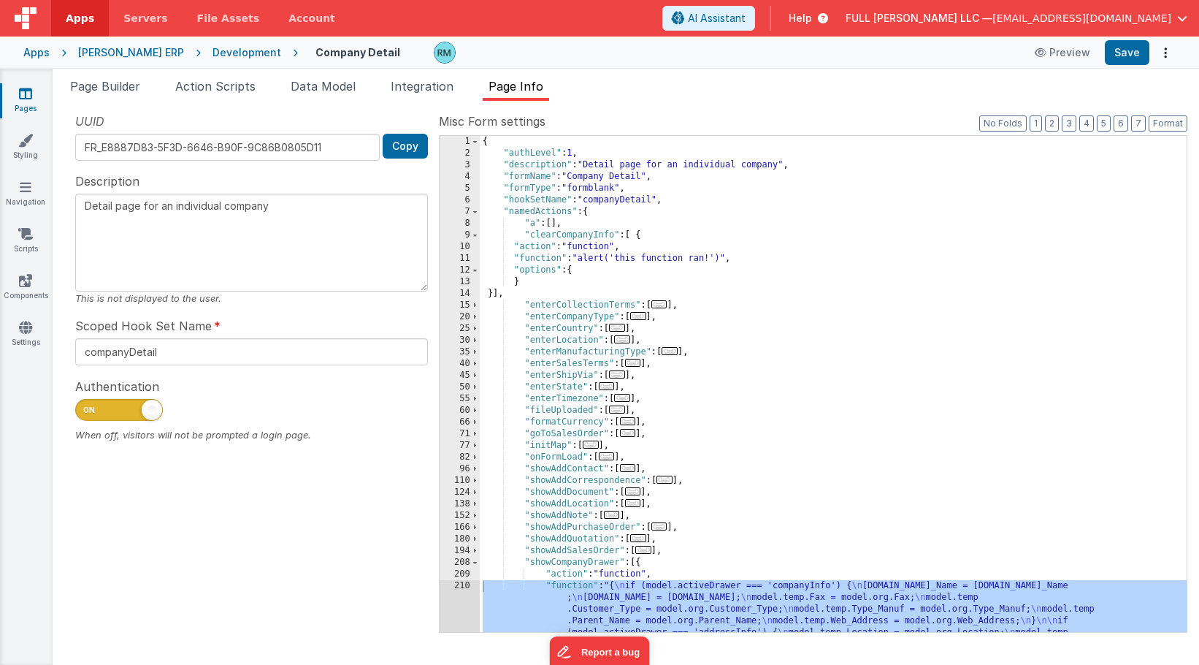
click at [540, 259] on div "{ "authLevel" : 1 , "description" : "Detail page for an individual company" , "…" at bounding box center [833, 530] width 707 height 788
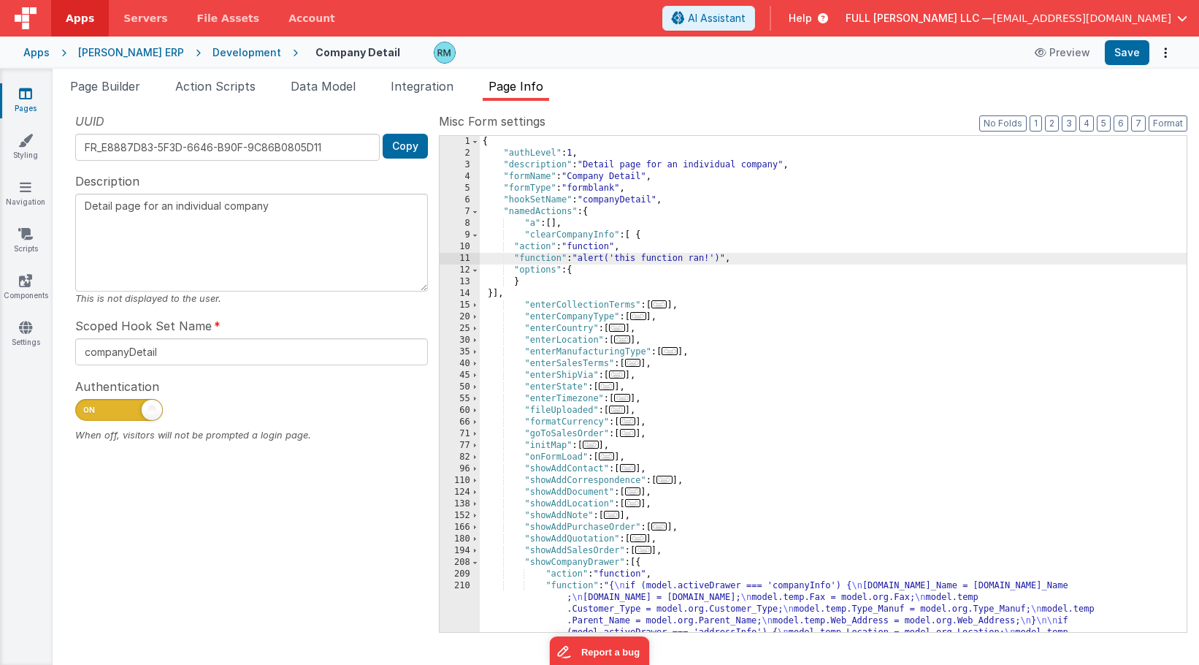
click at [464, 257] on div "11" at bounding box center [460, 259] width 40 height 12
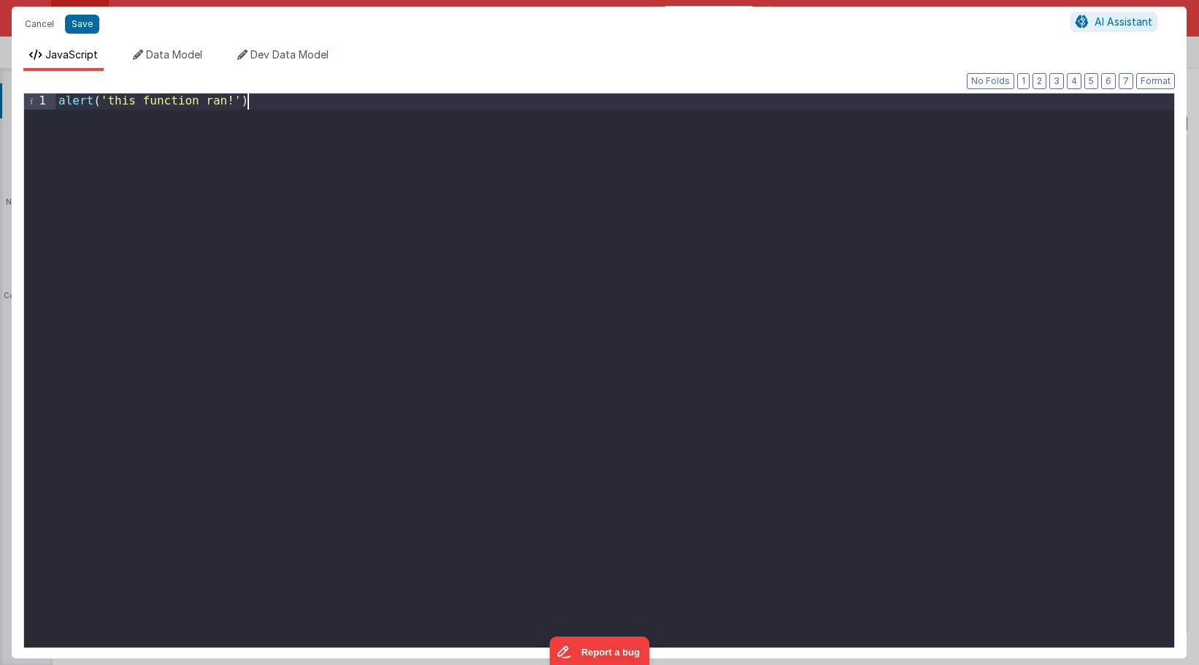
drag, startPoint x: 340, startPoint y: 111, endPoint x: 0, endPoint y: 77, distance: 342.1
click at [0, 77] on div "Cancel Save AI Assistant JavaScript Data Model Dev Data Model Format 7 6 5 4 3 …" at bounding box center [599, 332] width 1199 height 665
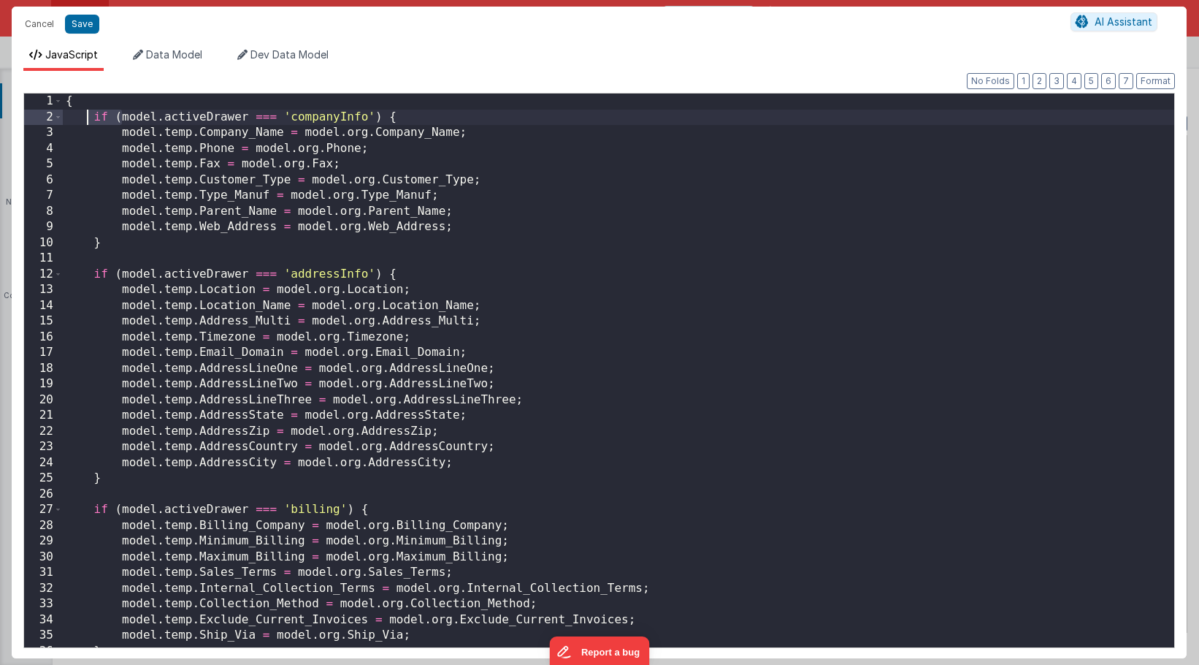
drag, startPoint x: 123, startPoint y: 118, endPoint x: 85, endPoint y: 118, distance: 38.0
click at [85, 118] on div "{ if ( model . activeDrawer === 'companyInfo' ) { model . temp . Company_Name =…" at bounding box center [619, 385] width 1112 height 585
drag, startPoint x: 351, startPoint y: 121, endPoint x: 82, endPoint y: 121, distance: 269.5
click at [82, 121] on div "{ model . activeDrawer === 'companyInfo' ) { model . temp . Company_Name = mode…" at bounding box center [619, 385] width 1112 height 585
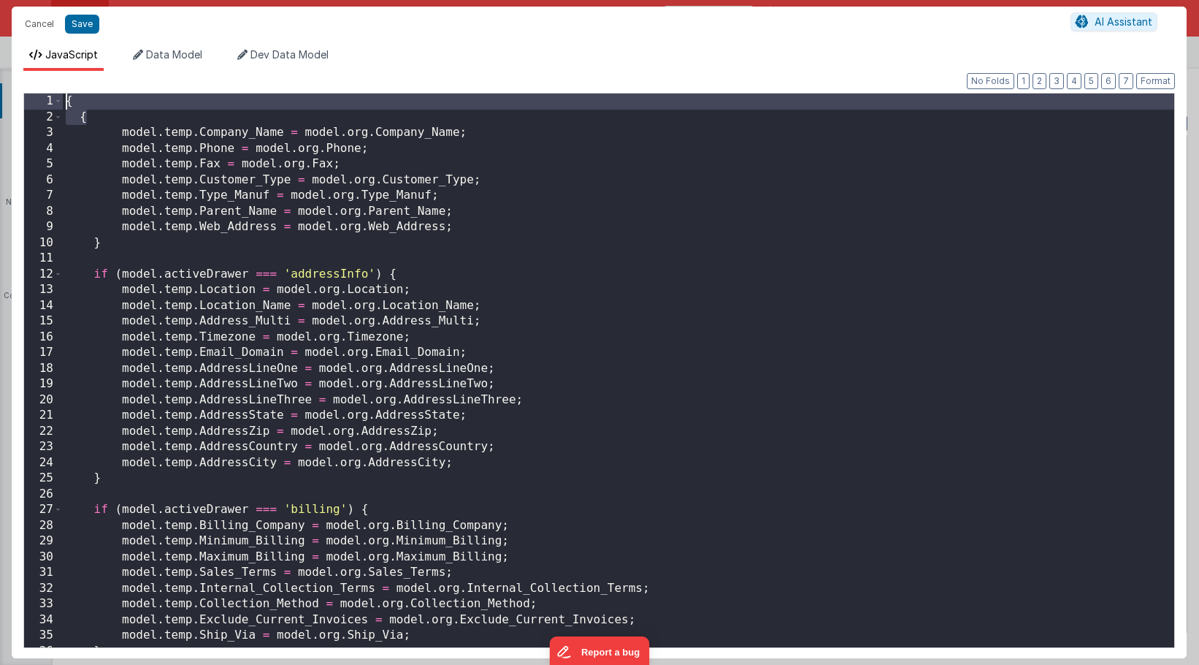
drag, startPoint x: 112, startPoint y: 121, endPoint x: 50, endPoint y: 91, distance: 68.0
click at [50, 91] on div "Format 7 6 5 4 3 2 1 No Folds 1 2 3 4 5 6 7 8 9 10 11 12 13 14 15 16 17 18 19 2…" at bounding box center [599, 368] width 1152 height 555
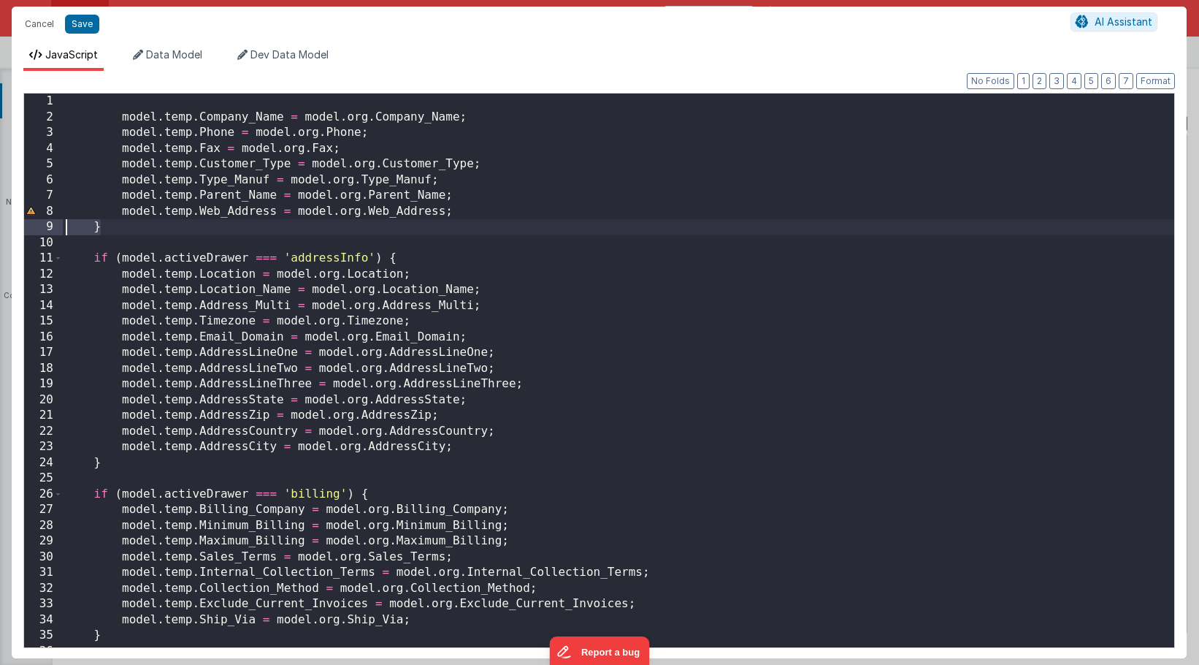
drag, startPoint x: 123, startPoint y: 234, endPoint x: 27, endPoint y: 230, distance: 96.5
click at [27, 230] on div "1 2 3 4 5 6 7 8 9 10 11 12 13 14 15 16 17 18 19 20 21 22 23 24 25 26 27 28 29 3…" at bounding box center [599, 370] width 1152 height 555
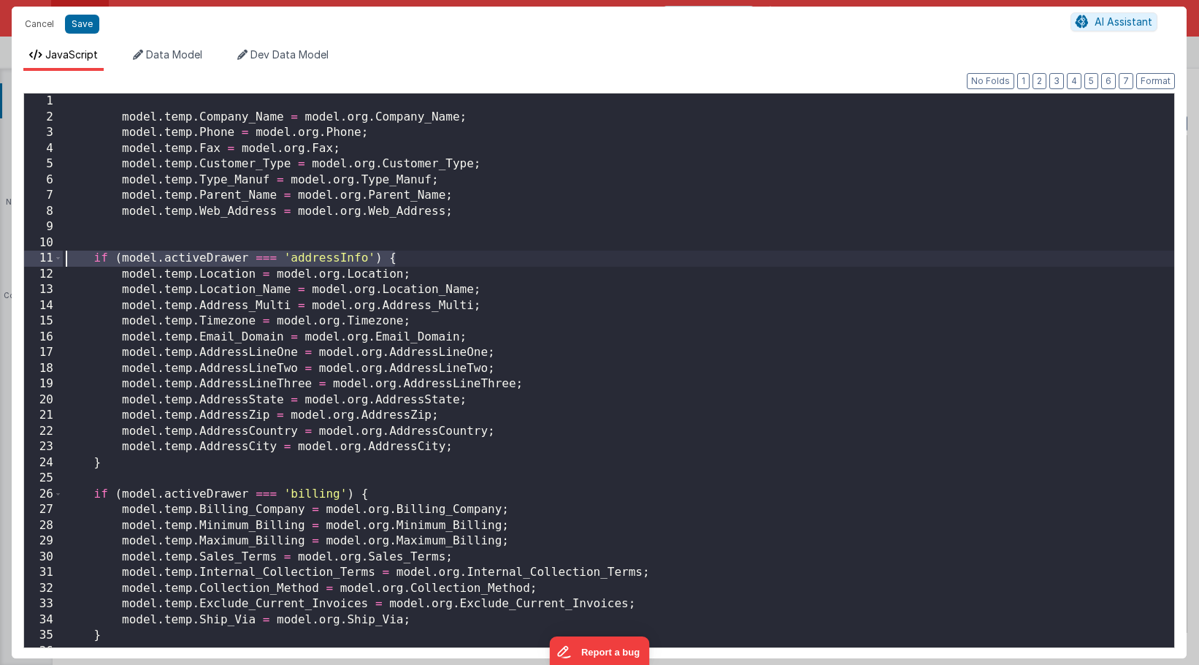
drag, startPoint x: 421, startPoint y: 259, endPoint x: 28, endPoint y: 259, distance: 392.9
click at [28, 259] on div "1 2 3 4 5 6 7 8 9 10 11 12 13 14 15 16 17 18 19 20 21 22 23 24 25 26 27 28 29 3…" at bounding box center [599, 370] width 1152 height 555
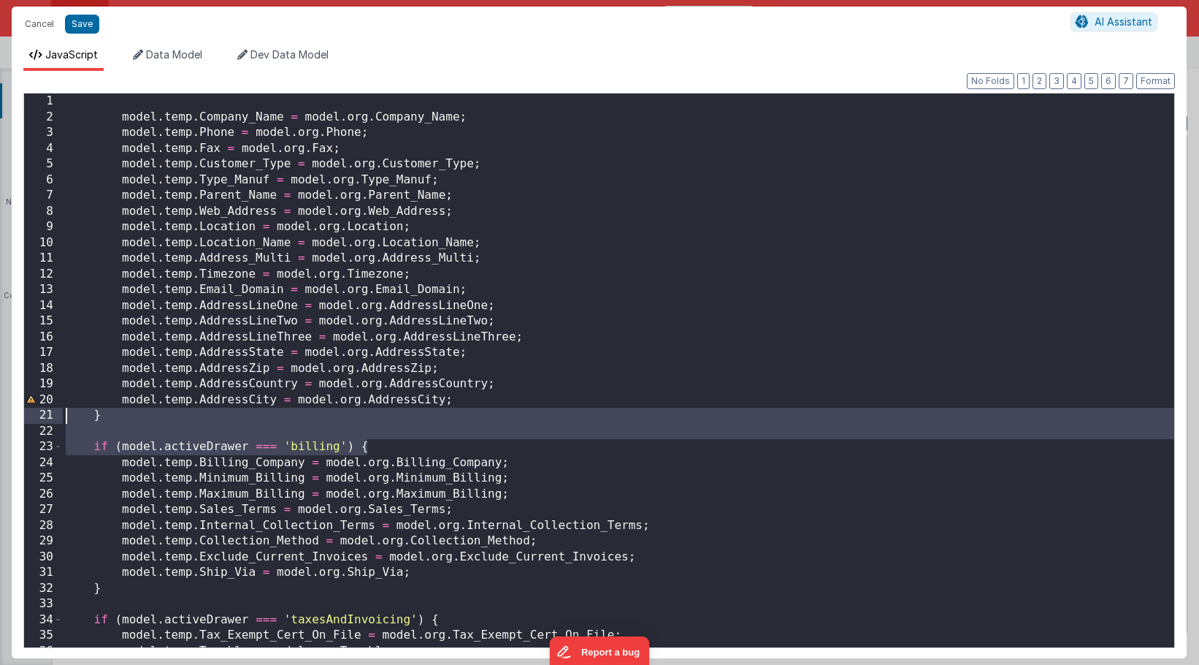
drag, startPoint x: 423, startPoint y: 451, endPoint x: 37, endPoint y: 420, distance: 386.9
click at [37, 420] on div "1 2 3 4 5 6 7 8 9 10 11 12 13 14 15 16 17 18 19 20 21 22 23 24 25 26 27 28 29 3…" at bounding box center [599, 370] width 1152 height 555
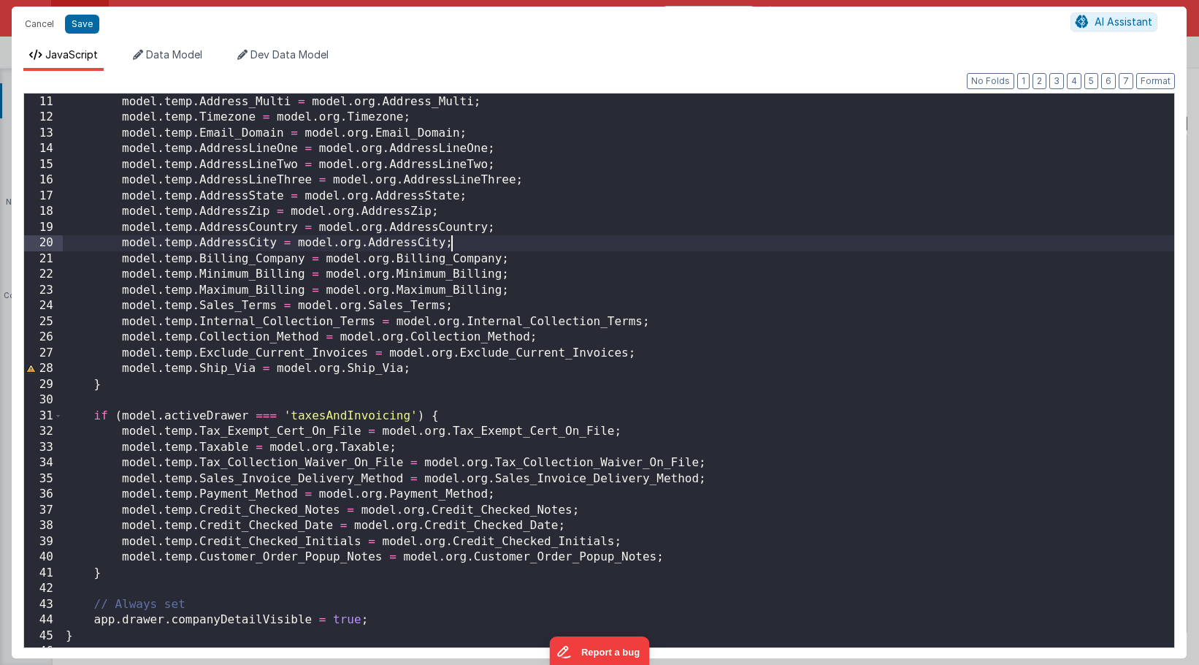
scroll to position [169, 0]
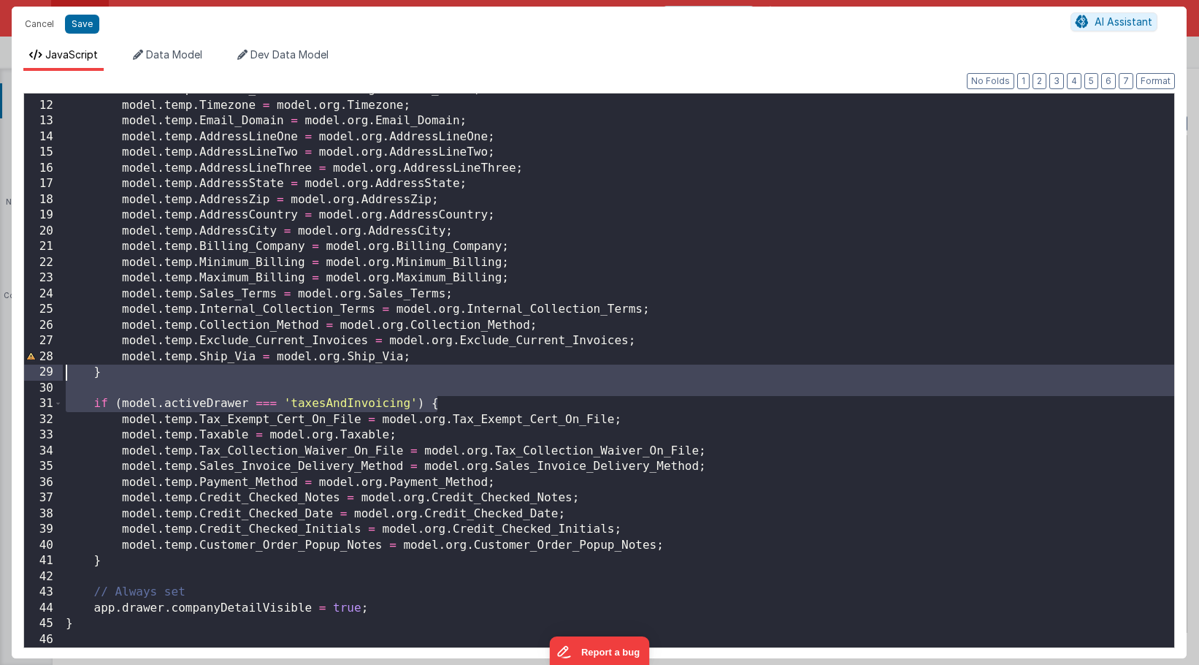
drag, startPoint x: 457, startPoint y: 405, endPoint x: 38, endPoint y: 375, distance: 420.3
click at [37, 375] on div "11 12 13 14 15 16 17 18 19 20 21 22 23 24 25 26 27 28 29 30 31 32 33 34 35 36 3…" at bounding box center [599, 370] width 1152 height 555
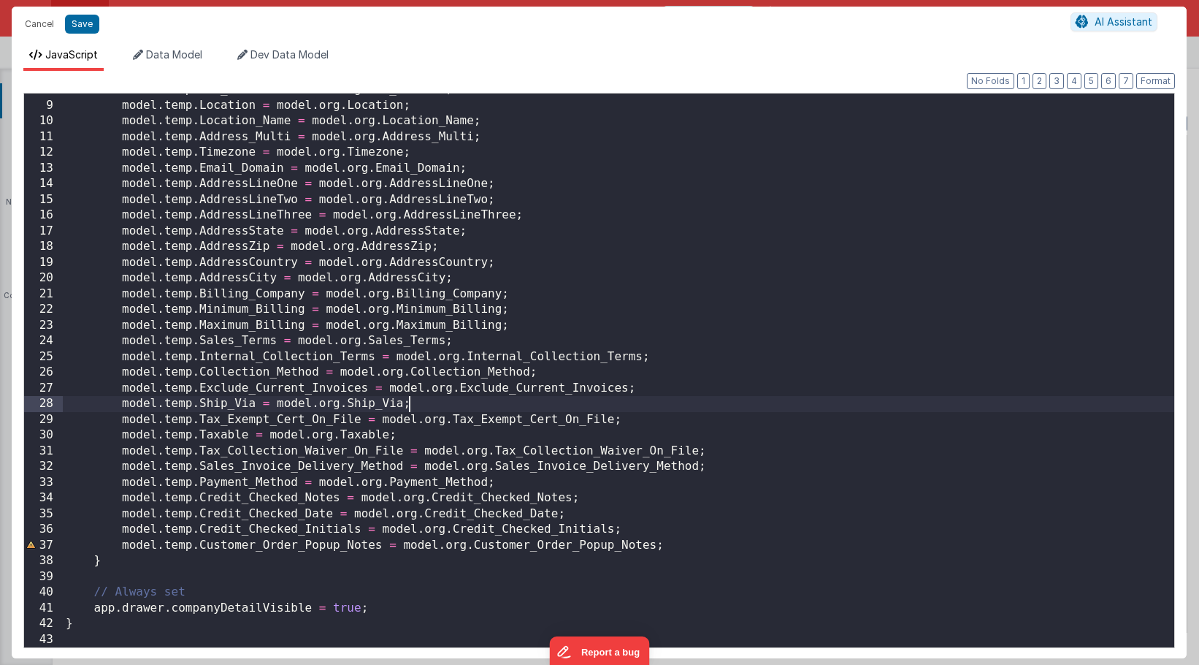
scroll to position [121, 0]
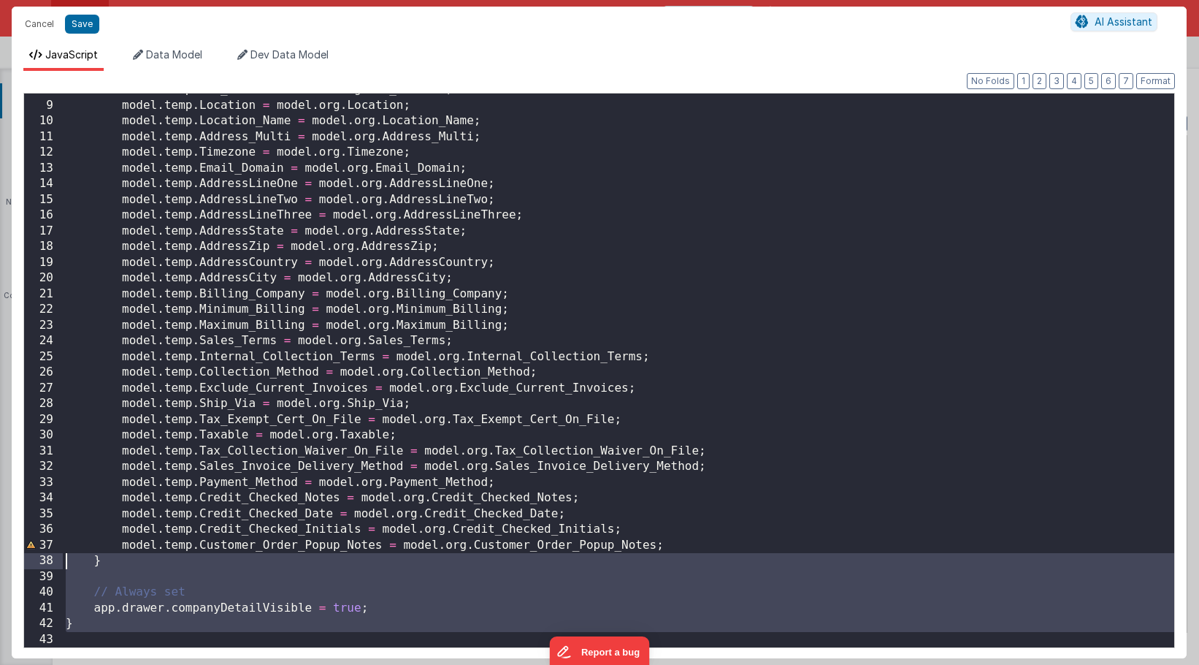
drag, startPoint x: 99, startPoint y: 633, endPoint x: 58, endPoint y: 564, distance: 79.5
click at [58, 564] on div "8 9 10 11 12 13 14 15 16 17 18 19 20 21 22 23 24 25 26 27 28 29 30 31 32 33 34 …" at bounding box center [599, 370] width 1152 height 555
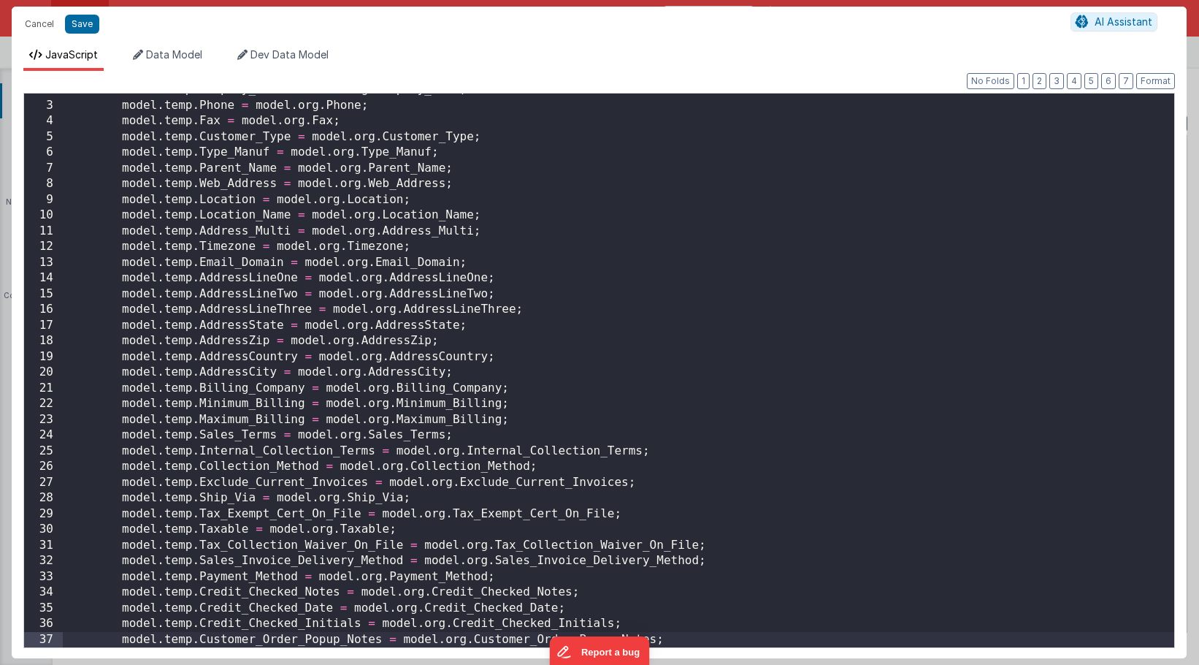
scroll to position [0, 0]
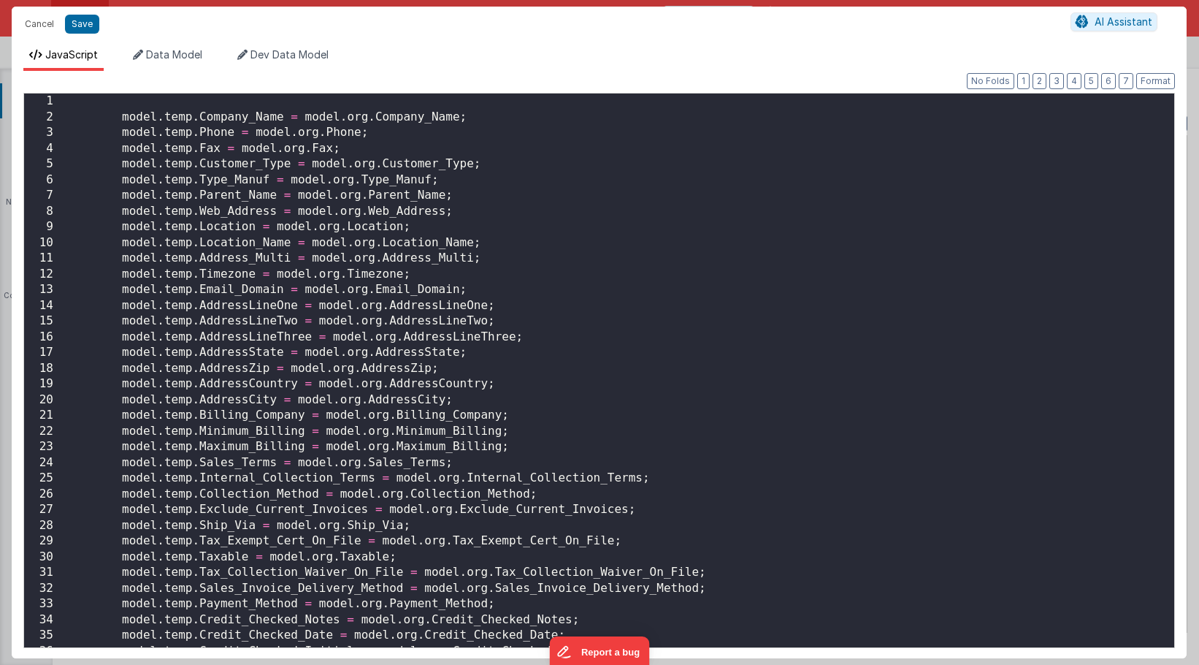
click at [121, 109] on div "model . temp . Company_Name = model . org . Company_Name ; model . temp . Phone…" at bounding box center [619, 385] width 1112 height 585
click at [121, 118] on div "model . temp . Company_Name = model . org . Company_Name ; model . temp . Phone…" at bounding box center [619, 385] width 1112 height 585
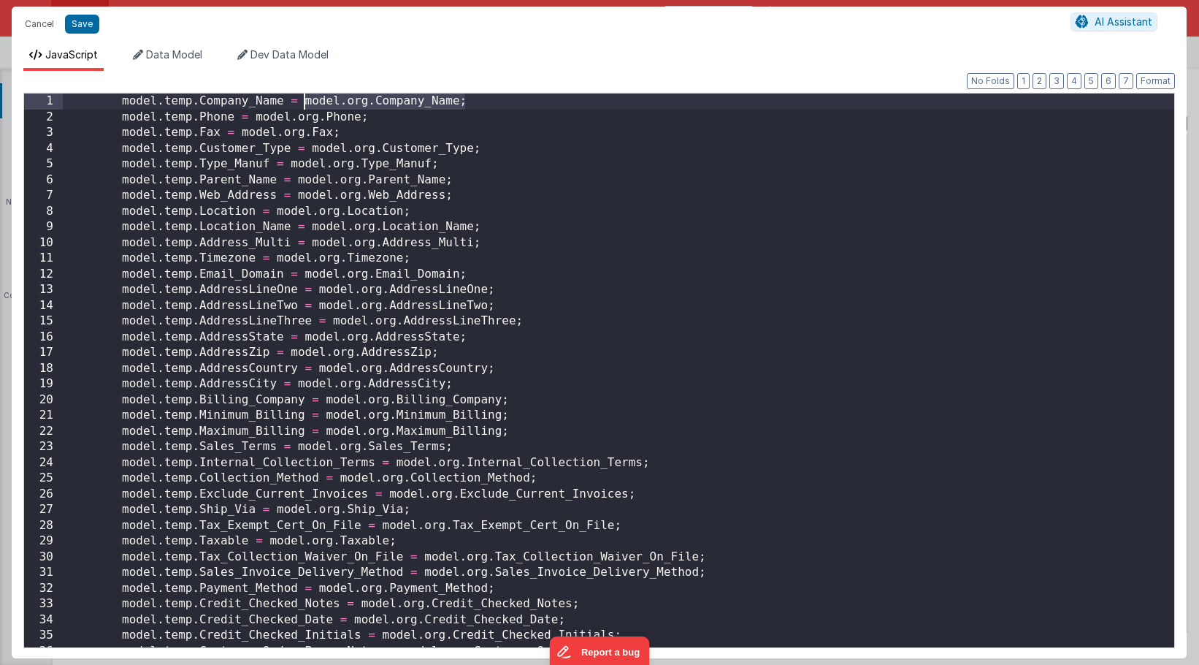
drag, startPoint x: 478, startPoint y: 104, endPoint x: 305, endPoint y: 103, distance: 173.1
click at [305, 103] on div "model . temp . Company_Name = model . org . Company_Name ; model . temp . Phone…" at bounding box center [619, 385] width 1112 height 585
drag, startPoint x: 516, startPoint y: 102, endPoint x: 306, endPoint y: 102, distance: 210.3
click at [306, 102] on div "model . temp . Company_Name = '' model . org . Company_Name ; '' model . temp .…" at bounding box center [619, 385] width 1112 height 585
drag, startPoint x: 335, startPoint y: 97, endPoint x: 307, endPoint y: 99, distance: 27.1
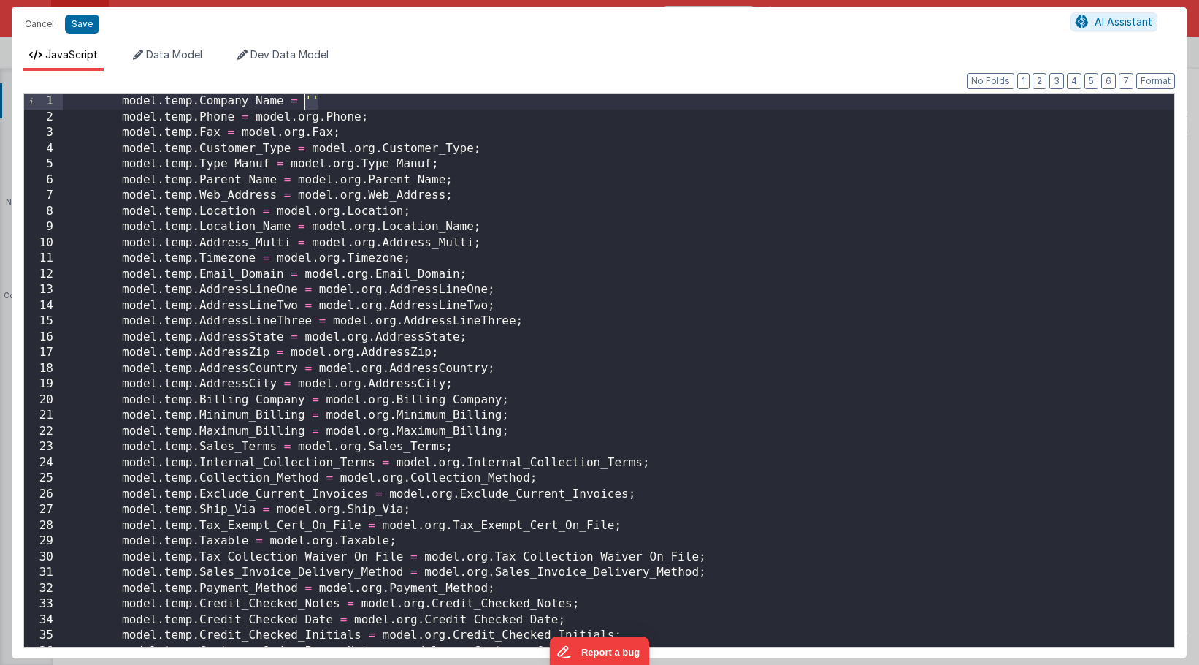
click at [307, 99] on div "model . temp . Company_Name = '' model . temp . Phone = model . org . Phone ; m…" at bounding box center [619, 385] width 1112 height 585
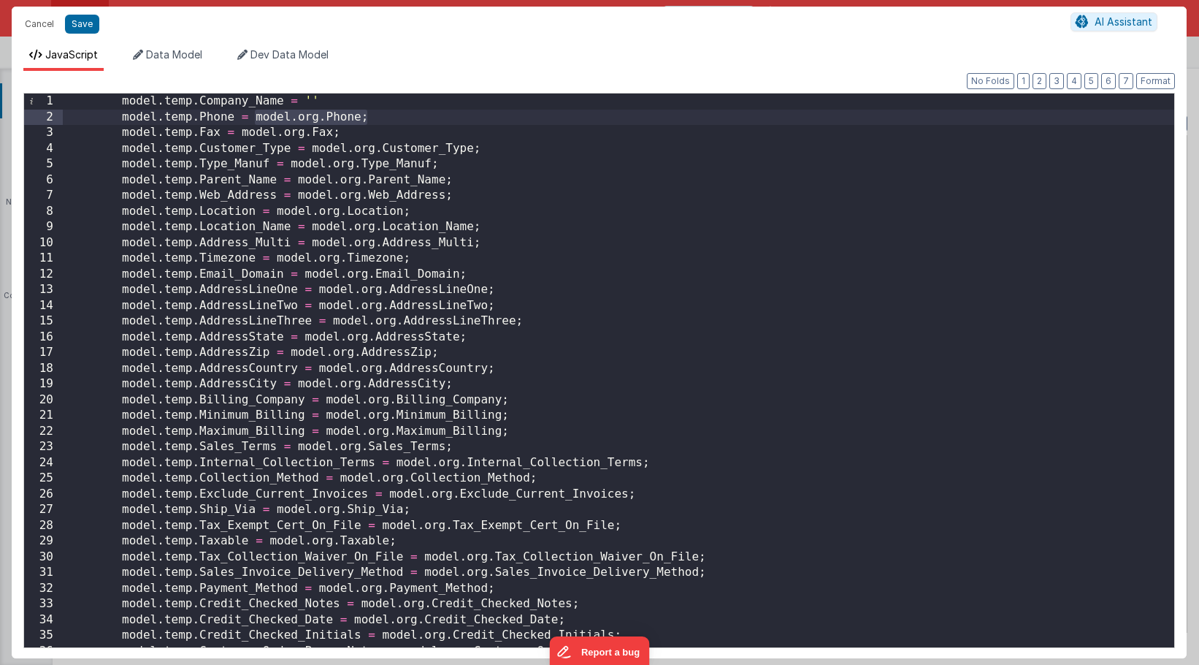
drag, startPoint x: 380, startPoint y: 121, endPoint x: 255, endPoint y: 115, distance: 125.0
click at [255, 115] on div "model . temp . Company_Name = '' model . temp . Phone = model . org . Phone ; m…" at bounding box center [619, 385] width 1112 height 585
drag, startPoint x: 349, startPoint y: 137, endPoint x: 240, endPoint y: 138, distance: 109.6
click at [240, 138] on div "model . temp . Company_Name = '' model . temp . Phone = '' model . temp . Fax =…" at bounding box center [619, 385] width 1112 height 585
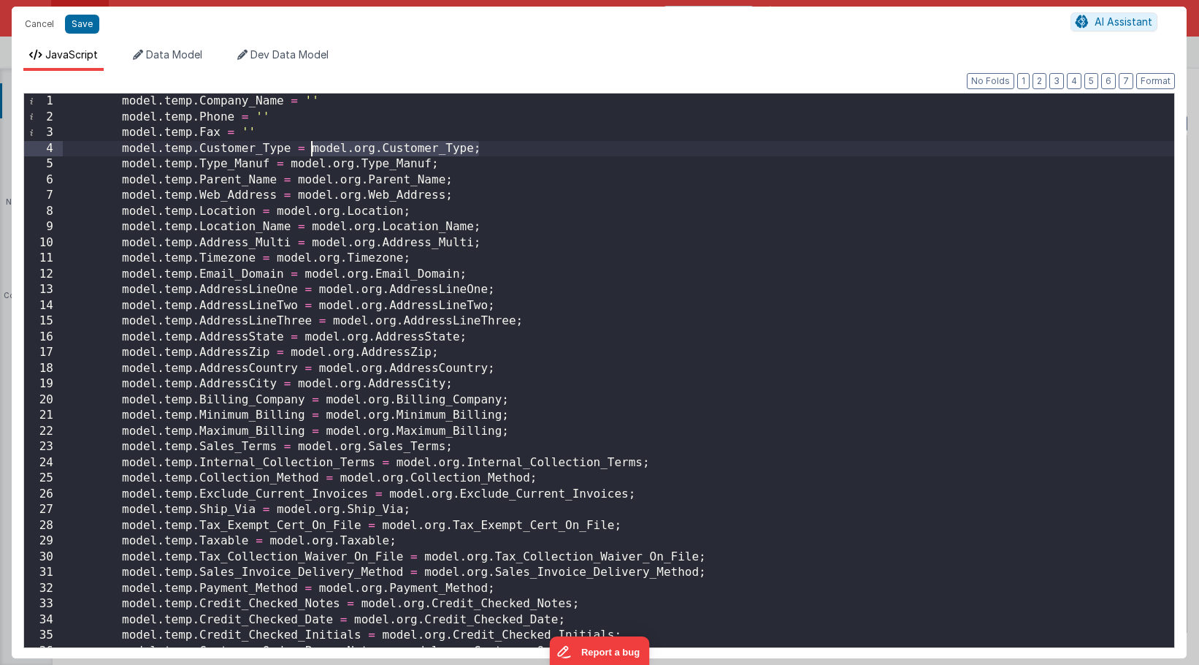
drag, startPoint x: 485, startPoint y: 150, endPoint x: 310, endPoint y: 151, distance: 175.3
click at [310, 151] on div "model . temp . Company_Name = '' model . temp . Phone = '' model . temp . Fax =…" at bounding box center [619, 385] width 1112 height 585
drag, startPoint x: 330, startPoint y: 148, endPoint x: 312, endPoint y: 148, distance: 18.3
click at [312, 148] on div "model . temp . Company_Name = '' model . temp . Phone = '' model . temp . Fax =…" at bounding box center [619, 385] width 1112 height 585
drag, startPoint x: 448, startPoint y: 165, endPoint x: 291, endPoint y: 166, distance: 157.0
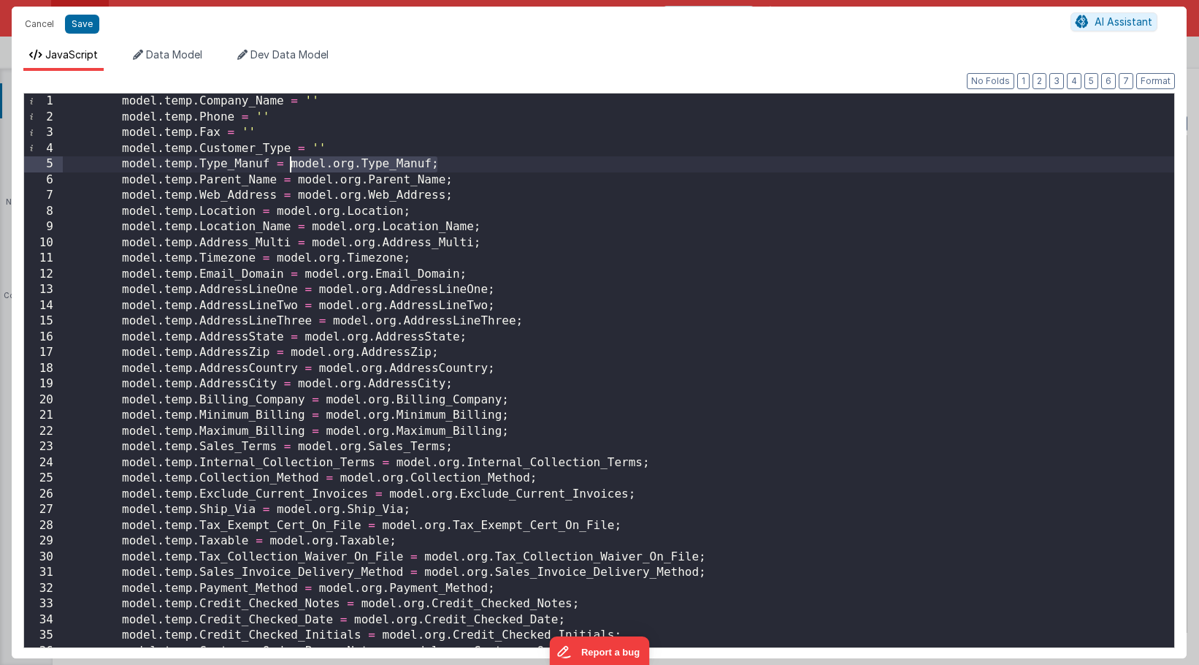
click at [291, 166] on div "model . temp . Company_Name = '' model . temp . Phone = '' model . temp . Fax =…" at bounding box center [619, 385] width 1112 height 585
drag, startPoint x: 461, startPoint y: 185, endPoint x: 297, endPoint y: 183, distance: 164.3
click at [297, 183] on div "model . temp . Company_Name = '' model . temp . Phone = '' model . temp . Fax =…" at bounding box center [619, 385] width 1112 height 585
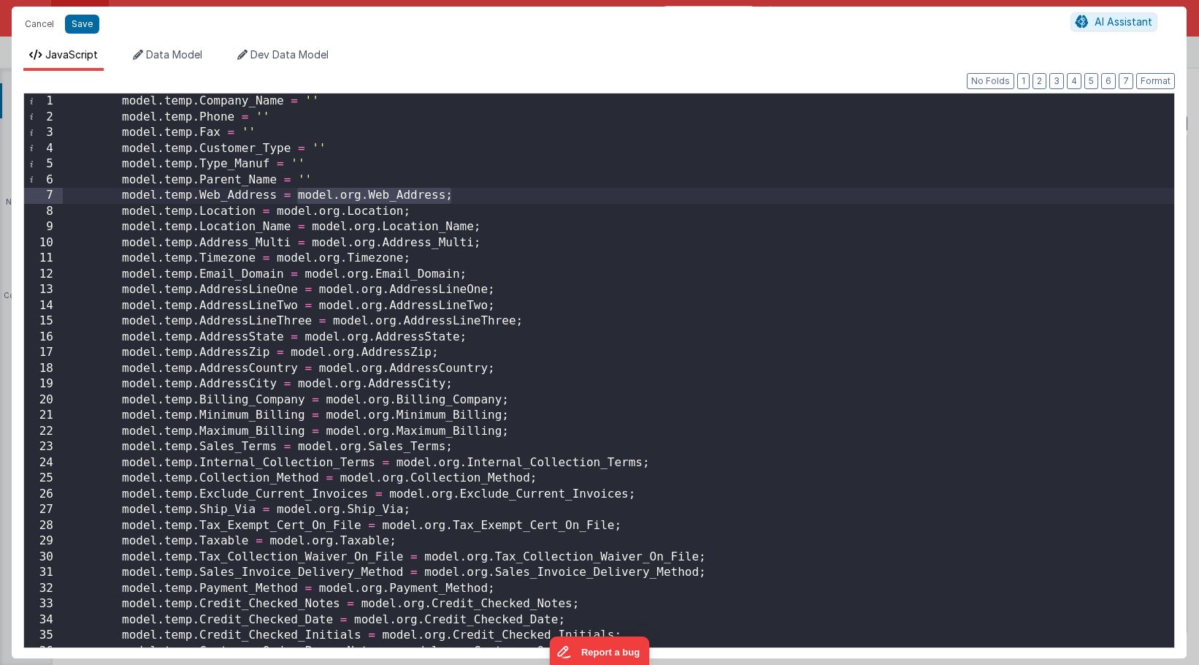
drag, startPoint x: 458, startPoint y: 197, endPoint x: 298, endPoint y: 196, distance: 160.0
click at [298, 196] on div "model . temp . Company_Name = '' model . temp . Phone = '' model . temp . Fax =…" at bounding box center [619, 385] width 1112 height 585
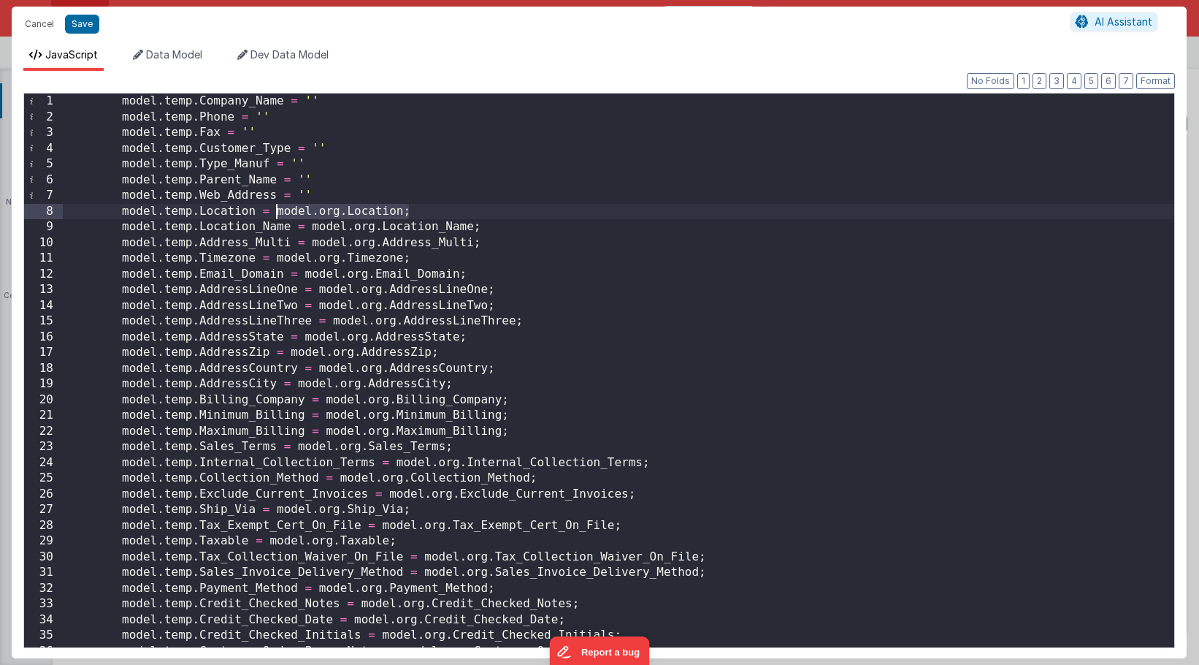
drag, startPoint x: 401, startPoint y: 211, endPoint x: 276, endPoint y: 211, distance: 124.9
click at [276, 211] on div "model . temp . Company_Name = '' model . temp . Phone = '' model . temp . Fax =…" at bounding box center [619, 385] width 1112 height 585
drag, startPoint x: 484, startPoint y: 227, endPoint x: 309, endPoint y: 228, distance: 174.6
click at [309, 228] on div "model . temp . Company_Name = '' model . temp . Phone = '' model . temp . Fax =…" at bounding box center [619, 385] width 1112 height 585
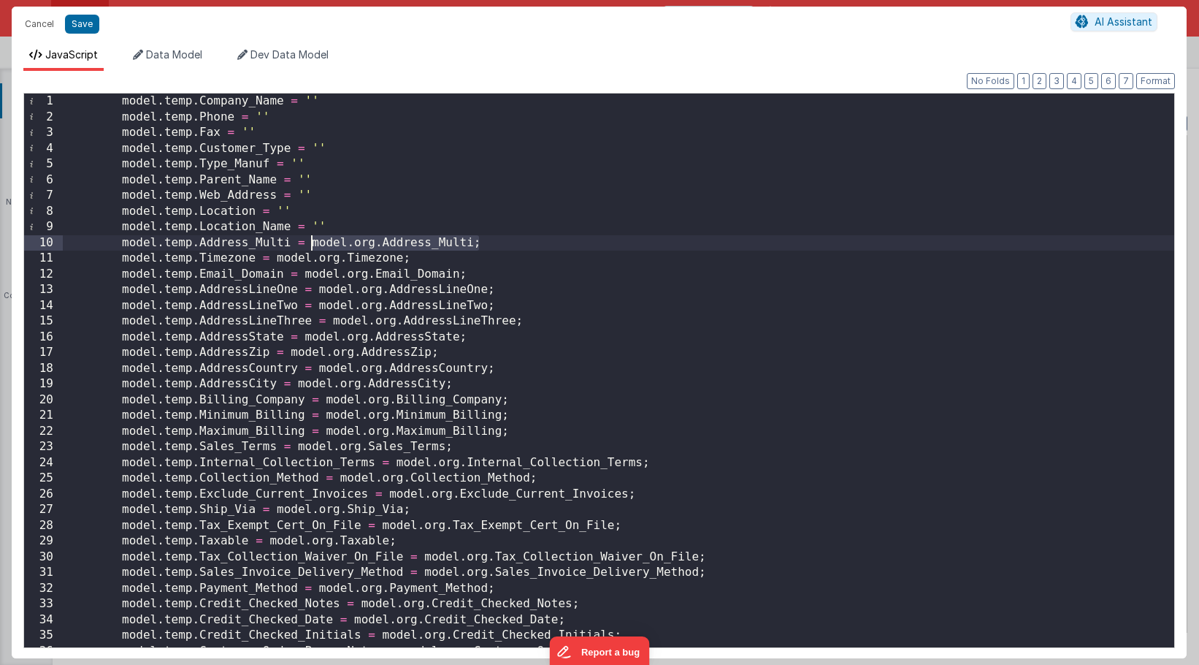
drag, startPoint x: 489, startPoint y: 244, endPoint x: 313, endPoint y: 247, distance: 175.3
click at [313, 247] on div "model . temp . Company_Name = '' model . temp . Phone = '' model . temp . Fax =…" at bounding box center [619, 385] width 1112 height 585
drag, startPoint x: 416, startPoint y: 263, endPoint x: 274, endPoint y: 261, distance: 142.4
click at [274, 261] on div "model . temp . Company_Name = '' model . temp . Phone = '' model . temp . Fax =…" at bounding box center [619, 385] width 1112 height 585
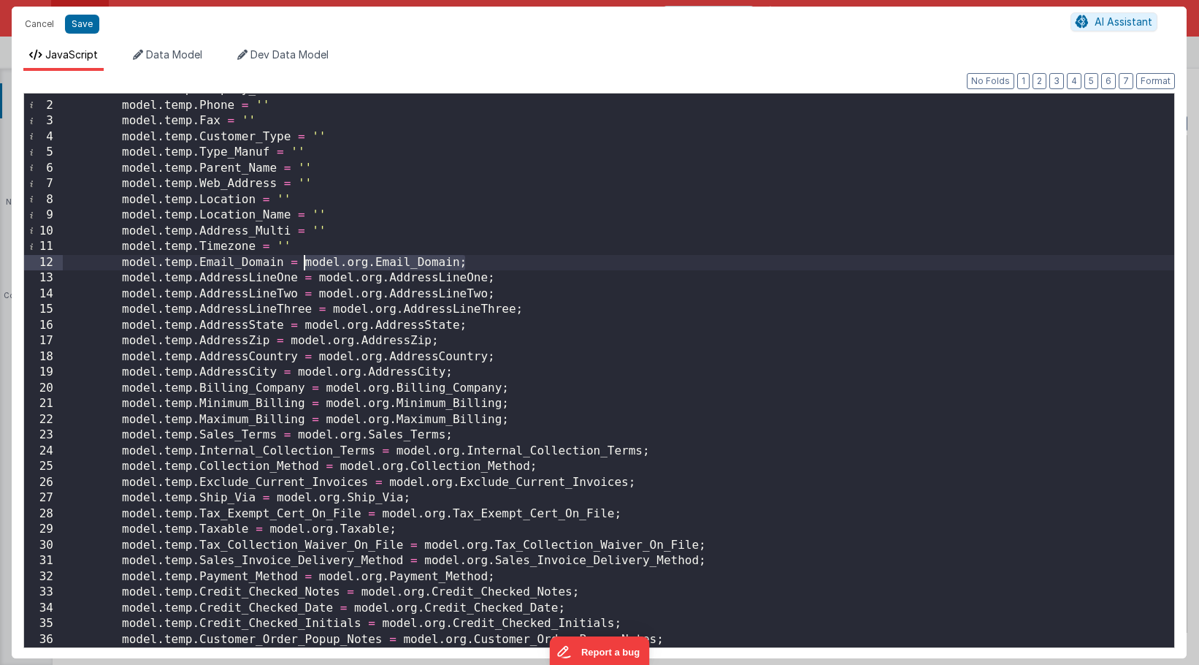
drag, startPoint x: 469, startPoint y: 261, endPoint x: 303, endPoint y: 257, distance: 165.9
click at [303, 257] on div "model . temp . Company_Name = '' model . temp . Phone = '' model . temp . Fax =…" at bounding box center [619, 374] width 1112 height 585
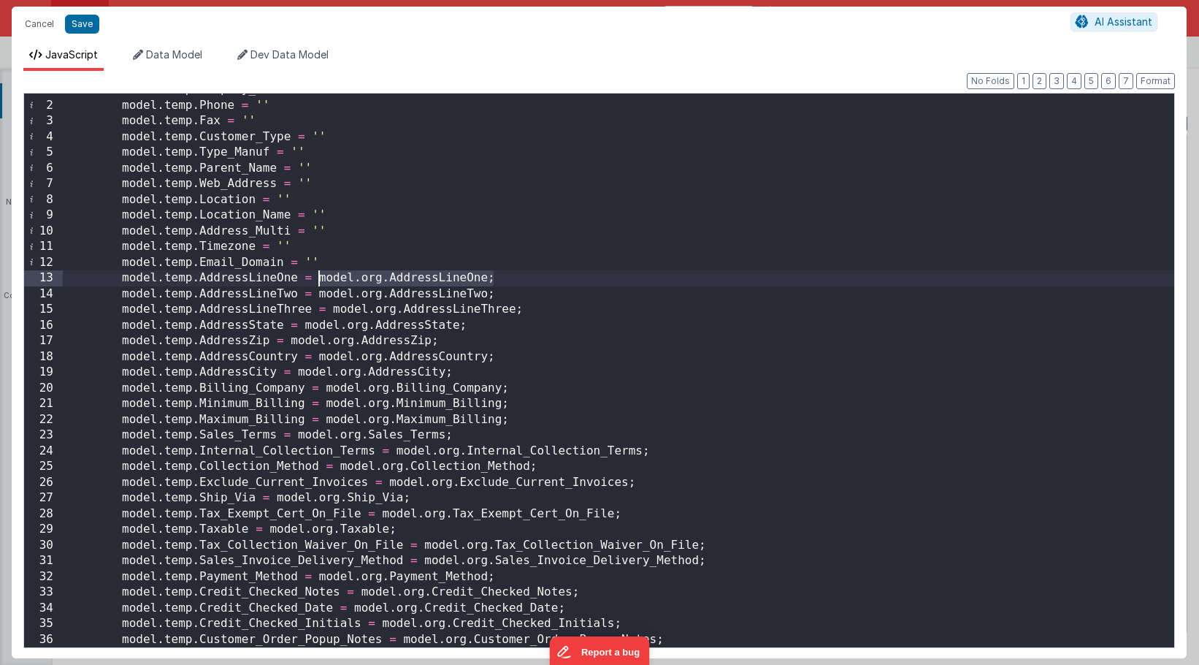
drag, startPoint x: 501, startPoint y: 278, endPoint x: 315, endPoint y: 280, distance: 186.3
click at [315, 280] on div "model . temp . Company_Name = '' model . temp . Phone = '' model . temp . Fax =…" at bounding box center [619, 374] width 1112 height 585
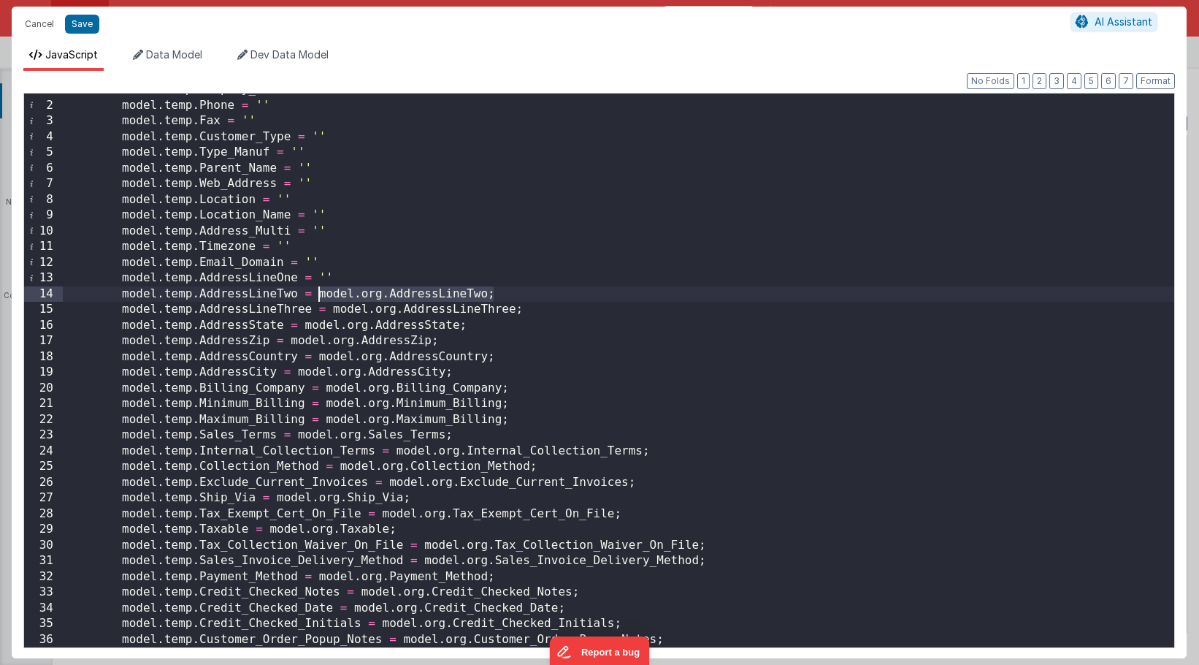
drag, startPoint x: 501, startPoint y: 293, endPoint x: 316, endPoint y: 297, distance: 184.8
click at [316, 297] on div "model . temp . Company_Name = '' model . temp . Phone = '' model . temp . Fax =…" at bounding box center [619, 374] width 1112 height 585
drag, startPoint x: 532, startPoint y: 313, endPoint x: 329, endPoint y: 315, distance: 203.8
click at [329, 315] on div "model . temp . Company_Name = '' model . temp . Phone = '' model . temp . Fax =…" at bounding box center [619, 374] width 1112 height 585
click at [325, 307] on div "model . temp . Company_Name = '' model . temp . Phone = '' model . temp . Fax =…" at bounding box center [619, 374] width 1112 height 585
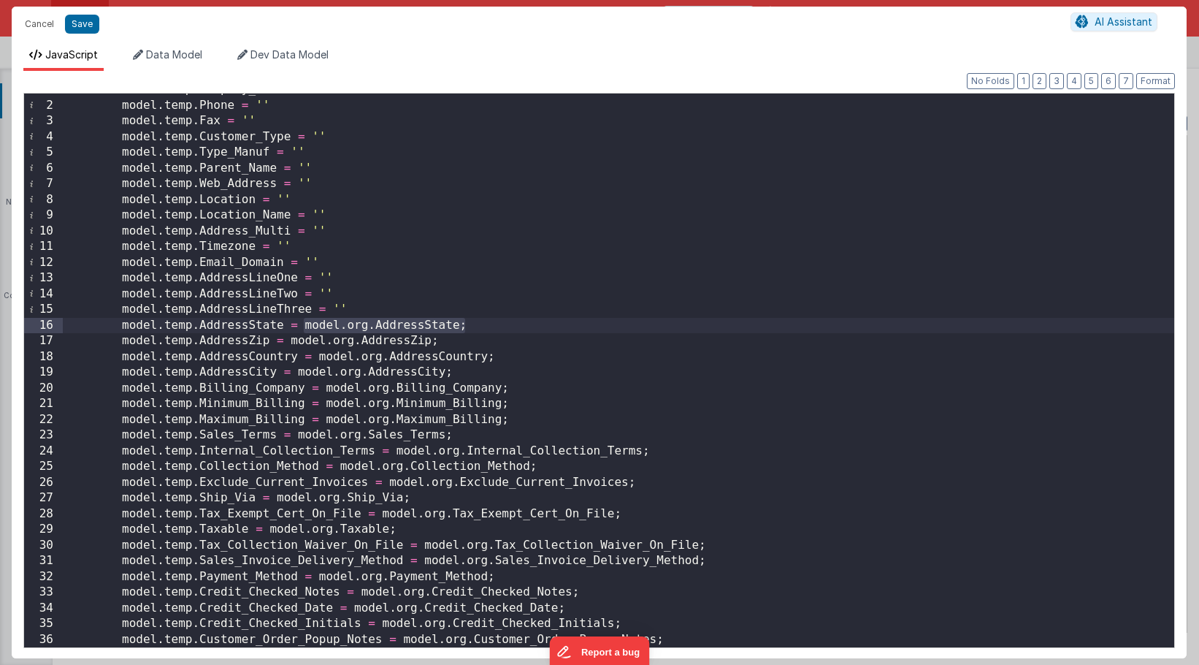
drag, startPoint x: 472, startPoint y: 325, endPoint x: 302, endPoint y: 326, distance: 169.5
click at [302, 326] on div "model . temp . Company_Name = '' model . temp . Phone = '' model . temp . Fax =…" at bounding box center [619, 374] width 1112 height 585
drag, startPoint x: 455, startPoint y: 341, endPoint x: 289, endPoint y: 341, distance: 165.8
click at [289, 341] on div "model . temp . Company_Name = '' model . temp . Phone = '' model . temp . Fax =…" at bounding box center [619, 374] width 1112 height 585
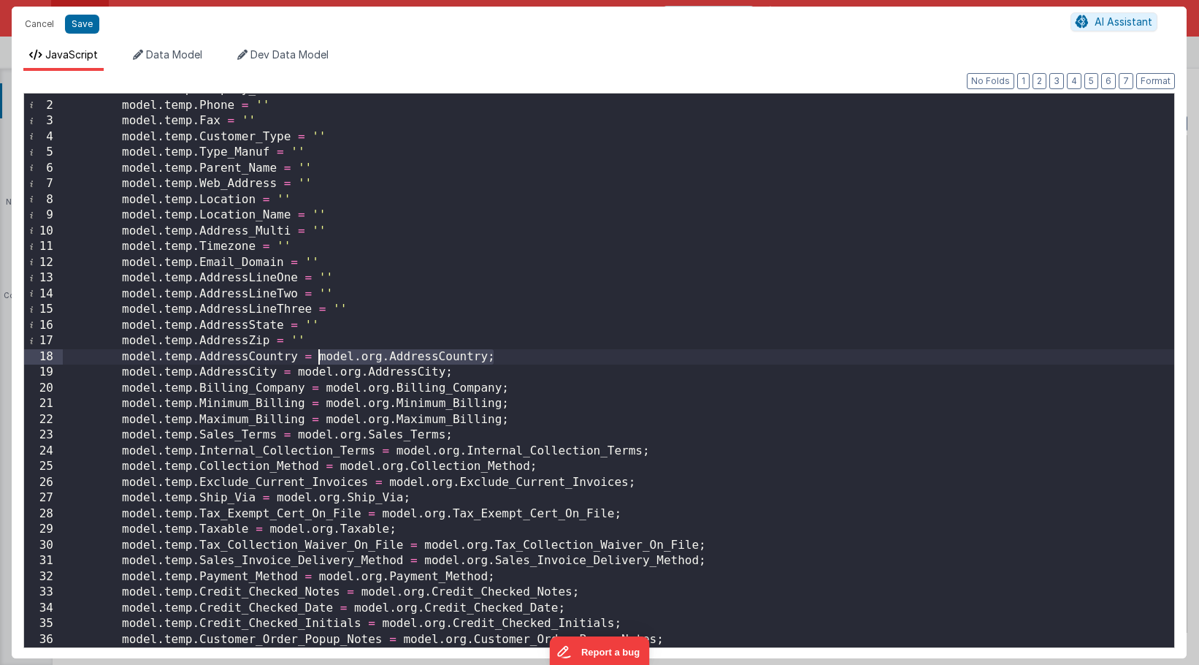
drag, startPoint x: 514, startPoint y: 359, endPoint x: 316, endPoint y: 355, distance: 198.0
click at [316, 355] on div "model . temp . Company_Name = '' model . temp . Phone = '' model . temp . Fax =…" at bounding box center [619, 374] width 1112 height 585
drag, startPoint x: 467, startPoint y: 367, endPoint x: 298, endPoint y: 367, distance: 169.4
click at [298, 367] on div "model . temp . Company_Name = '' model . temp . Phone = '' model . temp . Fax =…" at bounding box center [619, 374] width 1112 height 585
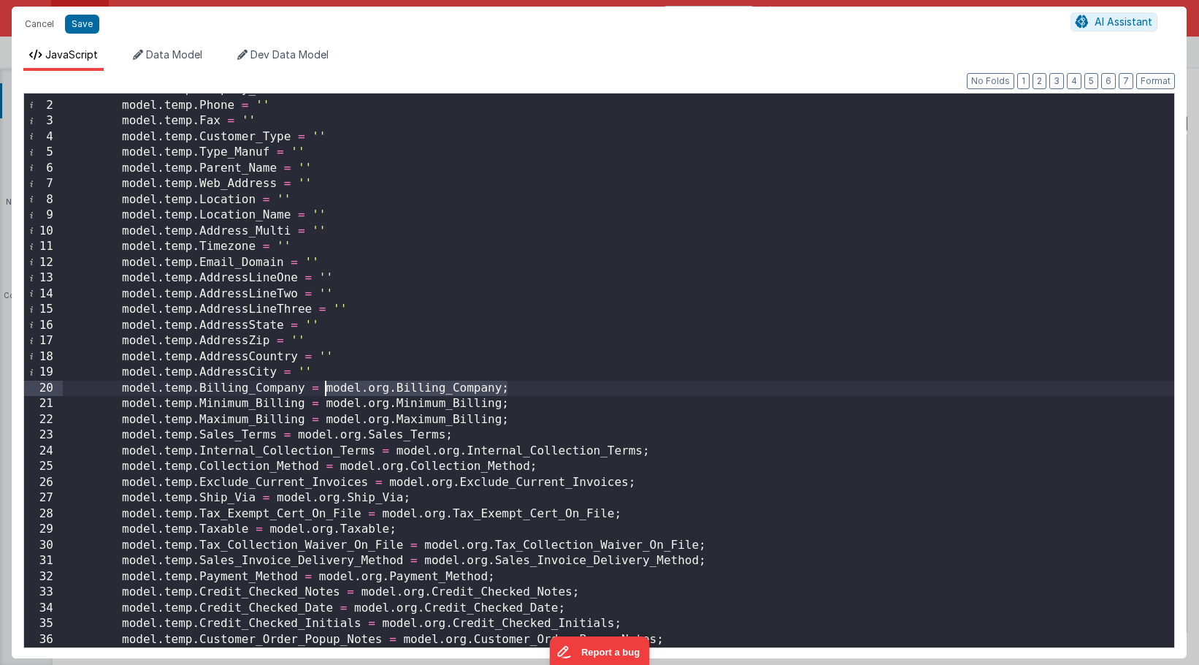
drag, startPoint x: 521, startPoint y: 390, endPoint x: 324, endPoint y: 393, distance: 197.2
click at [324, 393] on div "model . temp . Company_Name = '' model . temp . Phone = '' model . temp . Fax =…" at bounding box center [619, 374] width 1112 height 585
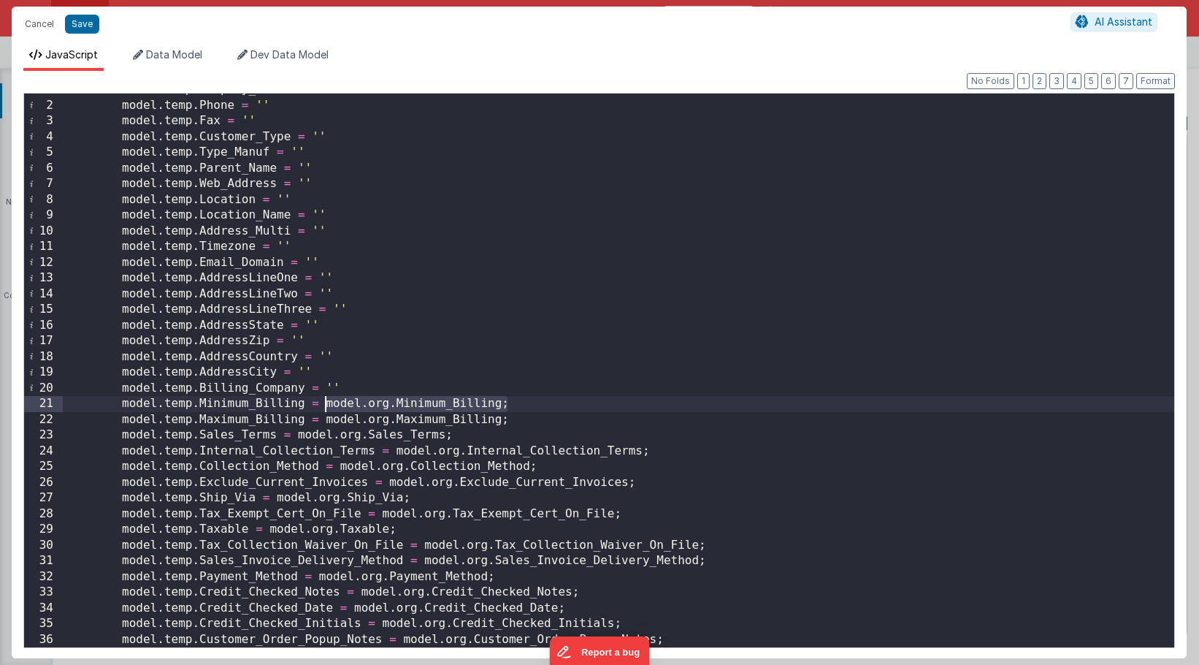
drag, startPoint x: 516, startPoint y: 406, endPoint x: 326, endPoint y: 410, distance: 190.7
click at [326, 410] on div "model . temp . Company_Name = '' model . temp . Phone = '' model . temp . Fax =…" at bounding box center [619, 374] width 1112 height 585
drag, startPoint x: 520, startPoint y: 423, endPoint x: 324, endPoint y: 424, distance: 195.7
click at [324, 424] on div "model . temp . Company_Name = '' model . temp . Phone = '' model . temp . Fax =…" at bounding box center [619, 374] width 1112 height 585
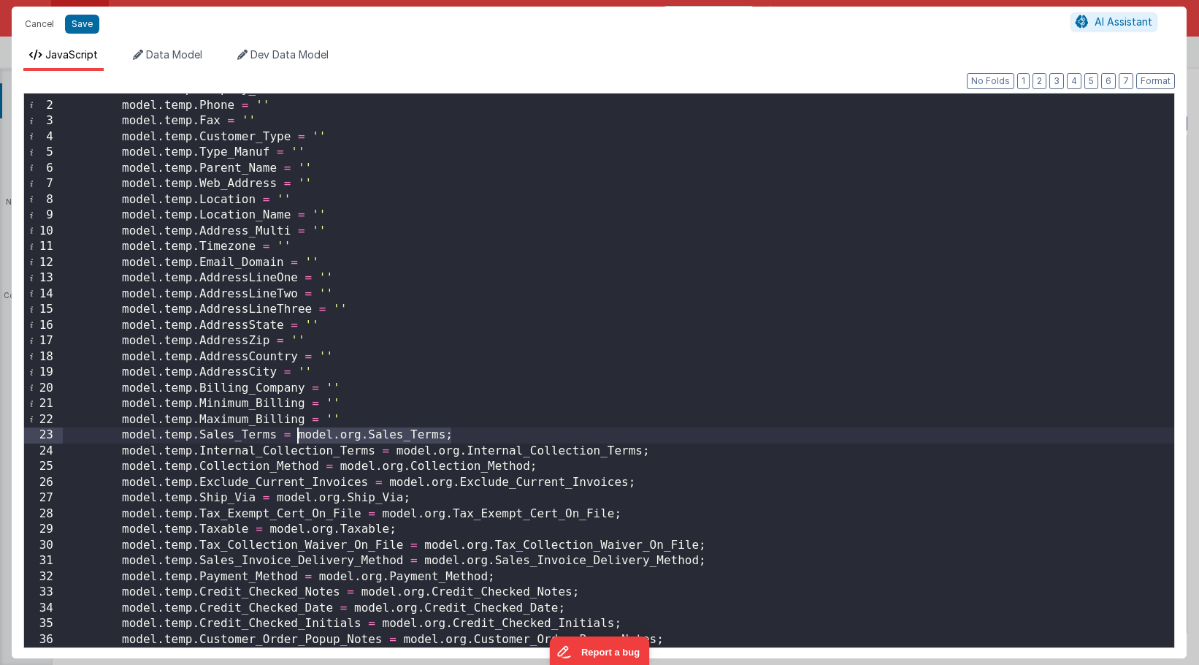
drag, startPoint x: 470, startPoint y: 440, endPoint x: 295, endPoint y: 439, distance: 175.3
click at [295, 439] on div "model . temp . Company_Name = '' model . temp . Phone = '' model . temp . Fax =…" at bounding box center [619, 374] width 1112 height 585
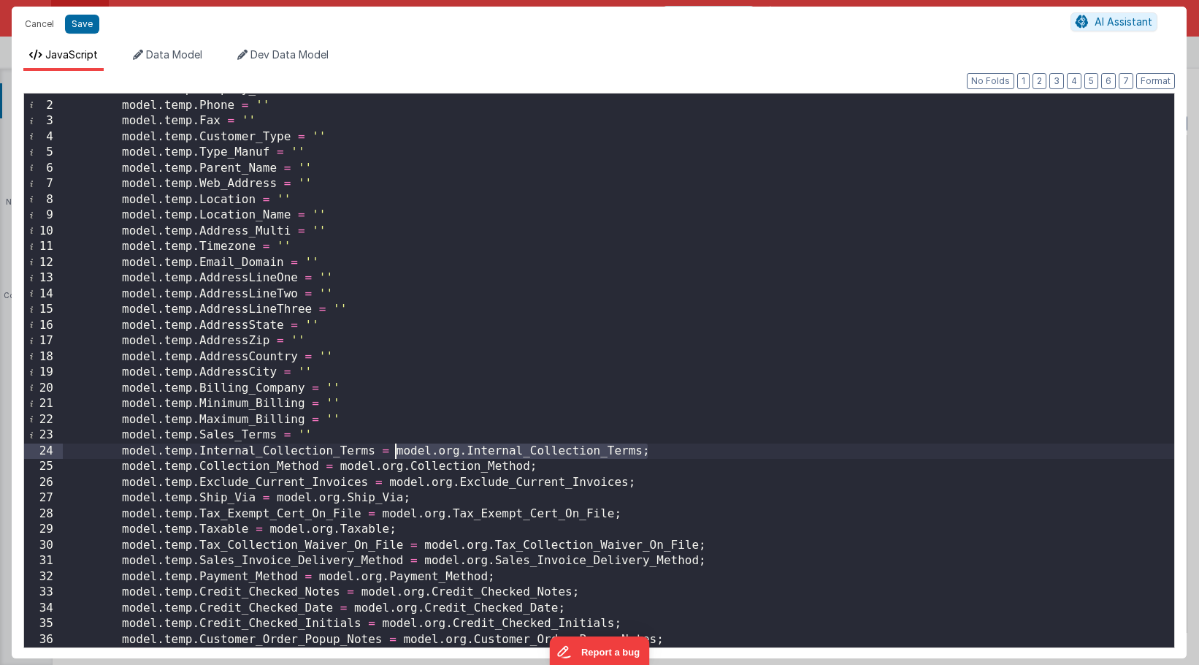
drag, startPoint x: 652, startPoint y: 451, endPoint x: 392, endPoint y: 453, distance: 259.3
click at [392, 453] on div "model . temp . Company_Name = '' model . temp . Phone = '' model . temp . Fax =…" at bounding box center [619, 374] width 1112 height 585
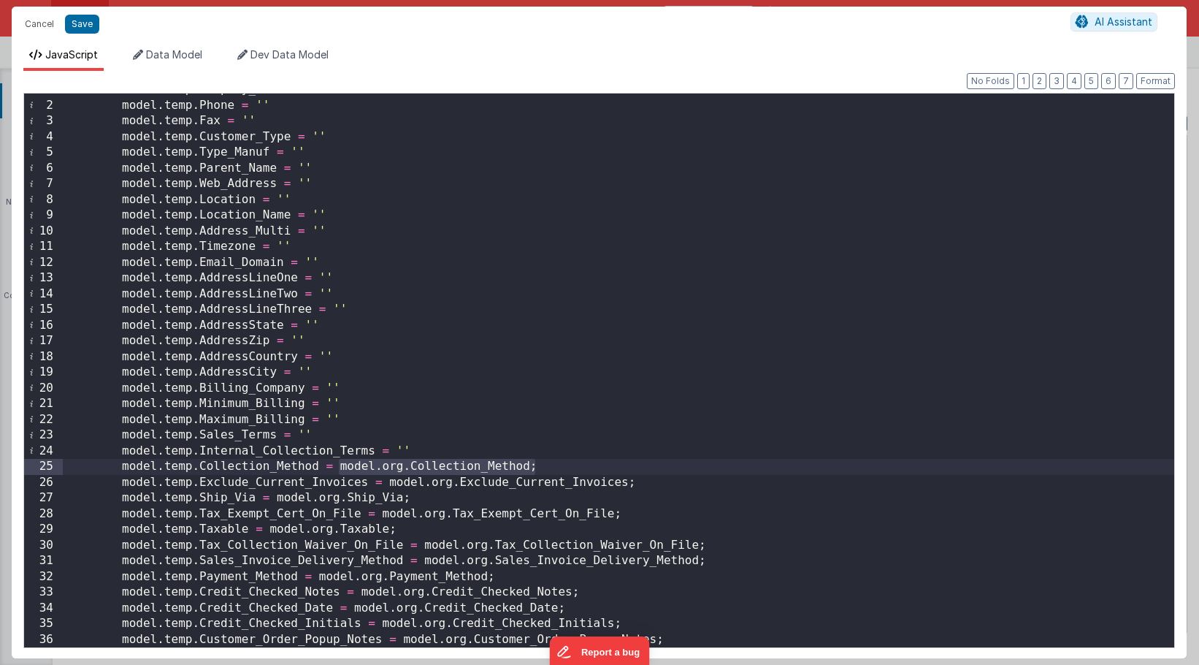
drag, startPoint x: 548, startPoint y: 467, endPoint x: 337, endPoint y: 469, distance: 210.4
click at [337, 469] on div "model . temp . Company_Name = '' model . temp . Phone = '' model . temp . Fax =…" at bounding box center [619, 374] width 1112 height 585
drag, startPoint x: 647, startPoint y: 481, endPoint x: 389, endPoint y: 486, distance: 257.9
click at [389, 486] on div "model . temp . Company_Name = '' model . temp . Phone = '' model . temp . Fax =…" at bounding box center [619, 374] width 1112 height 585
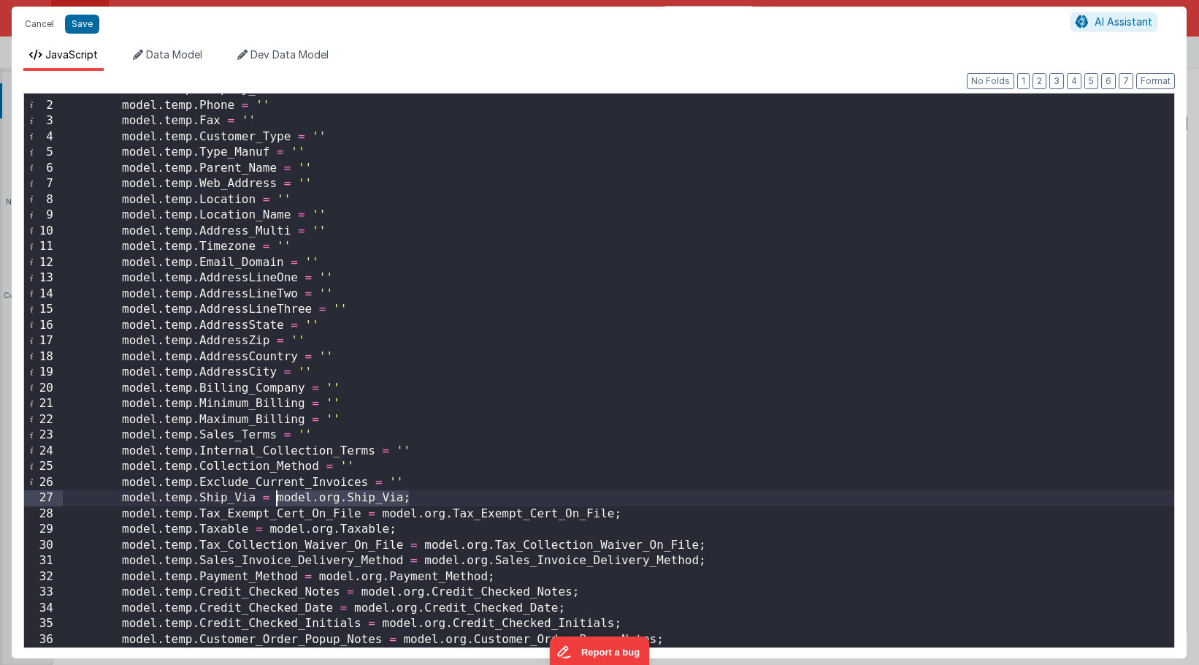
drag, startPoint x: 418, startPoint y: 498, endPoint x: 275, endPoint y: 497, distance: 142.4
click at [275, 497] on div "model . temp . Company_Name = '' model . temp . Phone = '' model . temp . Fax =…" at bounding box center [619, 374] width 1112 height 585
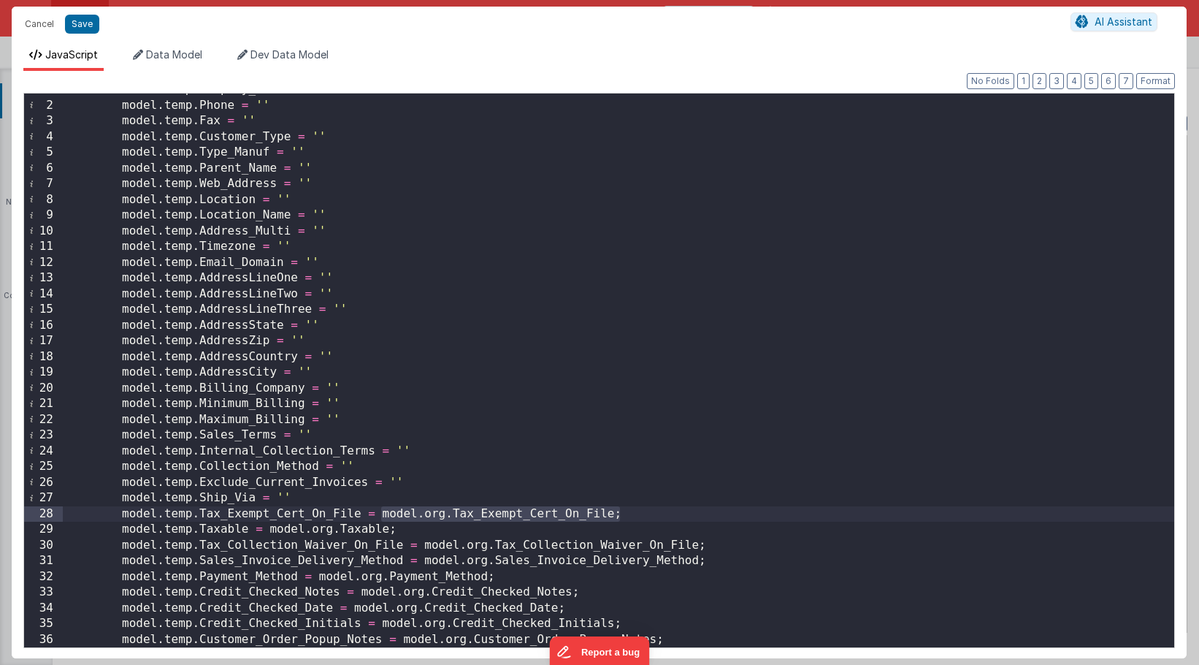
drag, startPoint x: 628, startPoint y: 511, endPoint x: 378, endPoint y: 509, distance: 249.8
click at [378, 509] on div "model . temp . Company_Name = '' model . temp . Phone = '' model . temp . Fax =…" at bounding box center [619, 374] width 1112 height 585
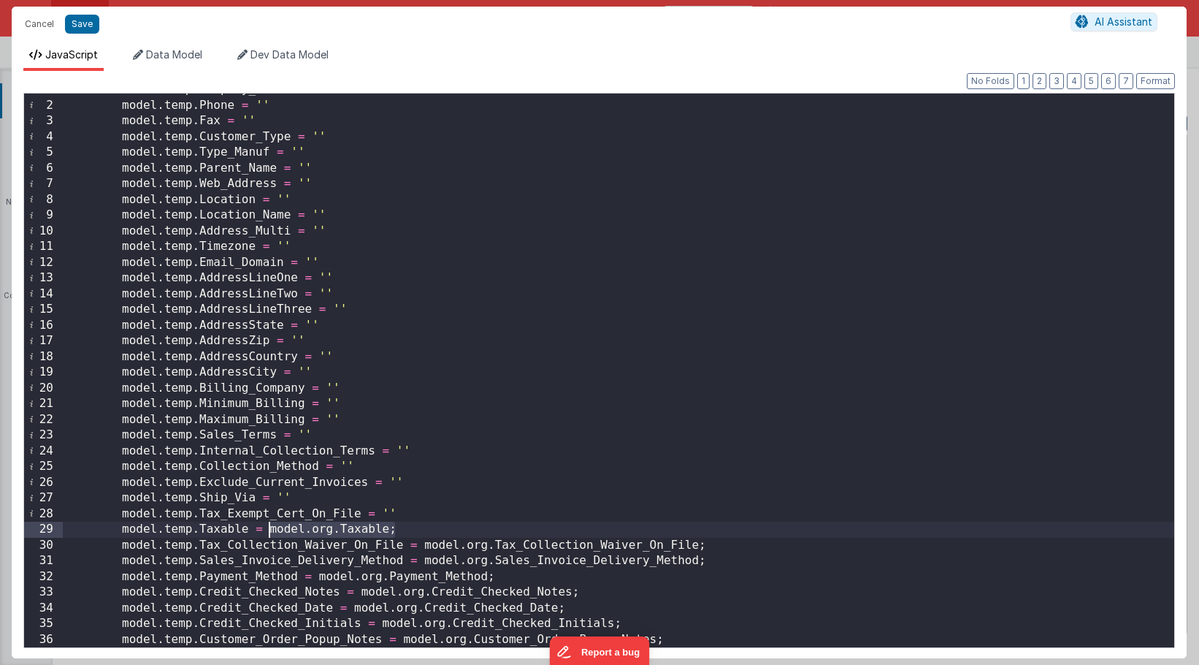
drag, startPoint x: 403, startPoint y: 531, endPoint x: 270, endPoint y: 530, distance: 133.7
click at [270, 530] on div "model . temp . Company_Name = '' model . temp . Phone = '' model . temp . Fax =…" at bounding box center [619, 374] width 1112 height 585
drag, startPoint x: 729, startPoint y: 545, endPoint x: 421, endPoint y: 547, distance: 307.5
click at [421, 547] on div "model . temp . Company_Name = '' model . temp . Phone = '' model . temp . Fax =…" at bounding box center [619, 374] width 1112 height 585
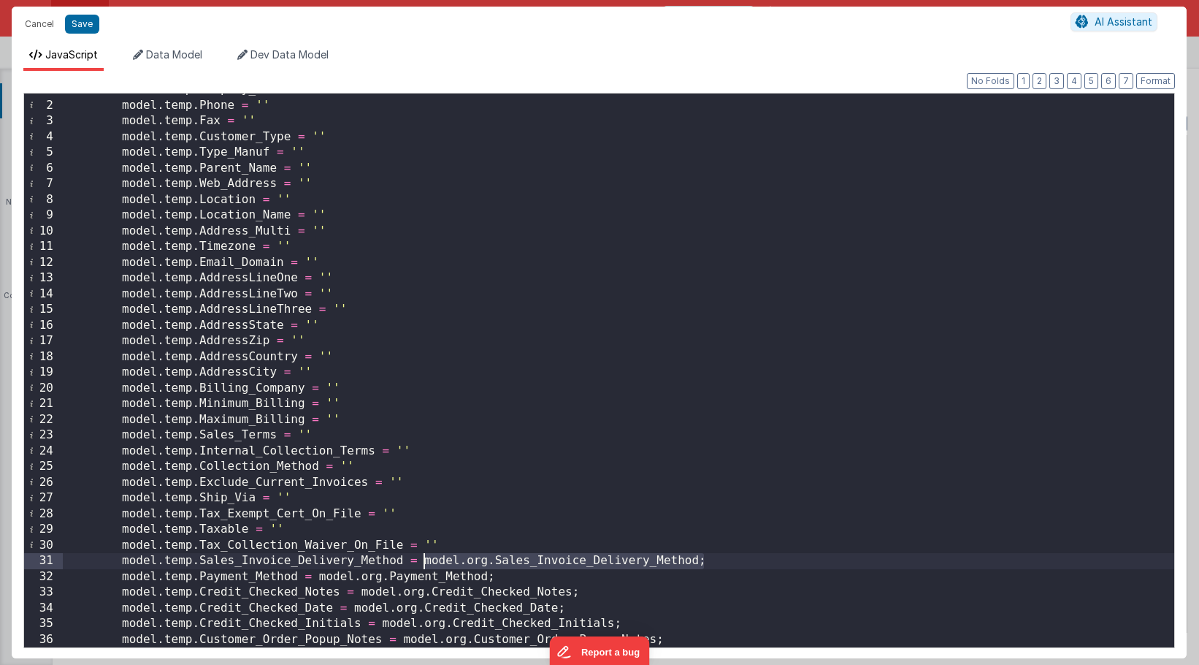
drag, startPoint x: 714, startPoint y: 565, endPoint x: 423, endPoint y: 564, distance: 290.7
click at [423, 564] on div "model . temp . Company_Name = '' model . temp . Phone = '' model . temp . Fax =…" at bounding box center [619, 374] width 1112 height 585
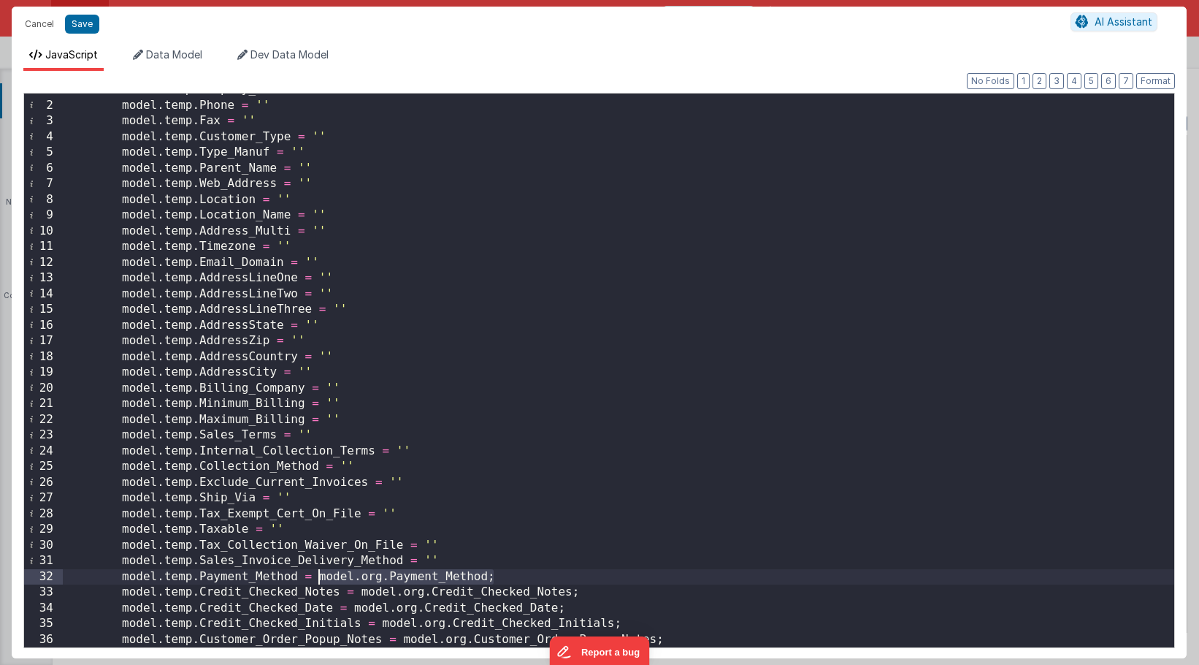
drag, startPoint x: 505, startPoint y: 578, endPoint x: 321, endPoint y: 578, distance: 184.8
click at [321, 578] on div "model . temp . Company_Name = '' model . temp . Phone = '' model . temp . Fax =…" at bounding box center [619, 374] width 1112 height 585
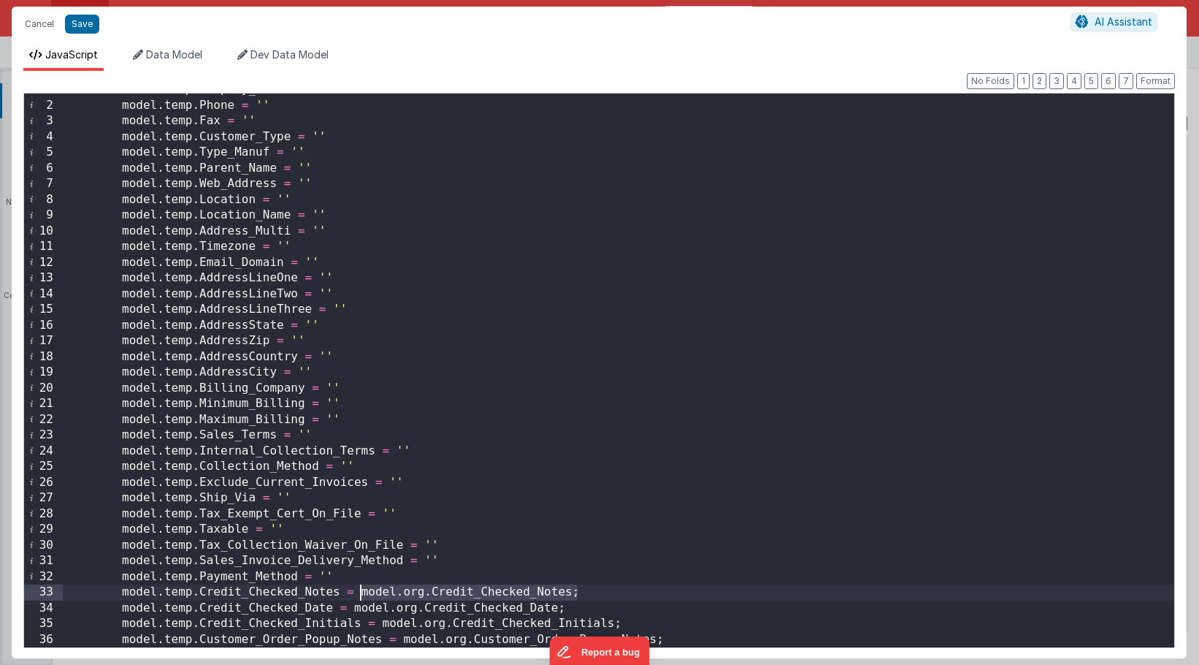
drag, startPoint x: 586, startPoint y: 595, endPoint x: 360, endPoint y: 592, distance: 225.7
click at [360, 592] on div "model . temp . Company_Name = '' model . temp . Phone = '' model . temp . Fax =…" at bounding box center [619, 374] width 1112 height 585
drag, startPoint x: 570, startPoint y: 611, endPoint x: 353, endPoint y: 611, distance: 217.7
click at [353, 611] on div "model . temp . Company_Name = '' model . temp . Phone = '' model . temp . Fax =…" at bounding box center [619, 374] width 1112 height 585
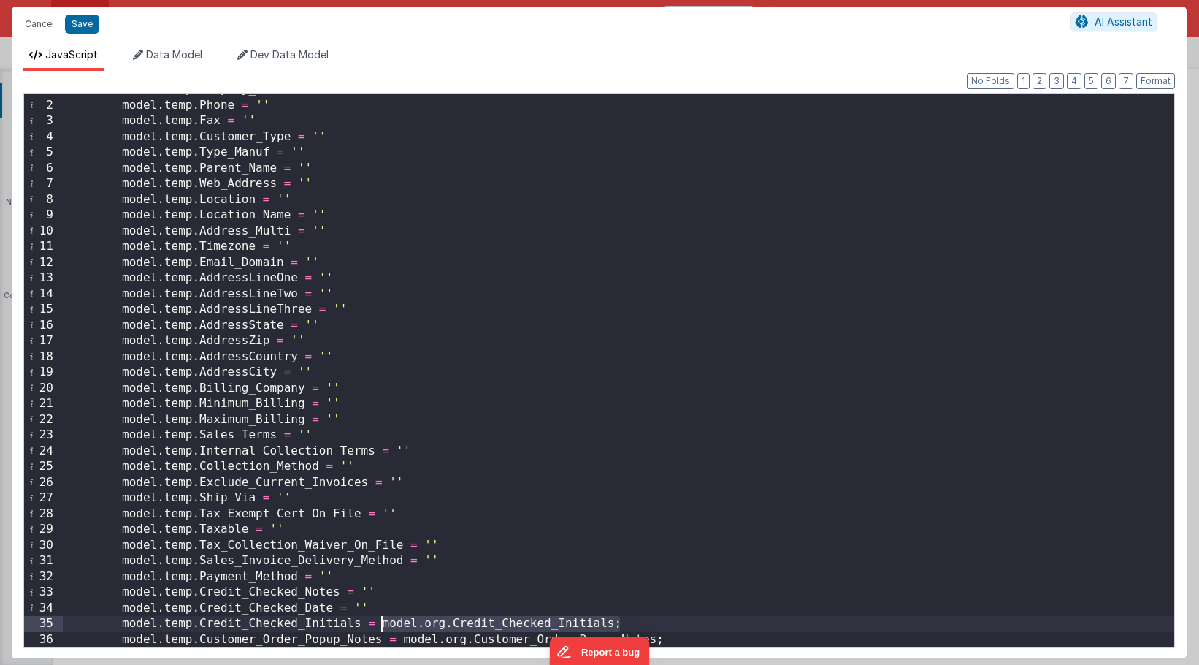
drag, startPoint x: 631, startPoint y: 626, endPoint x: 381, endPoint y: 622, distance: 249.8
click at [381, 622] on div "model . temp . Company_Name = '' model . temp . Phone = '' model . temp . Fax =…" at bounding box center [619, 374] width 1112 height 585
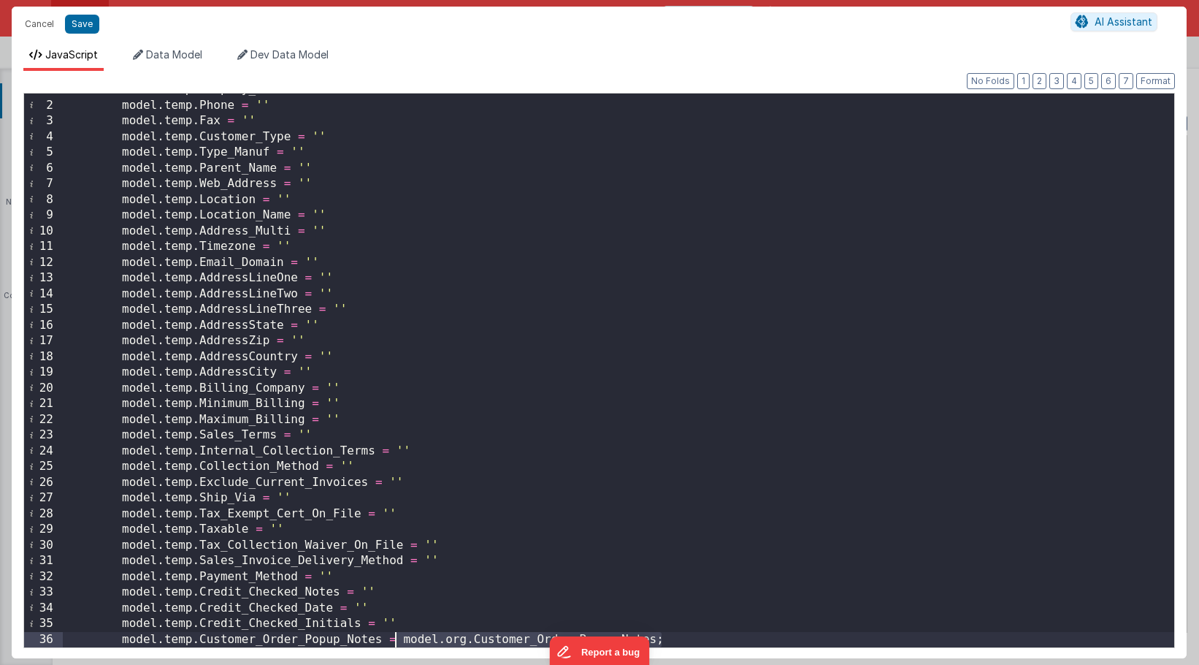
drag, startPoint x: 683, startPoint y: 640, endPoint x: 400, endPoint y: 641, distance: 283.4
click at [399, 641] on div "model . temp . Company_Name = '' model . temp . Phone = '' model . temp . Fax =…" at bounding box center [619, 374] width 1112 height 585
click at [397, 636] on div "model . temp . Company_Name = '' model . temp . Phone = '' model . temp . Fax =…" at bounding box center [619, 374] width 1112 height 585
click at [87, 26] on button "Save" at bounding box center [82, 24] width 34 height 19
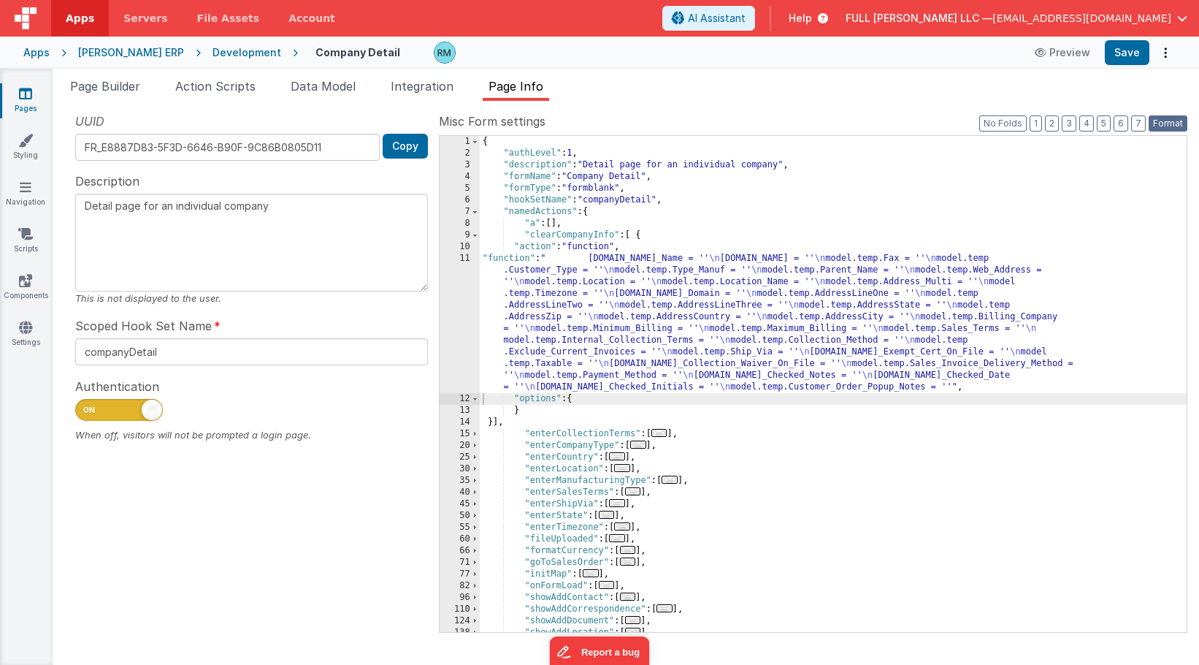
click at [1174, 118] on button "Format" at bounding box center [1168, 123] width 39 height 16
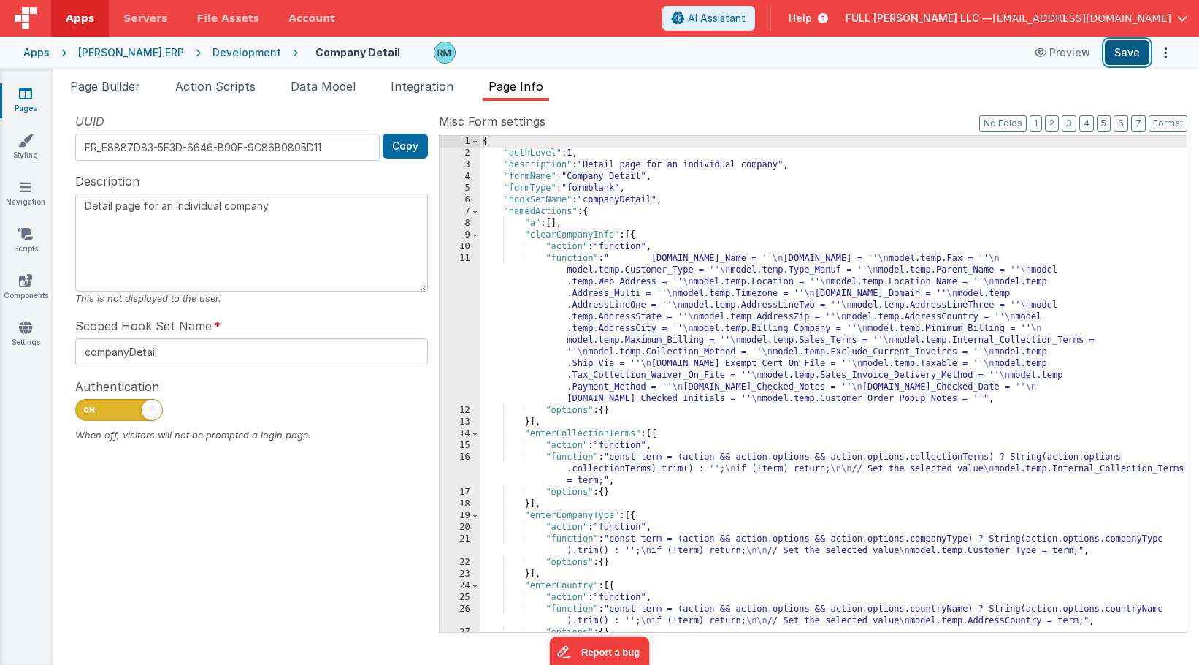
click at [1128, 48] on button "Save" at bounding box center [1127, 52] width 45 height 25
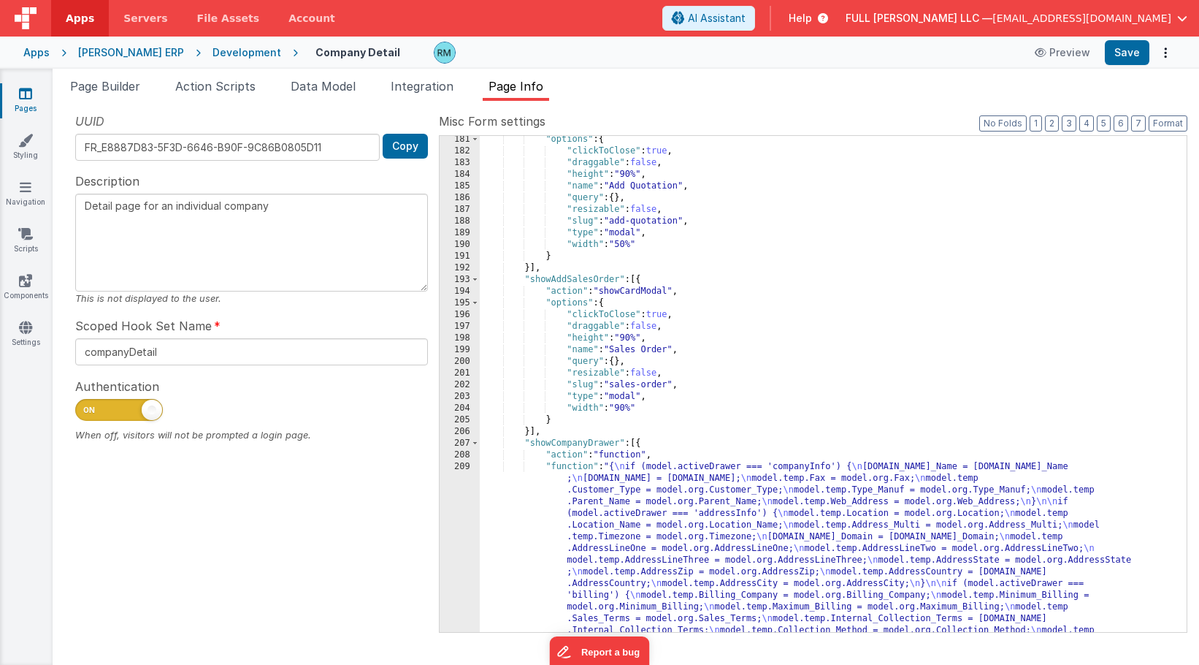
scroll to position [2804, 0]
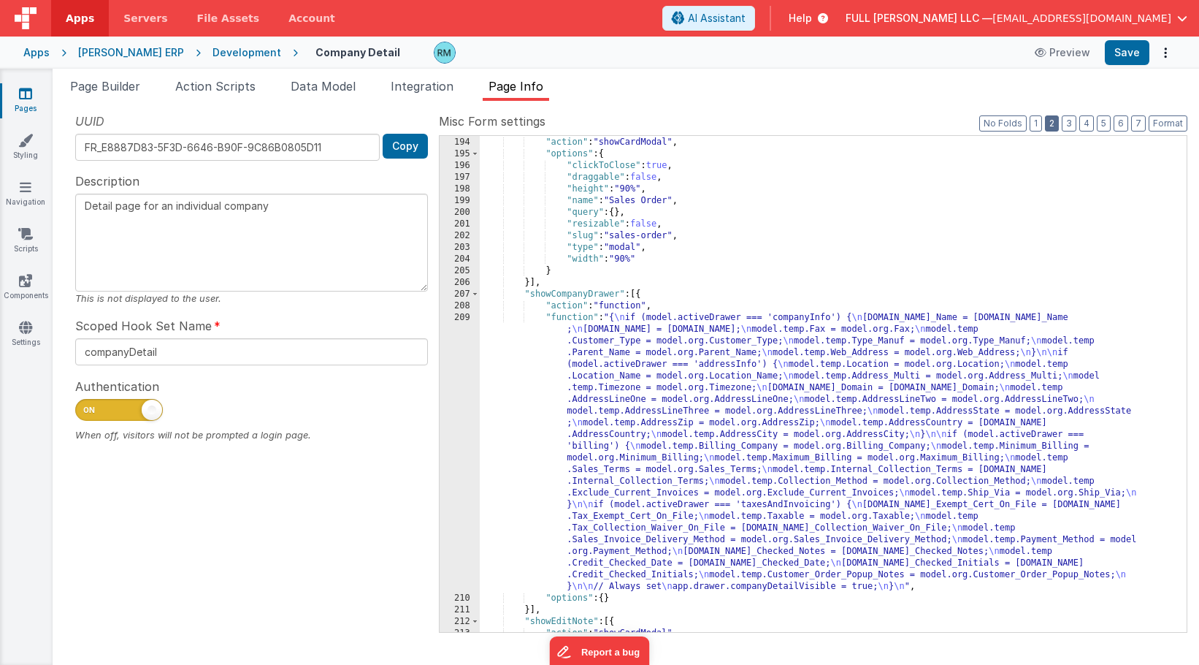
click at [1054, 123] on button "2" at bounding box center [1052, 123] width 14 height 16
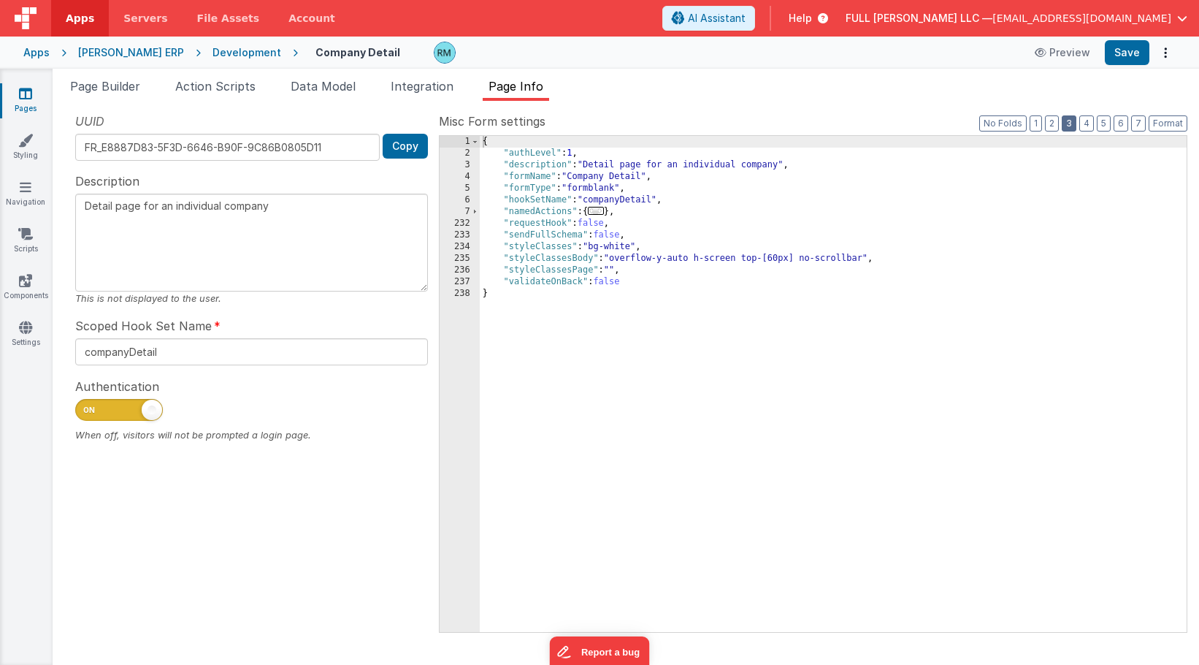
click at [1072, 125] on button "3" at bounding box center [1069, 123] width 15 height 16
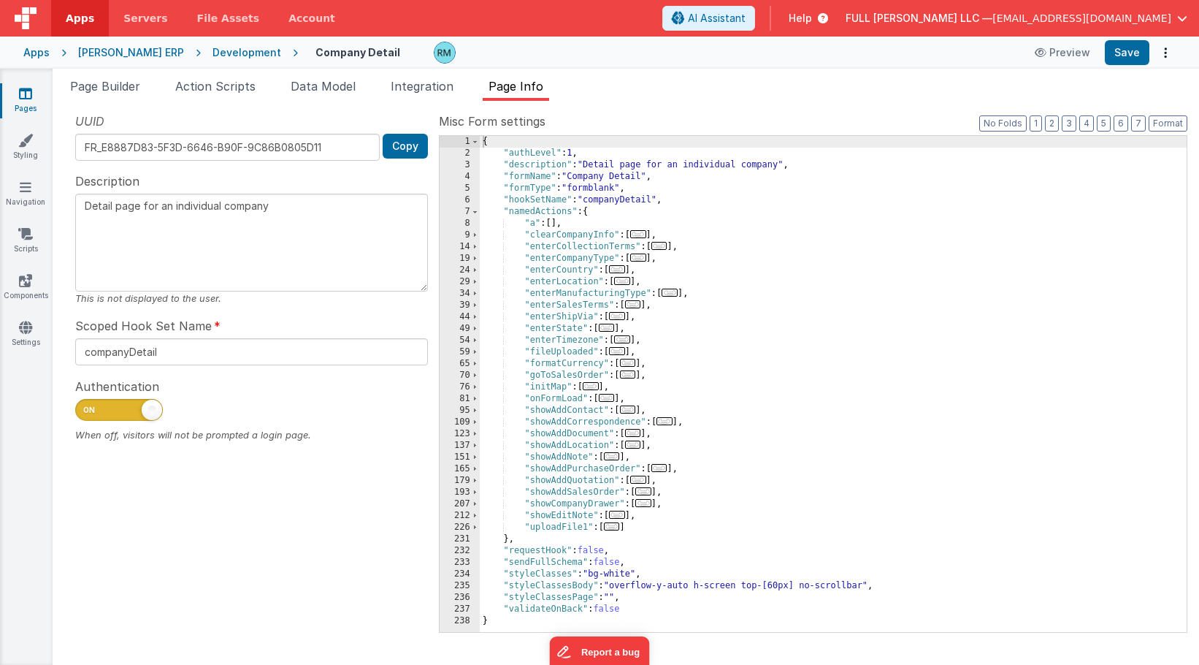
click at [644, 504] on span "..." at bounding box center [643, 503] width 16 height 8
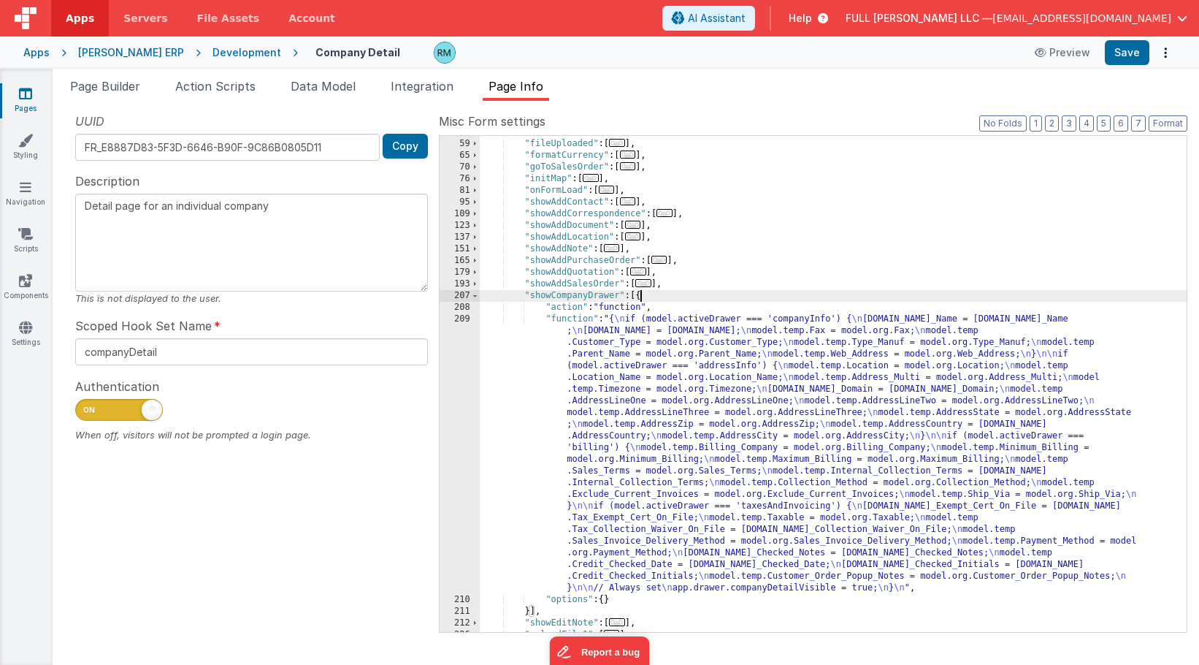
scroll to position [215, 0]
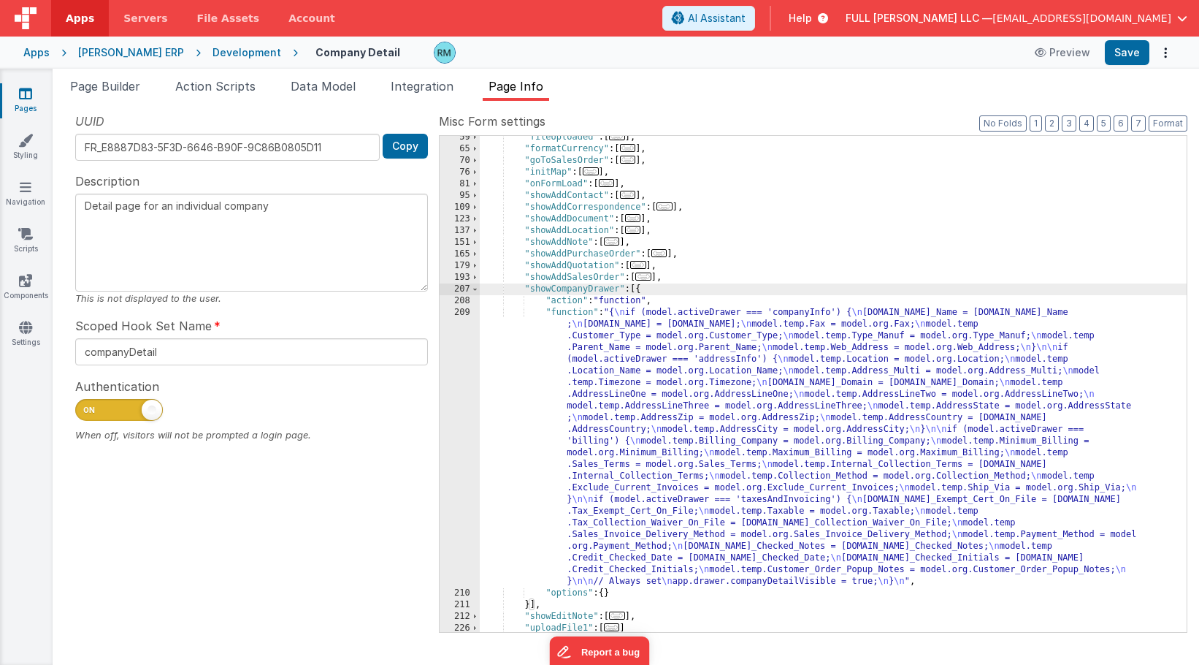
click at [572, 316] on div ""fileUploaded" : [ ... ] , "formatCurrency" : [ ... ] , "goToSalesOrder" : [ ..…" at bounding box center [833, 390] width 707 height 519
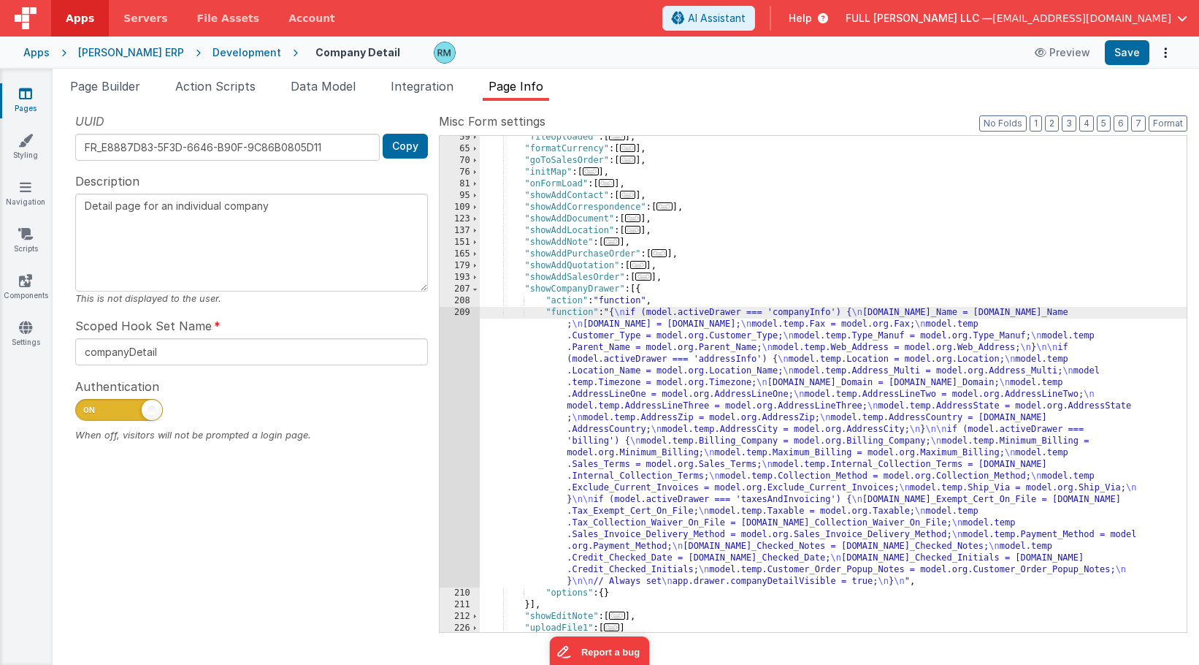
click at [461, 312] on div "209" at bounding box center [460, 447] width 40 height 280
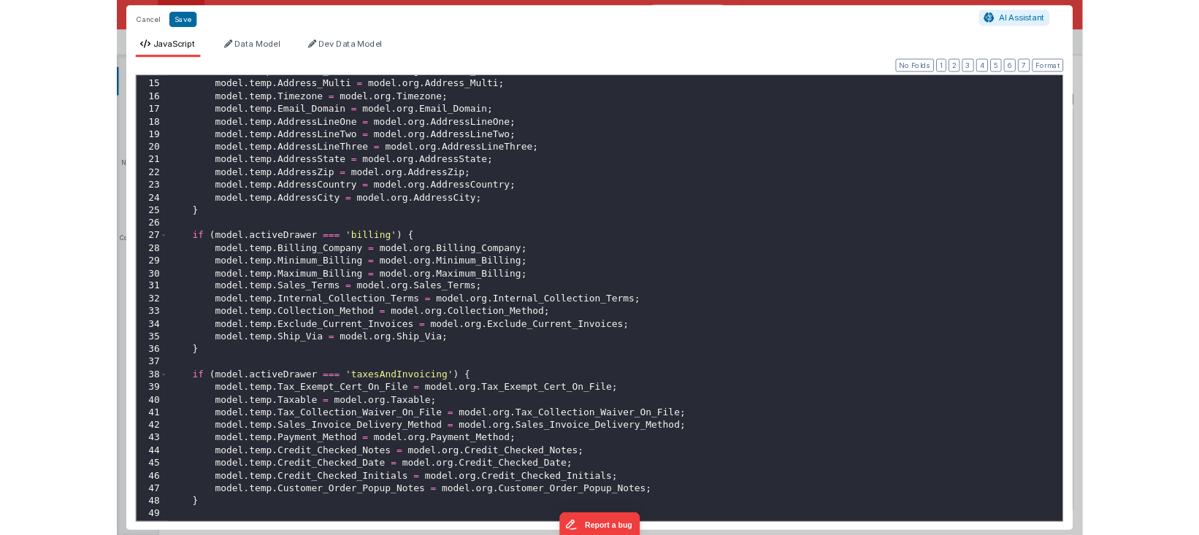
scroll to position [278, 0]
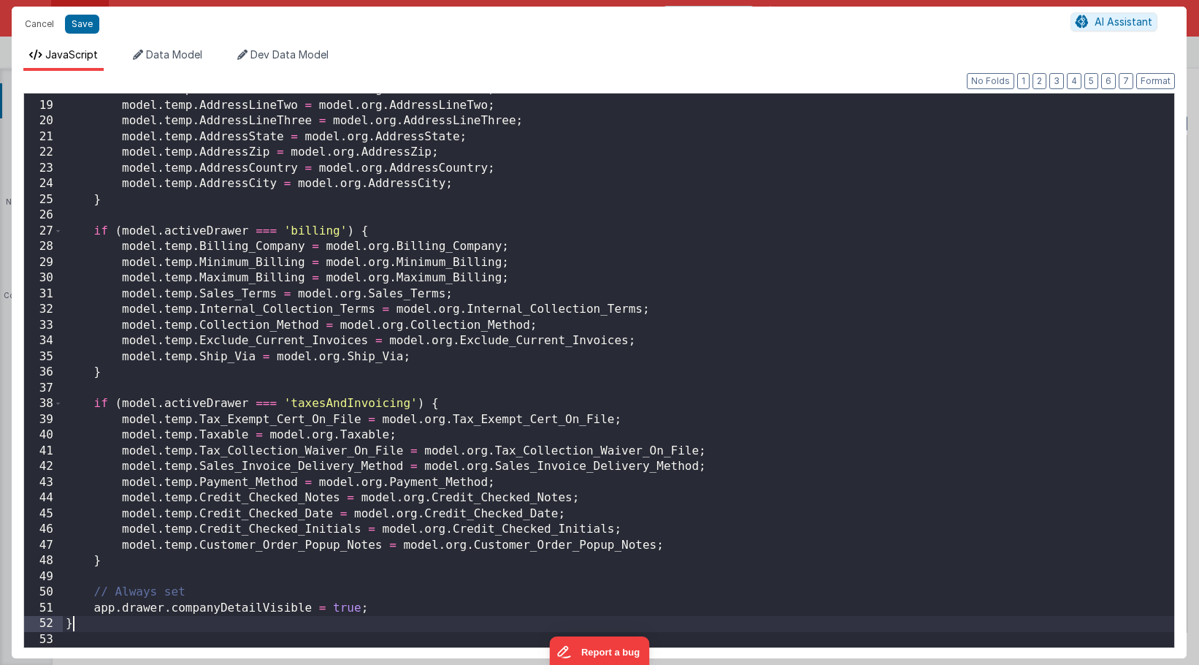
click at [169, 624] on div "model . temp . AddressLineOne = model . org . AddressLineOne ; model . temp . A…" at bounding box center [619, 374] width 1112 height 585
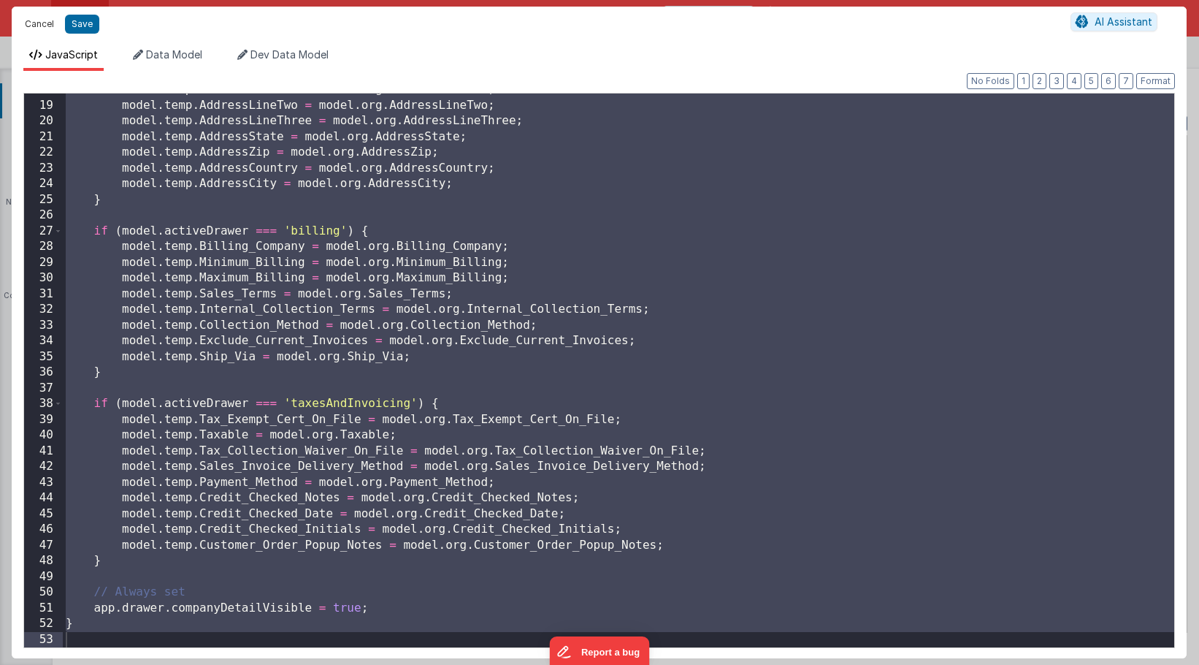
click at [32, 25] on button "Cancel" at bounding box center [40, 24] width 44 height 20
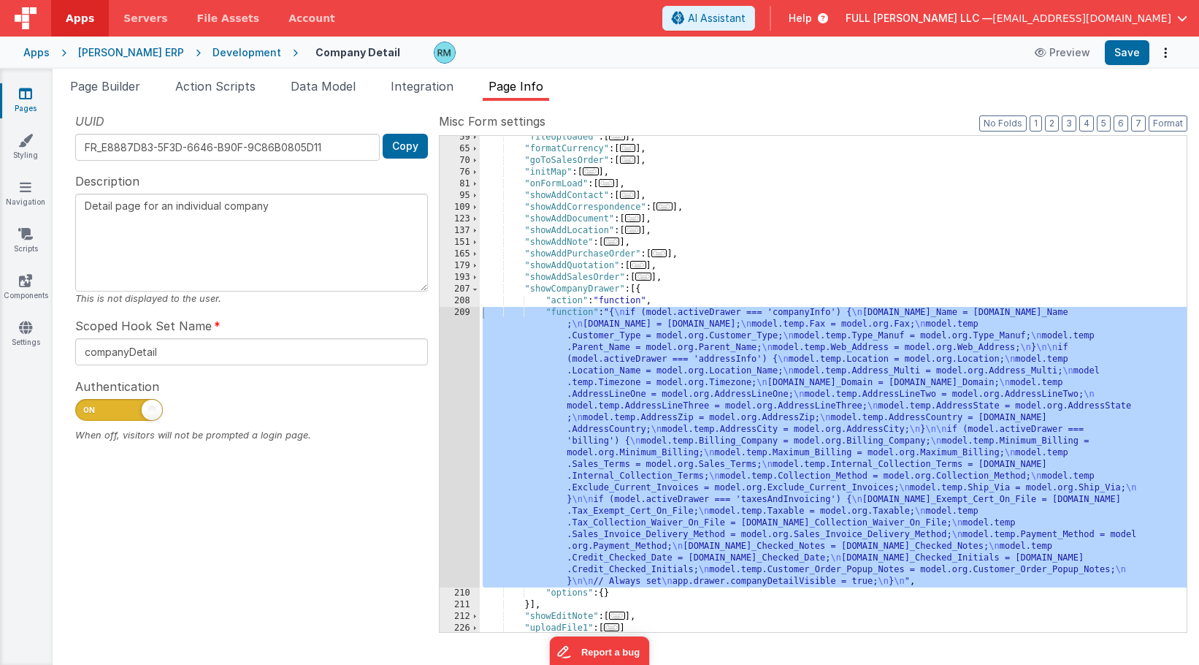
click at [29, 98] on icon at bounding box center [25, 93] width 13 height 15
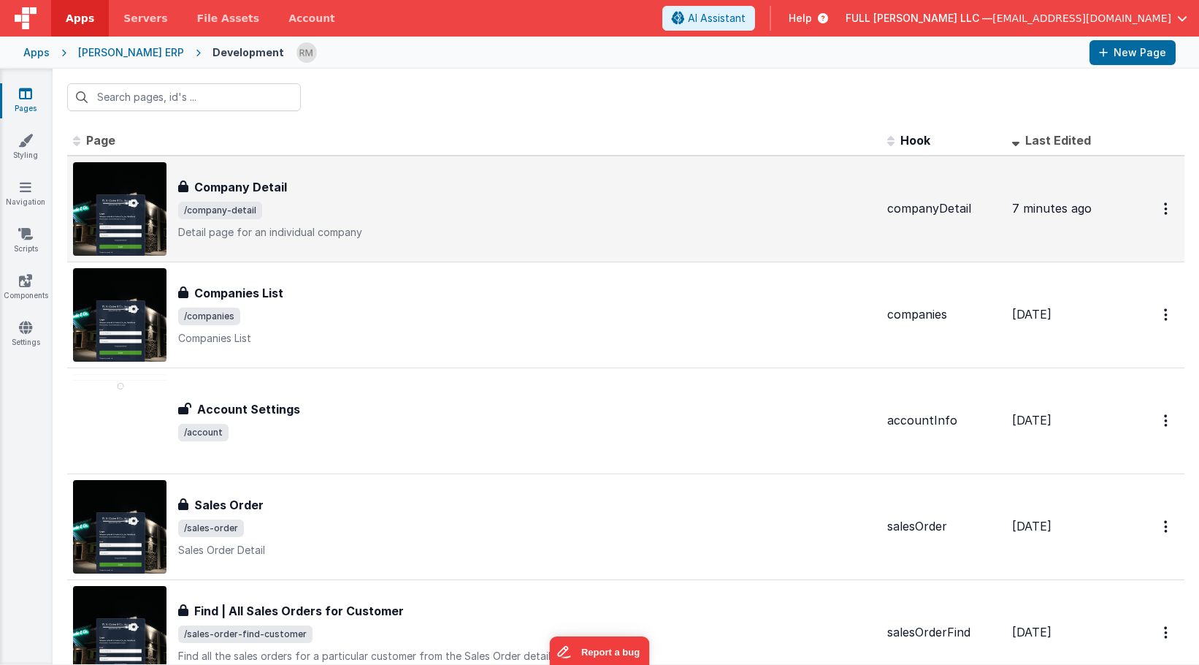
click at [264, 176] on div "Company Detail Company Detail /company-detail Detail page for an individual com…" at bounding box center [474, 208] width 803 height 93
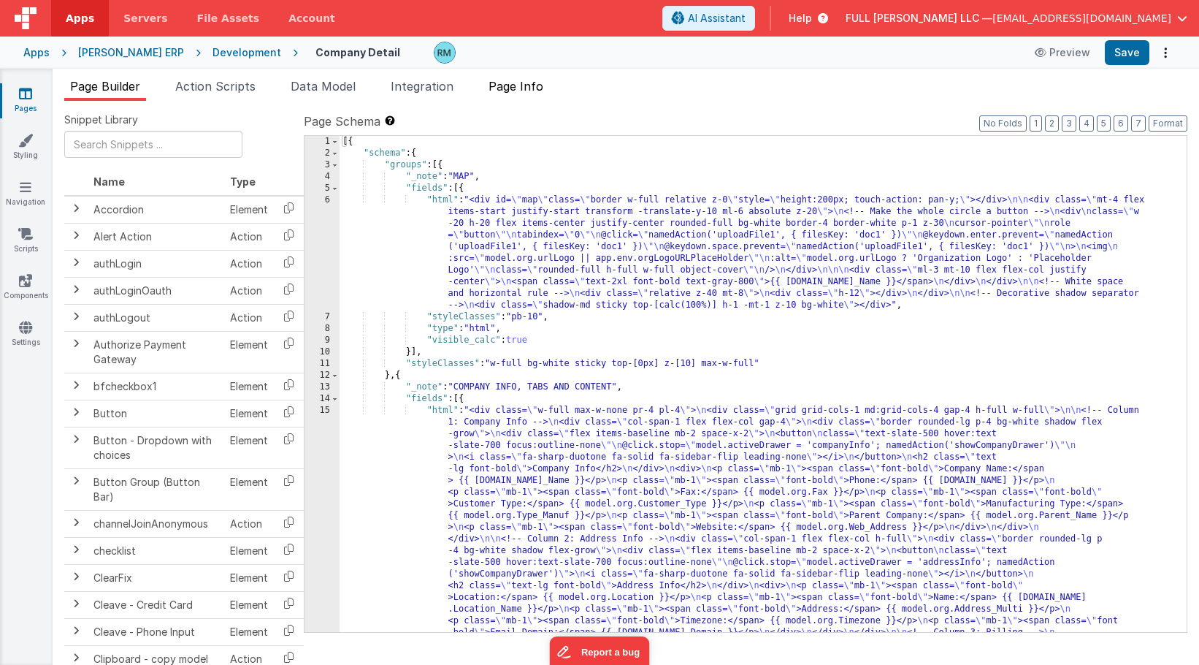
click at [523, 88] on span "Page Info" at bounding box center [516, 86] width 55 height 15
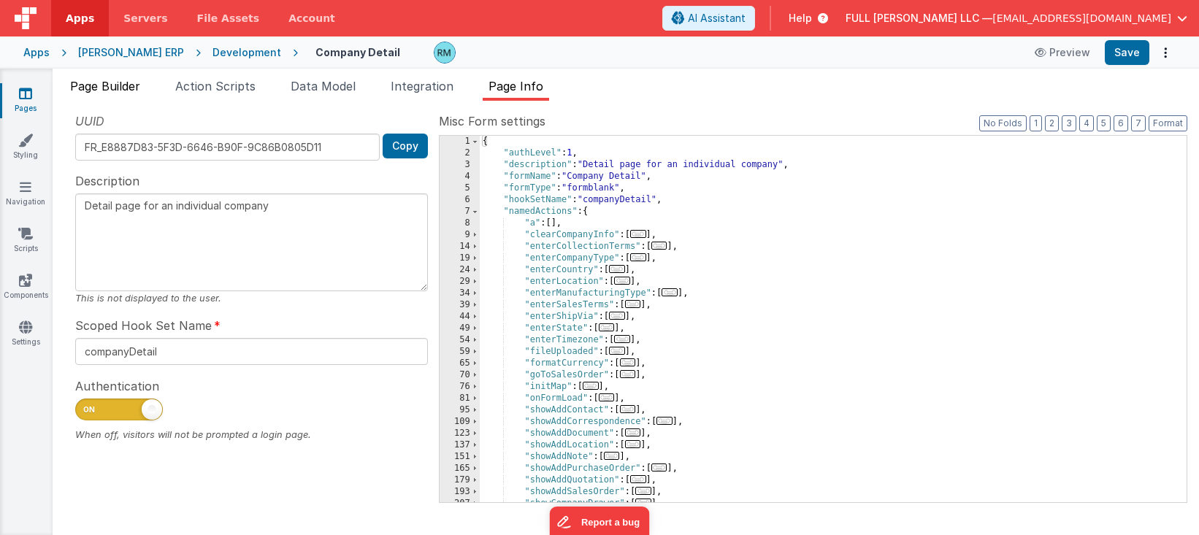
click at [128, 85] on span "Page Builder" at bounding box center [105, 86] width 70 height 15
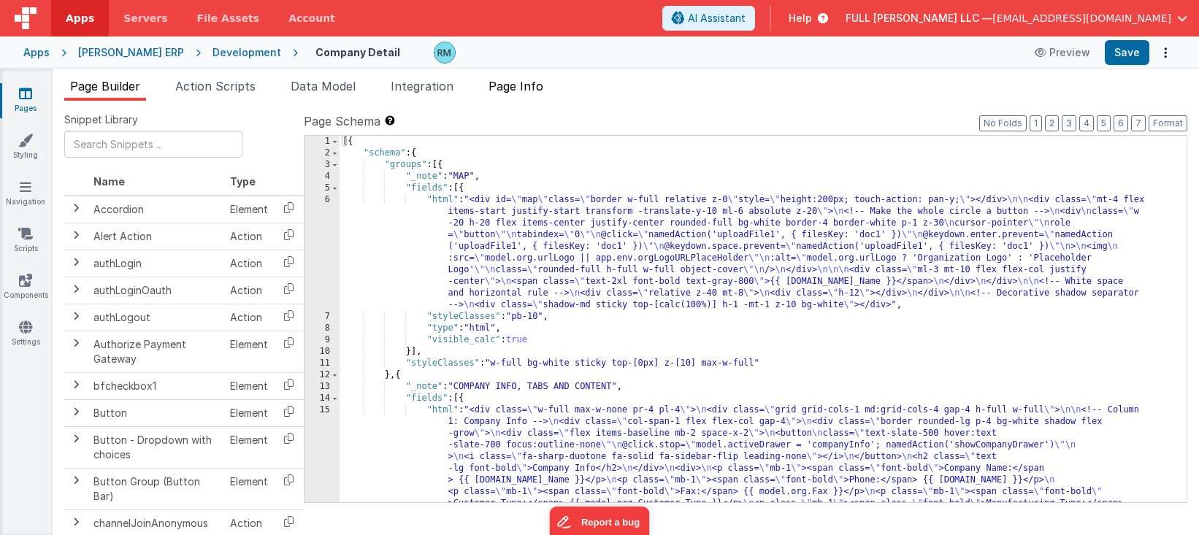
click at [542, 81] on span "Page Info" at bounding box center [516, 86] width 55 height 15
